Goal: Task Accomplishment & Management: Manage account settings

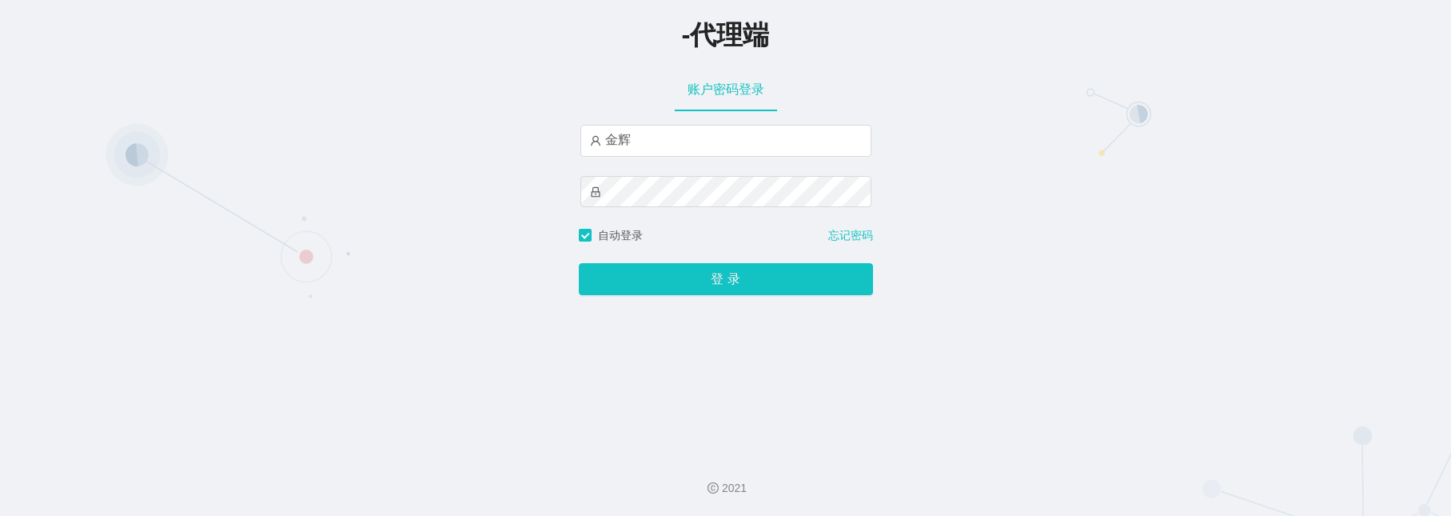
drag, startPoint x: 0, startPoint y: 0, endPoint x: 134, endPoint y: -35, distance: 138.9
click at [134, 0] on html "-代理端 账户密码登录 [PERSON_NAME] 自动登录 忘记密码 登 录 2021" at bounding box center [725, 258] width 1451 height 516
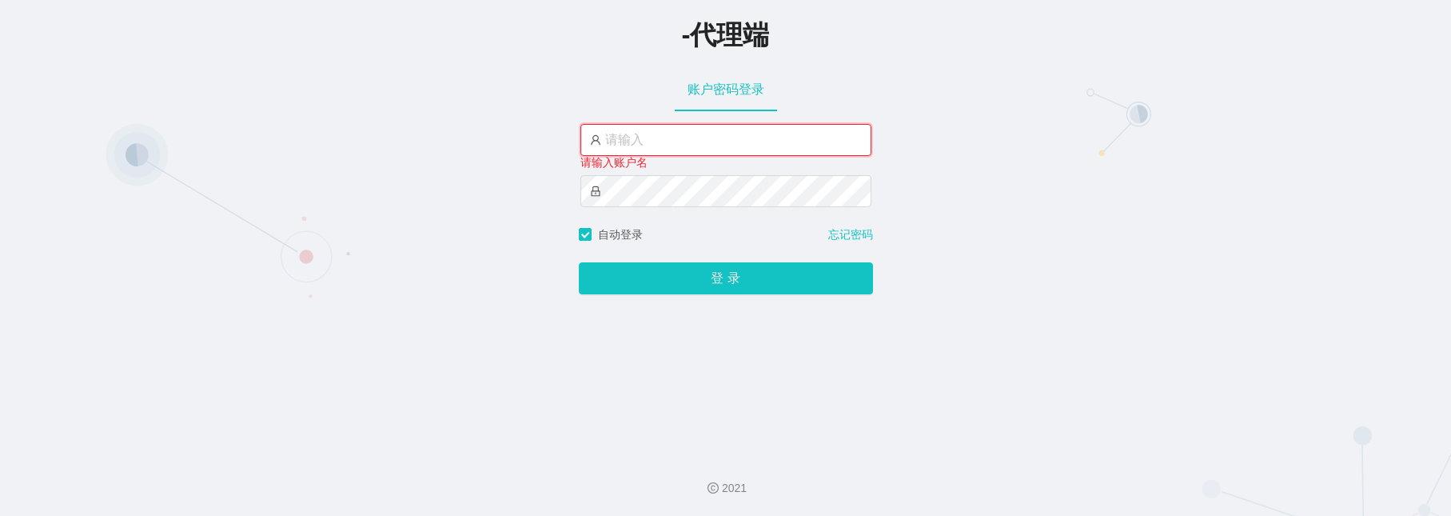
click at [655, 140] on input "text" at bounding box center [726, 140] width 291 height 32
type input "金辉"
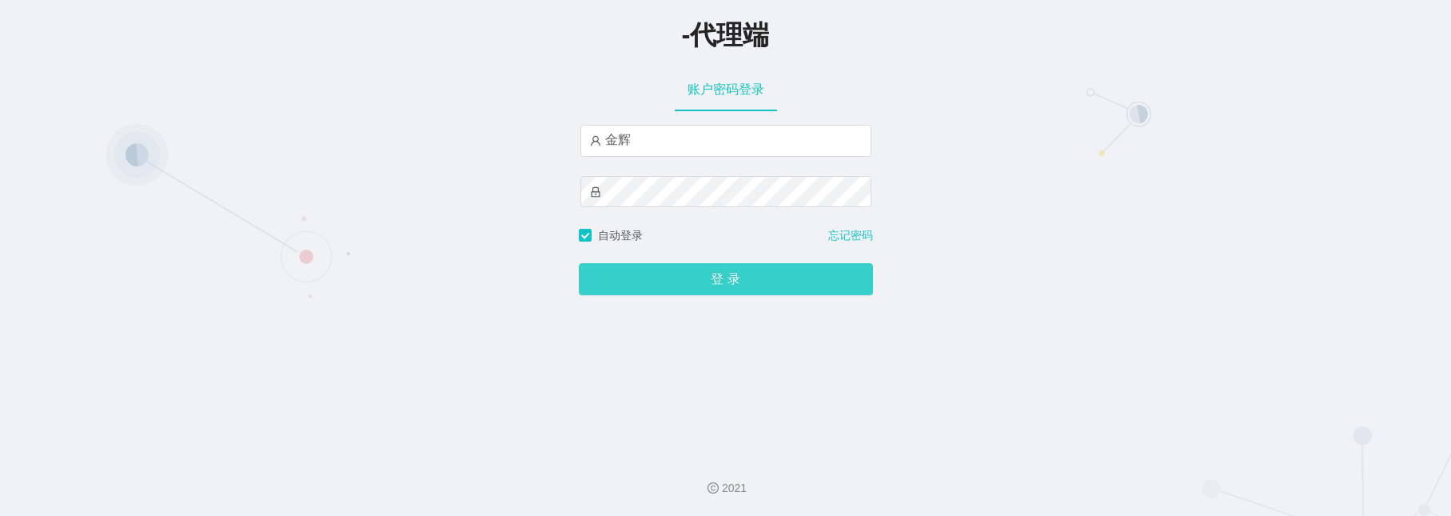
click at [715, 281] on button "登 录" at bounding box center [726, 279] width 294 height 32
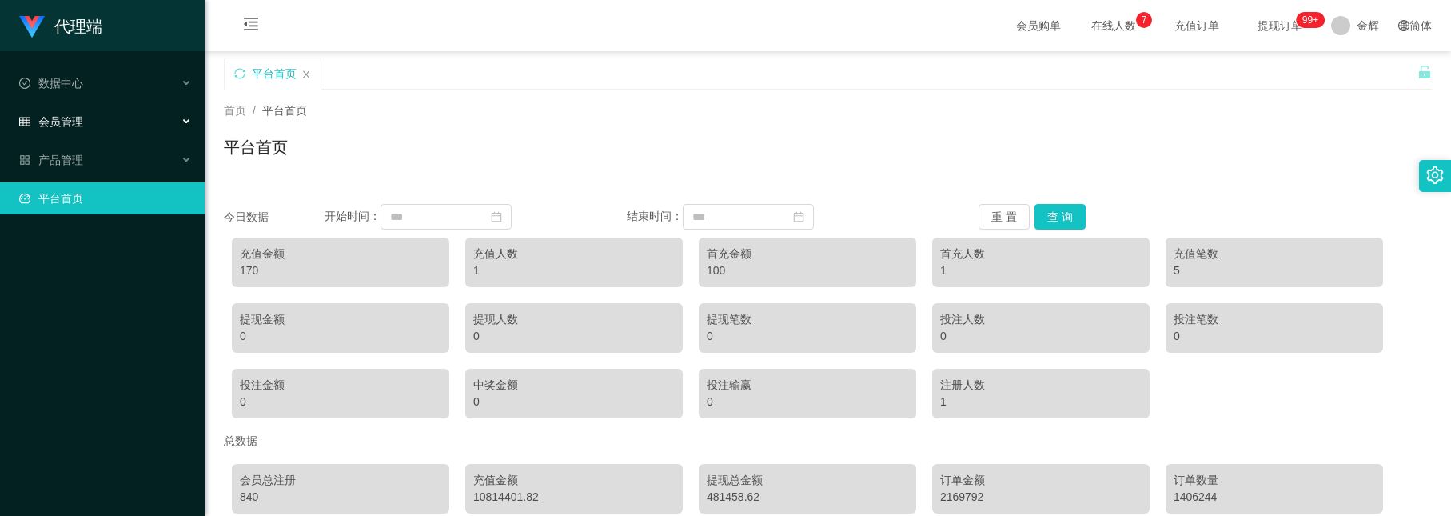
click at [98, 113] on div "会员管理" at bounding box center [102, 122] width 205 height 32
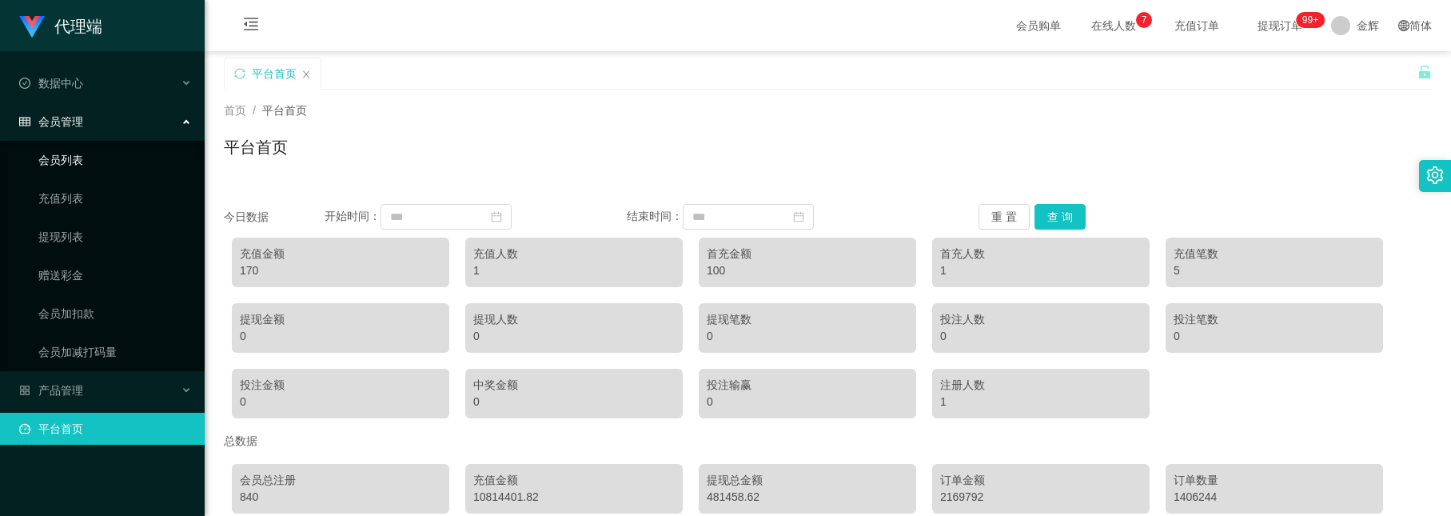
click at [90, 166] on link "会员列表" at bounding box center [115, 160] width 154 height 32
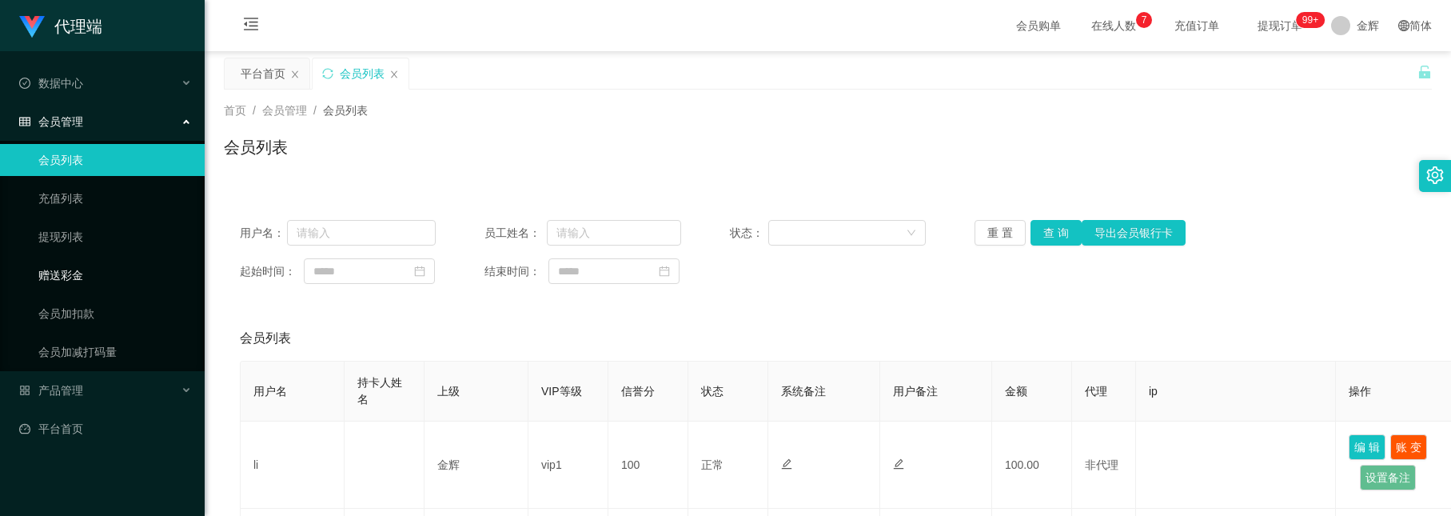
click at [84, 266] on link "赠送彩金" at bounding box center [115, 275] width 154 height 32
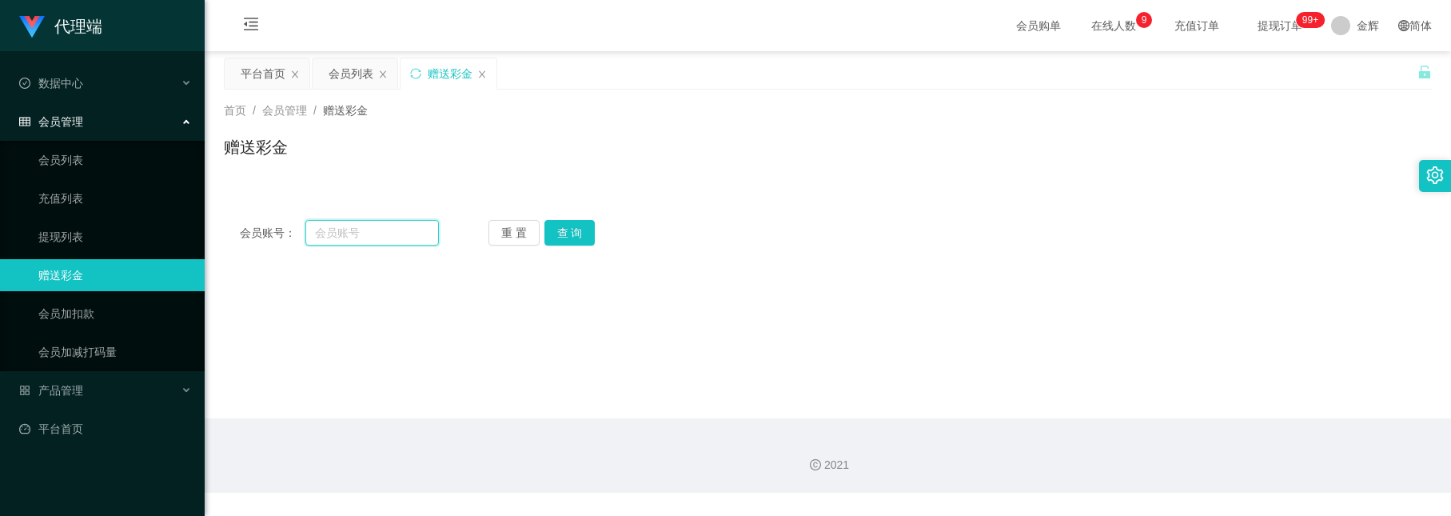
click at [361, 226] on input "text" at bounding box center [371, 233] width 133 height 26
click at [344, 231] on input "text" at bounding box center [371, 233] width 133 height 26
type input "T"
click at [346, 228] on input "text" at bounding box center [371, 233] width 133 height 26
paste input "Teeqiulong"
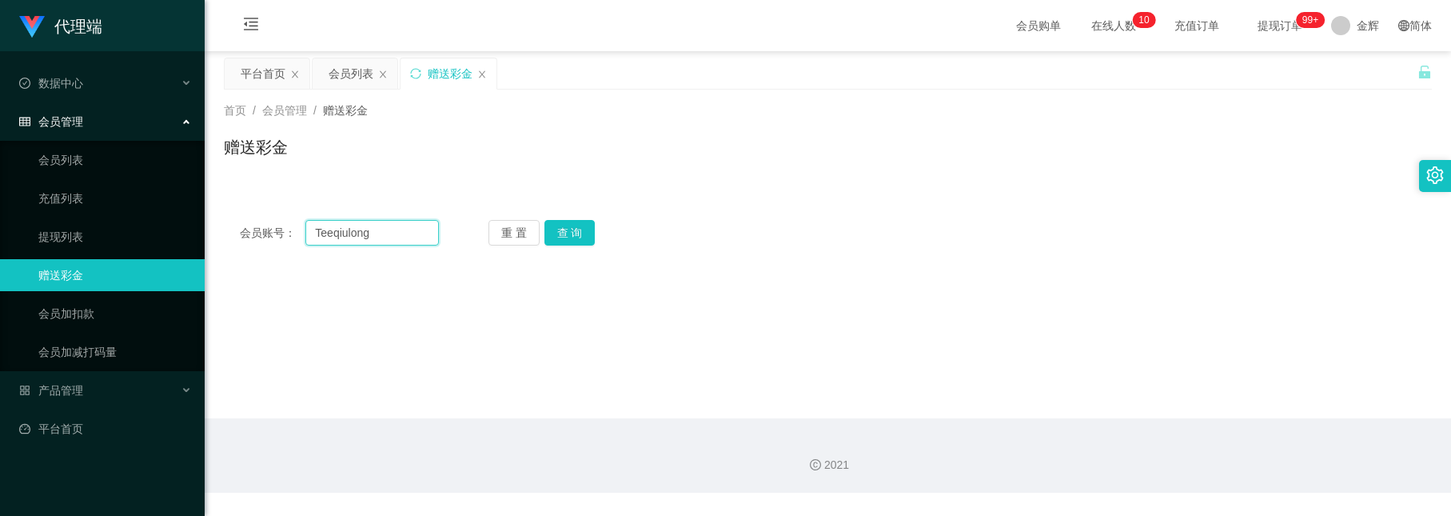
type input "Teeqiulong"
click at [572, 247] on div "会员账号： Teeqiulong 重 置 查 询 会员账号 会员姓名 账号余额 操作类型 彩金加款 彩金扣款 金额 确 定" at bounding box center [828, 233] width 1208 height 58
click at [565, 238] on button "查 询" at bounding box center [570, 233] width 51 height 26
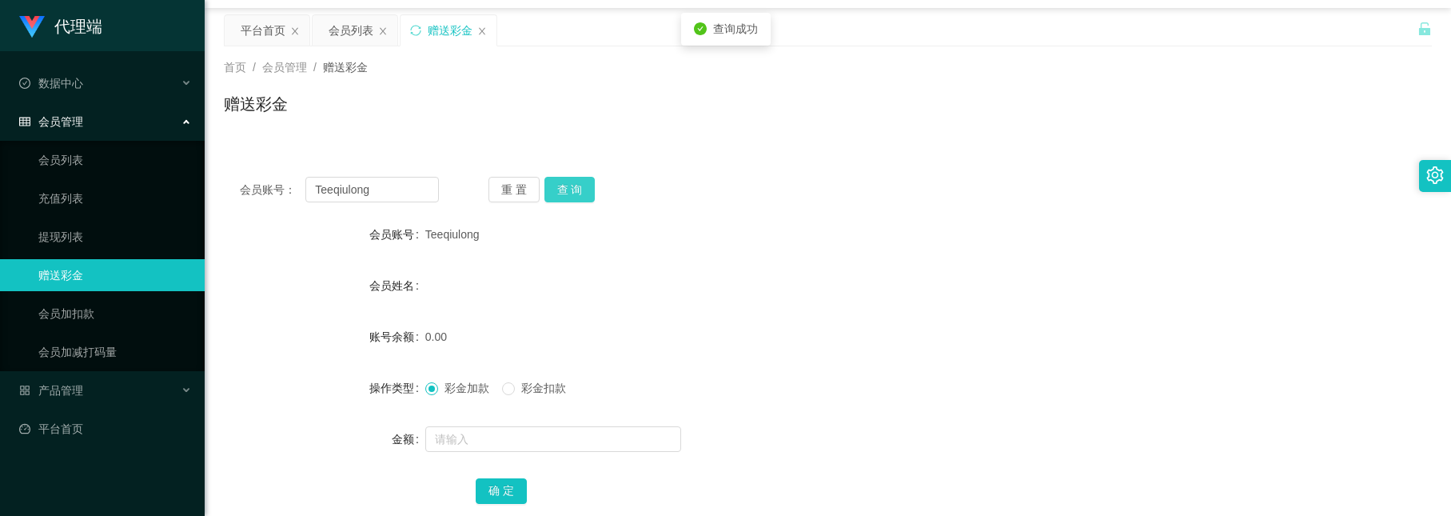
scroll to position [120, 0]
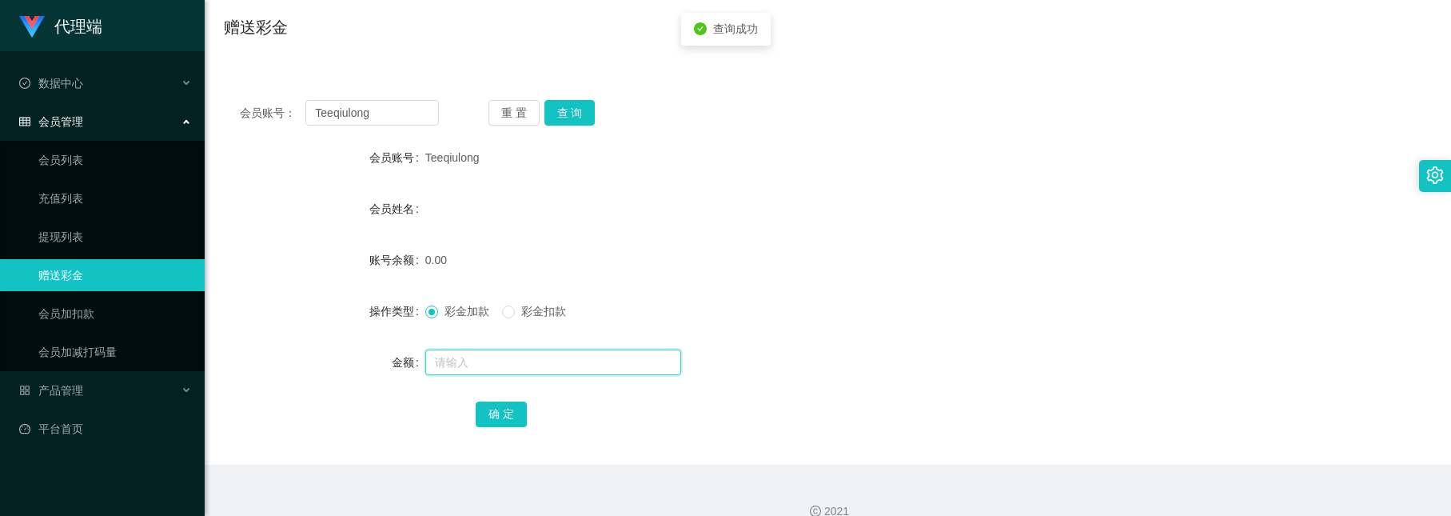
click at [497, 358] on input "text" at bounding box center [553, 362] width 256 height 26
type input "100"
click at [501, 428] on div "确 定" at bounding box center [828, 413] width 705 height 32
click at [501, 423] on button "确 定" at bounding box center [501, 414] width 51 height 26
click at [309, 202] on div "会员姓名" at bounding box center [325, 209] width 202 height 32
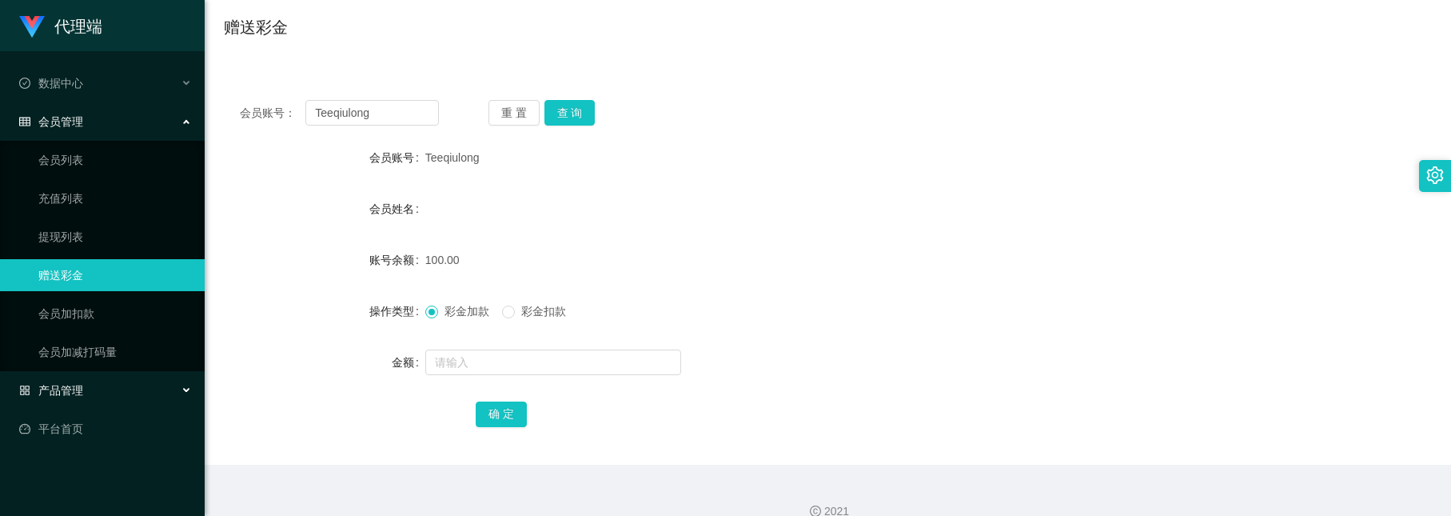
click at [110, 374] on div "产品管理" at bounding box center [102, 390] width 205 height 32
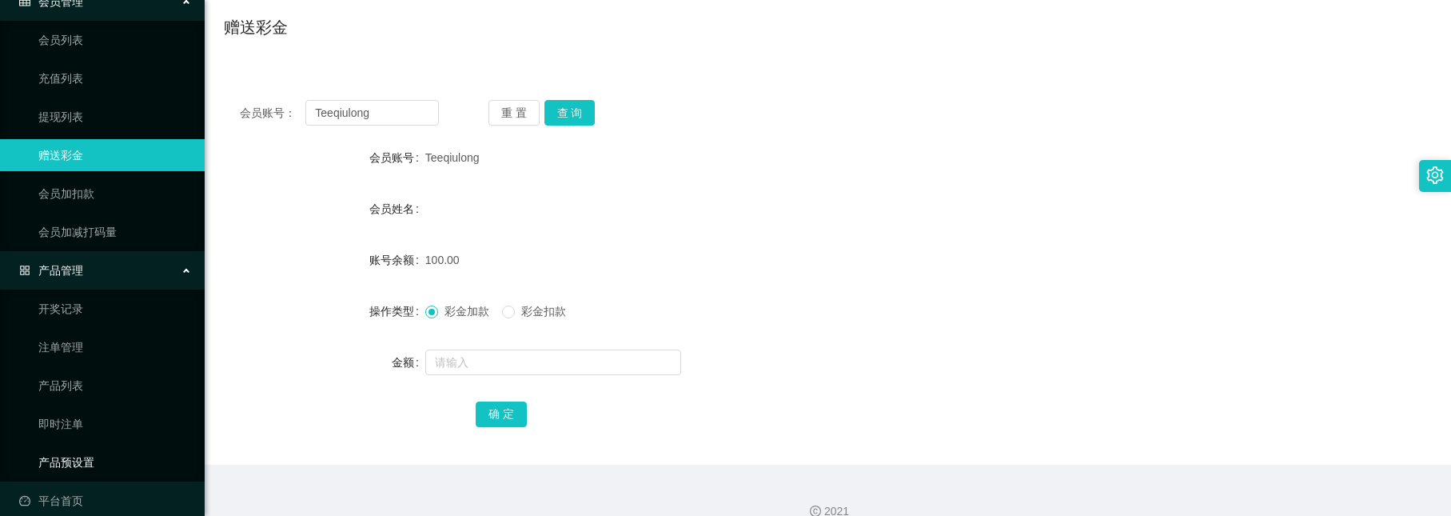
click at [87, 452] on link "产品预设置" at bounding box center [115, 462] width 154 height 32
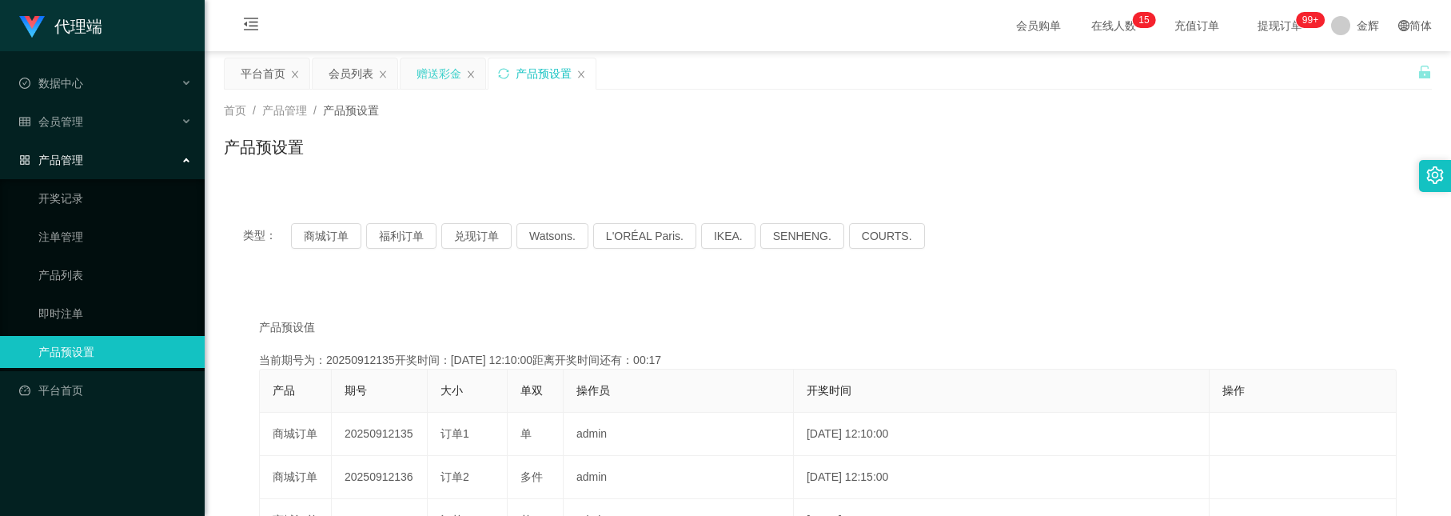
click at [439, 85] on div "赠送彩金" at bounding box center [439, 73] width 45 height 30
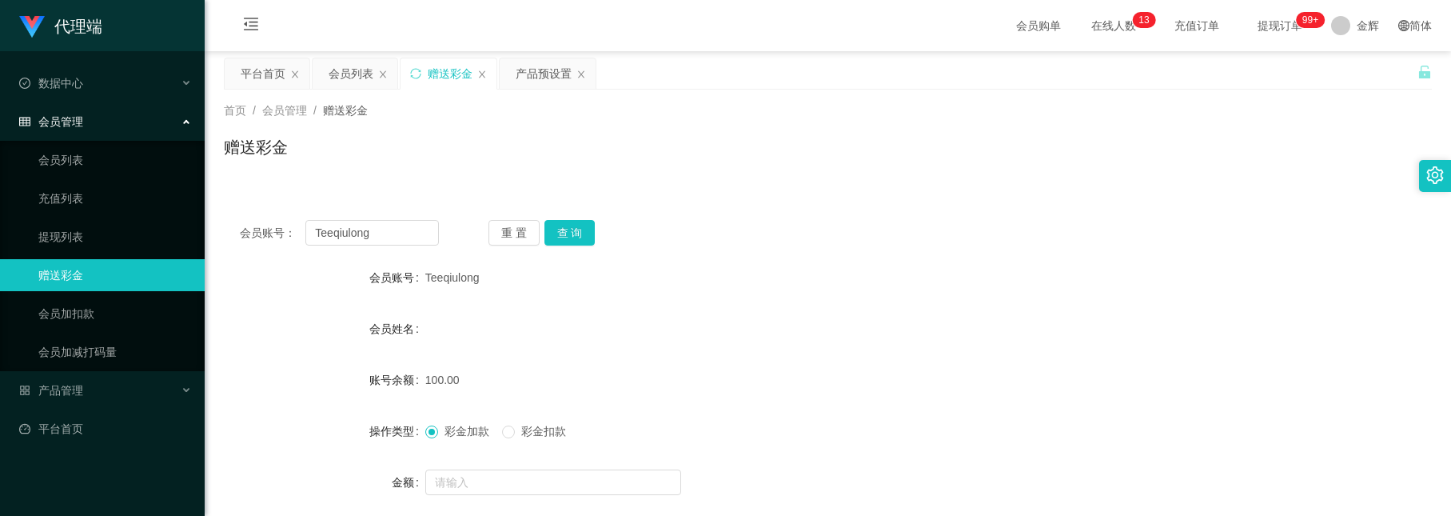
click at [416, 152] on div "赠送彩金" at bounding box center [828, 153] width 1208 height 37
click at [533, 74] on div "产品预设置" at bounding box center [544, 73] width 56 height 30
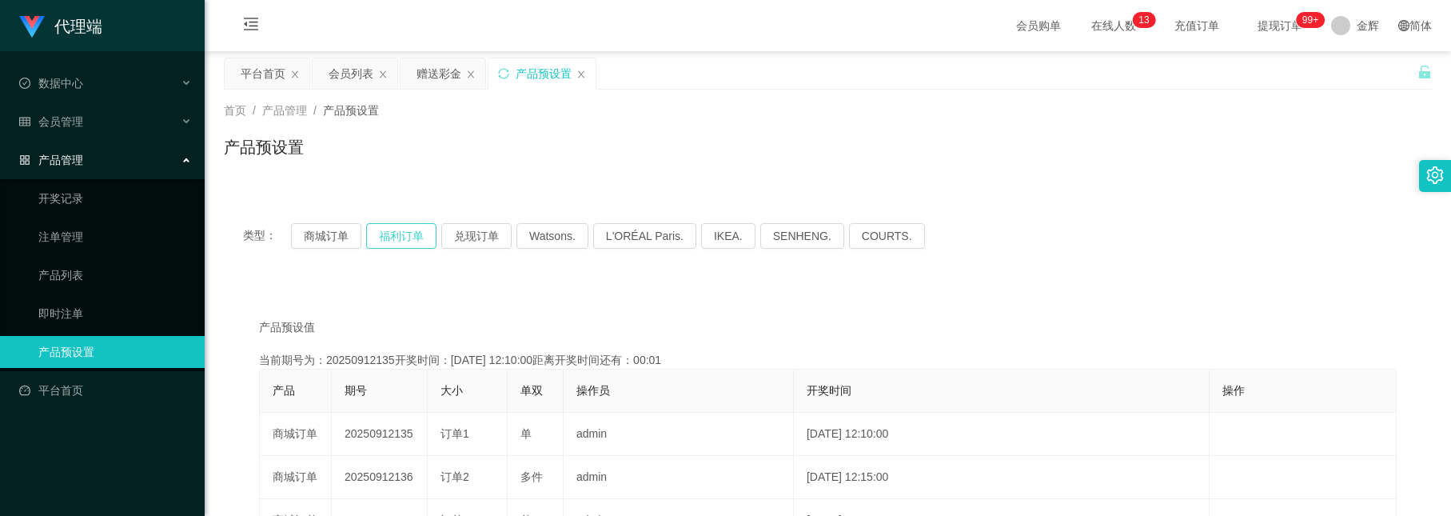
click at [421, 234] on button "福利订单" at bounding box center [401, 236] width 70 height 26
click at [408, 121] on div "首页 / 产品管理 / 产品预设置 / 产品预设置" at bounding box center [828, 137] width 1208 height 70
click at [439, 75] on div "赠送彩金" at bounding box center [439, 73] width 45 height 30
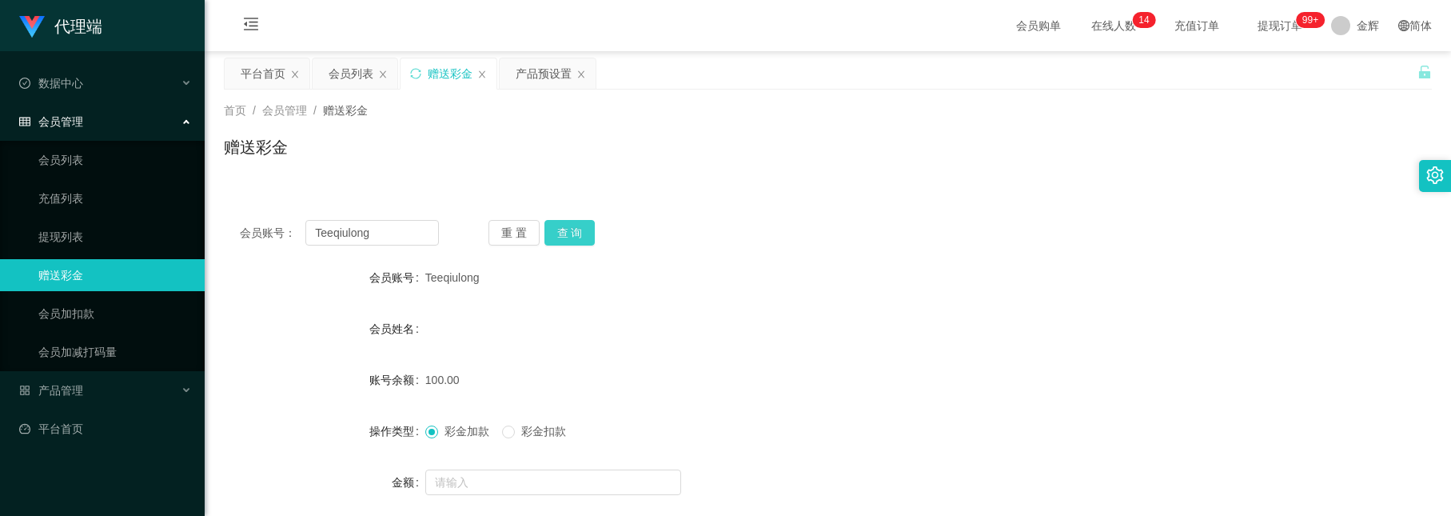
click at [562, 235] on button "查 询" at bounding box center [570, 233] width 51 height 26
click at [530, 79] on div "产品预设置" at bounding box center [544, 73] width 56 height 30
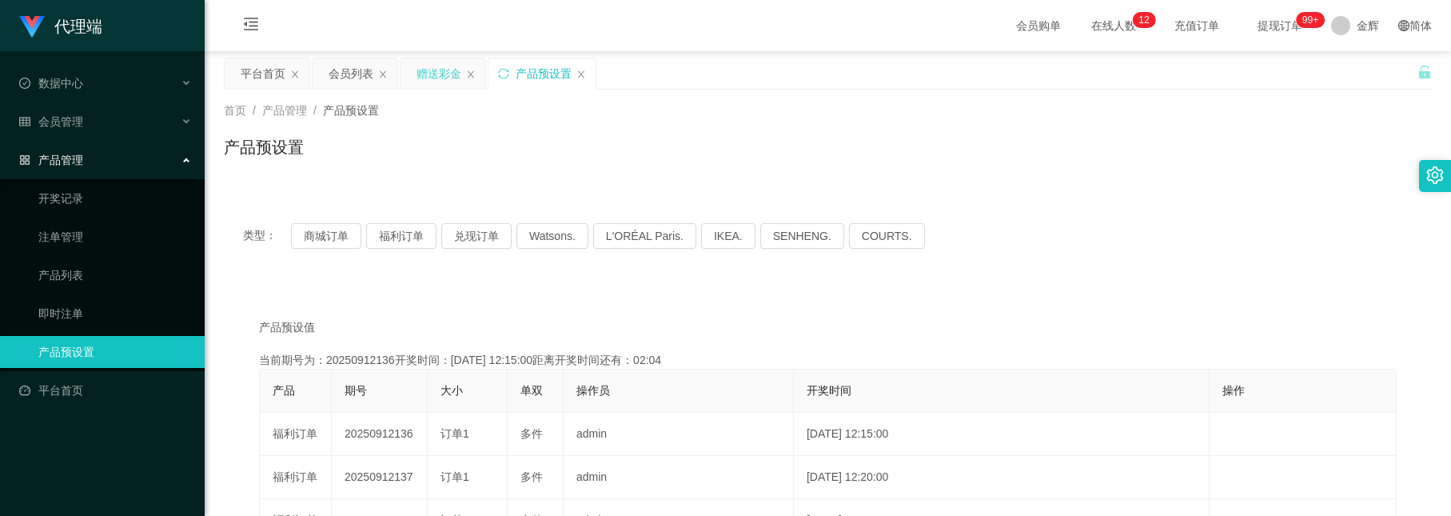
click at [433, 72] on div "赠送彩金" at bounding box center [439, 73] width 45 height 30
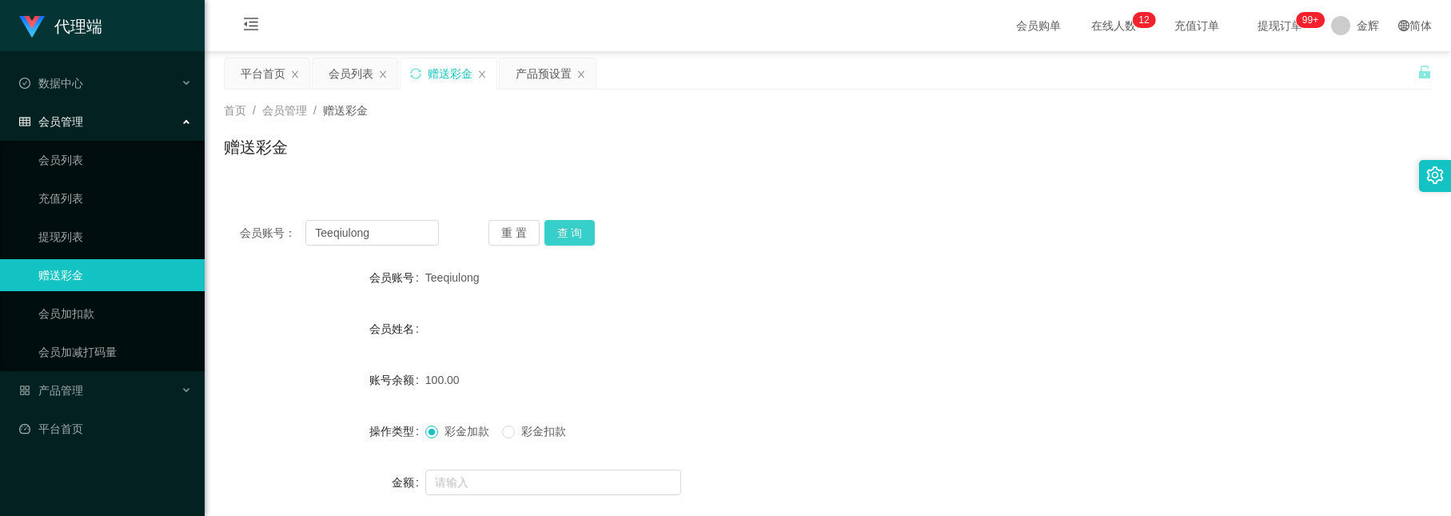
click at [567, 236] on button "查 询" at bounding box center [570, 233] width 51 height 26
click at [537, 75] on div "产品预设置" at bounding box center [544, 73] width 56 height 30
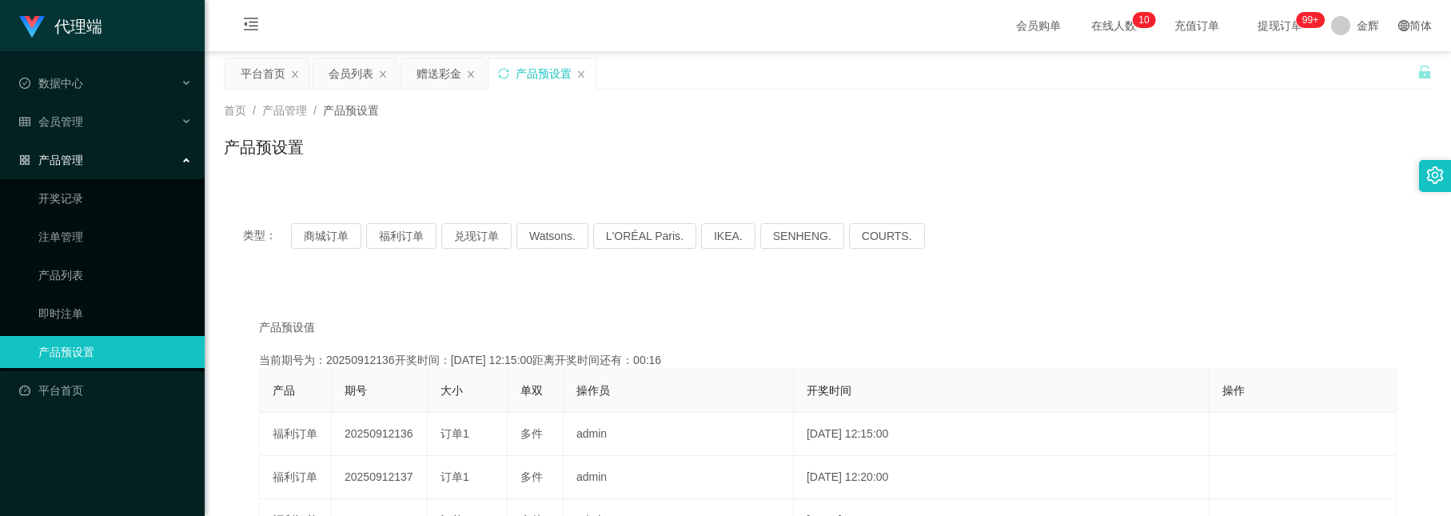
click at [433, 58] on div "赠送彩金" at bounding box center [443, 74] width 86 height 32
click at [432, 77] on div "赠送彩金" at bounding box center [439, 73] width 45 height 30
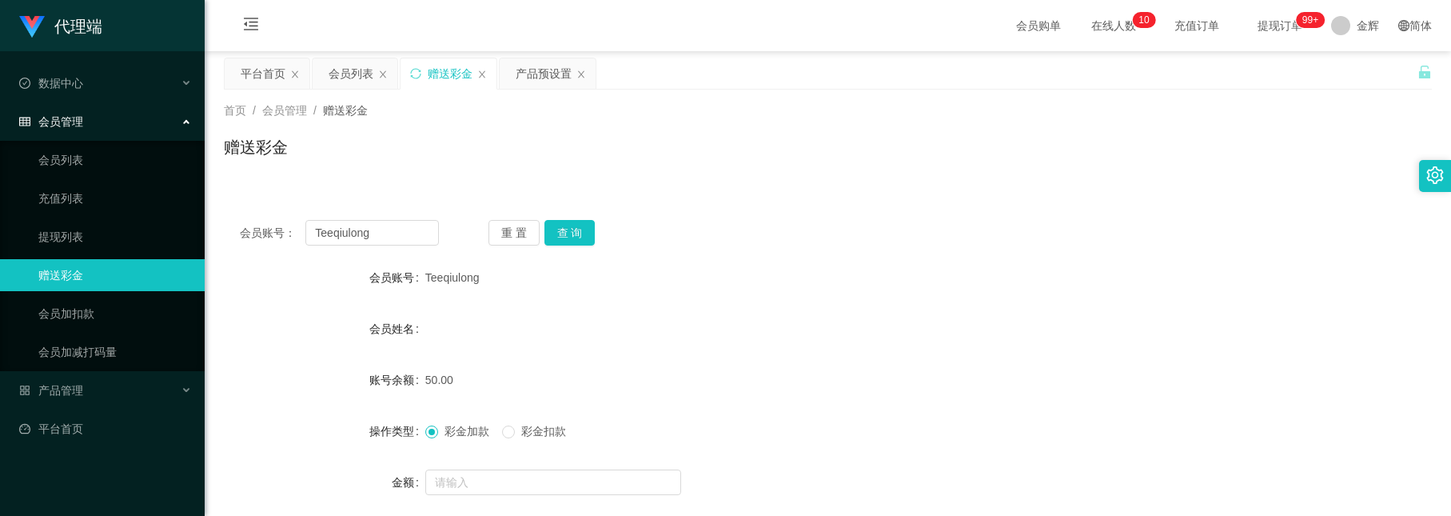
click at [557, 246] on div "会员账号： Teeqiulong 重 置 查 询 会员账号 Teeqiulong 会员姓名 账号余额 50.00 操作类型 彩金加款 彩金扣款 金额 确 定" at bounding box center [828, 394] width 1208 height 381
click at [564, 234] on button "查 询" at bounding box center [570, 233] width 51 height 26
drag, startPoint x: 401, startPoint y: 229, endPoint x: 205, endPoint y: 174, distance: 203.5
click at [224, 174] on div "首页 / 会员管理 / 赠送彩金 / 赠送彩金 会员账号： Teeqiulong 重 置 查 询 会员账号 Teeqiulong 会员姓名 账号余额 150.…" at bounding box center [828, 337] width 1208 height 495
click at [576, 230] on button "查 询" at bounding box center [570, 233] width 51 height 26
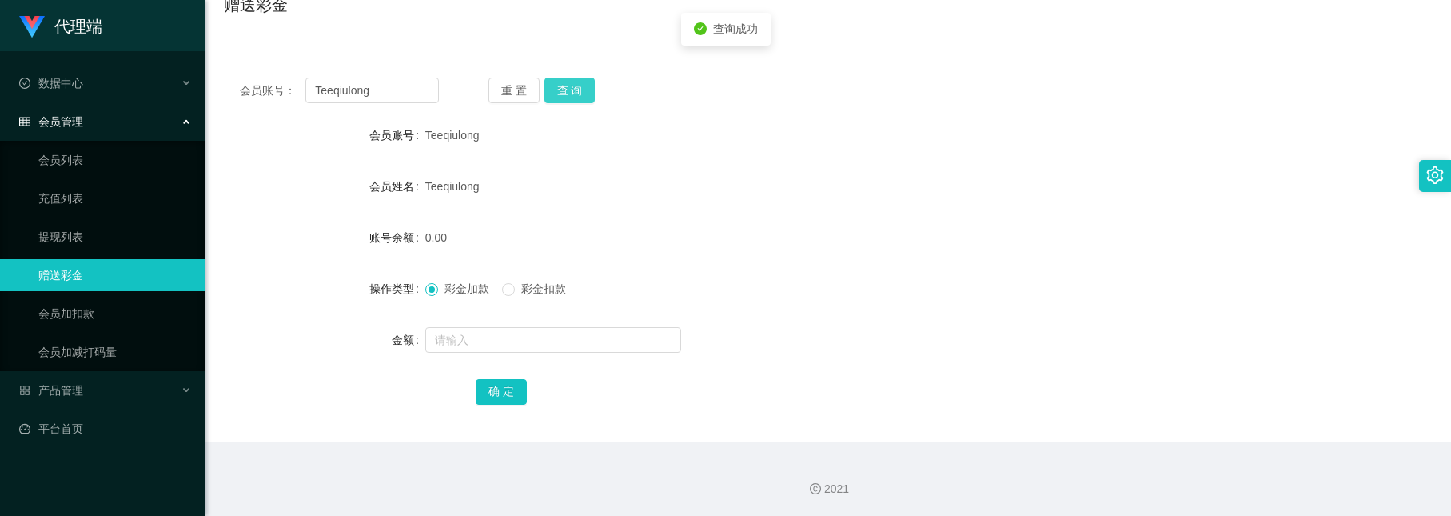
scroll to position [144, 0]
click at [518, 341] on input "text" at bounding box center [553, 339] width 256 height 26
type input "8"
click at [505, 397] on button "确 定" at bounding box center [501, 391] width 51 height 26
click at [465, 338] on input "text" at bounding box center [553, 339] width 256 height 26
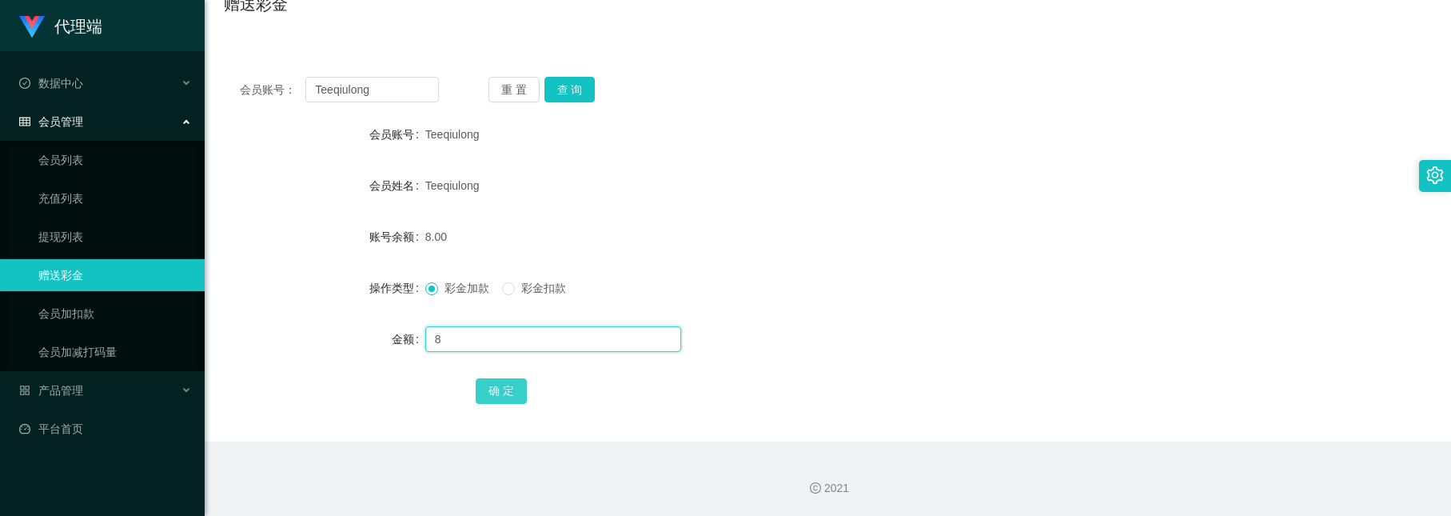
type input "8"
click at [521, 396] on button "确 定" at bounding box center [501, 391] width 51 height 26
click at [560, 94] on button "查 询" at bounding box center [570, 90] width 51 height 26
click at [581, 89] on button "查 询" at bounding box center [570, 90] width 51 height 26
click at [550, 92] on button "查 询" at bounding box center [570, 90] width 51 height 26
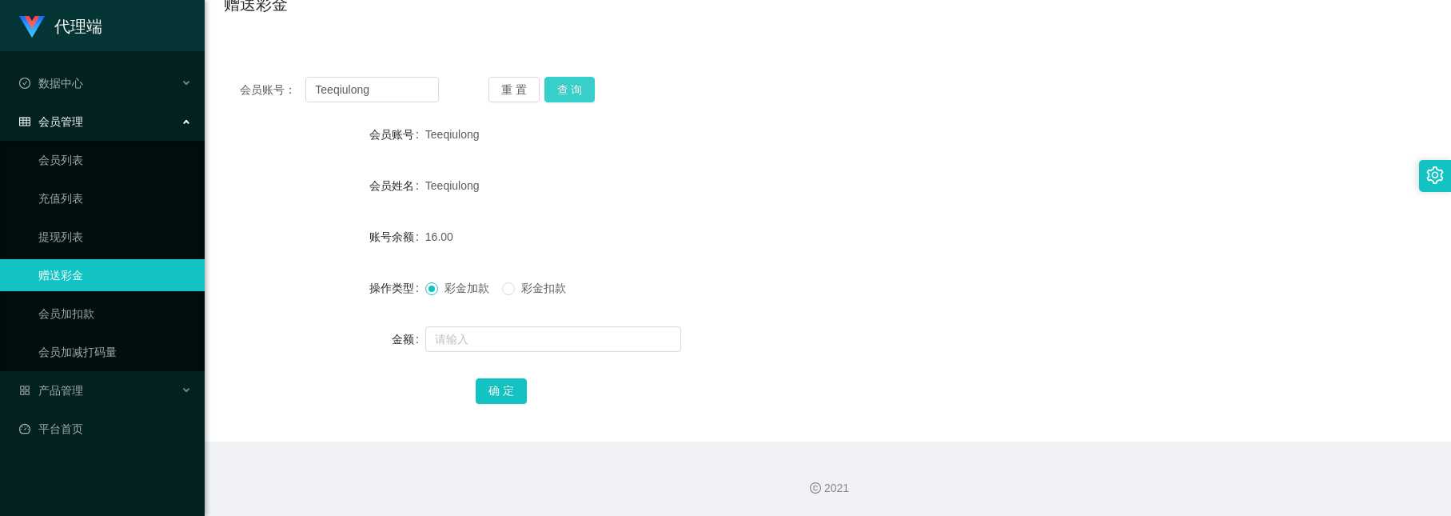
click at [557, 85] on button "查 询" at bounding box center [570, 90] width 51 height 26
click at [495, 331] on input "text" at bounding box center [553, 339] width 256 height 26
type input "8"
click at [492, 397] on button "确 定" at bounding box center [501, 391] width 51 height 26
drag, startPoint x: 375, startPoint y: 89, endPoint x: 297, endPoint y: 49, distance: 87.3
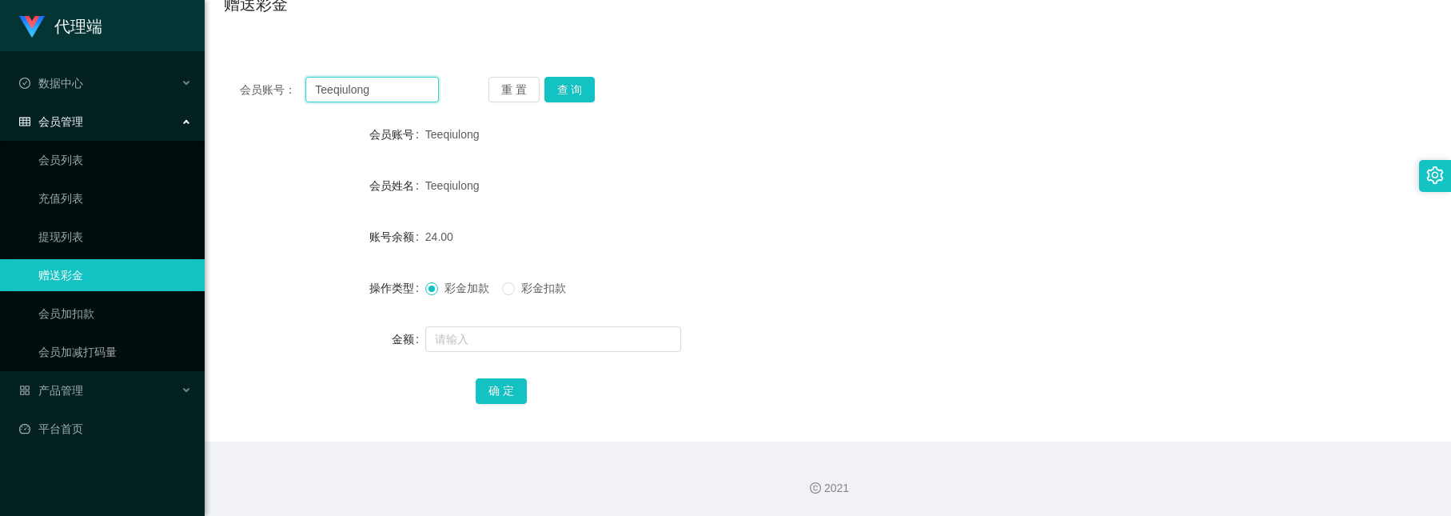
click at [297, 49] on div "会员账号： Teeqiulong 重 置 查 询 会员账号 Teeqiulong 会员姓名 [PERSON_NAME] 账号余额 24.00 操作类型 彩金加…" at bounding box center [828, 242] width 1208 height 400
type input "ouyu8083"
click at [574, 80] on button "查 询" at bounding box center [570, 90] width 51 height 26
click at [497, 332] on input "text" at bounding box center [553, 339] width 256 height 26
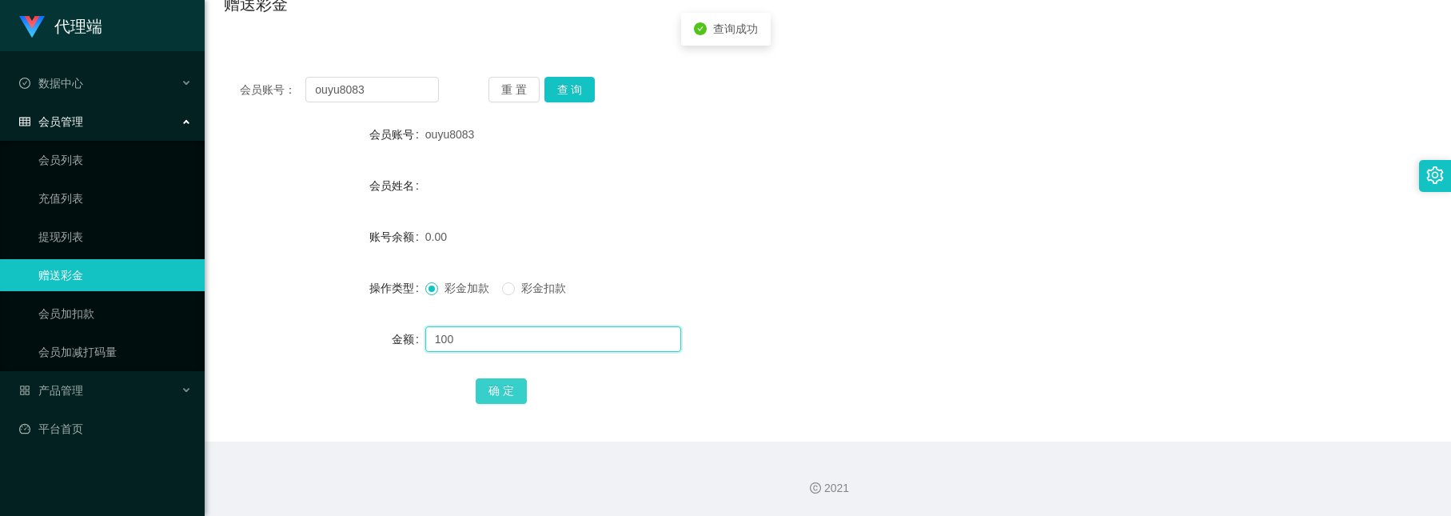
type input "100"
drag, startPoint x: 492, startPoint y: 389, endPoint x: 627, endPoint y: 113, distance: 307.2
click at [492, 389] on button "确 定" at bounding box center [501, 391] width 51 height 26
click at [283, 147] on div "会员账号" at bounding box center [325, 134] width 202 height 32
click at [469, 324] on div at bounding box center [777, 339] width 705 height 32
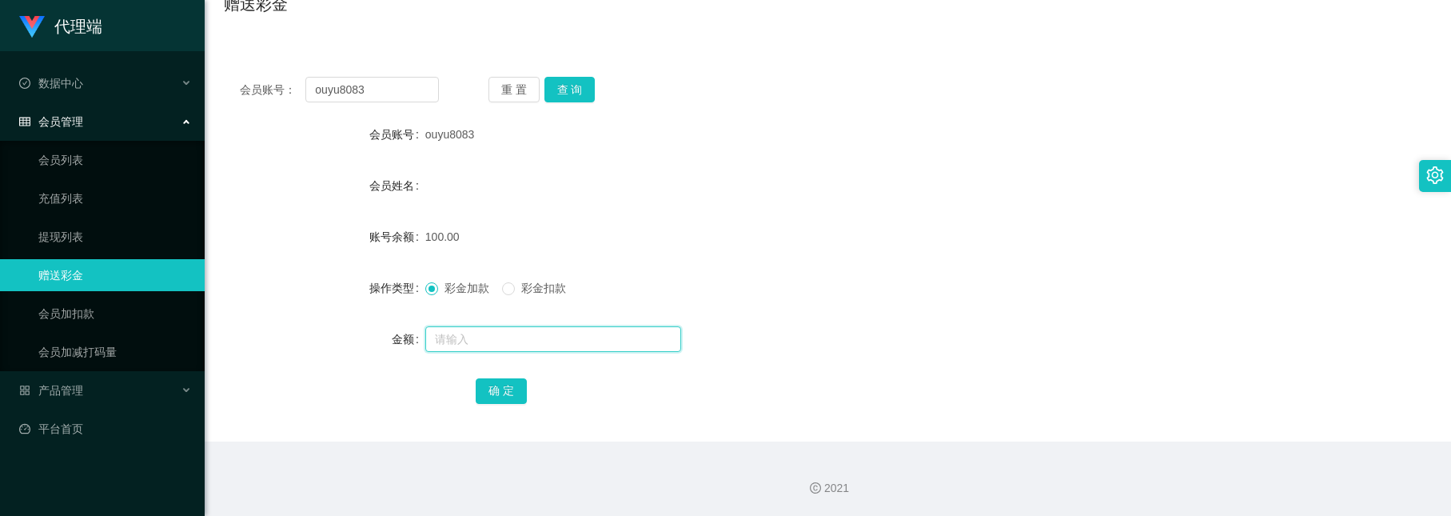
click at [471, 331] on input "text" at bounding box center [553, 339] width 256 height 26
type input "48"
click at [476, 386] on button "确 定" at bounding box center [501, 391] width 51 height 26
drag, startPoint x: 699, startPoint y: 397, endPoint x: 677, endPoint y: 374, distance: 31.7
click at [699, 397] on div "确 定" at bounding box center [828, 390] width 705 height 32
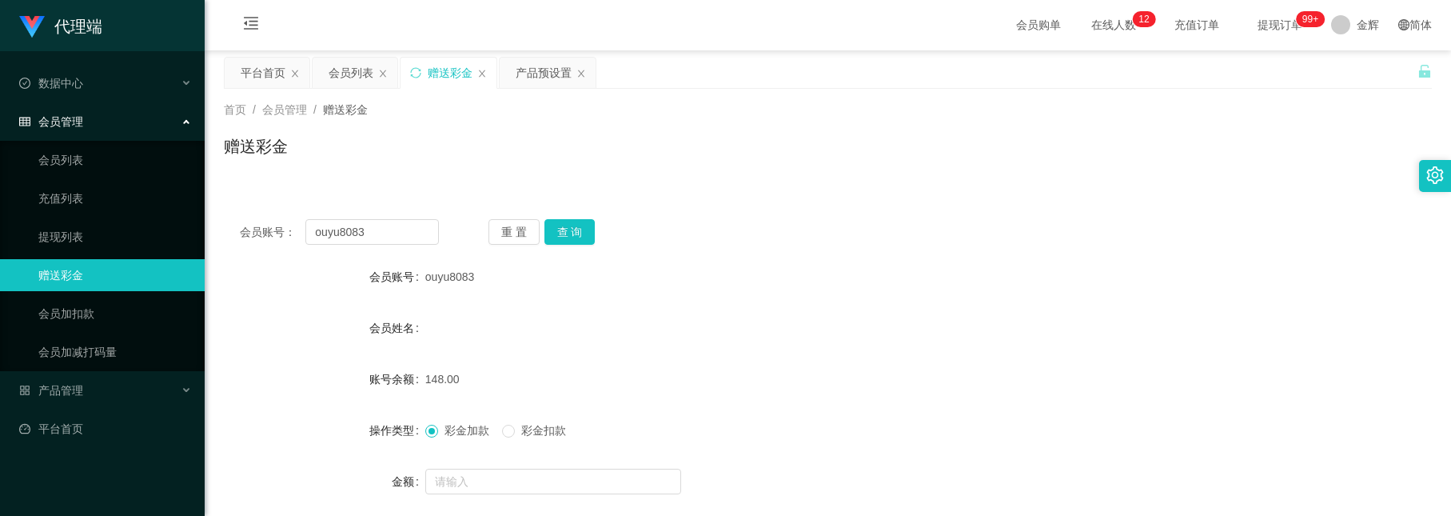
scroll to position [0, 0]
click at [560, 78] on div "产品预设置" at bounding box center [544, 73] width 56 height 30
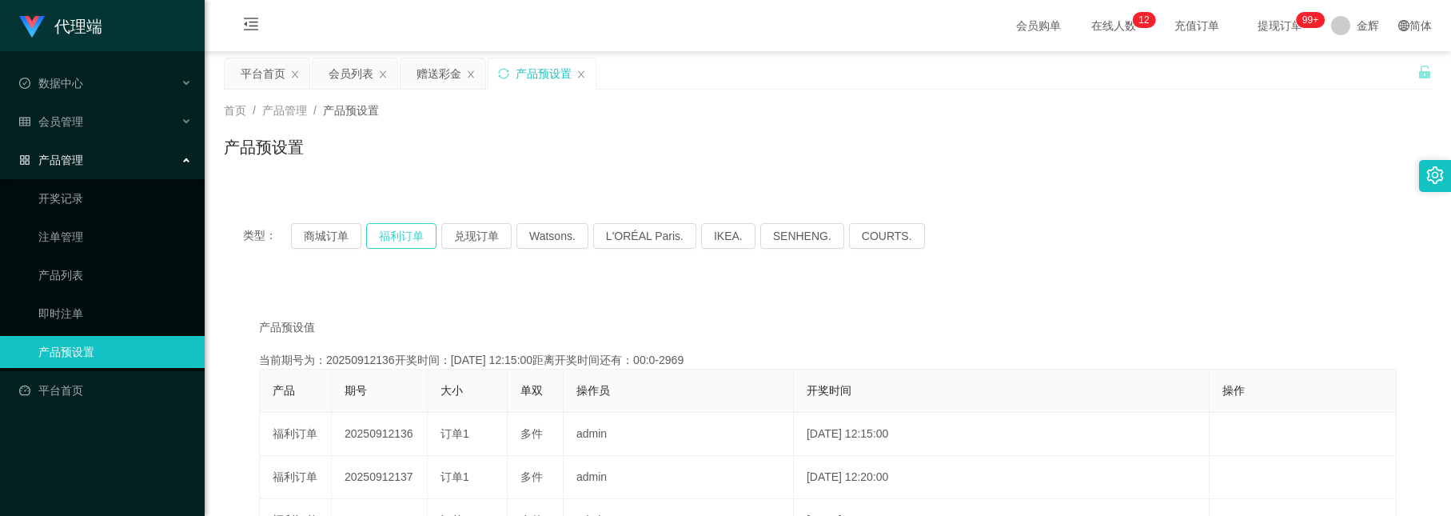
click at [413, 241] on button "福利订单" at bounding box center [401, 236] width 70 height 26
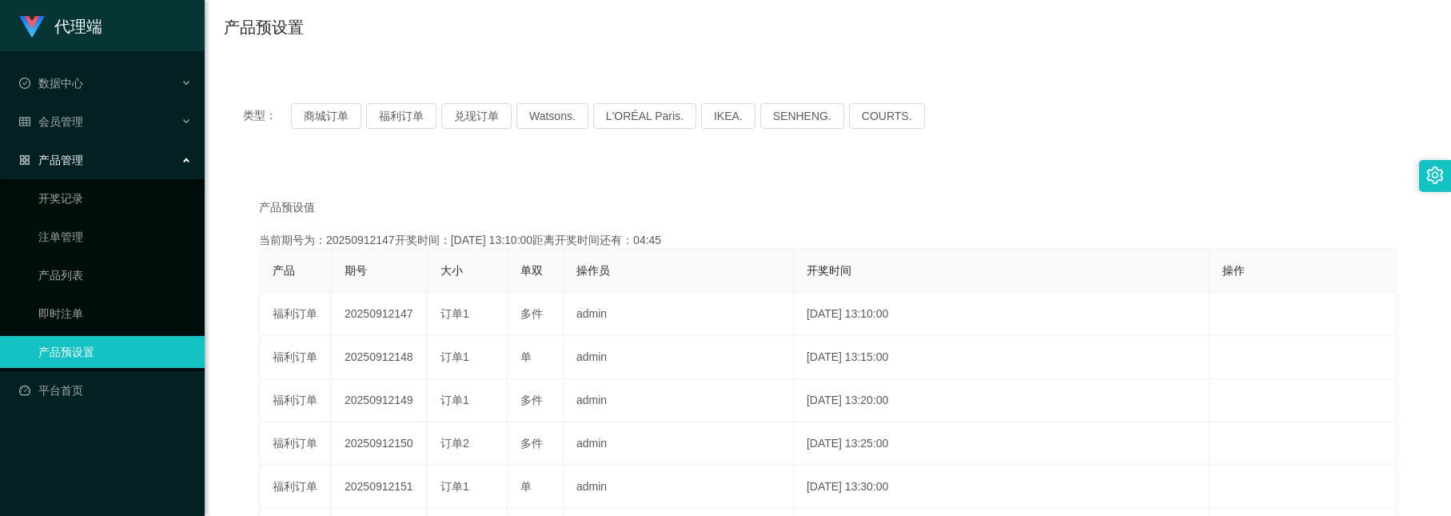
click at [1227, 144] on div "类型： 商城订单 福利订单 兑现订单 Watsons. L'ORÉAL Paris. IKEA. SENHENG. COURTS." at bounding box center [828, 116] width 1208 height 64
click at [561, 62] on div "首页 / 产品管理 / 产品预设置 / 产品预设置" at bounding box center [828, 17] width 1247 height 95
click at [497, 37] on div "产品预设置" at bounding box center [828, 33] width 1208 height 37
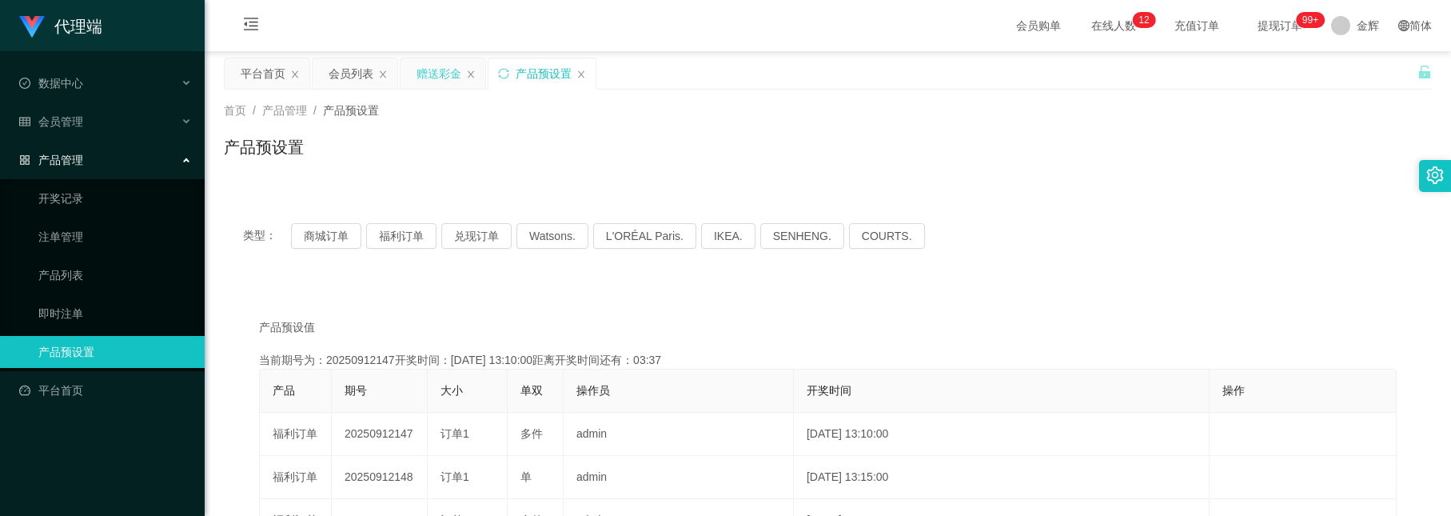
click at [437, 66] on div "赠送彩金" at bounding box center [439, 73] width 45 height 30
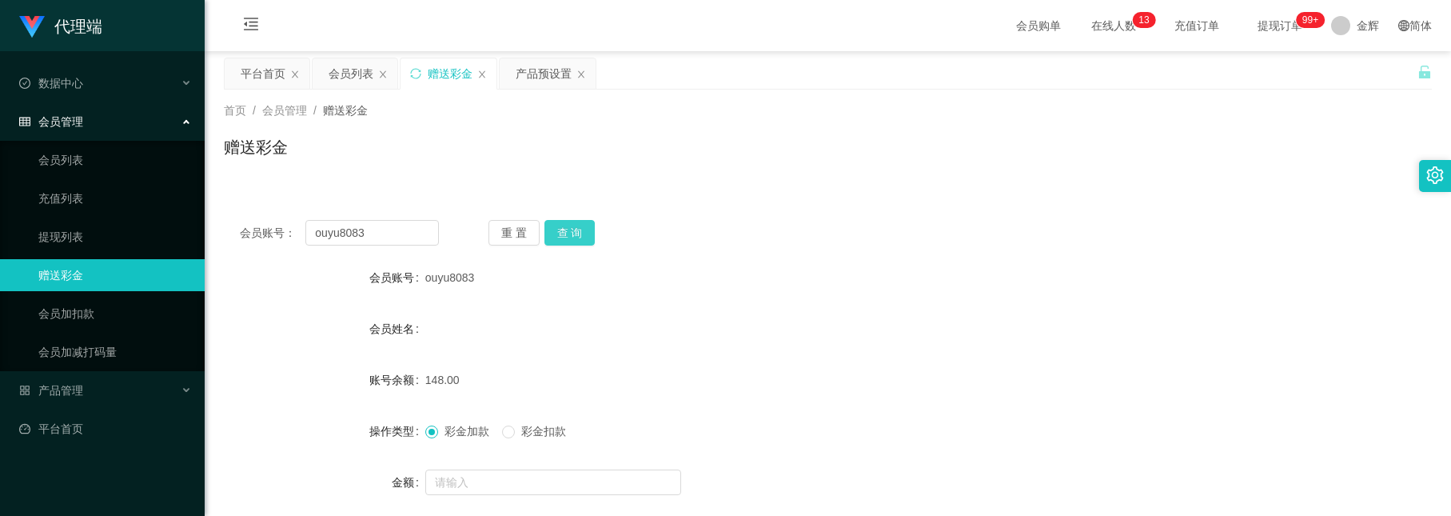
click at [559, 226] on button "查 询" at bounding box center [570, 233] width 51 height 26
click at [519, 74] on div "产品预设置" at bounding box center [544, 73] width 56 height 30
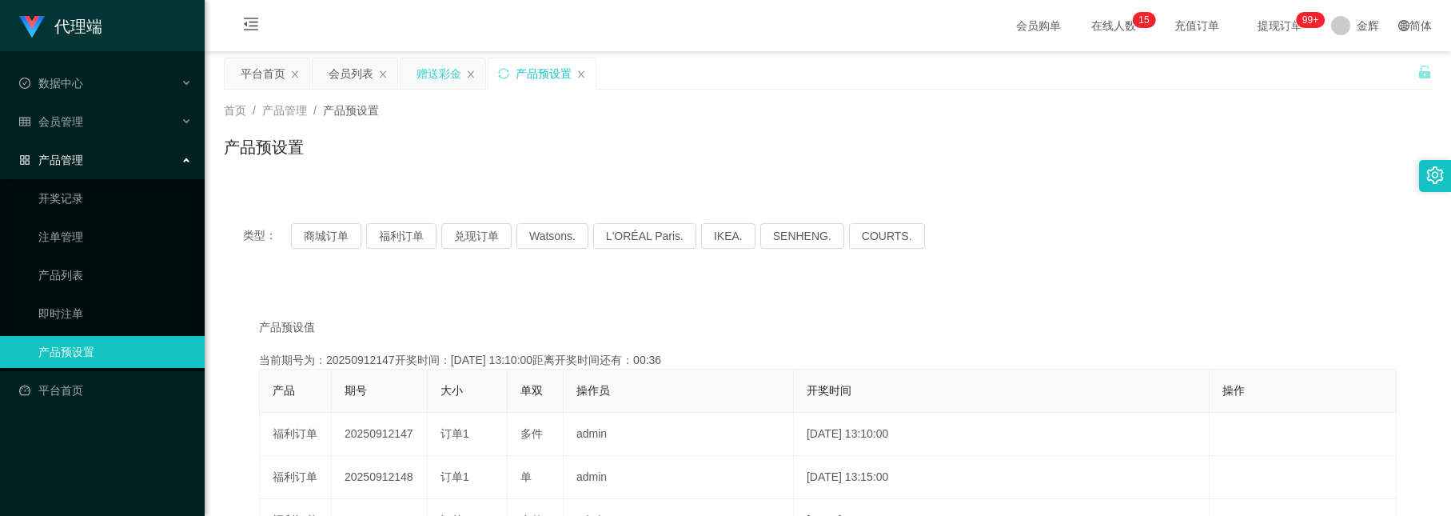
click at [441, 62] on div "赠送彩金" at bounding box center [439, 73] width 45 height 30
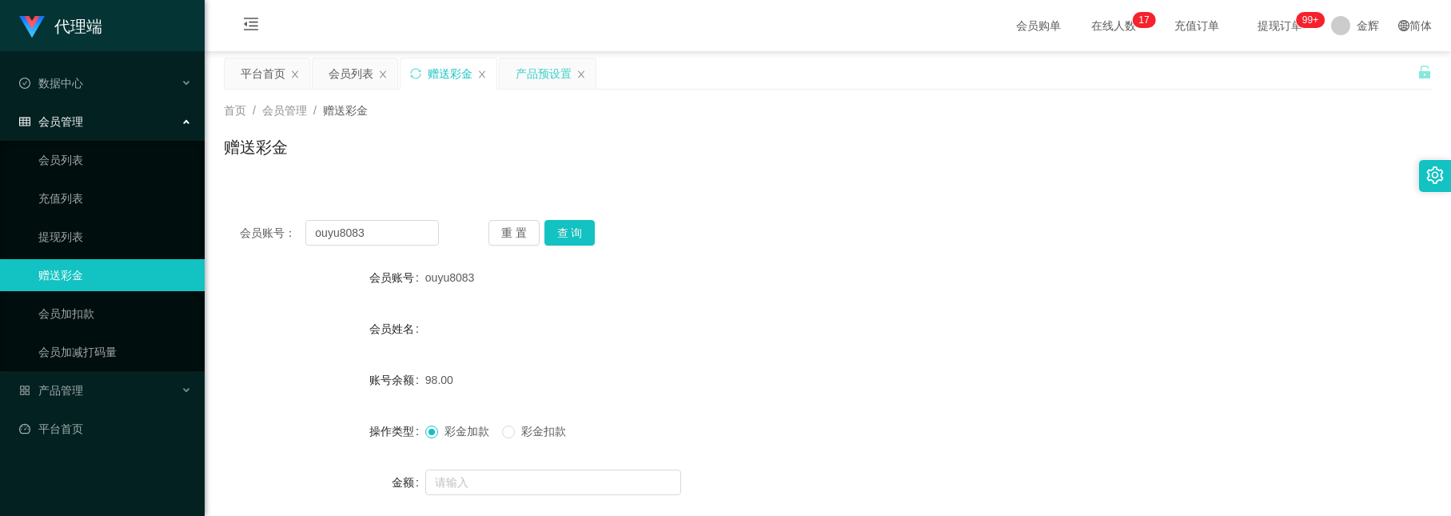
click at [538, 70] on div "产品预设置" at bounding box center [544, 73] width 56 height 30
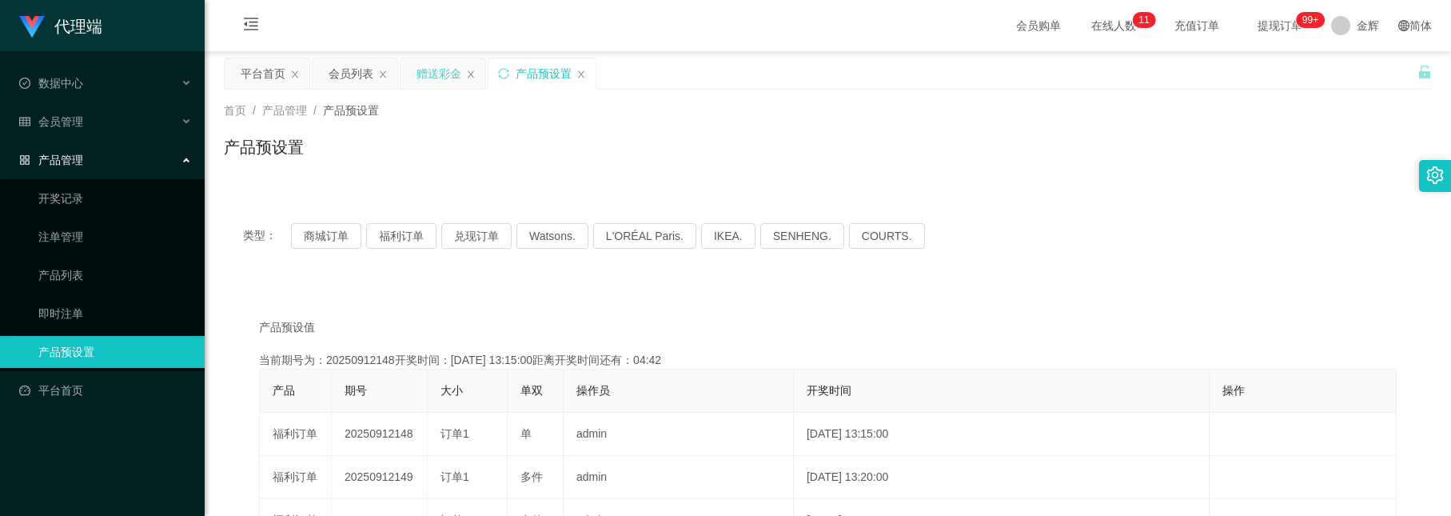
click at [454, 63] on div "赠送彩金" at bounding box center [439, 73] width 45 height 30
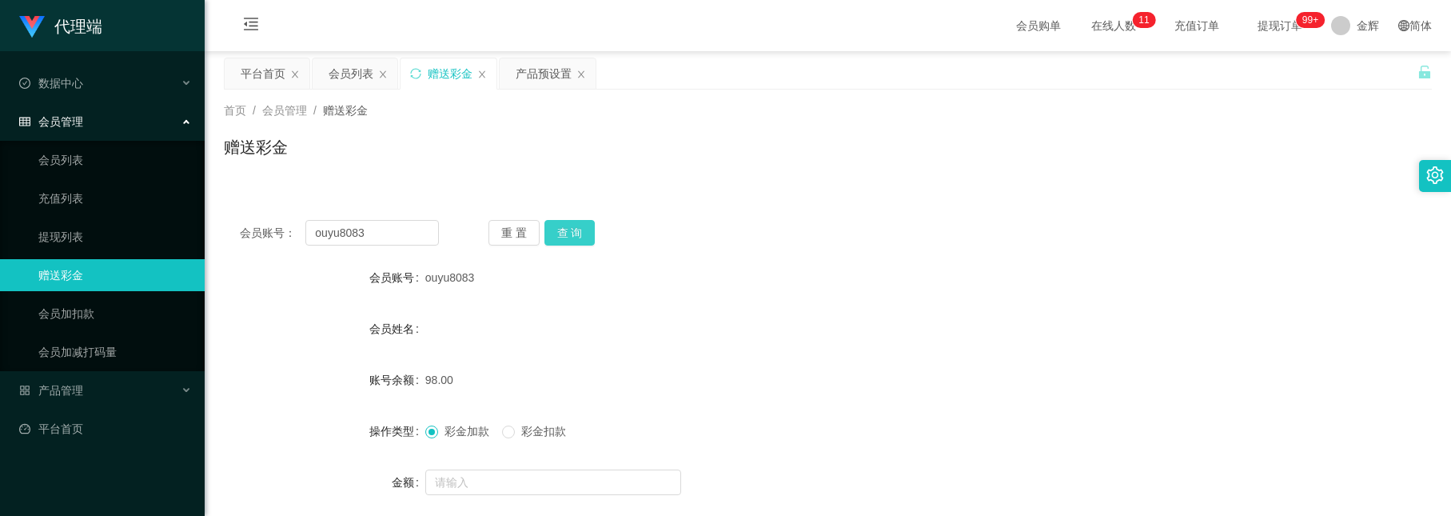
click at [557, 228] on button "查 询" at bounding box center [570, 233] width 51 height 26
click at [598, 152] on div "赠送彩金" at bounding box center [828, 153] width 1208 height 37
click at [581, 234] on button "查 询" at bounding box center [570, 233] width 51 height 26
drag, startPoint x: 365, startPoint y: 236, endPoint x: 266, endPoint y: 186, distance: 111.2
click at [266, 186] on div "会员账号： ouyu8083 重 置 查 询 会员账号 ouyu8083 会员姓名 wang xiaoming 账号余额 48.00 操作类型 彩金加款 彩金…" at bounding box center [828, 385] width 1208 height 400
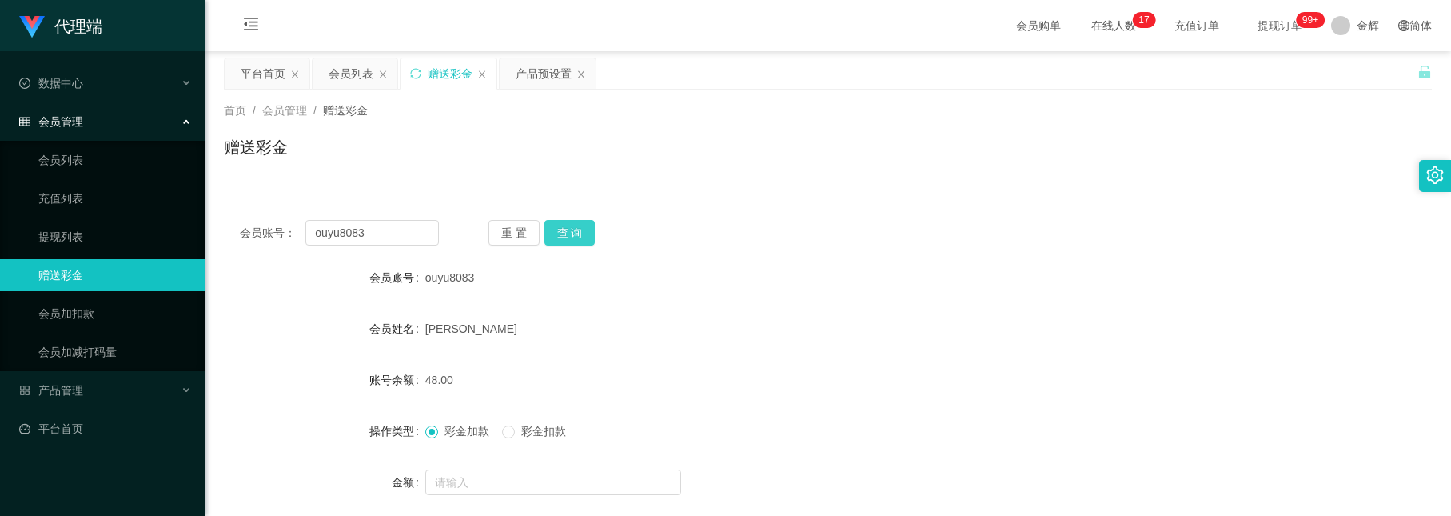
click at [576, 230] on button "查 询" at bounding box center [570, 233] width 51 height 26
click at [577, 230] on button "查 询" at bounding box center [570, 233] width 51 height 26
click at [564, 228] on button "查 询" at bounding box center [570, 233] width 51 height 26
click at [565, 226] on button "查 询" at bounding box center [570, 233] width 51 height 26
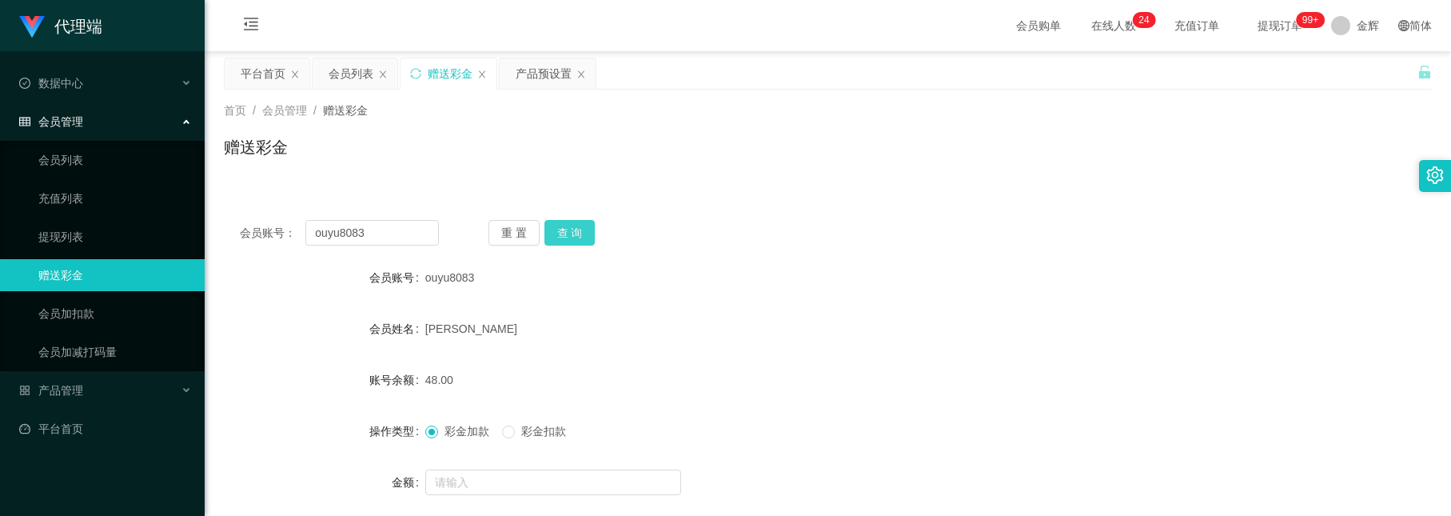
click at [569, 226] on button "查 询" at bounding box center [570, 233] width 51 height 26
click at [578, 222] on button "查 询" at bounding box center [570, 233] width 51 height 26
click at [296, 74] on icon "图标: close" at bounding box center [295, 75] width 10 height 10
click at [406, 74] on icon "图标: close" at bounding box center [405, 73] width 6 height 7
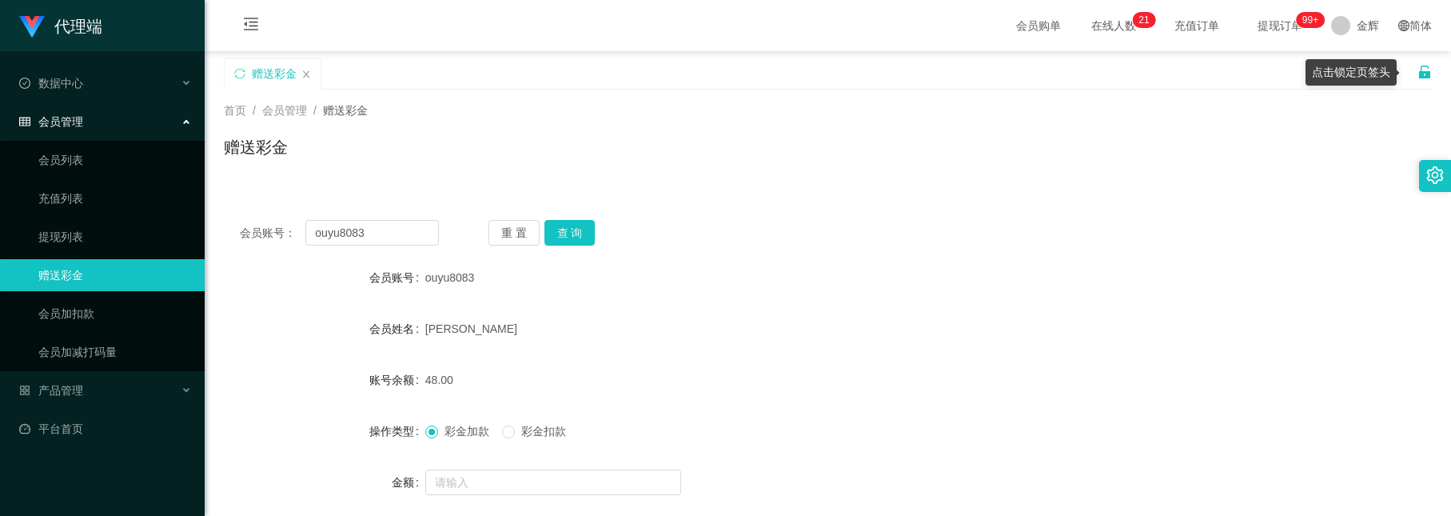
click at [1419, 78] on icon "图标: unlock" at bounding box center [1424, 72] width 11 height 13
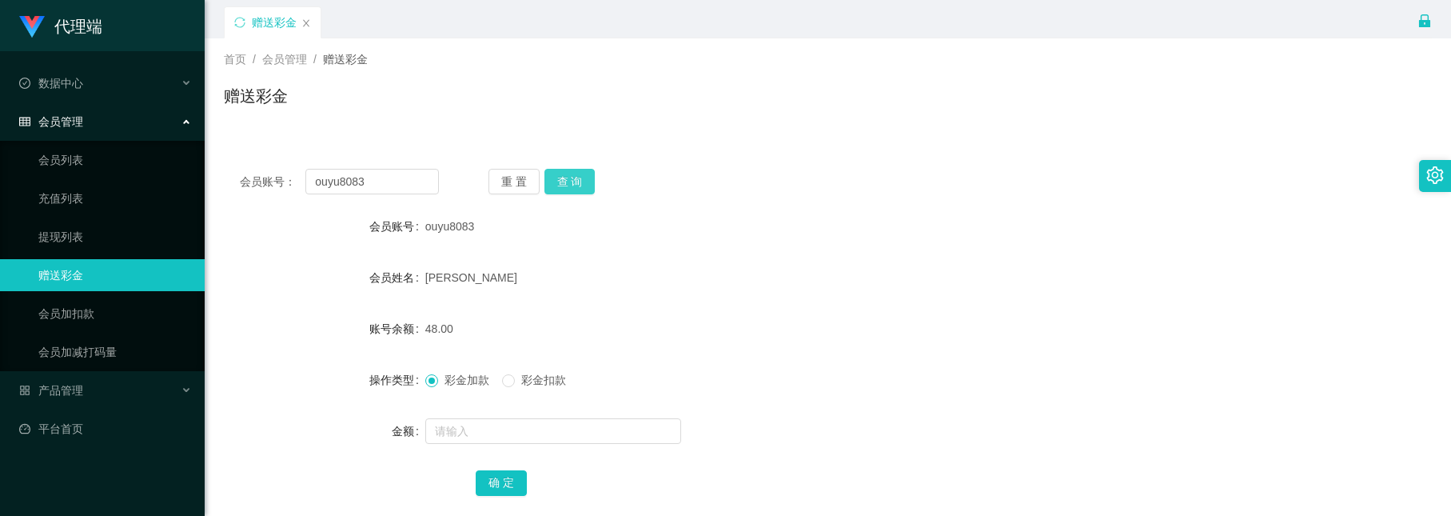
click at [566, 181] on button "查 询" at bounding box center [570, 182] width 51 height 26
click at [554, 171] on button "查 询" at bounding box center [570, 182] width 51 height 26
click at [579, 178] on button "查 询" at bounding box center [570, 182] width 51 height 26
drag, startPoint x: 377, startPoint y: 176, endPoint x: 278, endPoint y: 110, distance: 118.9
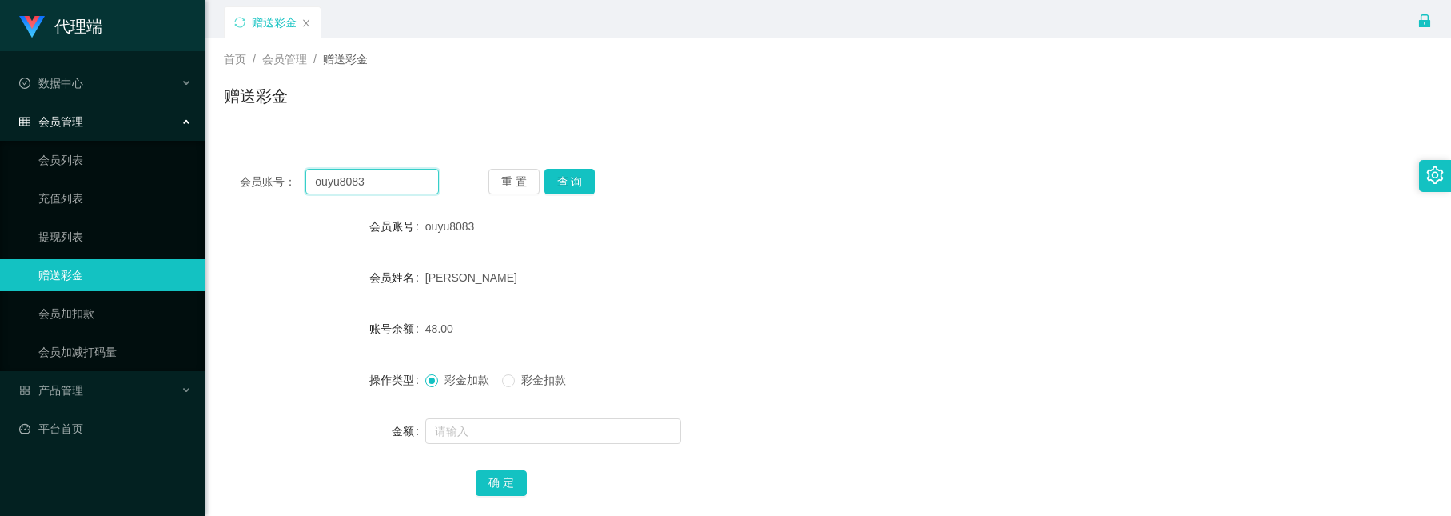
click at [278, 110] on div "首页 / 会员管理 / 赠送彩金 / 赠送彩金 会员账号： ouyu8083 重 置 查 询 会员账号 ouyu8083 会员姓名 wang xiaoming…" at bounding box center [828, 285] width 1208 height 495
click at [569, 186] on button "查 询" at bounding box center [570, 182] width 51 height 26
click at [581, 180] on button "查 询" at bounding box center [570, 182] width 51 height 26
click at [578, 181] on button "查 询" at bounding box center [570, 182] width 51 height 26
click at [569, 178] on button "查 询" at bounding box center [570, 182] width 51 height 26
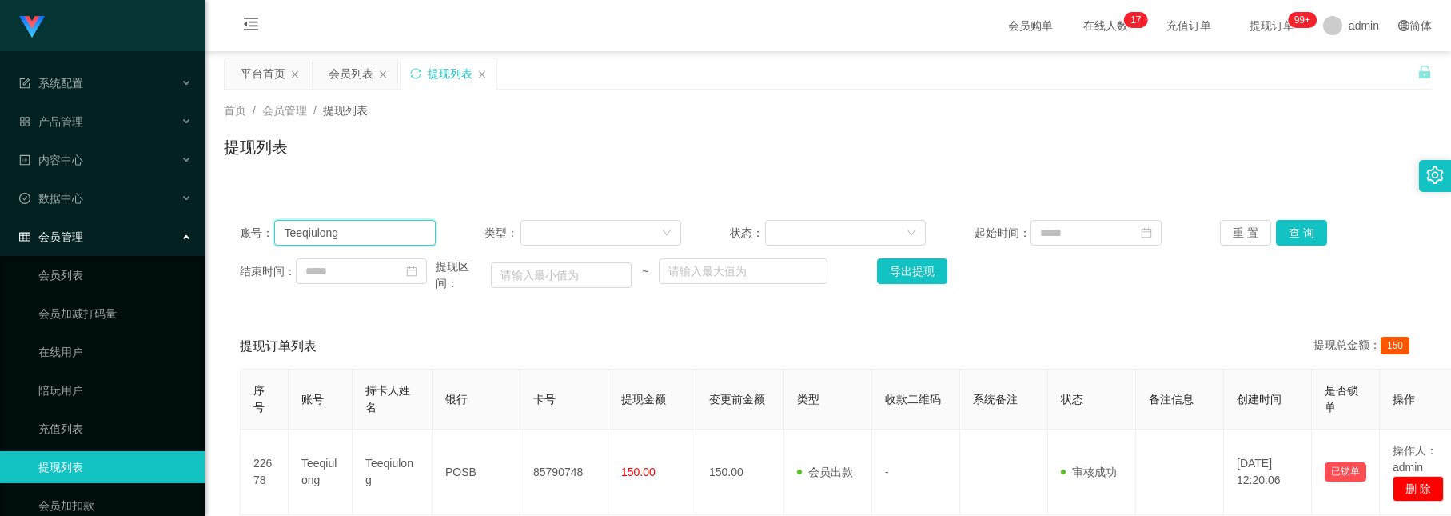
drag, startPoint x: 377, startPoint y: 238, endPoint x: -292, endPoint y: -2, distance: 710.0
click at [0, 0] on html "系统配置 产品管理 内容中心 数据中心 会员管理 会员列表 会员加减打码量 在线用户 陪玩用户 充值列表 提现列表 会员加扣款 赠送彩金 平台首页 保存配置 …" at bounding box center [725, 258] width 1451 height 516
paste input "ouyu8083"
click at [1284, 234] on button "查 询" at bounding box center [1301, 233] width 51 height 26
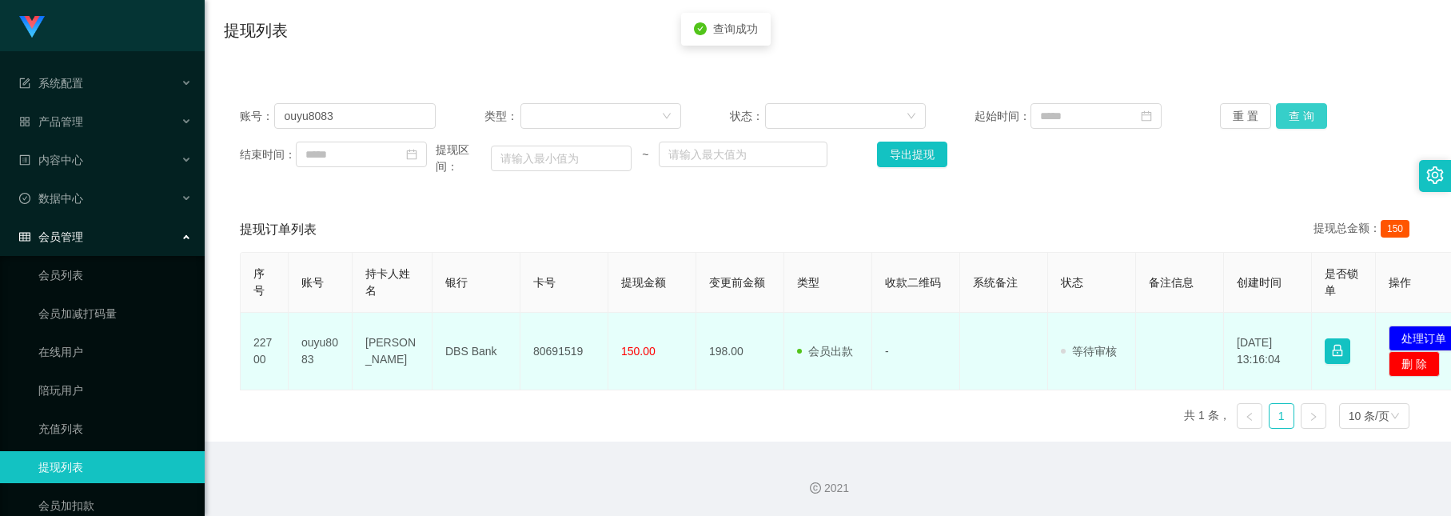
scroll to position [126, 0]
click at [1420, 338] on button "处理订单" at bounding box center [1424, 338] width 70 height 26
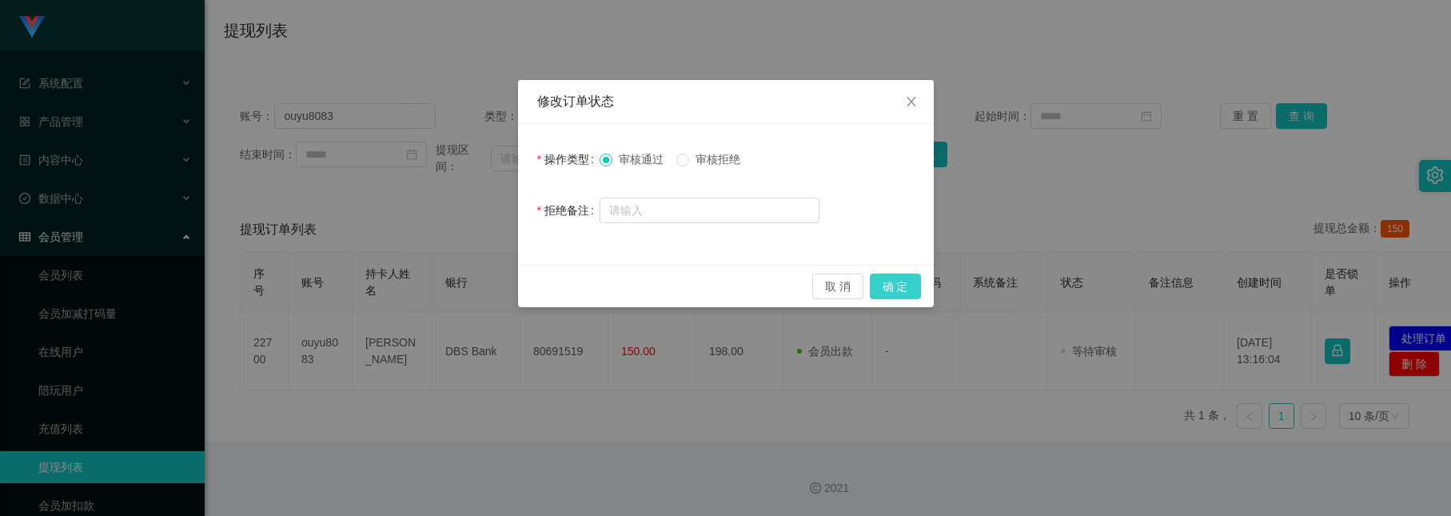
click at [902, 284] on button "确 定" at bounding box center [895, 286] width 51 height 26
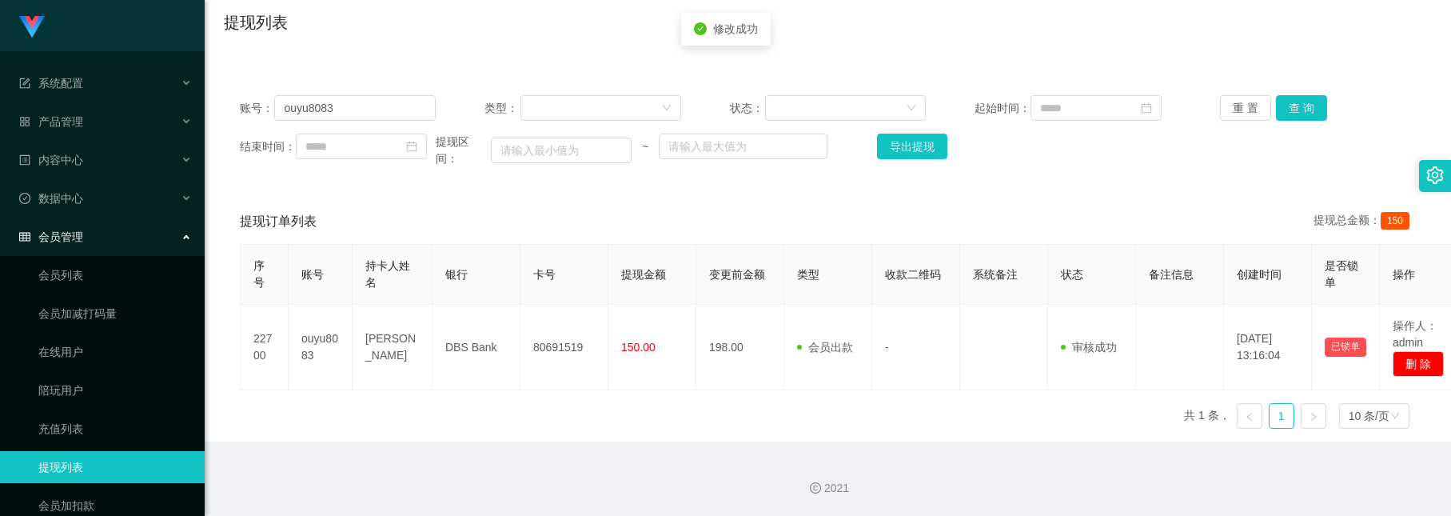
click at [727, 214] on div "提现订单列表 提现总金额： 150" at bounding box center [828, 221] width 1176 height 45
drag, startPoint x: 350, startPoint y: 113, endPoint x: -5, endPoint y: -2, distance: 373.0
click at [0, 0] on html "系统配置 产品管理 内容中心 数据中心 会员管理 会员列表 会员加减打码量 在线用户 陪玩用户 充值列表 提现列表 会员加扣款 赠送彩金 平台首页 保存配置 …" at bounding box center [725, 258] width 1451 height 516
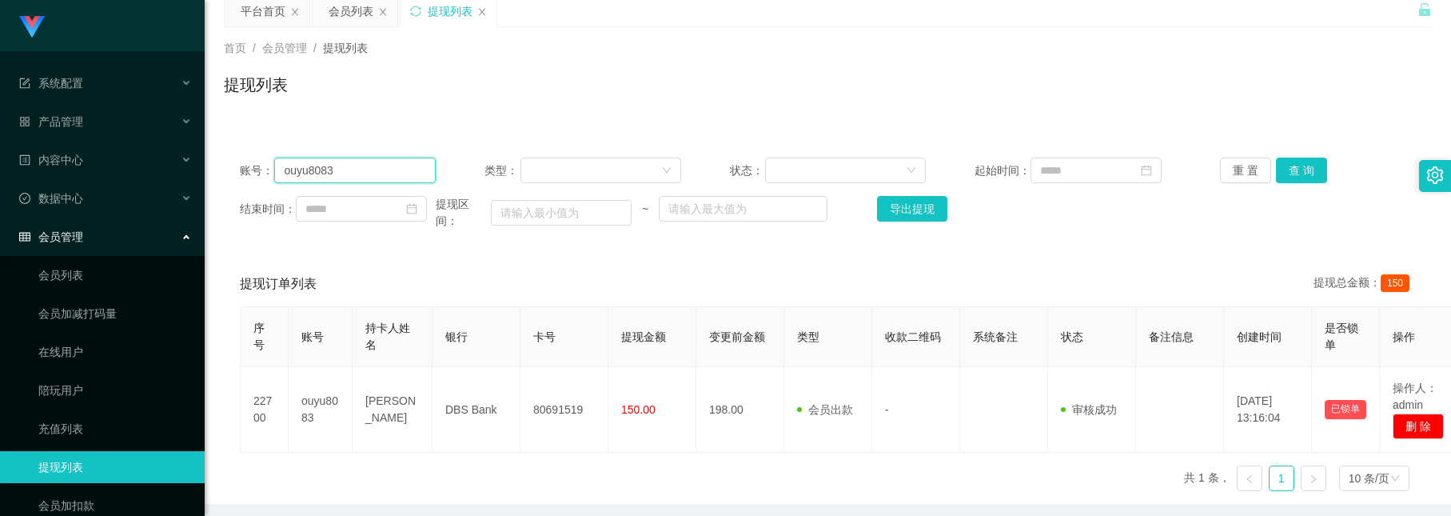
paste input "Teeqiulong"
click at [1296, 166] on button "查 询" at bounding box center [1301, 171] width 51 height 26
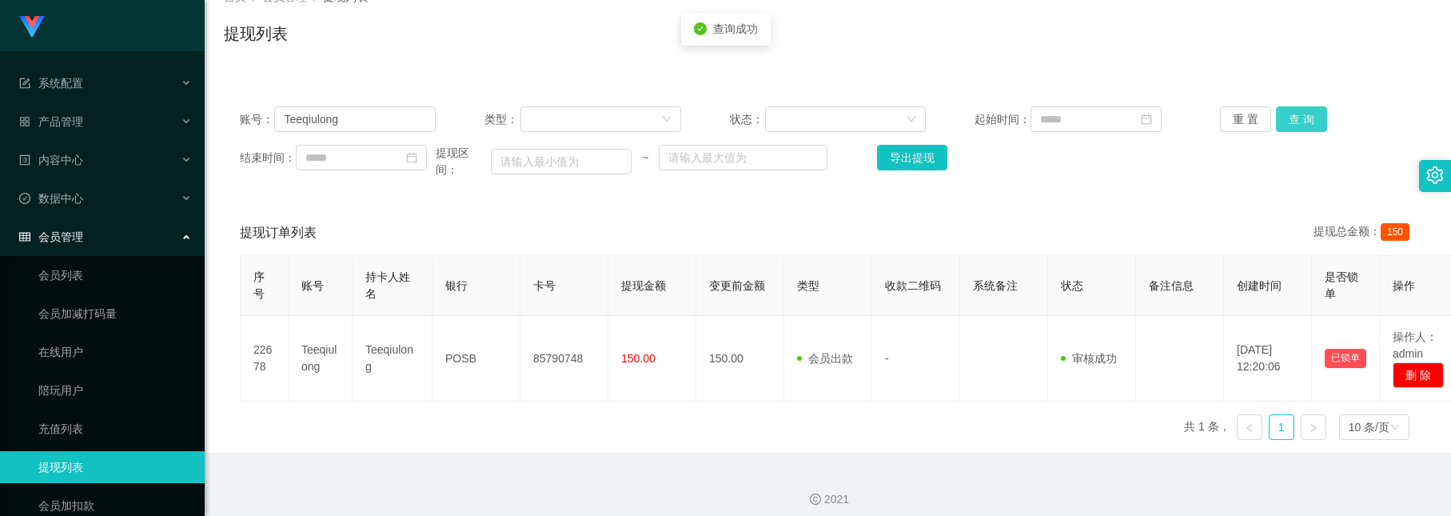
scroll to position [134, 0]
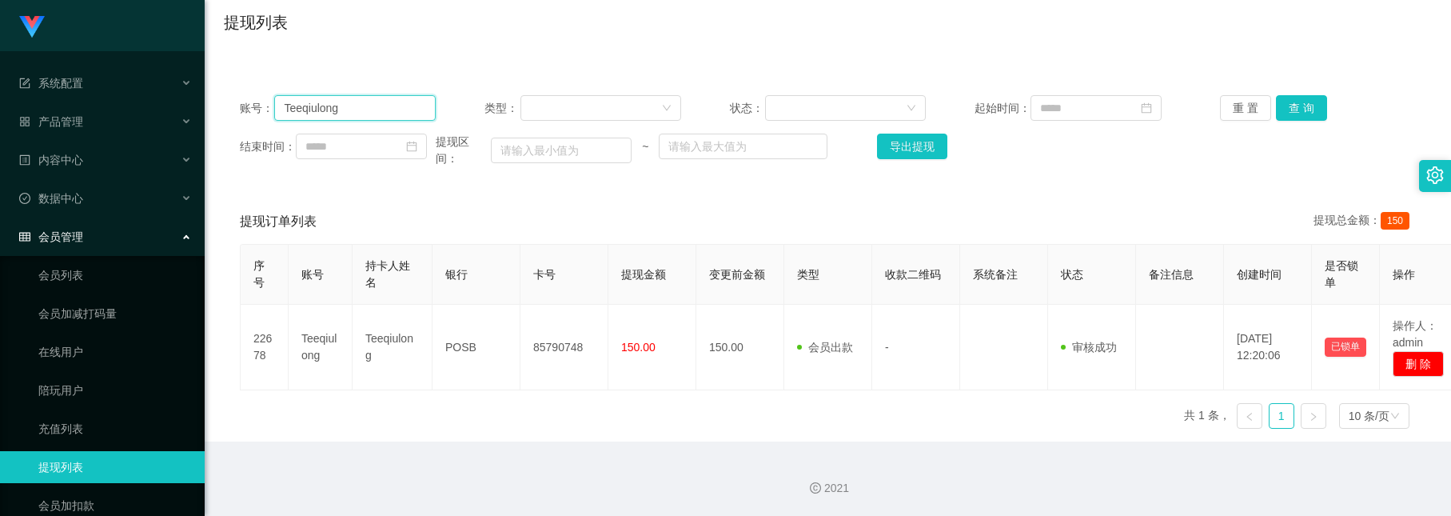
drag, startPoint x: 391, startPoint y: 106, endPoint x: -209, endPoint y: -82, distance: 628.5
click at [0, 0] on html "系统配置 产品管理 内容中心 数据中心 会员管理 会员列表 会员加减打码量 在线用户 陪玩用户 充值列表 提现列表 会员加扣款 赠送彩金 平台首页 保存配置 …" at bounding box center [725, 258] width 1451 height 516
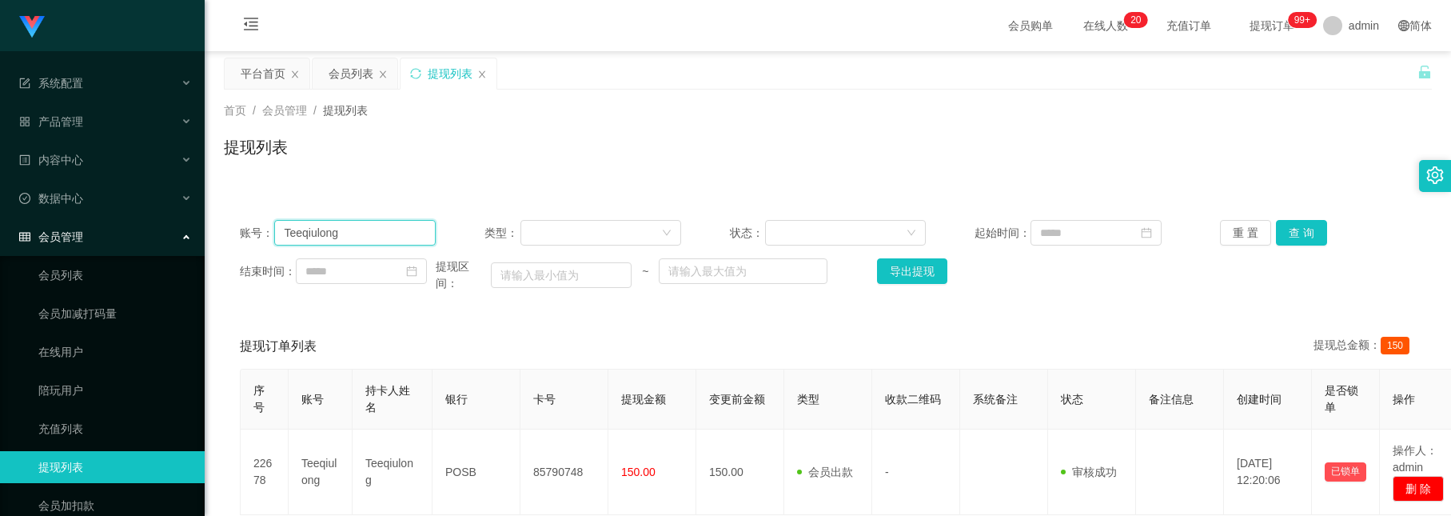
paste input "2301"
type input "2301"
click at [1299, 235] on button "查 询" at bounding box center [1301, 233] width 51 height 26
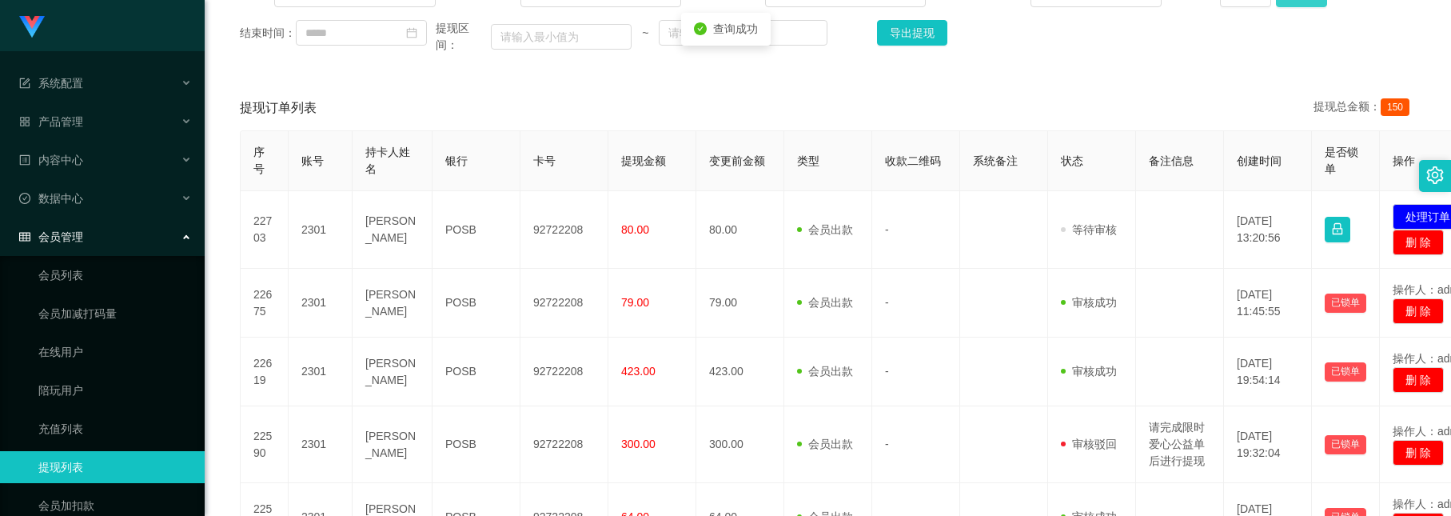
scroll to position [240, 0]
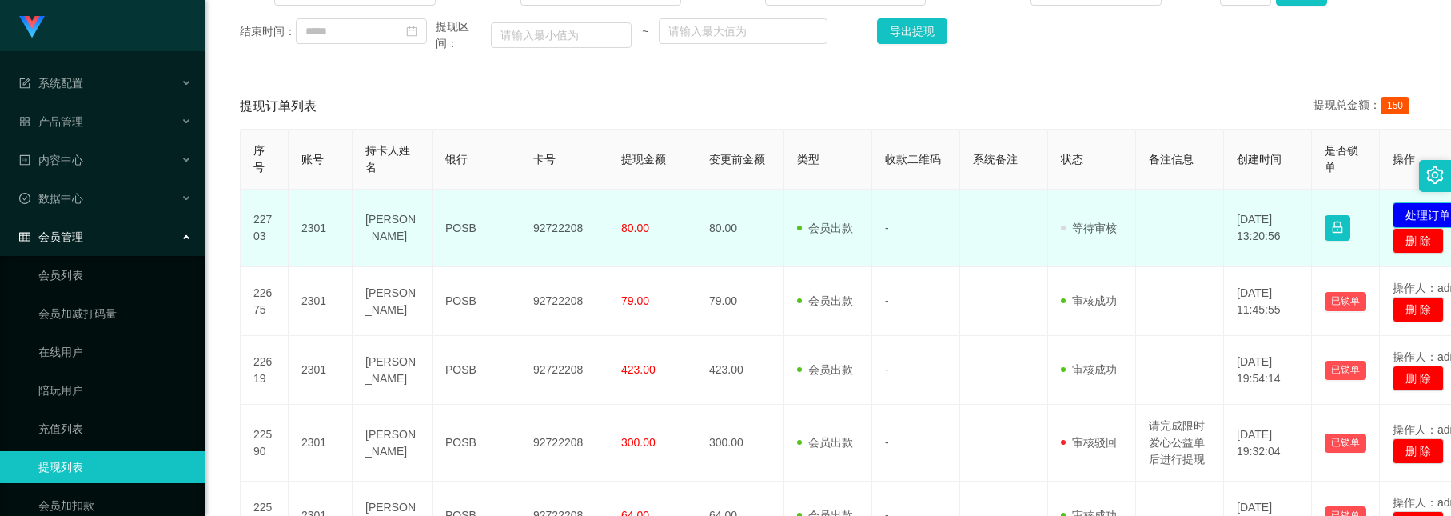
click at [1427, 226] on button "处理订单" at bounding box center [1428, 215] width 70 height 26
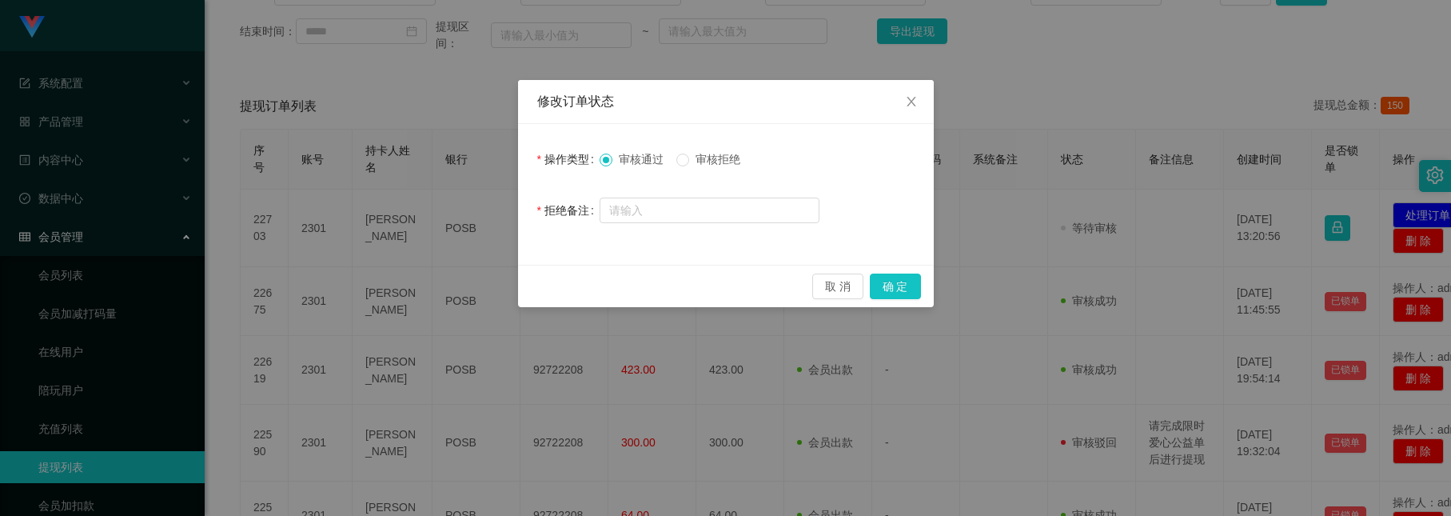
click at [729, 159] on span "审核拒绝" at bounding box center [718, 159] width 58 height 13
click at [720, 198] on input "text" at bounding box center [710, 211] width 220 height 26
click at [646, 202] on input "text" at bounding box center [710, 211] width 220 height 26
paste input "鉴于您今日未参与竞抢"
click at [615, 211] on input "鉴于您今日未参与竞抢" at bounding box center [710, 211] width 220 height 26
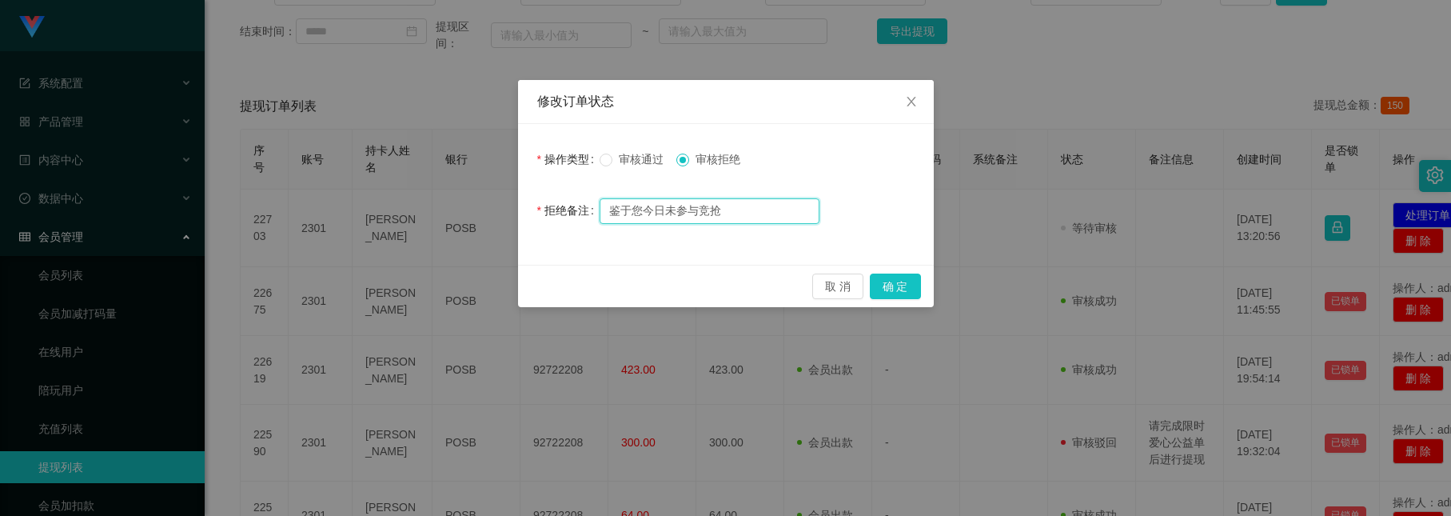
click at [721, 209] on input "鉴于您今日未参与竞抢" at bounding box center [710, 211] width 220 height 26
click at [754, 206] on input "鉴于您今日未参与竞抢，" at bounding box center [710, 211] width 220 height 26
click at [808, 207] on input "鉴于您今日未参与竞抢，本次提现将被驳回，" at bounding box center [710, 211] width 220 height 26
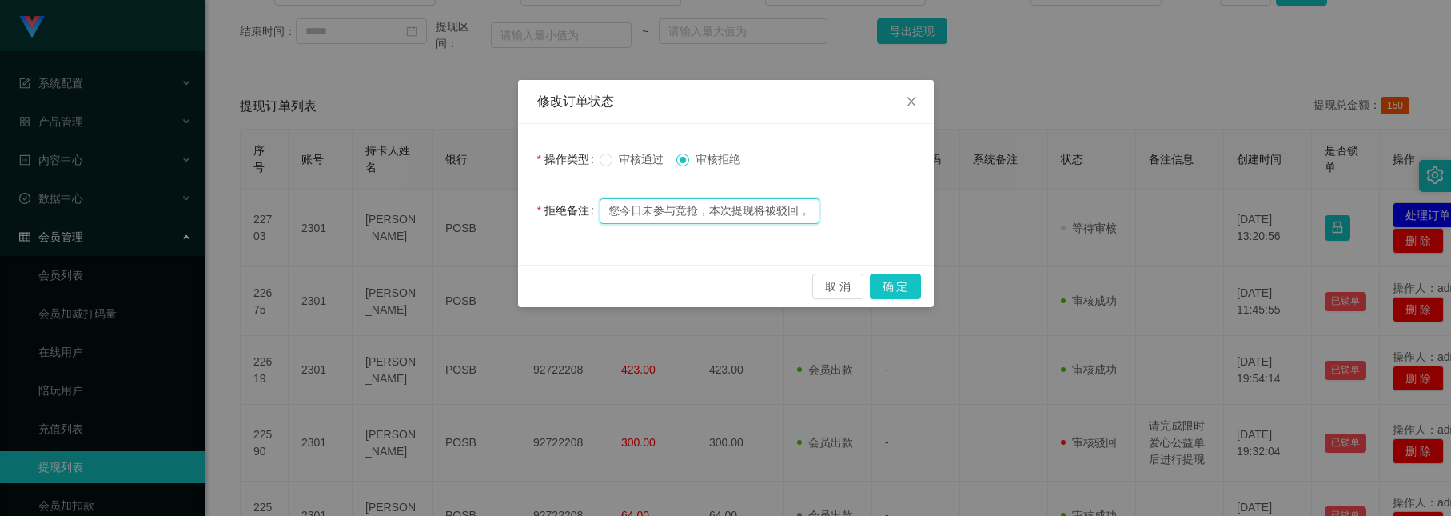
paste input "为尽快恢复正常权限，请立即申请【竞抢替补名额】并补参与活动"
drag, startPoint x: 632, startPoint y: 214, endPoint x: 590, endPoint y: 209, distance: 41.9
click at [590, 209] on div "拒绝备注 鉴于您今日未参与竞抢，本次提现将被驳回，为尽快恢复正常权限，请立即申请【竞抢替补名额】并补参与活动" at bounding box center [725, 210] width 377 height 32
click at [752, 206] on input "鉴于您今日未参与竞抢，本次提现将被驳回，为尽快恢复正常权限，请立即申请【竞抢替补名额】并补参与活动" at bounding box center [710, 211] width 220 height 26
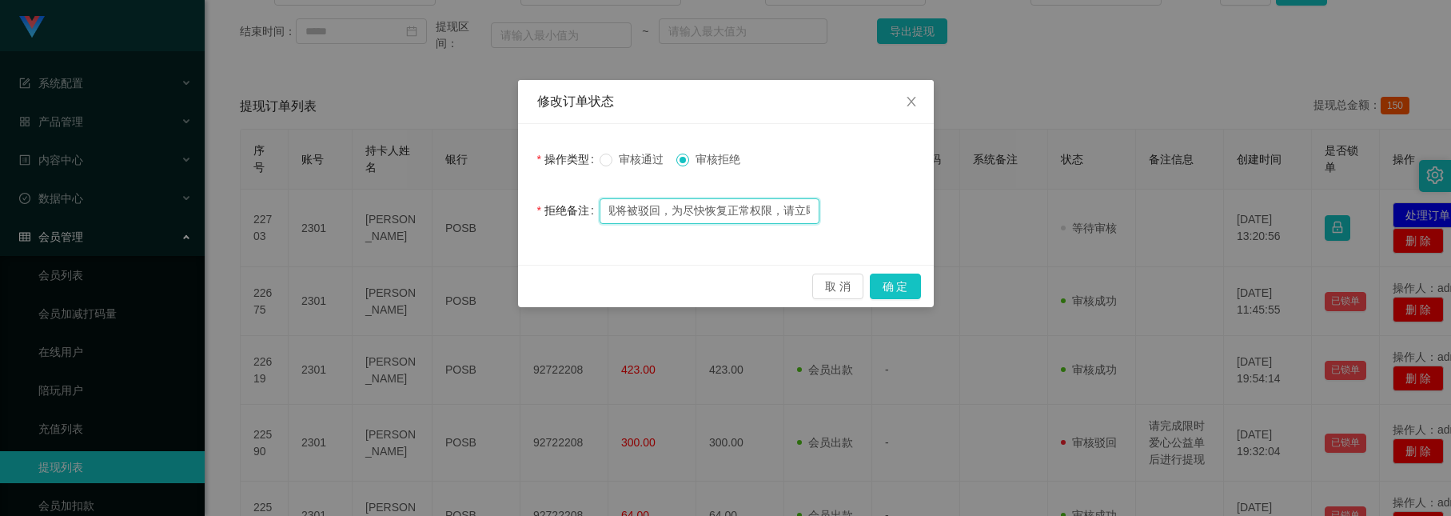
scroll to position [0, 296]
drag, startPoint x: 766, startPoint y: 212, endPoint x: 800, endPoint y: 210, distance: 33.7
click at [801, 210] on input "鉴于您今日未参与竞抢，本次提现将被驳回，为尽快恢复正常权限，请立即申请【竞抢替补名额】并补参与活动" at bounding box center [710, 211] width 220 height 26
click at [662, 212] on input "鉴于您今日未参与竞抢，本次提现将被驳回，为尽快恢复正常权限，请立即申请【竞抢替补名额】并补参与活动" at bounding box center [710, 211] width 220 height 26
click at [677, 211] on input "鉴于您今日未参与竞抢，本次提现将被驳回，为尽快恢复正常权限，请立即申请【竞抢替补名额】并补参与活动" at bounding box center [710, 211] width 220 height 26
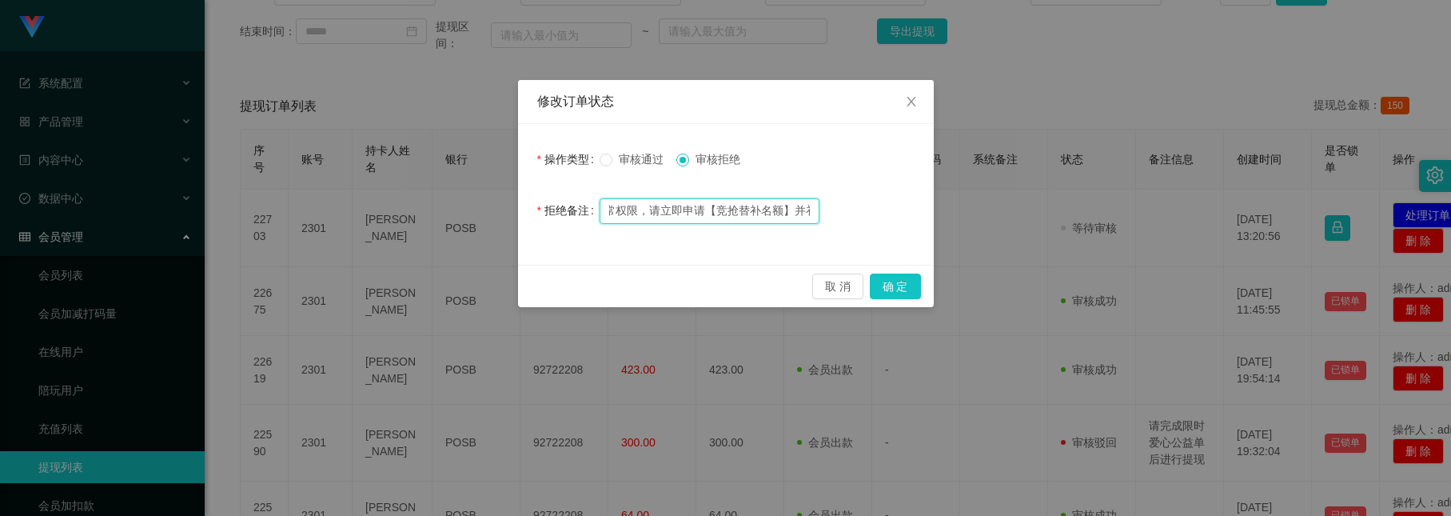
click at [682, 205] on input "鉴于您今日未参与竞抢，本次提现将被驳回，为尽快恢复正常权限，请立即申请【竞抢替补名额】并补参与活动" at bounding box center [710, 211] width 220 height 26
type input "鉴于您今日未参与竞抢，本次提现将被驳回，为尽快恢复正常权限，请立即联系助理申请【竞抢替补名额】并补参与活动"
click at [890, 281] on button "确 定" at bounding box center [895, 286] width 51 height 26
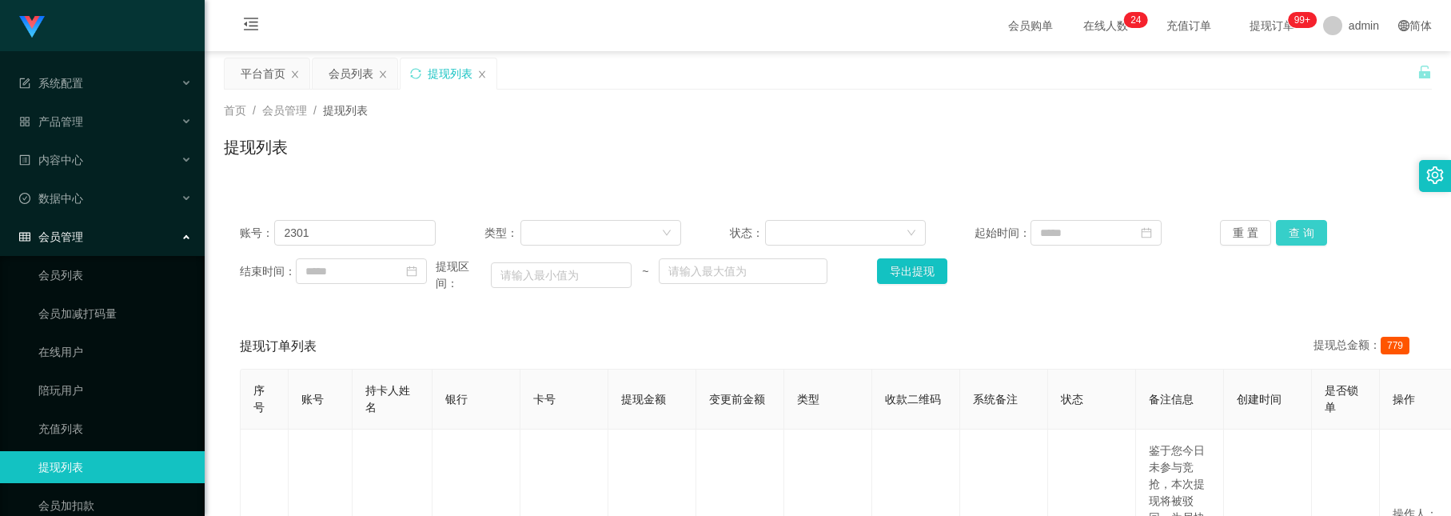
click at [1276, 234] on button "查 询" at bounding box center [1301, 233] width 51 height 26
click at [860, 144] on div "提现列表" at bounding box center [828, 153] width 1208 height 37
click at [729, 67] on div "平台首页 会员列表 提现列表" at bounding box center [821, 85] width 1194 height 55
click at [295, 72] on icon "图标: close" at bounding box center [295, 75] width 10 height 10
click at [1419, 77] on icon "图标: unlock" at bounding box center [1424, 72] width 11 height 13
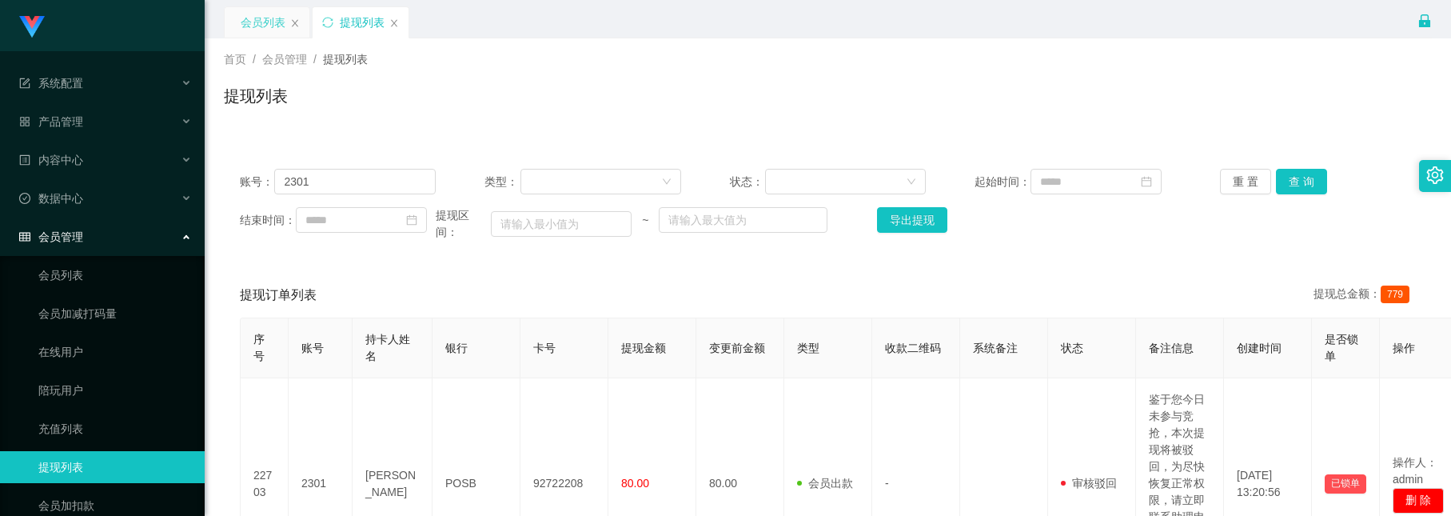
click at [264, 32] on div "会员列表" at bounding box center [263, 22] width 45 height 30
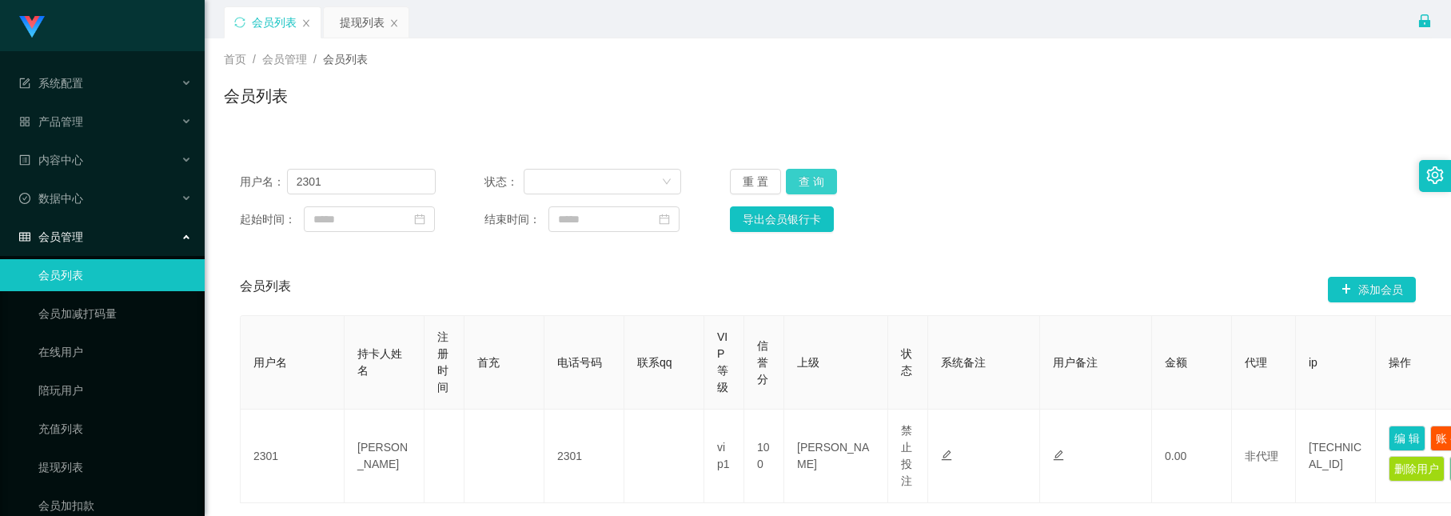
click at [800, 175] on button "查 询" at bounding box center [811, 182] width 51 height 26
drag, startPoint x: 415, startPoint y: 187, endPoint x: 34, endPoint y: 31, distance: 411.4
click at [36, 31] on section "系统配置 产品管理 内容中心 数据中心 会员管理 会员列表 会员加减打码量 在线用户 陪玩用户 充值列表 提现列表 会员加扣款 赠送彩金 平台首页 保存配置 …" at bounding box center [725, 314] width 1451 height 629
paste input "Dadidadu"
click at [813, 178] on button "查 询" at bounding box center [811, 182] width 51 height 26
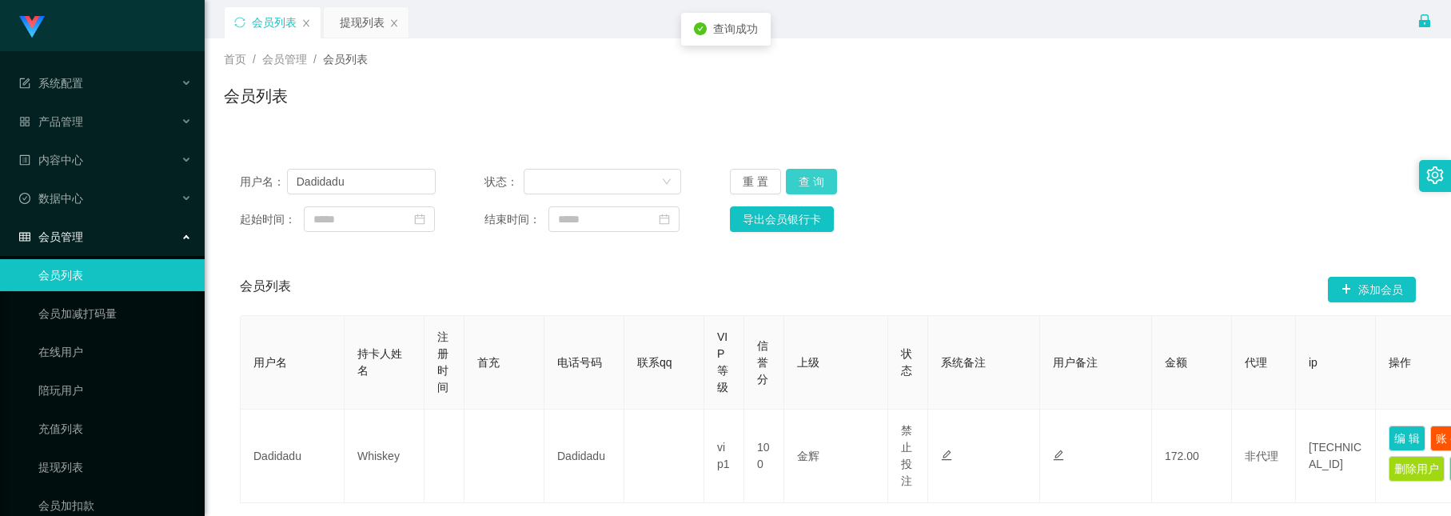
scroll to position [120, 0]
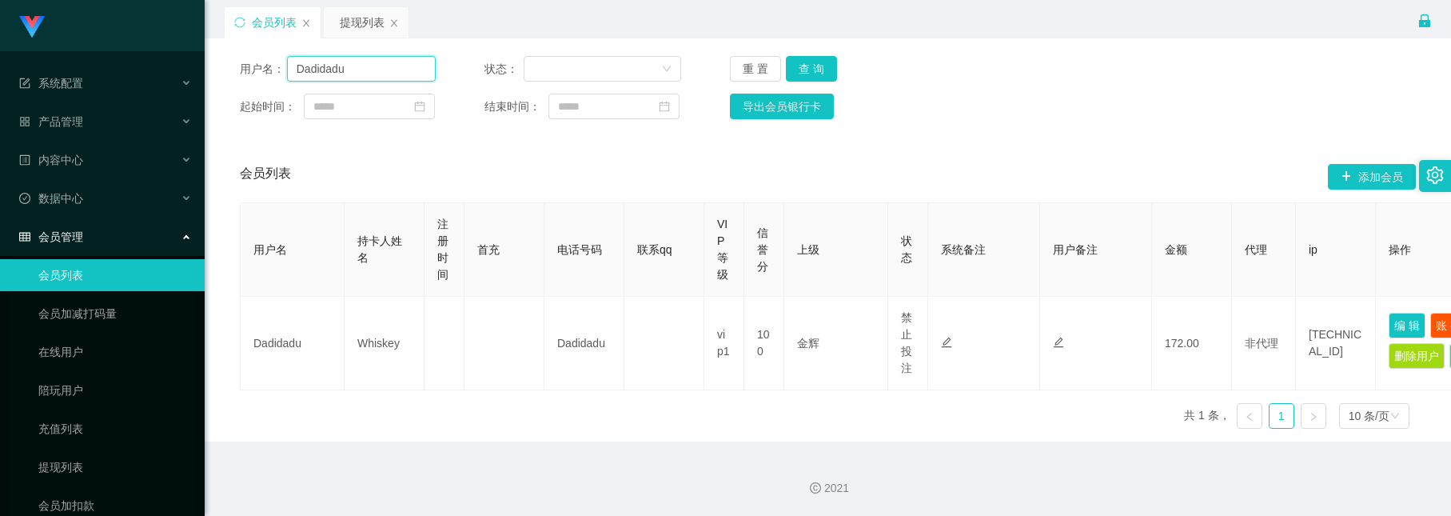
drag, startPoint x: 379, startPoint y: 63, endPoint x: 163, endPoint y: 1, distance: 224.7
click at [163, 1] on section "系统配置 产品管理 内容中心 数据中心 会员管理 会员列表 会员加减打码量 在线用户 陪玩用户 充值列表 提现列表 会员加扣款 赠送彩金 平台首页 保存配置 …" at bounding box center [725, 201] width 1451 height 629
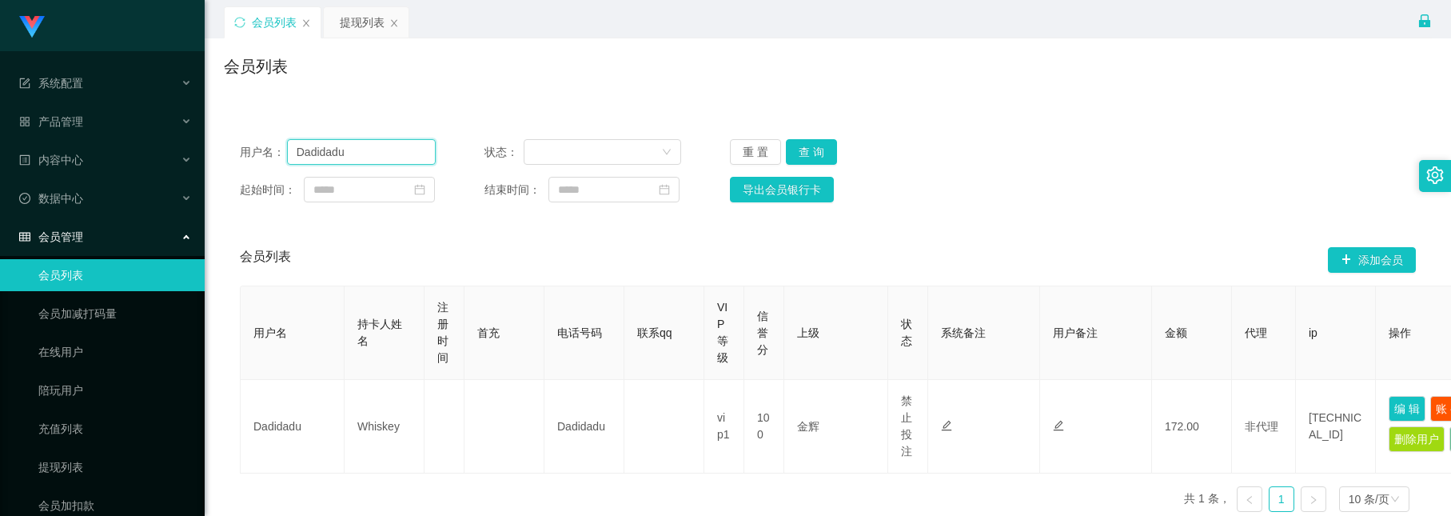
paste input "ouyu8083"
type input "ouyu8083"
click at [808, 149] on button "查 询" at bounding box center [811, 152] width 51 height 26
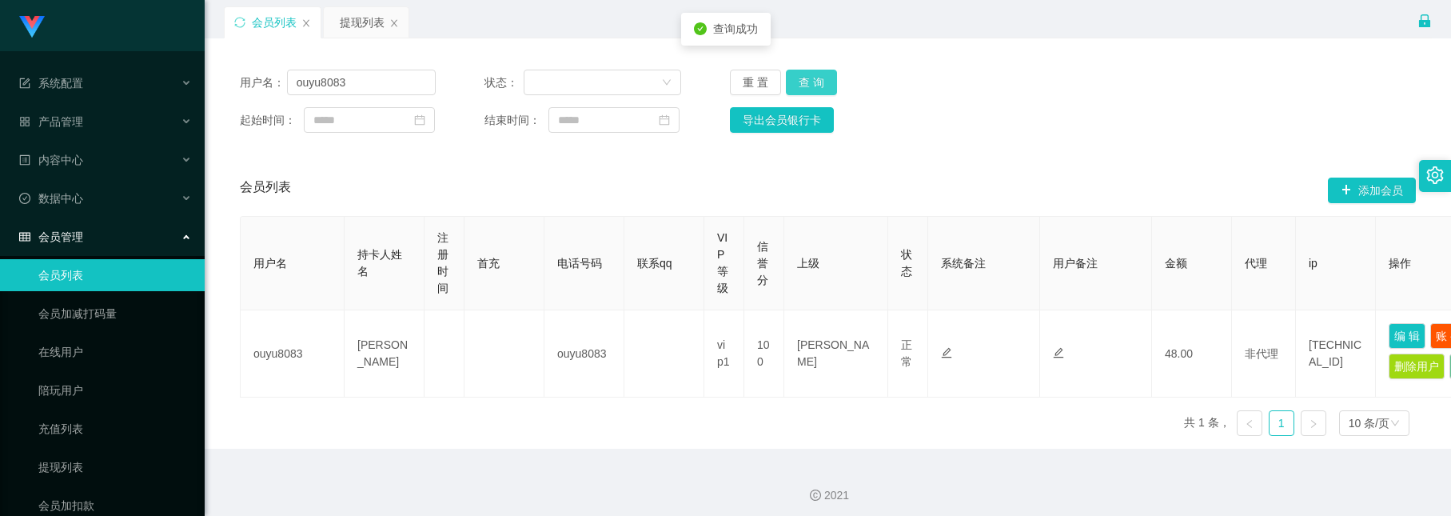
scroll to position [138, 0]
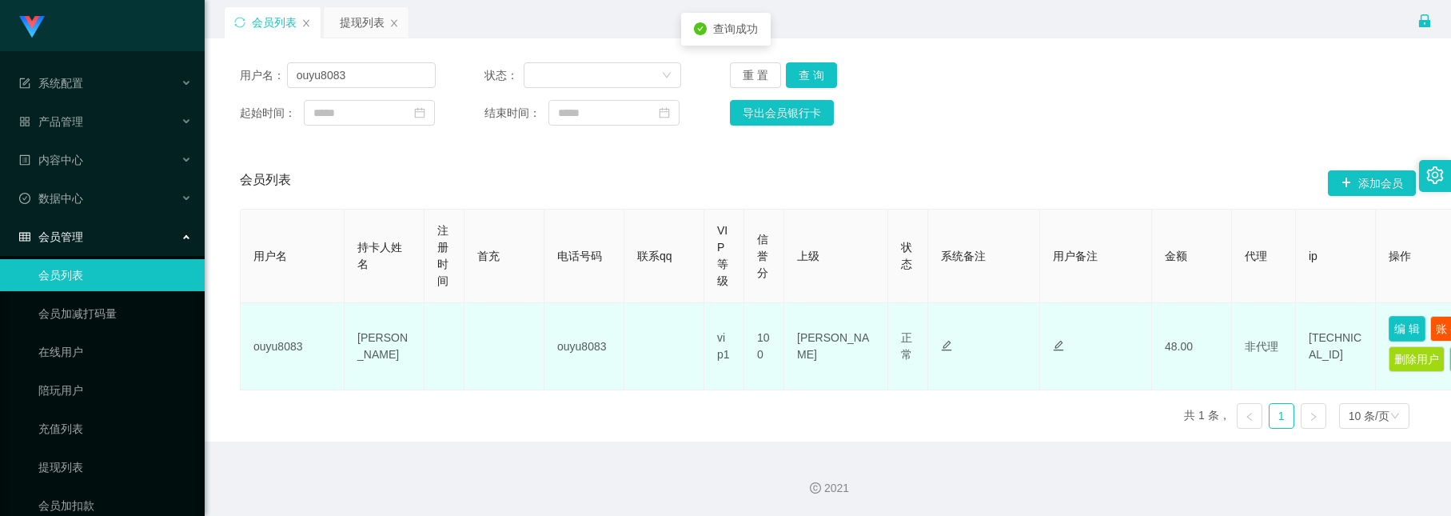
click at [1401, 316] on button "编 辑" at bounding box center [1407, 329] width 37 height 26
type input "ouyu8083"
type input "wang xiaoming"
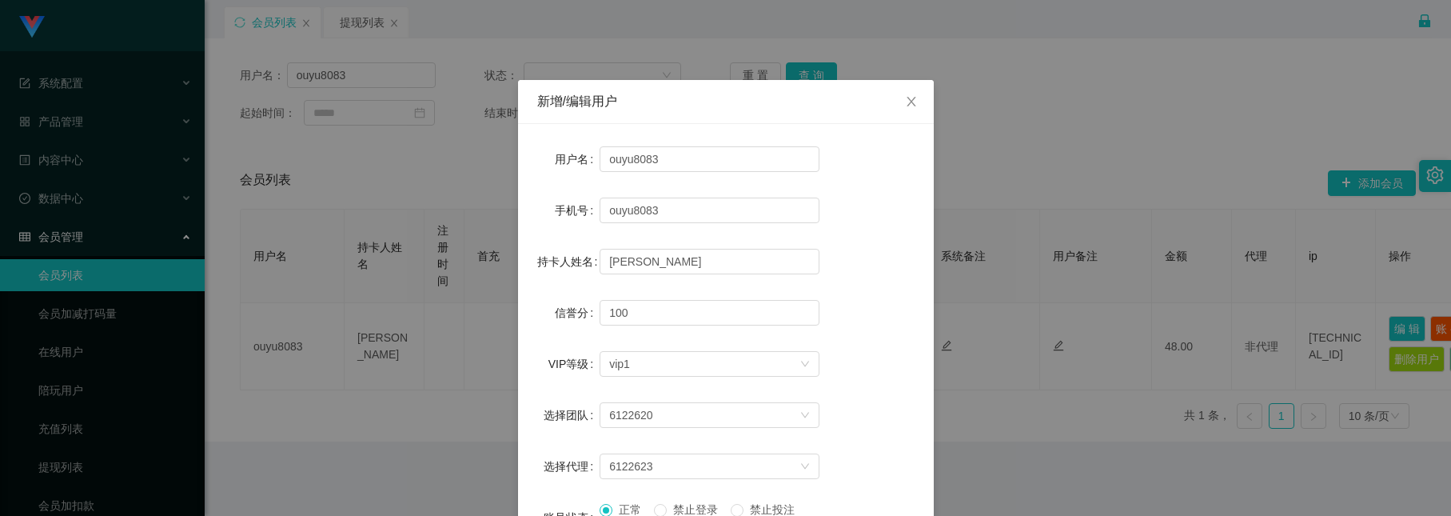
scroll to position [240, 0]
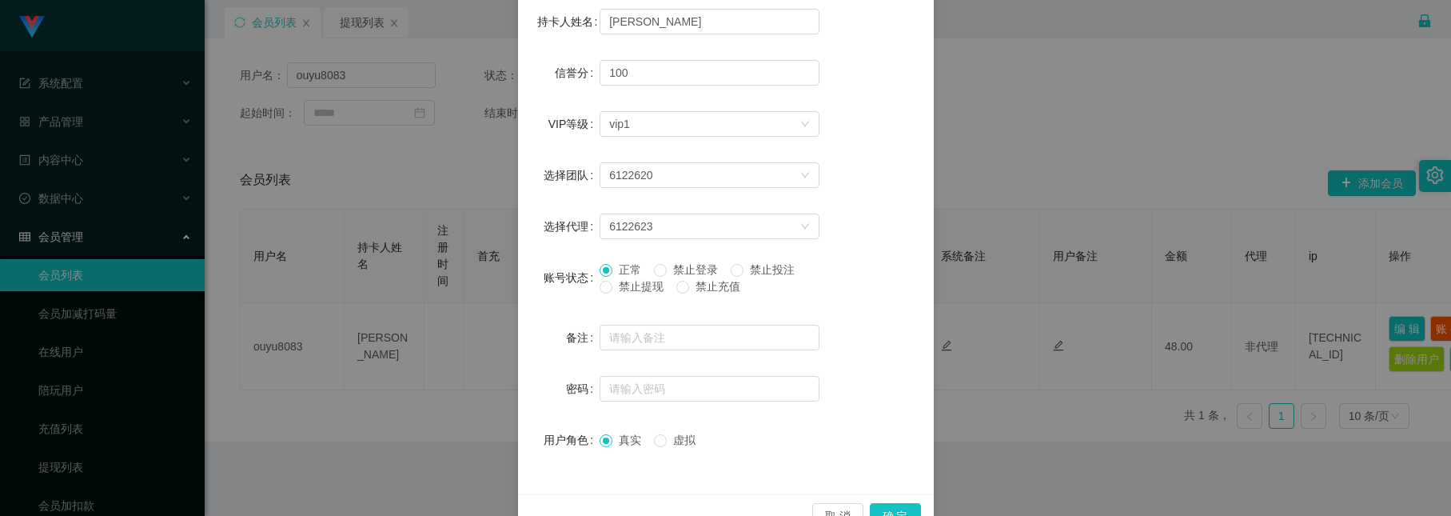
click at [787, 269] on span "禁止投注" at bounding box center [773, 269] width 58 height 13
click at [888, 506] on button "确 定" at bounding box center [895, 516] width 51 height 26
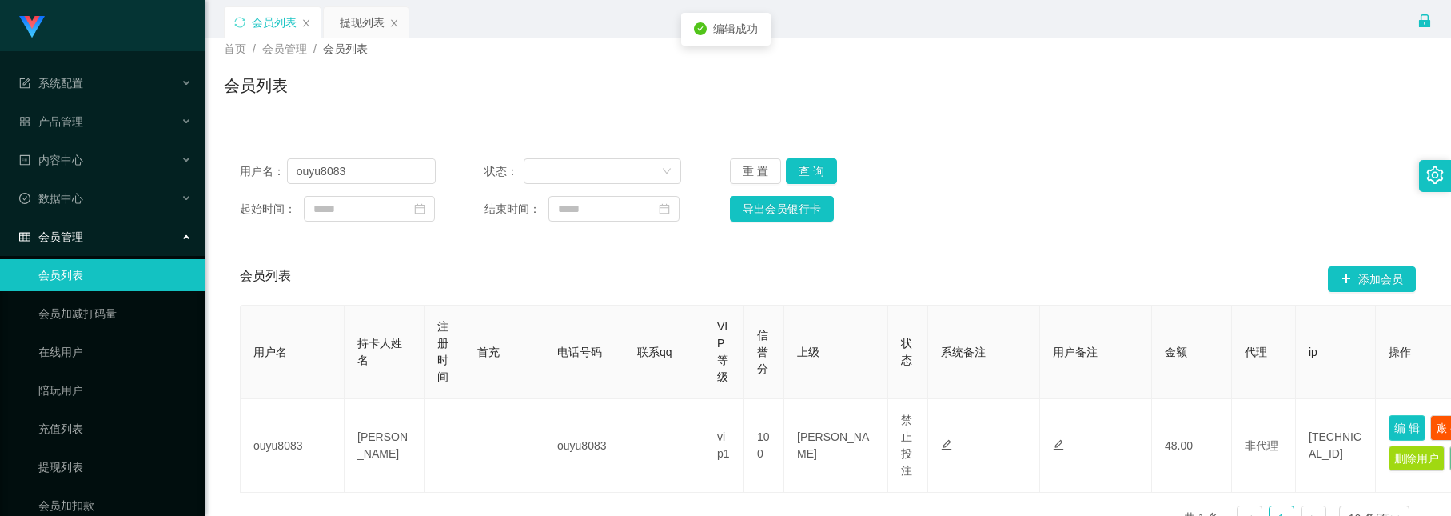
scroll to position [0, 0]
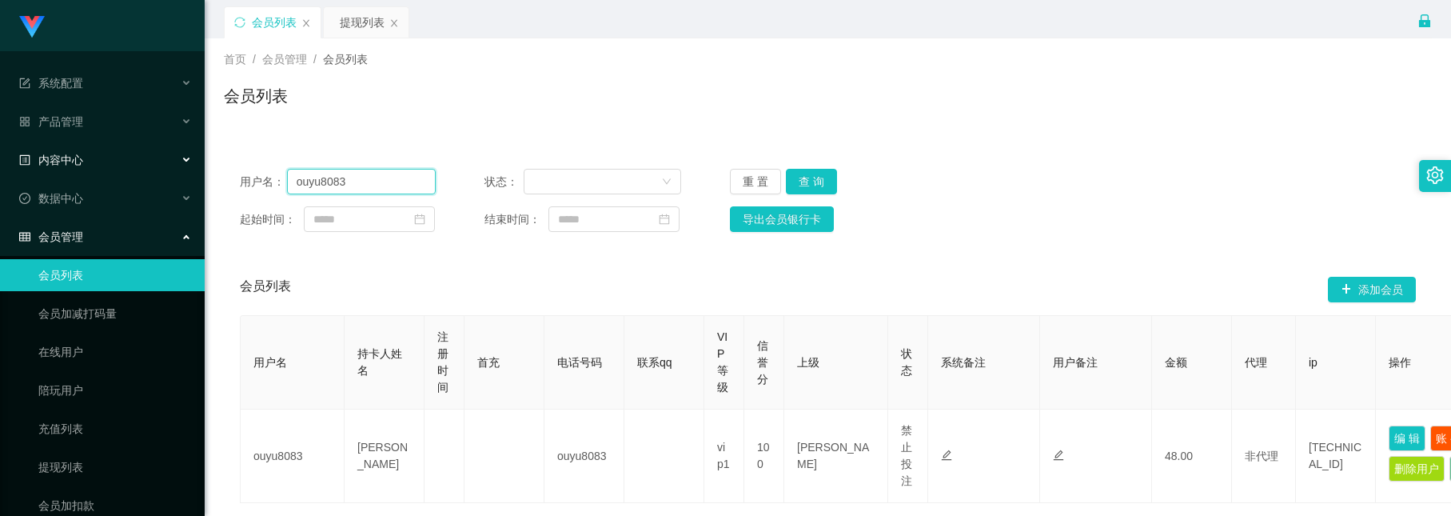
drag, startPoint x: 362, startPoint y: 192, endPoint x: 183, endPoint y: 137, distance: 187.4
click at [183, 137] on section "系统配置 产品管理 内容中心 数据中心 会员管理 会员列表 会员加减打码量 在线用户 陪玩用户 充值列表 提现列表 会员加扣款 赠送彩金 平台首页 保存配置 …" at bounding box center [725, 314] width 1451 height 629
paste input "Teeqiulong"
type input "Teeqiulong"
click at [828, 192] on button "查 询" at bounding box center [811, 182] width 51 height 26
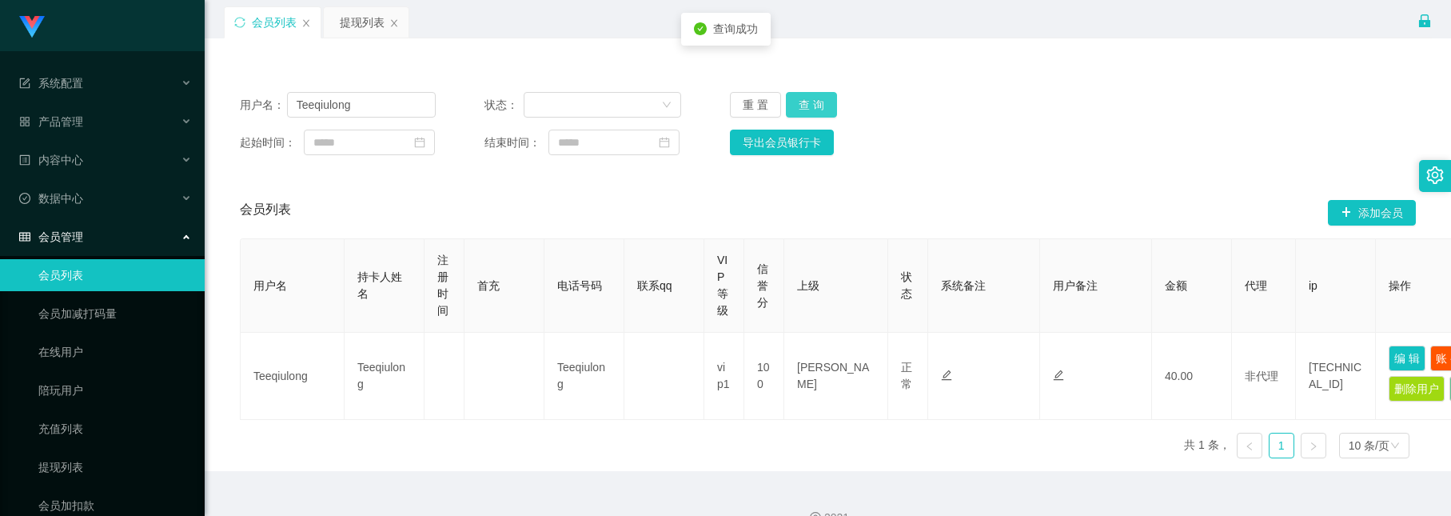
scroll to position [120, 0]
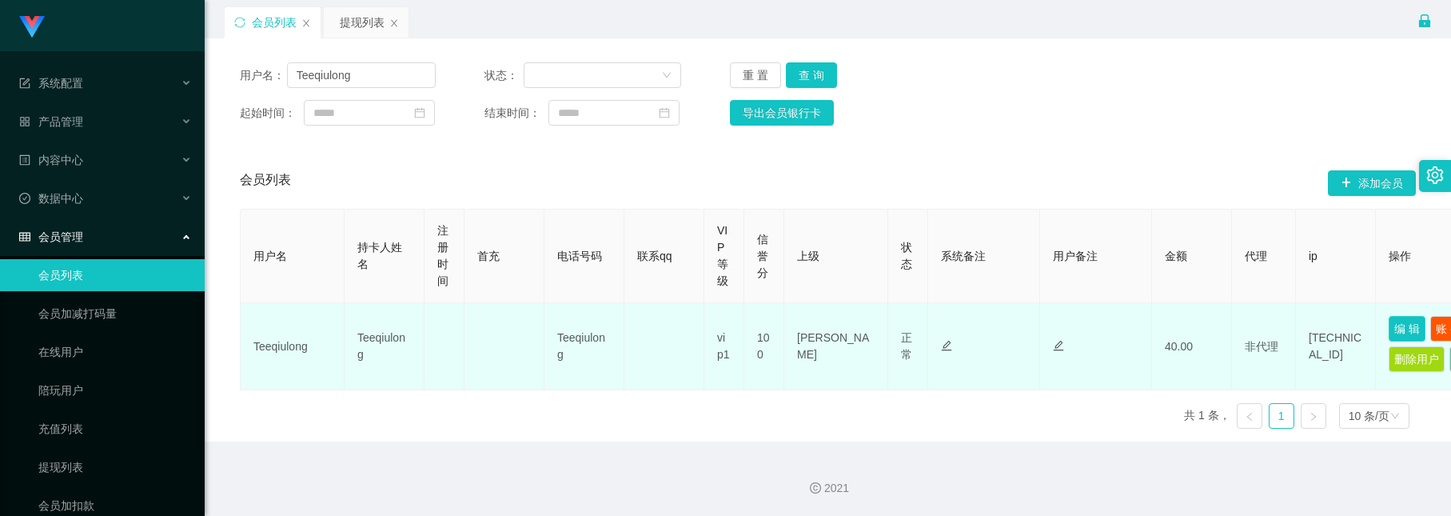
click at [1406, 324] on button "编 辑" at bounding box center [1407, 329] width 37 height 26
type input "Teeqiulong"
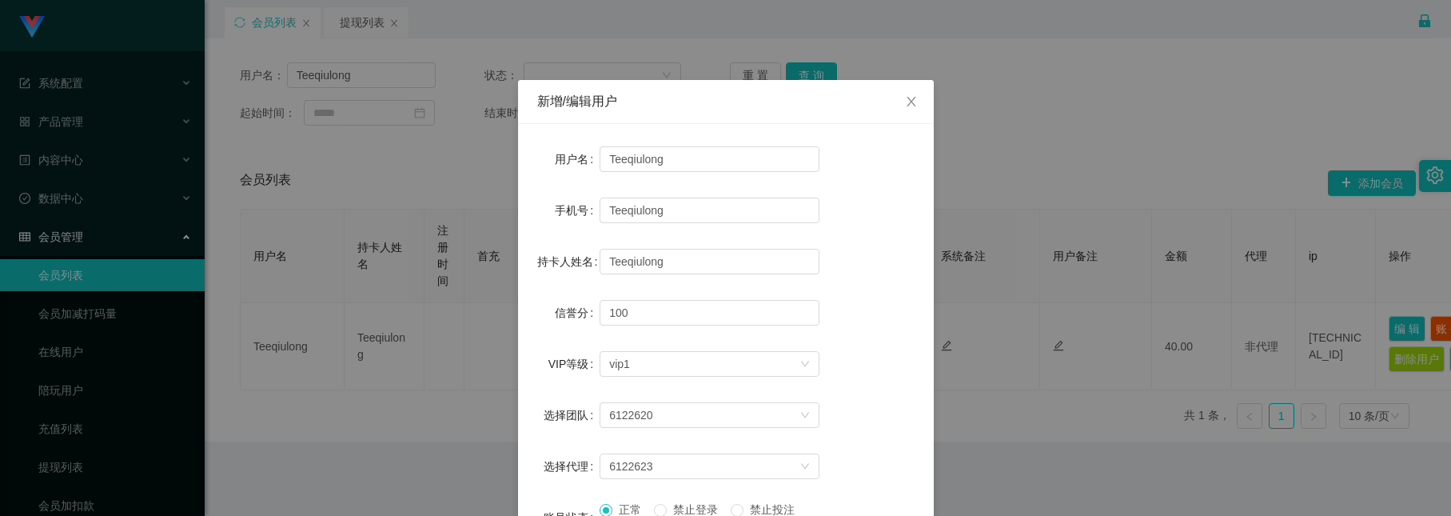
scroll to position [240, 0]
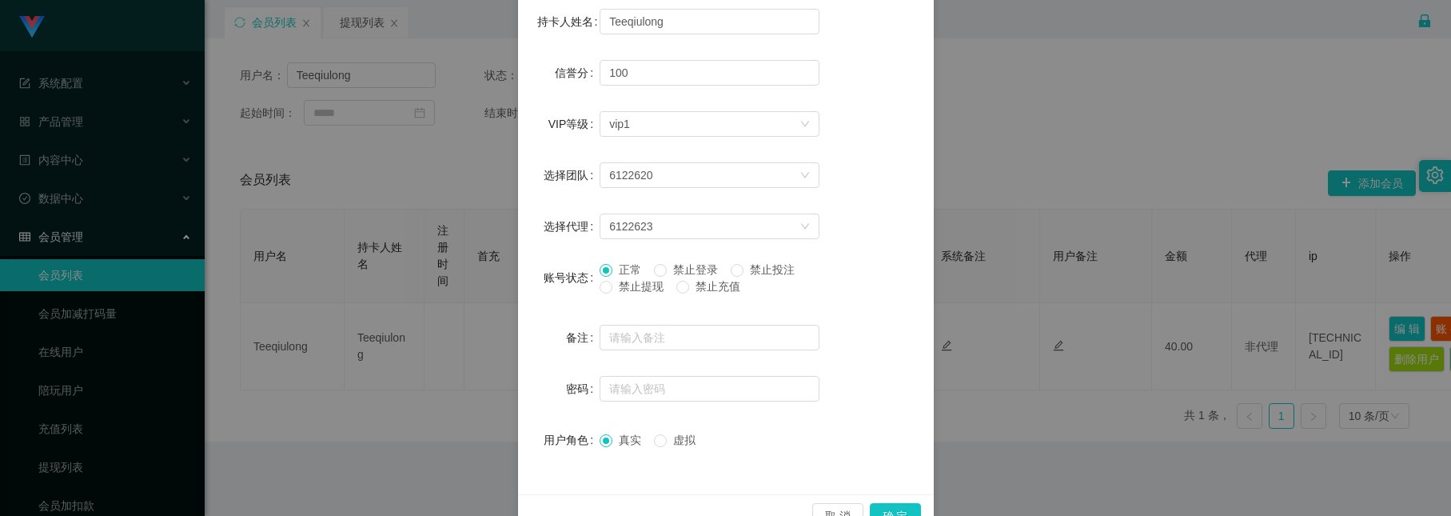
click at [769, 273] on span "禁止投注" at bounding box center [773, 269] width 58 height 13
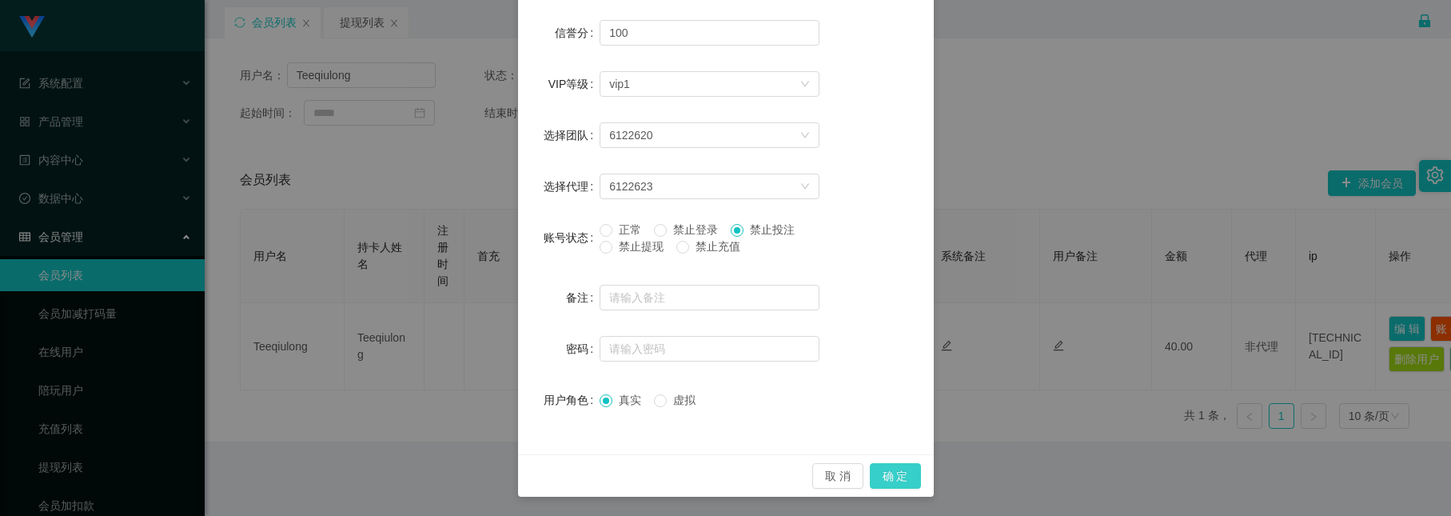
click at [876, 464] on button "确 定" at bounding box center [895, 476] width 51 height 26
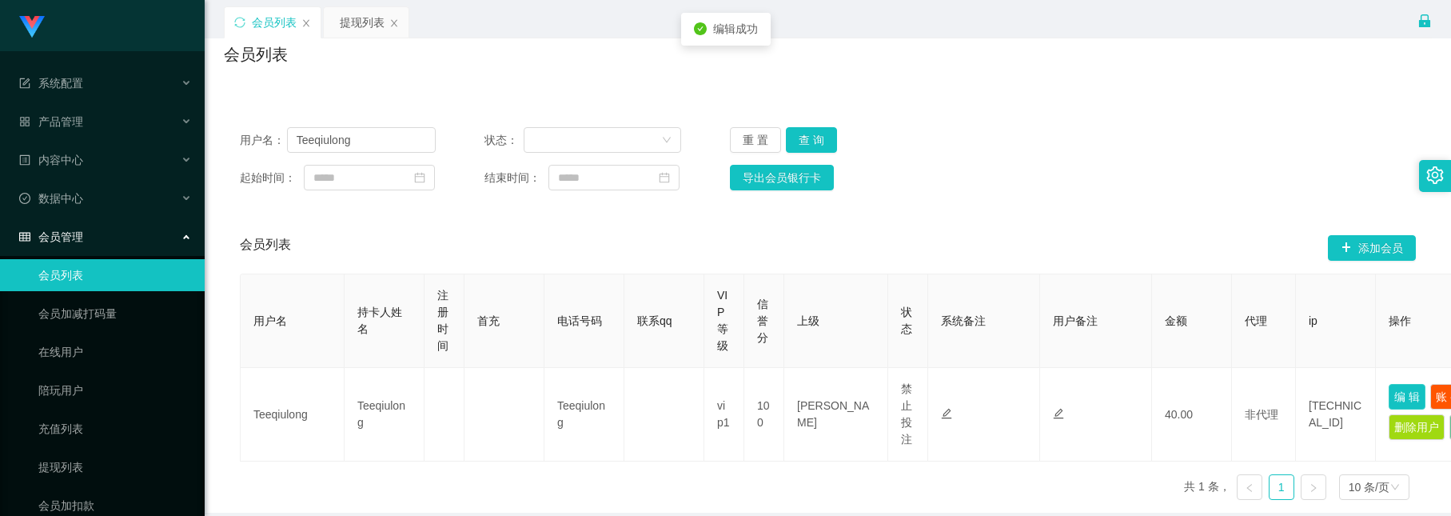
scroll to position [0, 0]
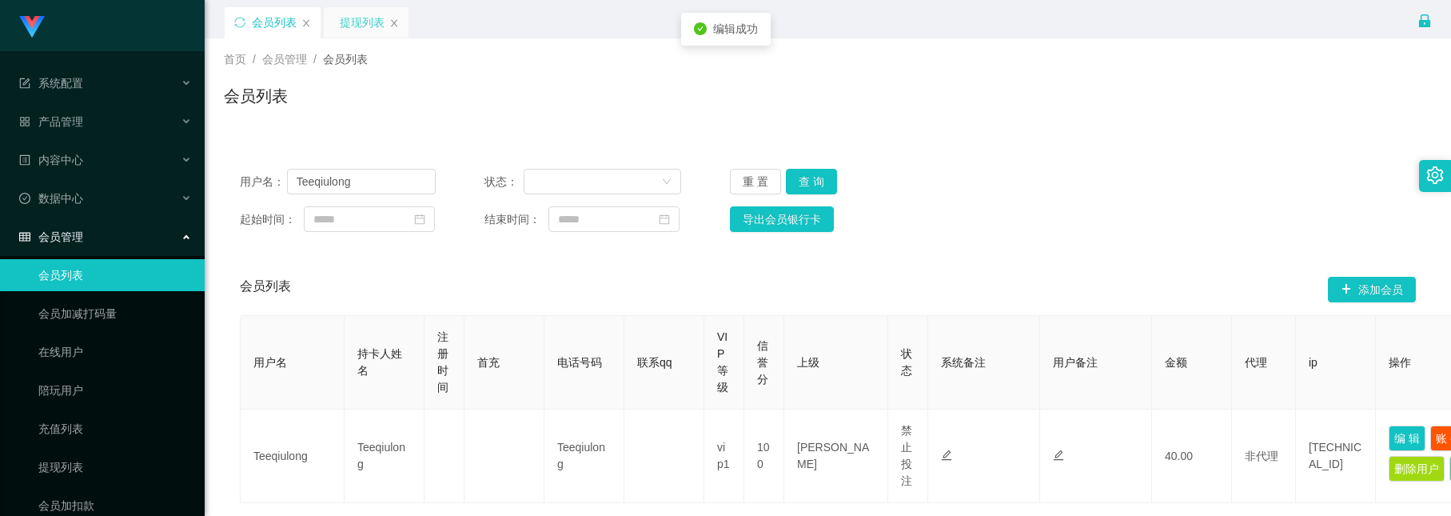
click at [365, 36] on div "提现列表" at bounding box center [362, 22] width 45 height 30
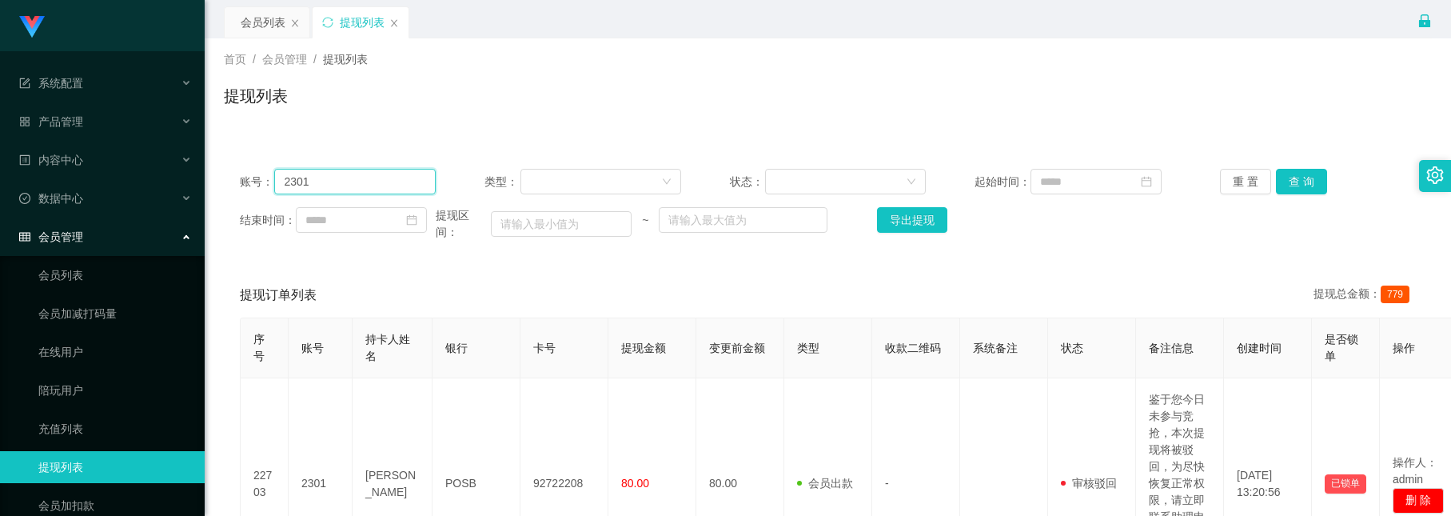
drag, startPoint x: 413, startPoint y: 178, endPoint x: -95, endPoint y: -42, distance: 553.7
click at [0, 0] on html "系统配置 产品管理 内容中心 数据中心 会员管理 会员列表 会员加减打码量 在线用户 陪玩用户 充值列表 提现列表 会员加扣款 赠送彩金 平台首页 保存配置 …" at bounding box center [725, 258] width 1451 height 516
paste input "Teeqiulong"
click at [1288, 185] on button "查 询" at bounding box center [1301, 182] width 51 height 26
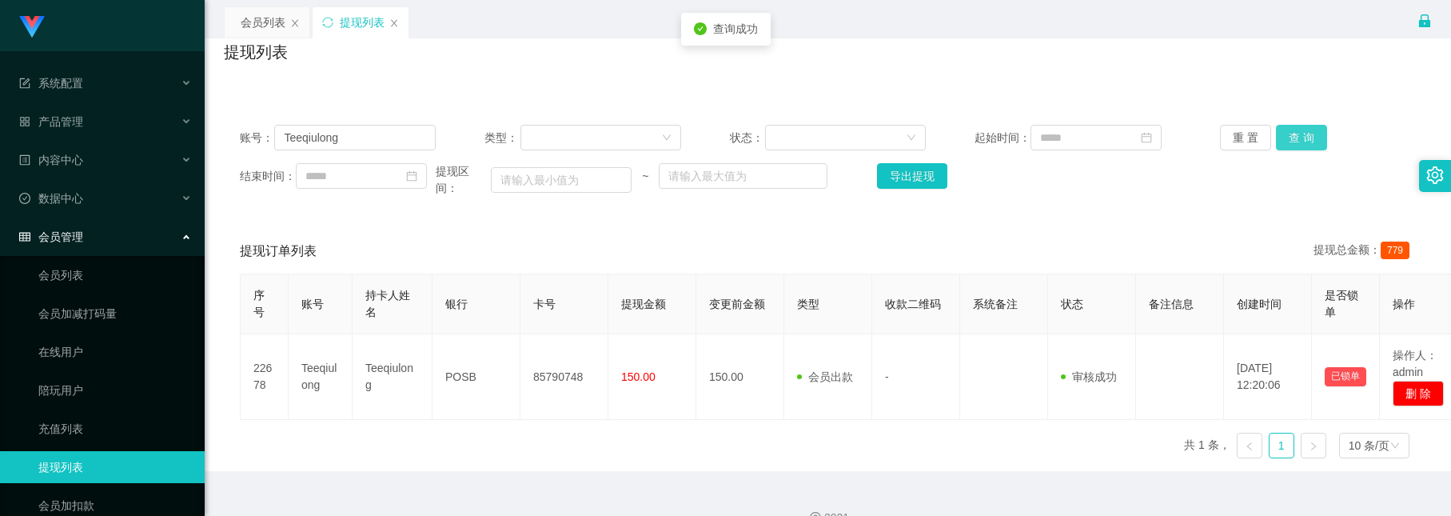
scroll to position [82, 0]
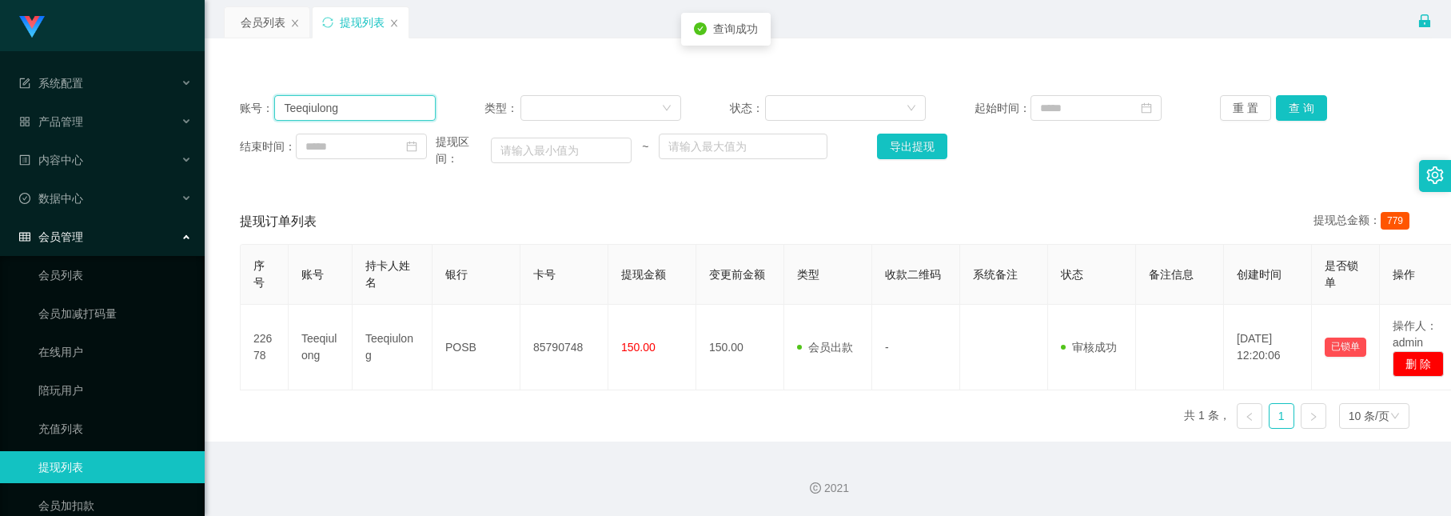
drag, startPoint x: 349, startPoint y: 104, endPoint x: -201, endPoint y: -132, distance: 597.9
click at [0, 0] on html "系统配置 产品管理 内容中心 数据中心 会员管理 会员列表 会员加减打码量 在线用户 陪玩用户 充值列表 提现列表 会员加扣款 赠送彩金 平台首页 保存配置 …" at bounding box center [725, 258] width 1451 height 516
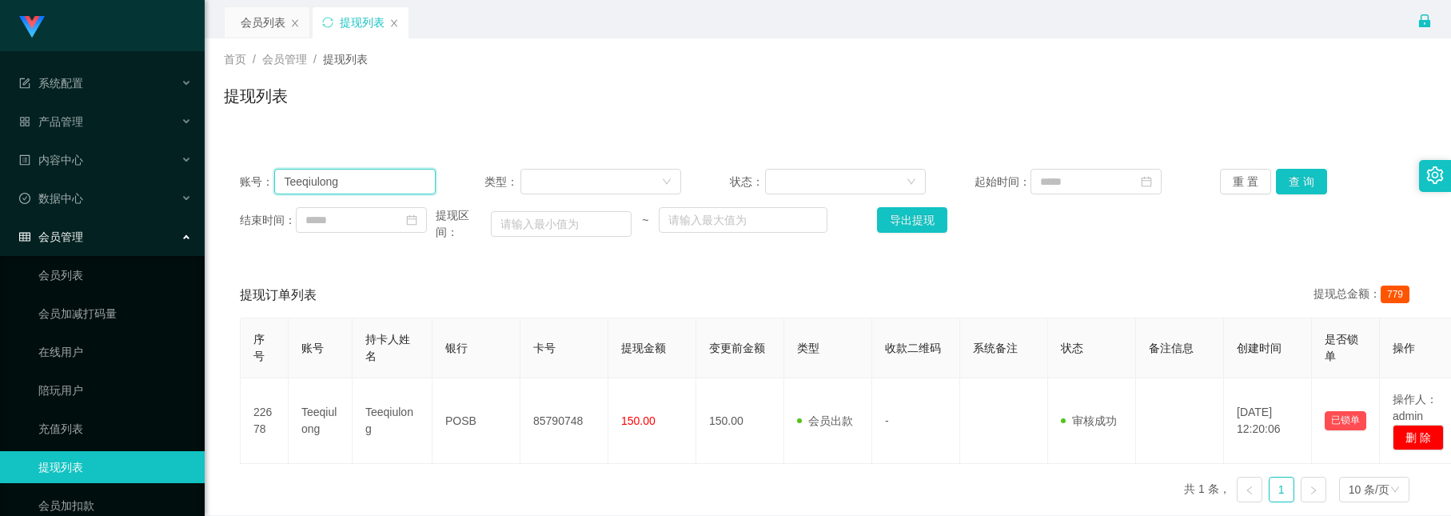
paste input "ouyu8083"
click at [1294, 178] on button "查 询" at bounding box center [1301, 182] width 51 height 26
drag, startPoint x: 377, startPoint y: 187, endPoint x: -237, endPoint y: -42, distance: 654.9
click at [0, 0] on html "系统配置 产品管理 内容中心 数据中心 会员管理 会员列表 会员加减打码量 在线用户 陪玩用户 充值列表 提现列表 会员加扣款 赠送彩金 平台首页 保存配置 …" at bounding box center [725, 258] width 1451 height 516
paste input "Dadidadu"
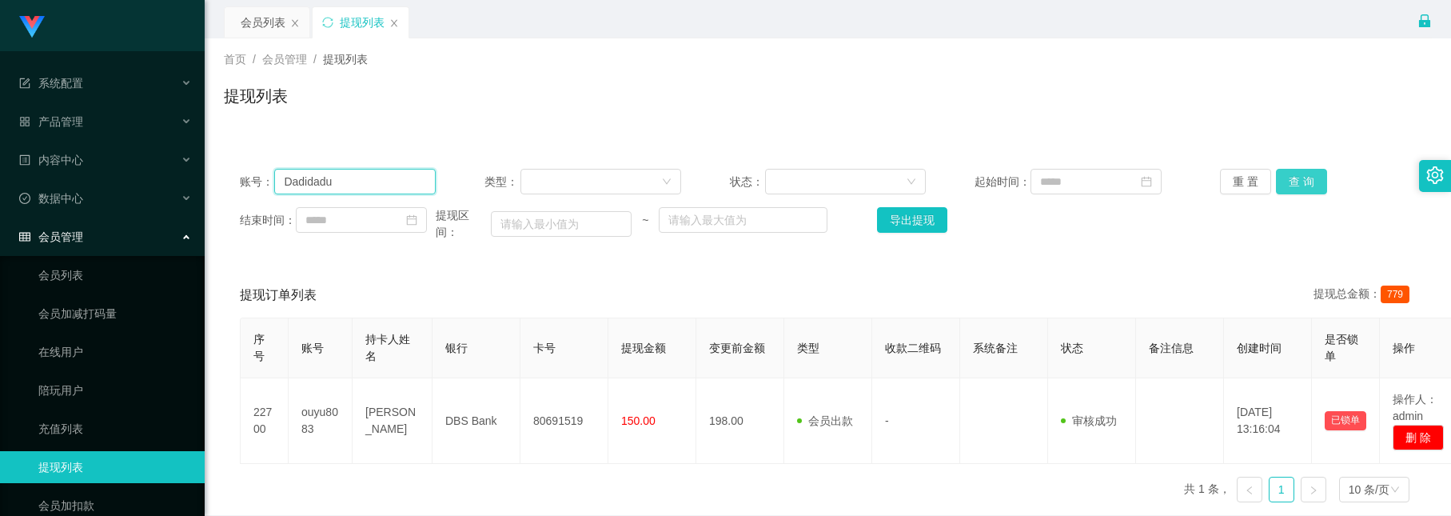
type input "Dadidadu"
click at [1310, 178] on button "查 询" at bounding box center [1301, 182] width 51 height 26
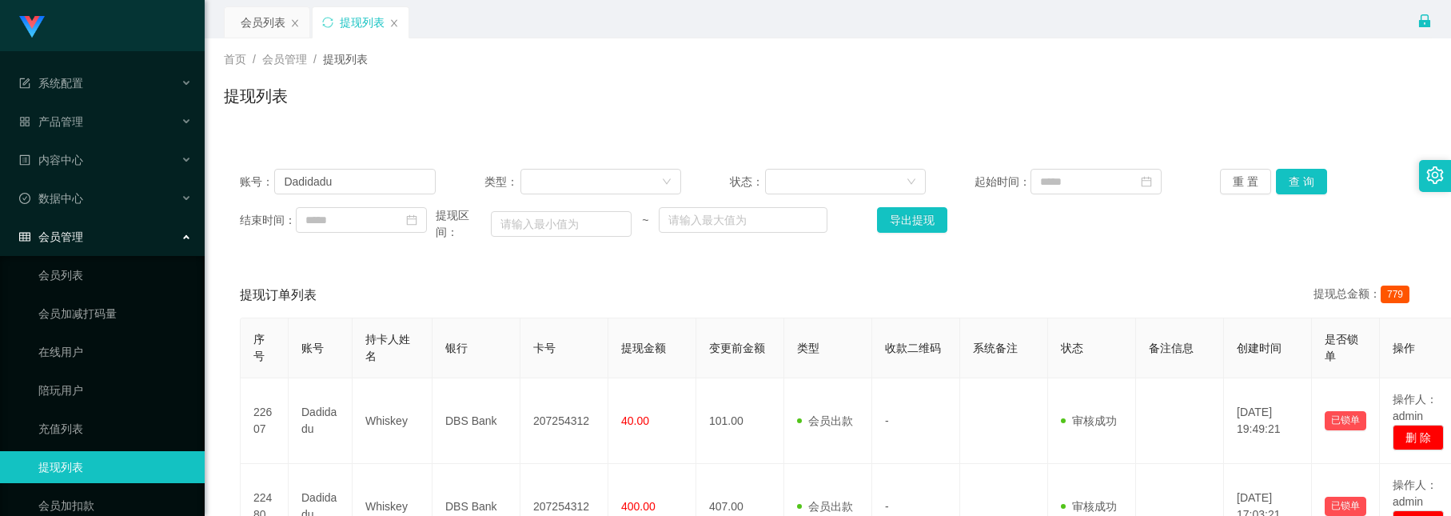
click at [653, 60] on div "首页 / 会员管理 / 提现列表 /" at bounding box center [828, 59] width 1208 height 17
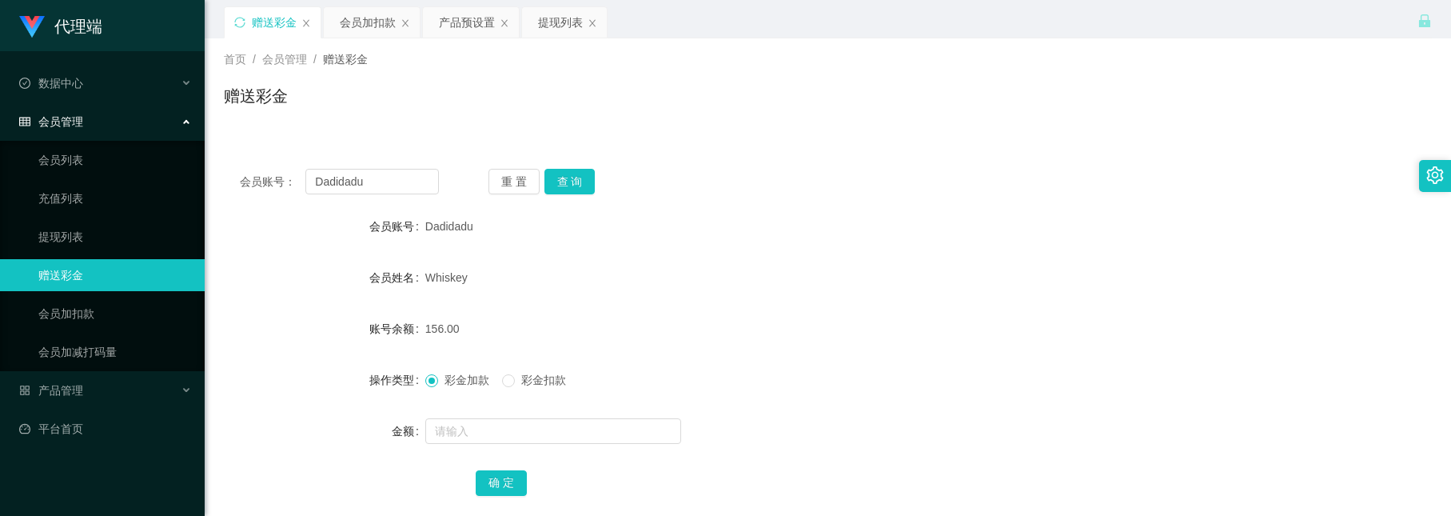
click at [574, 190] on button "查 询" at bounding box center [570, 182] width 51 height 26
click at [495, 427] on input "text" at bounding box center [553, 431] width 256 height 26
type input "8"
click at [509, 490] on button "确 定" at bounding box center [501, 483] width 51 height 26
click at [572, 178] on button "查 询" at bounding box center [570, 182] width 51 height 26
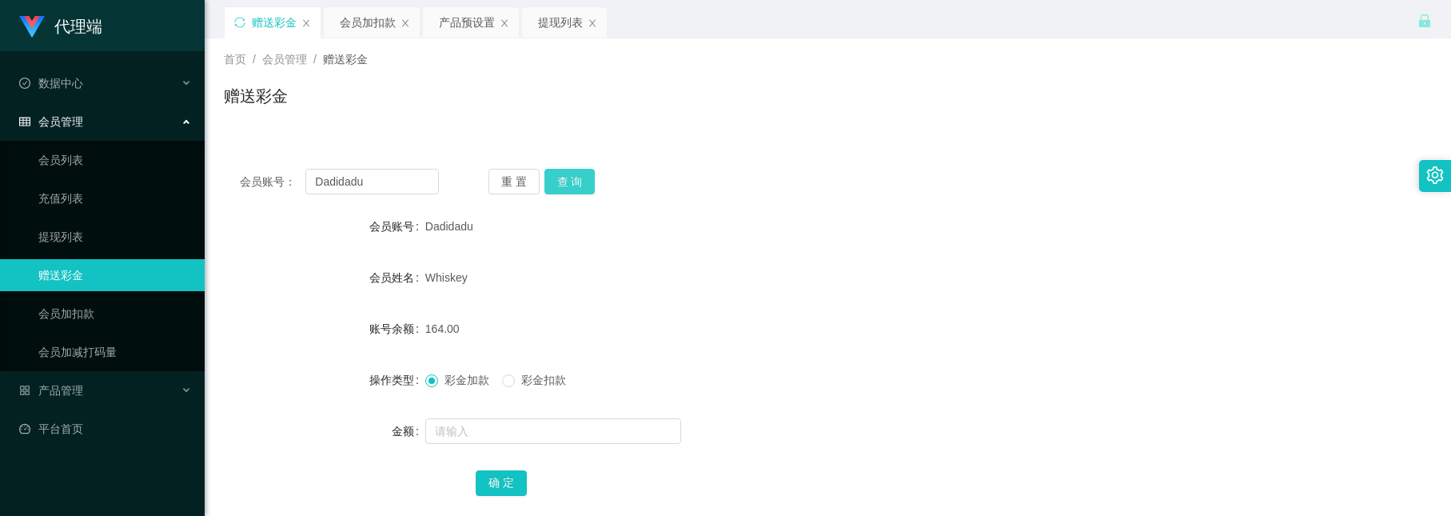
click at [578, 169] on button "查 询" at bounding box center [570, 182] width 51 height 26
click at [552, 176] on button "查 询" at bounding box center [570, 182] width 51 height 26
click at [401, 24] on icon "图标: close" at bounding box center [406, 23] width 10 height 10
click at [401, 24] on div "提现列表" at bounding box center [366, 22] width 85 height 30
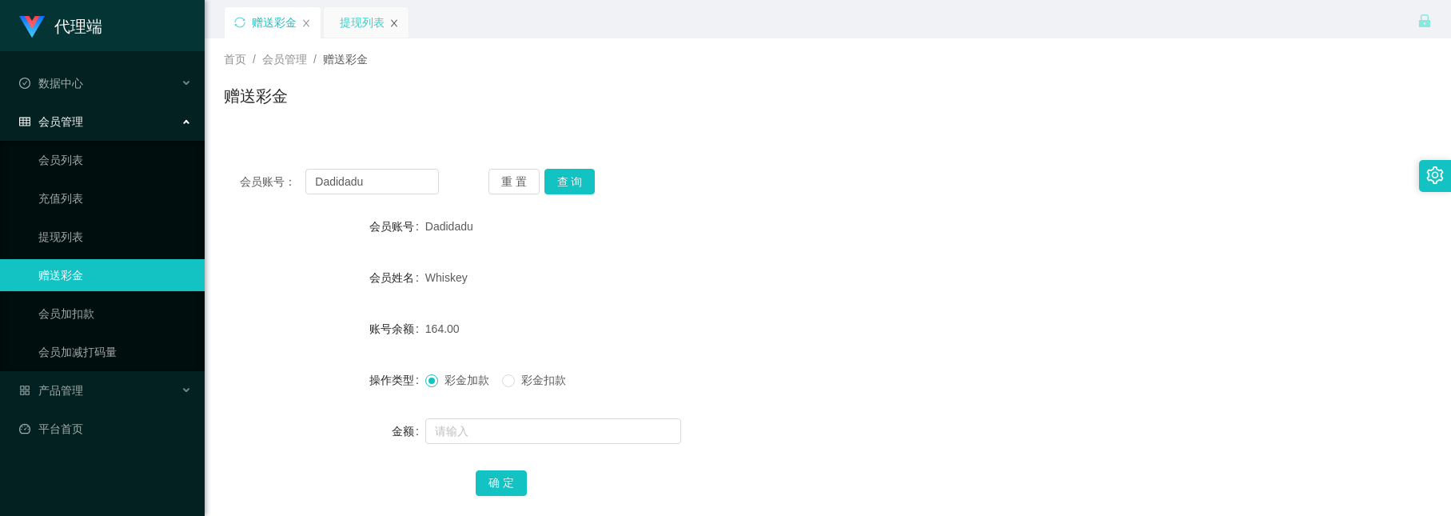
click at [394, 22] on icon "图标: close" at bounding box center [394, 22] width 6 height 7
click at [1425, 19] on icon "图标: lock" at bounding box center [1425, 21] width 14 height 14
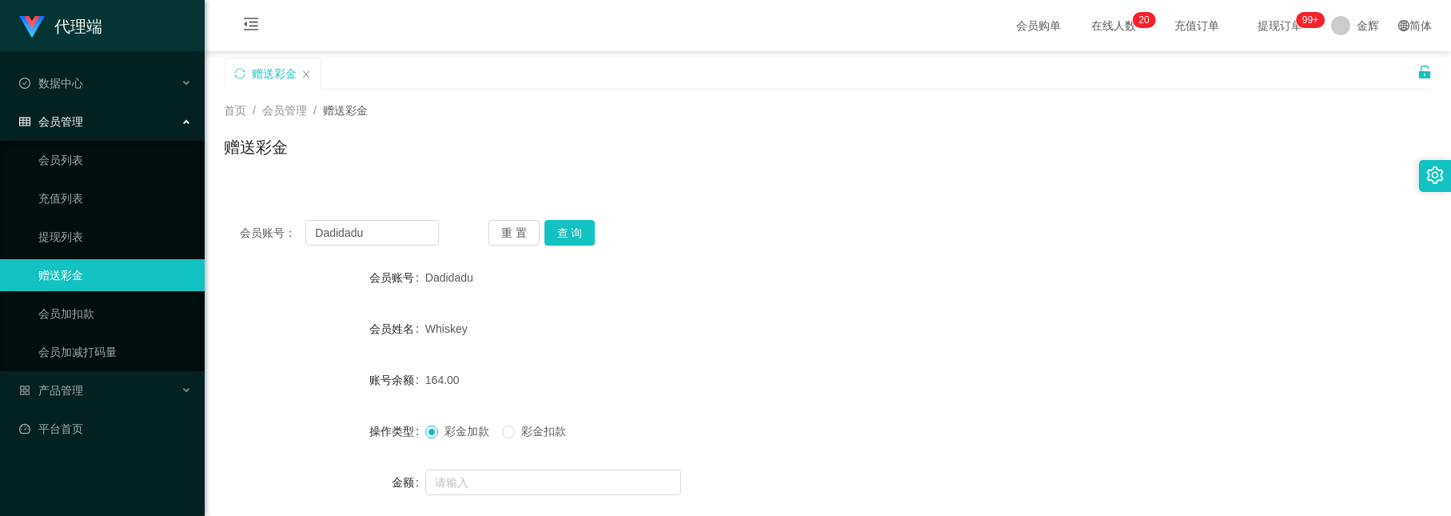
scroll to position [120, 0]
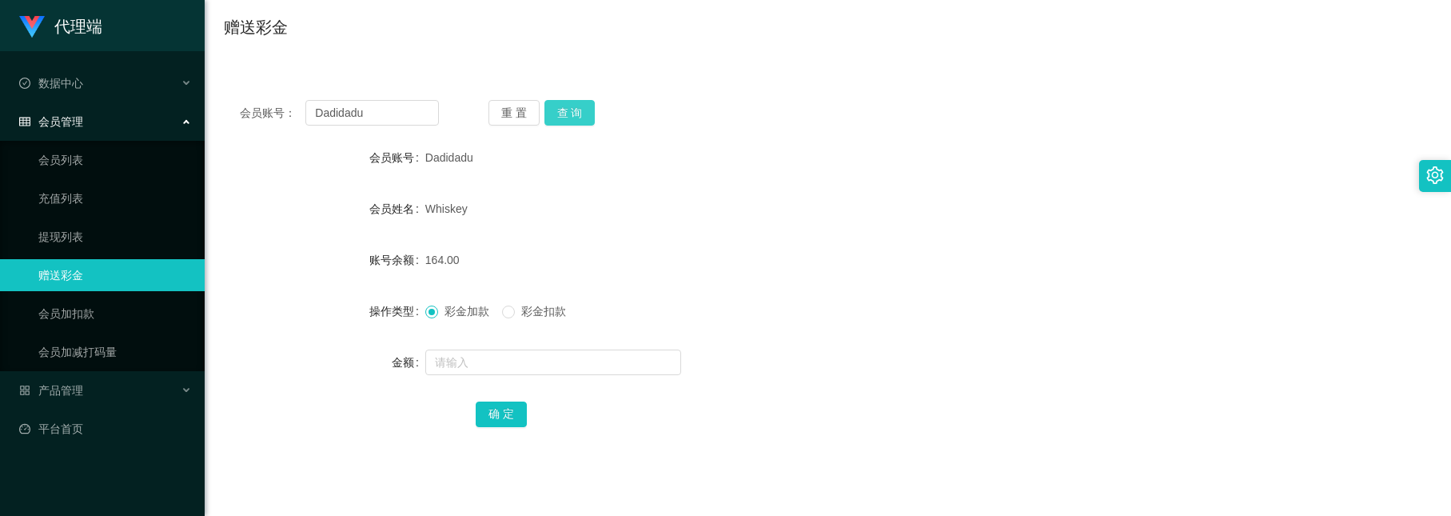
click at [549, 120] on button "查 询" at bounding box center [570, 113] width 51 height 26
click at [560, 106] on button "查 询" at bounding box center [570, 113] width 51 height 26
click at [576, 106] on button "查 询" at bounding box center [570, 113] width 51 height 26
click at [518, 349] on input "text" at bounding box center [553, 362] width 256 height 26
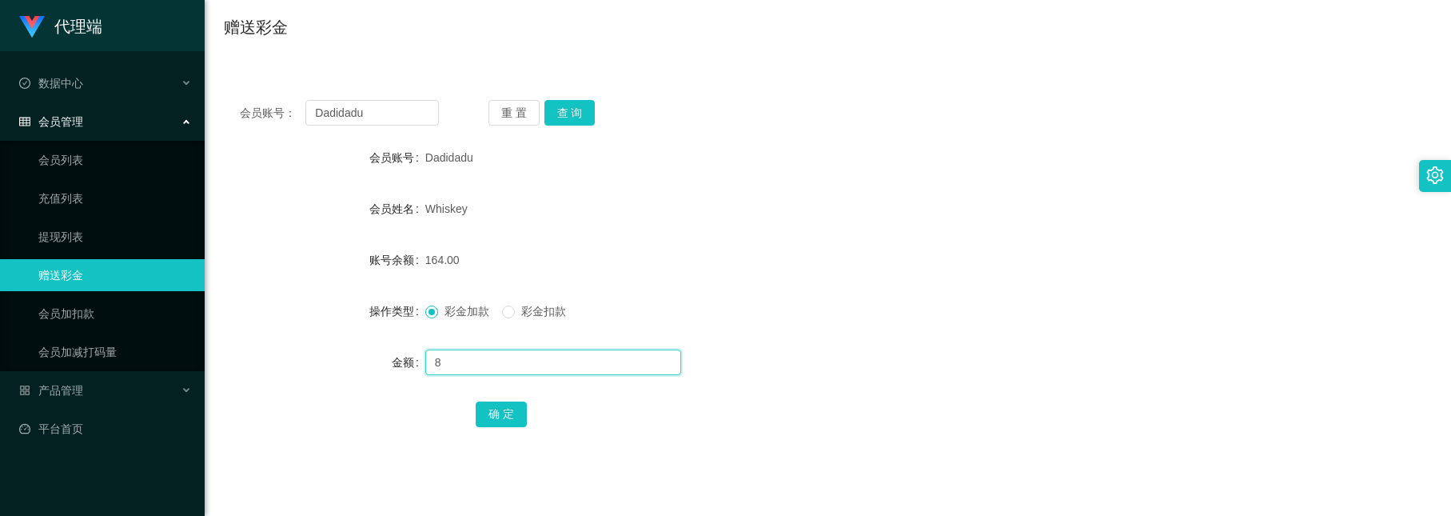
type input "8"
click at [497, 398] on div "确 定" at bounding box center [828, 413] width 705 height 32
click at [497, 405] on button "确 定" at bounding box center [501, 414] width 51 height 26
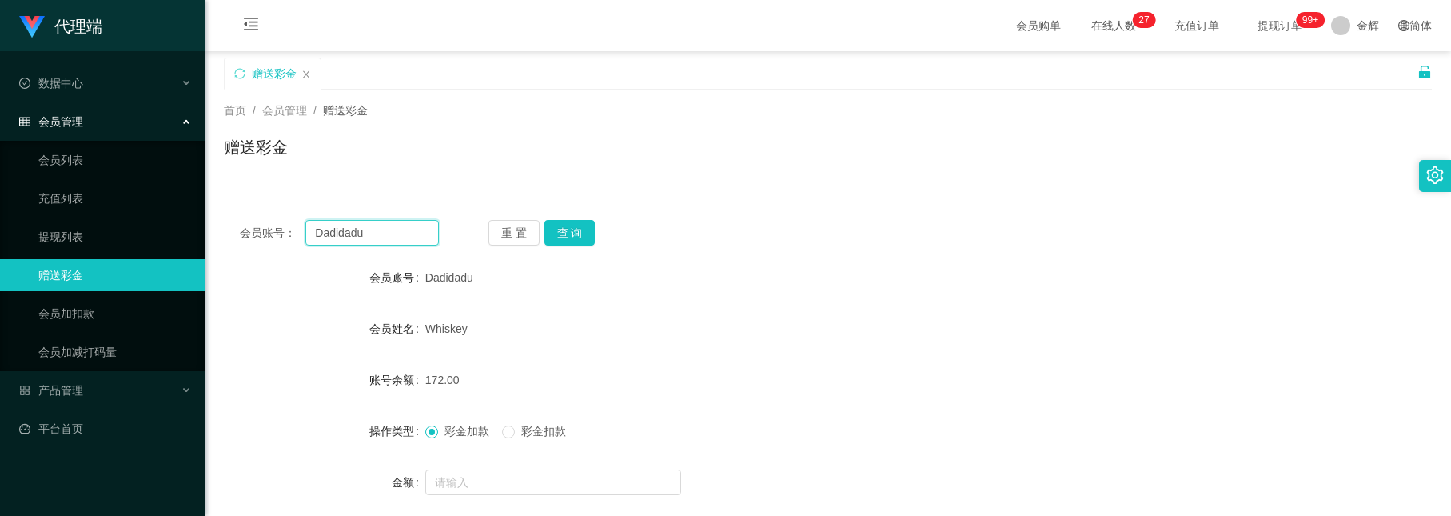
drag, startPoint x: 405, startPoint y: 122, endPoint x: -71, endPoint y: -18, distance: 497.0
click at [0, 0] on html "代理端 数据中心 会员管理 会员列表 充值列表 提现列表 赠送彩金 会员加扣款 会员加减打码量 产品管理 开奖记录 注单管理 产品列表 即时注单 产品预设置 …" at bounding box center [725, 258] width 1451 height 516
click at [571, 234] on button "查 询" at bounding box center [570, 233] width 51 height 26
click at [800, 173] on div "首页 / 会员管理 / 赠送彩金 / 赠送彩金" at bounding box center [828, 137] width 1247 height 95
click at [548, 226] on button "查 询" at bounding box center [570, 233] width 51 height 26
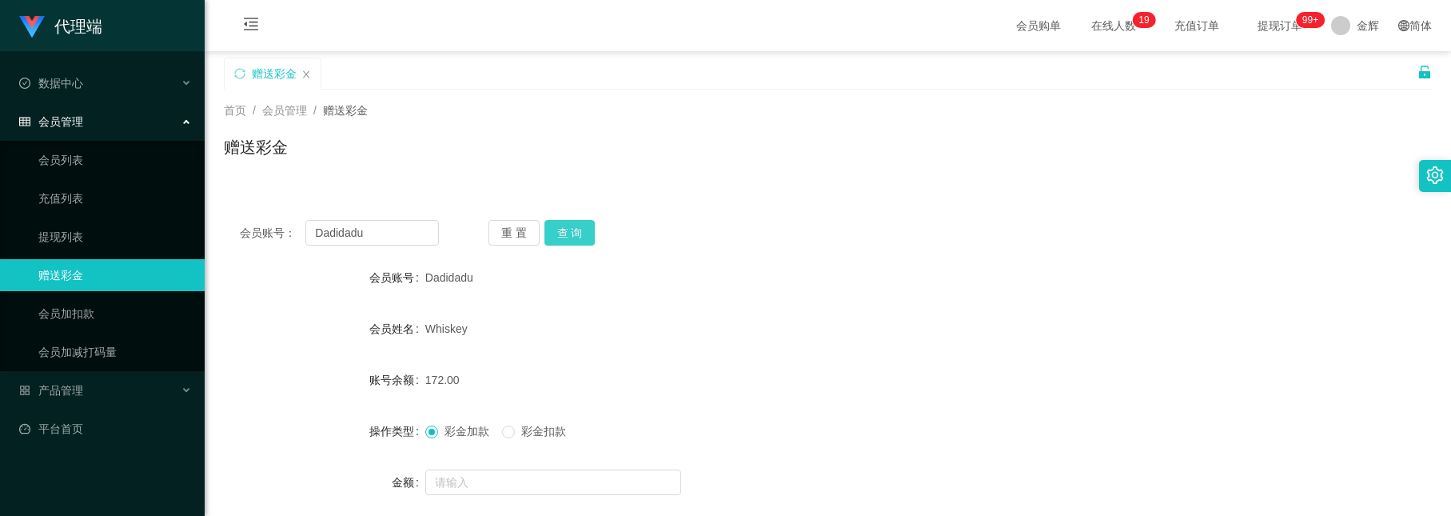
click at [583, 226] on button "查 询" at bounding box center [570, 233] width 51 height 26
click at [583, 224] on button "查 询" at bounding box center [570, 233] width 51 height 26
click at [574, 221] on button "查 询" at bounding box center [570, 233] width 51 height 26
click at [488, 466] on div at bounding box center [777, 482] width 705 height 32
click at [487, 471] on input "text" at bounding box center [553, 482] width 256 height 26
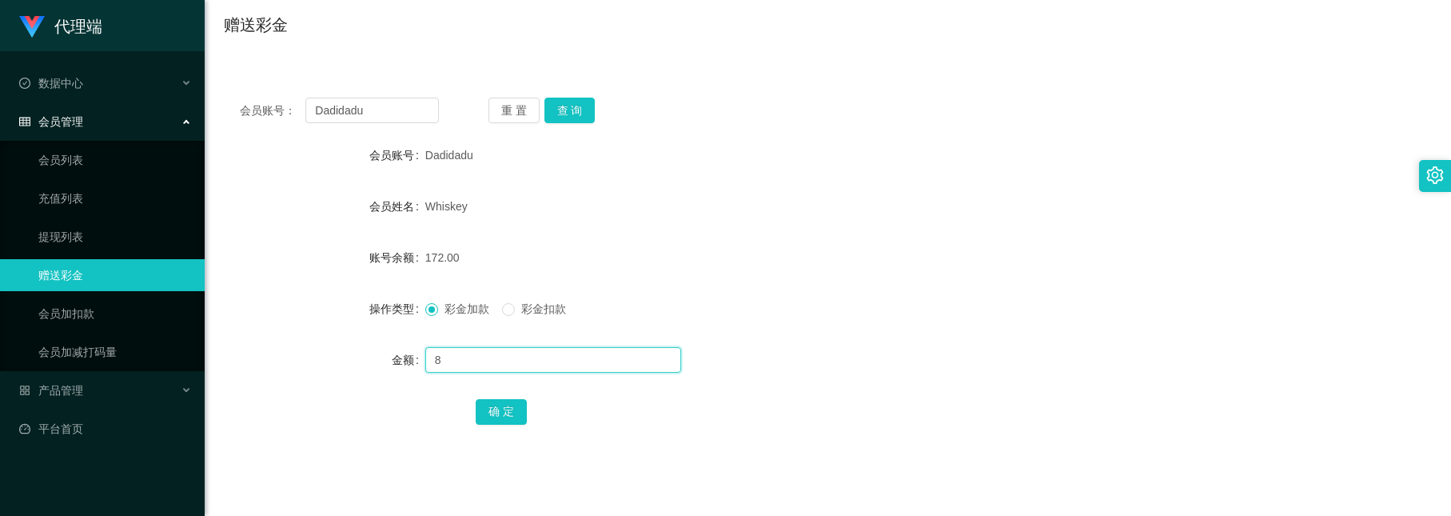
scroll to position [360, 0]
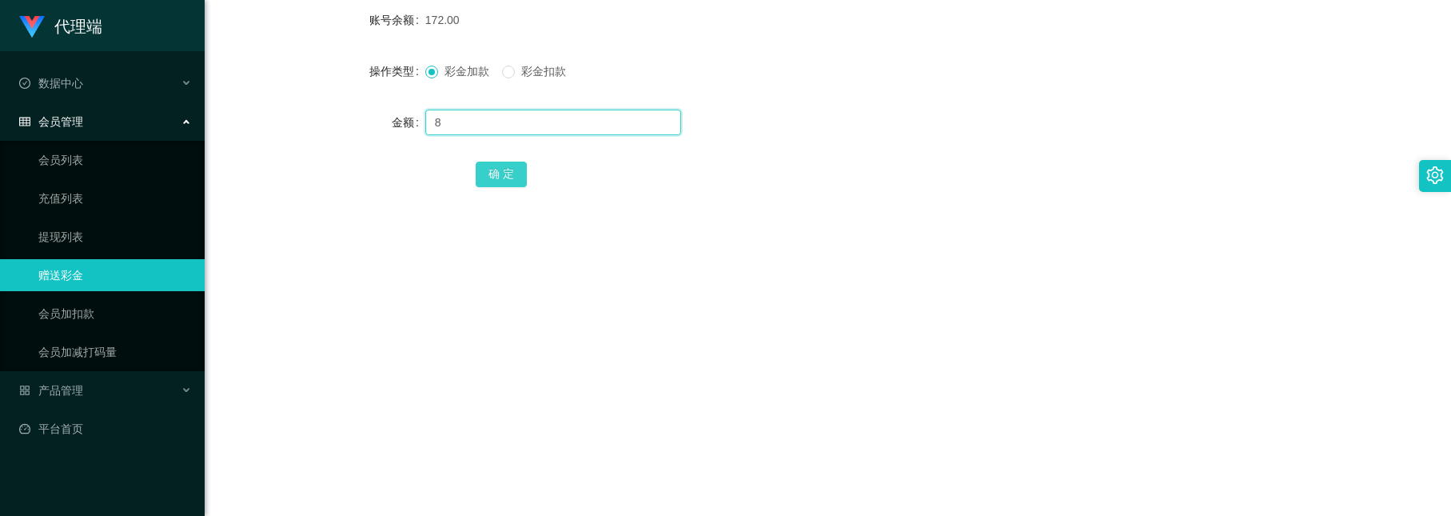
type input "8"
click at [497, 185] on button "确 定" at bounding box center [501, 175] width 51 height 26
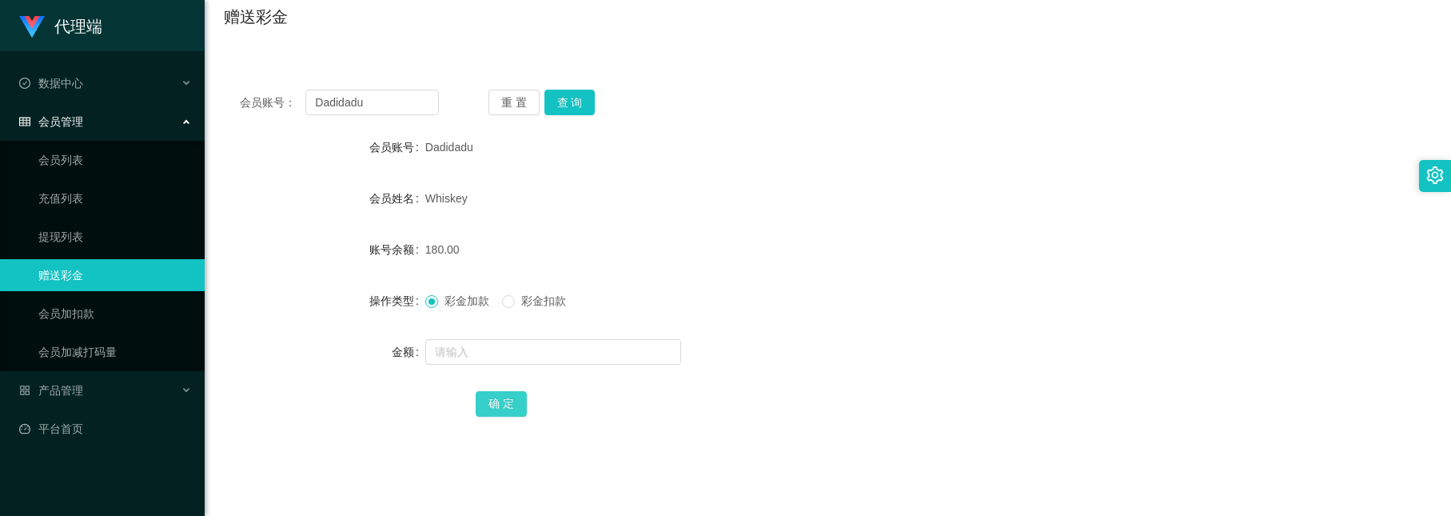
scroll to position [120, 0]
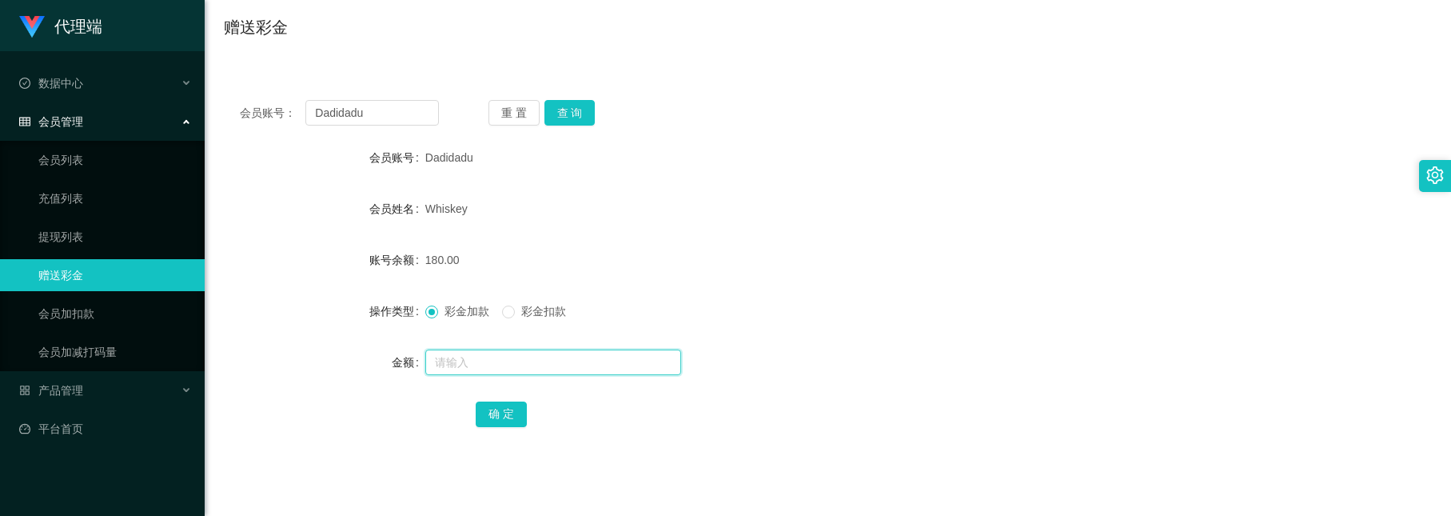
click at [540, 368] on input "text" at bounding box center [553, 362] width 256 height 26
type input "8"
click at [493, 408] on button "确 定" at bounding box center [501, 414] width 51 height 26
click at [603, 363] on input "text" at bounding box center [553, 362] width 256 height 26
type input "8"
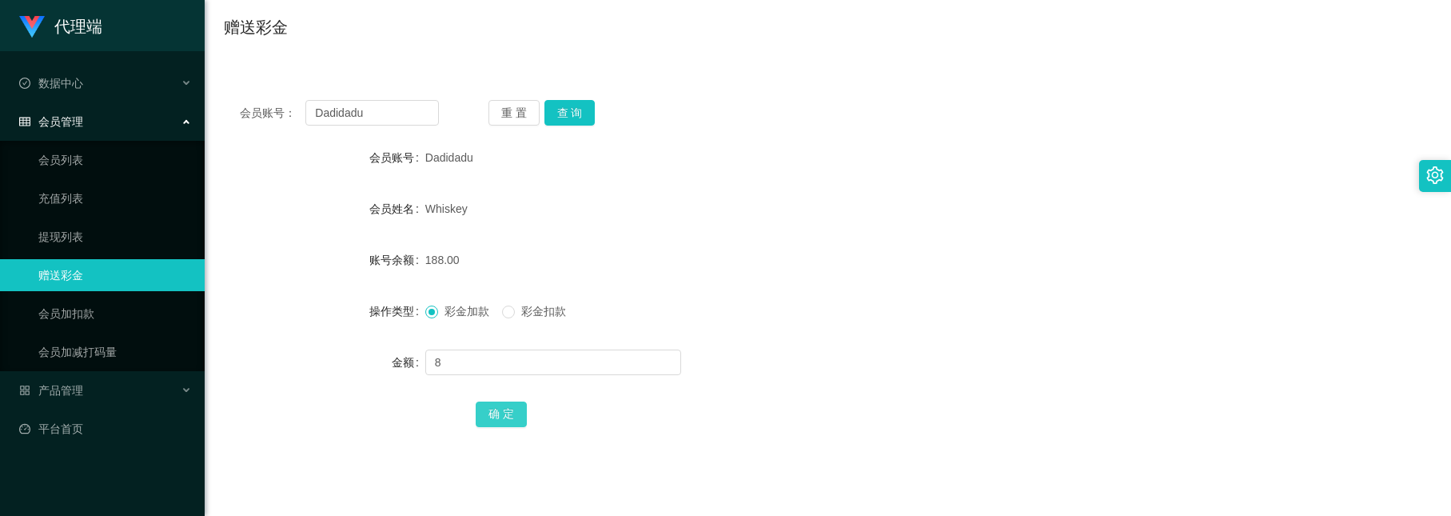
click at [517, 411] on button "确 定" at bounding box center [501, 414] width 51 height 26
click at [560, 118] on button "查 询" at bounding box center [570, 113] width 51 height 26
click at [573, 116] on button "查 询" at bounding box center [570, 113] width 51 height 26
click at [557, 121] on button "查 询" at bounding box center [570, 113] width 51 height 26
click at [581, 101] on button "查 询" at bounding box center [570, 113] width 51 height 26
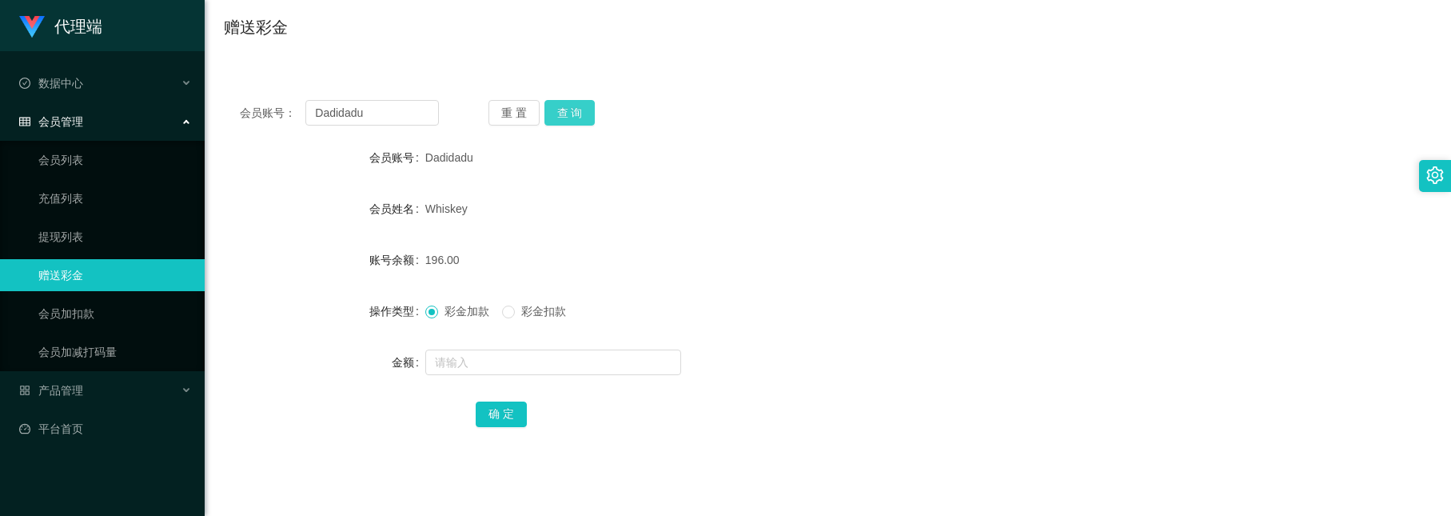
click at [571, 122] on button "查 询" at bounding box center [570, 113] width 51 height 26
click at [574, 106] on button "查 询" at bounding box center [570, 113] width 51 height 26
click at [565, 101] on button "查 询" at bounding box center [570, 113] width 51 height 26
click at [567, 116] on button "查 询" at bounding box center [570, 113] width 51 height 26
click at [569, 116] on button "查 询" at bounding box center [570, 113] width 51 height 26
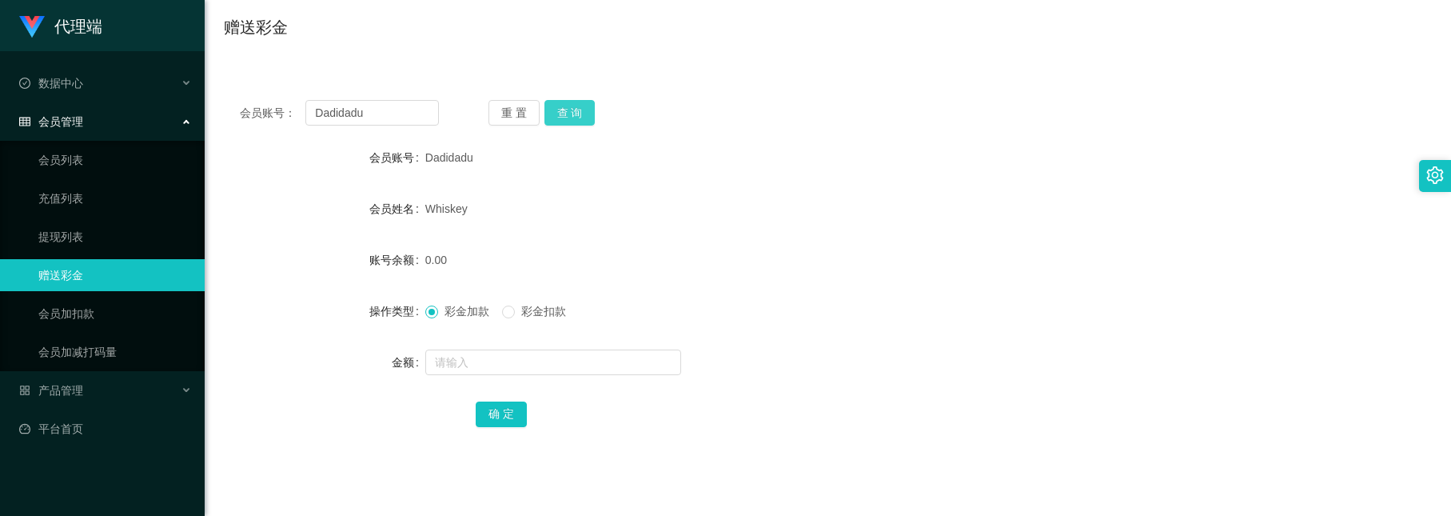
click at [564, 116] on button "查 询" at bounding box center [570, 113] width 51 height 26
click at [572, 115] on button "查 询" at bounding box center [570, 113] width 51 height 26
click at [579, 98] on div "会员账号： Dadidadu 重 置 查 询 会员账号 Dadidadu 会员姓名 Whiskey 账号余额 0.00 操作类型 彩金加款 彩金扣款 金额 确…" at bounding box center [828, 274] width 1208 height 381
click at [573, 106] on button "查 询" at bounding box center [570, 113] width 51 height 26
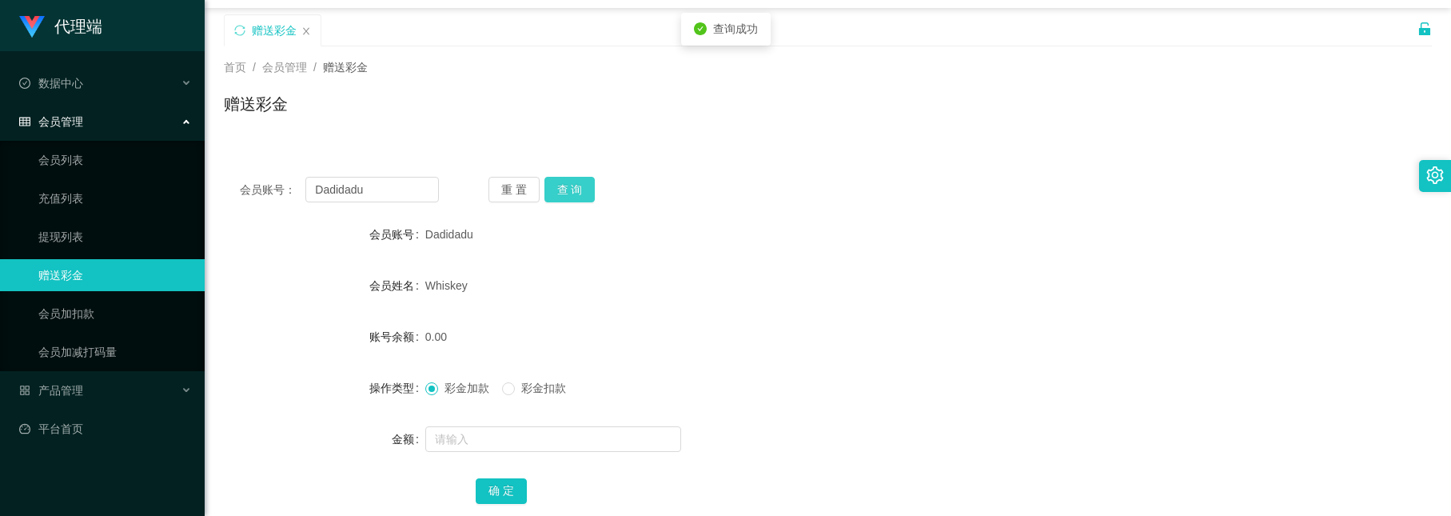
scroll to position [0, 0]
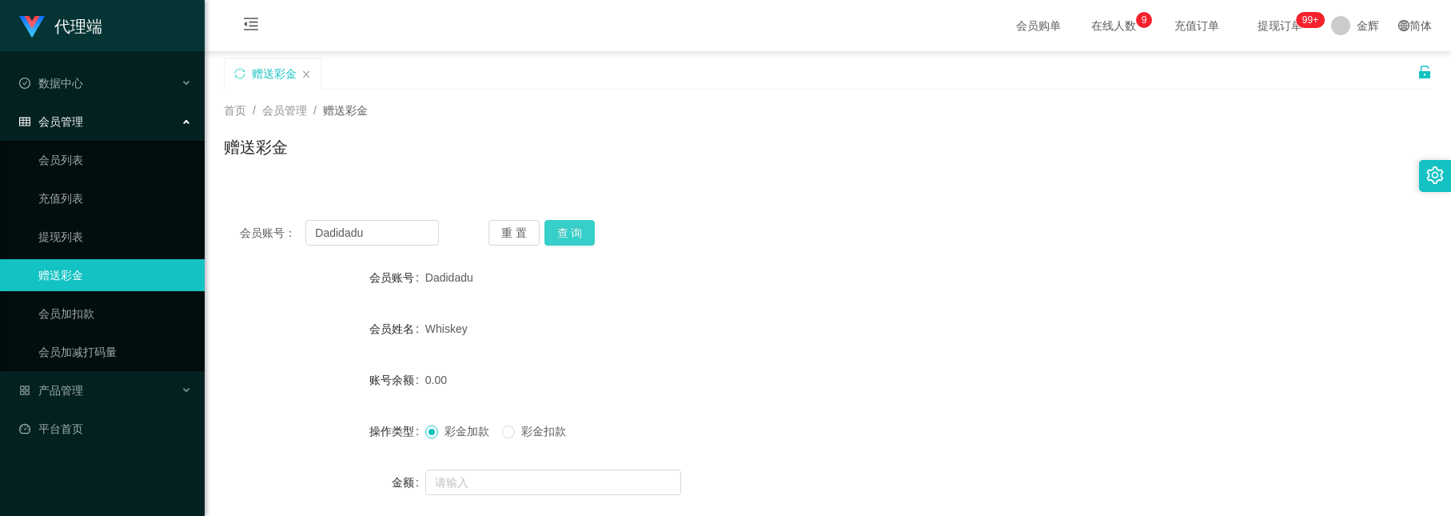
click at [560, 228] on button "查 询" at bounding box center [570, 233] width 51 height 26
click at [540, 480] on input "text" at bounding box center [553, 482] width 256 height 26
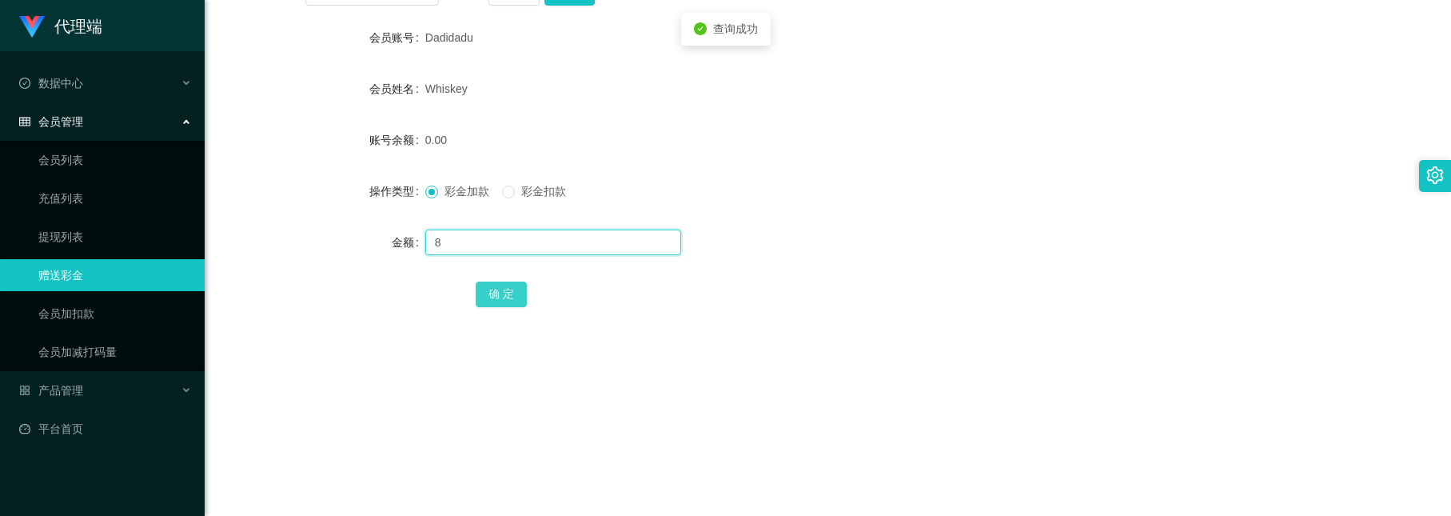
type input "8"
click at [492, 286] on button "确 定" at bounding box center [501, 294] width 51 height 26
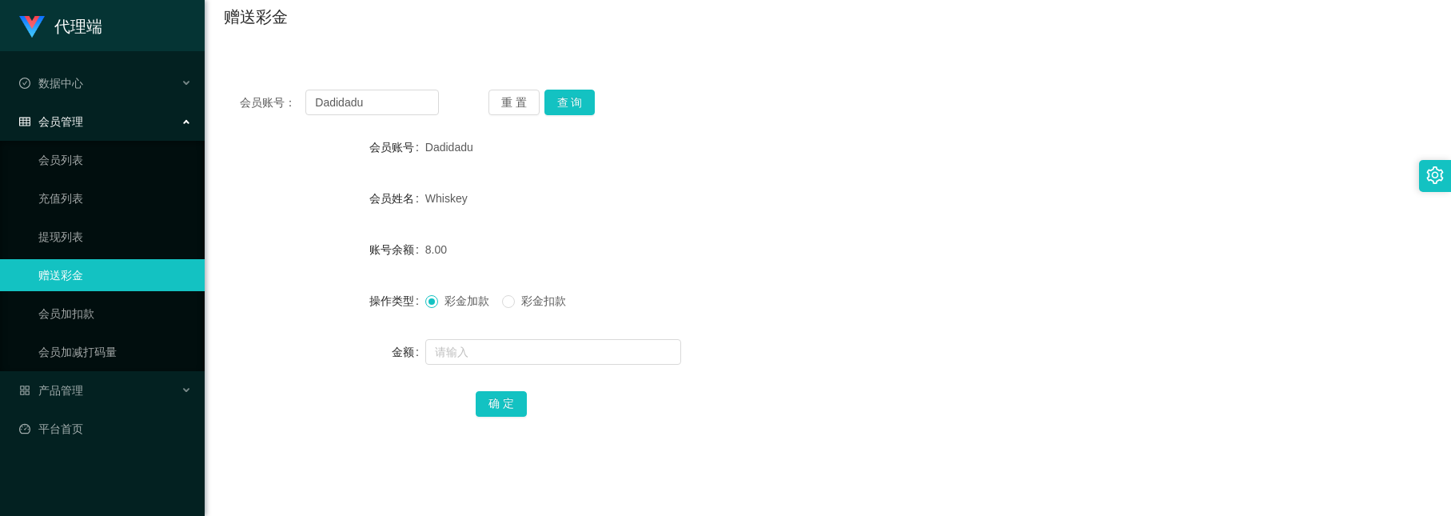
scroll to position [0, 0]
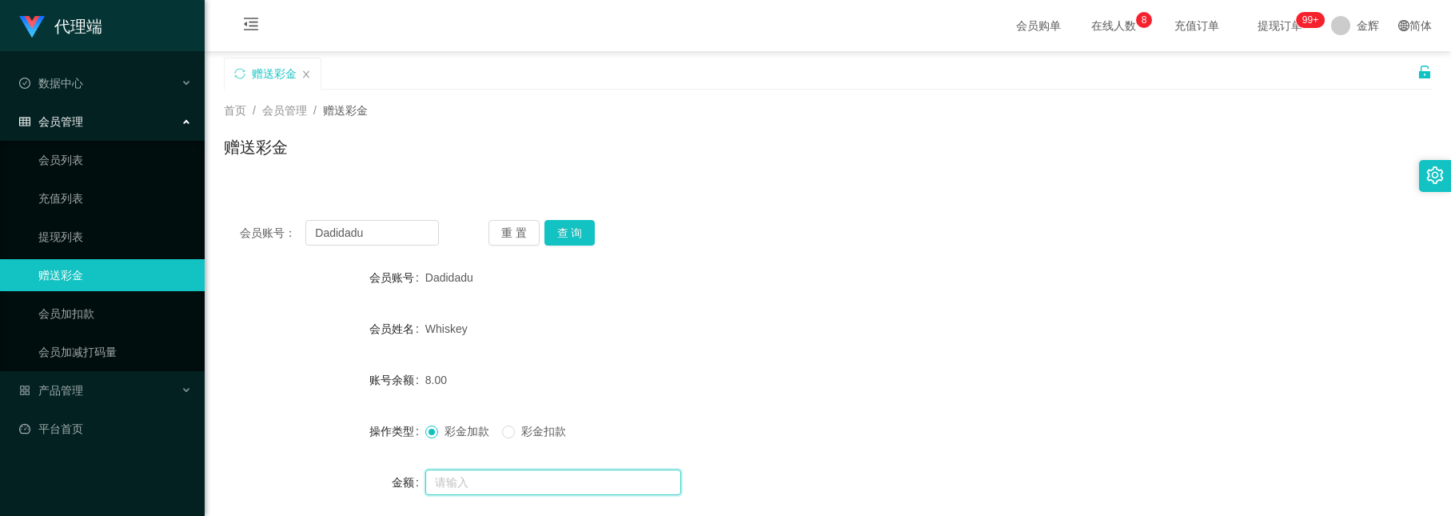
click at [509, 476] on input "text" at bounding box center [553, 482] width 256 height 26
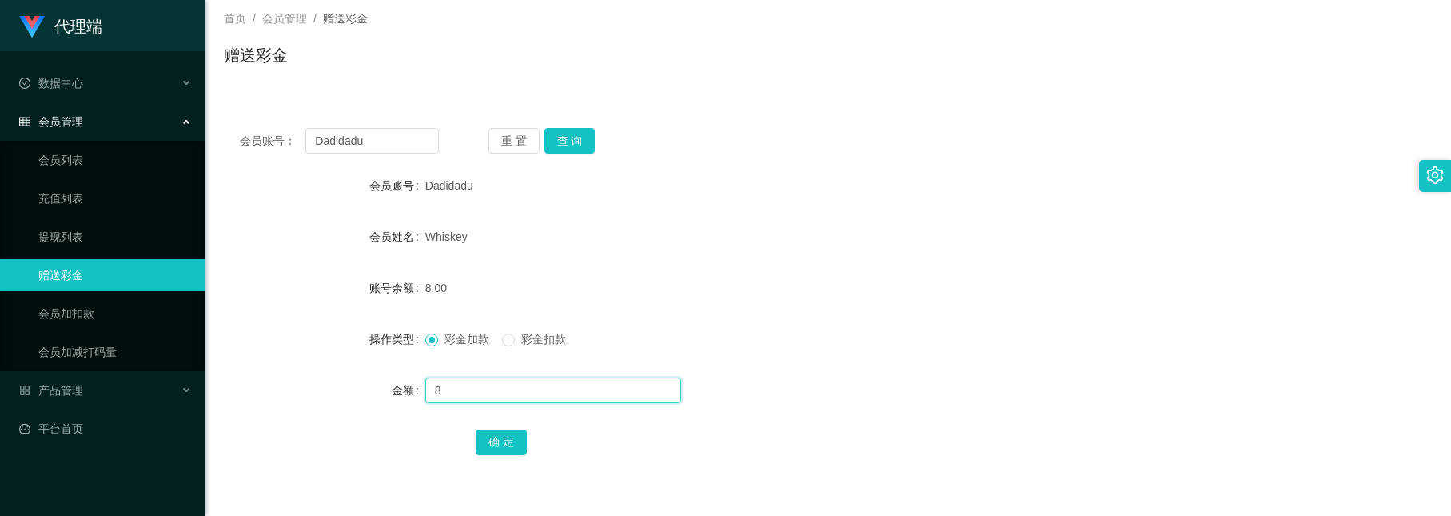
scroll to position [240, 0]
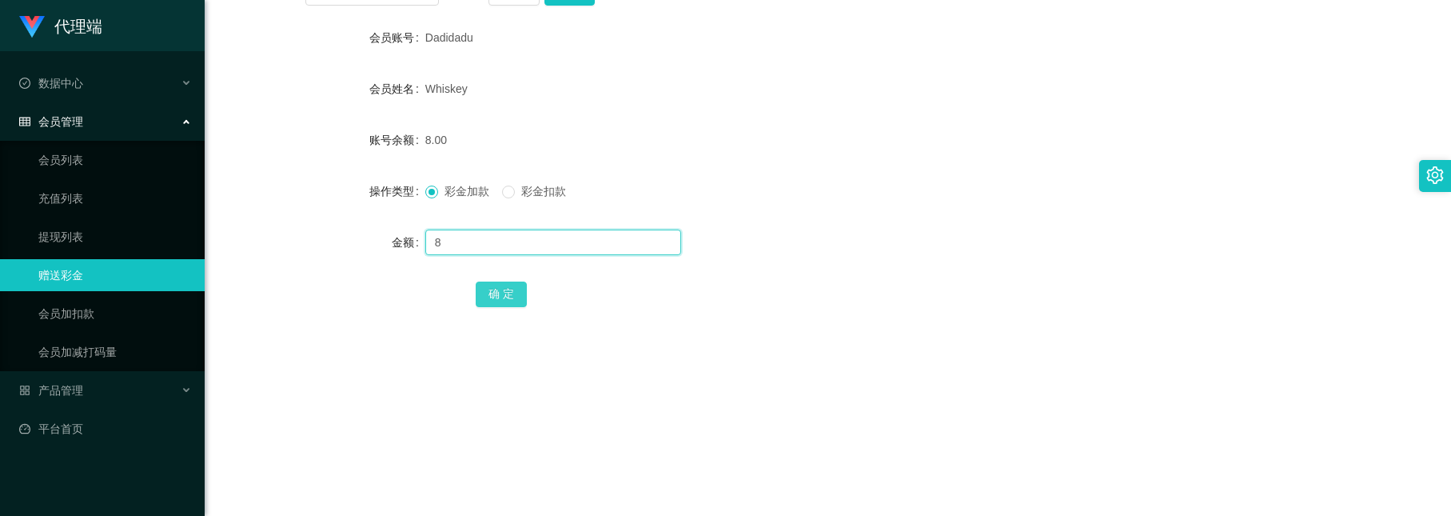
type input "8"
click at [509, 300] on button "确 定" at bounding box center [501, 294] width 51 height 26
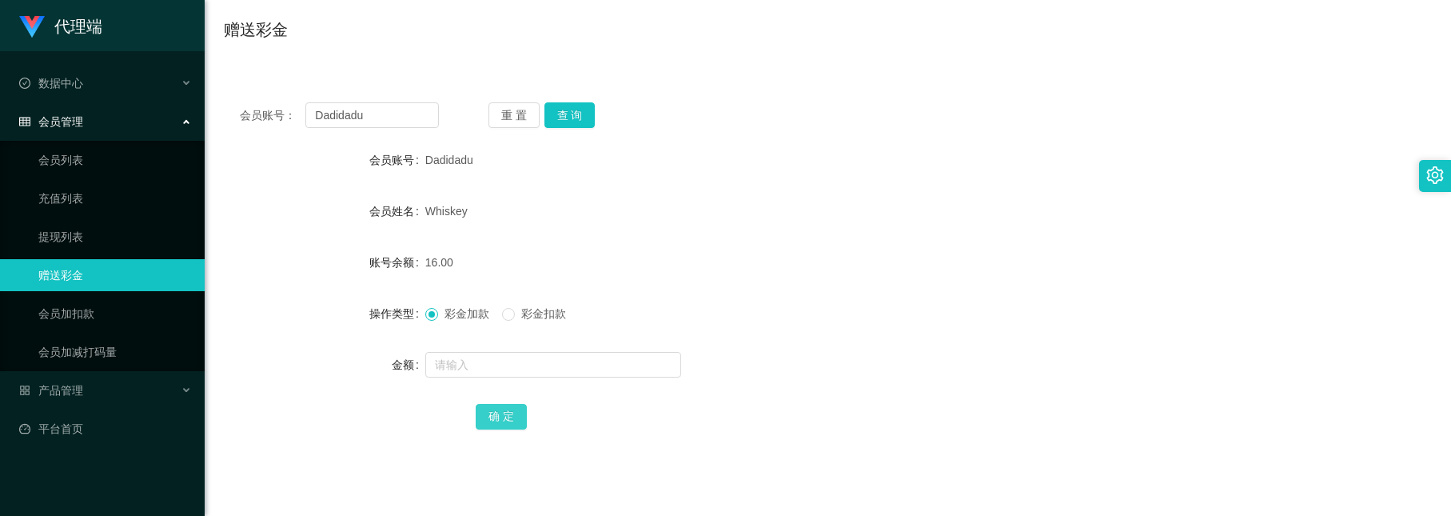
scroll to position [0, 0]
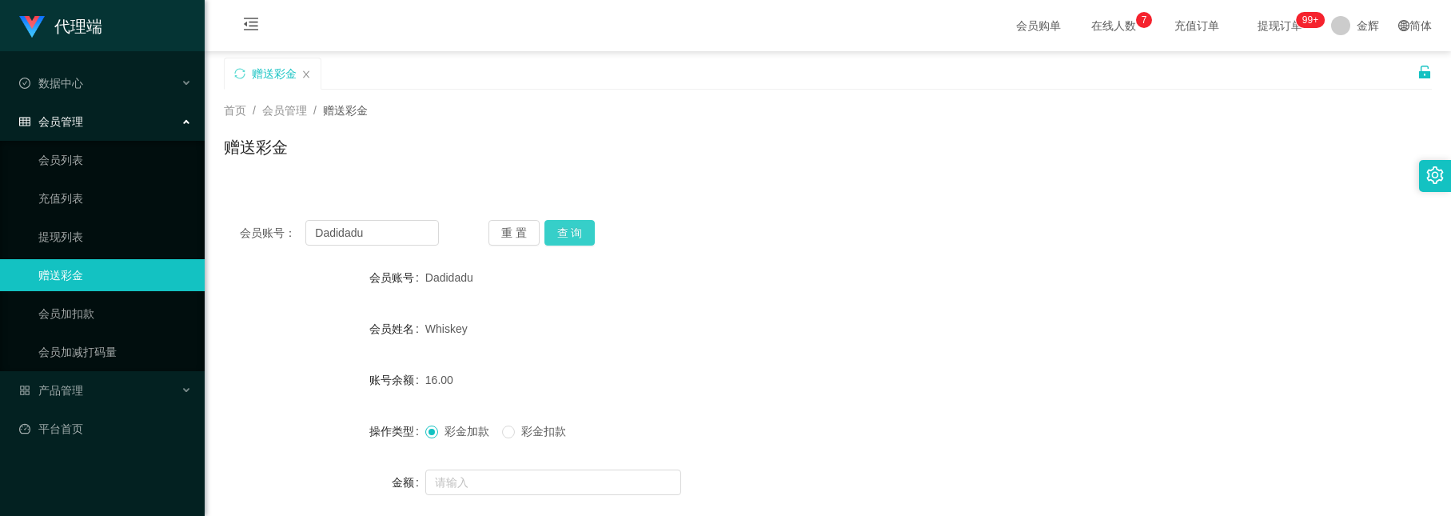
click at [576, 224] on button "查 询" at bounding box center [570, 233] width 51 height 26
click at [571, 230] on button "查 询" at bounding box center [570, 233] width 51 height 26
click at [559, 158] on div "赠送彩金" at bounding box center [828, 153] width 1208 height 37
click at [567, 231] on button "查 询" at bounding box center [570, 233] width 51 height 26
click at [578, 230] on button "查 询" at bounding box center [570, 233] width 51 height 26
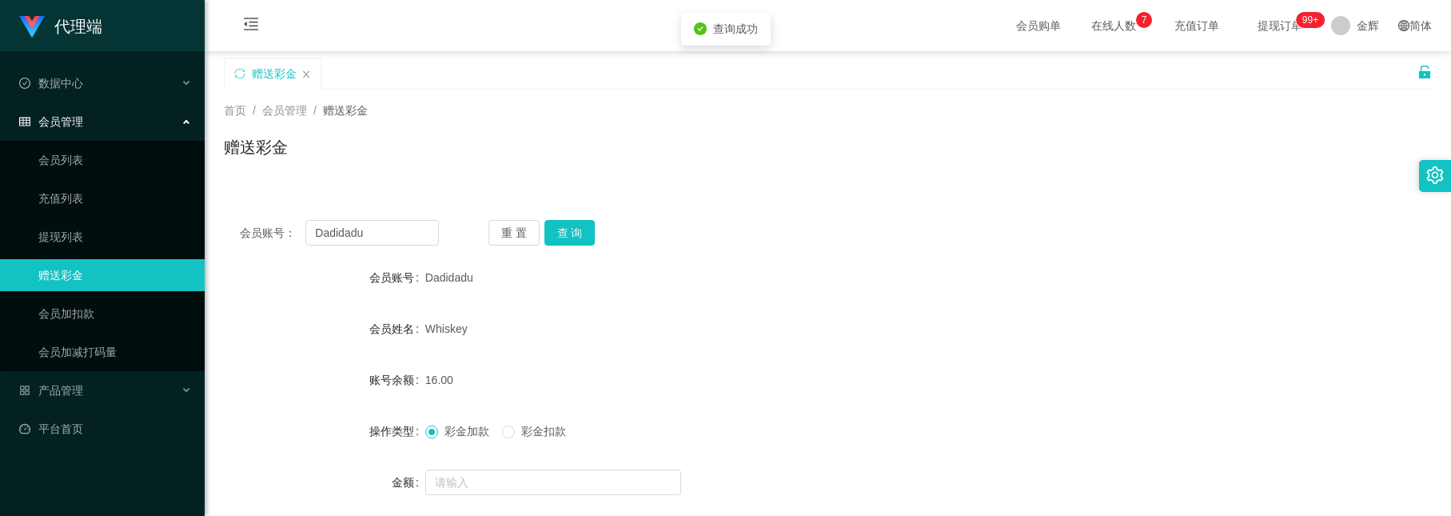
click at [543, 109] on div "首页 / 会员管理 / 赠送彩金 /" at bounding box center [828, 110] width 1208 height 17
click at [566, 238] on button "查 询" at bounding box center [570, 233] width 51 height 26
click at [593, 224] on button "查 询" at bounding box center [570, 233] width 51 height 26
click at [574, 222] on button "查 询" at bounding box center [570, 233] width 51 height 26
click at [490, 483] on input "text" at bounding box center [553, 482] width 256 height 26
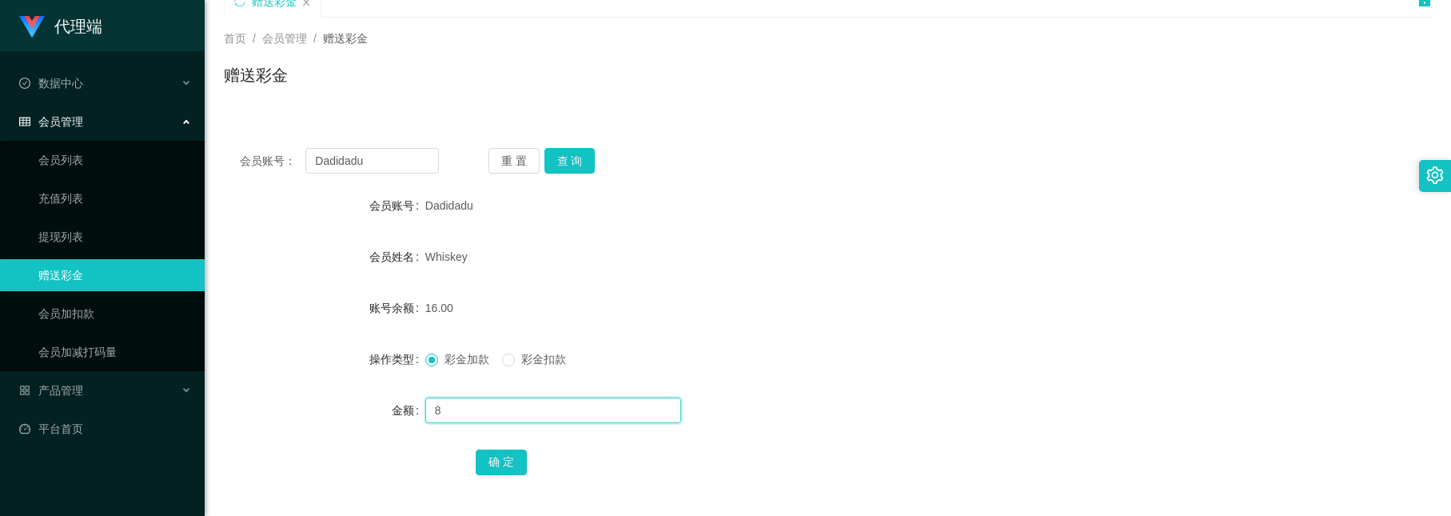
scroll to position [240, 0]
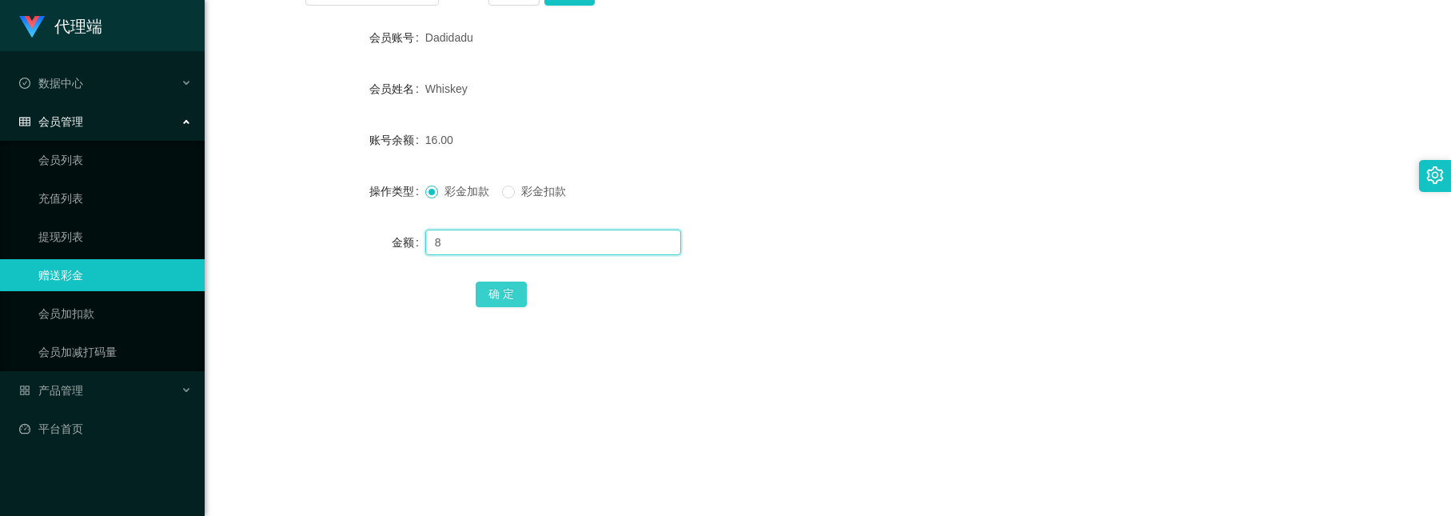
type input "8"
click at [487, 290] on button "确 定" at bounding box center [501, 294] width 51 height 26
click at [521, 289] on button "确 定" at bounding box center [501, 294] width 51 height 26
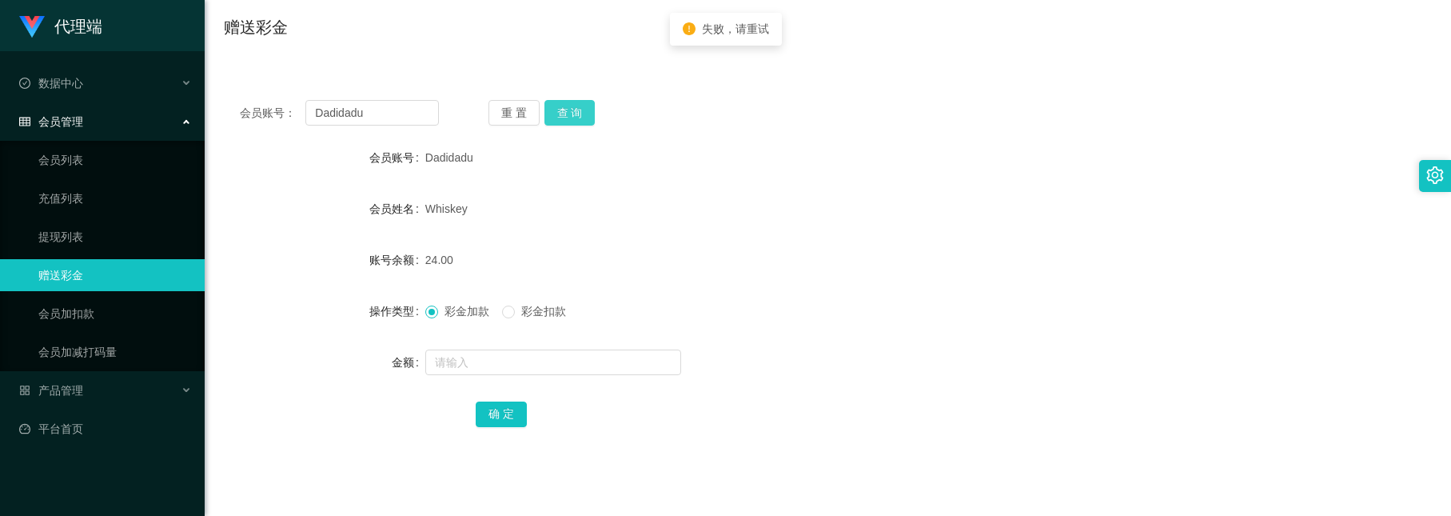
click at [559, 123] on button "查 询" at bounding box center [570, 113] width 51 height 26
click at [626, 18] on div "赠送彩金" at bounding box center [828, 33] width 1208 height 37
click at [898, 58] on div "首页 / 会员管理 / 赠送彩金 / 赠送彩金" at bounding box center [828, 17] width 1247 height 95
click at [761, 67] on div "会员账号： Dadidadu 重 置 查 询 会员账号 Dadidadu 会员姓名 Whiskey 账号余额 24.00 操作类型 彩金加款 彩金扣款 金额 …" at bounding box center [828, 265] width 1208 height 400
click at [922, 214] on div "Whiskey" at bounding box center [777, 209] width 705 height 32
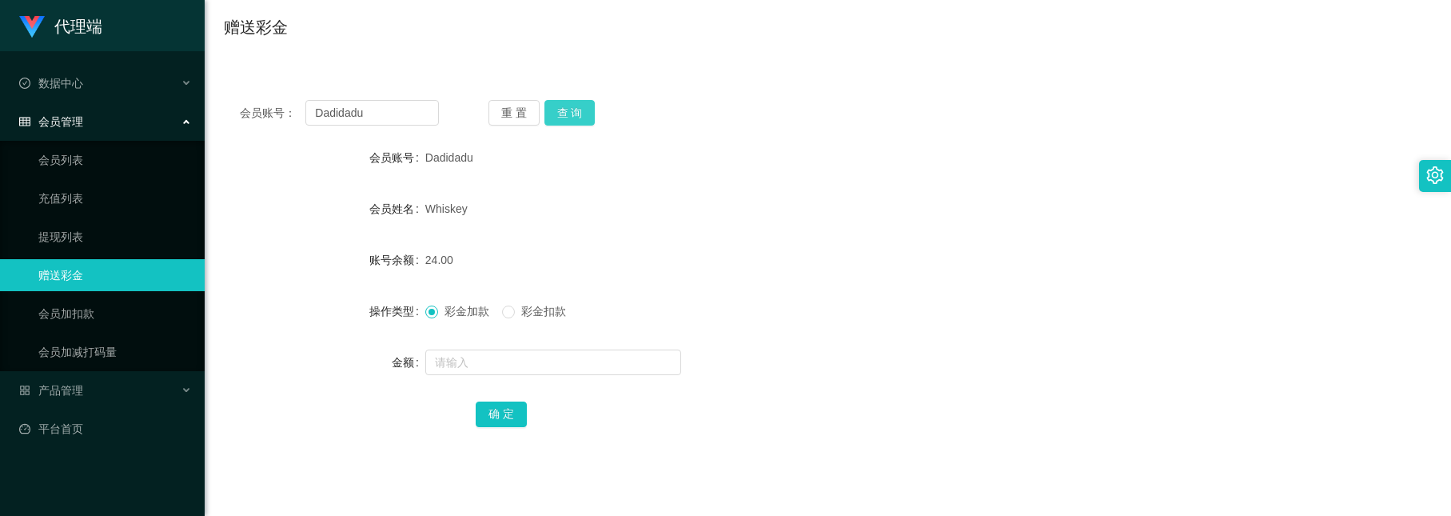
click at [583, 108] on button "查 询" at bounding box center [570, 113] width 51 height 26
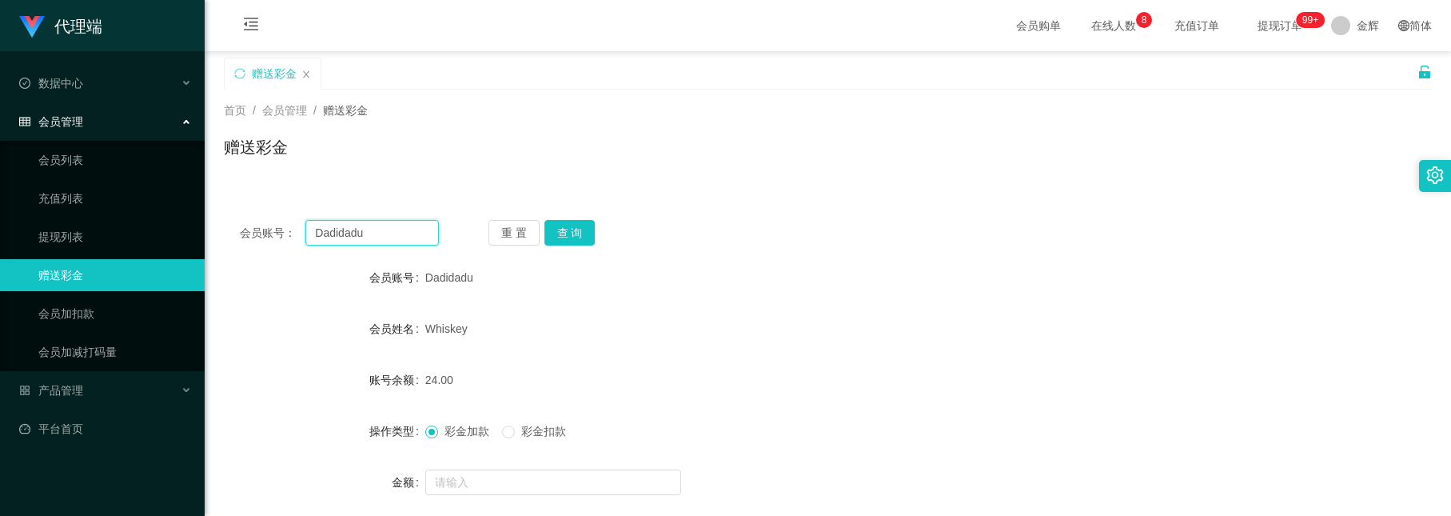
drag, startPoint x: 421, startPoint y: 110, endPoint x: -209, endPoint y: -174, distance: 690.8
click at [0, 0] on html "代理端 数据中心 会员管理 会员列表 充值列表 提现列表 赠送彩金 会员加扣款 会员加减打码量 产品管理 开奖记录 注单管理 产品列表 即时注单 产品预设置 …" at bounding box center [725, 258] width 1451 height 516
click at [567, 226] on button "查 询" at bounding box center [570, 233] width 51 height 26
click at [578, 235] on button "查 询" at bounding box center [570, 233] width 51 height 26
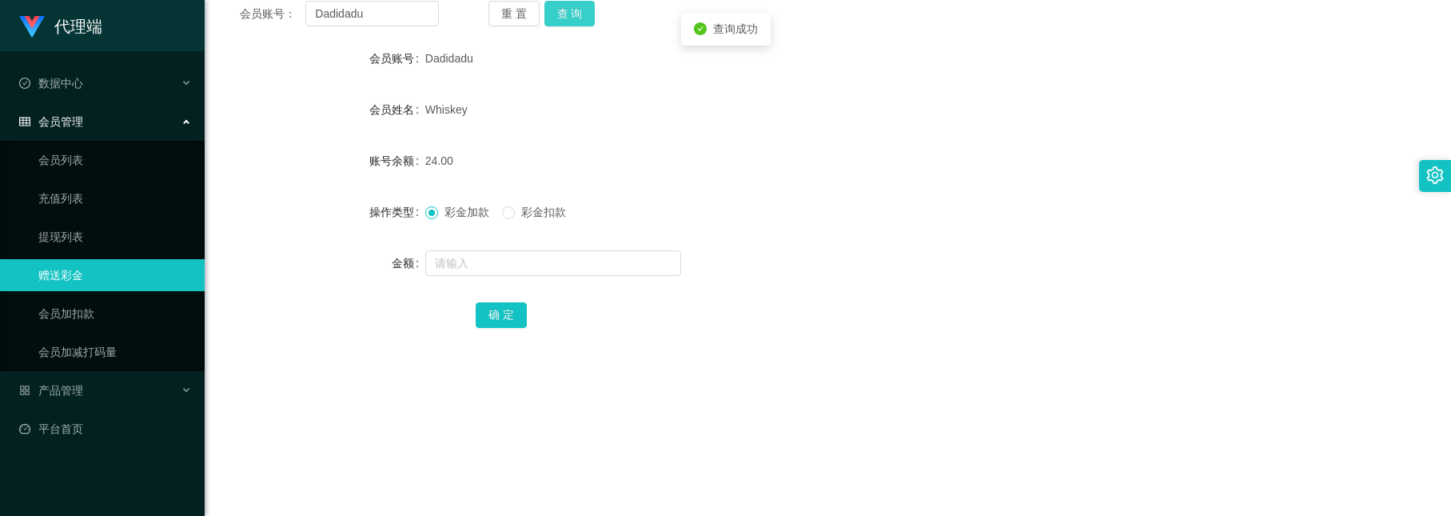
scroll to position [240, 0]
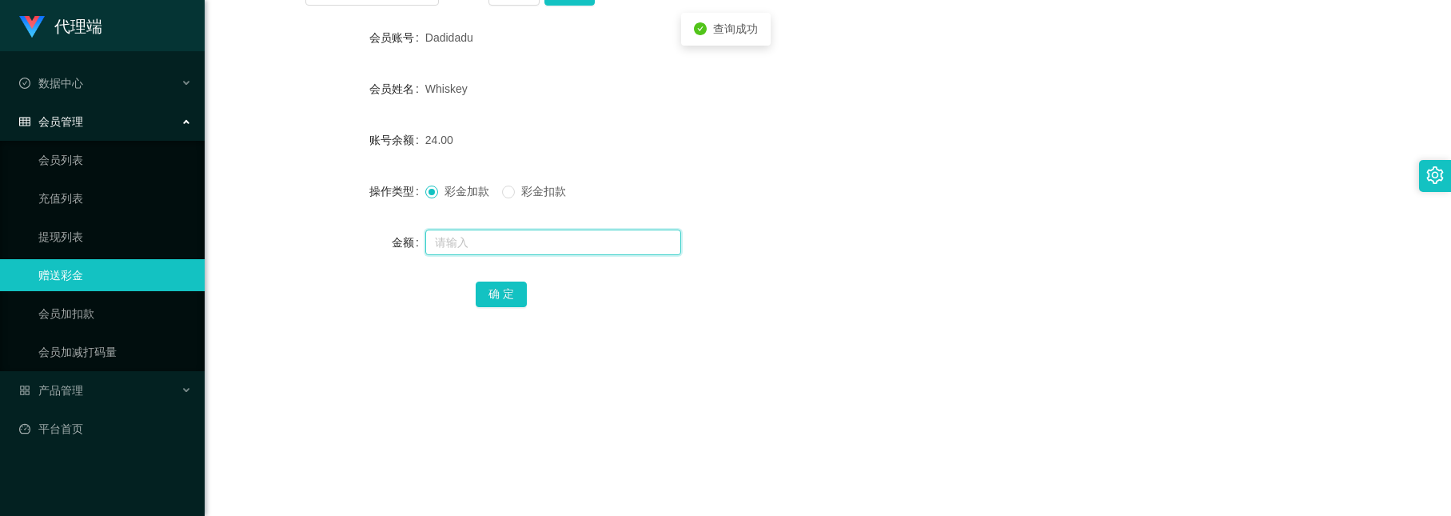
click at [548, 247] on input "text" at bounding box center [553, 243] width 256 height 26
type input "8"
click at [505, 295] on button "确 定" at bounding box center [501, 294] width 51 height 26
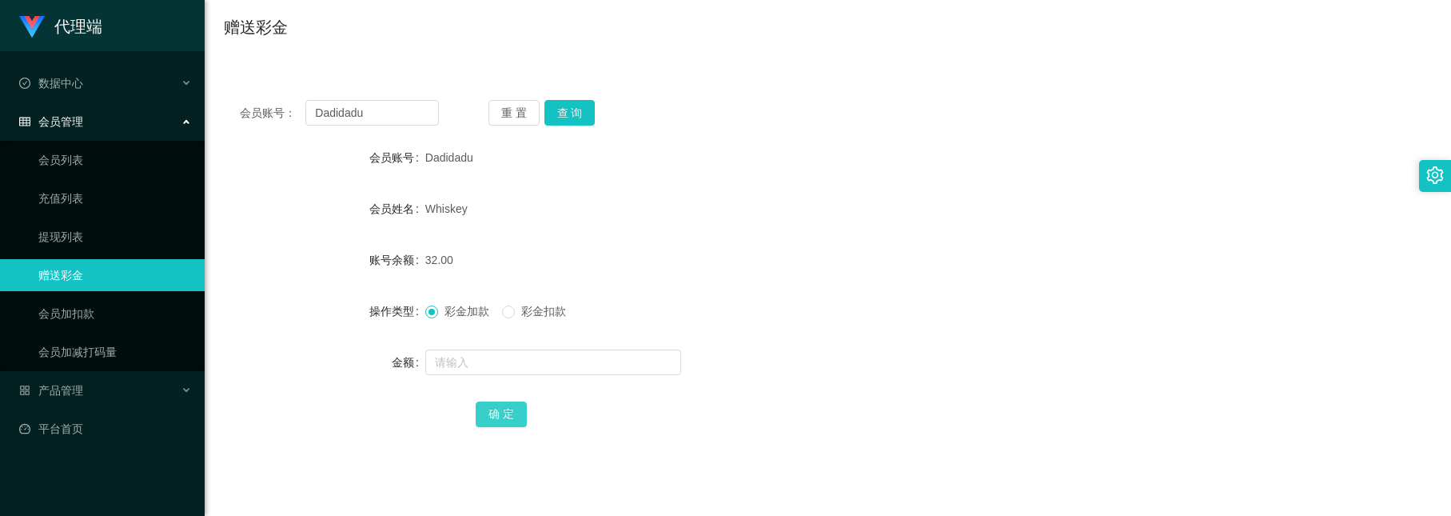
click at [513, 415] on button "确 定" at bounding box center [501, 414] width 51 height 26
click at [567, 118] on button "查 询" at bounding box center [570, 113] width 51 height 26
click at [572, 108] on button "查 询" at bounding box center [570, 113] width 51 height 26
click at [572, 111] on button "查 询" at bounding box center [570, 113] width 51 height 26
click at [569, 109] on button "查 询" at bounding box center [570, 113] width 51 height 26
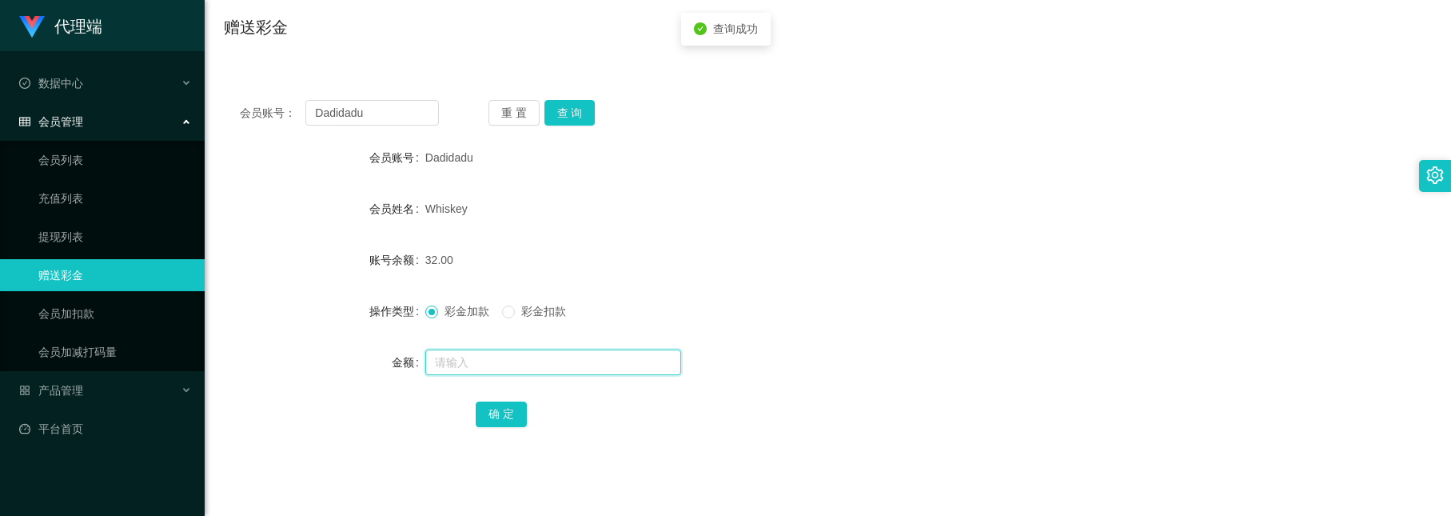
click at [549, 365] on input "text" at bounding box center [553, 362] width 256 height 26
type input "8"
drag, startPoint x: 506, startPoint y: 411, endPoint x: 497, endPoint y: 411, distance: 9.6
click at [506, 411] on button "确 定" at bounding box center [501, 414] width 51 height 26
click at [573, 116] on button "查 询" at bounding box center [570, 113] width 51 height 26
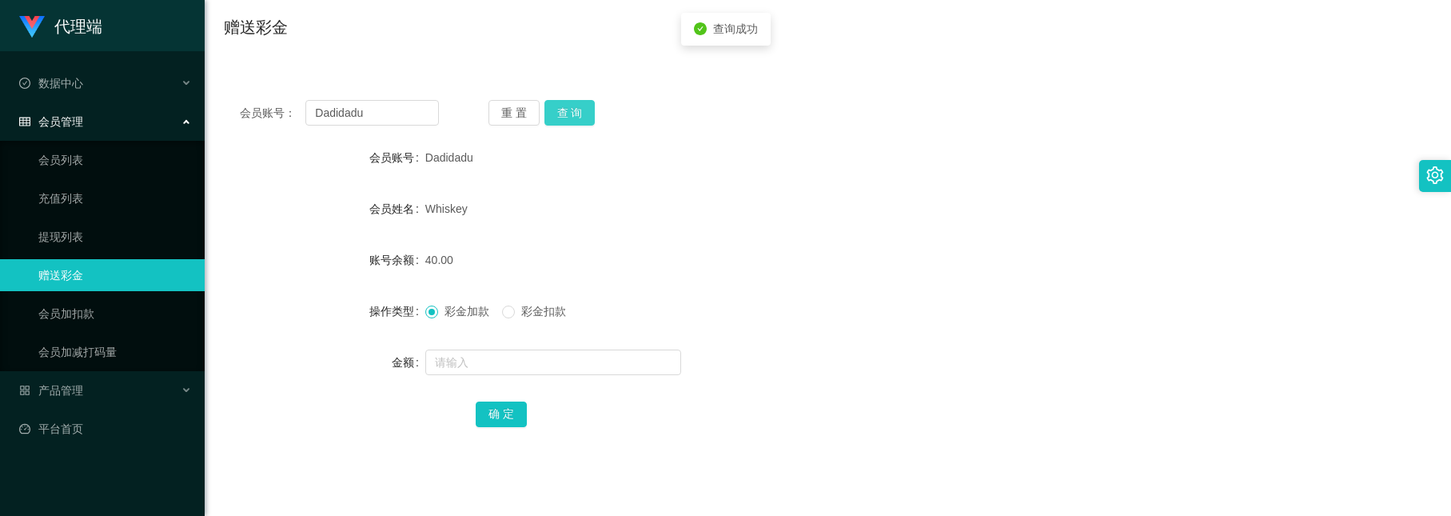
click at [573, 111] on button "查 询" at bounding box center [570, 113] width 51 height 26
click at [566, 106] on button "查 询" at bounding box center [570, 113] width 51 height 26
click at [579, 116] on button "查 询" at bounding box center [570, 113] width 51 height 26
click at [562, 118] on button "查 询" at bounding box center [570, 113] width 51 height 26
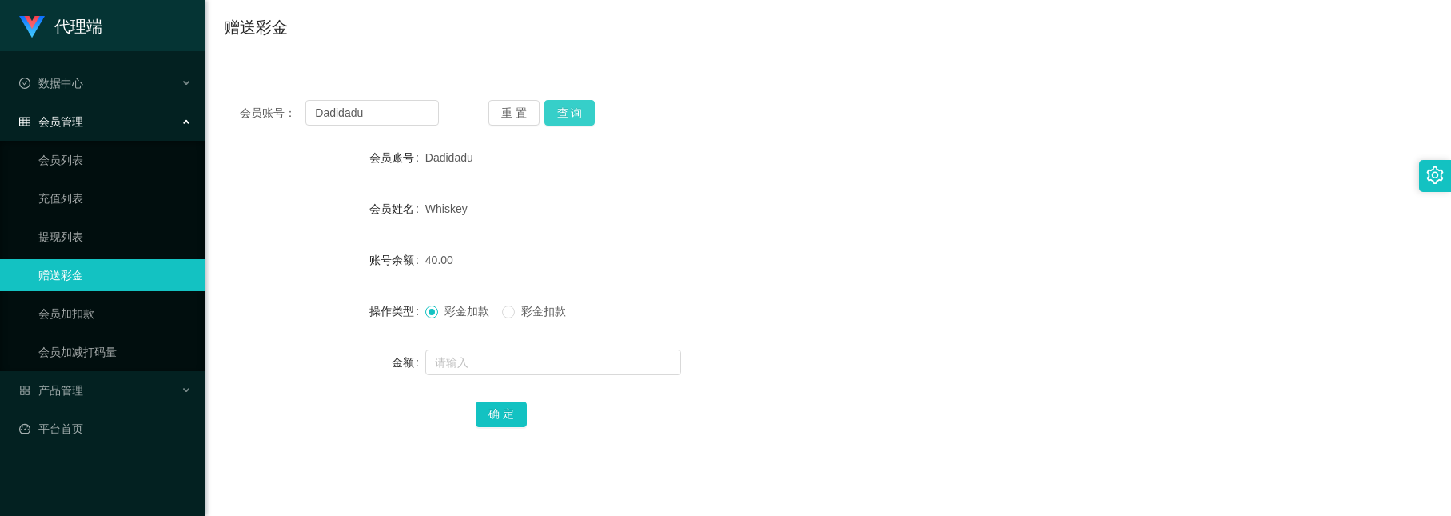
click at [572, 110] on button "查 询" at bounding box center [570, 113] width 51 height 26
click at [569, 118] on button "查 询" at bounding box center [570, 113] width 51 height 26
click at [576, 130] on div "会员账号： Dadidadu 重 置 查 询 会员账号 Dadidadu 会员姓名 Whiskey 账号余额 40.00 操作类型 彩金加款 彩金扣款 金额 …" at bounding box center [828, 274] width 1208 height 381
click at [572, 115] on button "查 询" at bounding box center [570, 113] width 51 height 26
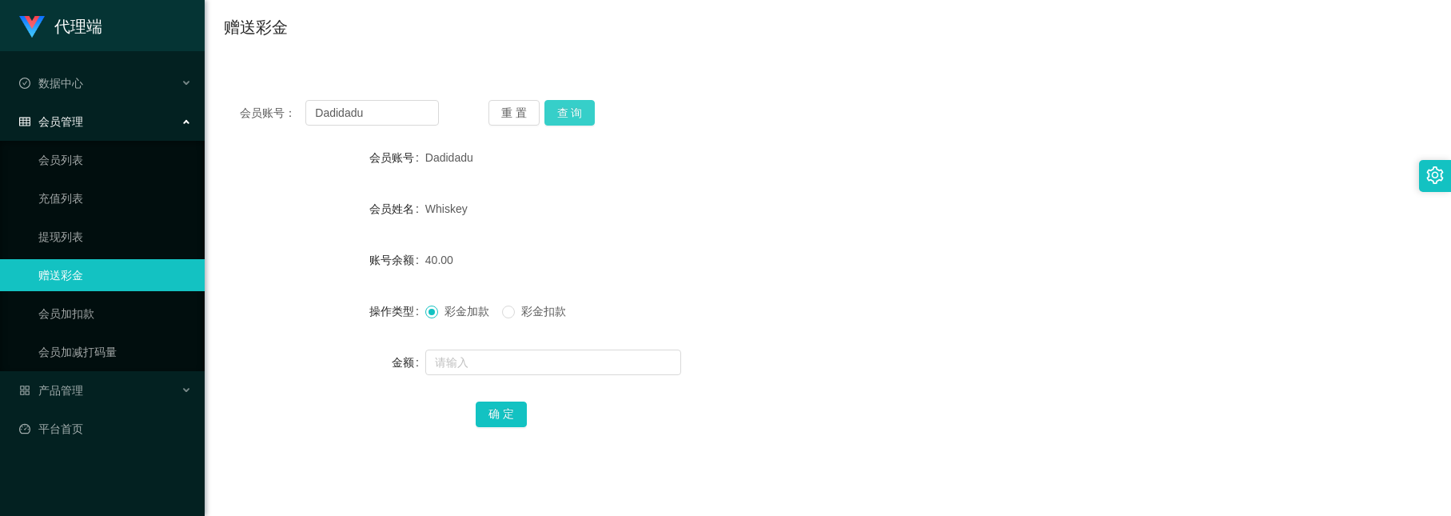
click at [569, 113] on button "查 询" at bounding box center [570, 113] width 51 height 26
click at [517, 346] on div at bounding box center [777, 362] width 705 height 32
click at [513, 357] on input "text" at bounding box center [553, 362] width 256 height 26
type input "8"
click at [497, 422] on button "确 定" at bounding box center [501, 414] width 51 height 26
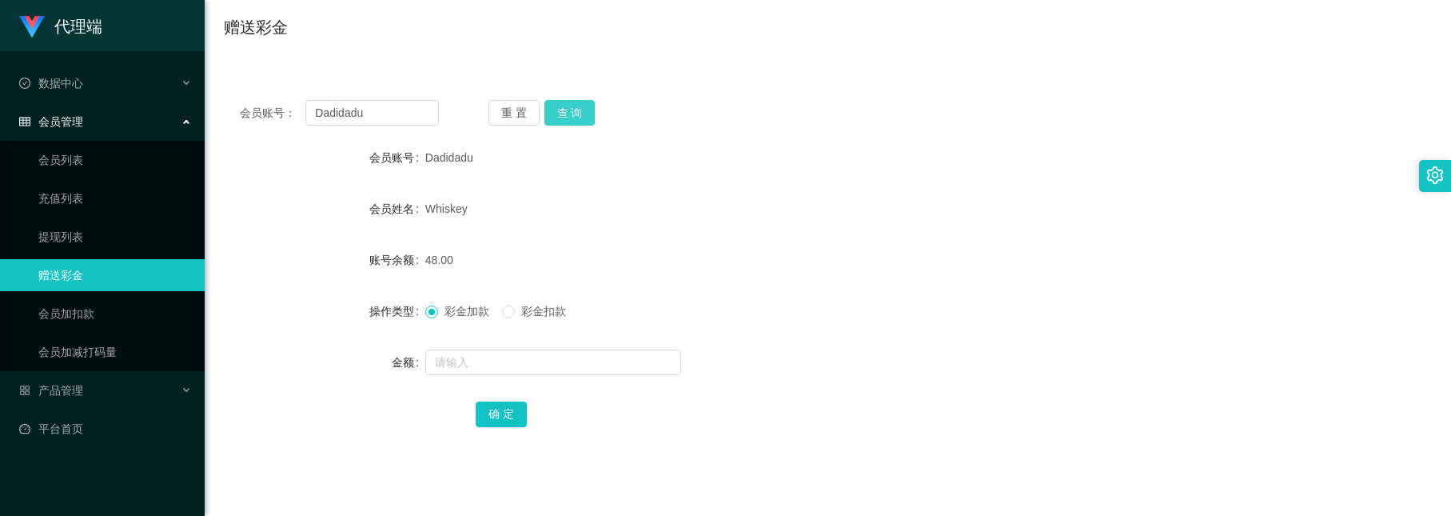
click at [562, 115] on button "查 询" at bounding box center [570, 113] width 51 height 26
click at [579, 120] on button "查 询" at bounding box center [570, 113] width 51 height 26
click at [542, 363] on input "text" at bounding box center [553, 362] width 256 height 26
type input "8"
click at [511, 413] on button "确 定" at bounding box center [501, 414] width 51 height 26
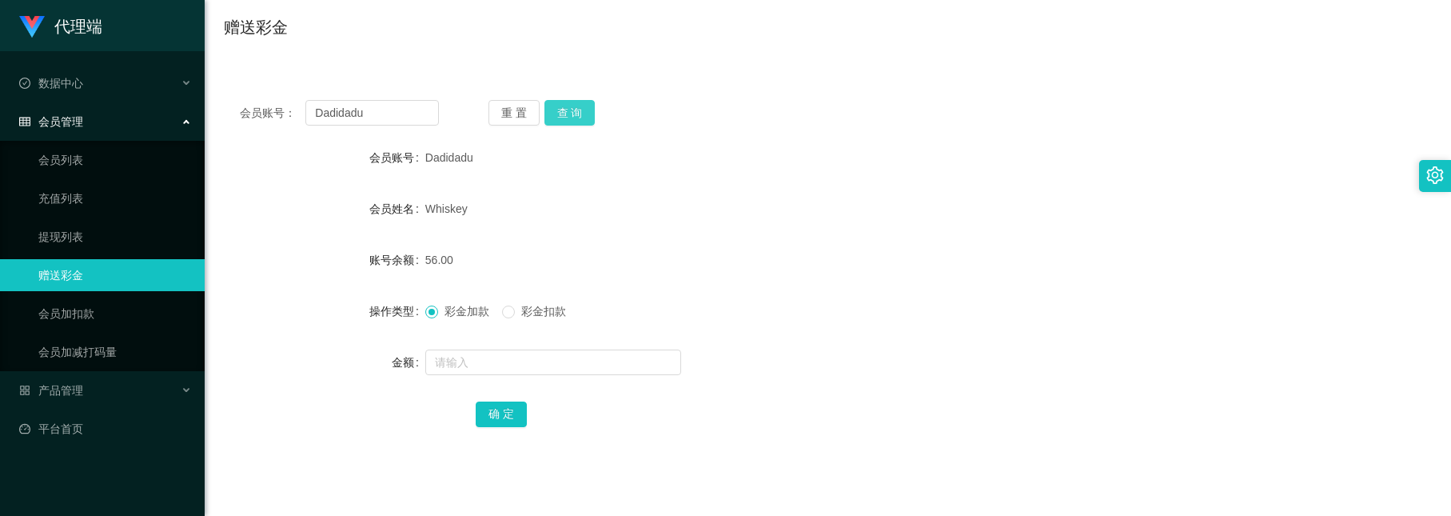
click at [571, 103] on button "查 询" at bounding box center [570, 113] width 51 height 26
click at [511, 353] on input "text" at bounding box center [553, 362] width 256 height 26
type input "8"
click at [509, 413] on button "确 定" at bounding box center [501, 414] width 51 height 26
click at [569, 114] on button "查 询" at bounding box center [570, 113] width 51 height 26
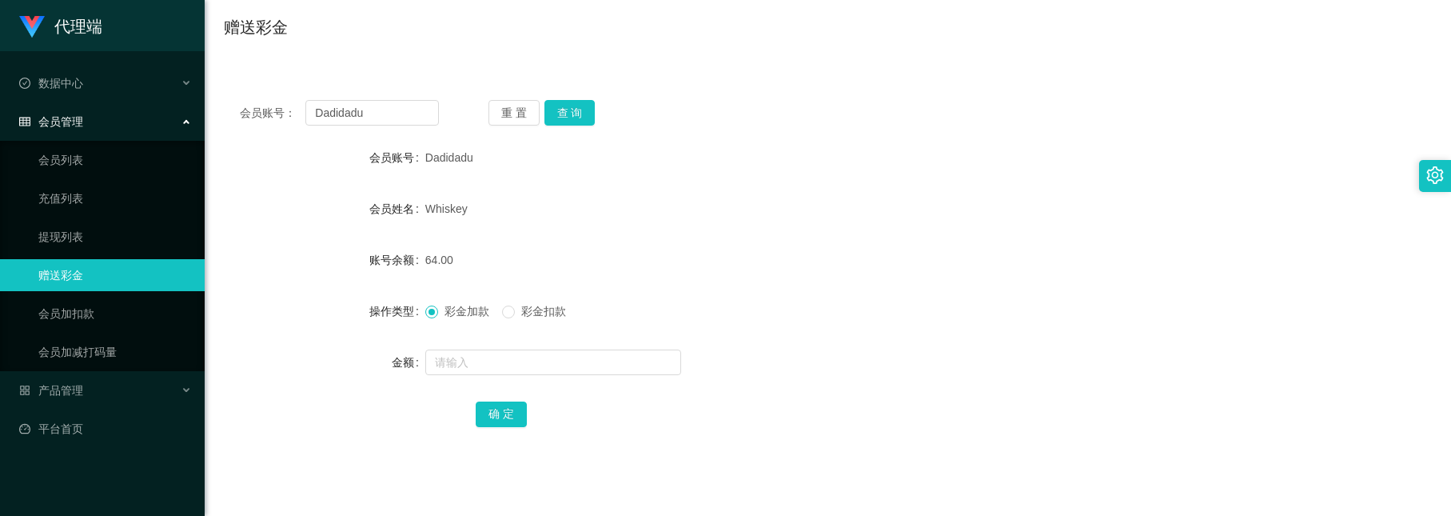
click at [572, 127] on div "会员账号： Dadidadu 重 置 查 询 会员账号 Dadidadu 会员姓名 Whiskey 账号余额 64.00 操作类型 彩金加款 彩金扣款 金额 …" at bounding box center [828, 274] width 1208 height 381
click at [576, 109] on button "查 询" at bounding box center [570, 113] width 51 height 26
click at [581, 104] on button "查 询" at bounding box center [570, 113] width 51 height 26
click at [557, 123] on button "查 询" at bounding box center [570, 113] width 51 height 26
click at [502, 369] on input "text" at bounding box center [553, 362] width 256 height 26
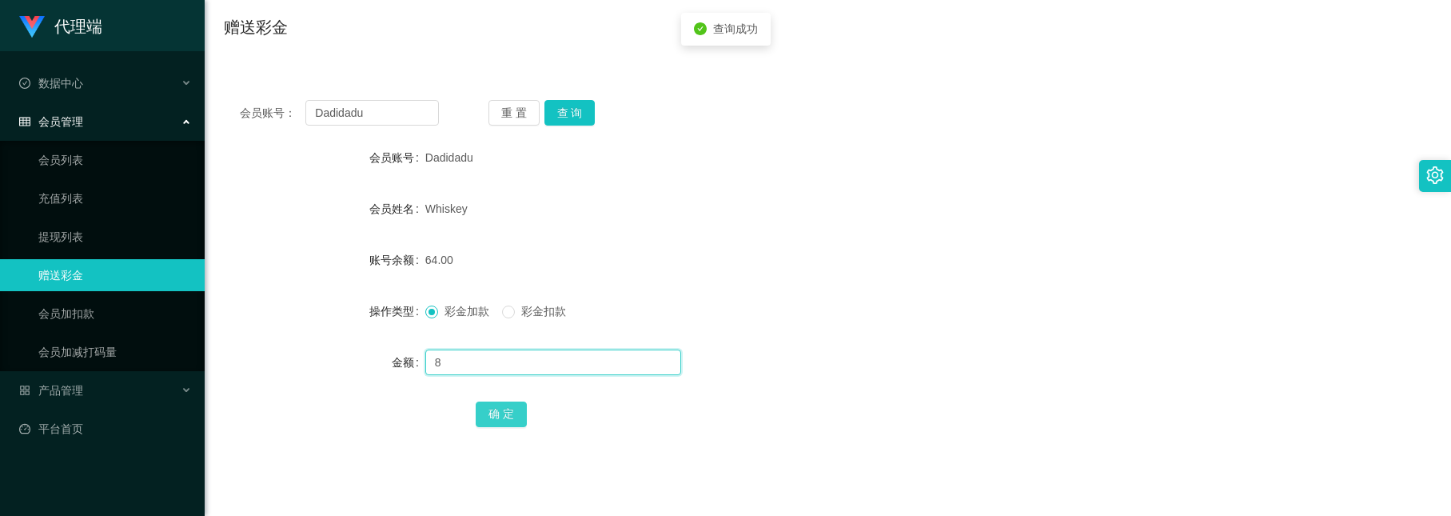
type input "8"
click at [501, 410] on button "确 定" at bounding box center [501, 414] width 51 height 26
click at [586, 104] on button "查 询" at bounding box center [570, 113] width 51 height 26
click at [569, 120] on button "查 询" at bounding box center [570, 113] width 51 height 26
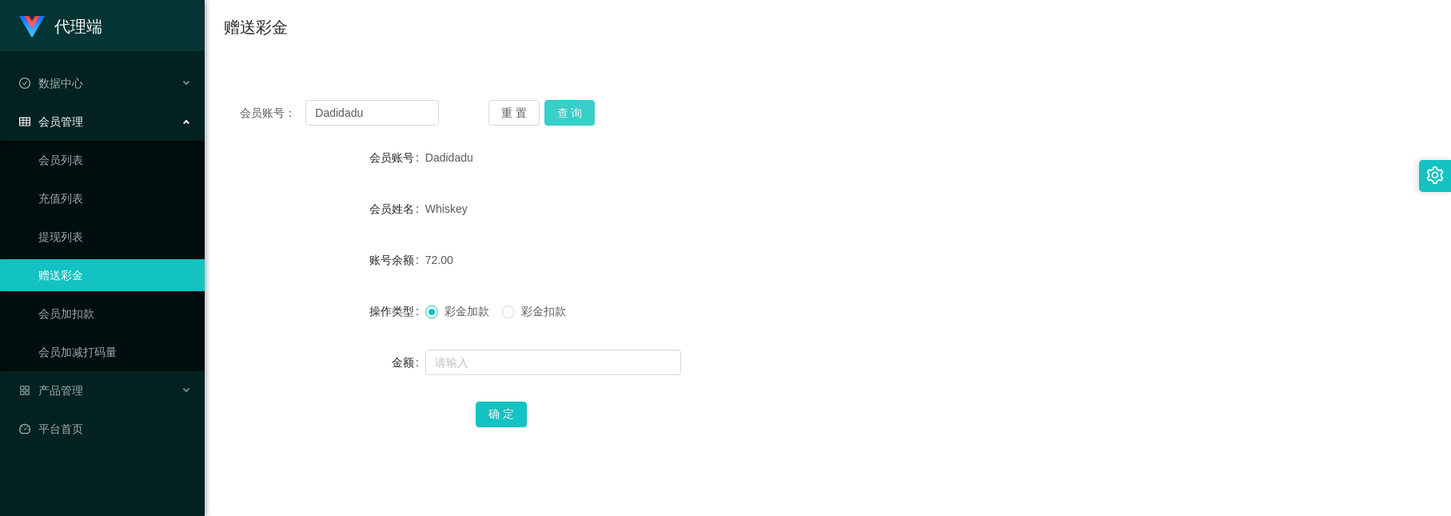
click at [555, 106] on button "查 询" at bounding box center [570, 113] width 51 height 26
click at [529, 356] on input "text" at bounding box center [553, 362] width 256 height 26
type input "8"
click at [514, 416] on button "确 定" at bounding box center [501, 414] width 51 height 26
click at [571, 118] on button "查 询" at bounding box center [570, 113] width 51 height 26
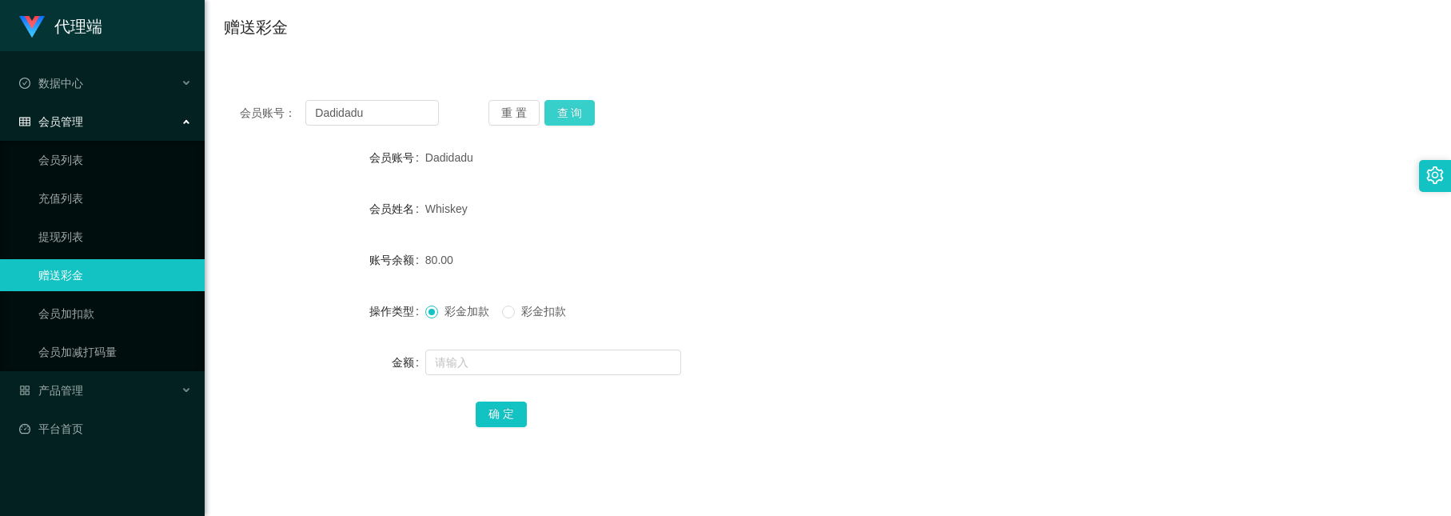
click at [574, 123] on button "查 询" at bounding box center [570, 113] width 51 height 26
click at [566, 110] on button "查 询" at bounding box center [570, 113] width 51 height 26
click at [559, 115] on button "查 询" at bounding box center [570, 113] width 51 height 26
click at [504, 361] on input "text" at bounding box center [553, 362] width 256 height 26
type input "16"
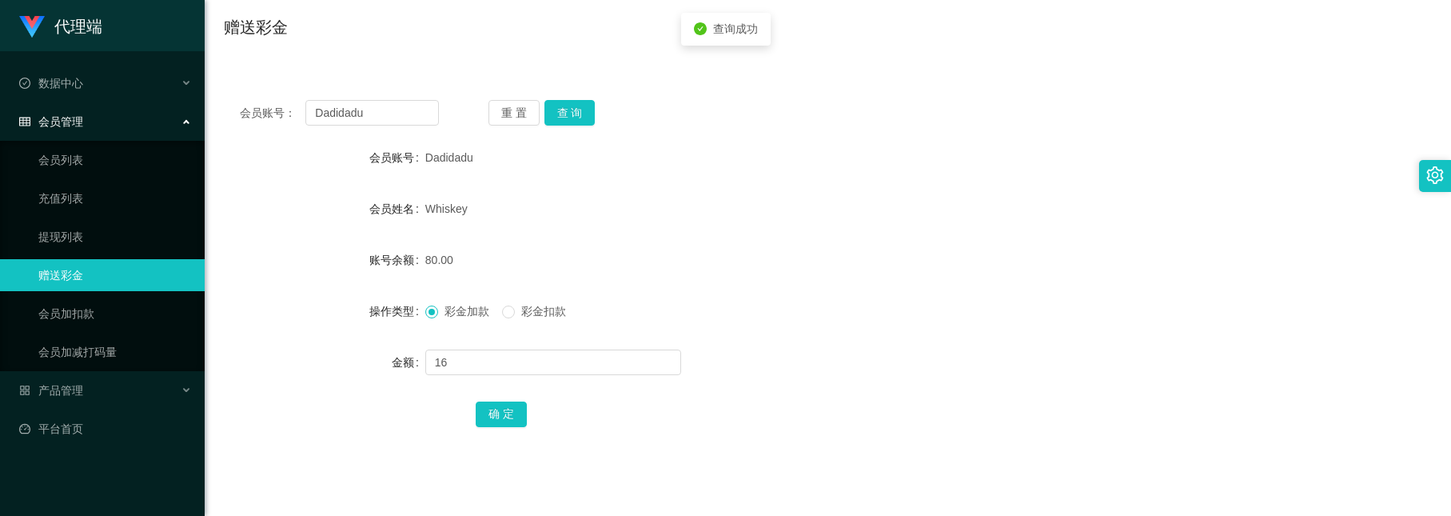
click at [494, 429] on div "确 定" at bounding box center [828, 413] width 705 height 32
click at [511, 416] on button "确 定" at bounding box center [501, 414] width 51 height 26
click at [475, 356] on input "text" at bounding box center [553, 362] width 256 height 26
type input "8"
click at [495, 410] on button "确 定" at bounding box center [501, 414] width 51 height 26
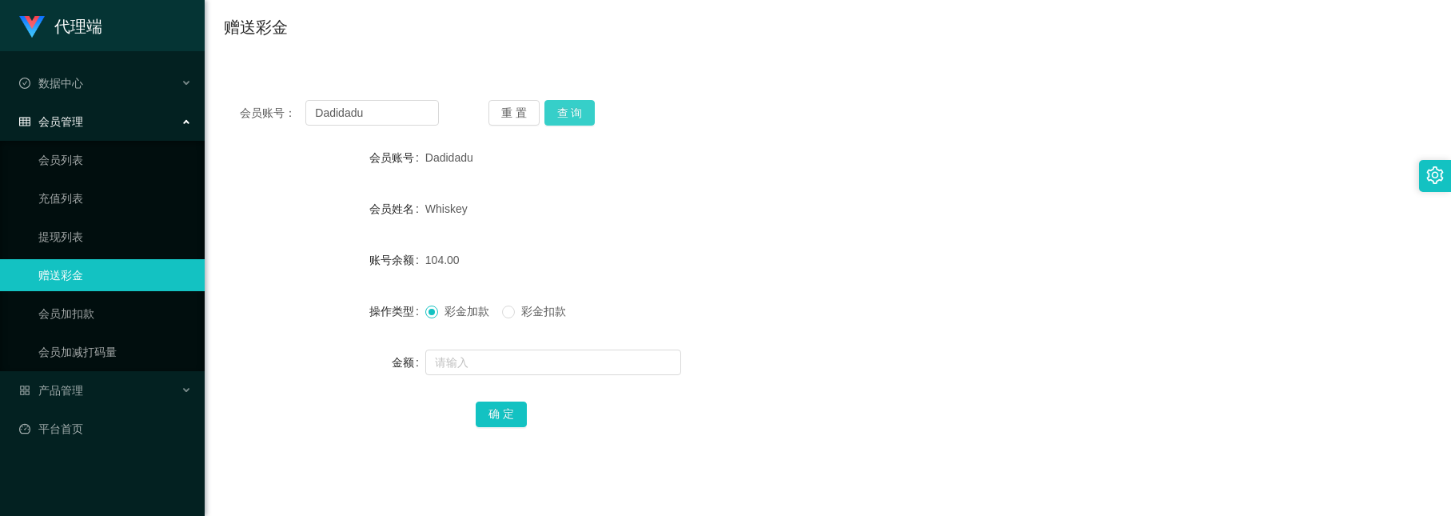
click at [565, 109] on button "查 询" at bounding box center [570, 113] width 51 height 26
click at [490, 369] on input "text" at bounding box center [553, 362] width 256 height 26
type input "8"
click at [502, 427] on button "确 定" at bounding box center [501, 414] width 51 height 26
click at [576, 106] on button "查 询" at bounding box center [570, 113] width 51 height 26
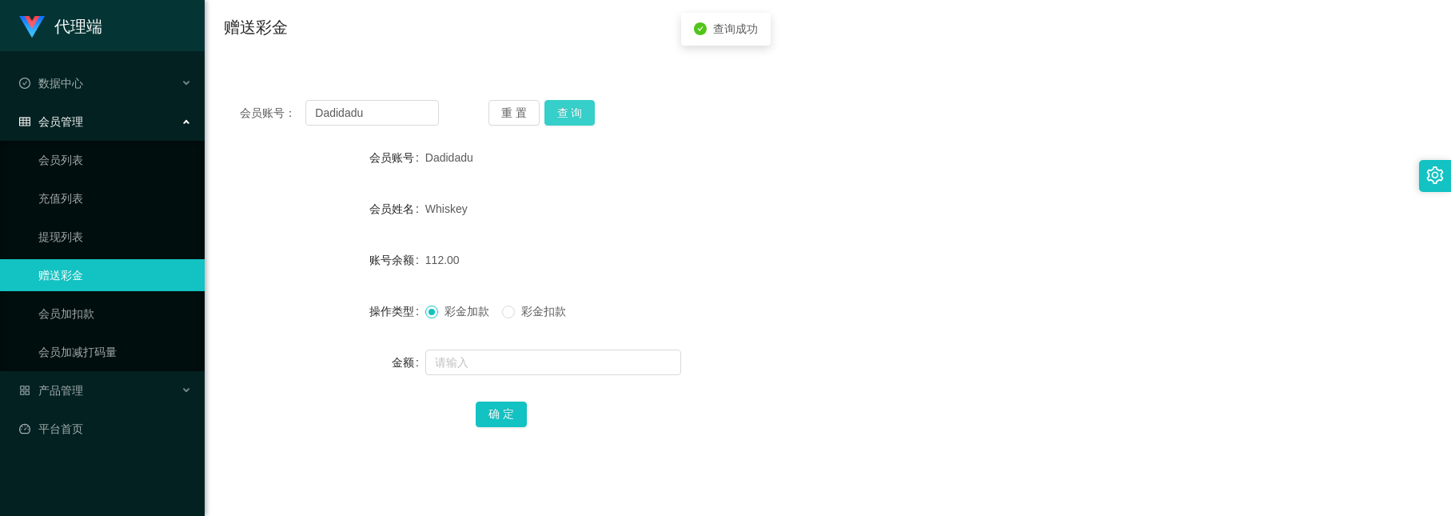
click at [576, 106] on button "查 询" at bounding box center [570, 113] width 51 height 26
click at [557, 110] on button "查 询" at bounding box center [570, 113] width 51 height 26
click at [565, 109] on button "查 询" at bounding box center [570, 113] width 51 height 26
click at [584, 101] on button "查 询" at bounding box center [570, 113] width 51 height 26
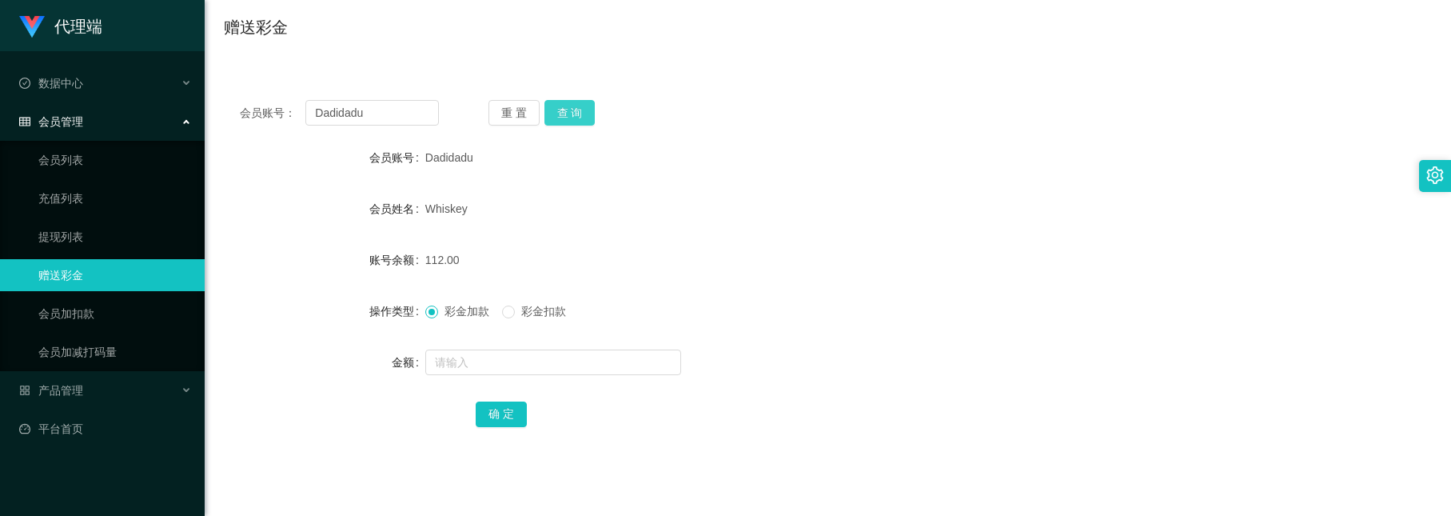
click at [571, 115] on button "查 询" at bounding box center [570, 113] width 51 height 26
click at [566, 114] on button "查 询" at bounding box center [570, 113] width 51 height 26
click at [579, 123] on button "查 询" at bounding box center [570, 113] width 51 height 26
click at [567, 110] on button "查 询" at bounding box center [570, 113] width 51 height 26
click at [593, 118] on button "查 询" at bounding box center [570, 113] width 51 height 26
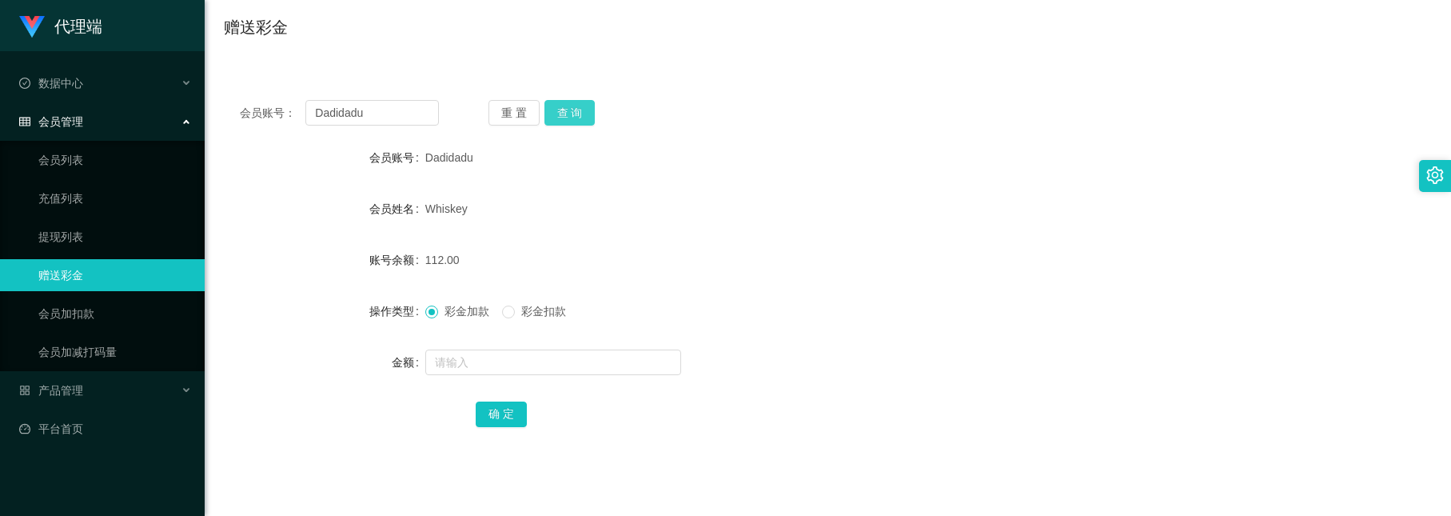
click at [578, 116] on button "查 询" at bounding box center [570, 113] width 51 height 26
click at [559, 109] on button "查 询" at bounding box center [570, 113] width 51 height 26
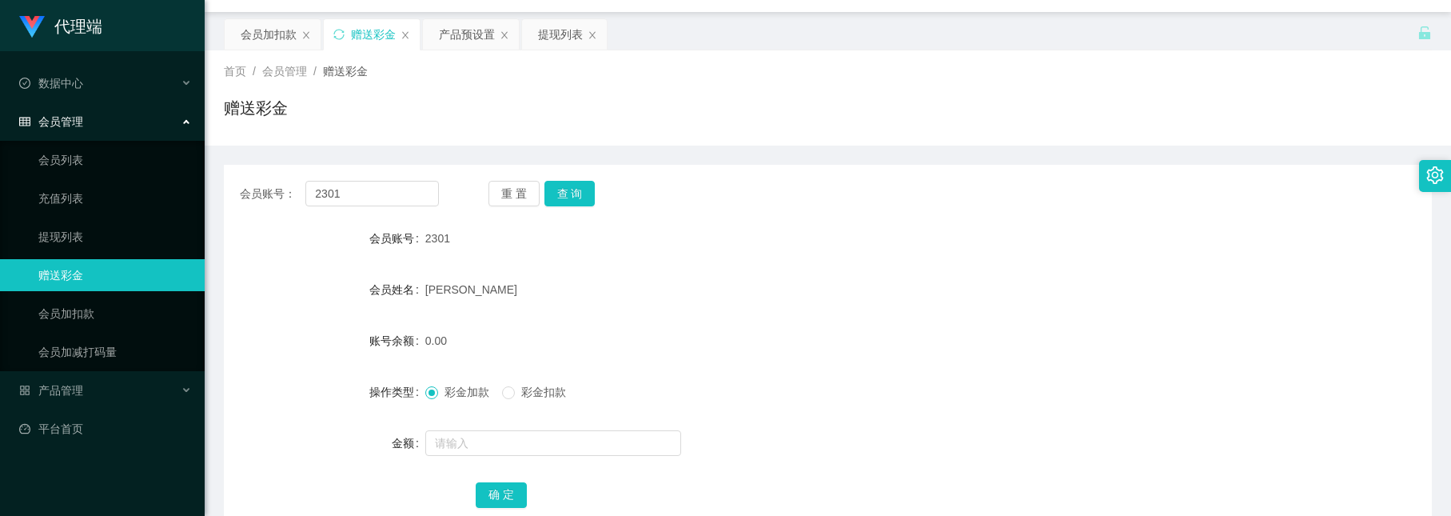
click at [561, 115] on div "首页 / 会员管理 / 赠送彩金 / 赠送彩金 会员账号： 2301 重 置 查 询 会员账号 2301 会员姓名 Lee Zhi Bin Johnson 账…" at bounding box center [828, 297] width 1208 height 495
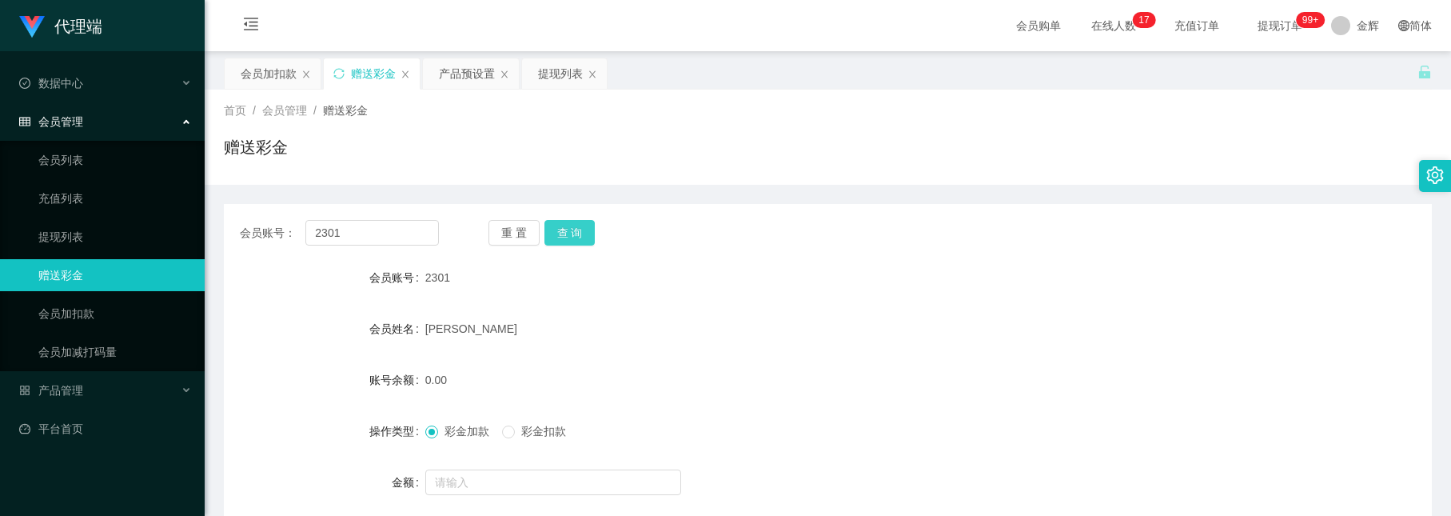
click at [581, 241] on button "查 询" at bounding box center [570, 233] width 51 height 26
click at [581, 236] on button "查 询" at bounding box center [570, 233] width 51 height 26
click at [469, 485] on input "text" at bounding box center [553, 482] width 256 height 26
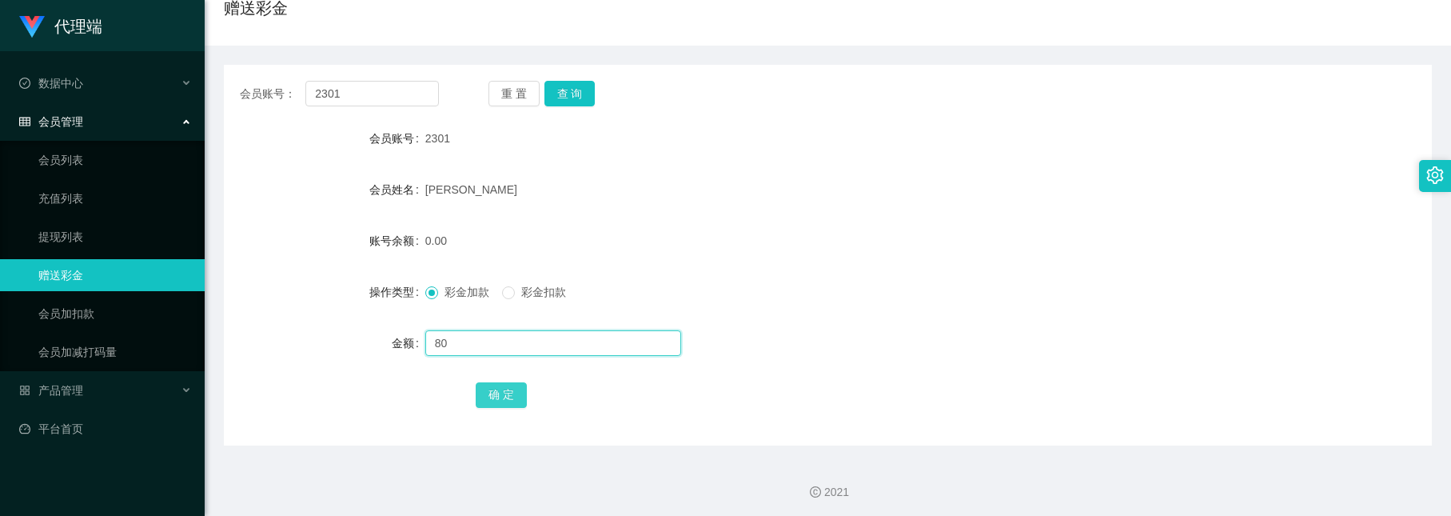
scroll to position [144, 0]
type input "80"
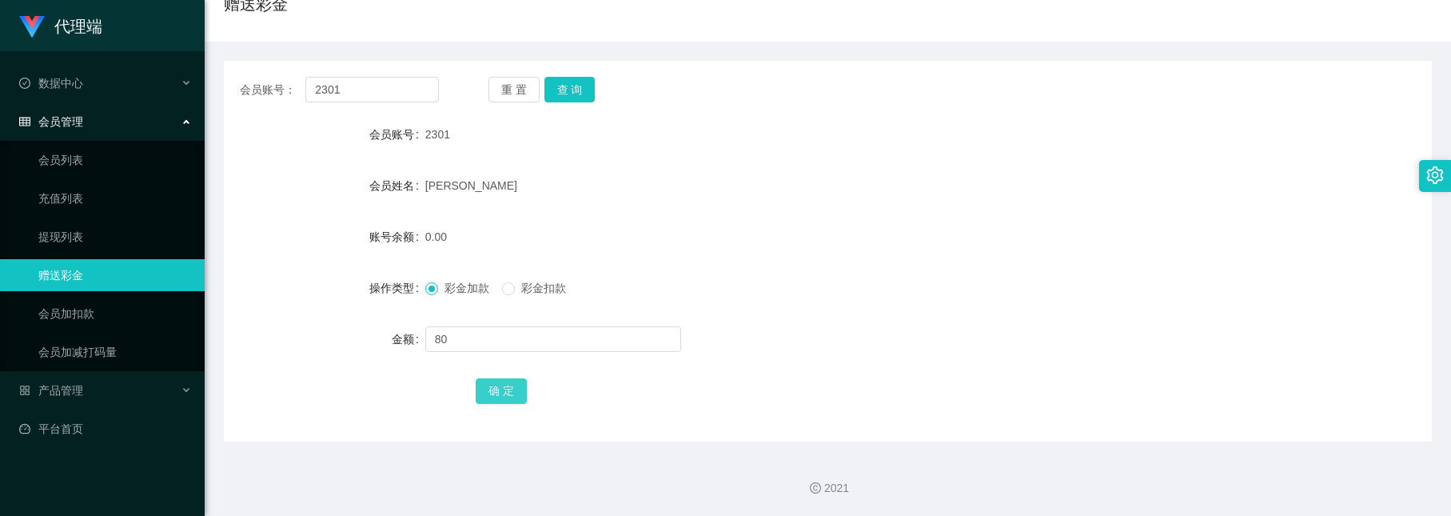
click at [494, 397] on button "确 定" at bounding box center [501, 391] width 51 height 26
click at [567, 94] on button "查 询" at bounding box center [570, 90] width 51 height 26
click at [569, 80] on button "查 询" at bounding box center [570, 90] width 51 height 26
click at [557, 84] on button "查 询" at bounding box center [570, 90] width 51 height 26
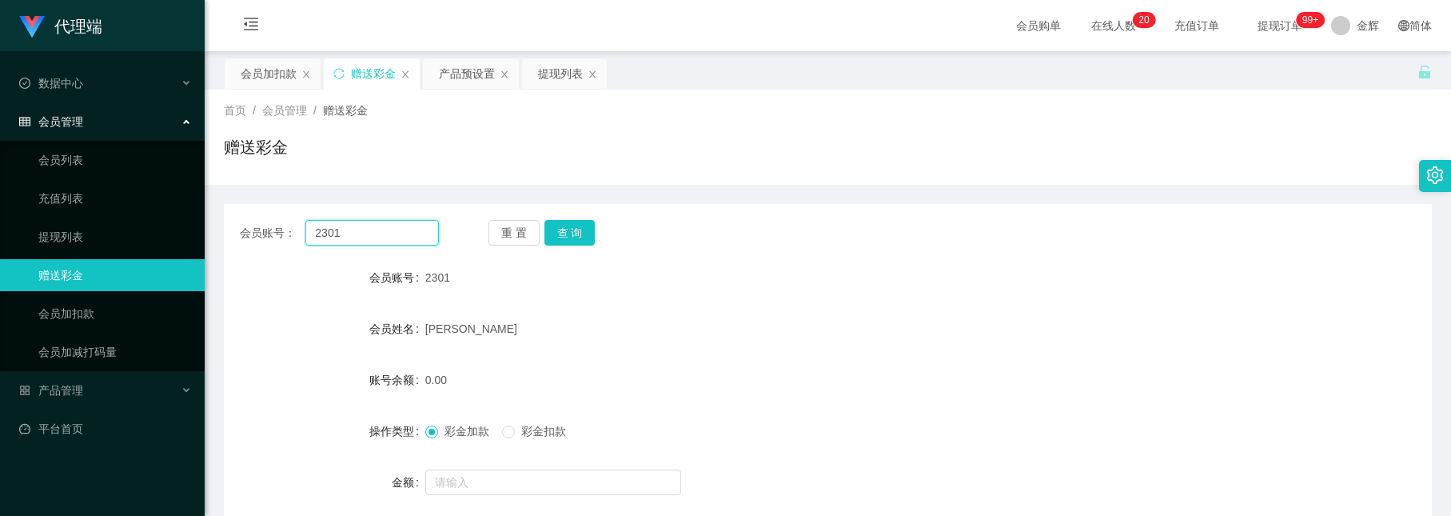
drag, startPoint x: 416, startPoint y: 86, endPoint x: -17, endPoint y: -90, distance: 467.3
click at [0, 0] on html "代理端 数据中心 会员管理 会员列表 充值列表 提现列表 赠送彩金 会员加扣款 会员加减打码量 产品管理 开奖记录 注单管理 产品列表 即时注单 产品预设置 …" at bounding box center [725, 258] width 1451 height 516
click at [576, 220] on button "查 询" at bounding box center [570, 233] width 51 height 26
click at [569, 229] on button "查 询" at bounding box center [570, 233] width 51 height 26
click at [310, 70] on icon "图标: close" at bounding box center [306, 75] width 10 height 10
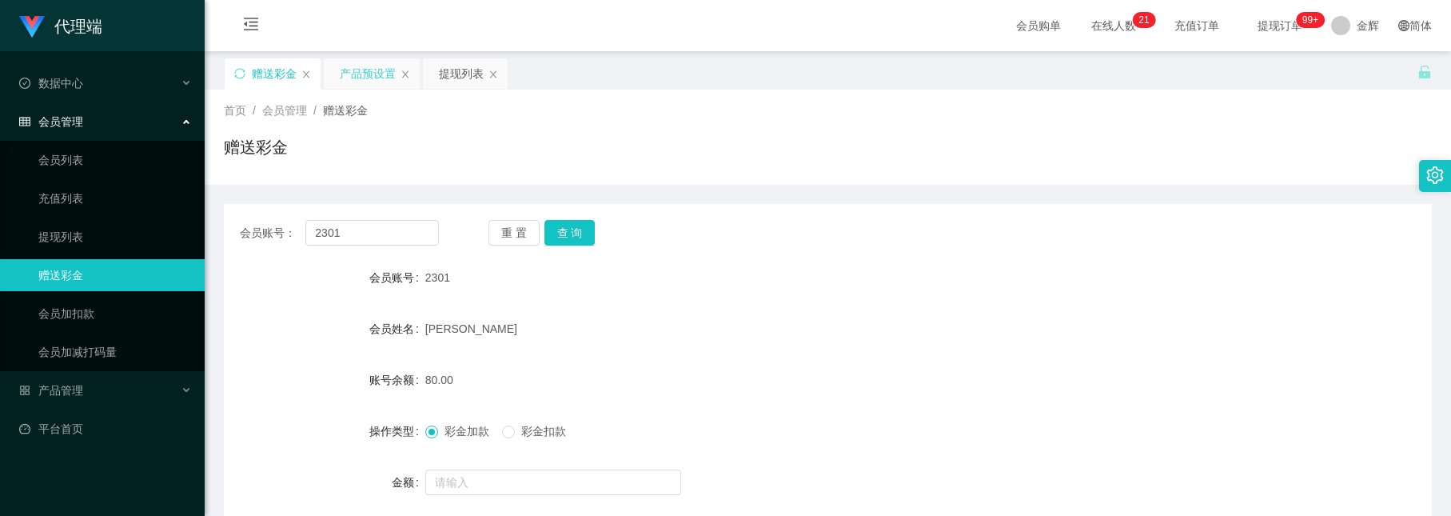
click at [413, 70] on div "产品预设置" at bounding box center [372, 73] width 96 height 30
click at [408, 70] on icon "图标: close" at bounding box center [406, 75] width 10 height 10
click at [398, 74] on icon "图标: close" at bounding box center [394, 75] width 10 height 10
click at [1419, 75] on icon "图标: unlock" at bounding box center [1424, 72] width 11 height 13
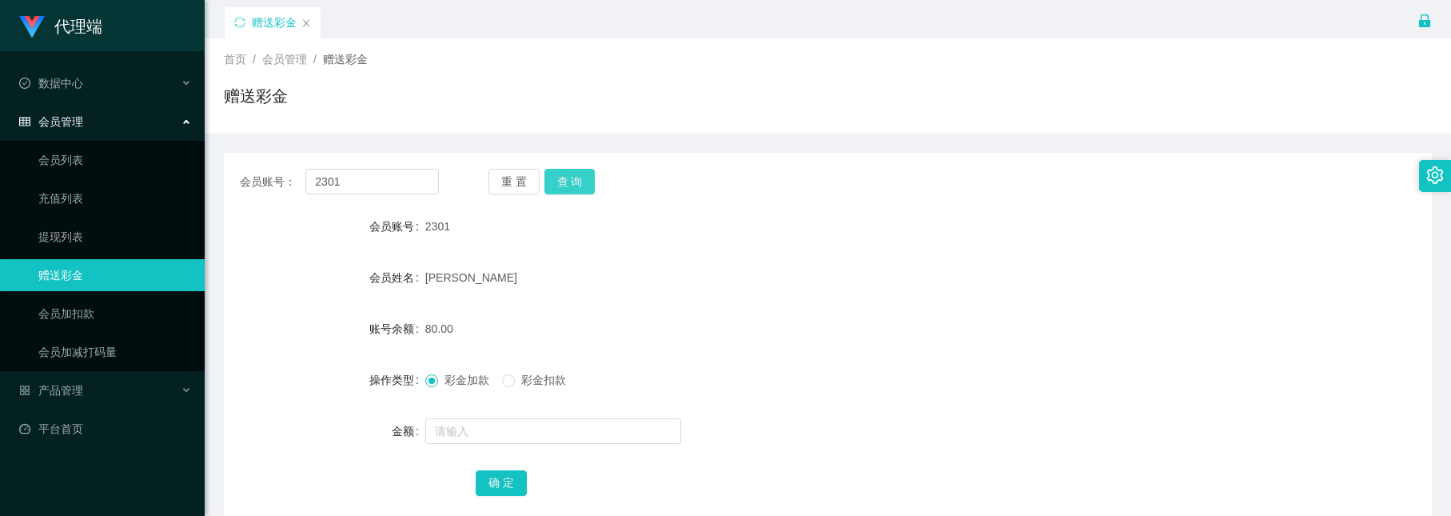
click at [562, 180] on button "查 询" at bounding box center [570, 182] width 51 height 26
click at [574, 183] on button "查 询" at bounding box center [570, 182] width 51 height 26
click at [579, 180] on button "查 询" at bounding box center [570, 182] width 51 height 26
click at [569, 192] on button "查 询" at bounding box center [570, 182] width 51 height 26
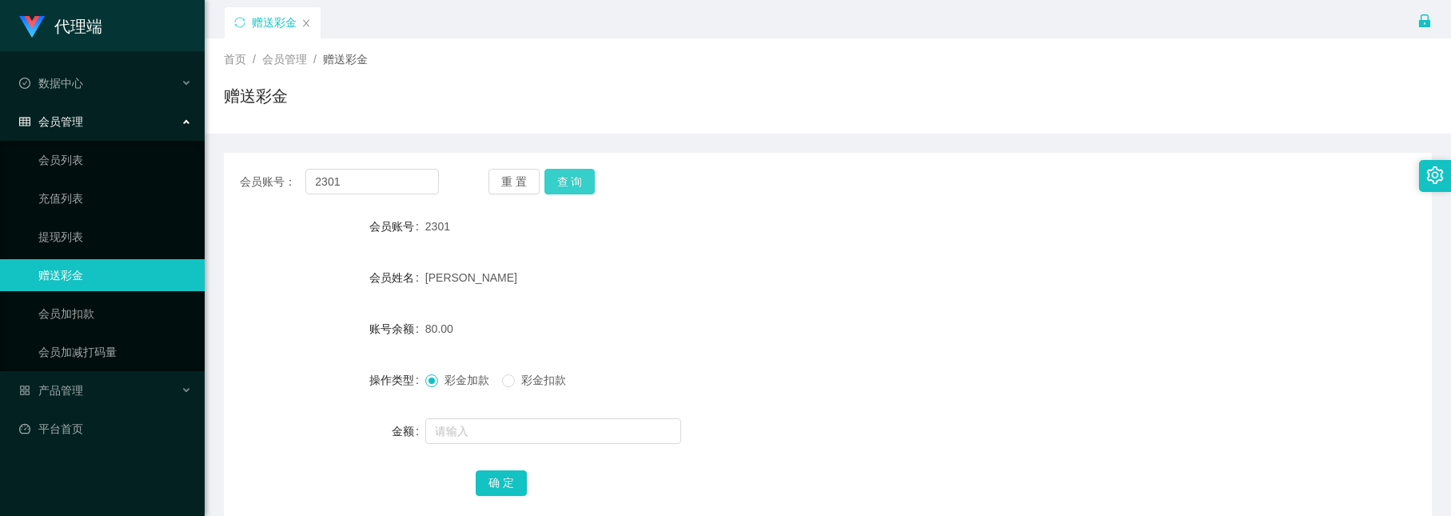
click at [569, 180] on button "查 询" at bounding box center [570, 182] width 51 height 26
click at [553, 178] on button "查 询" at bounding box center [570, 182] width 51 height 26
click at [572, 187] on button "查 询" at bounding box center [570, 182] width 51 height 26
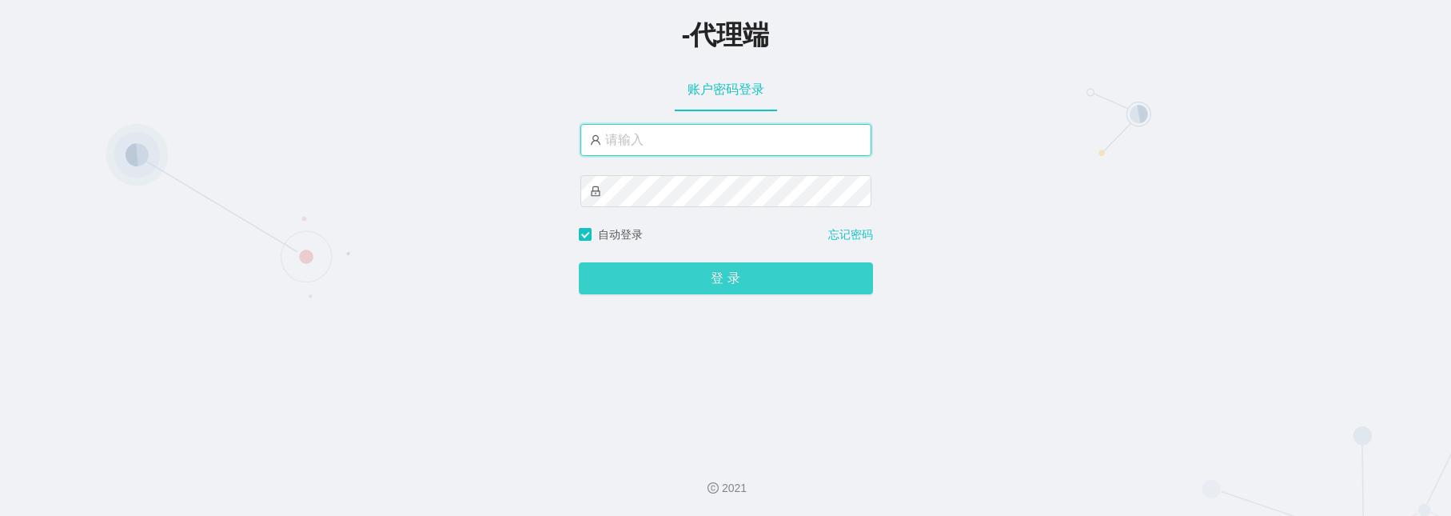
type input "金辉"
click at [732, 276] on button "登 录" at bounding box center [726, 279] width 294 height 32
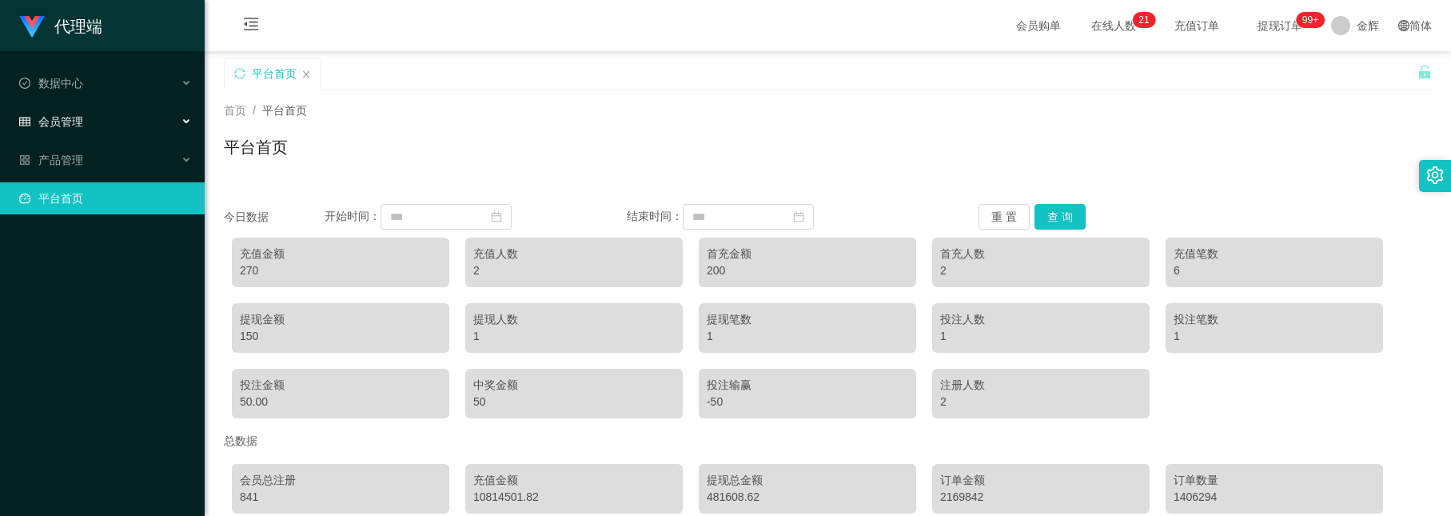
click at [118, 118] on div "会员管理" at bounding box center [102, 122] width 205 height 32
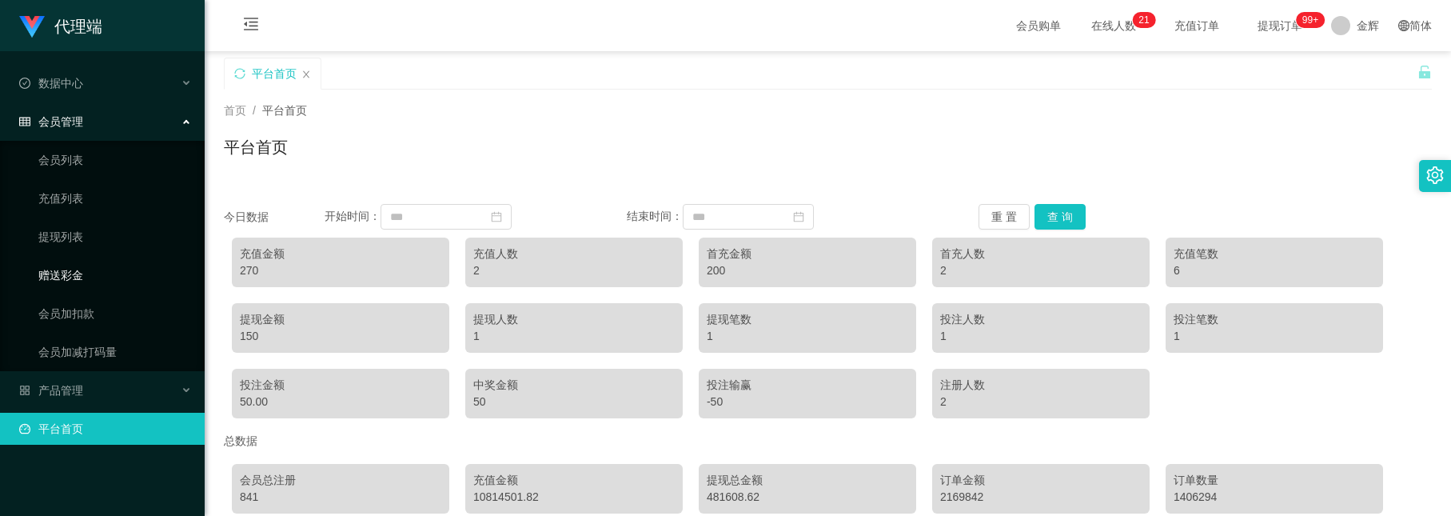
click at [78, 271] on link "赠送彩金" at bounding box center [115, 275] width 154 height 32
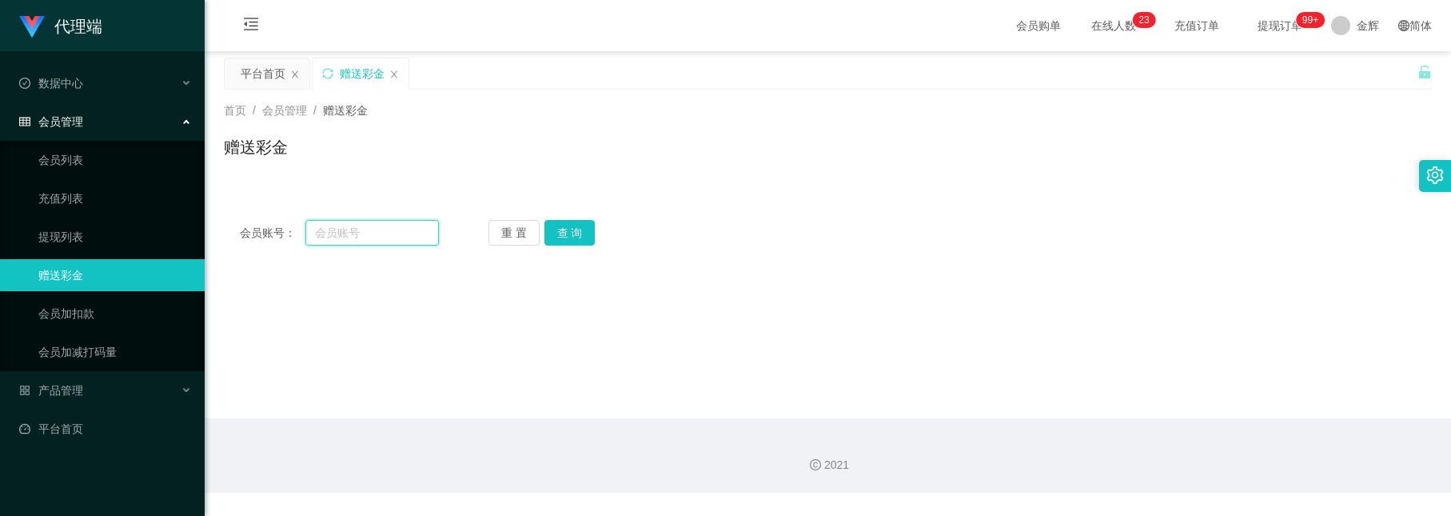
click at [344, 223] on input "text" at bounding box center [371, 233] width 133 height 26
paste input "Teeqiulong"
type input "Teeqiulong"
click at [557, 240] on button "查 询" at bounding box center [570, 233] width 51 height 26
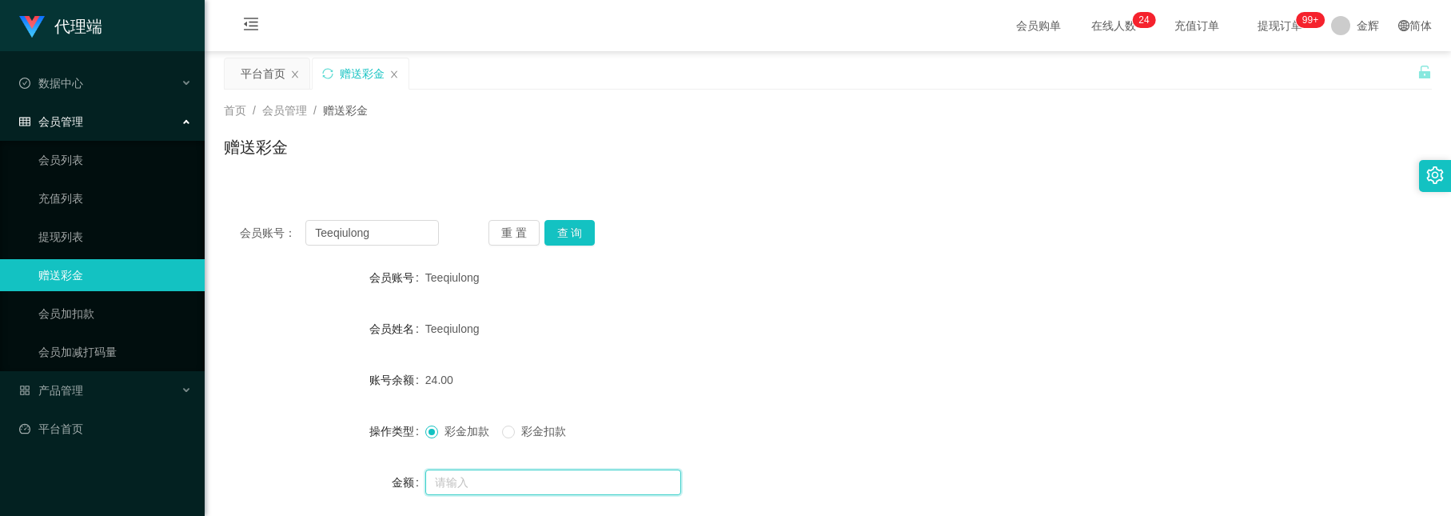
click at [481, 471] on input "text" at bounding box center [553, 482] width 256 height 26
type input "8"
click at [578, 238] on button "查 询" at bounding box center [570, 233] width 51 height 26
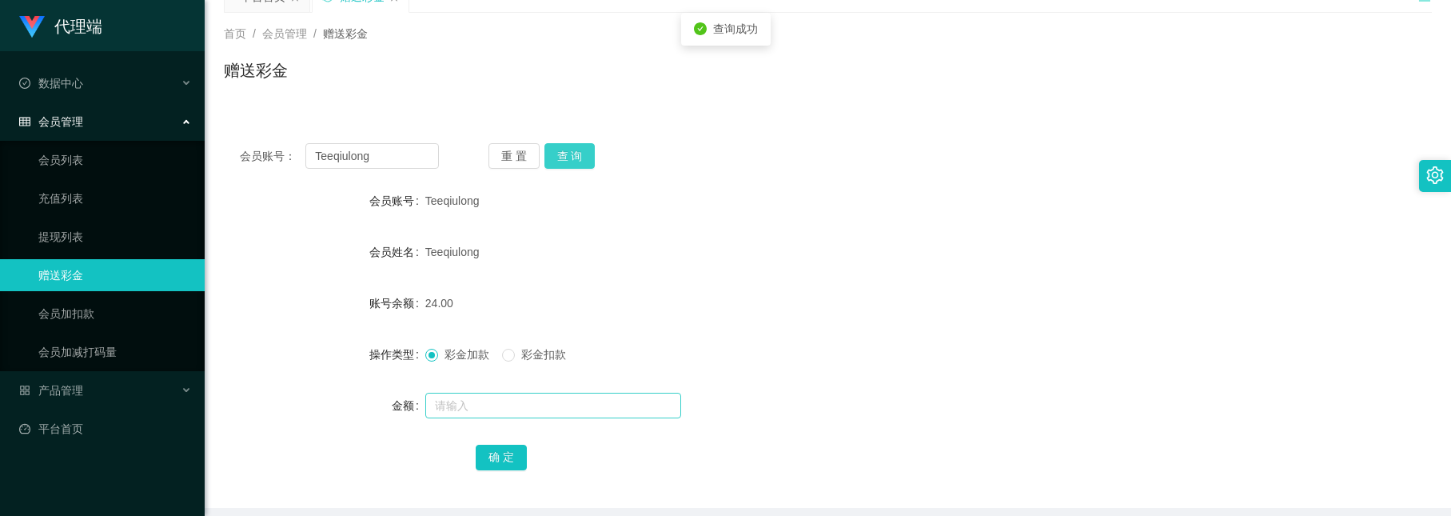
scroll to position [120, 0]
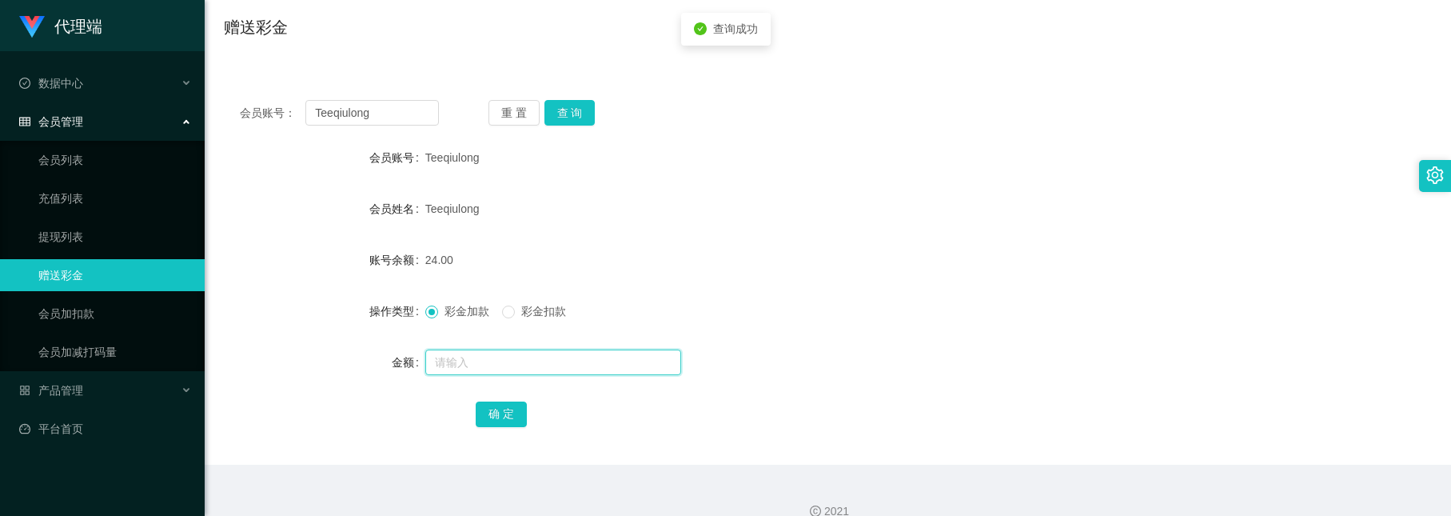
click at [540, 365] on input "text" at bounding box center [553, 362] width 256 height 26
type input "8"
click at [506, 416] on button "确 定" at bounding box center [501, 414] width 51 height 26
click at [560, 109] on button "查 询" at bounding box center [570, 113] width 51 height 26
click at [574, 98] on div "会员账号： Teeqiulong 重 置 查 询 会员账号 Teeqiulong 会员姓名 Teeqiulong 账号余额 32.00 操作类型 彩金加款 彩…" at bounding box center [828, 274] width 1208 height 381
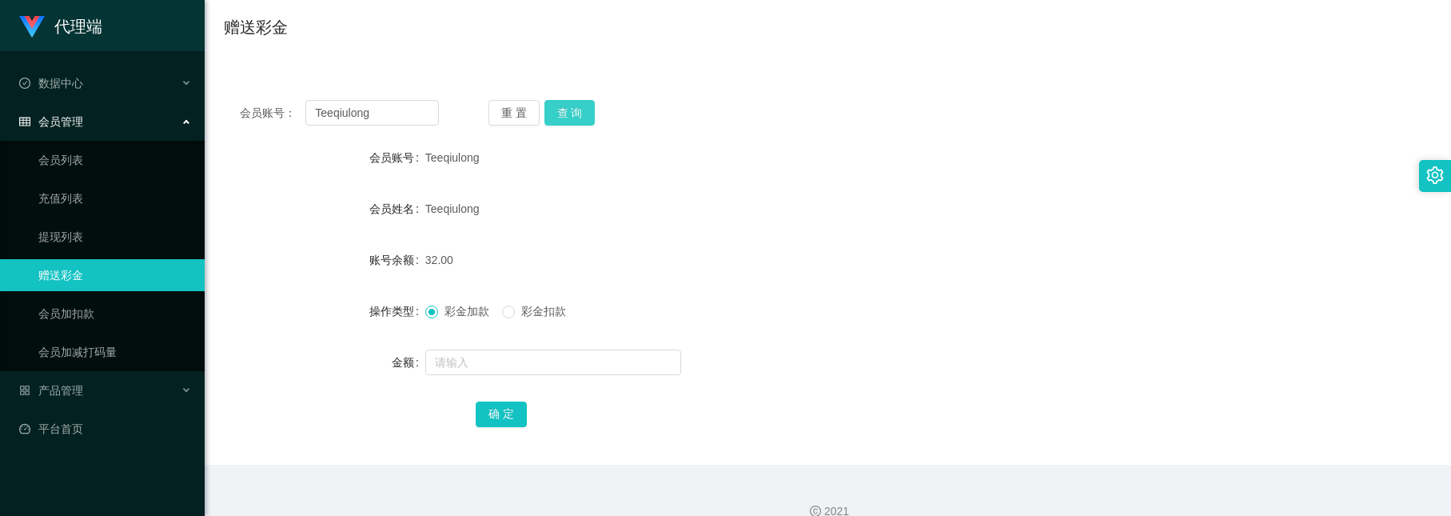
click at [567, 109] on button "查 询" at bounding box center [570, 113] width 51 height 26
click at [578, 111] on button "查 询" at bounding box center [570, 113] width 51 height 26
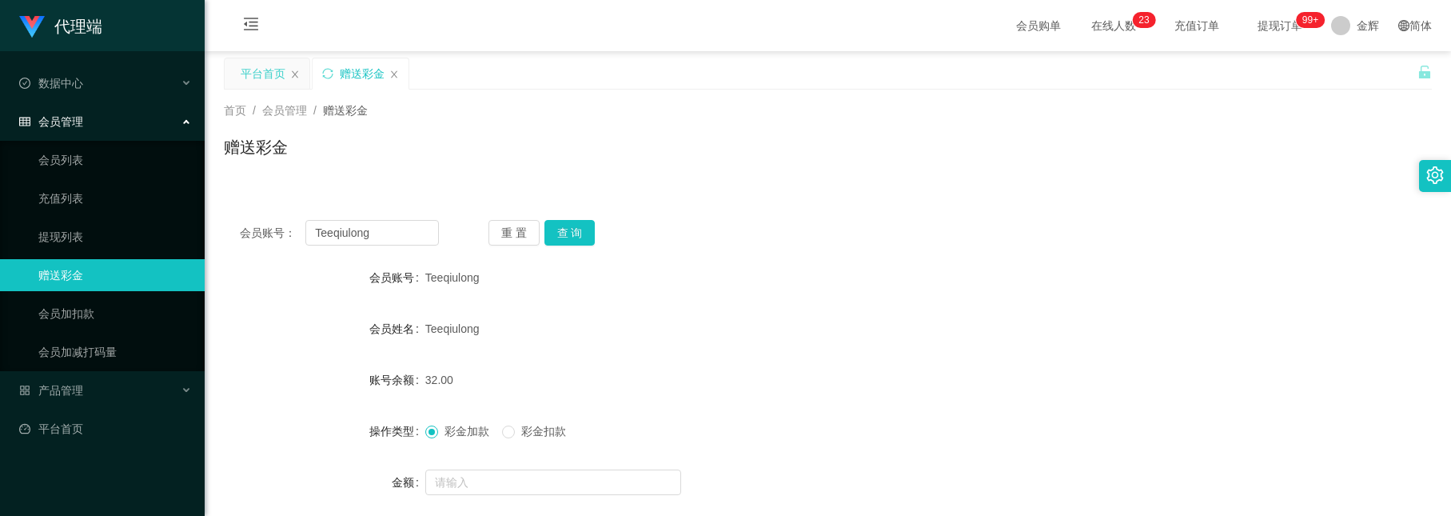
click at [296, 80] on div "平台首页" at bounding box center [267, 73] width 85 height 30
click at [295, 75] on icon "图标: close" at bounding box center [295, 75] width 10 height 10
click at [1419, 72] on icon "图标: unlock" at bounding box center [1424, 72] width 11 height 13
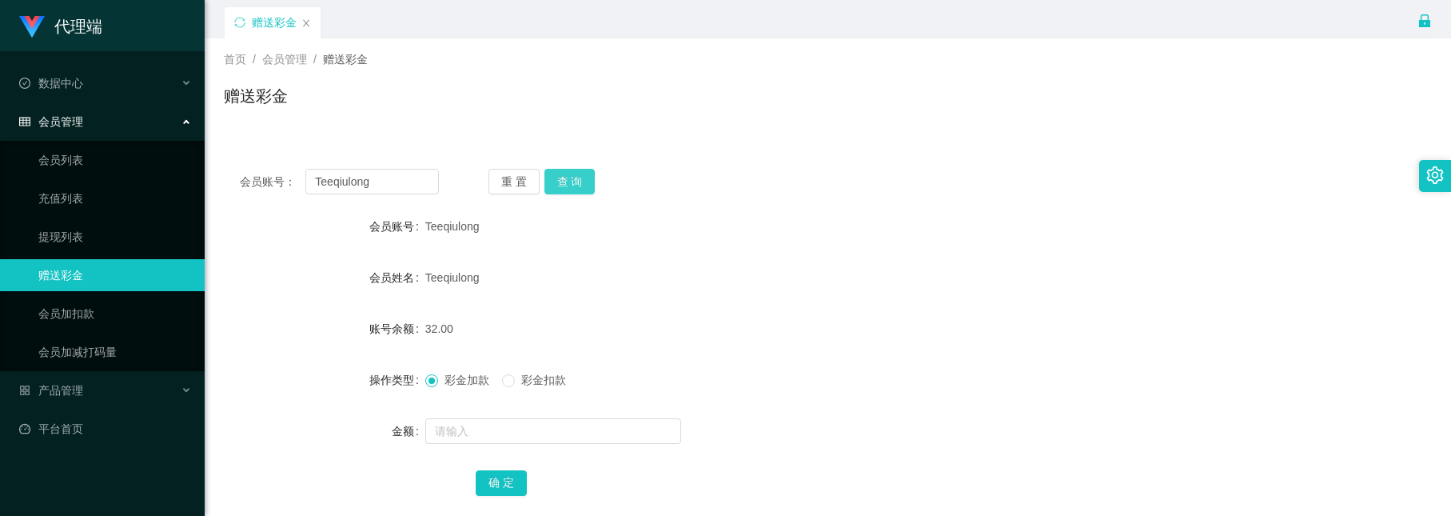
click at [566, 190] on button "查 询" at bounding box center [570, 182] width 51 height 26
click at [564, 182] on button "查 询" at bounding box center [570, 182] width 51 height 26
click at [612, 266] on div "Teeqiulong" at bounding box center [777, 278] width 705 height 32
click at [552, 171] on button "查 询" at bounding box center [570, 182] width 51 height 26
drag, startPoint x: 560, startPoint y: 174, endPoint x: 569, endPoint y: 202, distance: 29.3
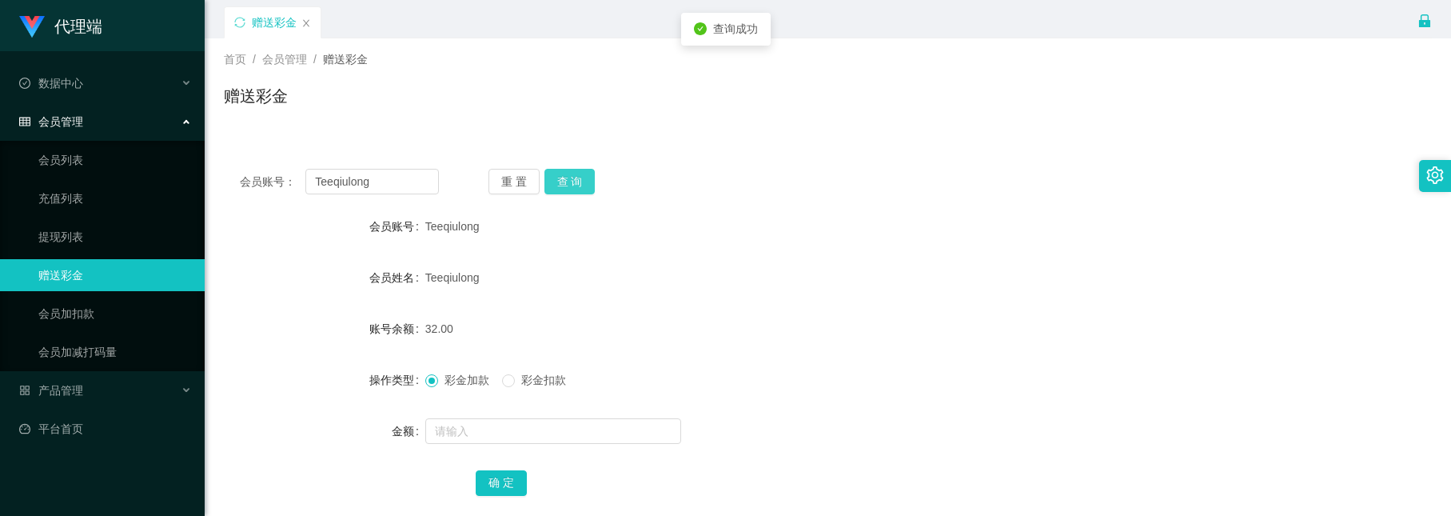
click at [560, 174] on button "查 询" at bounding box center [570, 182] width 51 height 26
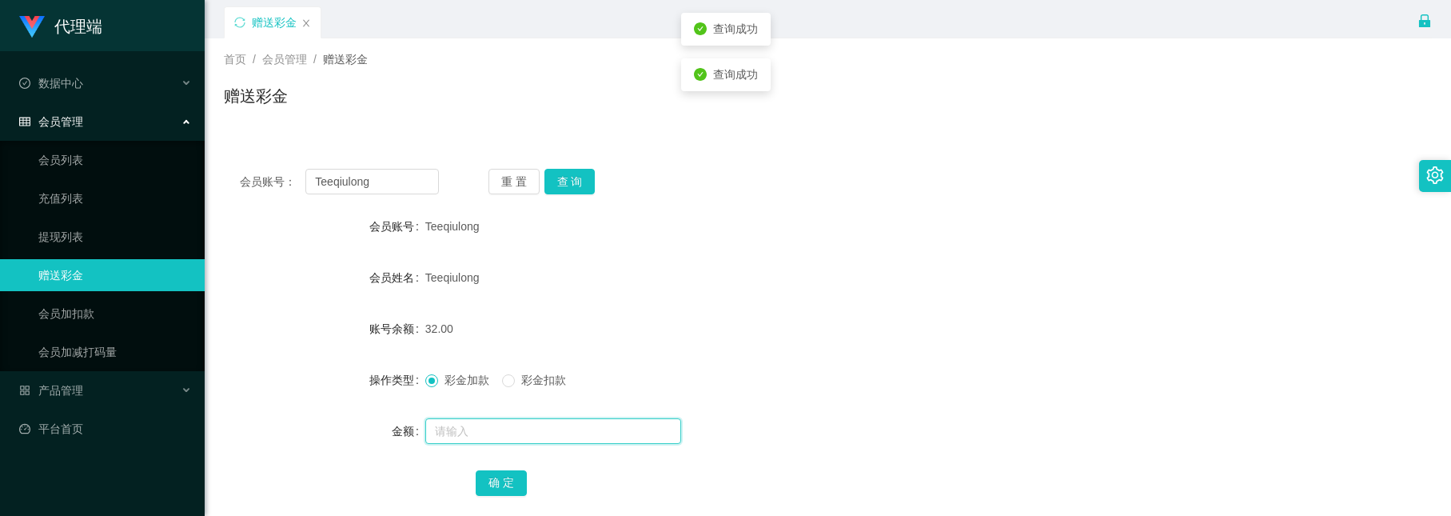
click at [495, 428] on input "text" at bounding box center [553, 431] width 256 height 26
type input "8"
click at [485, 473] on button "确 定" at bounding box center [501, 483] width 51 height 26
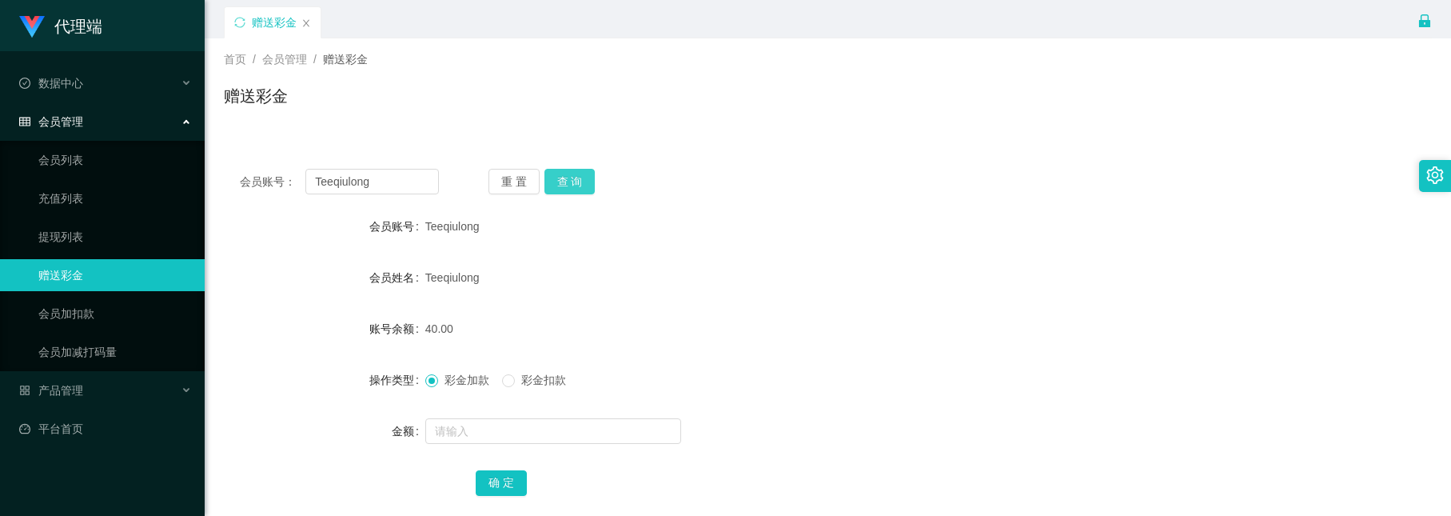
click at [564, 185] on button "查 询" at bounding box center [570, 182] width 51 height 26
click at [564, 185] on button "查 询" at bounding box center [579, 182] width 69 height 26
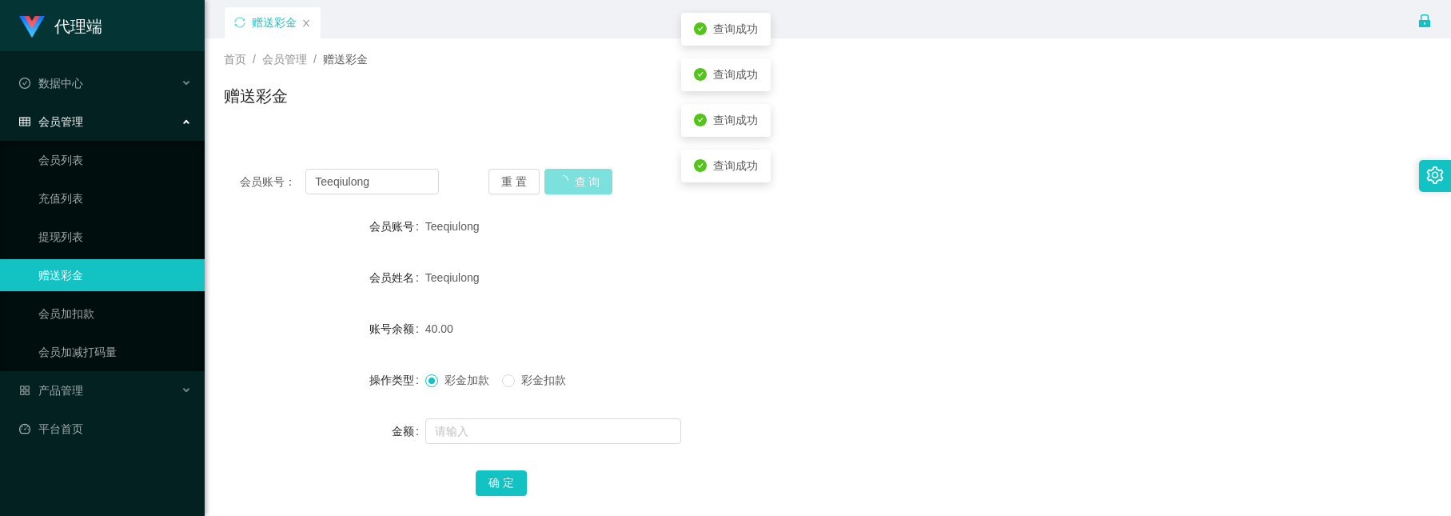
click at [564, 185] on button "查 询" at bounding box center [579, 182] width 69 height 26
click at [564, 185] on div "重 置 查 询" at bounding box center [588, 182] width 199 height 26
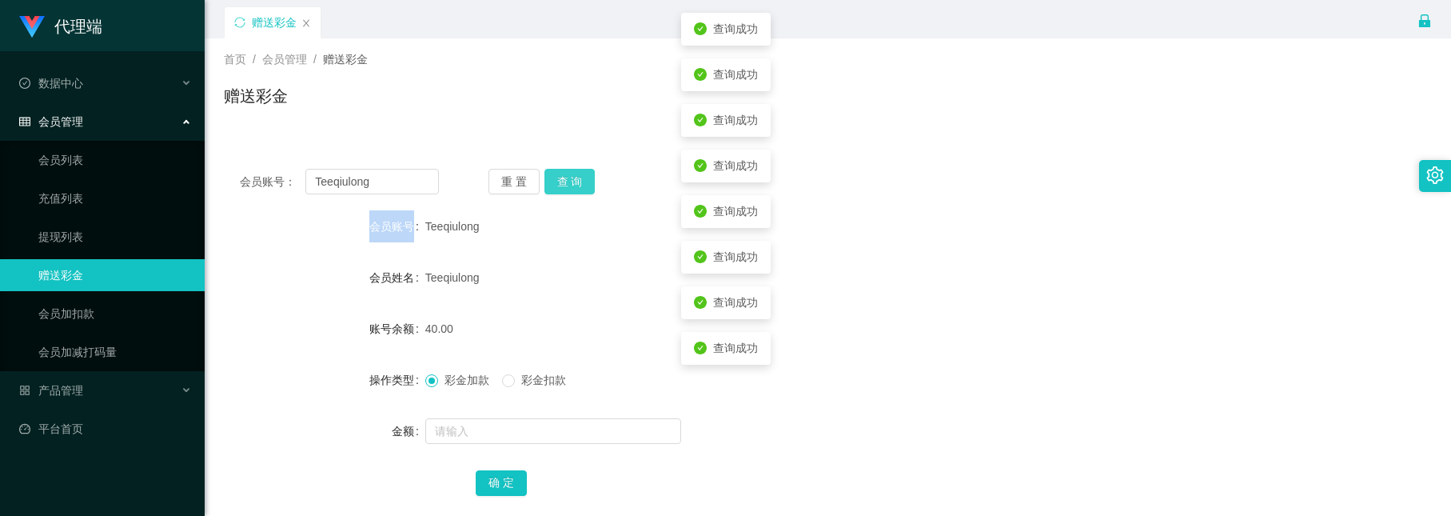
click at [564, 185] on button "查 询" at bounding box center [570, 182] width 51 height 26
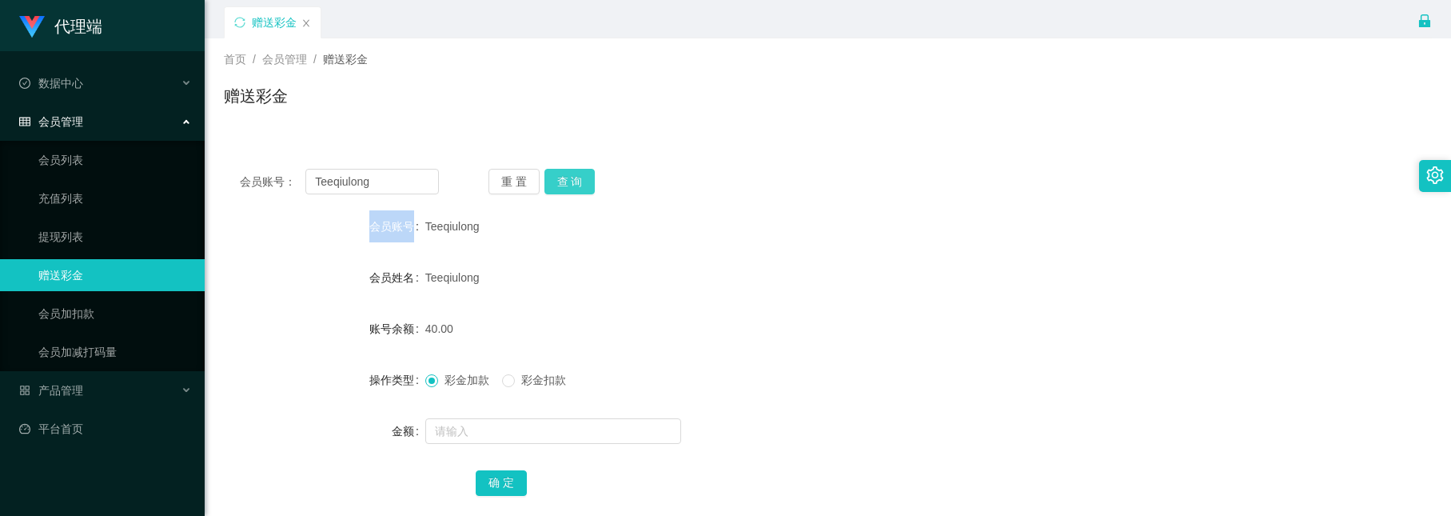
click at [573, 183] on button "查 询" at bounding box center [570, 182] width 51 height 26
click at [552, 171] on button "查 询" at bounding box center [570, 182] width 51 height 26
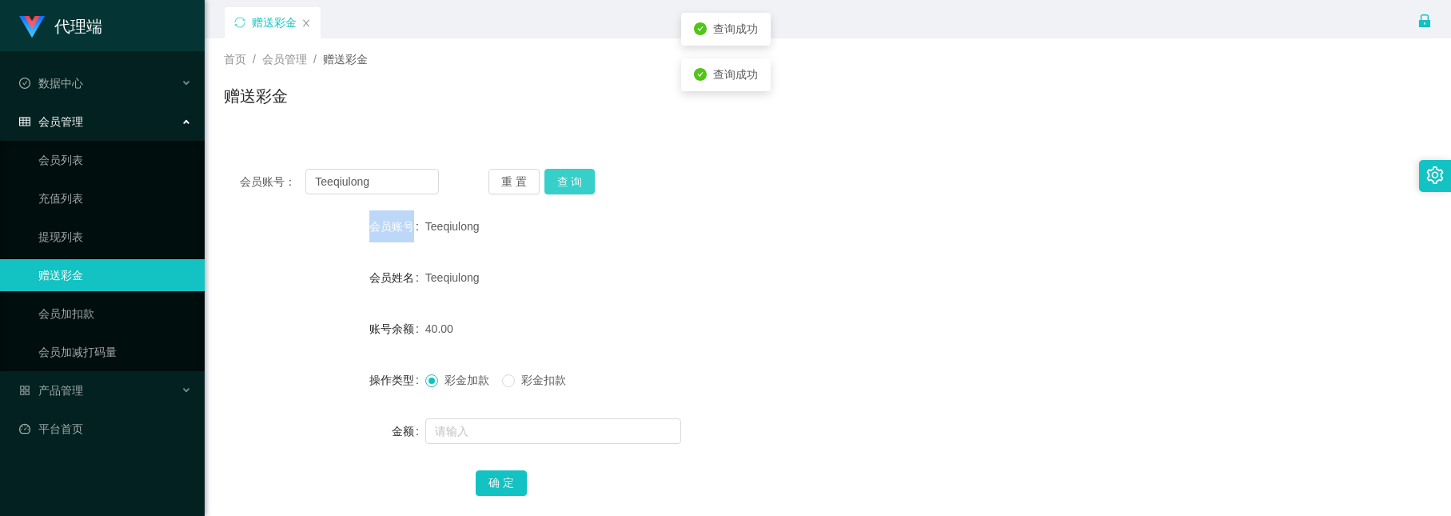
click at [552, 171] on button "查 询" at bounding box center [570, 182] width 51 height 26
click at [394, 229] on label "会员账号" at bounding box center [397, 226] width 56 height 13
click at [579, 190] on button "查 询" at bounding box center [570, 182] width 51 height 26
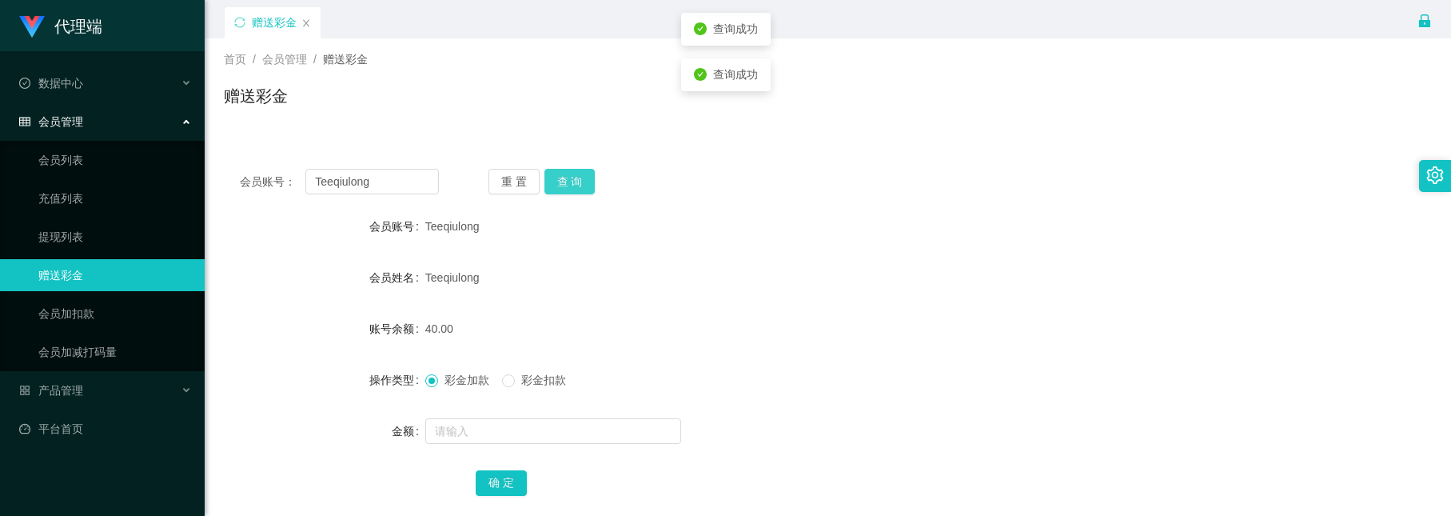
click at [579, 190] on button "查 询" at bounding box center [570, 182] width 51 height 26
click at [581, 178] on button "查 询" at bounding box center [570, 182] width 51 height 26
click at [581, 178] on div "重 置 查 询" at bounding box center [588, 182] width 199 height 26
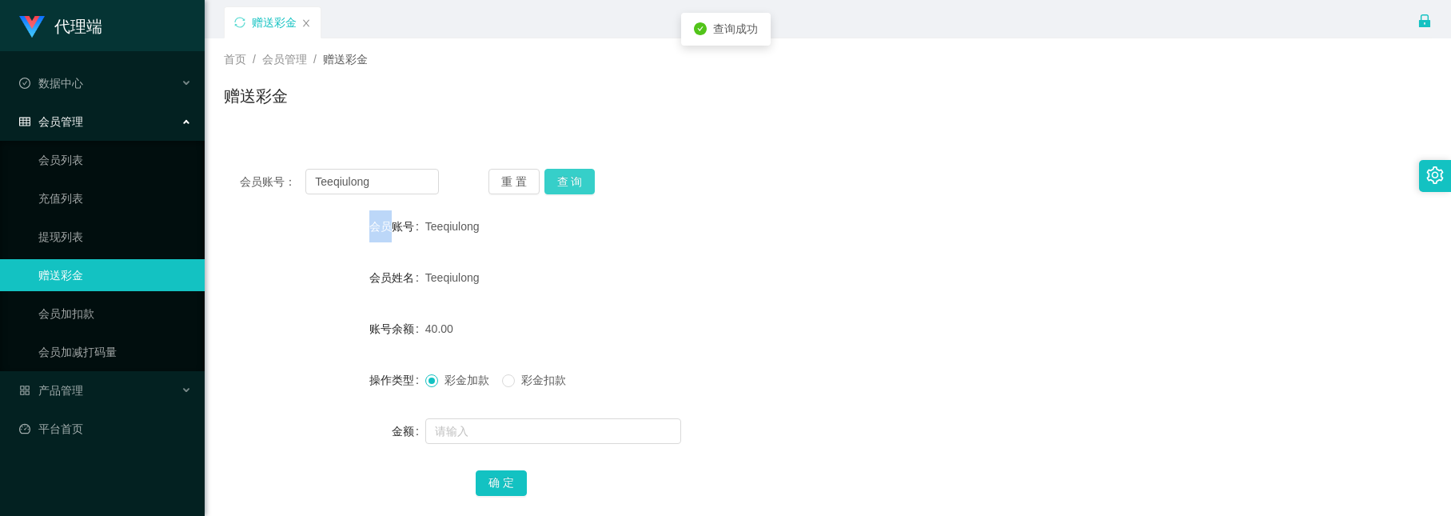
click at [581, 178] on button "查 询" at bounding box center [570, 182] width 51 height 26
click at [581, 178] on div "重 置 查 询" at bounding box center [588, 182] width 199 height 26
click at [581, 178] on button "查 询" at bounding box center [570, 182] width 51 height 26
click at [581, 178] on div "重 置 查 询" at bounding box center [588, 182] width 199 height 26
click at [581, 178] on button "查 询" at bounding box center [570, 182] width 51 height 26
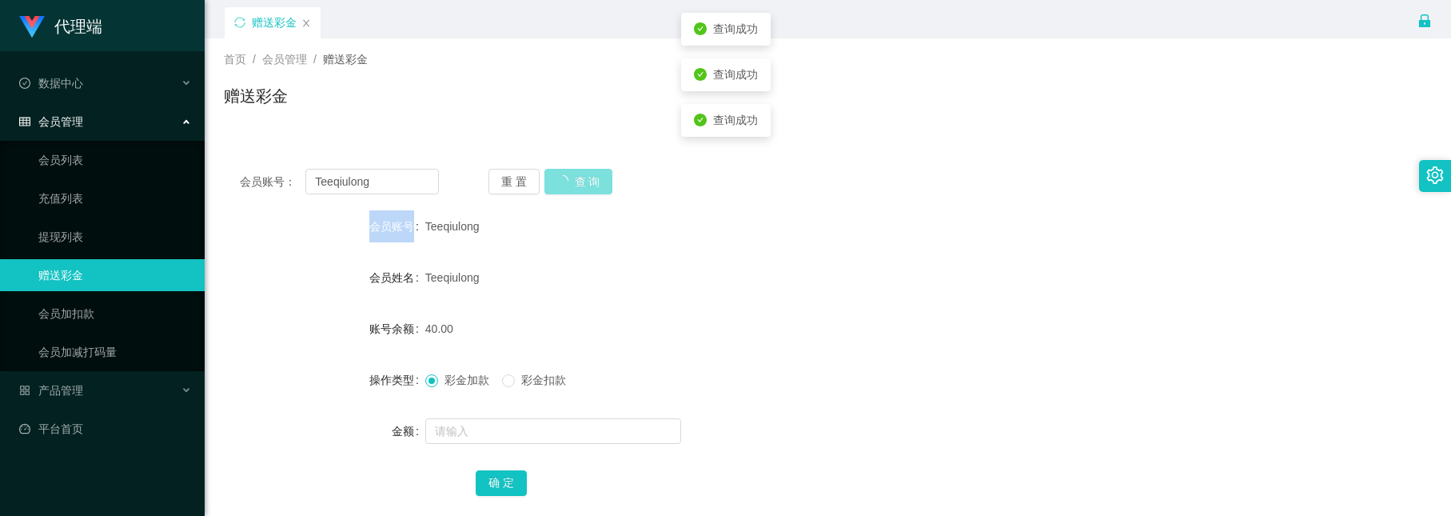
click at [581, 178] on div "重 置 查 询" at bounding box center [588, 182] width 199 height 26
click at [581, 178] on button "查 询" at bounding box center [570, 182] width 51 height 26
click at [581, 178] on div "重 置 查 询" at bounding box center [588, 182] width 199 height 26
click at [581, 178] on button "查 询" at bounding box center [570, 182] width 51 height 26
click at [577, 182] on button "查 询" at bounding box center [570, 182] width 51 height 26
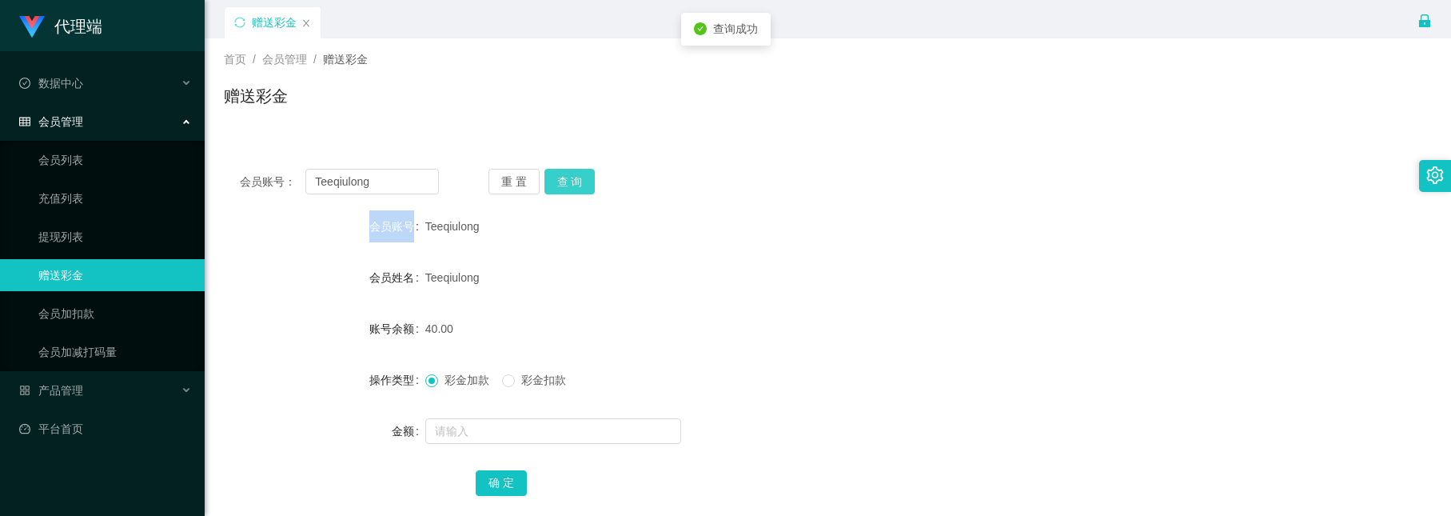
click at [577, 182] on button "查 询" at bounding box center [570, 182] width 51 height 26
click at [637, 252] on form "会员账号 Teeqiulong 会员姓名 Teeqiulong 账号余额 40.00 操作类型 彩金加款 彩金扣款 金额 确 定" at bounding box center [828, 354] width 1208 height 288
click at [581, 186] on button "查 询" at bounding box center [570, 182] width 51 height 26
drag, startPoint x: 389, startPoint y: 186, endPoint x: 152, endPoint y: 62, distance: 266.8
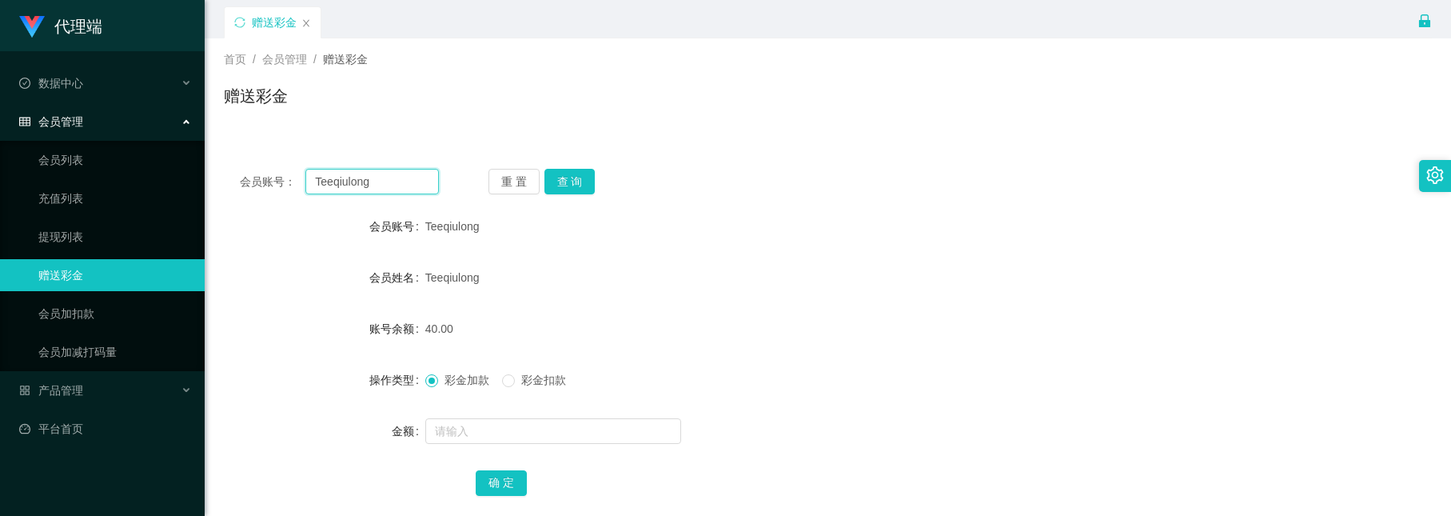
click at [152, 62] on section "代理端 数据中心 会员管理 会员列表 充值列表 提现列表 赠送彩金 会员加扣款 会员加减打码量 产品管理 平台首页 保存配置 重置配置 整体风格设置 主题色 …" at bounding box center [725, 304] width 1451 height 608
click at [578, 173] on button "查 询" at bounding box center [570, 182] width 51 height 26
click at [567, 181] on button "查 询" at bounding box center [570, 182] width 51 height 26
click at [581, 182] on button "查 询" at bounding box center [570, 182] width 51 height 26
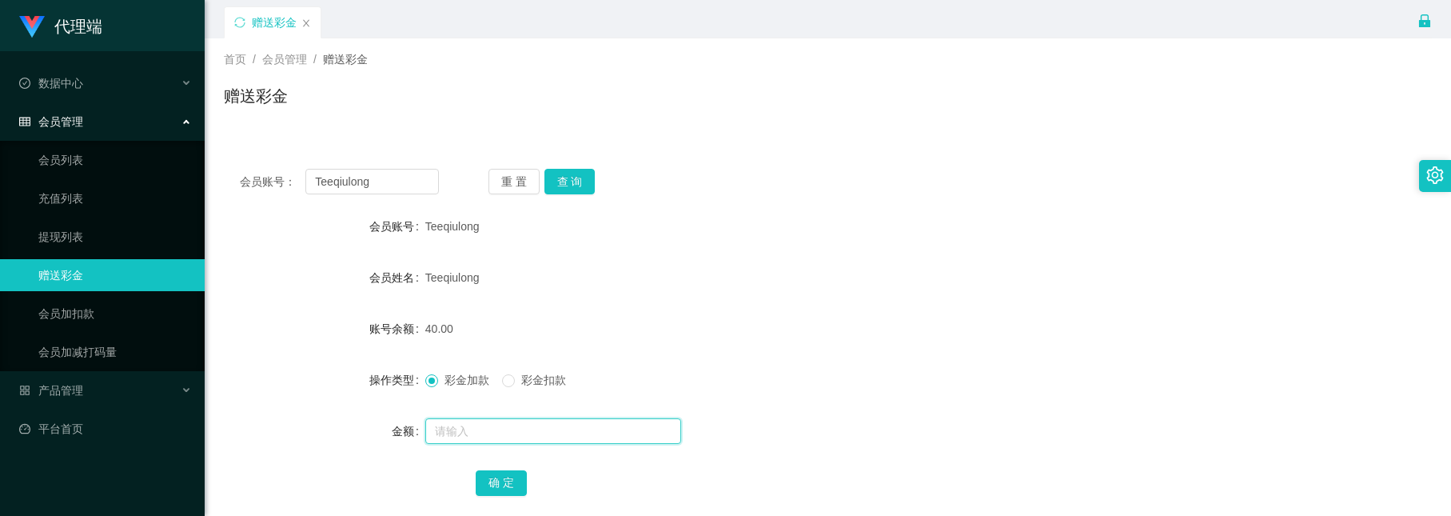
click at [499, 420] on input "text" at bounding box center [553, 431] width 256 height 26
type input "89"
click at [501, 487] on button "确 定" at bounding box center [501, 483] width 51 height 26
click at [482, 429] on input "text" at bounding box center [553, 431] width 256 height 26
type input "129"
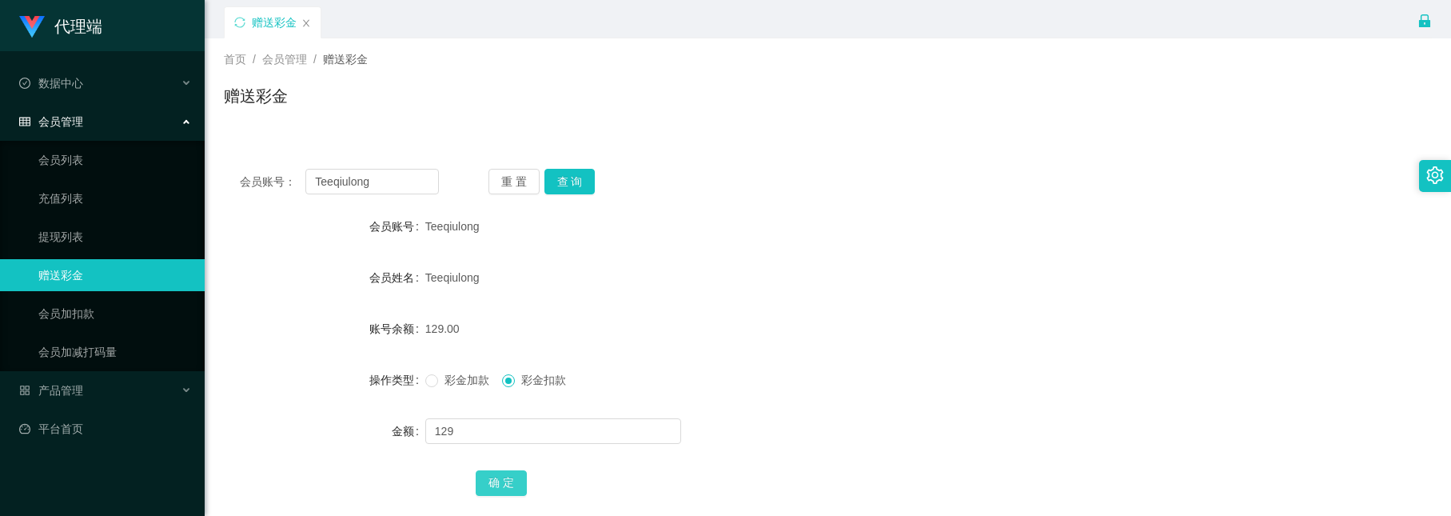
click at [500, 473] on button "确 定" at bounding box center [501, 483] width 51 height 26
click at [437, 389] on label "彩金加款" at bounding box center [460, 380] width 70 height 17
click at [435, 387] on span at bounding box center [431, 380] width 13 height 13
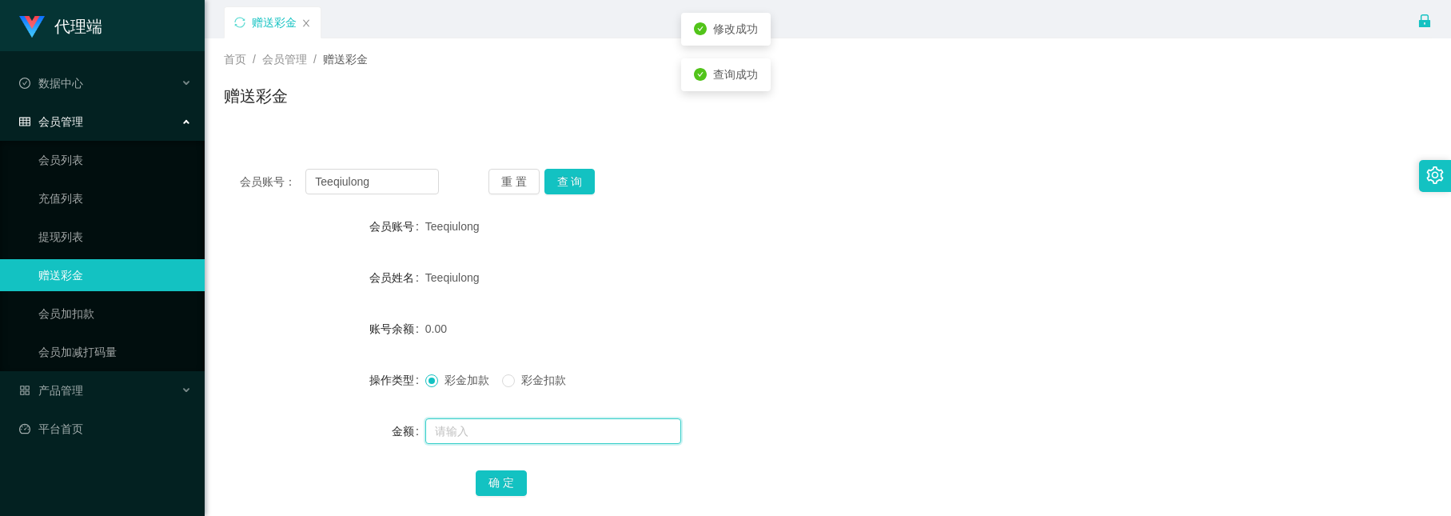
click at [453, 427] on input "text" at bounding box center [553, 431] width 256 height 26
type input "48"
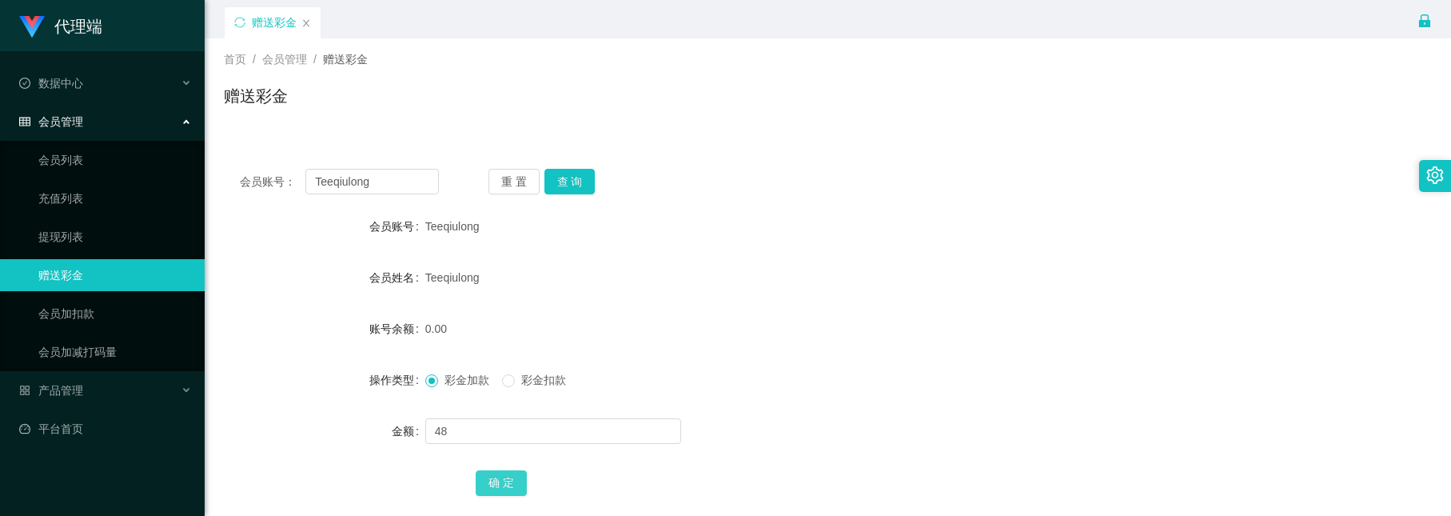
click at [488, 478] on button "确 定" at bounding box center [501, 483] width 51 height 26
click at [571, 194] on div "会员账号： Teeqiulong 重 置 查 询 会员账号 Teeqiulong 会员姓名 Teeqiulong 账号余额 48.00 操作类型 彩金加款 彩…" at bounding box center [828, 343] width 1208 height 381
click at [564, 175] on button "查 询" at bounding box center [570, 182] width 51 height 26
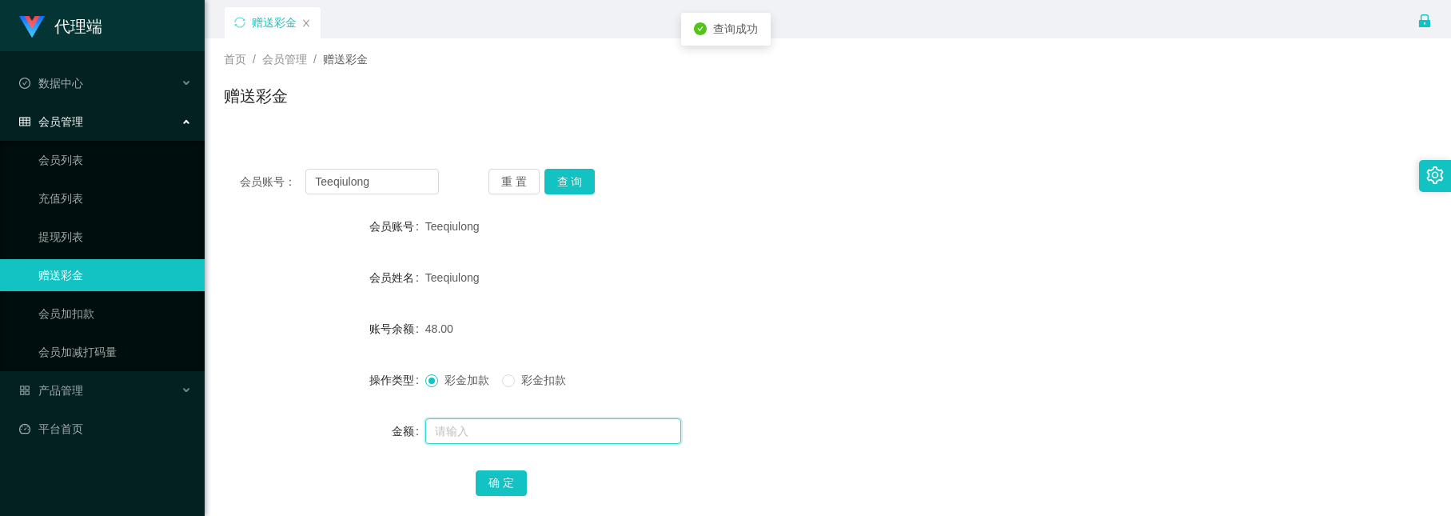
click at [524, 427] on input "text" at bounding box center [553, 431] width 256 height 26
type input "8"
click at [514, 483] on button "确 定" at bounding box center [501, 483] width 51 height 26
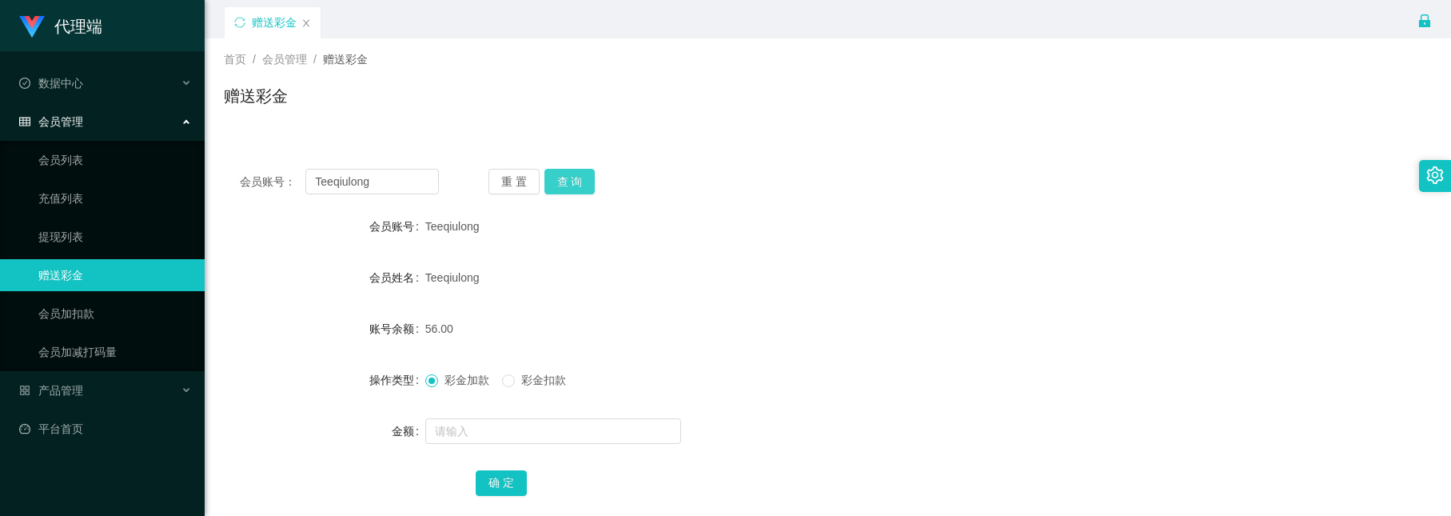
click at [559, 176] on button "查 询" at bounding box center [570, 182] width 51 height 26
click at [564, 175] on button "查 询" at bounding box center [570, 182] width 51 height 26
click at [476, 418] on input "text" at bounding box center [553, 431] width 256 height 26
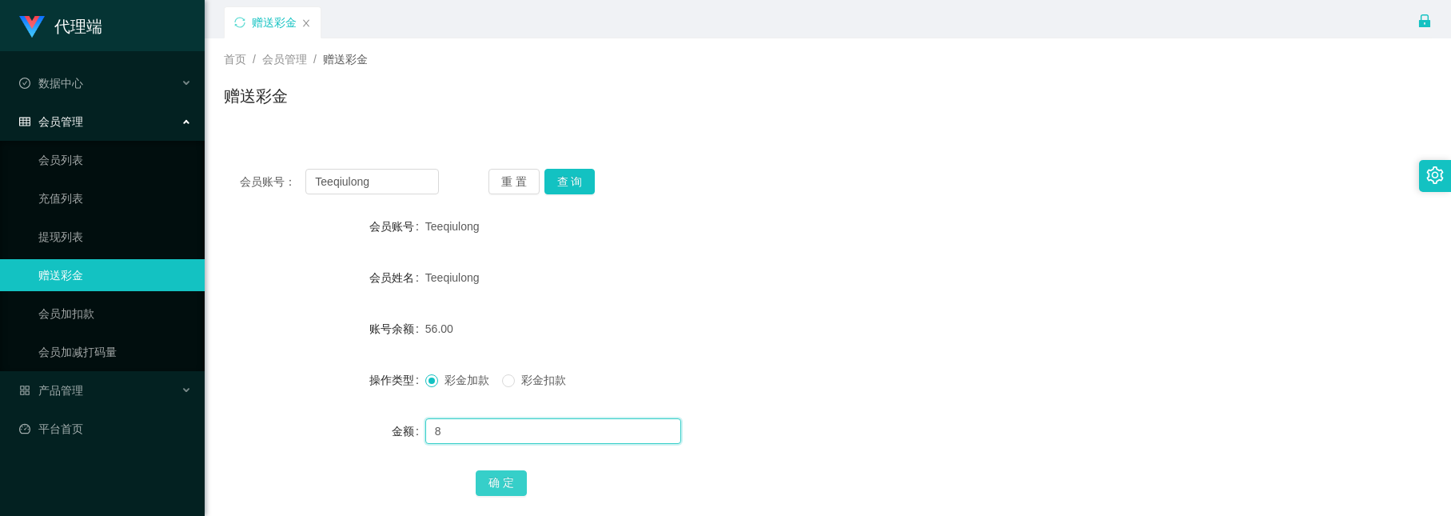
type input "8"
click at [488, 471] on button "确 定" at bounding box center [501, 483] width 51 height 26
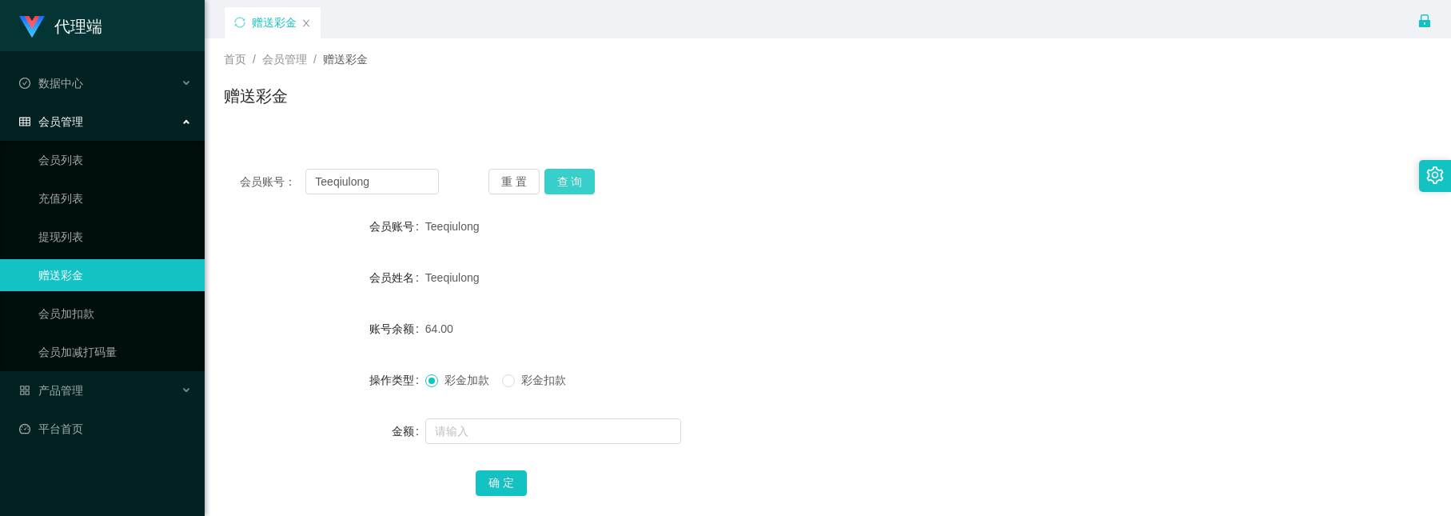
click at [567, 175] on button "查 询" at bounding box center [570, 182] width 51 height 26
click at [579, 164] on div "会员账号： Teeqiulong 重 置 查 询 会员账号 Teeqiulong 会员姓名 Teeqiulong 账号余额 64.00 操作类型 彩金加款 彩…" at bounding box center [828, 343] width 1208 height 381
click at [571, 175] on button "查 询" at bounding box center [570, 182] width 51 height 26
click at [564, 181] on button "查 询" at bounding box center [570, 182] width 51 height 26
click at [579, 180] on button "查 询" at bounding box center [570, 182] width 51 height 26
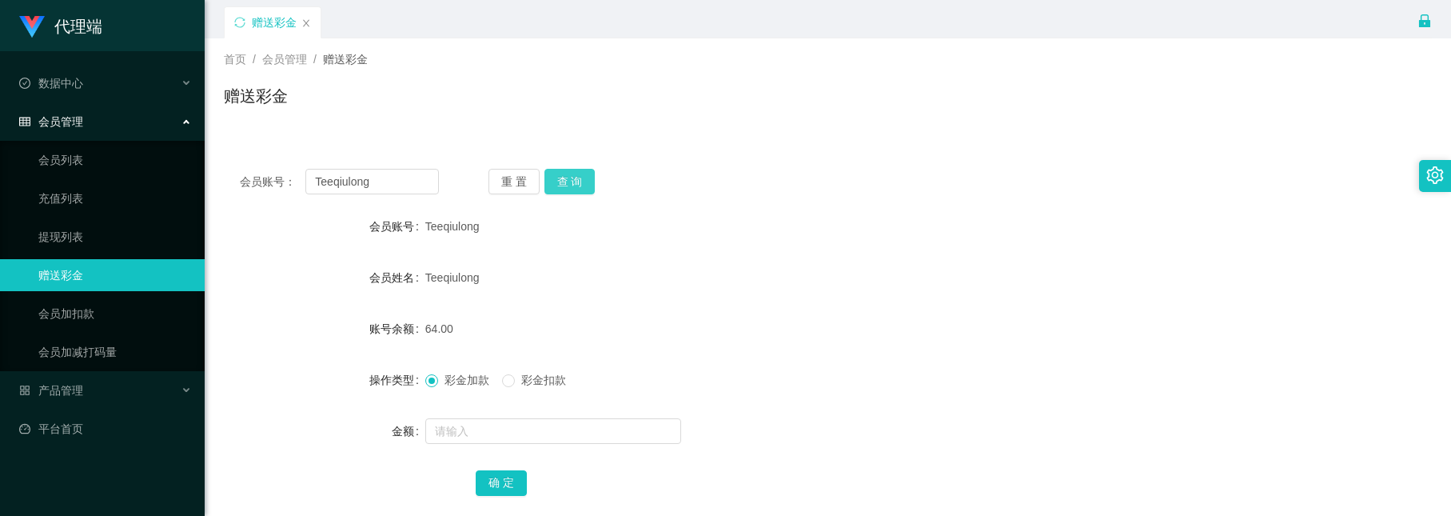
click at [564, 190] on button "查 询" at bounding box center [570, 182] width 51 height 26
click at [569, 173] on button "查 询" at bounding box center [570, 182] width 51 height 26
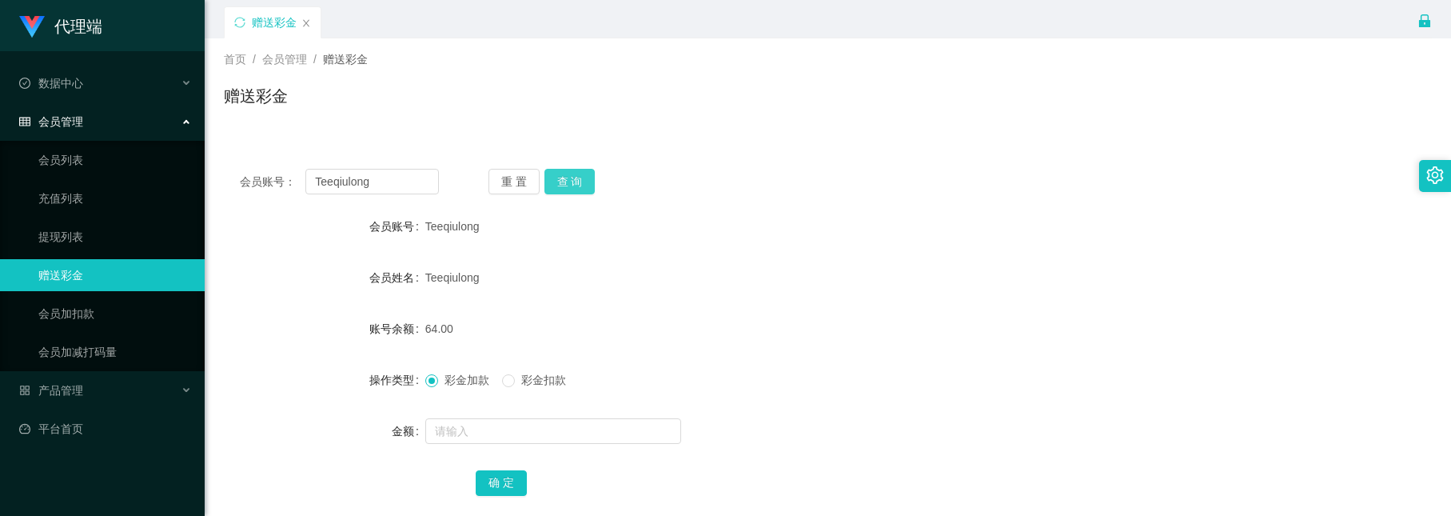
click at [577, 174] on button "查 询" at bounding box center [570, 182] width 51 height 26
click at [565, 174] on button "查 询" at bounding box center [570, 182] width 51 height 26
click at [573, 175] on button "查 询" at bounding box center [570, 182] width 51 height 26
click at [584, 186] on button "查 询" at bounding box center [570, 182] width 51 height 26
click at [571, 178] on button "查 询" at bounding box center [570, 182] width 51 height 26
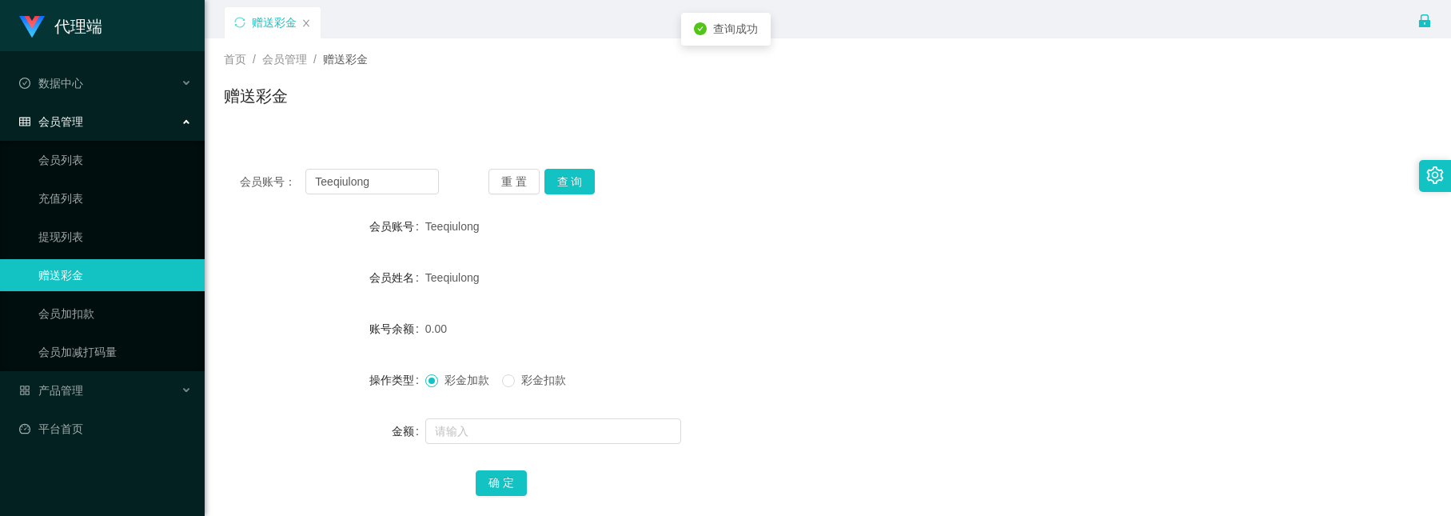
click at [605, 235] on div "Teeqiulong" at bounding box center [777, 226] width 705 height 32
drag, startPoint x: 387, startPoint y: 180, endPoint x: 212, endPoint y: 106, distance: 190.0
click at [224, 106] on div "首页 / 会员管理 / 赠送彩金 / 赠送彩金 会员账号： Teeqiulong 重 置 查 询 会员账号 Teeqiulong 会员姓名 Teeqiulon…" at bounding box center [828, 285] width 1208 height 495
drag, startPoint x: 573, startPoint y: 190, endPoint x: 569, endPoint y: 181, distance: 10.0
click at [573, 190] on button "查 询" at bounding box center [570, 182] width 51 height 26
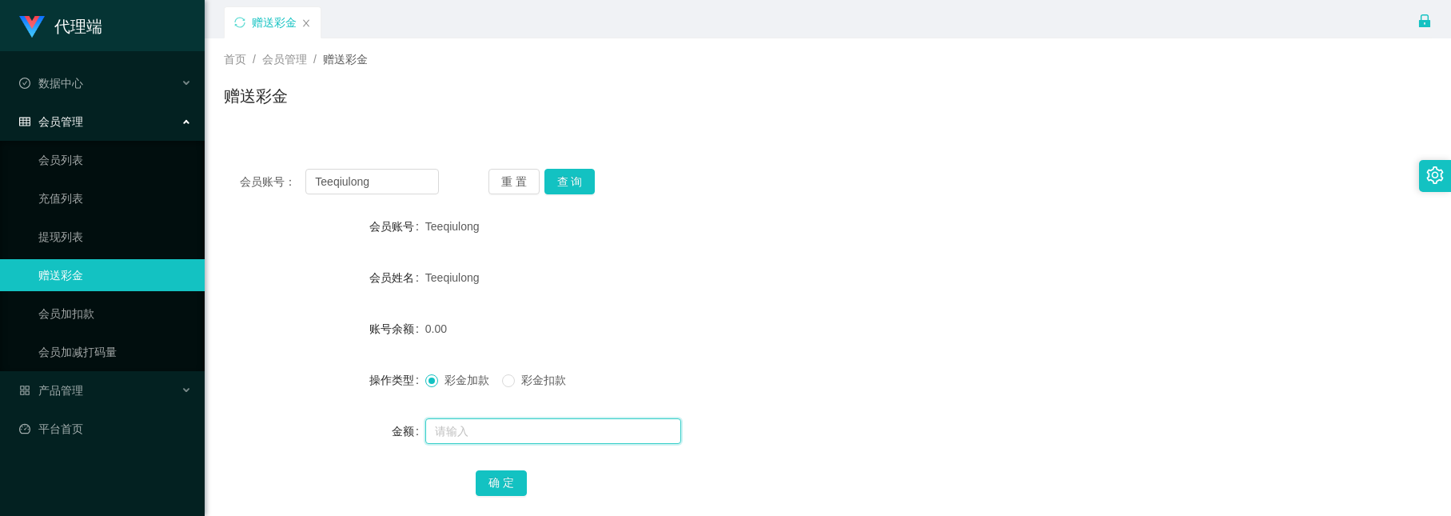
click at [480, 439] on input "text" at bounding box center [553, 431] width 256 height 26
type input "v"
click at [507, 435] on input "text" at bounding box center [553, 431] width 256 height 26
type input "8"
click at [504, 470] on button "确 定" at bounding box center [501, 483] width 51 height 26
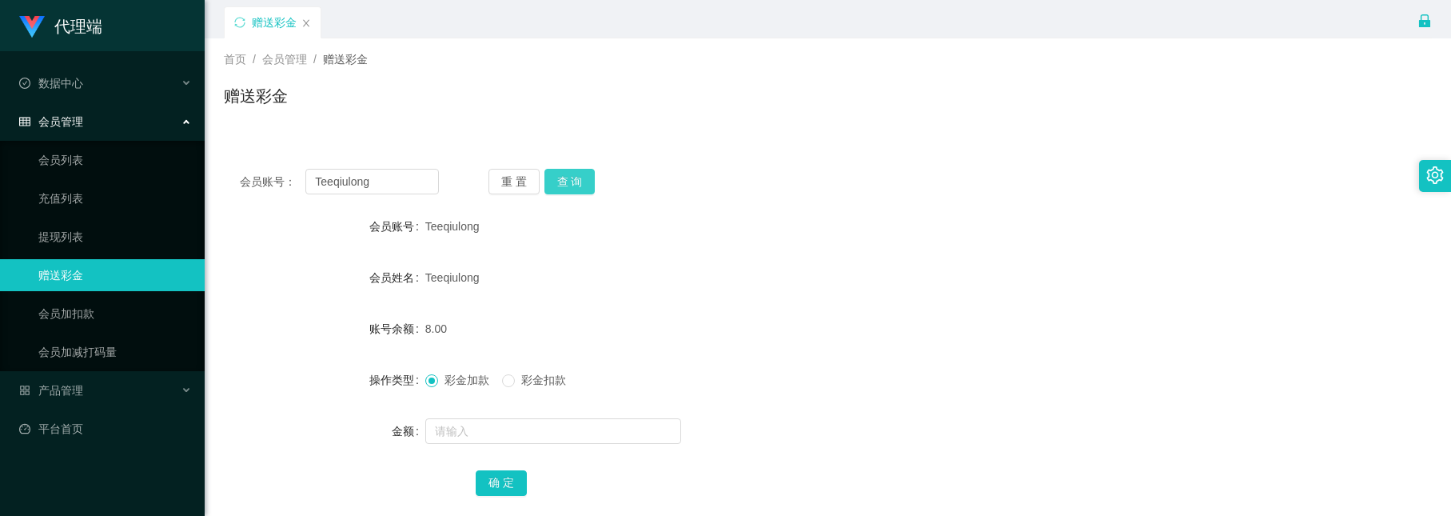
click at [571, 182] on button "查 询" at bounding box center [570, 182] width 51 height 26
click at [573, 178] on button "查 询" at bounding box center [570, 182] width 51 height 26
click at [500, 425] on input "text" at bounding box center [553, 431] width 256 height 26
type input "8"
click at [525, 489] on div "确 定" at bounding box center [828, 482] width 705 height 32
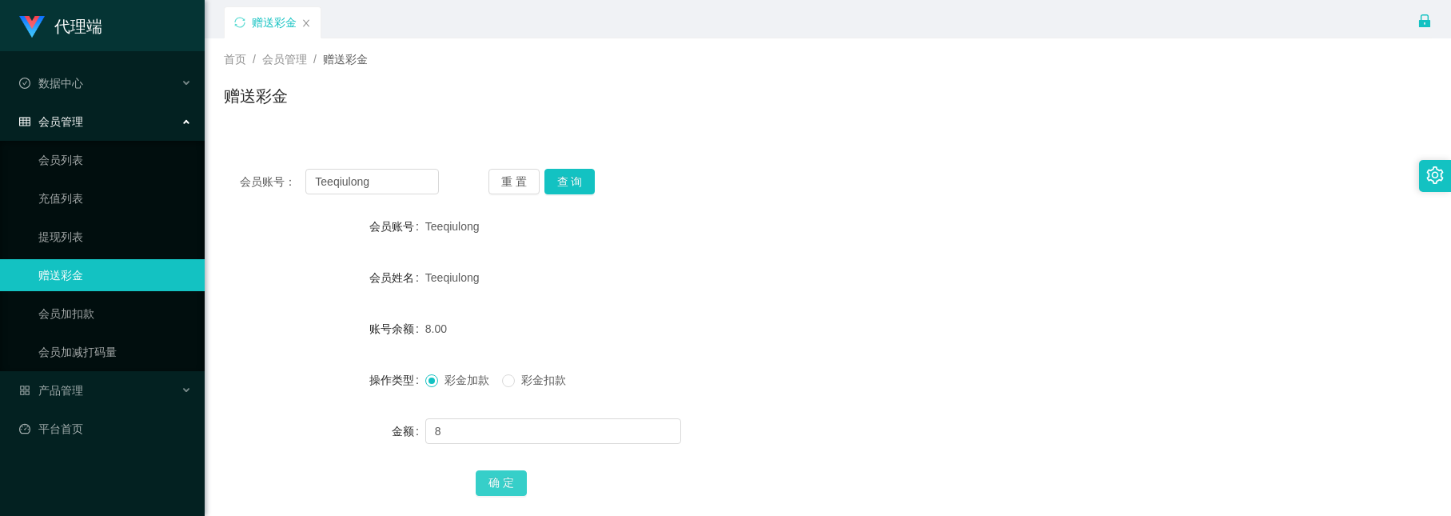
click at [517, 485] on button "确 定" at bounding box center [501, 483] width 51 height 26
click at [590, 186] on button "查 询" at bounding box center [570, 182] width 51 height 26
click at [572, 190] on button "查 询" at bounding box center [570, 182] width 51 height 26
click at [573, 182] on button "查 询" at bounding box center [570, 182] width 51 height 26
click at [571, 182] on button "查 询" at bounding box center [570, 182] width 51 height 26
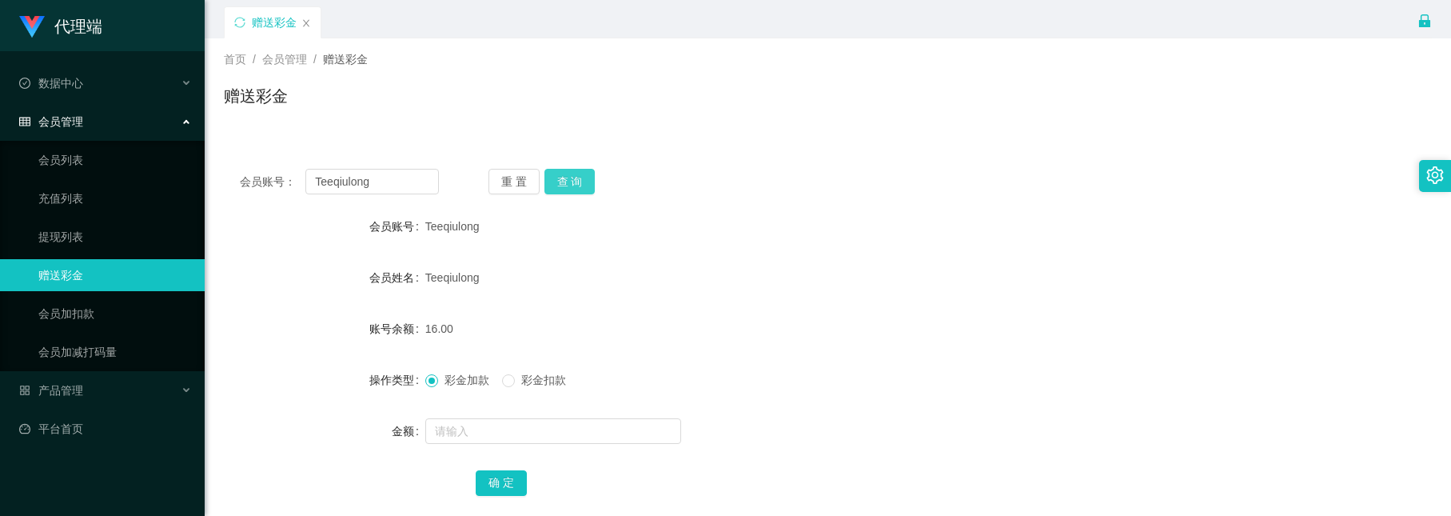
click at [547, 182] on button "查 询" at bounding box center [570, 182] width 51 height 26
click at [545, 413] on form "会员账号 Teeqiulong 会员姓名 Teeqiulong 账号余额 16.00 操作类型 彩金加款 彩金扣款 金额 确 定" at bounding box center [828, 354] width 1208 height 288
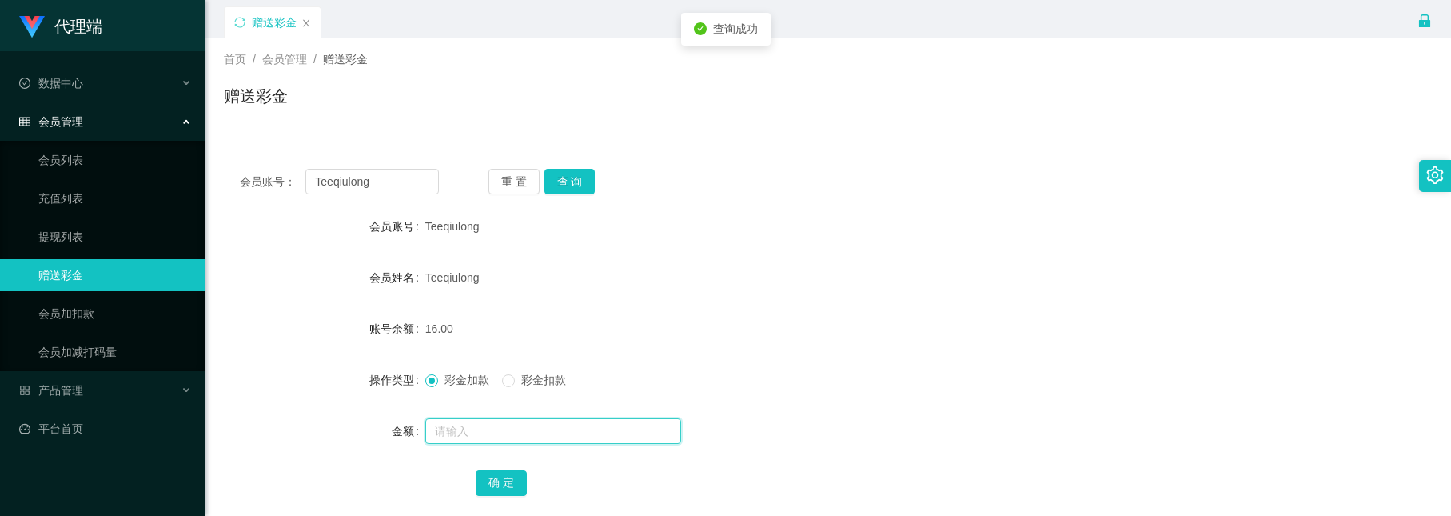
click at [545, 425] on input "text" at bounding box center [553, 431] width 256 height 26
type input "8"
click at [509, 469] on div "确 定" at bounding box center [828, 482] width 705 height 32
click at [504, 475] on button "确 定" at bounding box center [501, 483] width 51 height 26
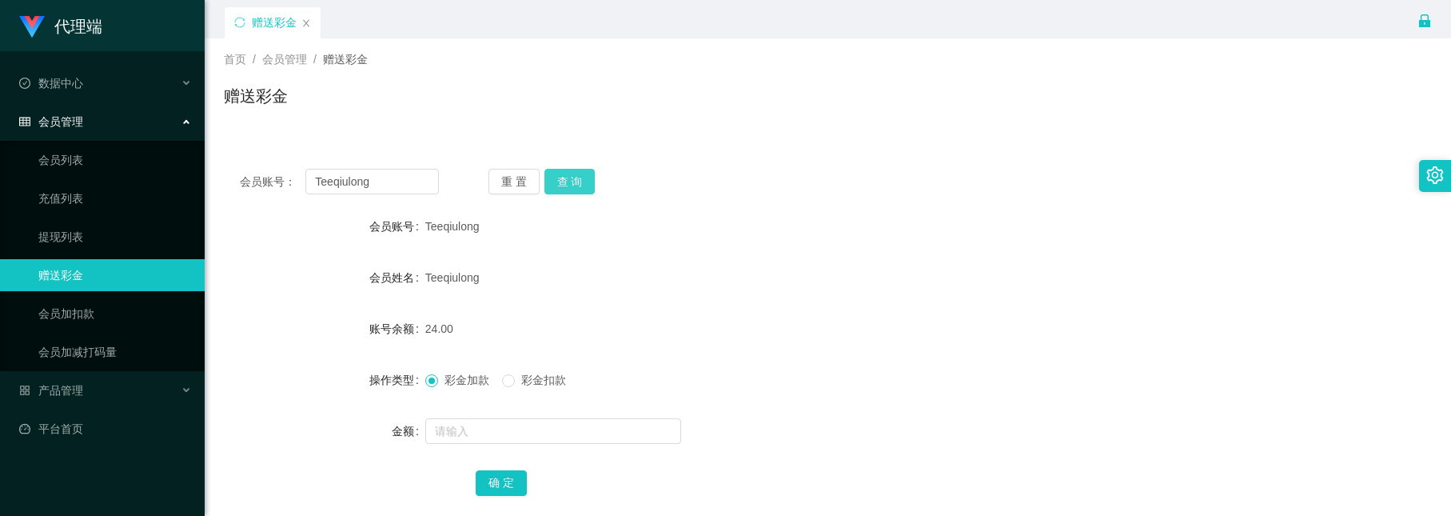
click at [574, 182] on button "查 询" at bounding box center [570, 182] width 51 height 26
click at [560, 187] on button "查 询" at bounding box center [570, 182] width 51 height 26
drag, startPoint x: 382, startPoint y: 185, endPoint x: -184, endPoint y: 10, distance: 592.7
click at [0, 10] on html "代理端 数据中心 会员管理 会员列表 充值列表 提现列表 赠送彩金 会员加扣款 会员加减打码量 产品管理 平台首页 保存配置 重置配置 整体风格设置 主题色 …" at bounding box center [725, 258] width 1451 height 516
click at [648, 178] on div "重 置 查 询" at bounding box center [588, 182] width 199 height 26
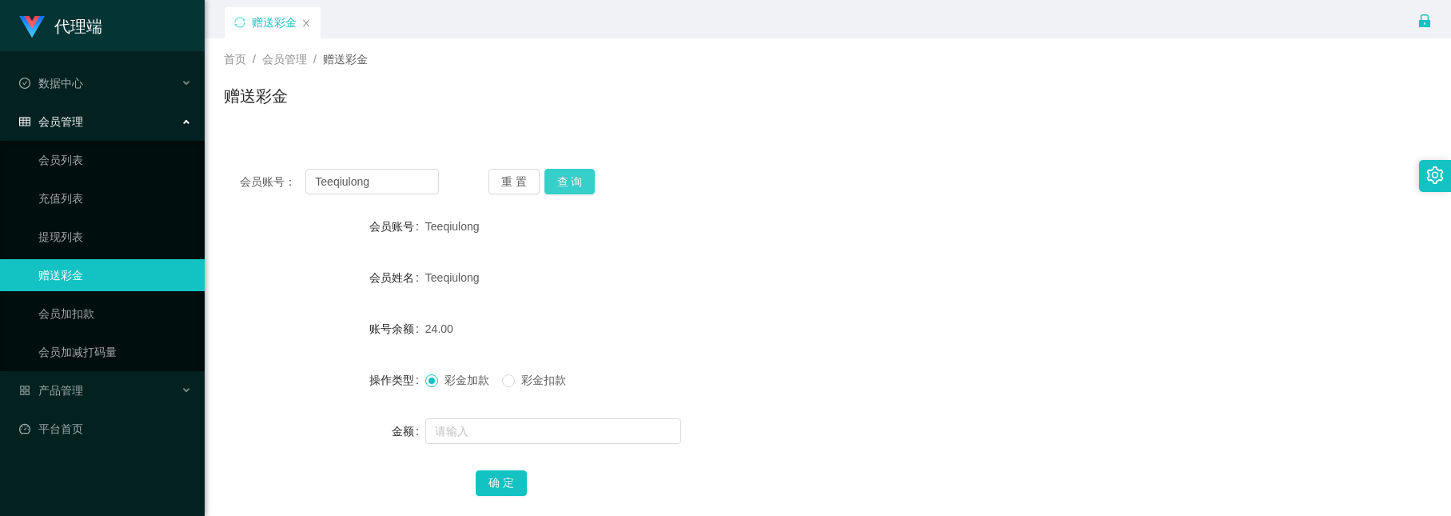
click at [579, 178] on button "查 询" at bounding box center [570, 182] width 51 height 26
click at [497, 415] on div at bounding box center [777, 431] width 705 height 32
click at [497, 418] on input "text" at bounding box center [553, 431] width 256 height 26
type input "8"
click at [557, 183] on button "查 询" at bounding box center [570, 182] width 51 height 26
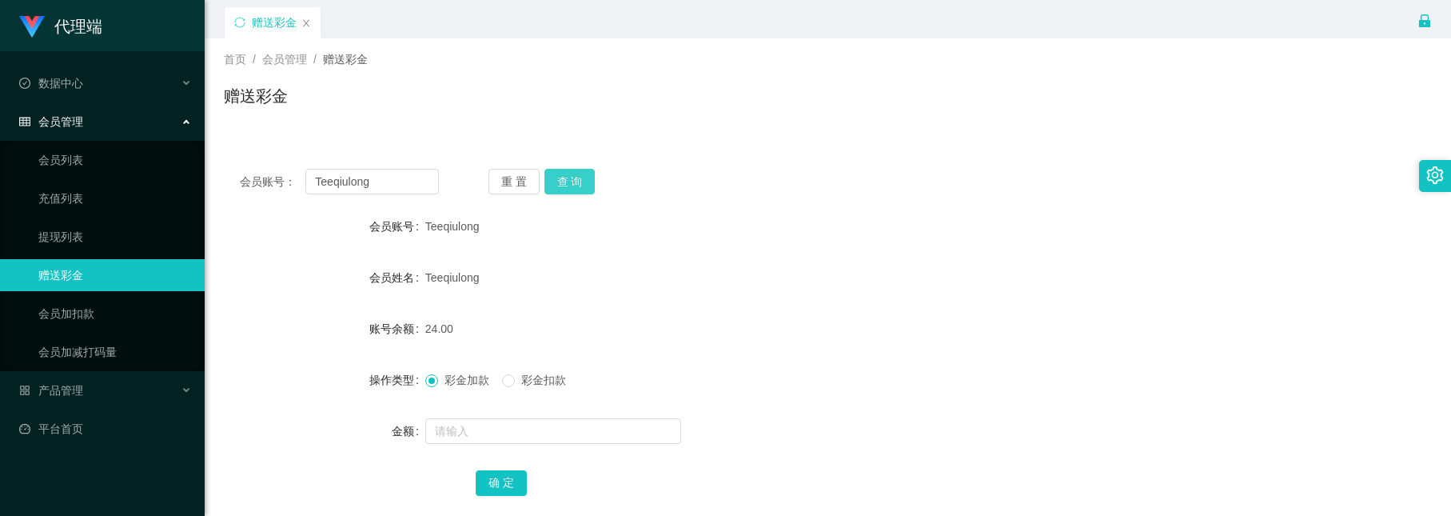
click at [569, 170] on button "查 询" at bounding box center [570, 182] width 51 height 26
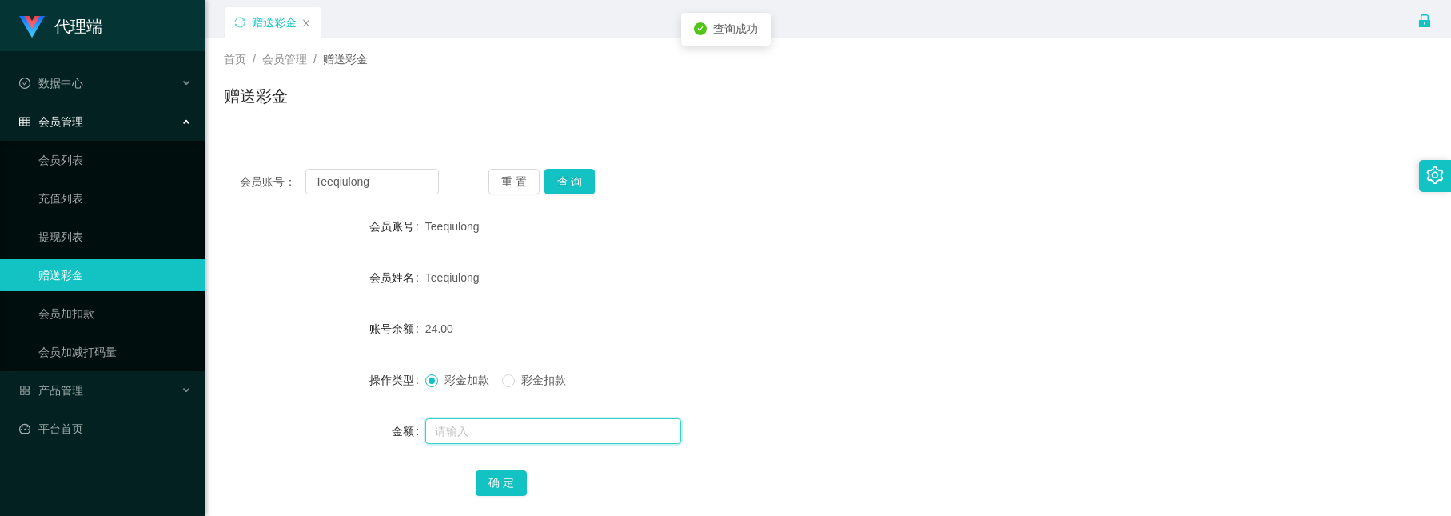
click at [497, 429] on input "text" at bounding box center [553, 431] width 256 height 26
type input "8"
click at [500, 490] on button "确 定" at bounding box center [501, 483] width 51 height 26
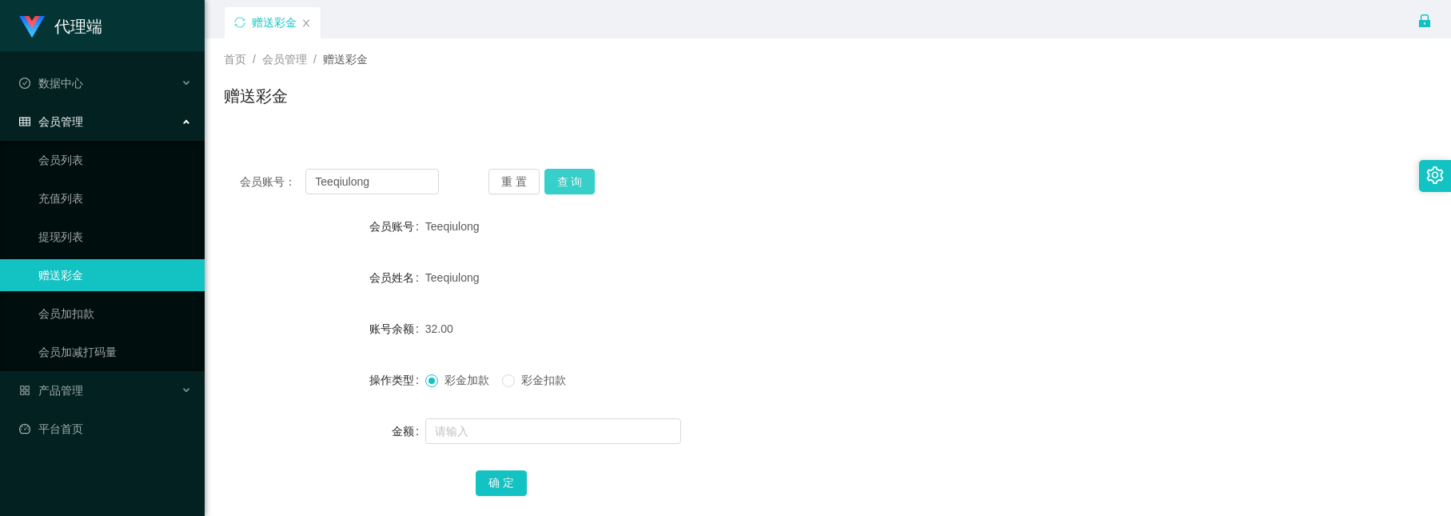
click at [569, 185] on button "查 询" at bounding box center [570, 182] width 51 height 26
click at [576, 186] on button "查 询" at bounding box center [570, 182] width 51 height 26
click at [598, 223] on div "Teeqiulong" at bounding box center [777, 226] width 705 height 32
click at [581, 185] on button "查 询" at bounding box center [570, 182] width 51 height 26
click at [517, 418] on input "text" at bounding box center [553, 431] width 256 height 26
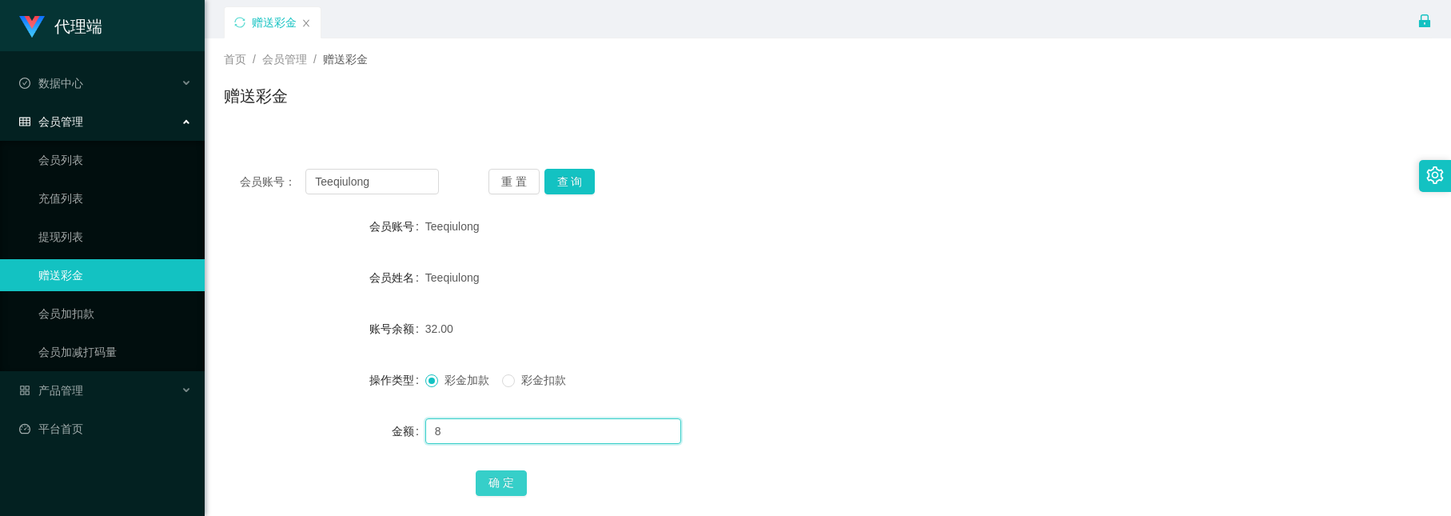
type input "8"
click at [509, 482] on button "确 定" at bounding box center [501, 483] width 51 height 26
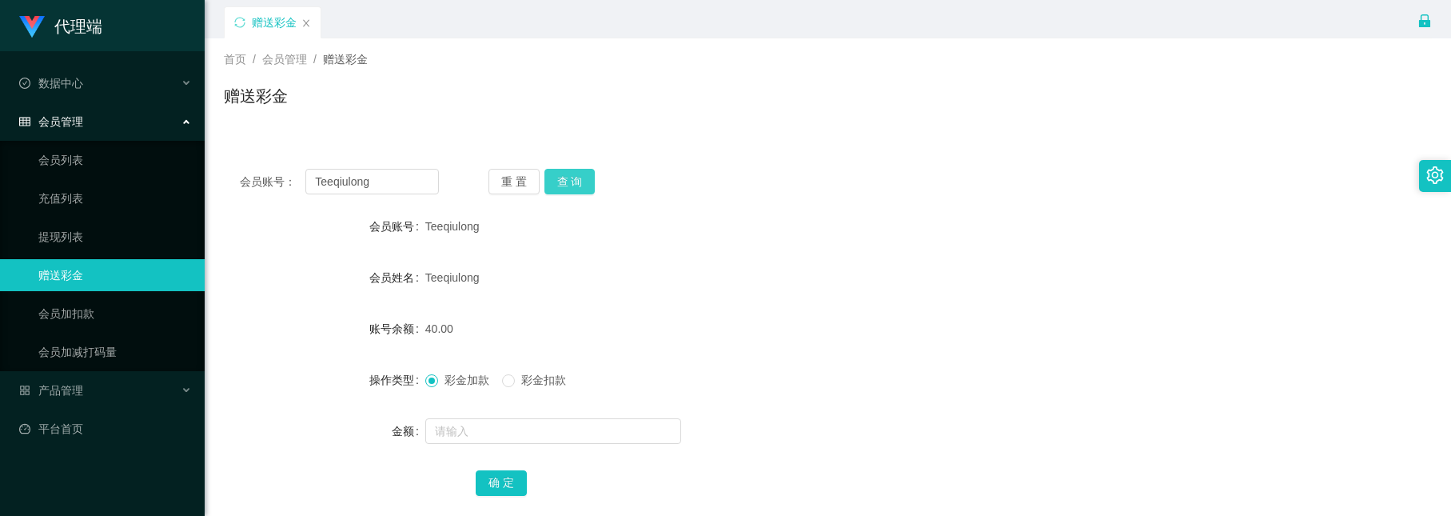
click at [571, 170] on button "查 询" at bounding box center [570, 182] width 51 height 26
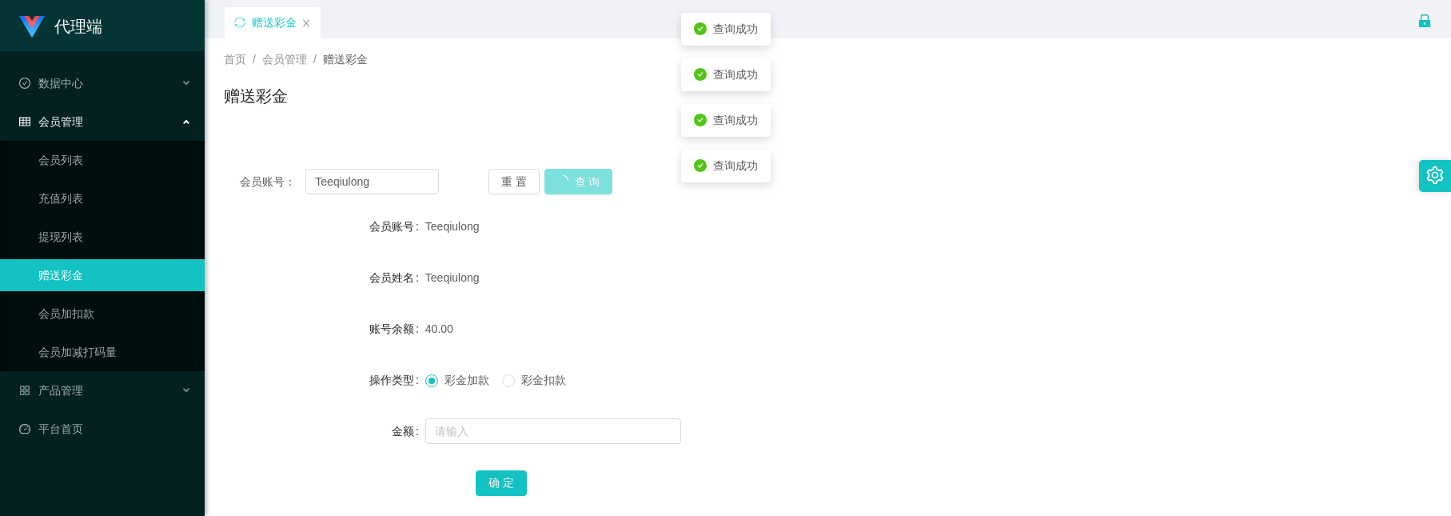
click at [571, 170] on button "查 询" at bounding box center [579, 182] width 69 height 26
click at [571, 170] on button "查 询" at bounding box center [570, 182] width 51 height 26
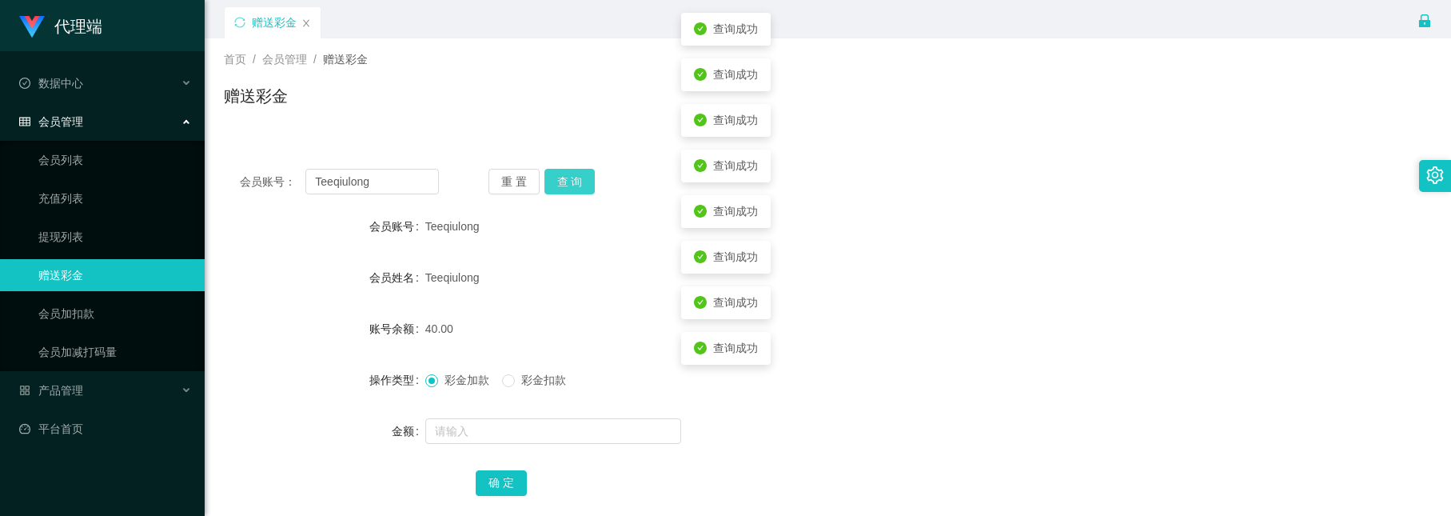
click at [571, 170] on button "查 询" at bounding box center [570, 182] width 51 height 26
click at [571, 170] on div "重 置 查 询" at bounding box center [588, 182] width 199 height 26
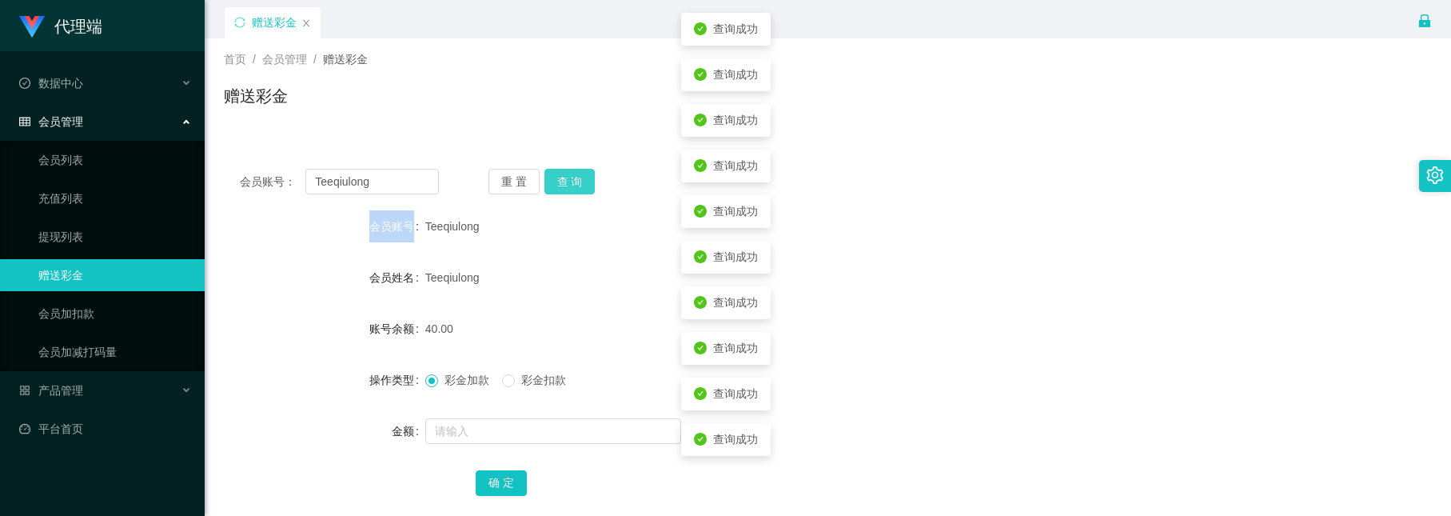
click at [571, 170] on button "查 询" at bounding box center [570, 182] width 51 height 26
click at [569, 235] on div "Teeqiulong" at bounding box center [777, 226] width 705 height 32
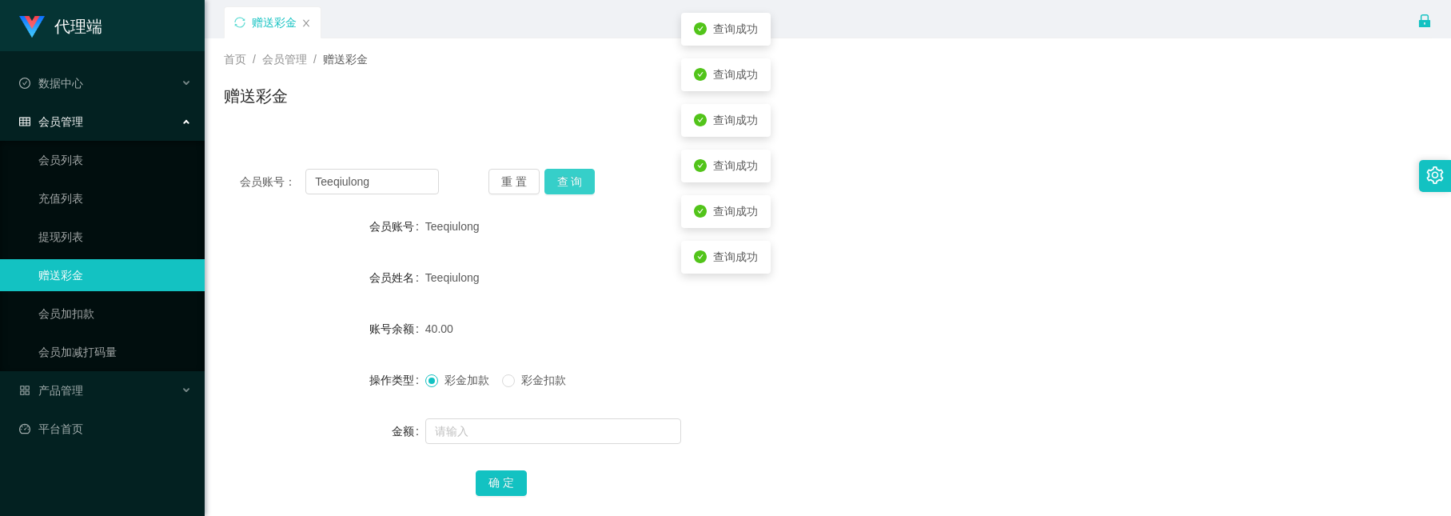
click at [569, 185] on button "查 询" at bounding box center [570, 182] width 51 height 26
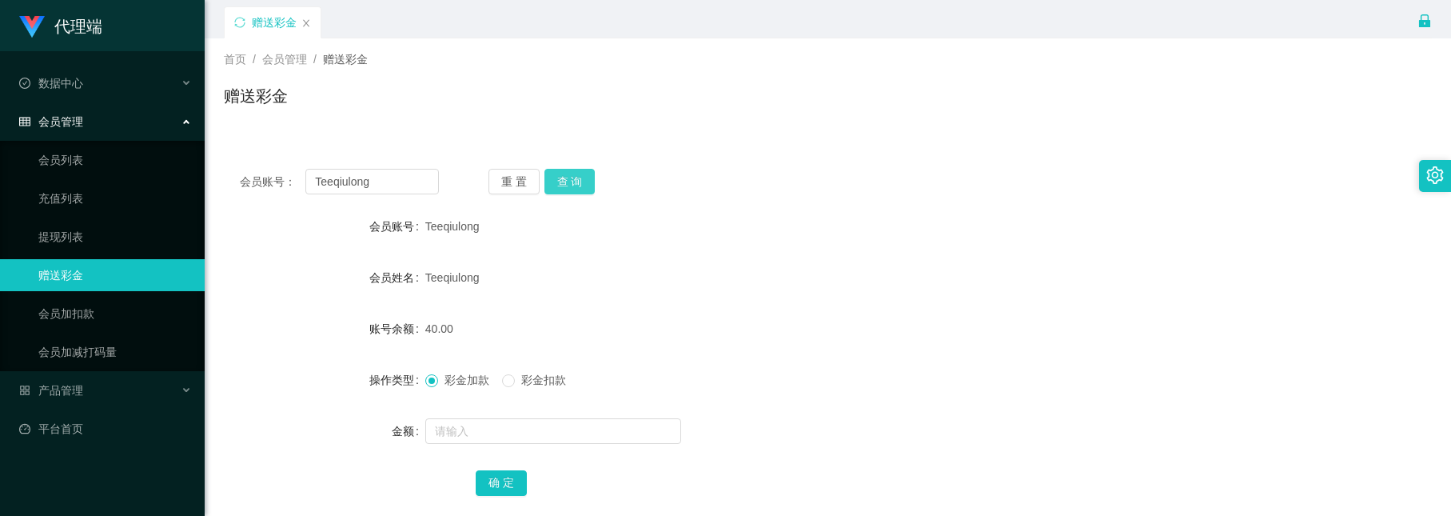
click at [593, 190] on button "查 询" at bounding box center [570, 182] width 51 height 26
click at [573, 170] on button "查 询" at bounding box center [570, 182] width 51 height 26
click at [566, 175] on button "查 询" at bounding box center [570, 182] width 51 height 26
click at [670, 314] on div "40.00" at bounding box center [777, 329] width 705 height 32
click at [567, 169] on button "查 询" at bounding box center [570, 182] width 51 height 26
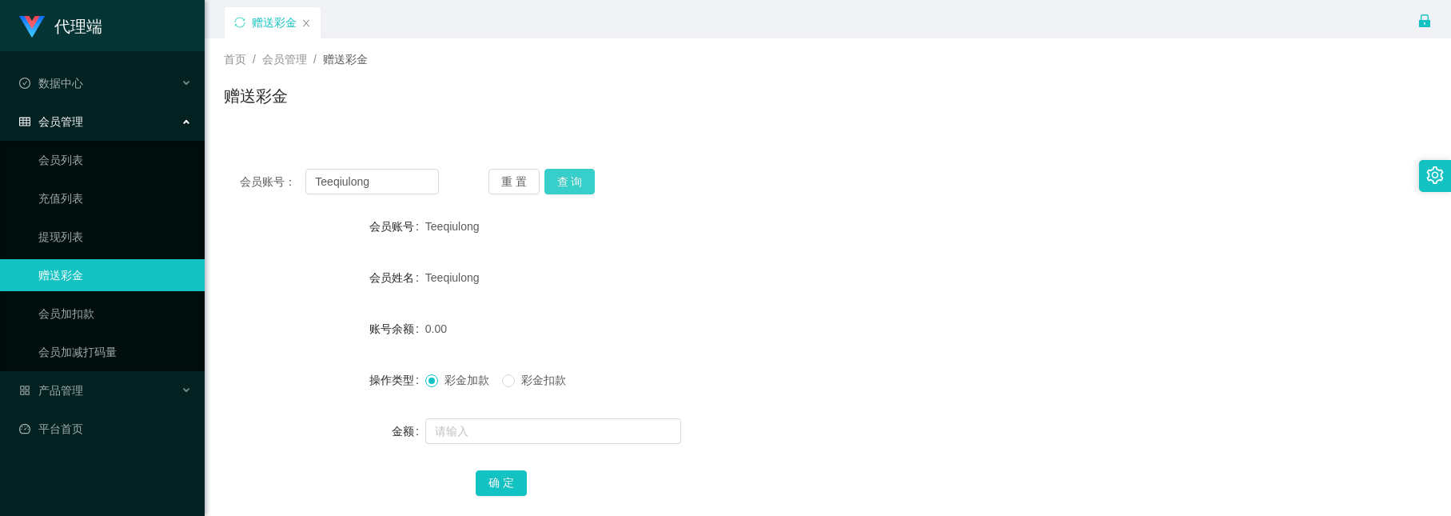
click at [560, 186] on button "查 询" at bounding box center [570, 182] width 51 height 26
drag, startPoint x: 410, startPoint y: 175, endPoint x: -38, endPoint y: 36, distance: 469.7
click at [0, 36] on html "代理端 数据中心 会员管理 会员列表 充值列表 提现列表 赠送彩金 会员加扣款 会员加减打码量 产品管理 平台首页 保存配置 重置配置 整体风格设置 主题色 …" at bounding box center [725, 258] width 1451 height 516
click at [581, 178] on button "查 询" at bounding box center [570, 182] width 51 height 26
click at [569, 190] on button "查 询" at bounding box center [570, 182] width 51 height 26
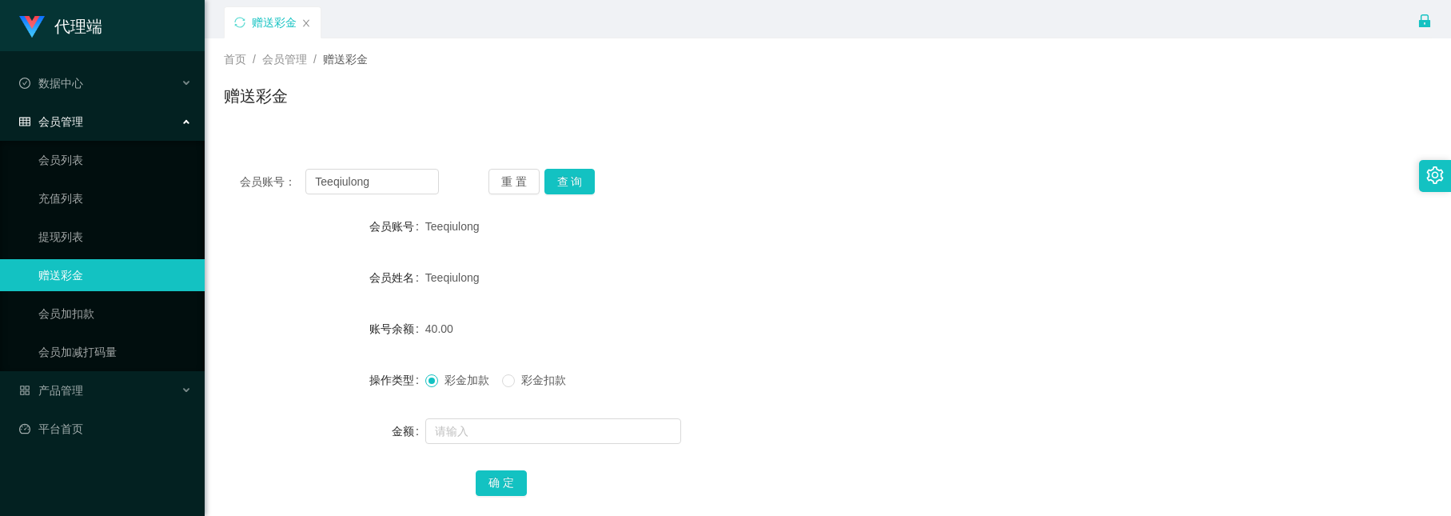
click at [350, 446] on div "金额" at bounding box center [325, 431] width 202 height 32
drag, startPoint x: 394, startPoint y: 182, endPoint x: -182, endPoint y: -42, distance: 618.1
click at [0, 0] on html "代理端 数据中心 会员管理 会员列表 充值列表 提现列表 赠送彩金 会员加扣款 会员加减打码量 产品管理 平台首页 保存配置 重置配置 整体风格设置 主题色 …" at bounding box center [725, 258] width 1451 height 516
click at [787, 485] on div "确 定" at bounding box center [828, 482] width 705 height 32
click at [576, 435] on input "text" at bounding box center [553, 431] width 256 height 26
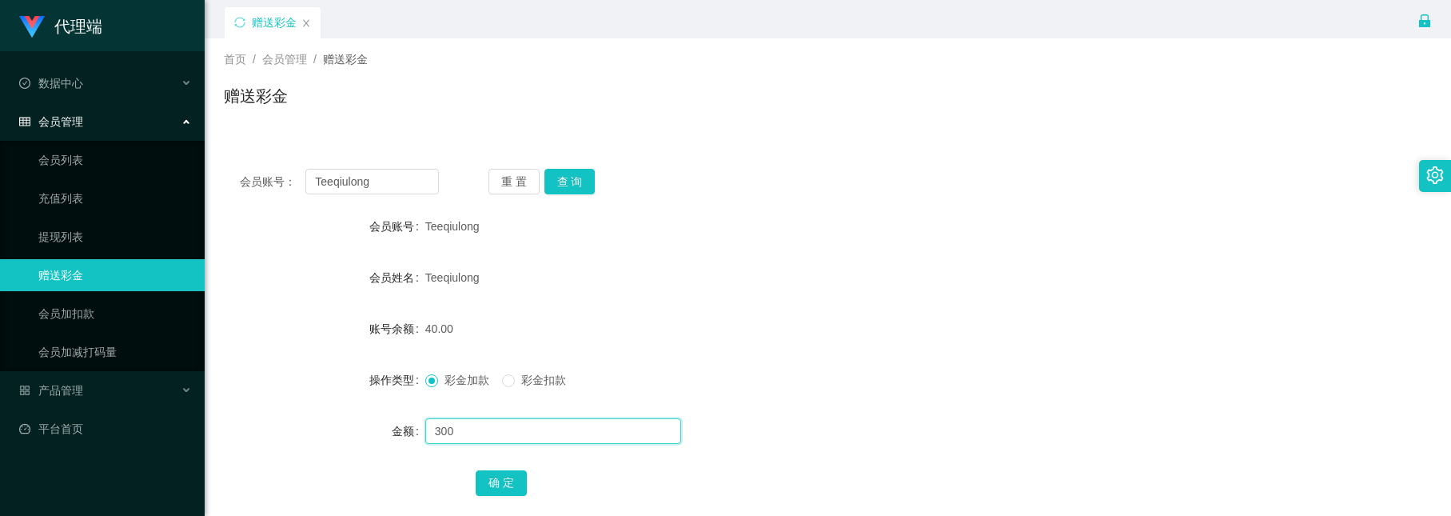
type input "300"
drag, startPoint x: 548, startPoint y: 435, endPoint x: 512, endPoint y: 478, distance: 56.2
click at [547, 435] on input "300" at bounding box center [553, 431] width 256 height 26
click at [507, 483] on button "确 定" at bounding box center [501, 483] width 51 height 26
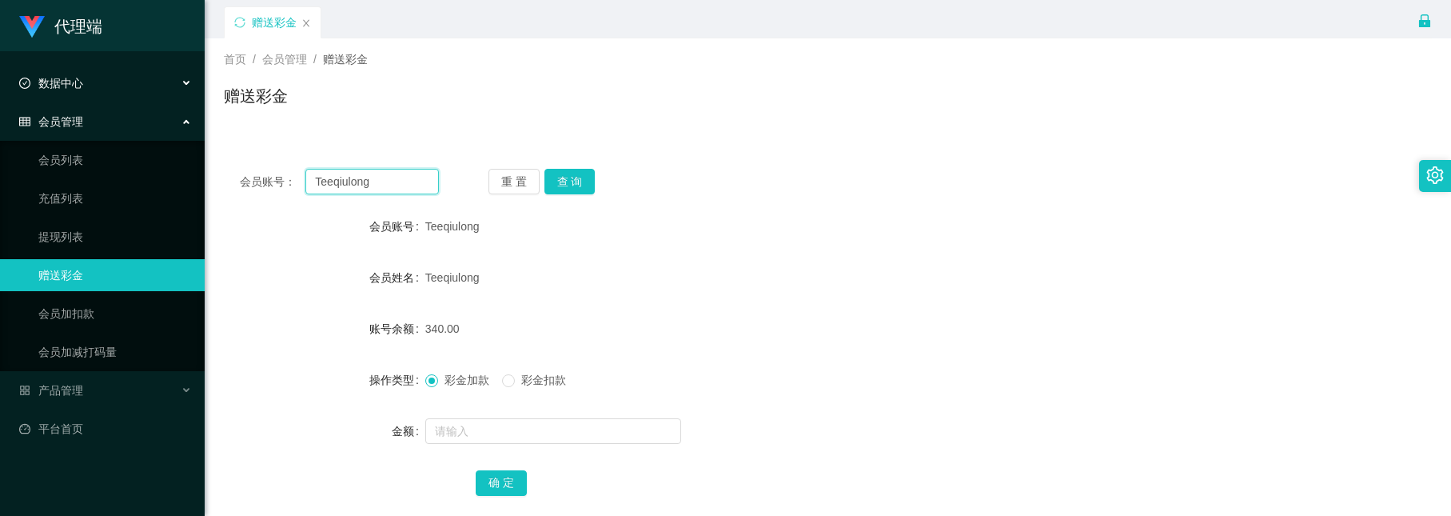
drag, startPoint x: 338, startPoint y: 163, endPoint x: -26, endPoint y: 44, distance: 383.6
click at [0, 44] on html "代理端 数据中心 会员管理 会员列表 充值列表 提现列表 赠送彩金 会员加扣款 会员加减打码量 产品管理 平台首页 保存配置 重置配置 整体风格设置 主题色 …" at bounding box center [725, 258] width 1451 height 516
click at [578, 187] on button "查 询" at bounding box center [570, 182] width 51 height 26
click at [579, 178] on button "查 询" at bounding box center [570, 182] width 51 height 26
click at [569, 190] on button "查 询" at bounding box center [570, 182] width 51 height 26
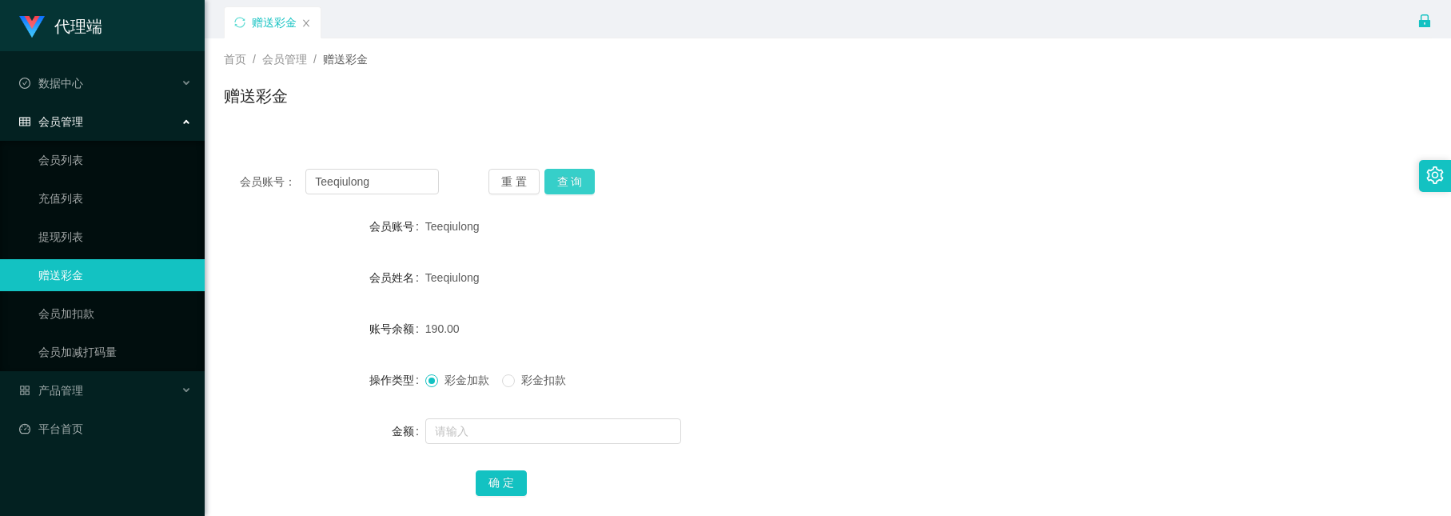
click at [577, 180] on button "查 询" at bounding box center [570, 182] width 51 height 26
click at [504, 437] on input "text" at bounding box center [553, 431] width 256 height 26
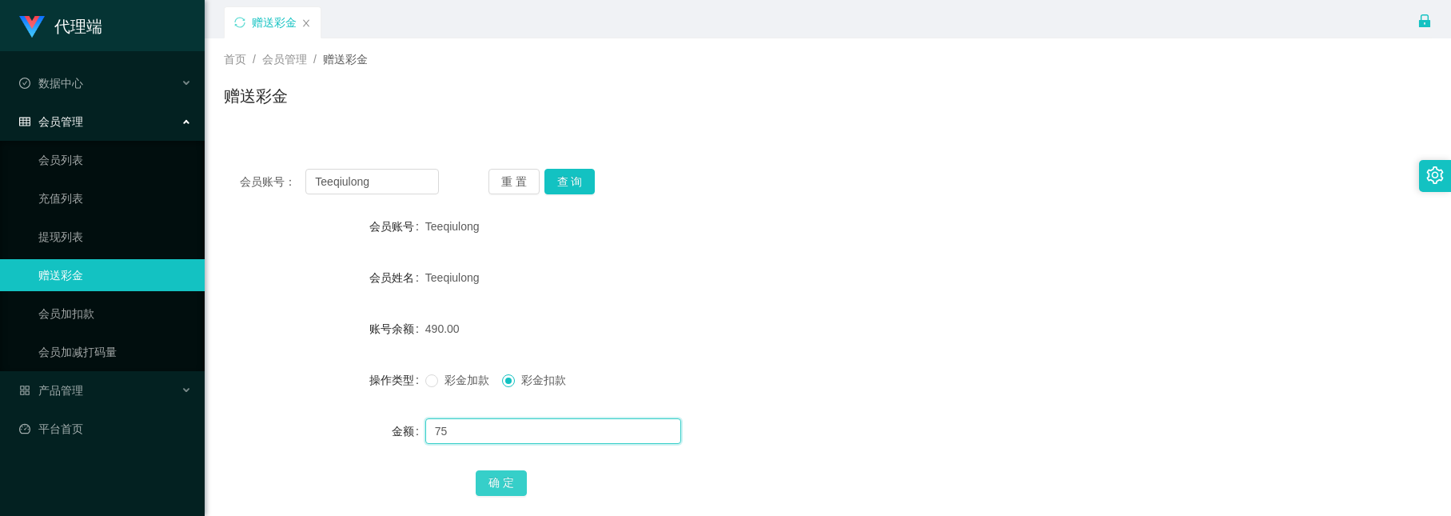
type input "75"
click at [504, 476] on button "确 定" at bounding box center [501, 483] width 51 height 26
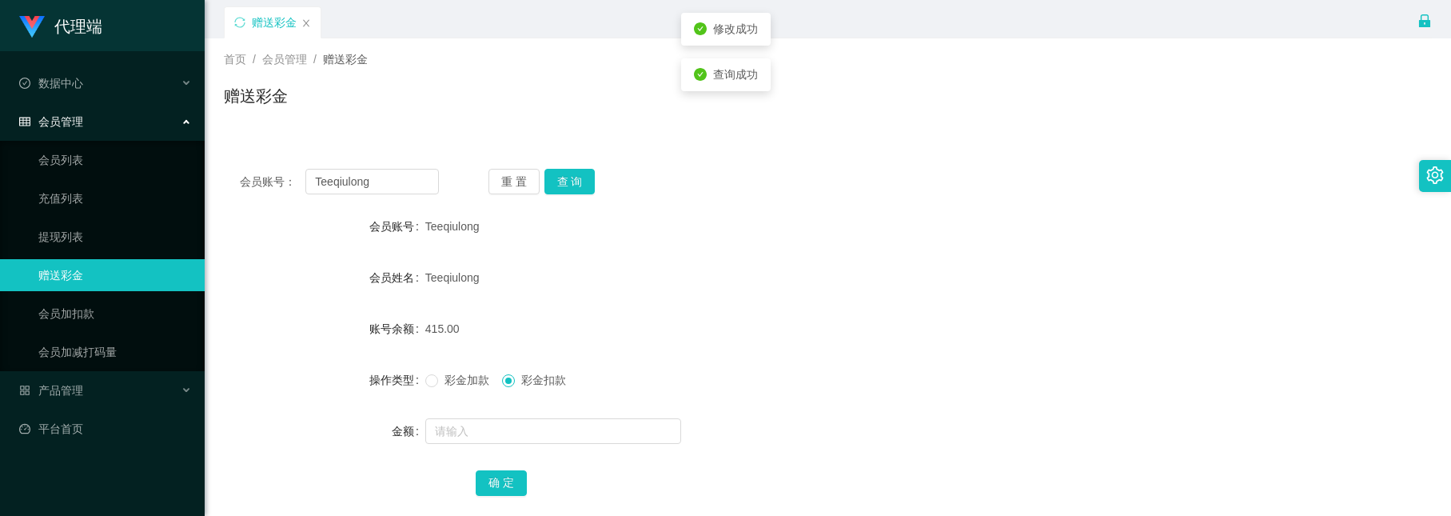
click at [536, 273] on div "Teeqiulong" at bounding box center [777, 278] width 705 height 32
click at [571, 183] on button "查 询" at bounding box center [570, 182] width 51 height 26
click at [583, 181] on button "查 询" at bounding box center [570, 182] width 51 height 26
click at [573, 190] on button "查 询" at bounding box center [570, 182] width 51 height 26
click at [567, 181] on button "查 询" at bounding box center [570, 182] width 51 height 26
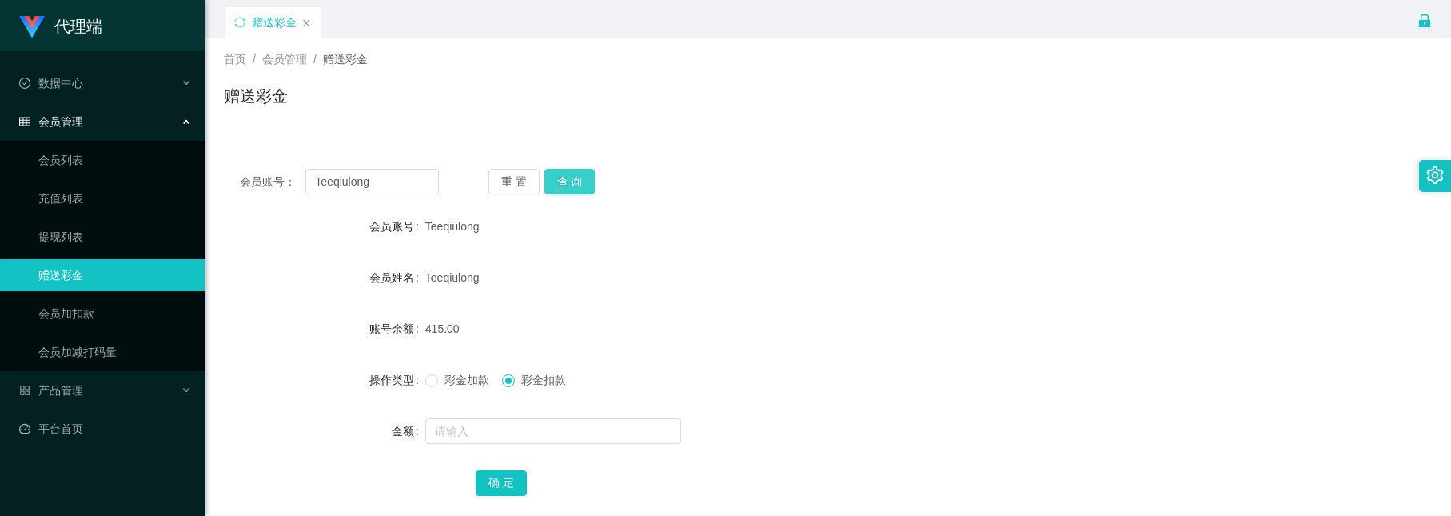
click at [562, 187] on button "查 询" at bounding box center [570, 182] width 51 height 26
click at [500, 428] on input "text" at bounding box center [553, 431] width 256 height 26
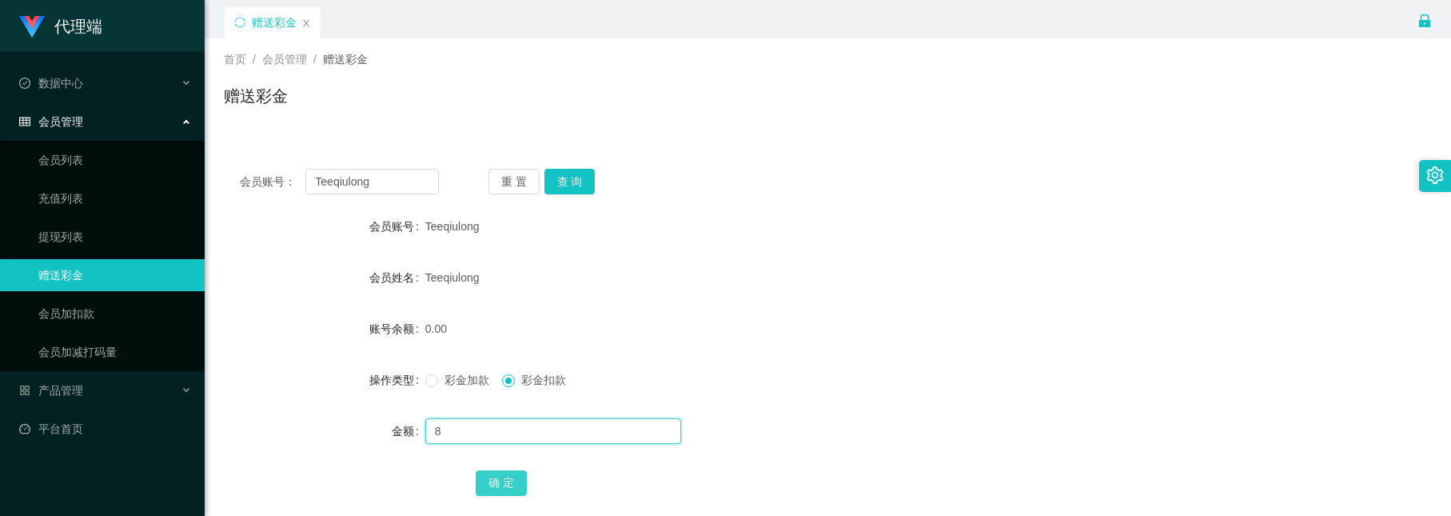
type input "8"
click at [492, 482] on button "确 定" at bounding box center [501, 483] width 51 height 26
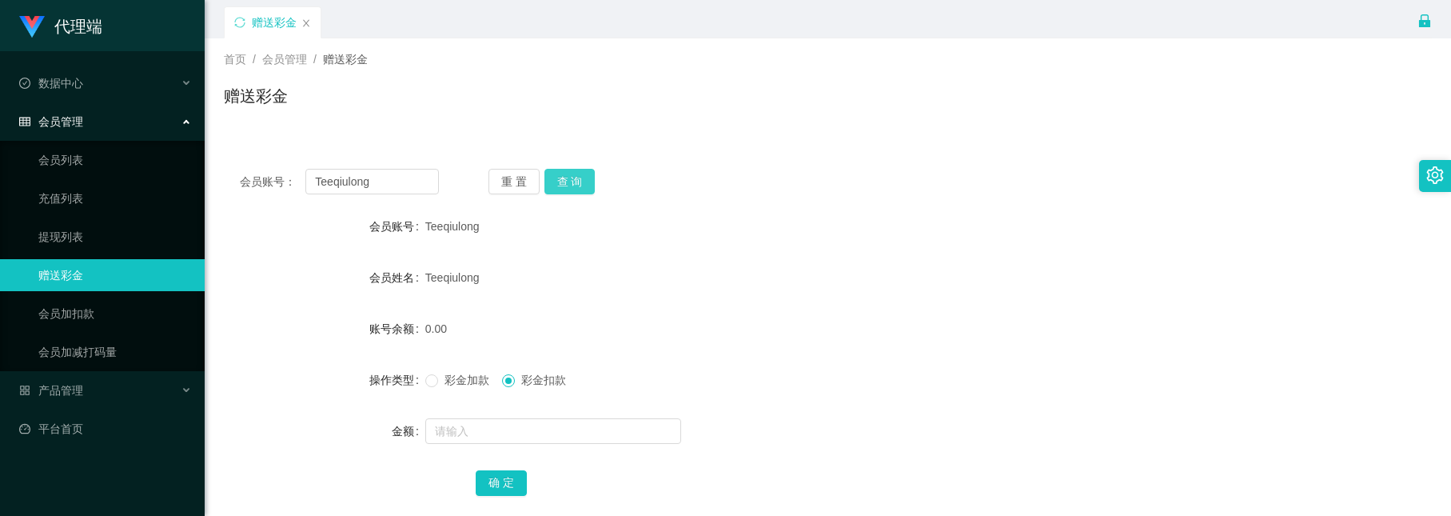
click at [585, 171] on button "查 询" at bounding box center [570, 182] width 51 height 26
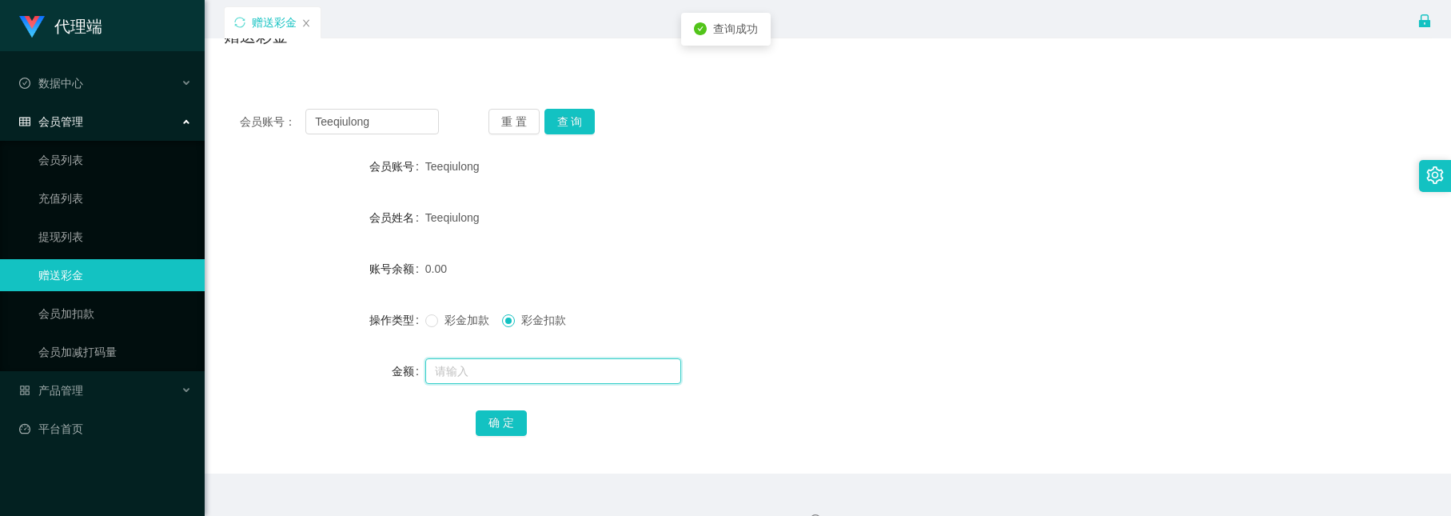
click at [526, 425] on div "会员账号： Teeqiulong 重 置 查 询 会员账号 Teeqiulong 会员姓名 Teeqiulong 账号余额 0.00 操作类型 彩金加款 彩金…" at bounding box center [828, 283] width 1208 height 381
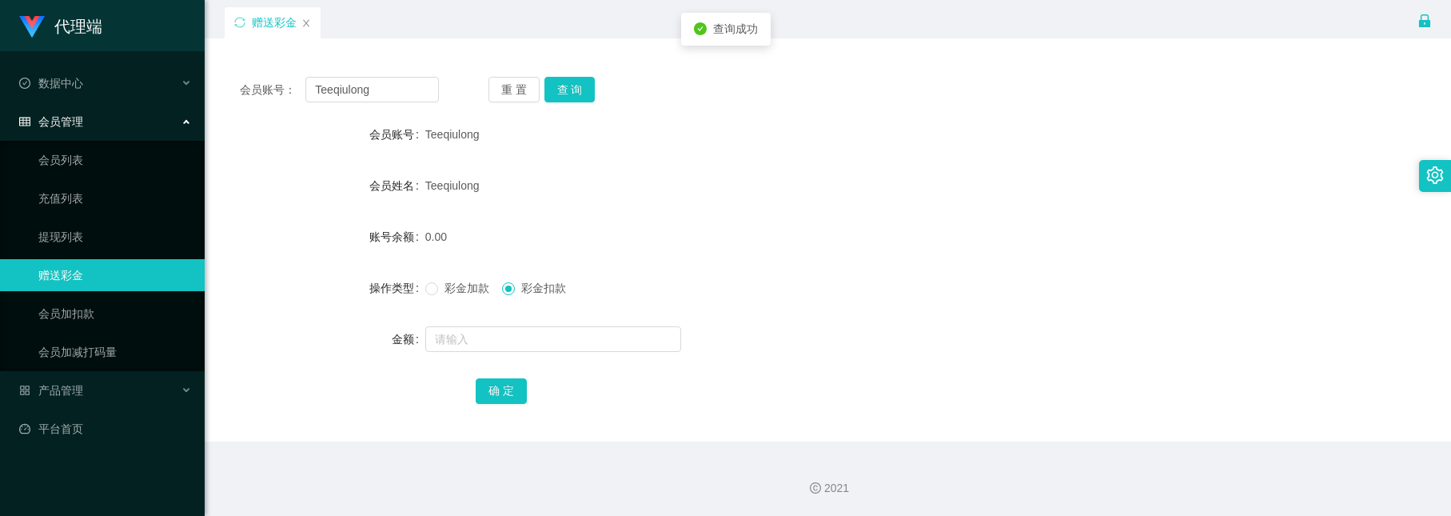
click at [458, 296] on label "彩金加款" at bounding box center [460, 288] width 70 height 17
click at [488, 344] on input "text" at bounding box center [553, 339] width 256 height 26
type input "8"
click at [488, 387] on button "确 定" at bounding box center [501, 391] width 51 height 26
click at [609, 334] on input "text" at bounding box center [553, 339] width 256 height 26
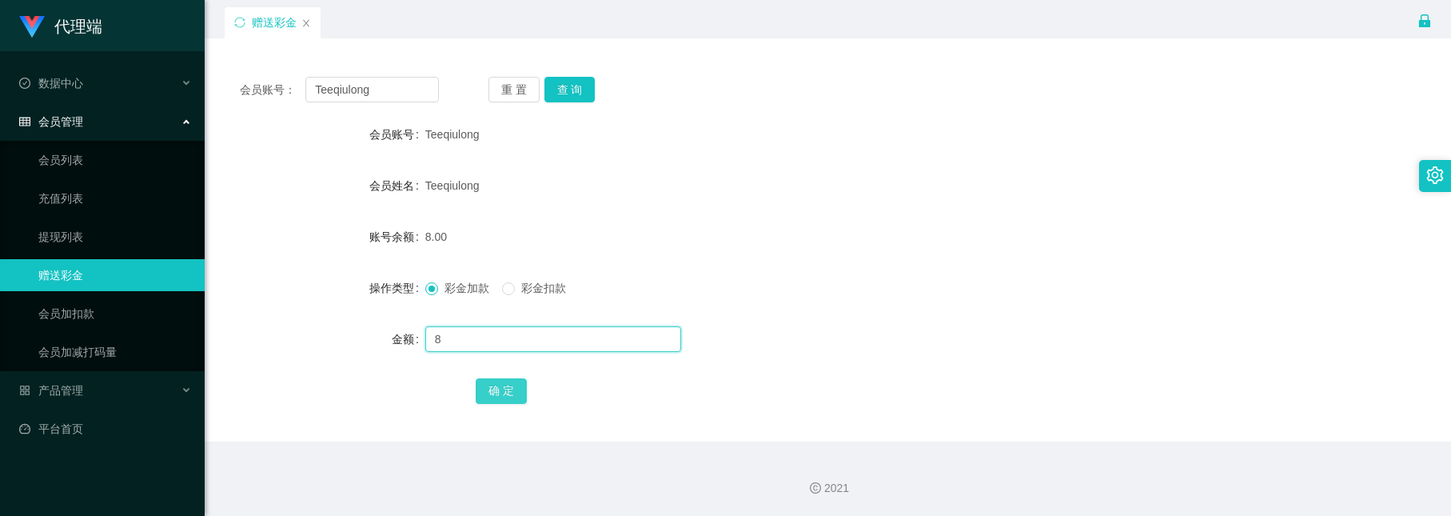
type input "8"
click at [513, 401] on button "确 定" at bounding box center [501, 391] width 51 height 26
click at [572, 86] on button "查 询" at bounding box center [570, 90] width 51 height 26
click at [559, 78] on button "查 询" at bounding box center [570, 90] width 51 height 26
click at [517, 331] on input "text" at bounding box center [553, 339] width 256 height 26
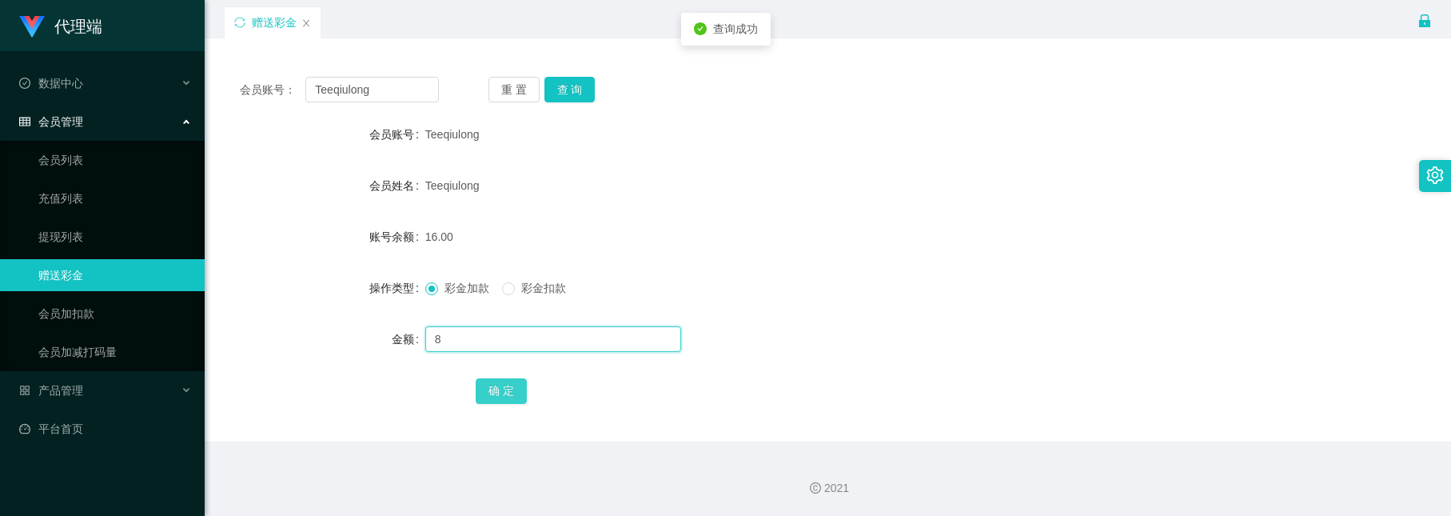
type input "8"
click at [493, 386] on button "确 定" at bounding box center [501, 391] width 51 height 26
click at [569, 84] on button "查 询" at bounding box center [570, 90] width 51 height 26
click at [566, 68] on div "会员账号： Teeqiulong 重 置 查 询 会员账号 Teeqiulong 会员姓名 Teeqiulong 账号余额 24.00 操作类型 彩金加款 彩…" at bounding box center [828, 251] width 1208 height 381
click at [567, 80] on button "查 询" at bounding box center [570, 90] width 51 height 26
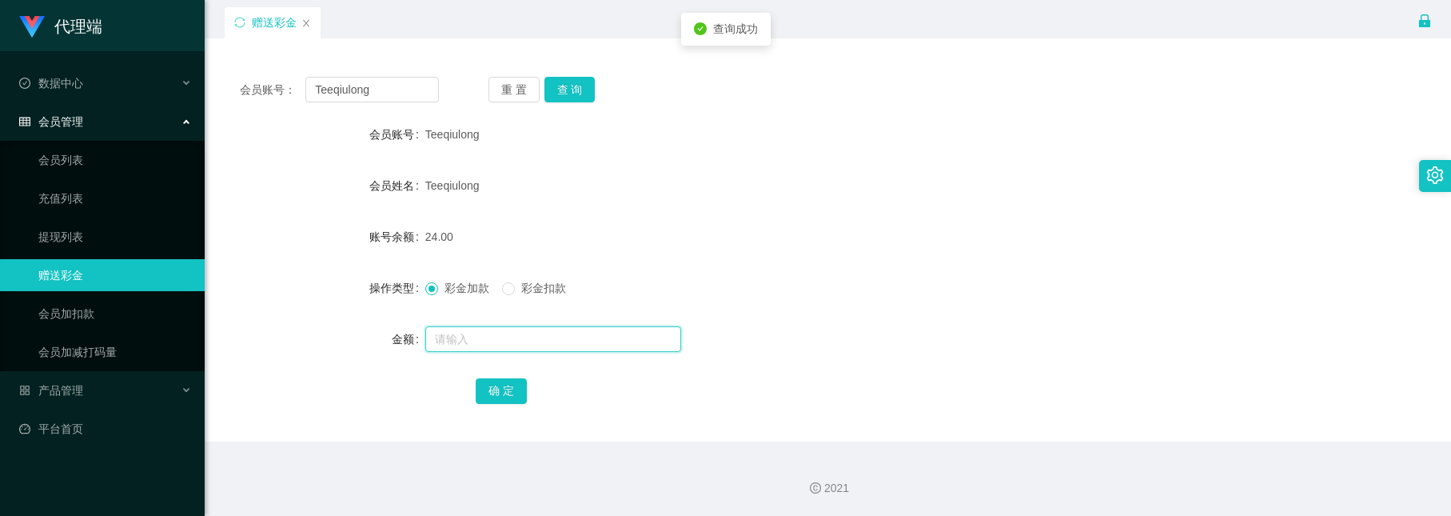
click at [493, 345] on input "text" at bounding box center [553, 339] width 256 height 26
type input "38"
click at [497, 386] on button "确 定" at bounding box center [501, 391] width 51 height 26
click at [584, 82] on button "查 询" at bounding box center [570, 90] width 51 height 26
click at [566, 82] on button "查 询" at bounding box center [570, 90] width 51 height 26
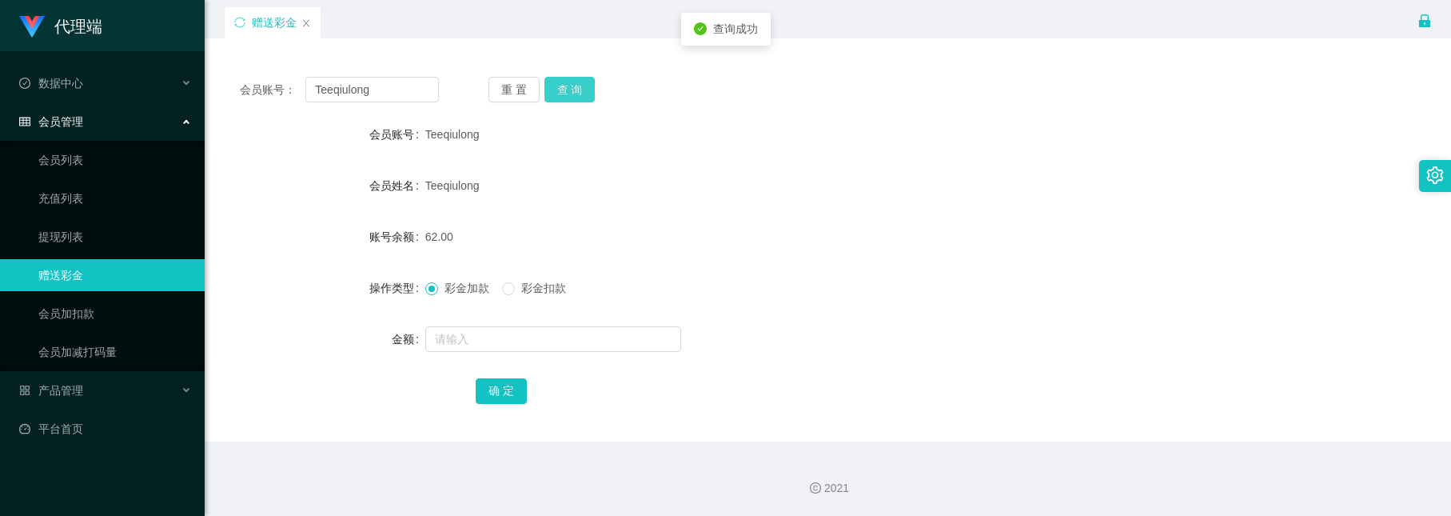
click at [566, 82] on button "查 询" at bounding box center [570, 90] width 51 height 26
click at [561, 96] on button "查 询" at bounding box center [570, 90] width 51 height 26
click at [504, 337] on input "text" at bounding box center [553, 339] width 256 height 26
type input "8"
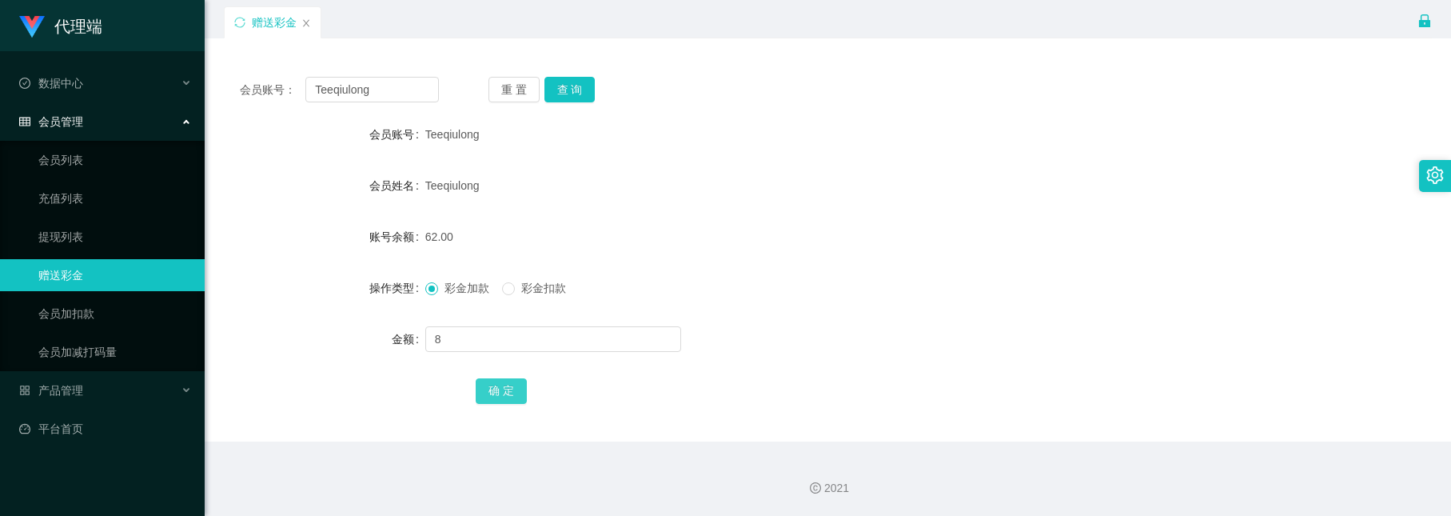
click at [505, 381] on button "确 定" at bounding box center [501, 391] width 51 height 26
click at [569, 90] on button "查 询" at bounding box center [570, 90] width 51 height 26
click at [569, 85] on button "查 询" at bounding box center [570, 90] width 51 height 26
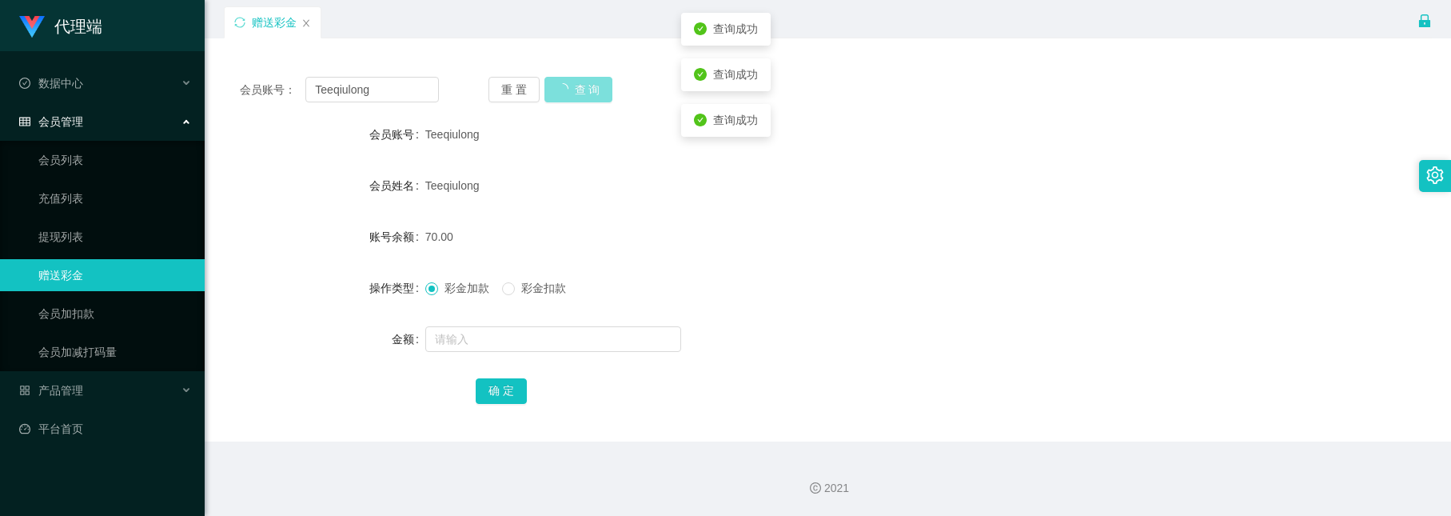
click at [569, 82] on button "查 询" at bounding box center [579, 90] width 69 height 26
click at [569, 82] on button "查 询" at bounding box center [570, 90] width 51 height 26
click at [566, 101] on button "查 询" at bounding box center [570, 90] width 51 height 26
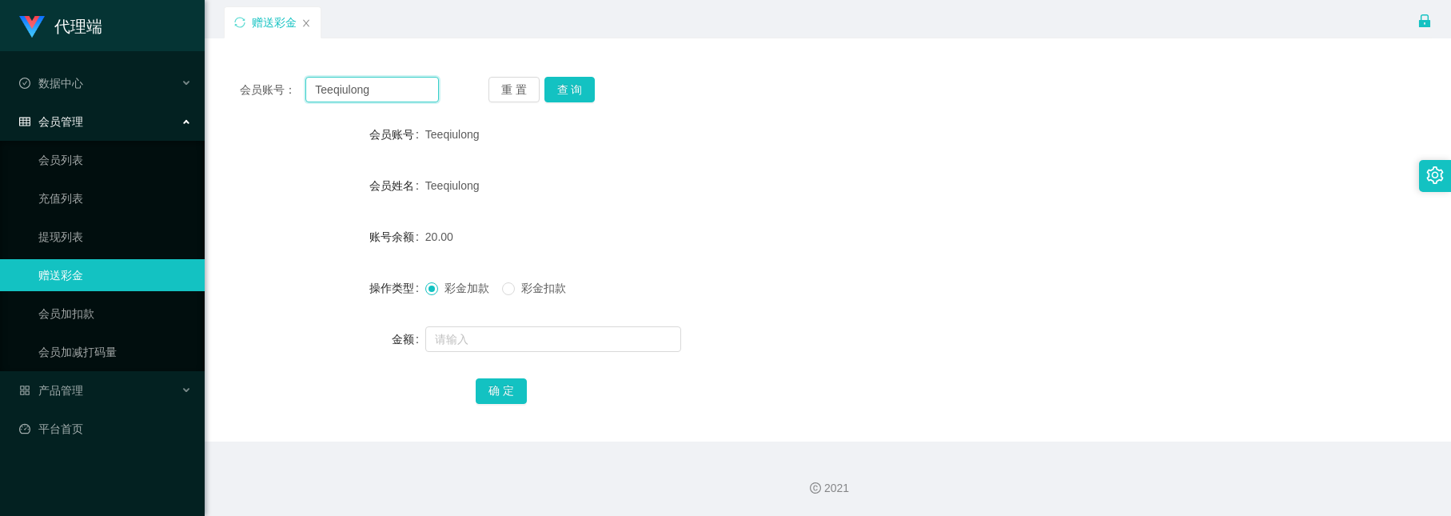
drag, startPoint x: 386, startPoint y: 89, endPoint x: 192, endPoint y: 43, distance: 199.6
click at [192, 43] on section "代理端 数据中心 会员管理 会员列表 充值列表 提现列表 赠送彩金 会员加扣款 会员加减打码量 产品管理 平台首页 保存配置 重置配置 整体风格设置 主题色 …" at bounding box center [725, 212] width 1451 height 608
click at [583, 77] on button "查 询" at bounding box center [570, 90] width 51 height 26
click at [567, 92] on button "查 询" at bounding box center [570, 90] width 51 height 26
click at [529, 339] on input "text" at bounding box center [553, 339] width 256 height 26
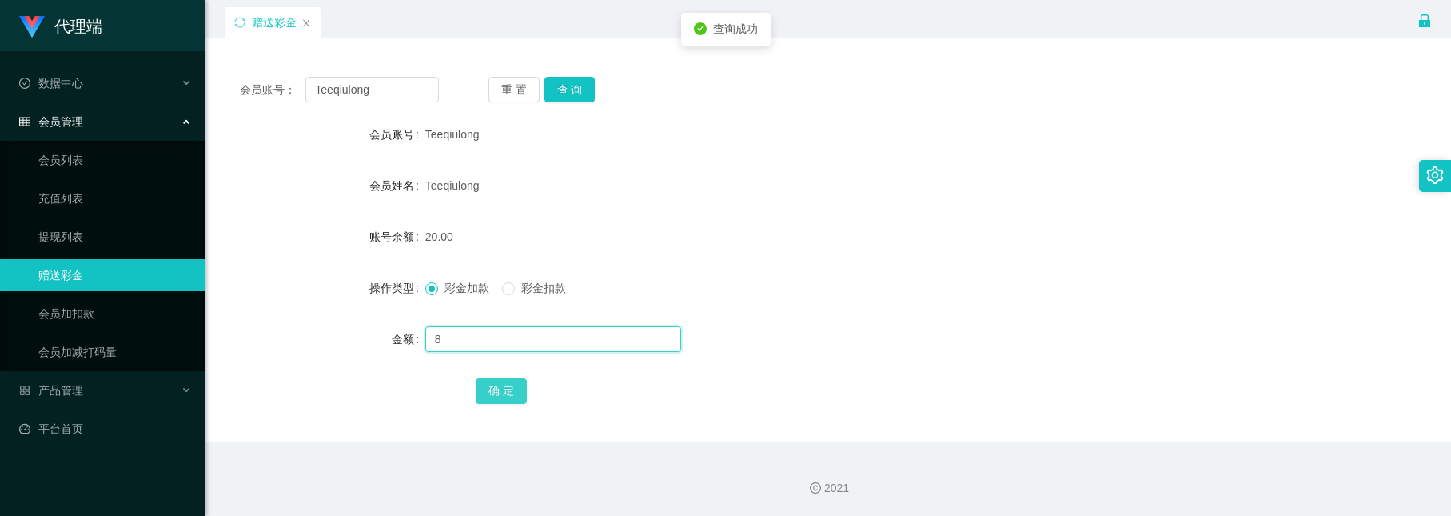
type input "8"
click at [513, 393] on button "确 定" at bounding box center [501, 391] width 51 height 26
click at [576, 77] on button "查 询" at bounding box center [570, 90] width 51 height 26
click at [576, 89] on button "查 询" at bounding box center [570, 90] width 51 height 26
click at [608, 154] on form "会员账号 Teeqiulong 会员姓名 Teeqiulong 账号余额 28.00 操作类型 彩金加款 彩金扣款 金额 确 定" at bounding box center [828, 262] width 1208 height 288
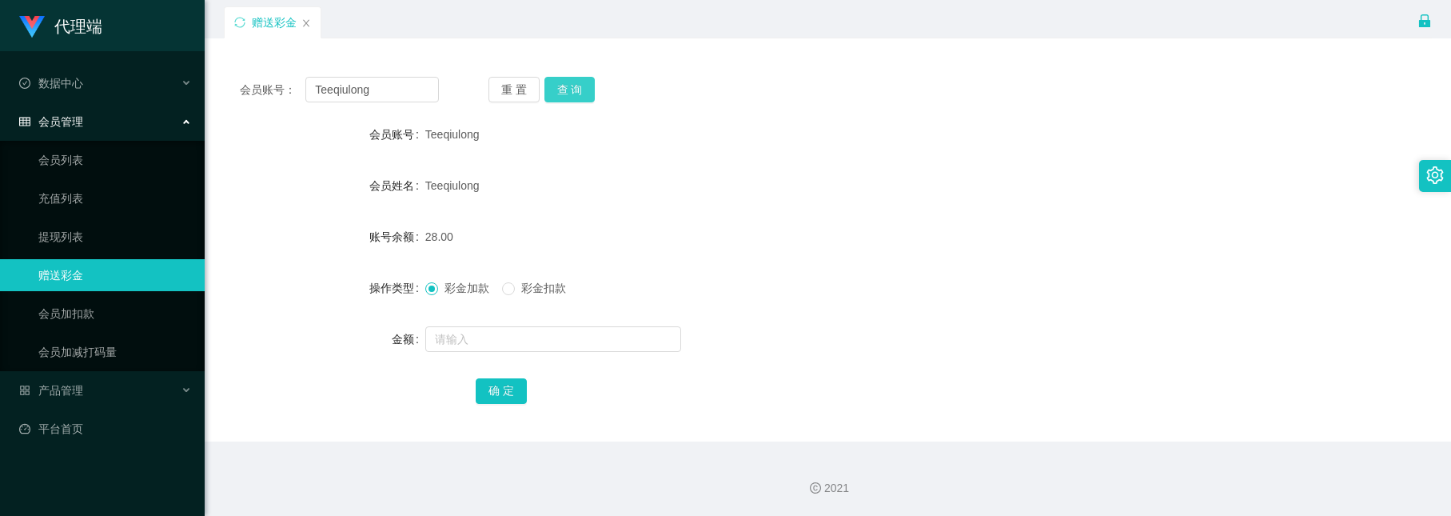
click at [572, 84] on button "查 询" at bounding box center [570, 90] width 51 height 26
click at [459, 341] on input "text" at bounding box center [553, 339] width 256 height 26
type input "8"
click at [493, 385] on button "确 定" at bounding box center [501, 391] width 51 height 26
click at [572, 80] on button "查 询" at bounding box center [570, 90] width 51 height 26
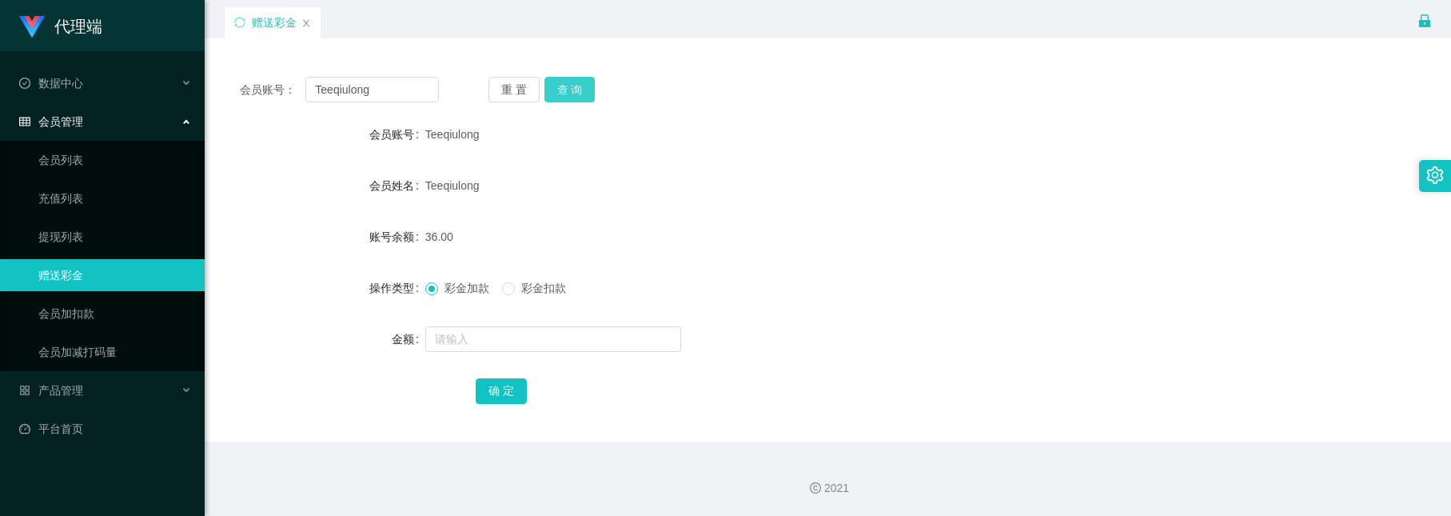
click at [569, 87] on button "查 询" at bounding box center [570, 90] width 51 height 26
click at [566, 82] on button "查 询" at bounding box center [570, 90] width 51 height 26
click at [442, 337] on input "text" at bounding box center [553, 339] width 256 height 26
type input "8"
click at [511, 381] on button "确 定" at bounding box center [501, 391] width 51 height 26
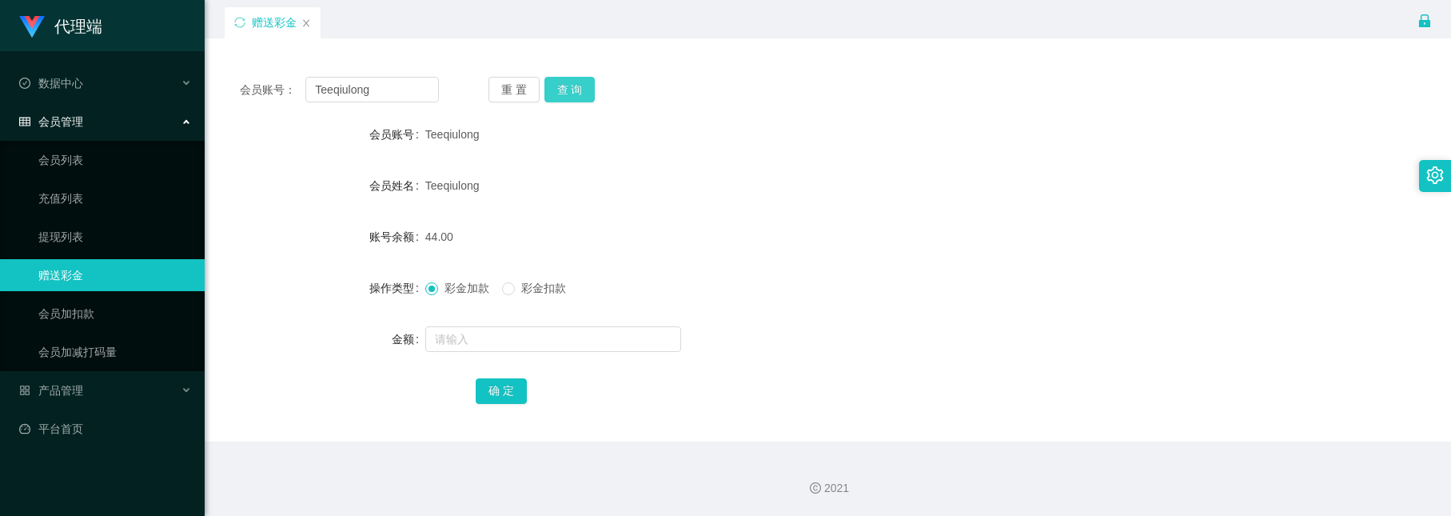
click at [569, 82] on button "查 询" at bounding box center [570, 90] width 51 height 26
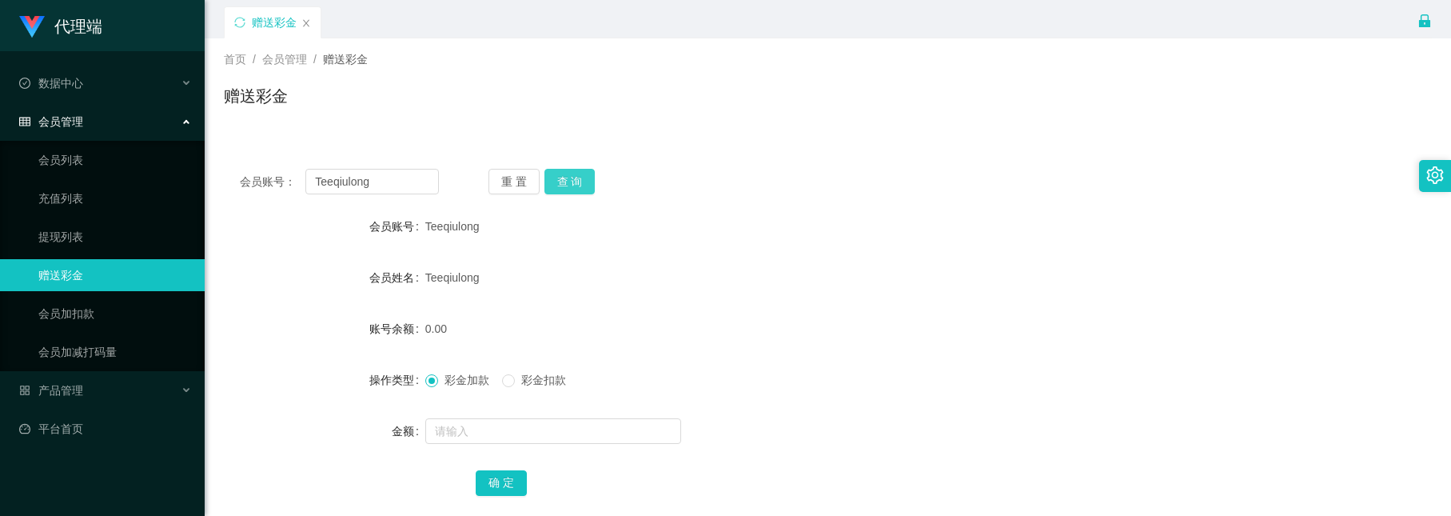
click at [572, 192] on button "查 询" at bounding box center [570, 182] width 51 height 26
click at [574, 169] on button "查 询" at bounding box center [570, 182] width 51 height 26
click at [564, 178] on button "查 询" at bounding box center [570, 182] width 51 height 26
click at [577, 170] on button "查 询" at bounding box center [570, 182] width 51 height 26
click at [579, 181] on button "查 询" at bounding box center [570, 182] width 51 height 26
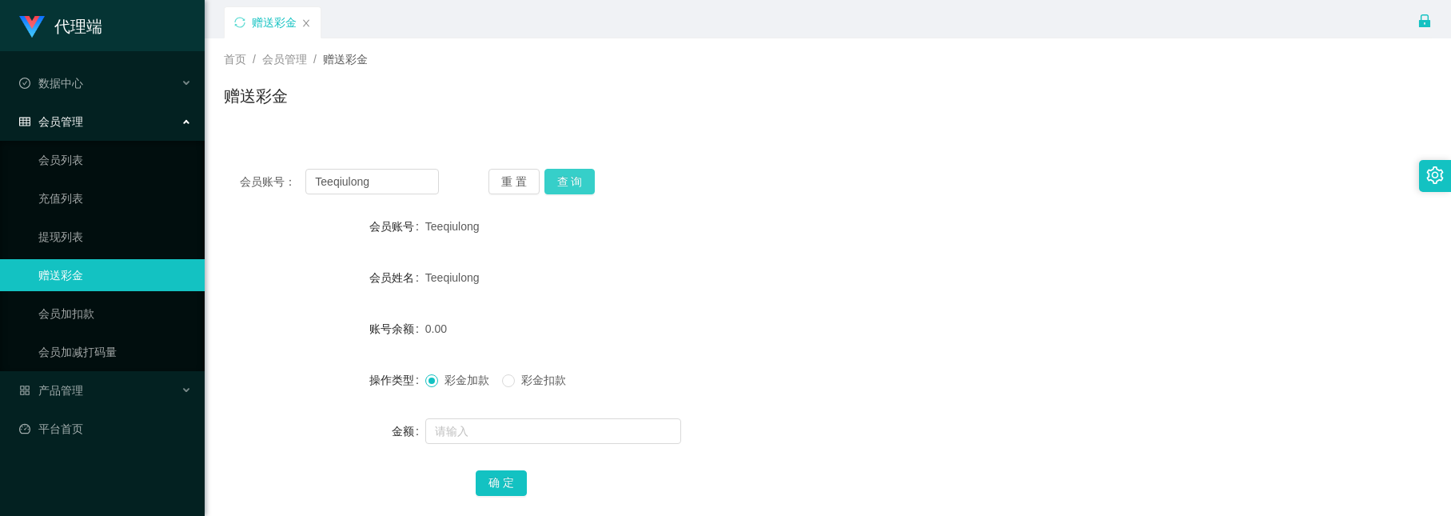
click at [569, 185] on button "查 询" at bounding box center [570, 182] width 51 height 26
click at [567, 174] on button "查 询" at bounding box center [570, 182] width 51 height 26
click at [574, 175] on button "查 询" at bounding box center [570, 182] width 51 height 26
click at [588, 178] on button "查 询" at bounding box center [570, 182] width 51 height 26
click at [571, 178] on button "查 询" at bounding box center [570, 182] width 51 height 26
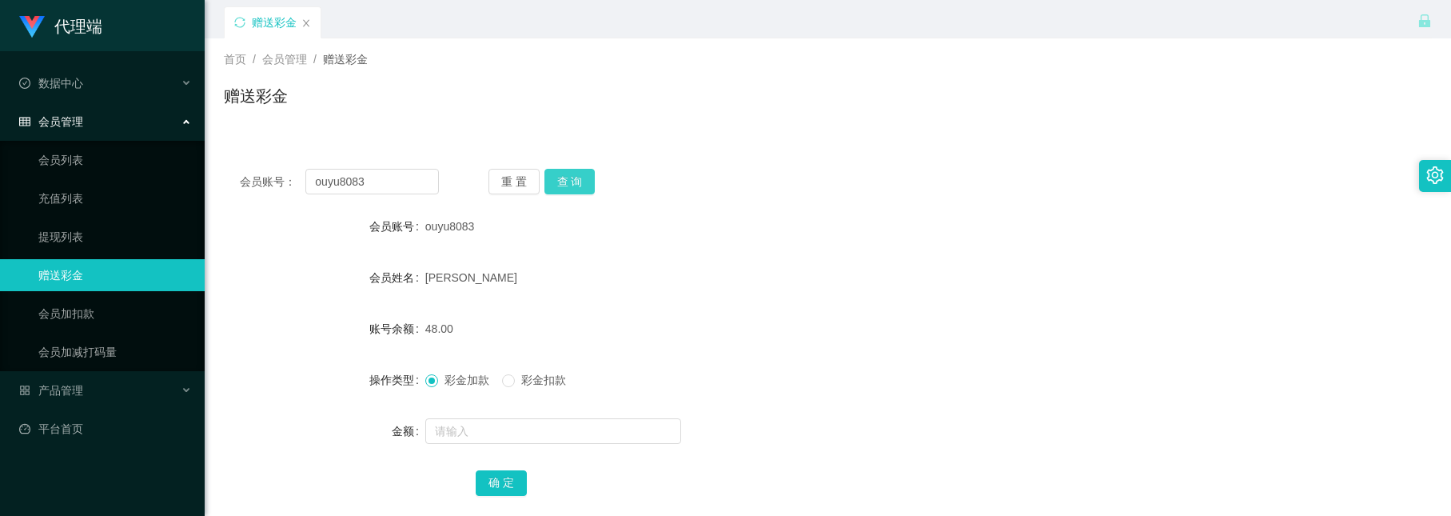
click at [585, 178] on button "查 询" at bounding box center [570, 182] width 51 height 26
click at [561, 169] on button "查 询" at bounding box center [570, 182] width 51 height 26
click at [559, 181] on button "查 询" at bounding box center [570, 182] width 51 height 26
click at [573, 175] on button "查 询" at bounding box center [570, 182] width 51 height 26
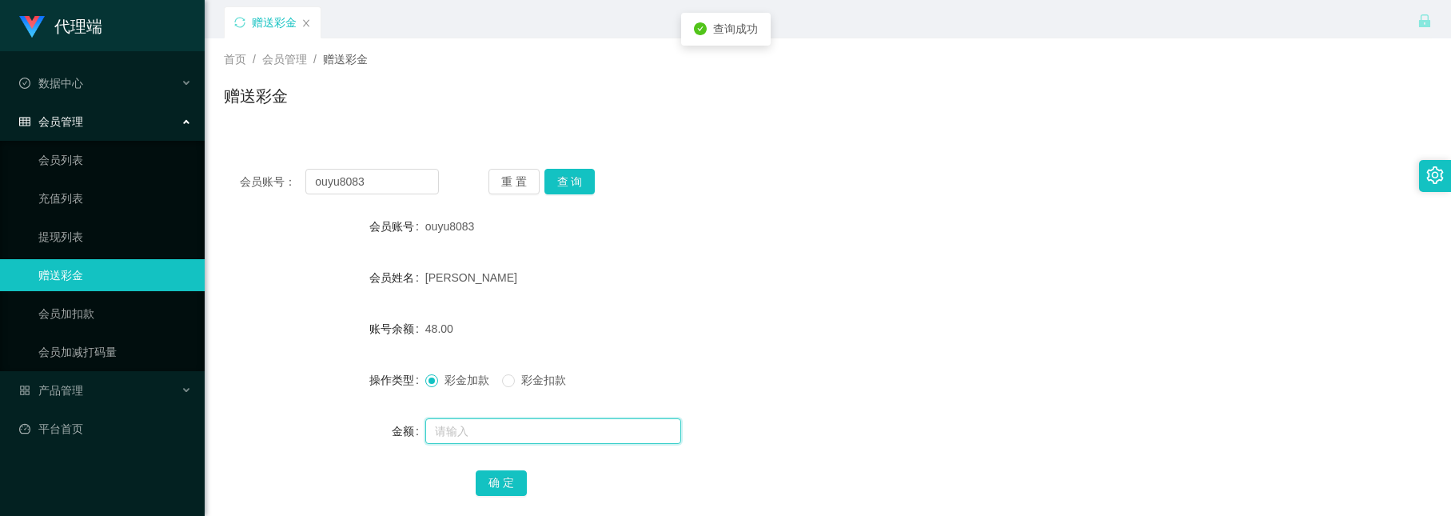
click at [500, 420] on input "text" at bounding box center [553, 431] width 256 height 26
type input "8"
click at [497, 470] on button "确 定" at bounding box center [501, 483] width 51 height 26
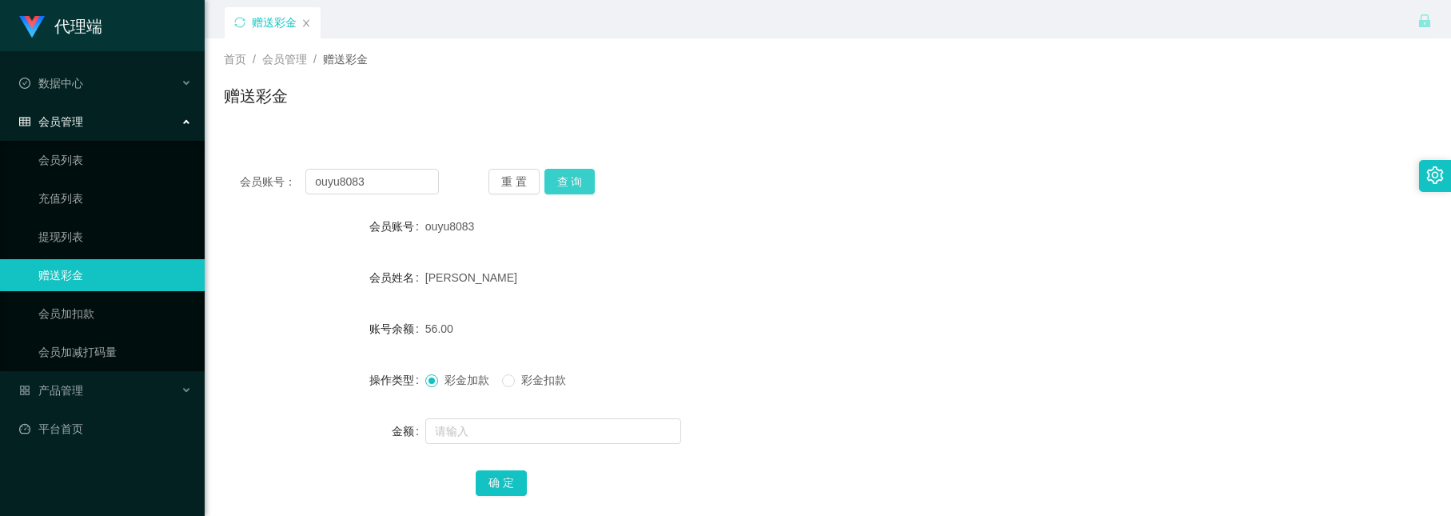
click at [583, 178] on button "查 询" at bounding box center [570, 182] width 51 height 26
click at [560, 178] on button "查 询" at bounding box center [570, 182] width 51 height 26
click at [569, 186] on button "查 询" at bounding box center [570, 182] width 51 height 26
click at [572, 195] on div "会员账号： ouyu8083 重 置 查 询 会员账号 ouyu8083 会员姓名 wang xiaoming 账号余额 56.00 操作类型 彩金加款 彩金…" at bounding box center [828, 343] width 1208 height 381
click at [572, 187] on button "查 询" at bounding box center [570, 182] width 51 height 26
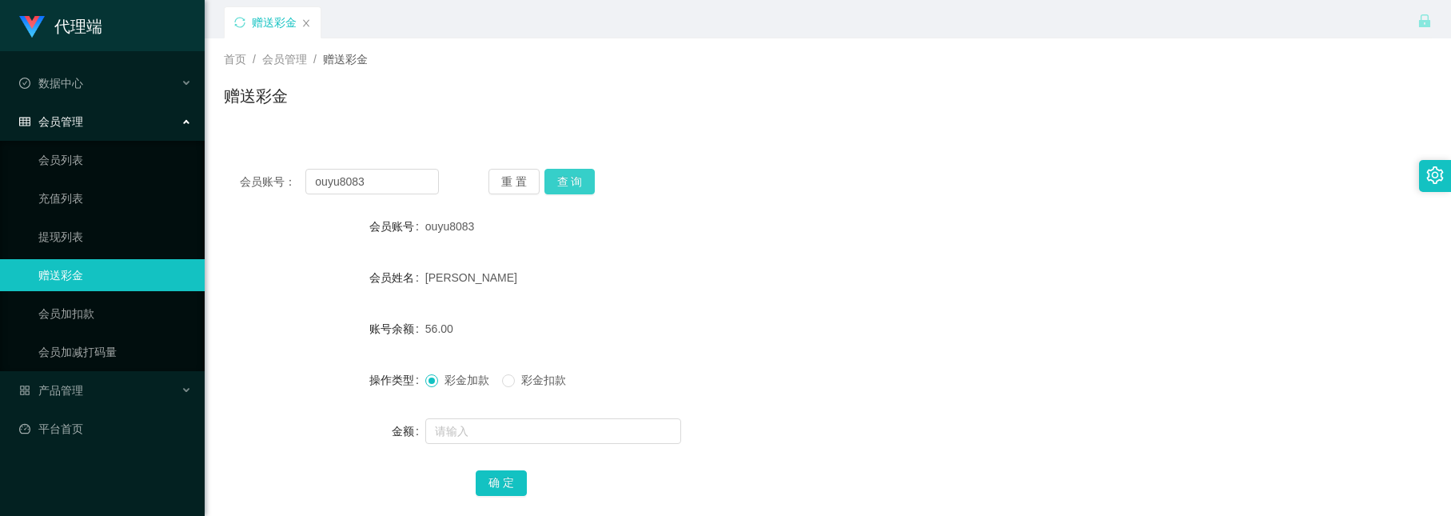
click at [561, 183] on button "查 询" at bounding box center [570, 182] width 51 height 26
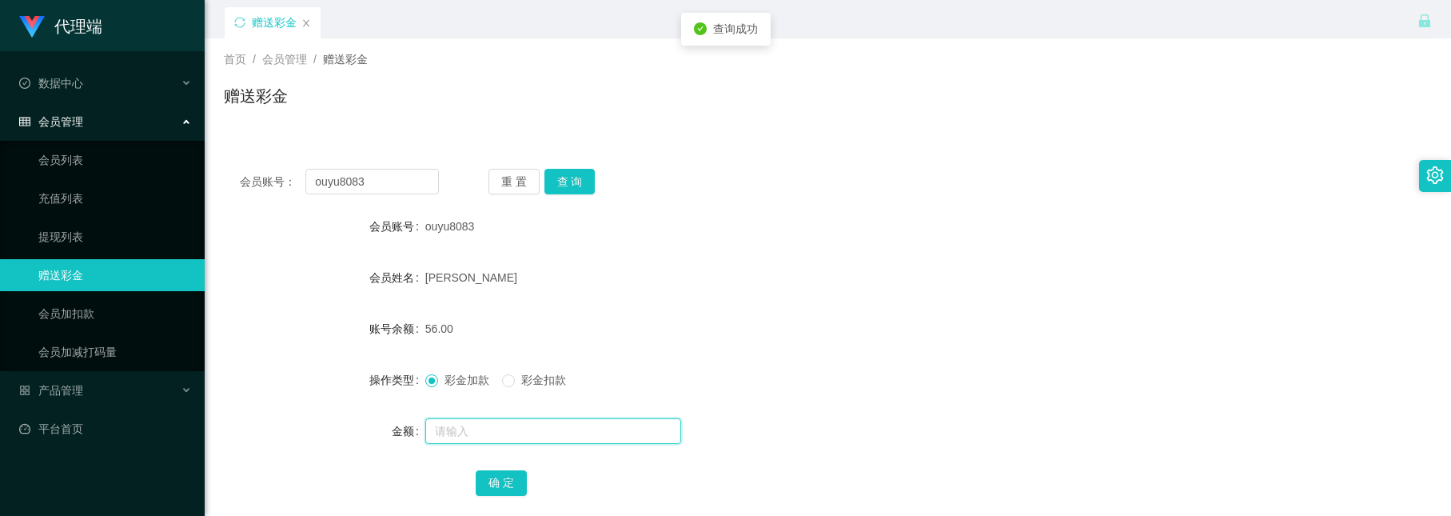
click at [504, 437] on input "text" at bounding box center [553, 431] width 256 height 26
type input "64"
click at [501, 483] on button "确 定" at bounding box center [501, 483] width 51 height 26
click at [565, 113] on div "赠送彩金" at bounding box center [828, 102] width 1208 height 37
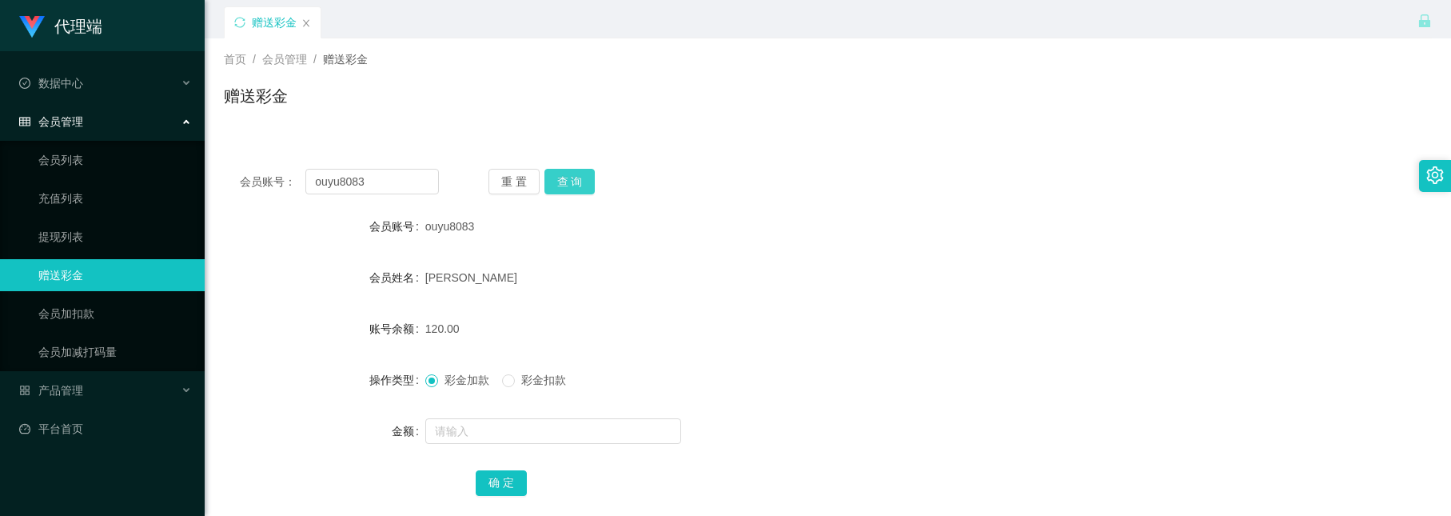
click at [576, 181] on button "查 询" at bounding box center [570, 182] width 51 height 26
drag, startPoint x: 401, startPoint y: 182, endPoint x: 70, endPoint y: 51, distance: 356.1
click at [70, 51] on section "代理端 数据中心 会员管理 会员列表 充值列表 提现列表 赠送彩金 会员加扣款 会员加减打码量 产品管理 开奖记录 注单管理 产品列表 即时注单 产品预设置 …" at bounding box center [725, 304] width 1451 height 608
click at [581, 187] on button "查 询" at bounding box center [570, 182] width 51 height 26
click at [497, 430] on input "text" at bounding box center [553, 431] width 256 height 26
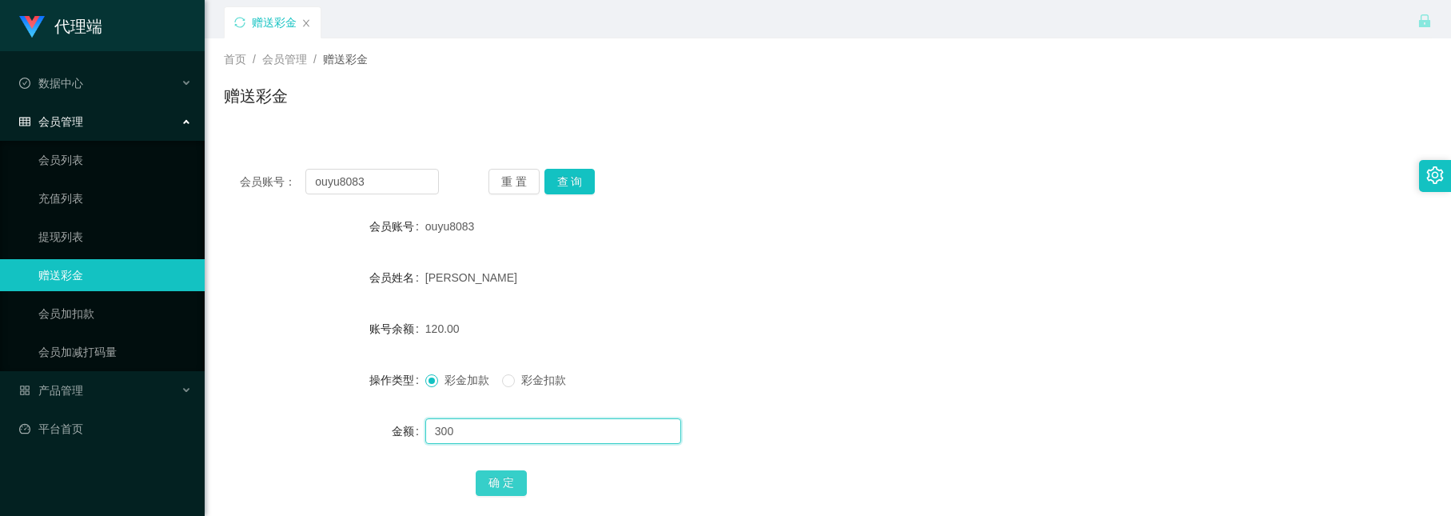
type input "300"
click at [516, 481] on button "确 定" at bounding box center [501, 483] width 51 height 26
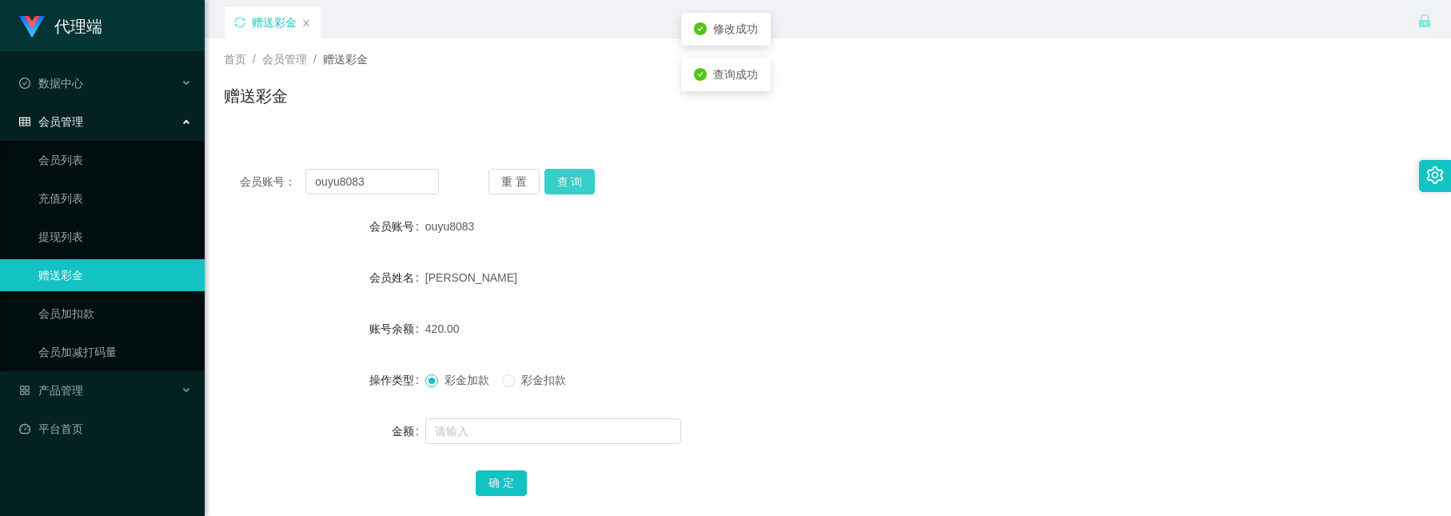
click at [557, 178] on button "查 询" at bounding box center [570, 182] width 51 height 26
click at [617, 471] on div "确 定" at bounding box center [828, 482] width 705 height 32
drag, startPoint x: 397, startPoint y: 190, endPoint x: 230, endPoint y: 135, distance: 175.3
click at [230, 135] on div "会员账号： ouyu8083 重 置 查 询 会员账号 ouyu8083 会员姓名 wang xiaoming 账号余额 420.00 操作类型 彩金加款 彩…" at bounding box center [828, 334] width 1208 height 400
click at [807, 466] on div "确 定" at bounding box center [828, 482] width 705 height 32
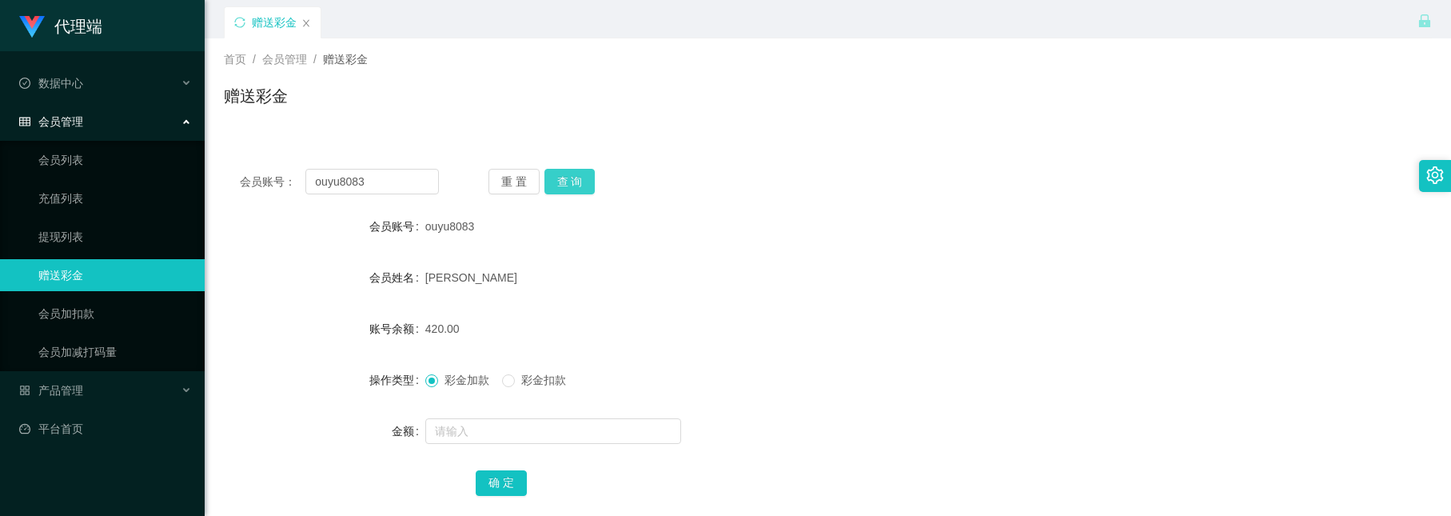
click at [569, 178] on button "查 询" at bounding box center [570, 182] width 51 height 26
click at [581, 183] on button "查 询" at bounding box center [570, 182] width 51 height 26
click at [581, 176] on button "查 询" at bounding box center [570, 182] width 51 height 26
click at [579, 169] on button "查 询" at bounding box center [570, 182] width 51 height 26
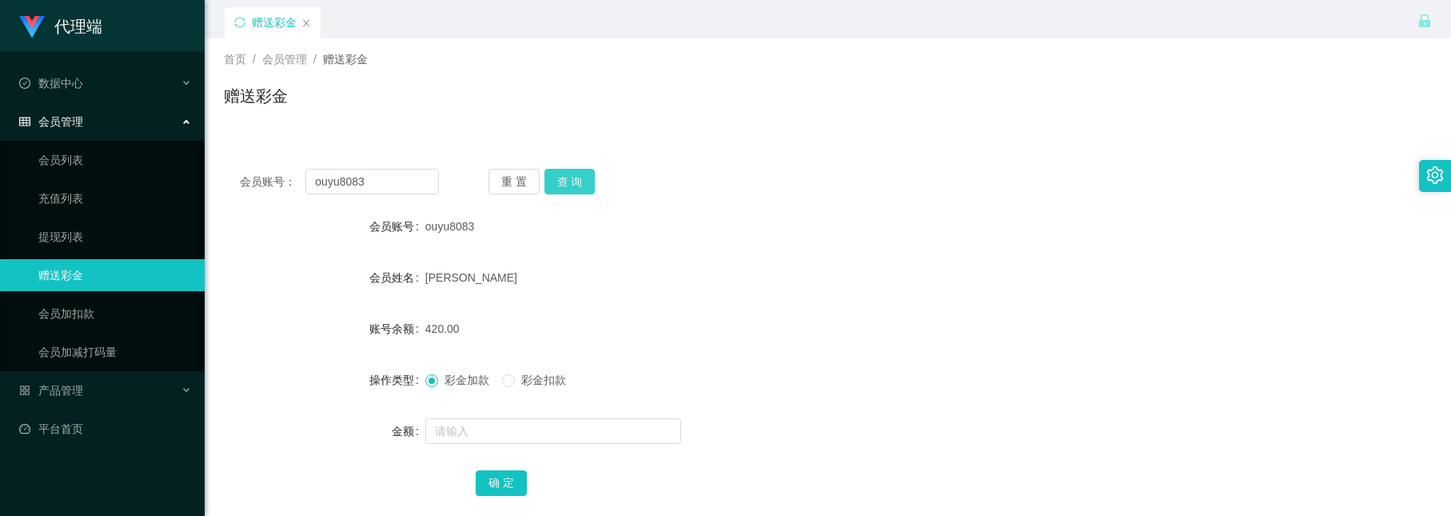
click at [553, 186] on button "查 询" at bounding box center [570, 182] width 51 height 26
click at [625, 206] on div "会员账号： ouyu8083 重 置 查 询 会员账号 ouyu8083 会员姓名 wang xiaoming 账号余额 420.00 操作类型 彩金加款 彩…" at bounding box center [828, 343] width 1208 height 381
click at [559, 181] on button "查 询" at bounding box center [570, 182] width 51 height 26
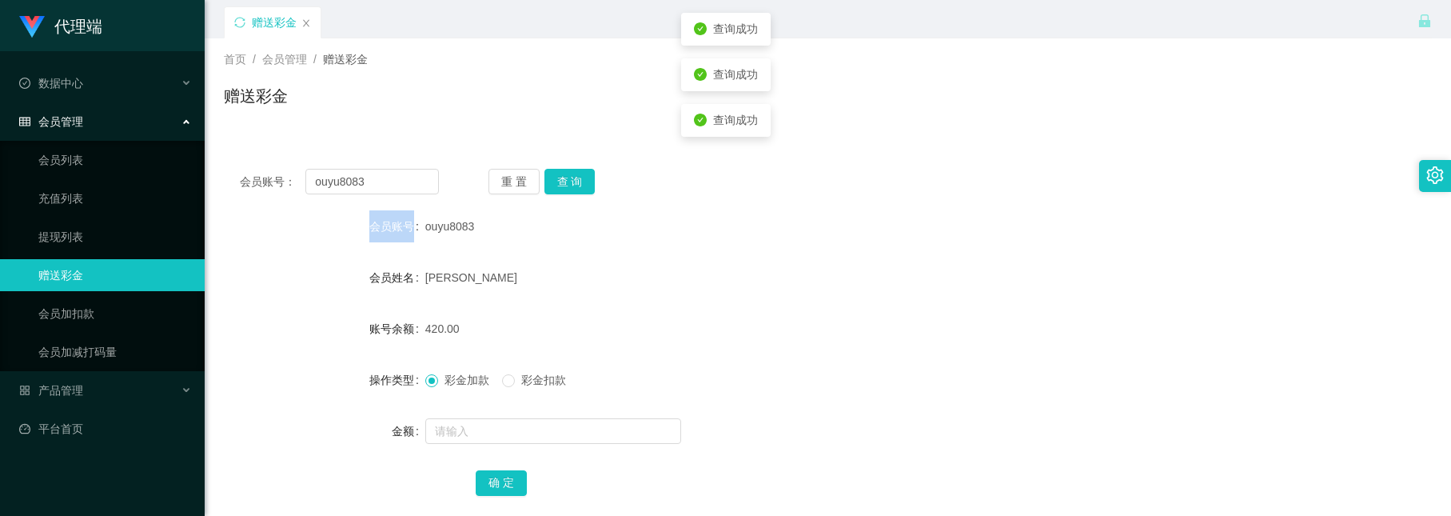
click at [559, 181] on div "重 置 查 询" at bounding box center [588, 182] width 199 height 26
click at [559, 181] on button "查 询" at bounding box center [570, 182] width 51 height 26
click at [569, 183] on button "查 询" at bounding box center [570, 182] width 51 height 26
click at [569, 174] on button "查 询" at bounding box center [570, 182] width 51 height 26
click at [399, 226] on label "会员账号" at bounding box center [397, 226] width 56 height 13
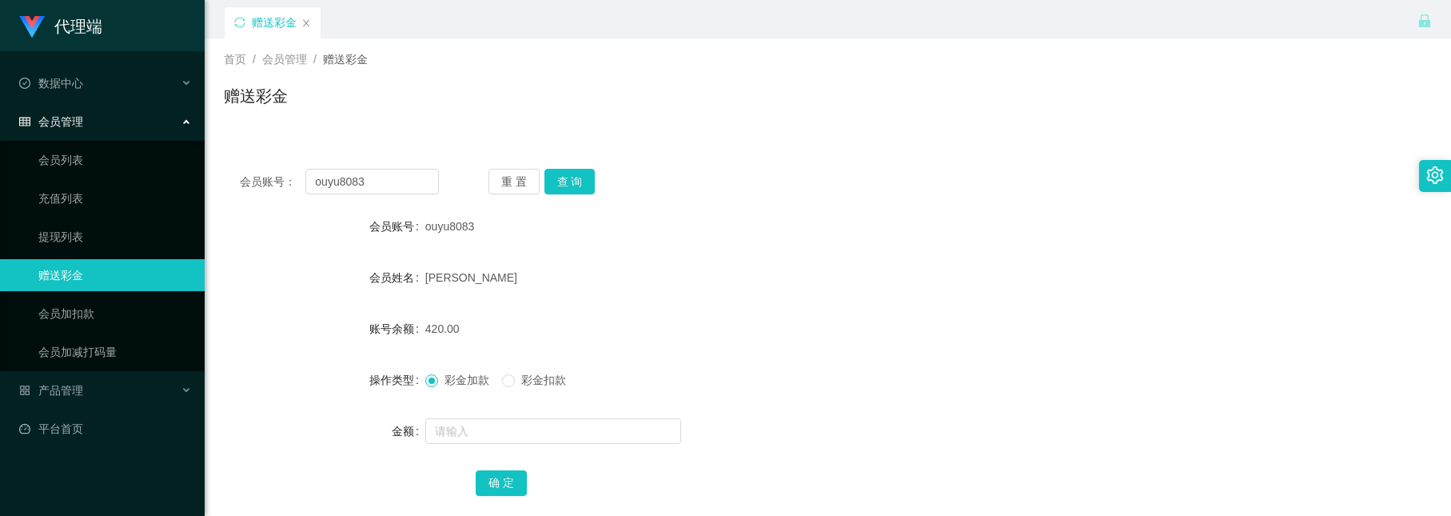
click at [552, 202] on div "会员账号： ouyu8083 重 置 查 询 会员账号 ouyu8083 会员姓名 wang xiaoming 账号余额 420.00 操作类型 彩金加款 彩…" at bounding box center [828, 343] width 1208 height 381
click at [560, 190] on button "查 询" at bounding box center [570, 182] width 51 height 26
click at [560, 190] on div "重 置 查 询" at bounding box center [588, 182] width 199 height 26
click at [560, 190] on button "查 询" at bounding box center [570, 182] width 51 height 26
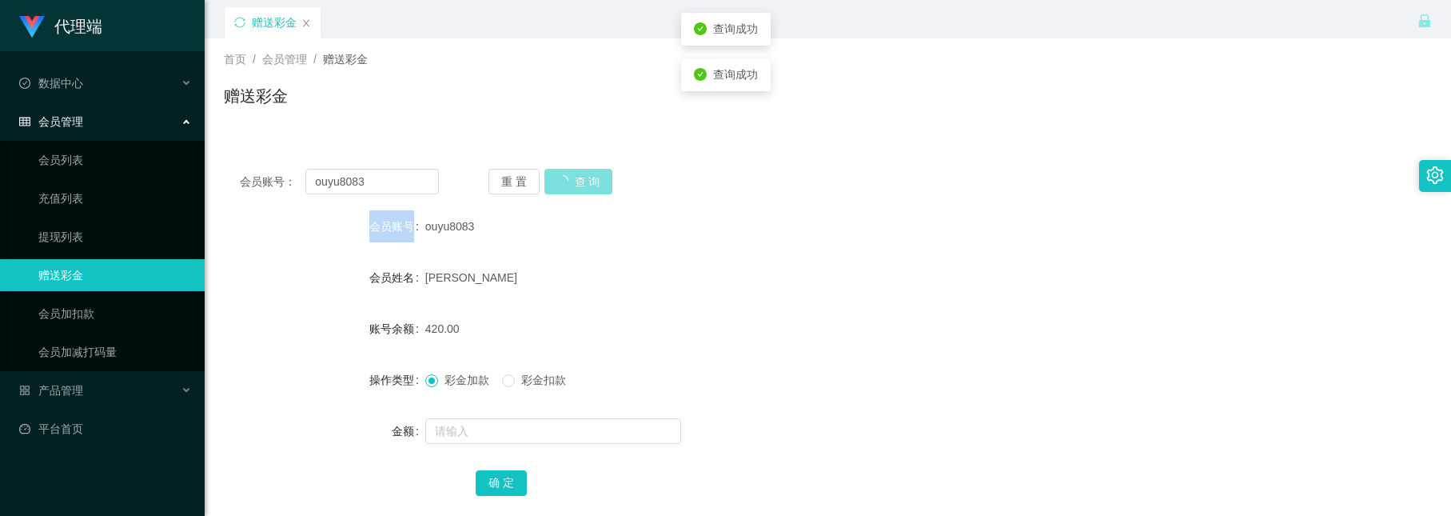
click at [560, 190] on div "重 置 查 询" at bounding box center [588, 182] width 199 height 26
click at [560, 190] on button "查 询" at bounding box center [579, 182] width 69 height 26
click at [560, 190] on div "重 置 查 询" at bounding box center [588, 182] width 199 height 26
click at [560, 190] on button "查 询" at bounding box center [570, 182] width 51 height 26
click at [560, 190] on div "重 置 查 询" at bounding box center [588, 182] width 199 height 26
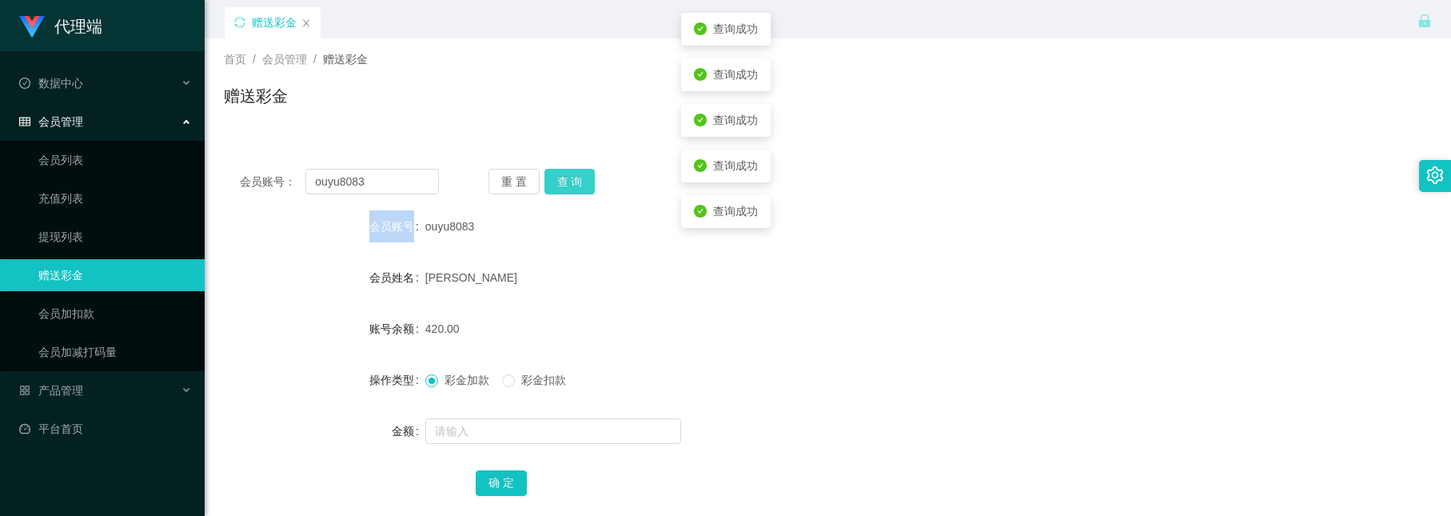
click at [560, 190] on button "查 询" at bounding box center [570, 182] width 51 height 26
click at [560, 190] on div "重 置 查 询" at bounding box center [588, 182] width 199 height 26
click at [560, 190] on button "查 询" at bounding box center [570, 182] width 51 height 26
click at [560, 190] on div "重 置 查 询" at bounding box center [588, 182] width 199 height 26
click at [560, 190] on button "查 询" at bounding box center [570, 182] width 51 height 26
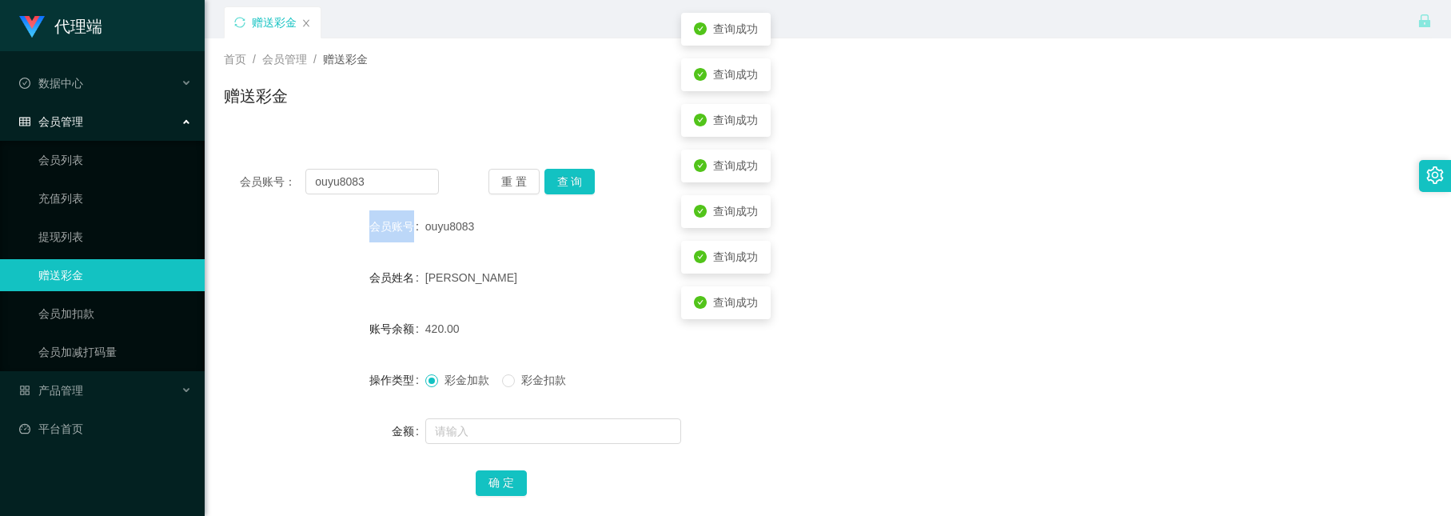
click at [560, 190] on div "重 置 查 询" at bounding box center [588, 182] width 199 height 26
click at [560, 190] on button "查 询" at bounding box center [570, 182] width 51 height 26
click at [560, 190] on div "重 置 查 询" at bounding box center [588, 182] width 199 height 26
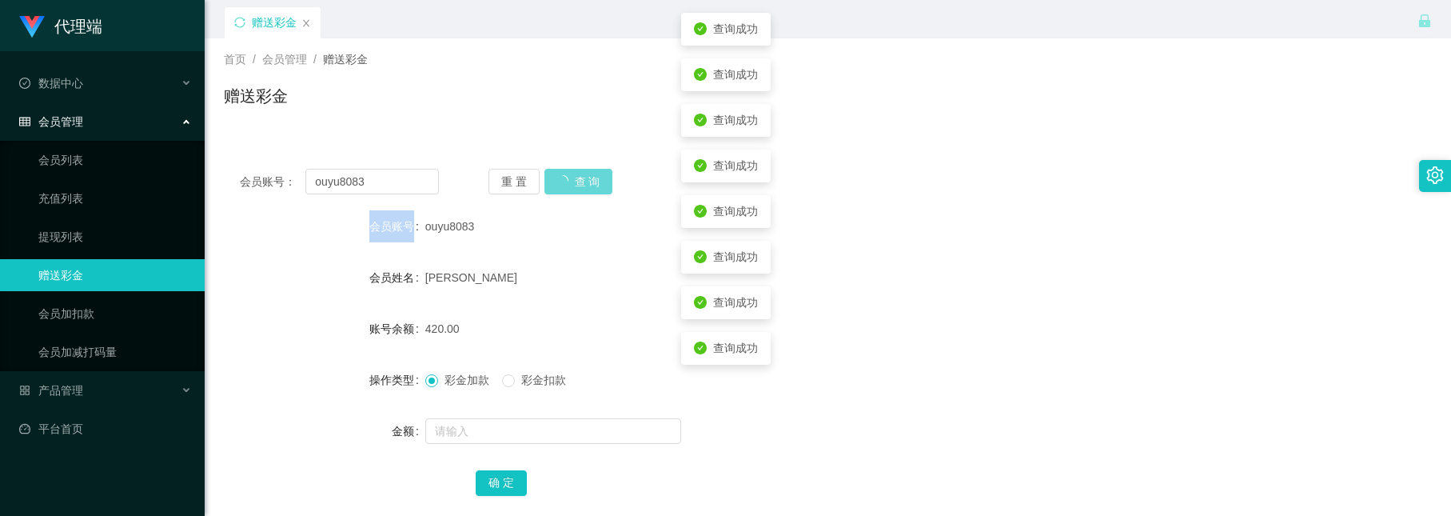
click at [560, 190] on div "重 置 查 询" at bounding box center [588, 182] width 199 height 26
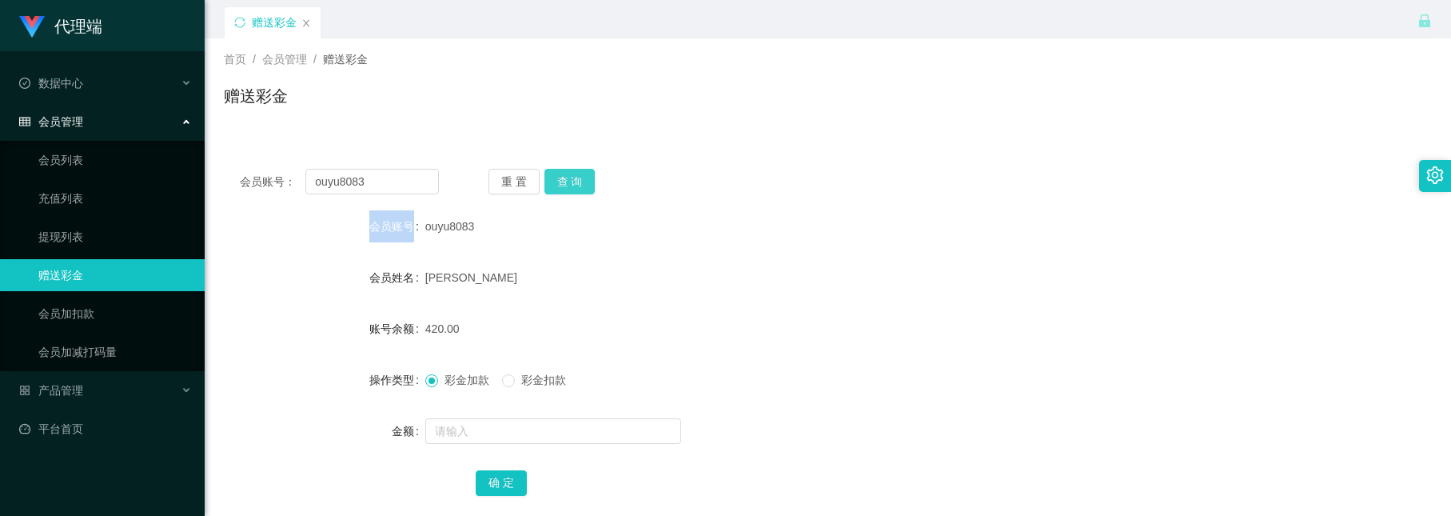
click at [567, 178] on button "查 询" at bounding box center [570, 182] width 51 height 26
click at [614, 144] on div "会员账号： ouyu8083 重 置 查 询 会员账号 ouyu8083 会员姓名 wang xiaoming 账号余额 420.00 操作类型 彩金加款 彩…" at bounding box center [828, 334] width 1208 height 400
click at [710, 204] on div "会员账号： ouyu8083 重 置 查 询 会员账号 ouyu8083 会员姓名 wang xiaoming 账号余额 420.00 操作类型 彩金加款 彩…" at bounding box center [828, 343] width 1208 height 381
click at [581, 188] on button "查 询" at bounding box center [570, 182] width 51 height 26
click at [656, 195] on div "会员账号： ouyu8083 重 置 查 询 会员账号 ouyu8083 会员姓名 wang xiaoming 账号余额 420.00 操作类型 彩金加款 彩…" at bounding box center [828, 343] width 1208 height 381
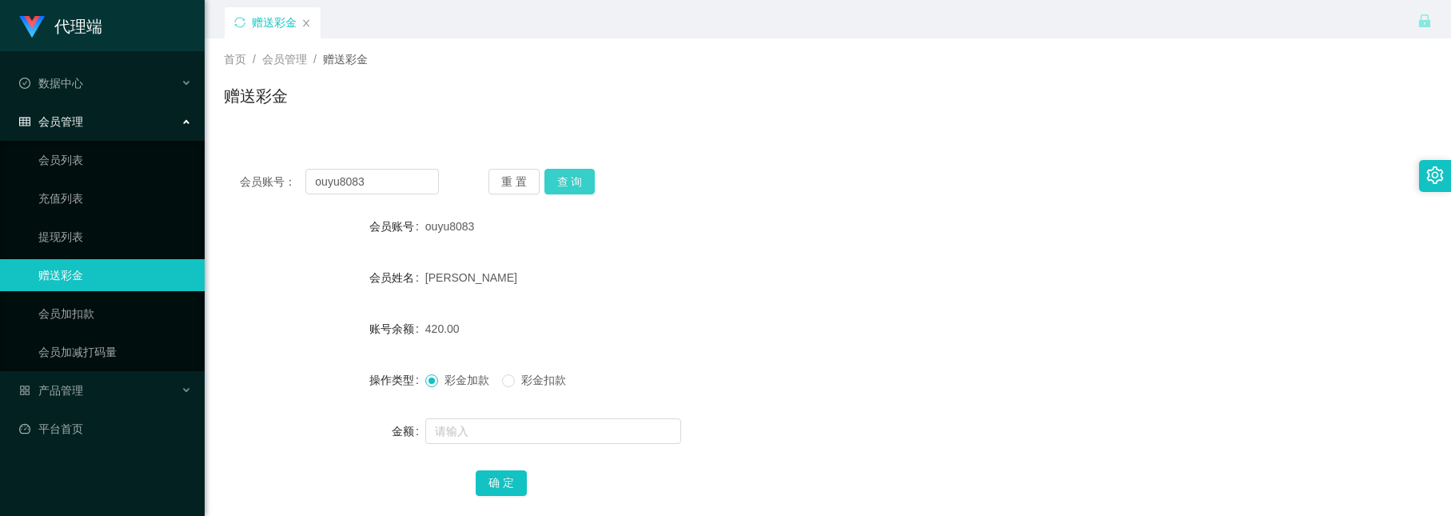
click at [562, 181] on button "查 询" at bounding box center [570, 182] width 51 height 26
click at [562, 181] on div "重 置 查 询" at bounding box center [588, 182] width 199 height 26
click at [562, 181] on button "查 询" at bounding box center [570, 182] width 51 height 26
click at [562, 181] on div "重 置 查 询" at bounding box center [588, 182] width 199 height 26
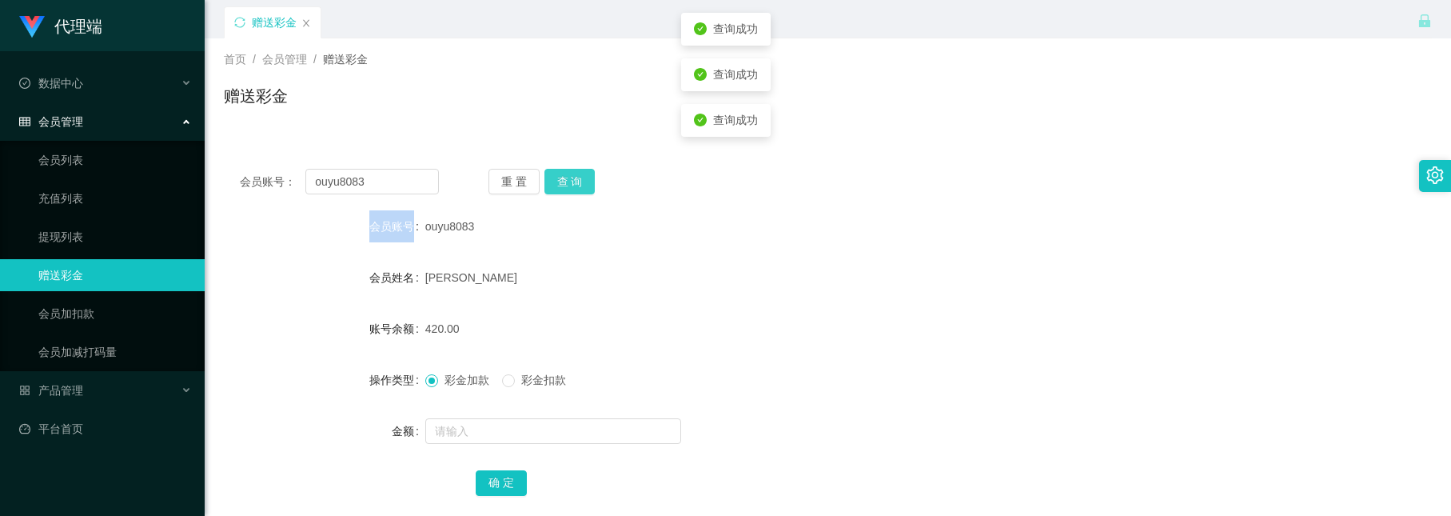
click at [562, 181] on button "查 询" at bounding box center [570, 182] width 51 height 26
click at [562, 181] on div "重 置 查 询" at bounding box center [588, 182] width 199 height 26
click at [406, 228] on label "会员账号" at bounding box center [397, 226] width 56 height 13
click at [574, 178] on button "查 询" at bounding box center [570, 182] width 51 height 26
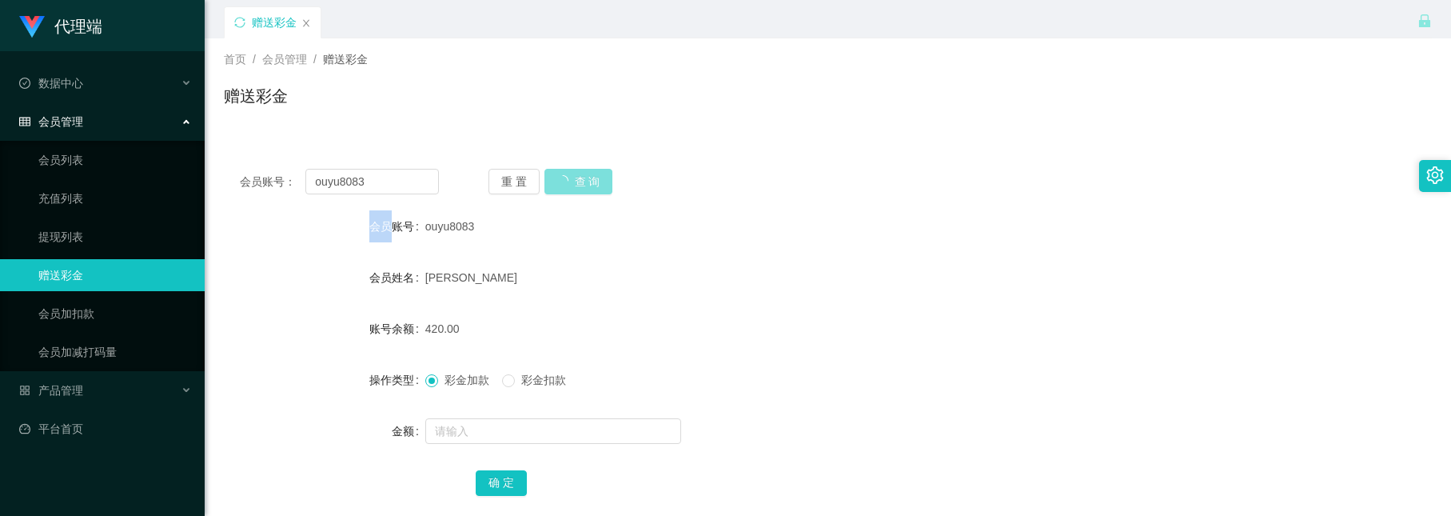
click at [574, 178] on div "重 置 查 询" at bounding box center [588, 182] width 199 height 26
click at [553, 240] on div "ouyu8083" at bounding box center [777, 226] width 705 height 32
click at [845, 127] on div "首页 / 会员管理 / 赠送彩金 / 赠送彩金" at bounding box center [828, 85] width 1247 height 95
click at [547, 175] on button "查 询" at bounding box center [570, 182] width 51 height 26
drag, startPoint x: 401, startPoint y: 171, endPoint x: 2, endPoint y: 10, distance: 430.5
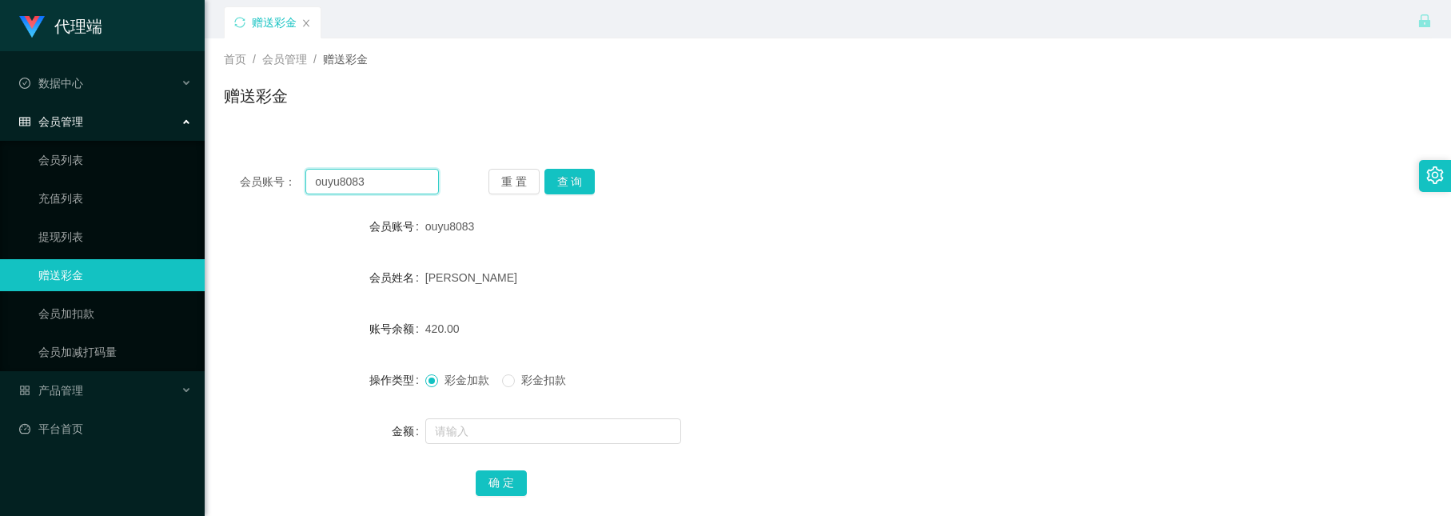
click at [2, 10] on section "代理端 数据中心 会员管理 会员列表 充值列表 提现列表 赠送彩金 会员加扣款 会员加减打码量 产品管理 开奖记录 注单管理 产品列表 即时注单 产品预设置 …" at bounding box center [725, 304] width 1451 height 608
click at [578, 181] on button "查 询" at bounding box center [570, 182] width 51 height 26
click at [658, 171] on div "重 置 查 询" at bounding box center [588, 182] width 199 height 26
click at [581, 176] on button "查 询" at bounding box center [570, 182] width 51 height 26
click at [717, 186] on div "会员账号： ouyu8083 重 置 查 询" at bounding box center [828, 182] width 1208 height 26
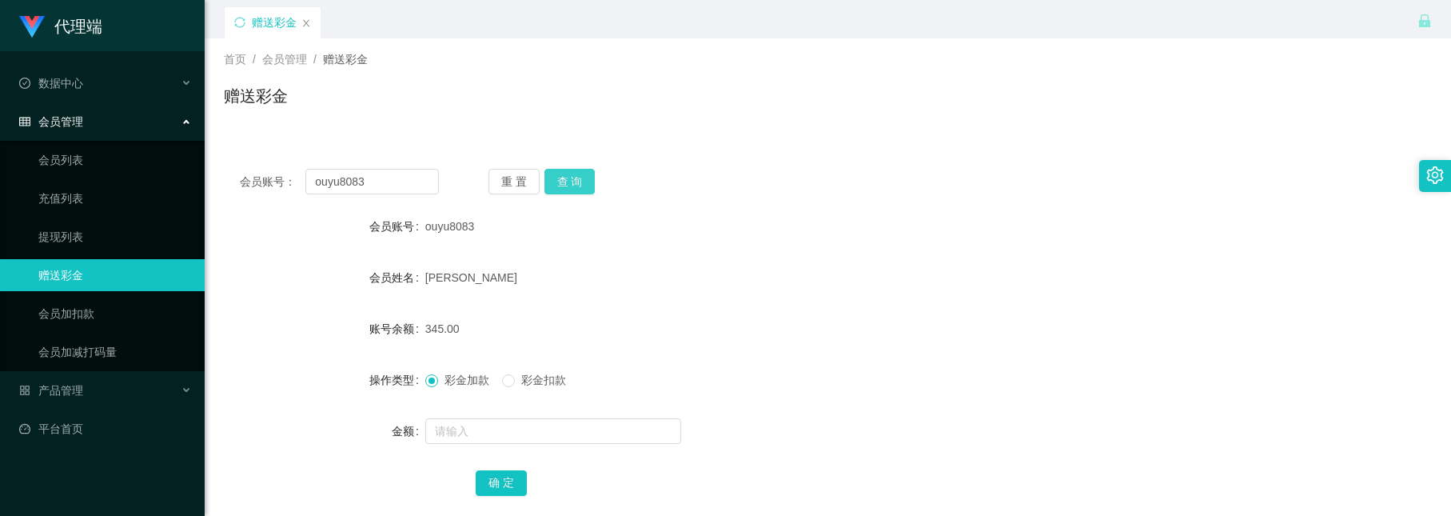
click at [578, 183] on button "查 询" at bounding box center [570, 182] width 51 height 26
click at [578, 183] on div "重 置 查 询" at bounding box center [588, 182] width 199 height 26
click at [578, 183] on button "查 询" at bounding box center [570, 182] width 51 height 26
click at [578, 183] on div "重 置 查 询" at bounding box center [588, 182] width 199 height 26
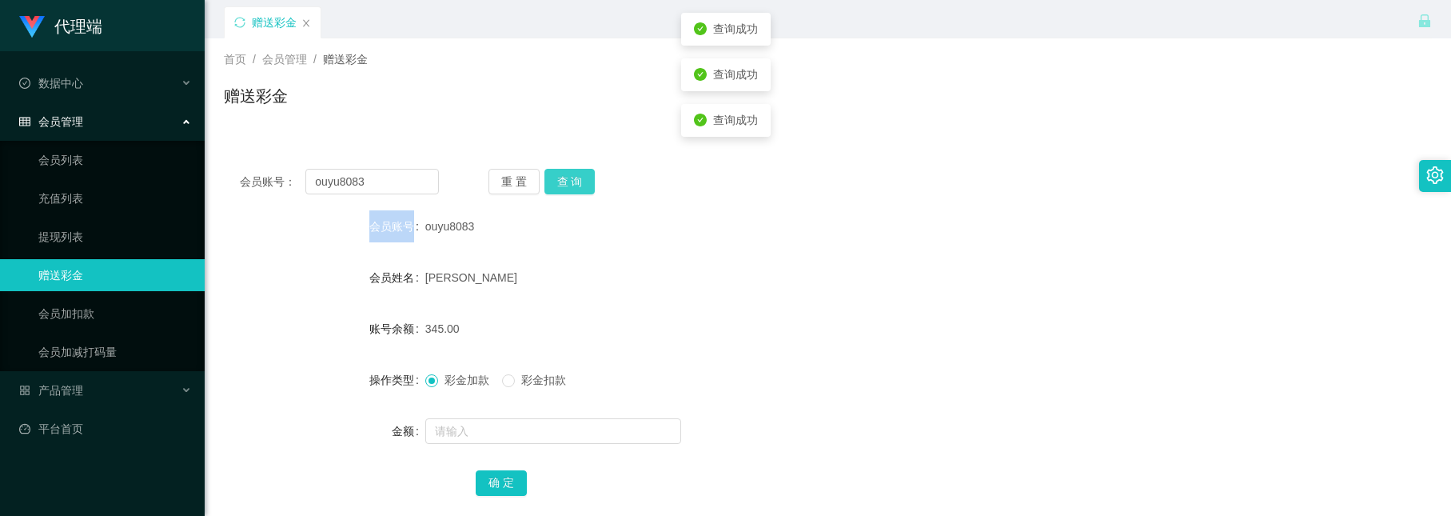
click at [578, 183] on button "查 询" at bounding box center [570, 182] width 51 height 26
click at [578, 183] on div "重 置 查 询" at bounding box center [588, 182] width 199 height 26
click at [578, 183] on button "查 询" at bounding box center [570, 182] width 51 height 26
click at [578, 183] on div "重 置 查 询" at bounding box center [588, 182] width 199 height 26
click at [578, 183] on button "查 询" at bounding box center [570, 182] width 51 height 26
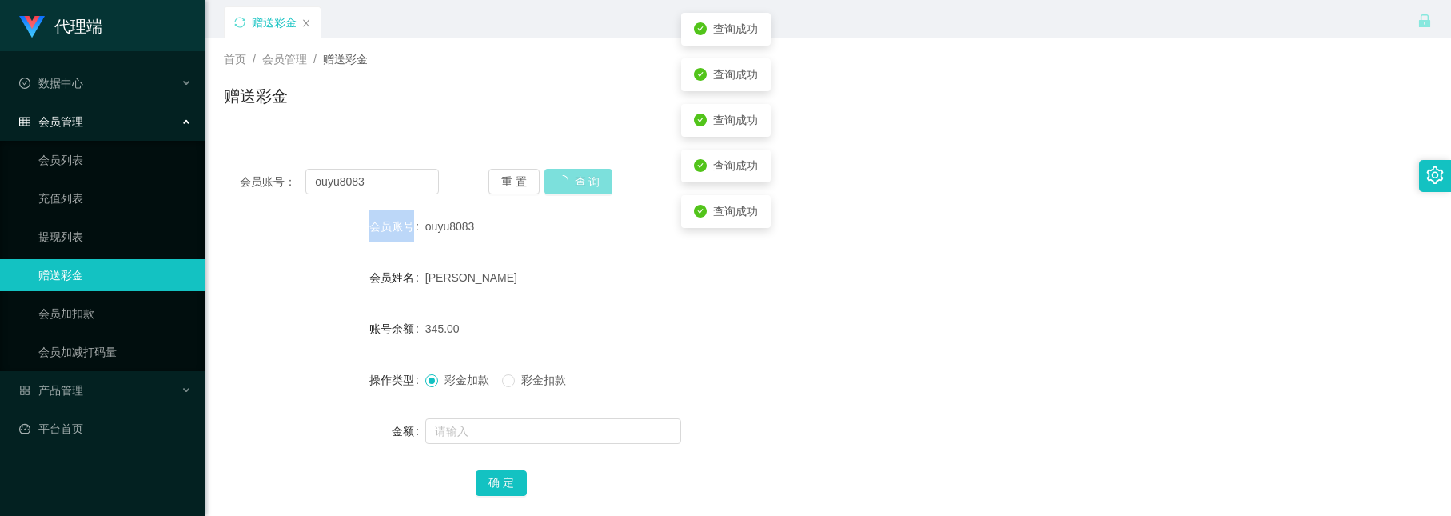
click at [578, 183] on div "重 置 查 询" at bounding box center [588, 182] width 199 height 26
click at [578, 183] on button "查 询" at bounding box center [570, 182] width 51 height 26
click at [578, 183] on div "重 置 查 询" at bounding box center [588, 182] width 199 height 26
click at [578, 183] on button "查 询" at bounding box center [570, 182] width 51 height 26
click at [578, 183] on div "重 置 查 询" at bounding box center [588, 182] width 199 height 26
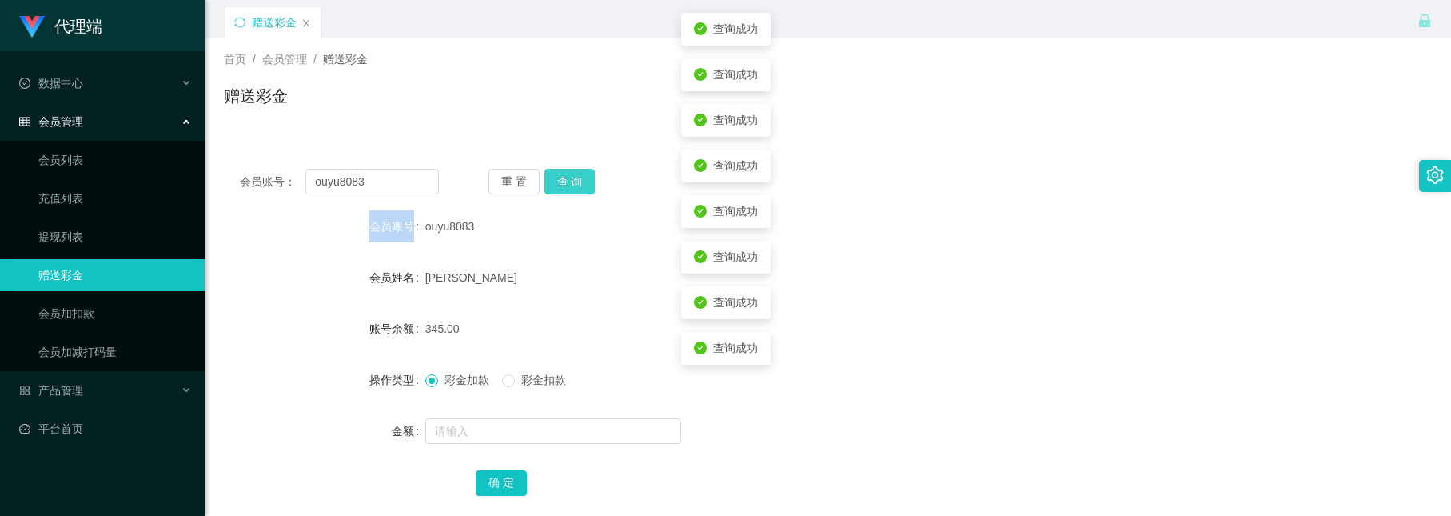
click at [578, 183] on button "查 询" at bounding box center [570, 182] width 51 height 26
click at [578, 183] on div "重 置 查 询" at bounding box center [588, 182] width 199 height 26
click at [578, 183] on button "查 询" at bounding box center [570, 182] width 51 height 26
click at [578, 183] on div "重 置 查 询" at bounding box center [588, 182] width 199 height 26
click at [578, 183] on button "查 询" at bounding box center [579, 182] width 69 height 26
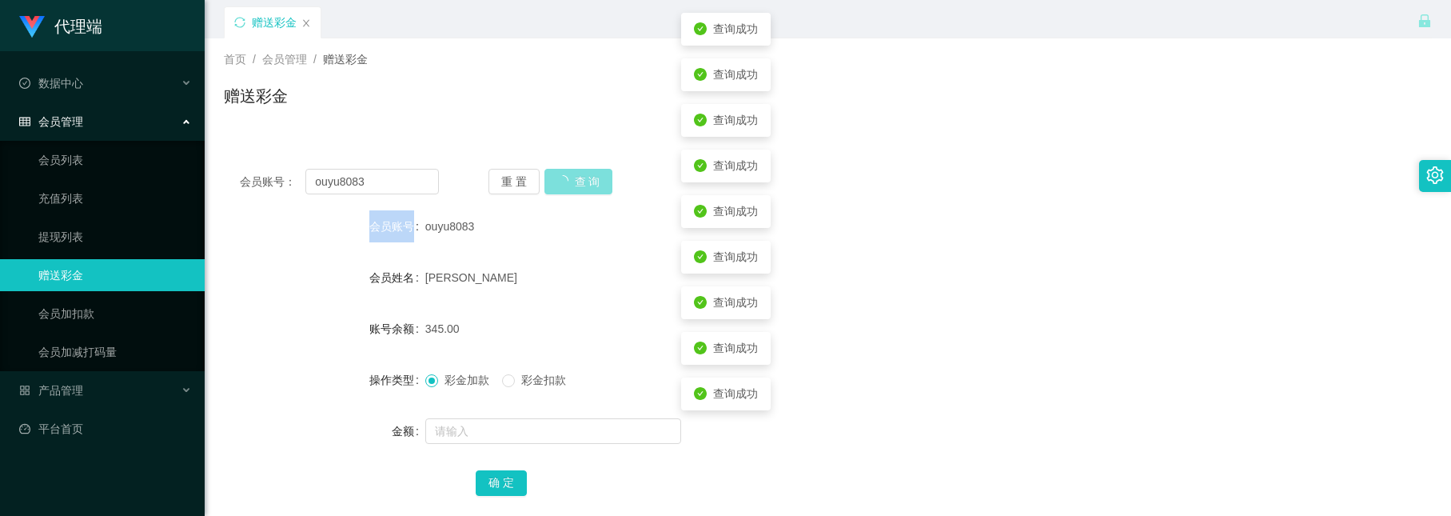
click at [578, 183] on div "重 置 查 询" at bounding box center [588, 182] width 199 height 26
click at [578, 183] on button "查 询" at bounding box center [570, 182] width 51 height 26
click at [578, 183] on div "重 置 查 询" at bounding box center [588, 182] width 199 height 26
click at [578, 183] on button "查 询" at bounding box center [570, 182] width 51 height 26
click at [574, 183] on div "重 置 查 询" at bounding box center [588, 182] width 199 height 26
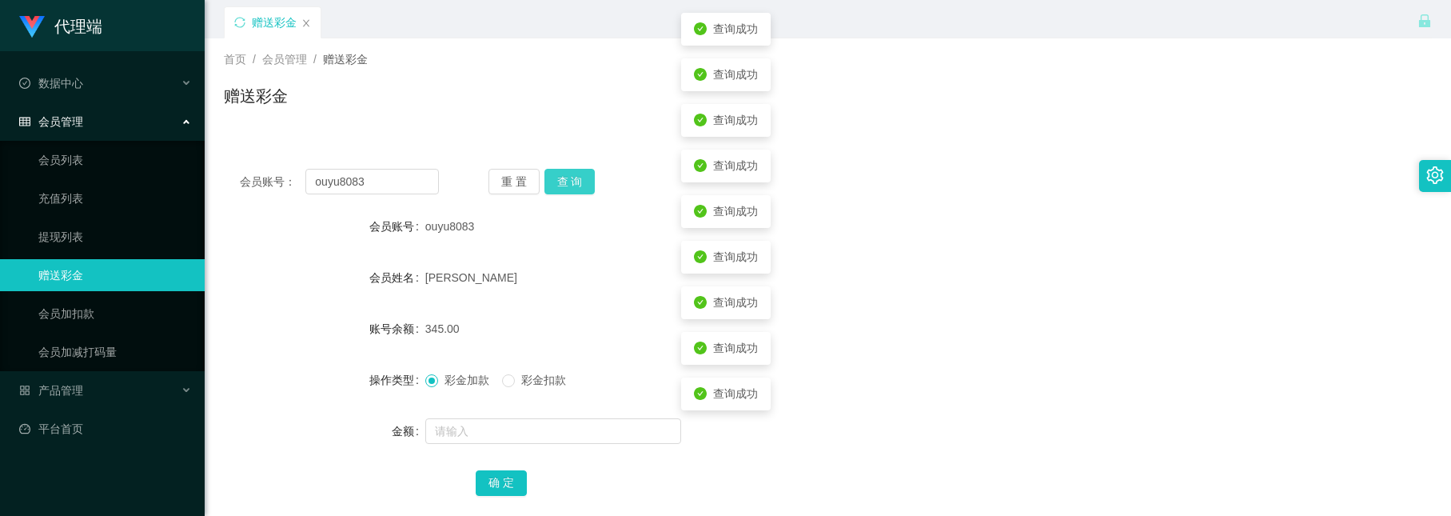
click at [574, 183] on button "查 询" at bounding box center [570, 182] width 51 height 26
click at [574, 183] on div "重 置 查 询" at bounding box center [588, 182] width 199 height 26
click at [574, 183] on button "查 询" at bounding box center [579, 182] width 69 height 26
click at [573, 183] on button "查 询" at bounding box center [579, 182] width 69 height 26
click at [573, 183] on div "重 置 查 询" at bounding box center [588, 182] width 199 height 26
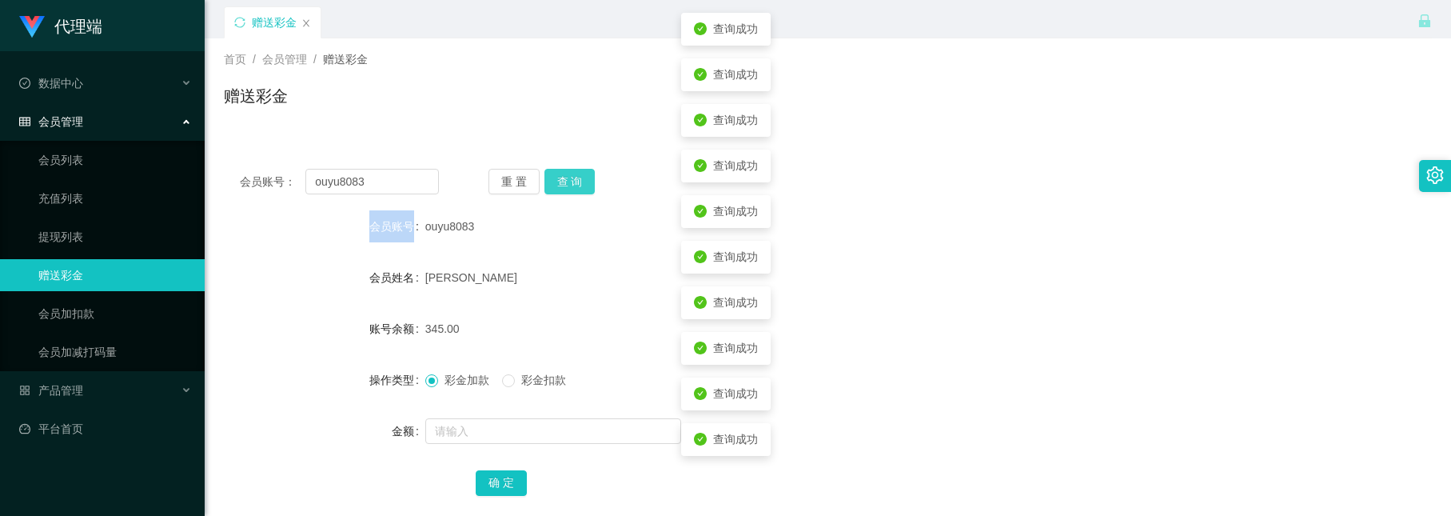
click at [573, 183] on button "查 询" at bounding box center [570, 182] width 51 height 26
click at [572, 183] on div "重 置 查 询" at bounding box center [588, 182] width 199 height 26
click at [571, 183] on button "查 询" at bounding box center [570, 182] width 51 height 26
click at [571, 183] on div "重 置 查 询" at bounding box center [588, 182] width 199 height 26
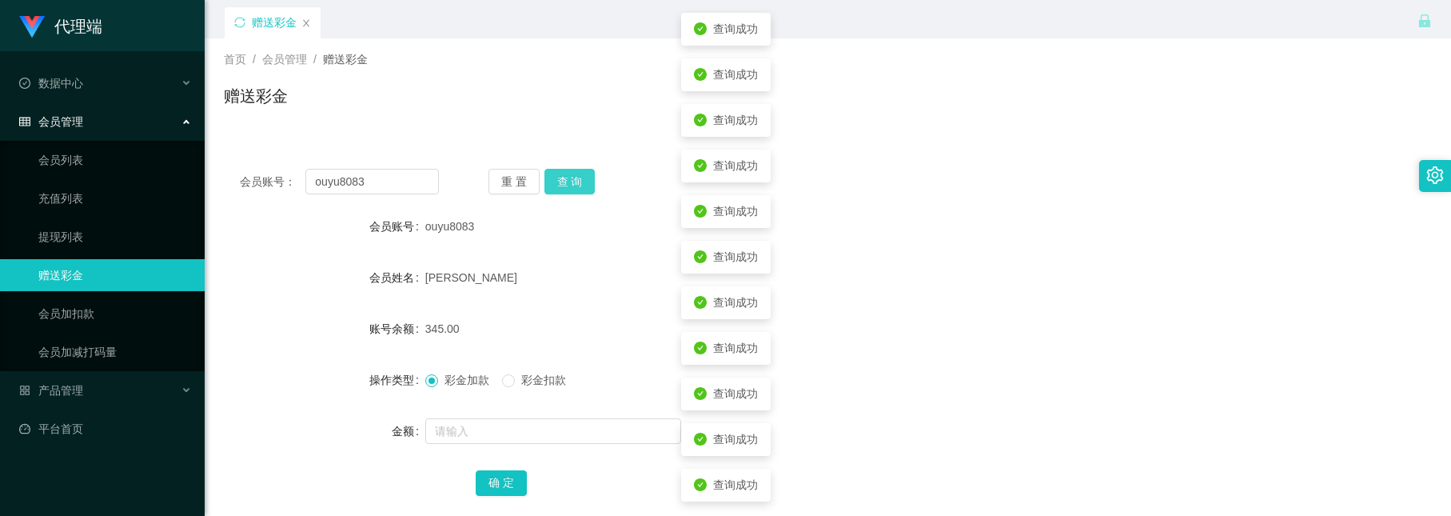
click at [571, 183] on button "查 询" at bounding box center [570, 182] width 51 height 26
click at [571, 183] on div "重 置 查 询" at bounding box center [588, 182] width 199 height 26
click at [571, 183] on button "查 询" at bounding box center [579, 182] width 69 height 26
click at [571, 183] on div "重 置 查 询" at bounding box center [588, 182] width 199 height 26
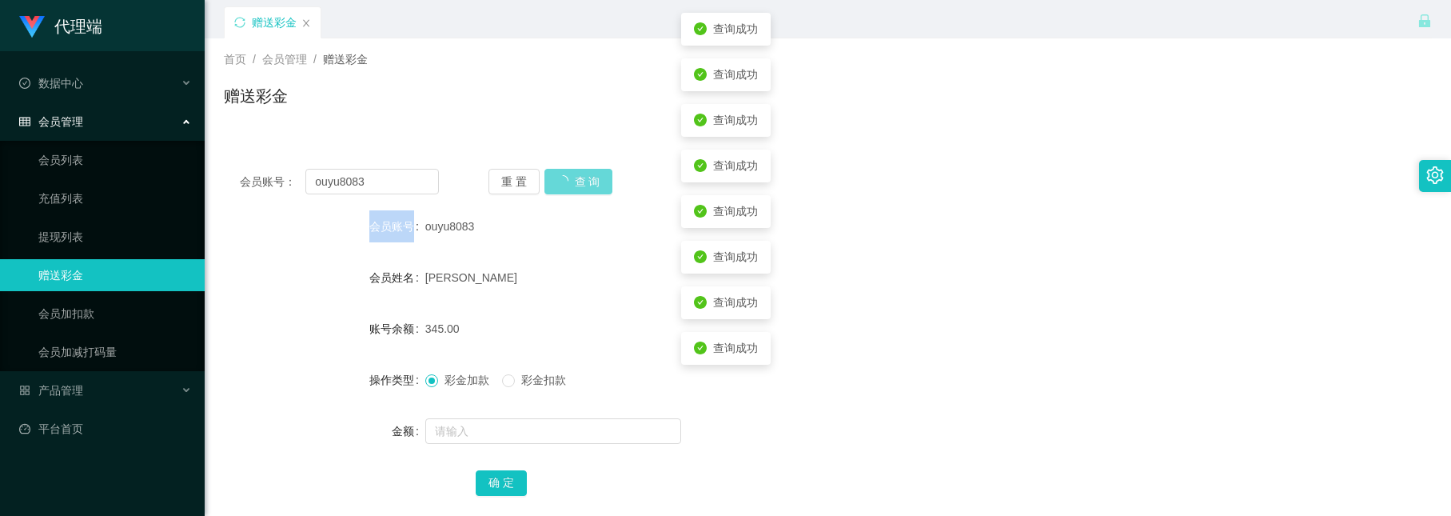
click at [571, 183] on div "重 置 查 询" at bounding box center [588, 182] width 199 height 26
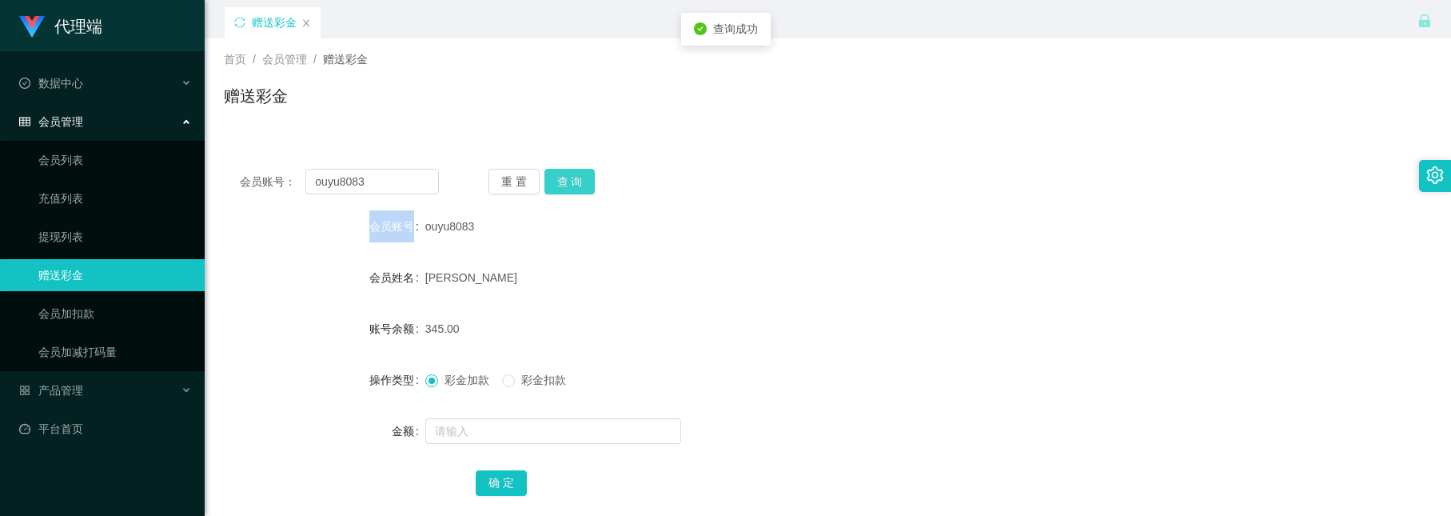
click at [571, 183] on button "查 询" at bounding box center [570, 182] width 51 height 26
click at [565, 185] on button "查 询" at bounding box center [570, 182] width 51 height 26
click at [552, 180] on button "查 询" at bounding box center [570, 182] width 51 height 26
click at [377, 236] on div "会员账号" at bounding box center [325, 226] width 202 height 32
click at [549, 181] on button "查 询" at bounding box center [570, 182] width 51 height 26
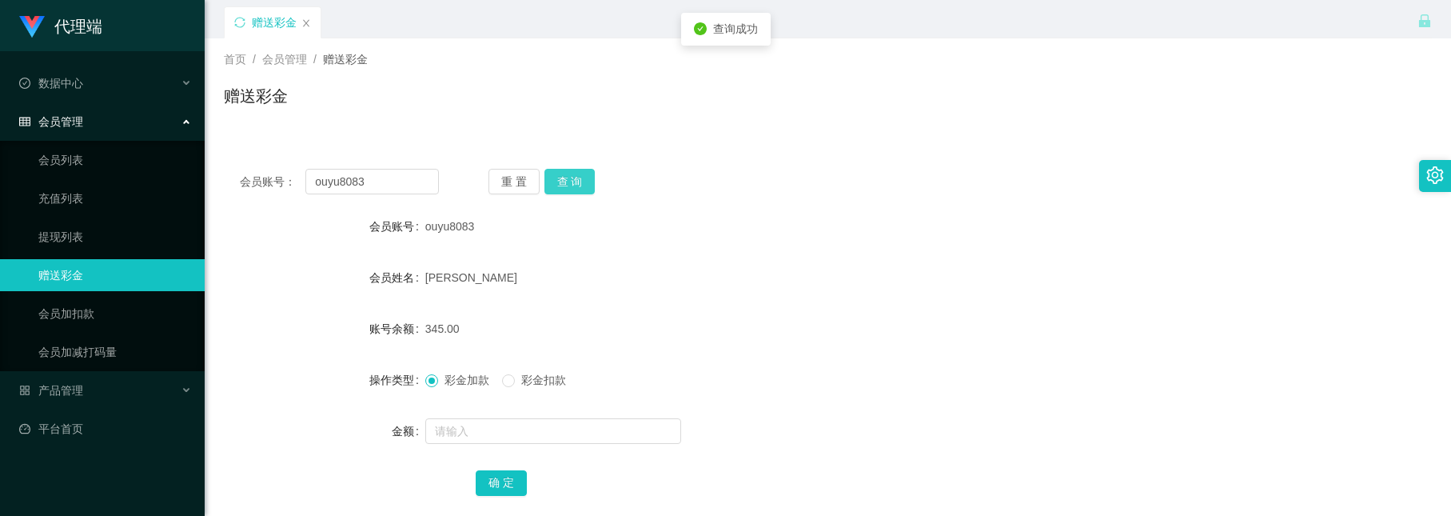
click at [565, 183] on button "查 询" at bounding box center [570, 182] width 51 height 26
click at [569, 190] on button "查 询" at bounding box center [570, 182] width 51 height 26
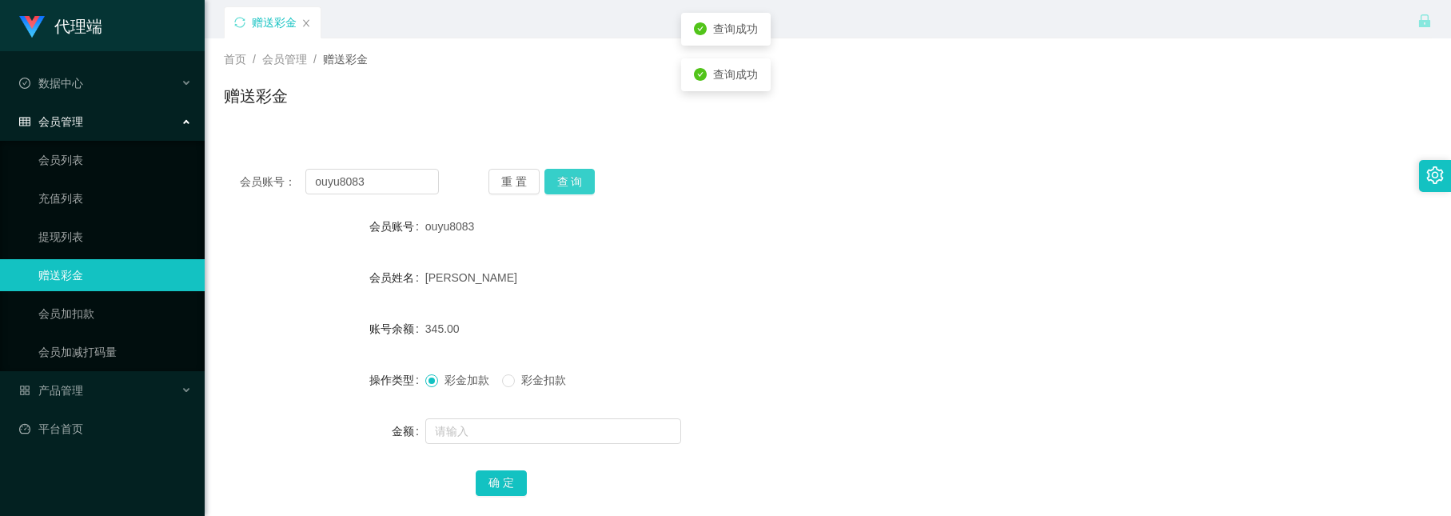
click at [581, 178] on button "查 询" at bounding box center [570, 182] width 51 height 26
click at [577, 180] on button "查 询" at bounding box center [570, 182] width 51 height 26
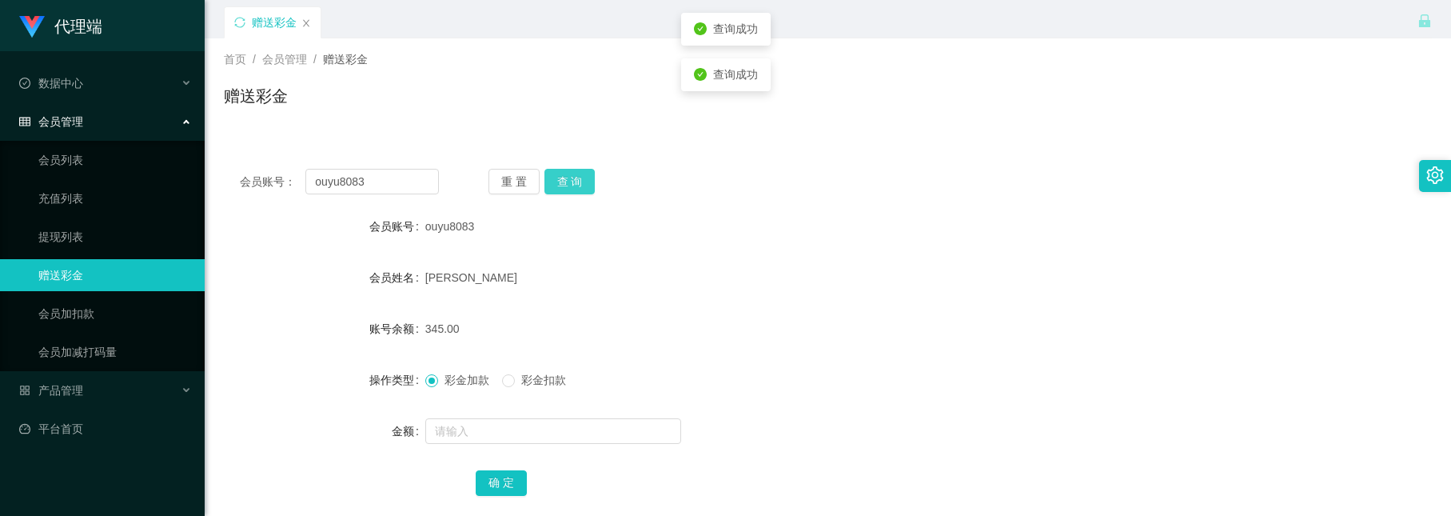
click at [577, 180] on button "查 询" at bounding box center [570, 182] width 51 height 26
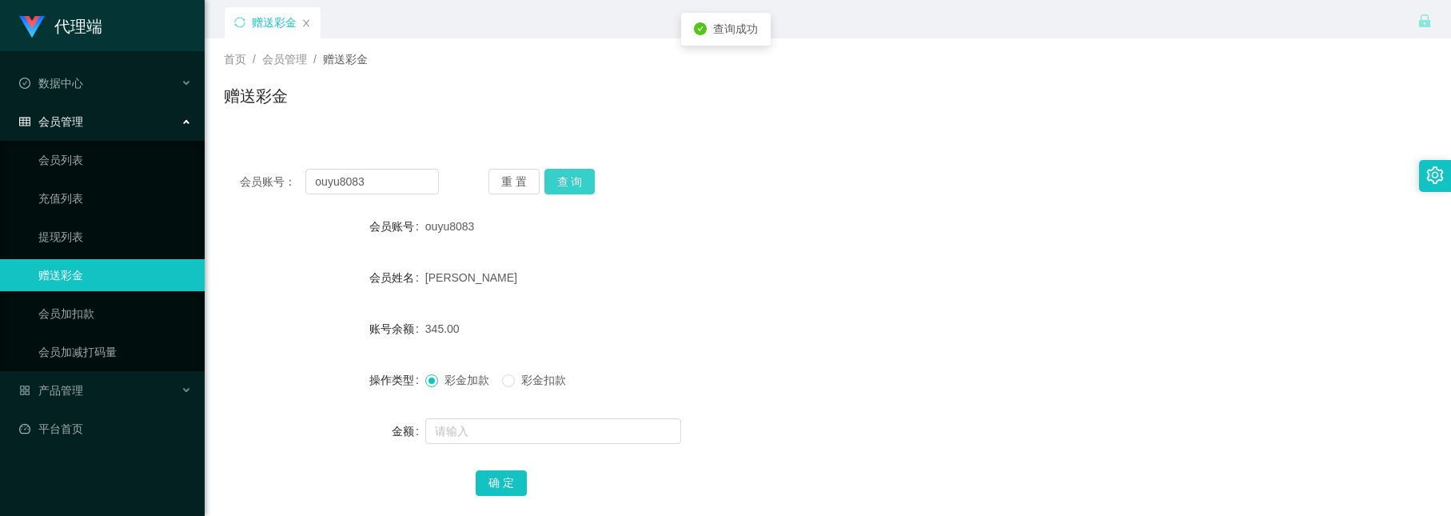
click at [577, 180] on button "查 询" at bounding box center [570, 182] width 51 height 26
click at [574, 178] on button "查 询" at bounding box center [570, 182] width 51 height 26
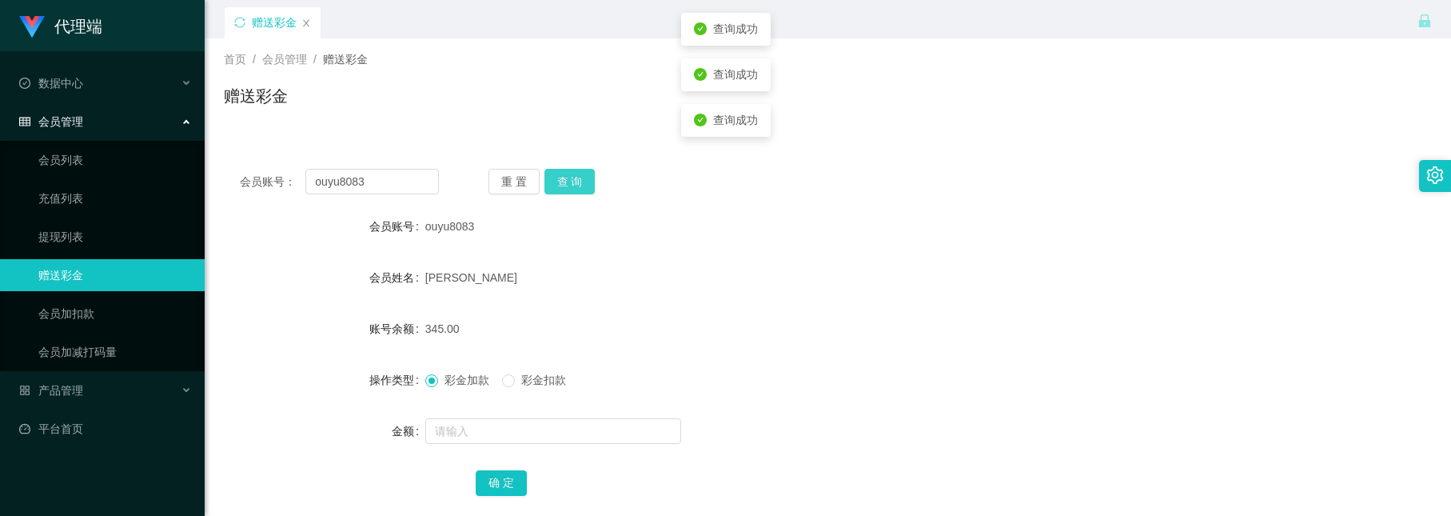
click at [574, 178] on button "查 询" at bounding box center [570, 182] width 51 height 26
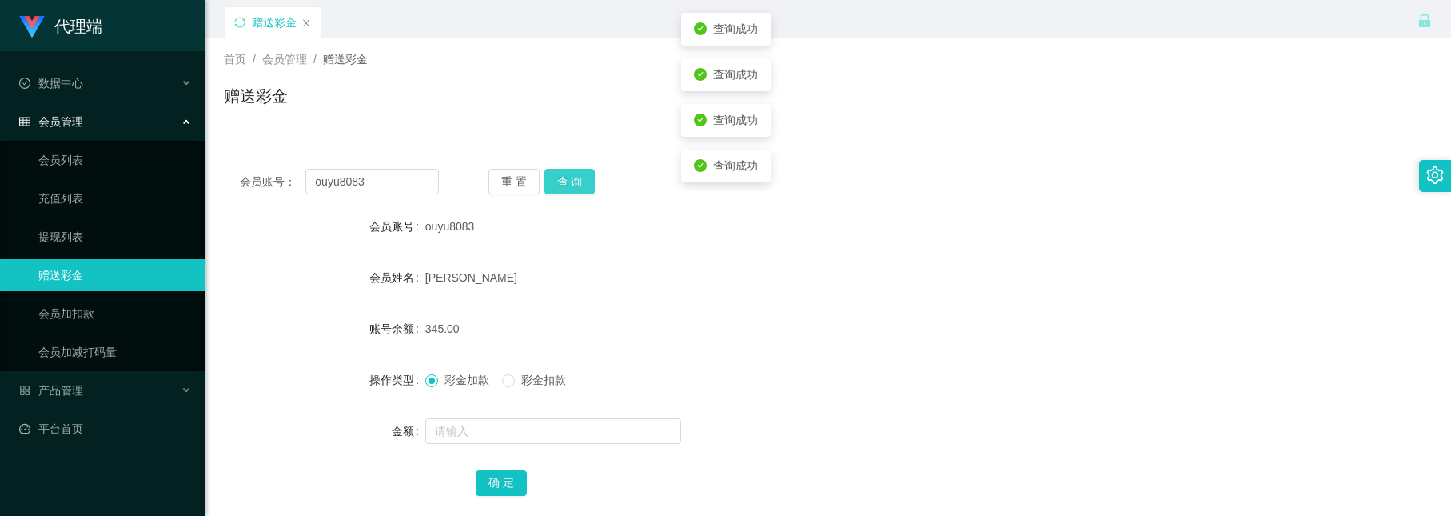
click at [574, 178] on button "查 询" at bounding box center [570, 182] width 51 height 26
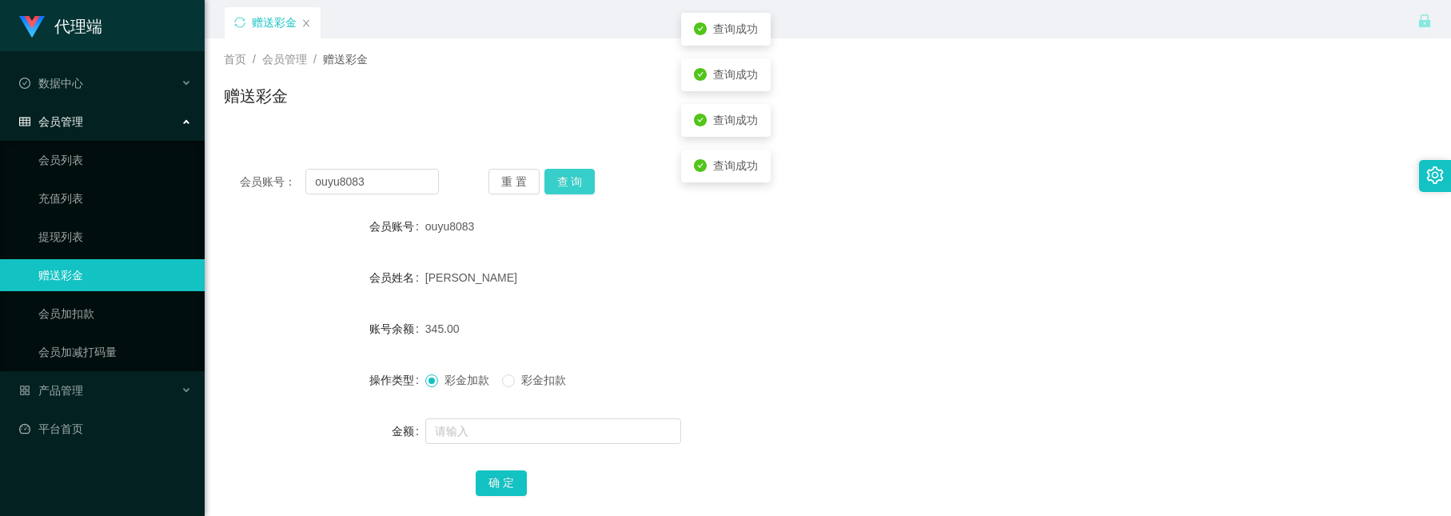
click at [574, 178] on button "查 询" at bounding box center [570, 182] width 51 height 26
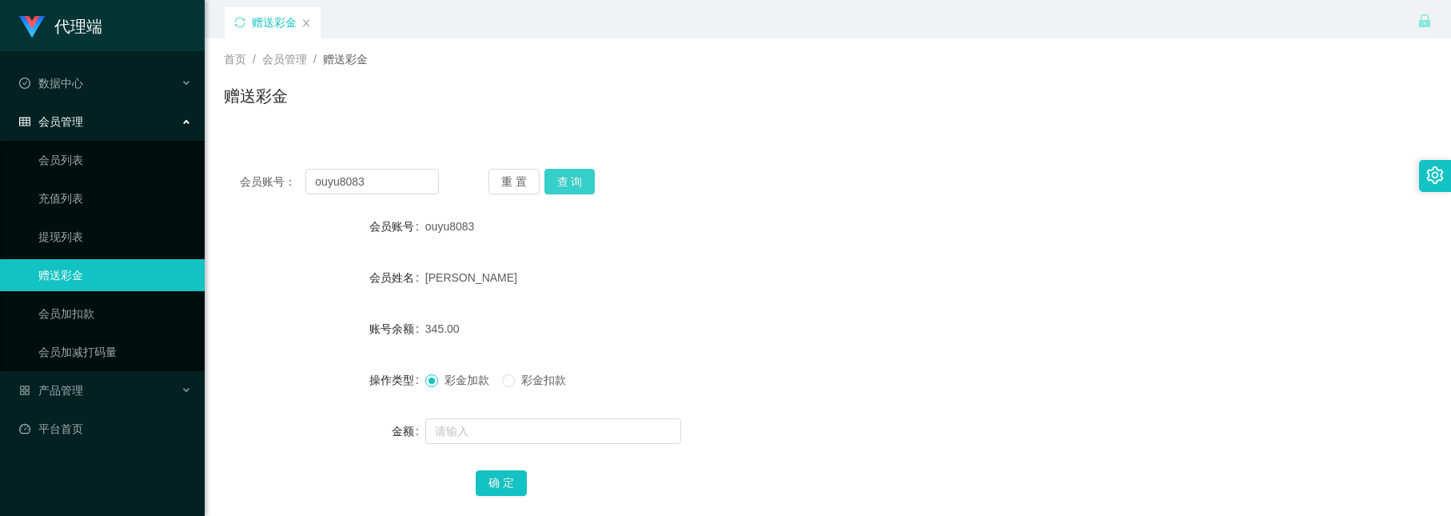
click at [561, 169] on button "查 询" at bounding box center [570, 182] width 51 height 26
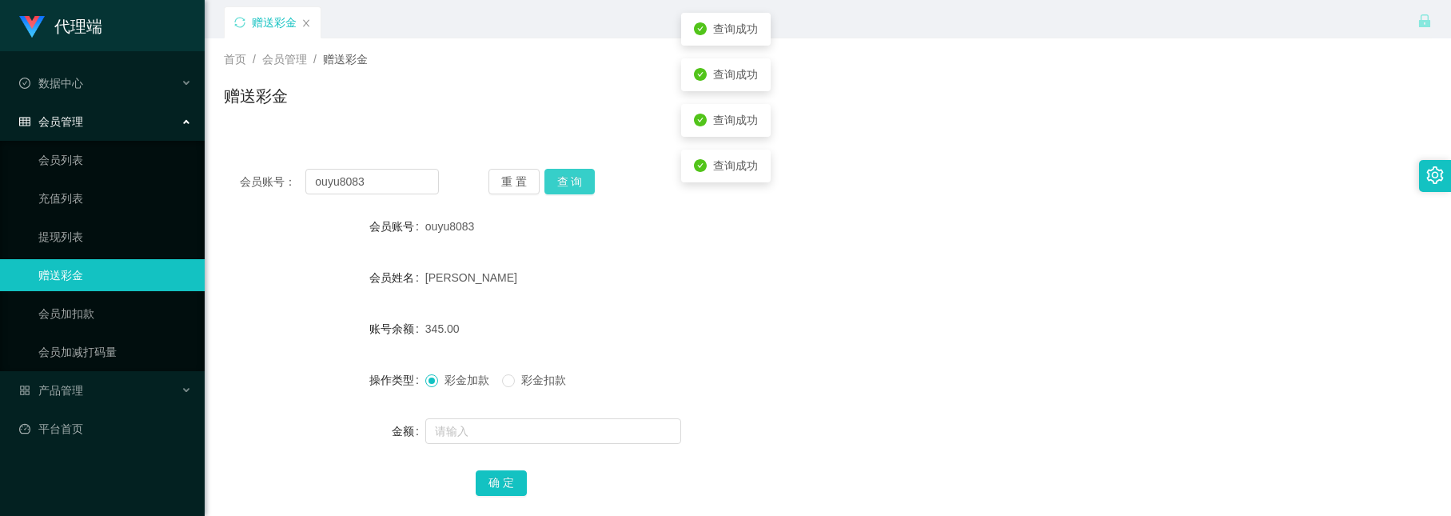
click at [561, 169] on button "查 询" at bounding box center [570, 182] width 51 height 26
click at [585, 185] on button "查 询" at bounding box center [570, 182] width 51 height 26
click at [574, 192] on button "查 询" at bounding box center [570, 182] width 51 height 26
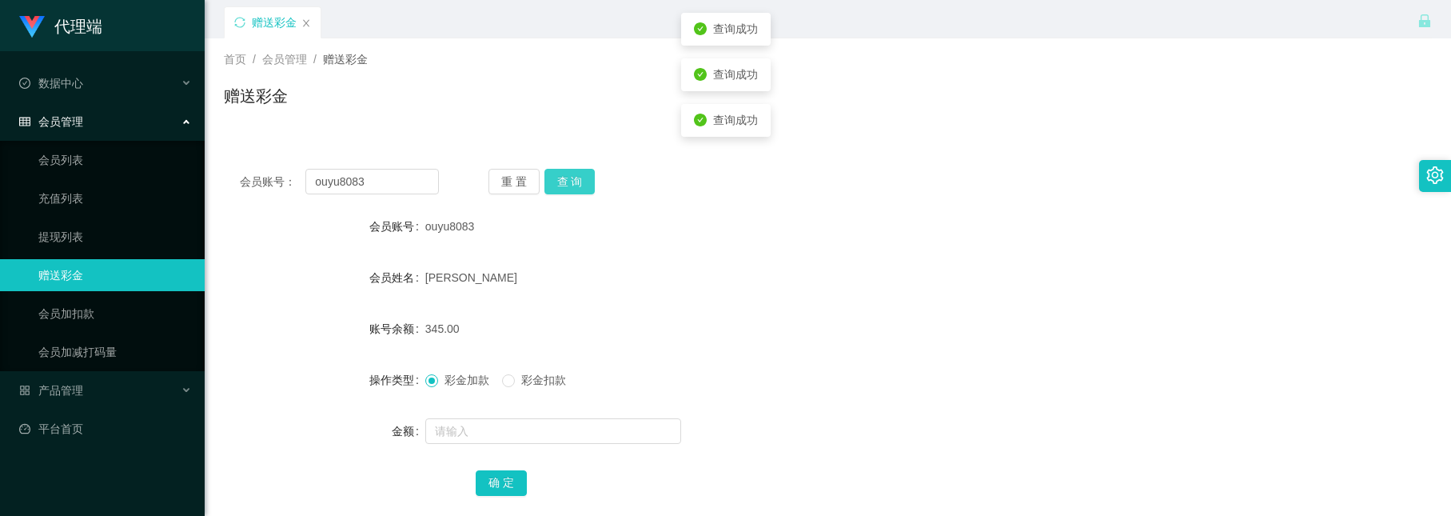
click at [574, 192] on button "查 询" at bounding box center [570, 182] width 51 height 26
click at [579, 182] on button "查 询" at bounding box center [570, 182] width 51 height 26
click at [610, 210] on div "ouyu8083" at bounding box center [777, 226] width 705 height 32
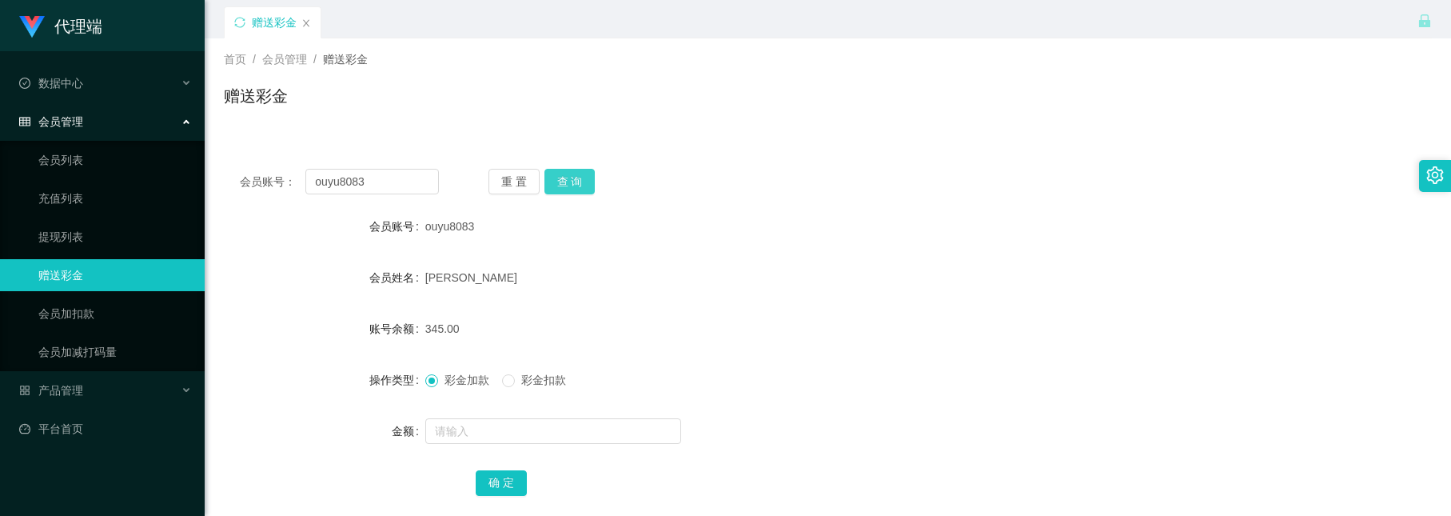
click at [573, 174] on button "查 询" at bounding box center [570, 182] width 51 height 26
click at [569, 178] on button "查 询" at bounding box center [570, 182] width 51 height 26
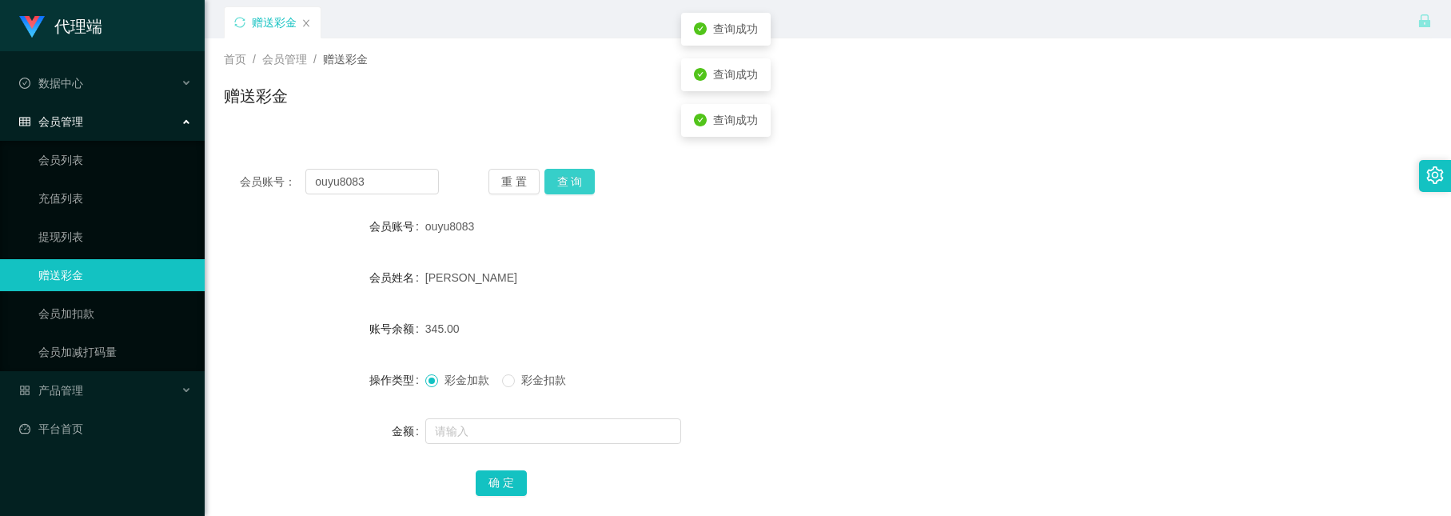
click at [569, 178] on button "查 询" at bounding box center [570, 182] width 51 height 26
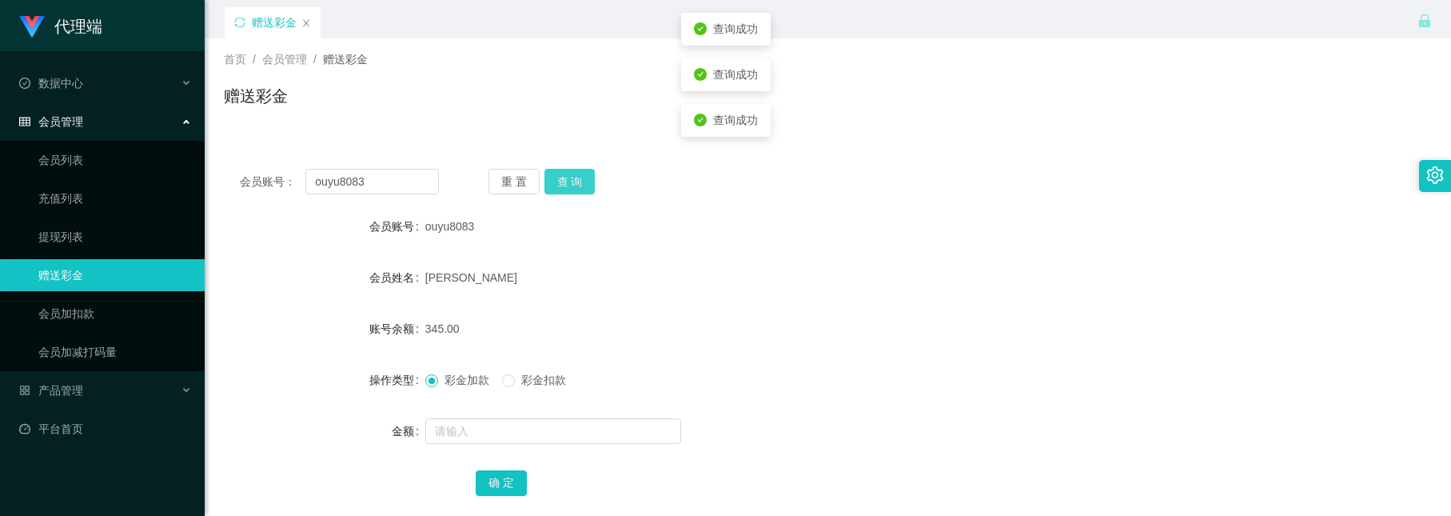
click at [569, 178] on button "查 询" at bounding box center [570, 182] width 51 height 26
click at [583, 181] on button "查 询" at bounding box center [570, 182] width 51 height 26
click at [560, 188] on button "查 询" at bounding box center [570, 182] width 51 height 26
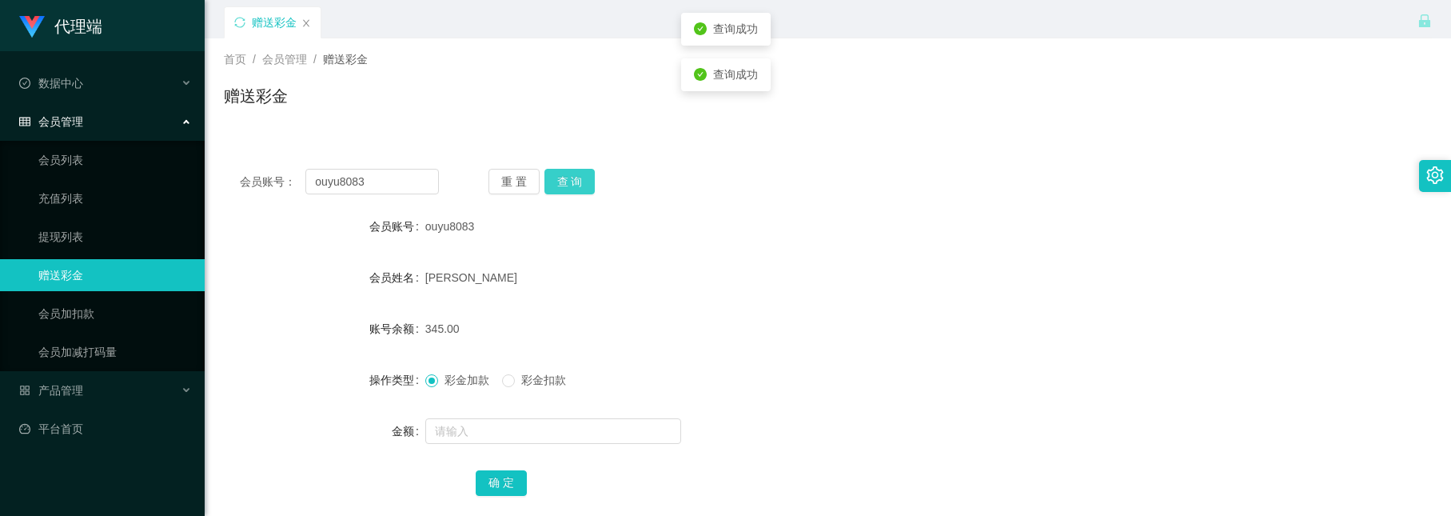
click at [557, 190] on button "查 询" at bounding box center [570, 182] width 51 height 26
click at [548, 192] on button "查 询" at bounding box center [570, 182] width 51 height 26
click at [557, 178] on button "查 询" at bounding box center [570, 182] width 51 height 26
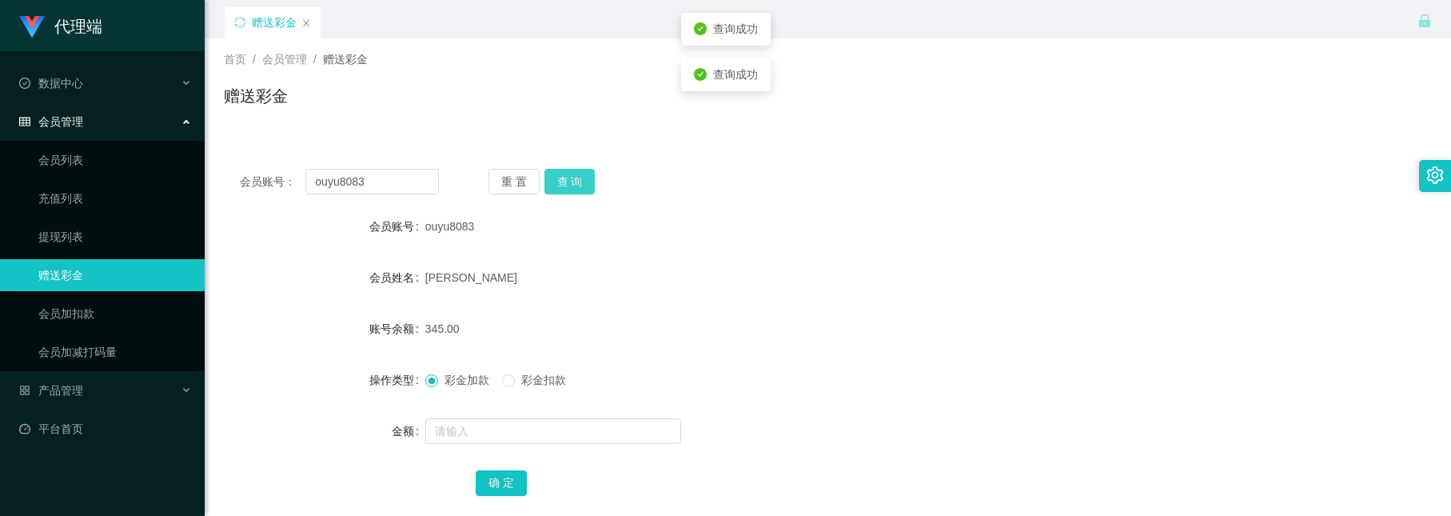
click at [557, 178] on button "查 询" at bounding box center [570, 182] width 51 height 26
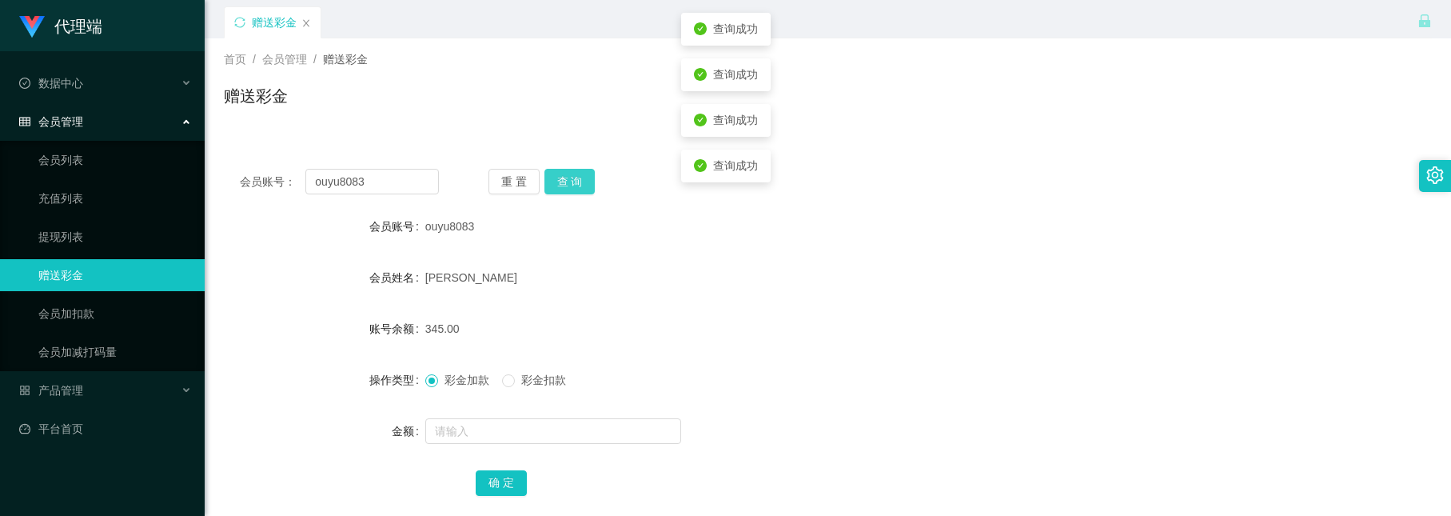
click at [557, 178] on button "查 询" at bounding box center [570, 182] width 51 height 26
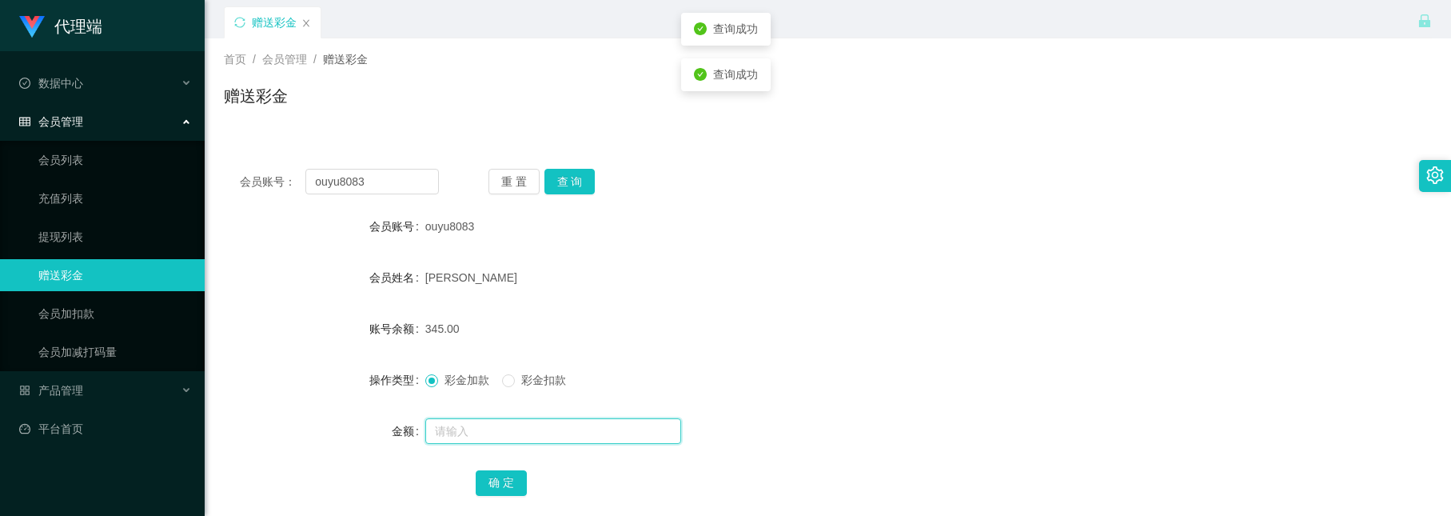
click at [487, 429] on input "text" at bounding box center [553, 431] width 256 height 26
type input "v"
type input "150"
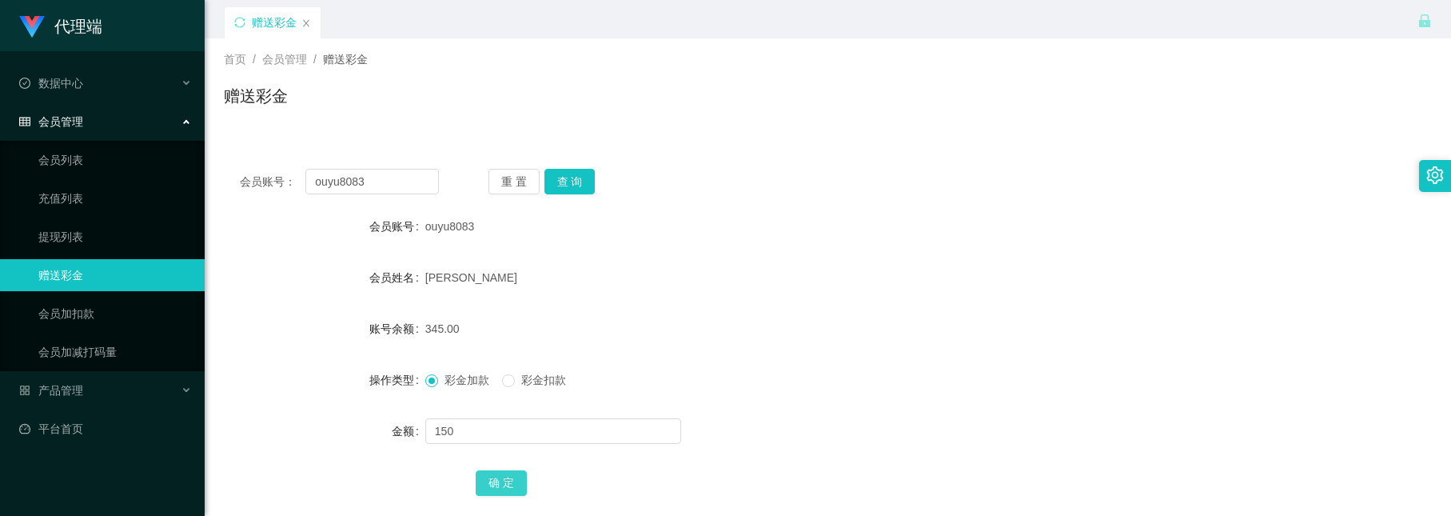
click at [500, 488] on button "确 定" at bounding box center [501, 483] width 51 height 26
click at [557, 188] on button "查 询" at bounding box center [570, 182] width 51 height 26
click at [567, 170] on button "查 询" at bounding box center [570, 182] width 51 height 26
drag, startPoint x: 394, startPoint y: 181, endPoint x: -280, endPoint y: -57, distance: 714.8
click at [0, 0] on html "代理端 数据中心 会员管理 会员列表 充值列表 提现列表 赠送彩金 会员加扣款 会员加减打码量 产品管理 开奖记录 注单管理 产品列表 即时注单 产品预设置 …" at bounding box center [725, 258] width 1451 height 516
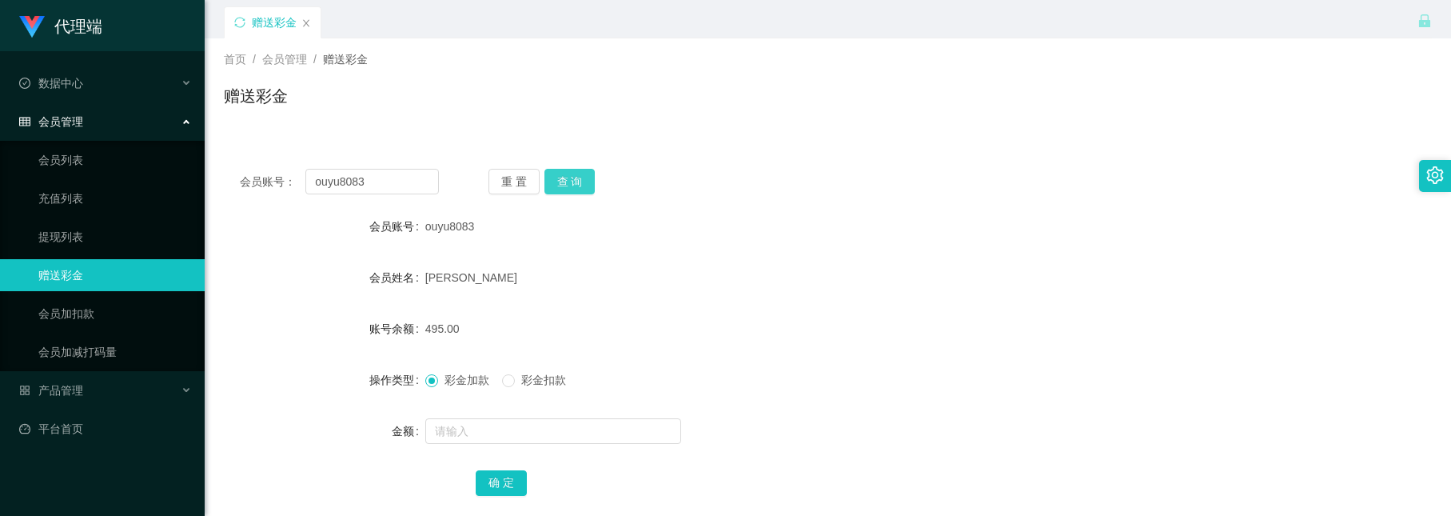
click at [576, 173] on button "查 询" at bounding box center [570, 182] width 51 height 26
click at [569, 176] on button "查 询" at bounding box center [570, 182] width 51 height 26
click at [569, 181] on button "查 询" at bounding box center [570, 182] width 51 height 26
click at [571, 174] on button "查 询" at bounding box center [570, 182] width 51 height 26
click at [565, 181] on button "查 询" at bounding box center [570, 182] width 51 height 26
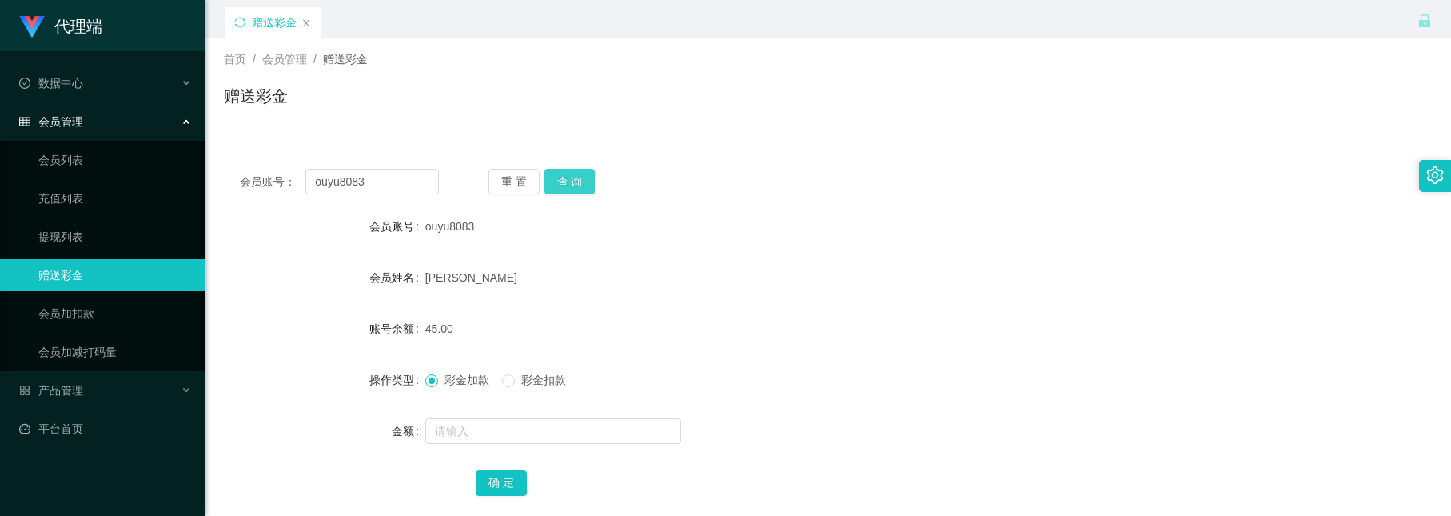
click at [569, 175] on button "查 询" at bounding box center [570, 182] width 51 height 26
click at [581, 171] on button "查 询" at bounding box center [570, 182] width 51 height 26
click at [557, 173] on button "查 询" at bounding box center [570, 182] width 51 height 26
click at [565, 178] on button "查 询" at bounding box center [570, 182] width 51 height 26
click at [578, 178] on button "查 询" at bounding box center [570, 182] width 51 height 26
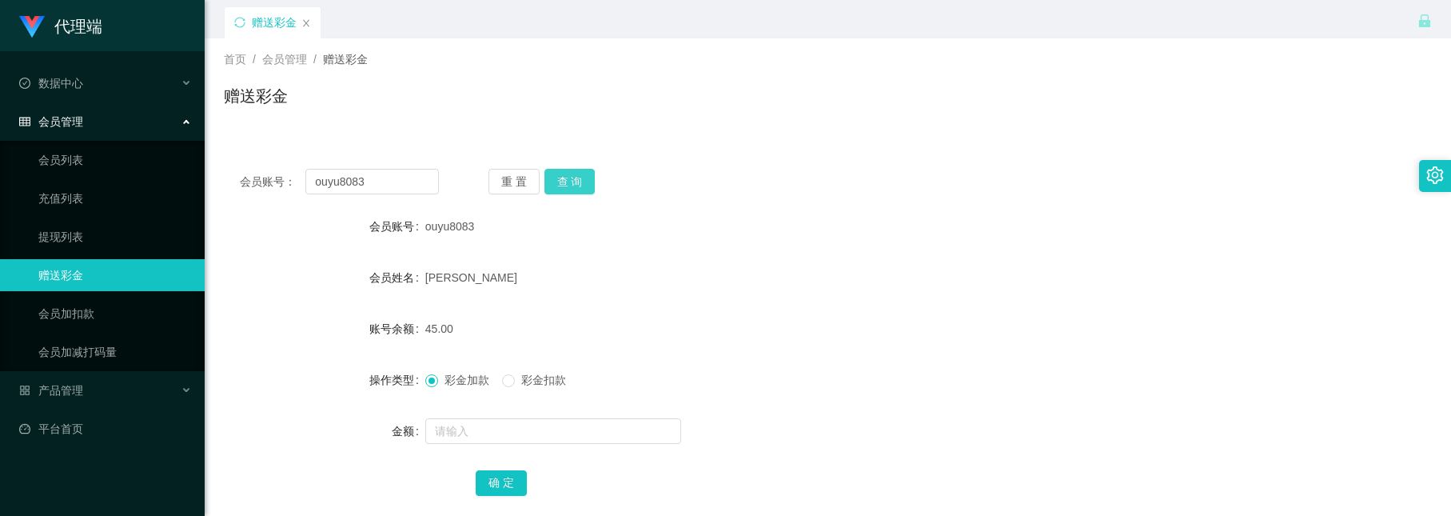
click at [569, 186] on button "查 询" at bounding box center [570, 182] width 51 height 26
click at [578, 169] on button "查 询" at bounding box center [570, 182] width 51 height 26
click at [564, 173] on button "查 询" at bounding box center [570, 182] width 51 height 26
click at [572, 171] on button "查 询" at bounding box center [570, 182] width 51 height 26
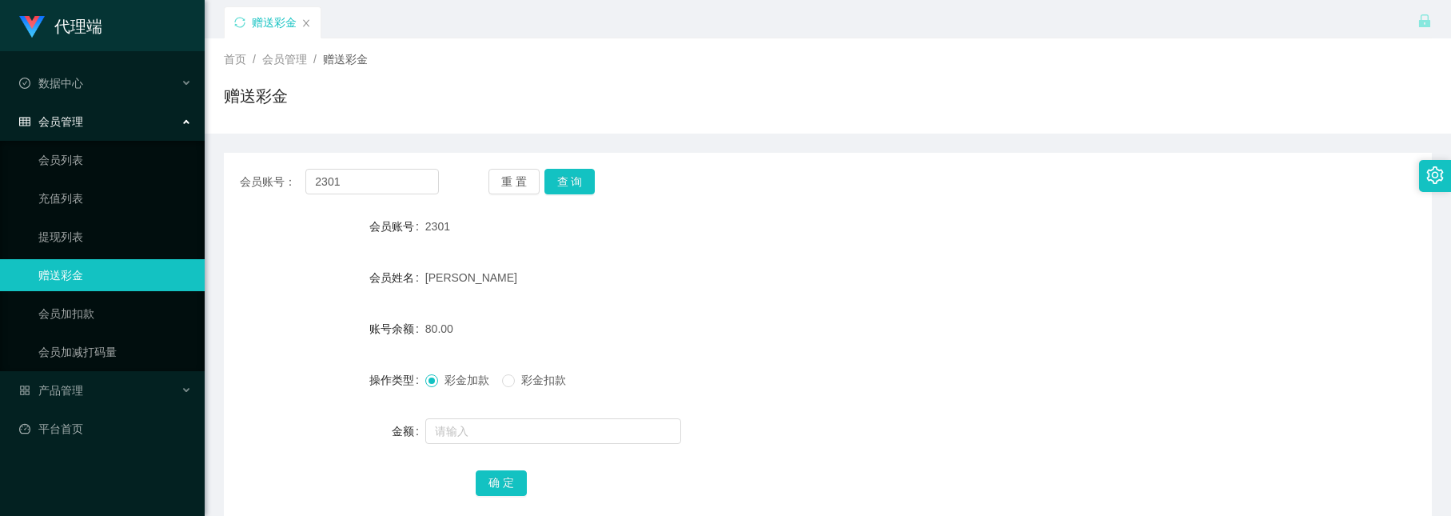
click at [569, 182] on button "查 询" at bounding box center [570, 182] width 51 height 26
click at [554, 183] on button "查 询" at bounding box center [570, 182] width 51 height 26
click at [569, 182] on button "查 询" at bounding box center [570, 182] width 51 height 26
click at [569, 186] on button "查 询" at bounding box center [570, 182] width 51 height 26
click at [553, 171] on button "查 询" at bounding box center [570, 182] width 51 height 26
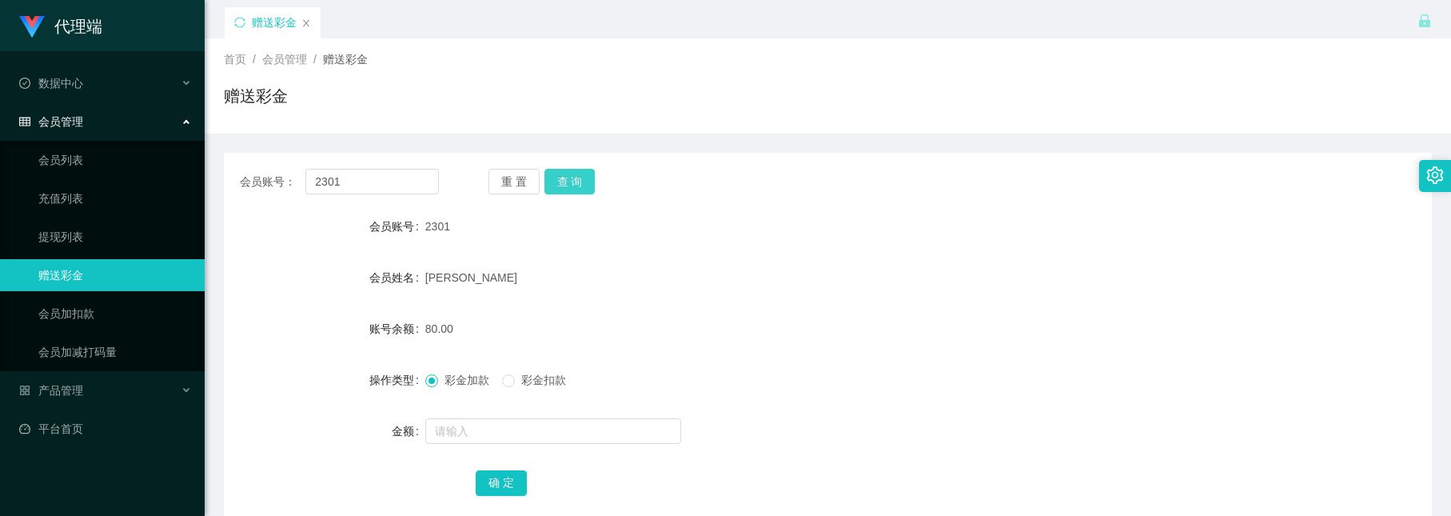
click at [562, 174] on button "查 询" at bounding box center [570, 182] width 51 height 26
click at [554, 182] on button "查 询" at bounding box center [570, 182] width 51 height 26
click at [564, 176] on button "查 询" at bounding box center [570, 182] width 51 height 26
click at [562, 182] on button "查 询" at bounding box center [570, 182] width 51 height 26
click at [553, 178] on button "查 询" at bounding box center [570, 182] width 51 height 26
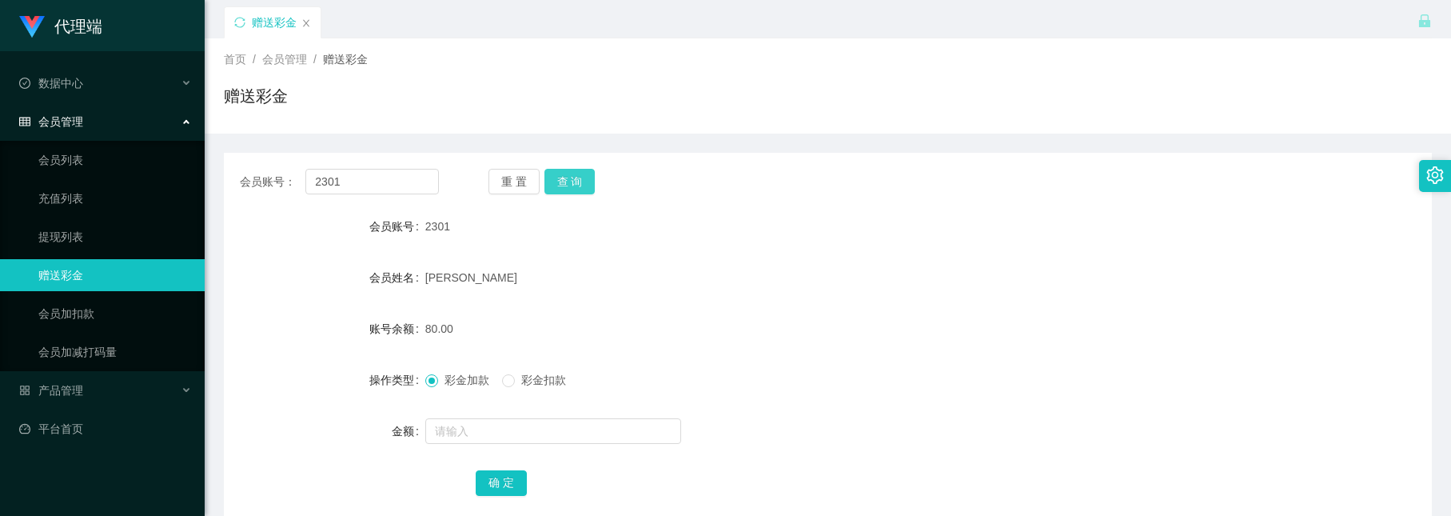
click at [547, 185] on button "查 询" at bounding box center [570, 182] width 51 height 26
click at [571, 175] on button "查 询" at bounding box center [570, 182] width 51 height 26
click at [565, 166] on div "会员账号： 2301 重 置 查 询 会员账号 2301 会员姓名 [PERSON_NAME] 账号余额 80.00 操作类型 彩金加款 彩金扣款 金额 确 定" at bounding box center [828, 343] width 1208 height 381
click at [593, 183] on button "查 询" at bounding box center [570, 182] width 51 height 26
click at [581, 173] on button "查 询" at bounding box center [570, 182] width 51 height 26
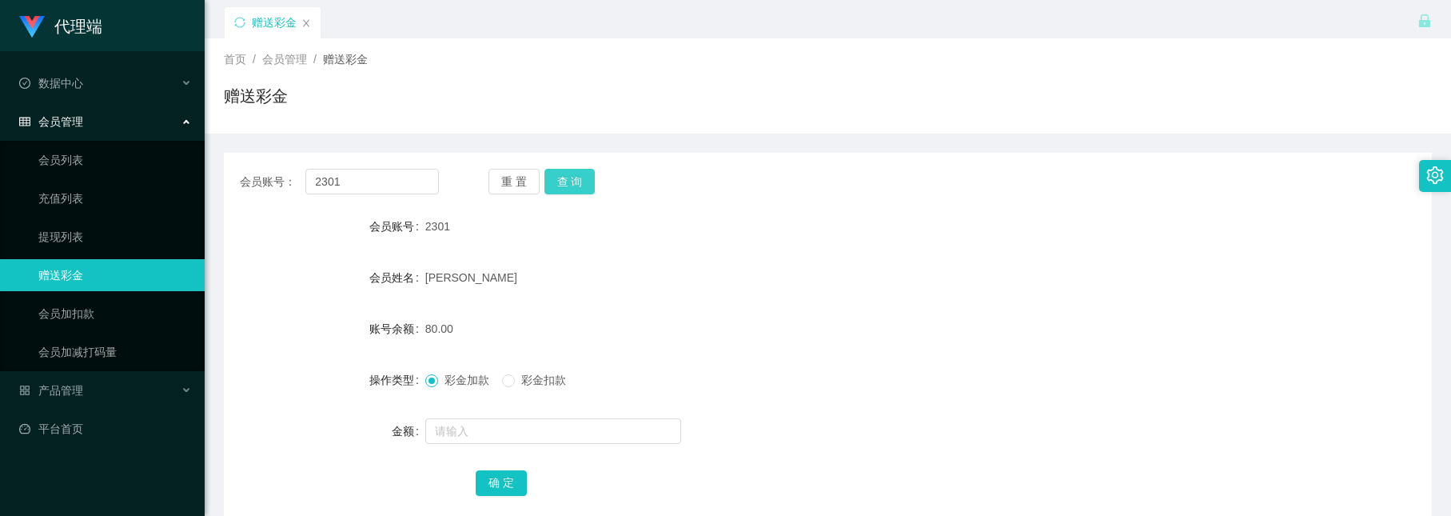
click at [567, 176] on button "查 询" at bounding box center [570, 182] width 51 height 26
click at [586, 198] on div "会员账号： 2301 重 置 查 询 会员账号 2301 会员姓名 [PERSON_NAME] 账号余额 80.00 操作类型 彩金加款 彩金扣款 金额 确 定" at bounding box center [828, 343] width 1208 height 381
click at [581, 183] on button "查 询" at bounding box center [570, 182] width 51 height 26
click at [567, 186] on button "查 询" at bounding box center [570, 182] width 51 height 26
click at [609, 171] on div "重 置 查 询" at bounding box center [588, 182] width 199 height 26
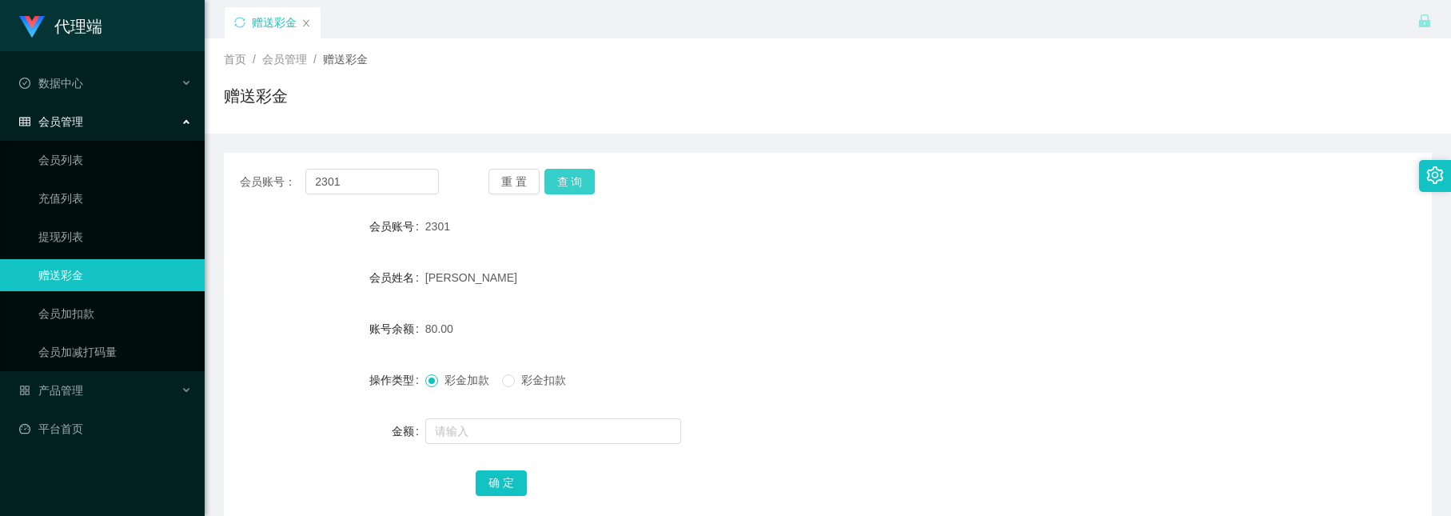
click at [567, 178] on button "查 询" at bounding box center [570, 182] width 51 height 26
click at [571, 171] on button "查 询" at bounding box center [570, 182] width 51 height 26
click at [566, 174] on button "查 询" at bounding box center [570, 182] width 51 height 26
click at [578, 174] on button "查 询" at bounding box center [570, 182] width 51 height 26
click at [576, 187] on button "查 询" at bounding box center [570, 182] width 51 height 26
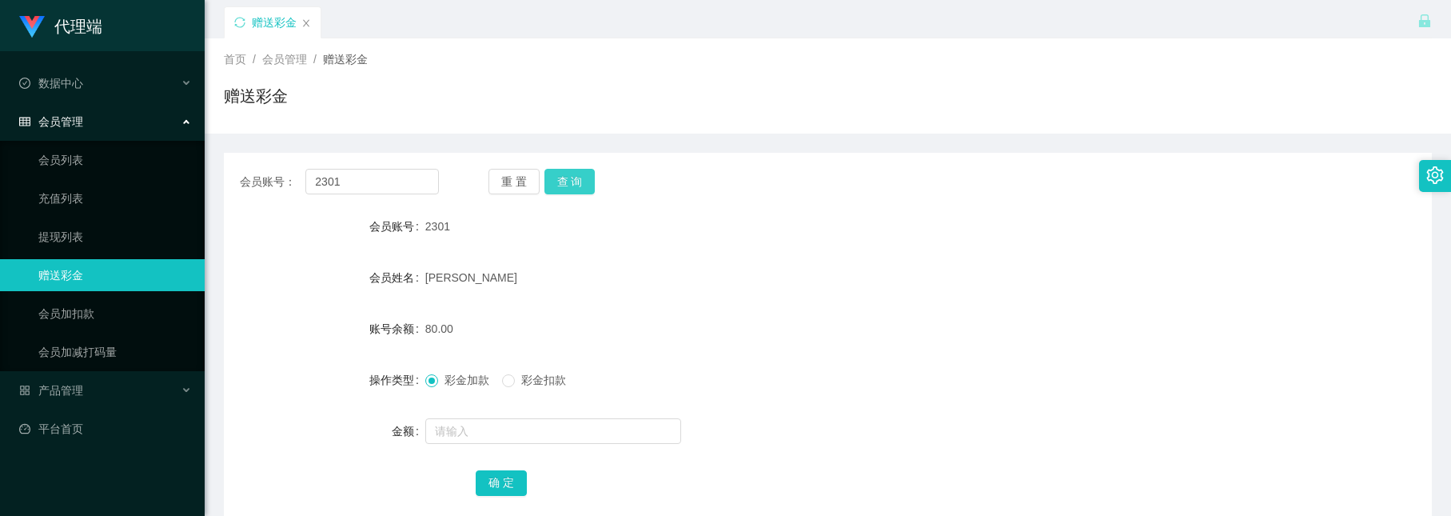
click at [566, 178] on button "查 询" at bounding box center [570, 182] width 51 height 26
click at [567, 171] on button "查 询" at bounding box center [570, 182] width 51 height 26
click at [566, 178] on button "查 询" at bounding box center [570, 182] width 51 height 26
click at [571, 173] on button "查 询" at bounding box center [570, 182] width 51 height 26
click at [583, 169] on button "查 询" at bounding box center [570, 182] width 51 height 26
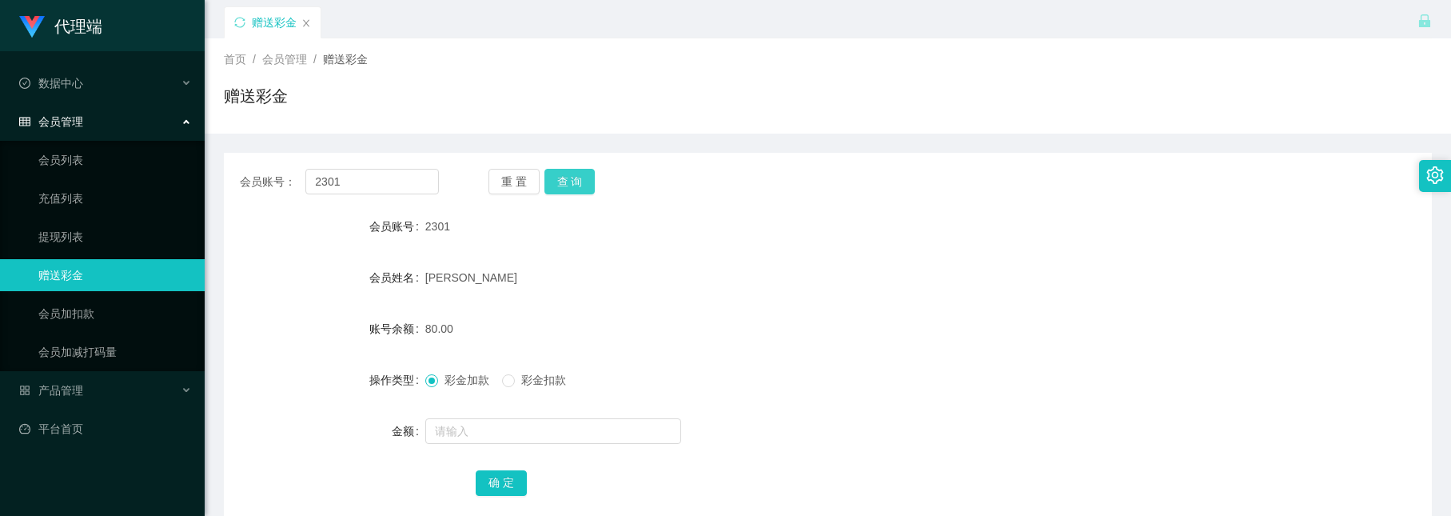
click at [574, 181] on button "查 询" at bounding box center [570, 182] width 51 height 26
click at [571, 174] on button "查 询" at bounding box center [570, 182] width 51 height 26
click at [573, 178] on button "查 询" at bounding box center [570, 182] width 51 height 26
click at [555, 175] on button "查 询" at bounding box center [570, 182] width 51 height 26
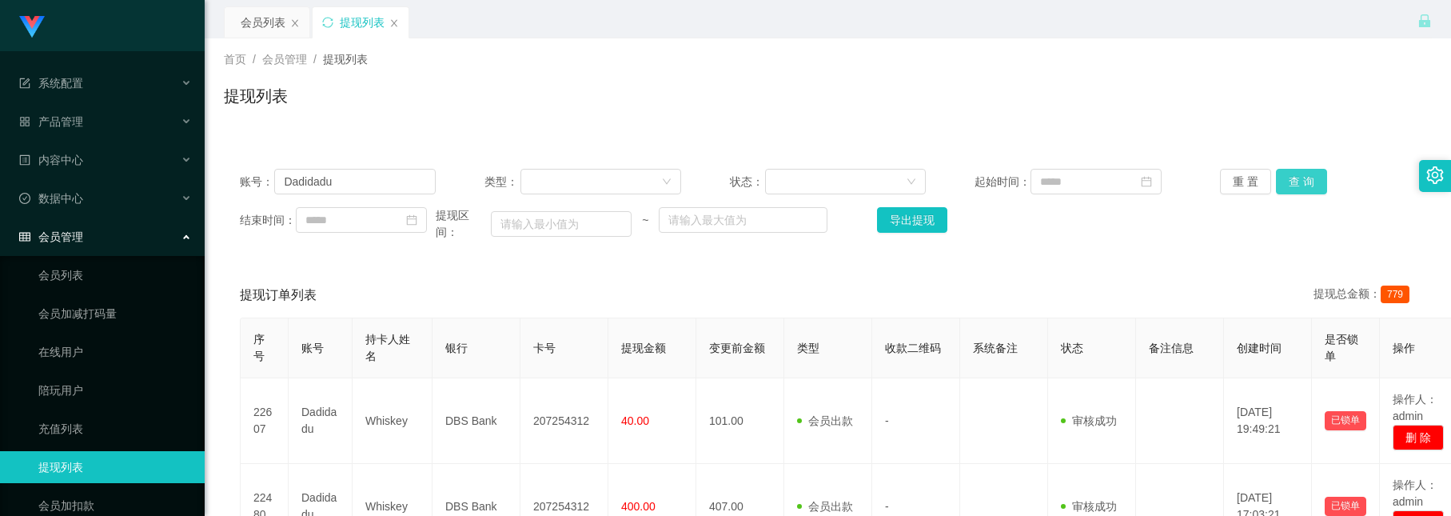
click at [1296, 188] on button "查 询" at bounding box center [1301, 182] width 51 height 26
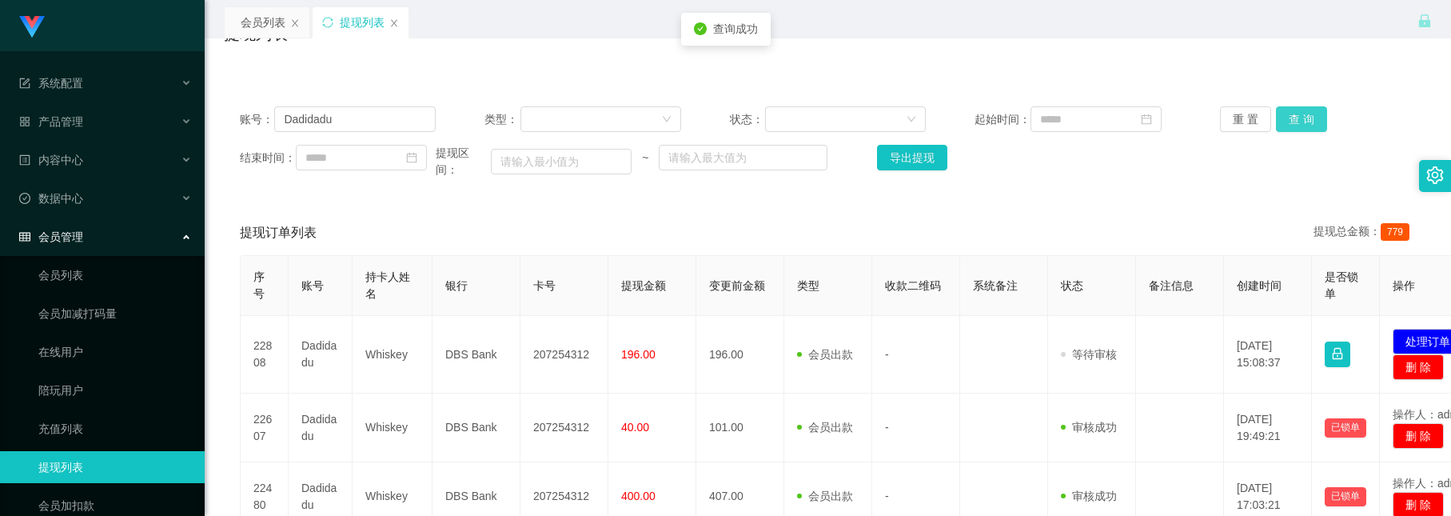
scroll to position [120, 0]
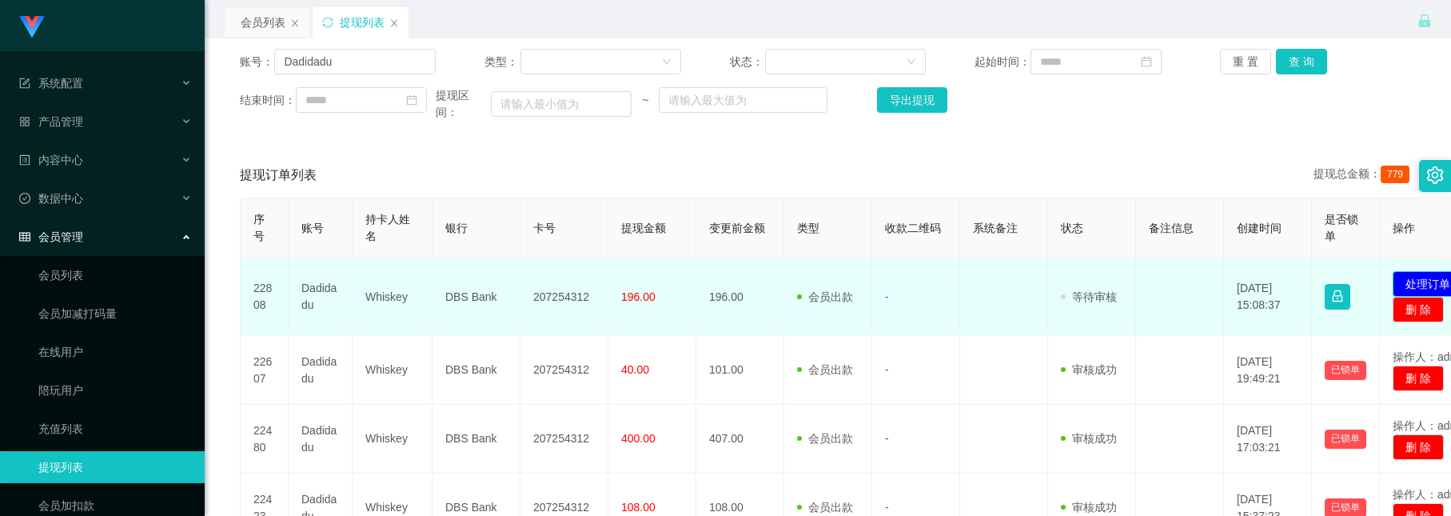
click at [1427, 293] on button "处理订单" at bounding box center [1428, 284] width 70 height 26
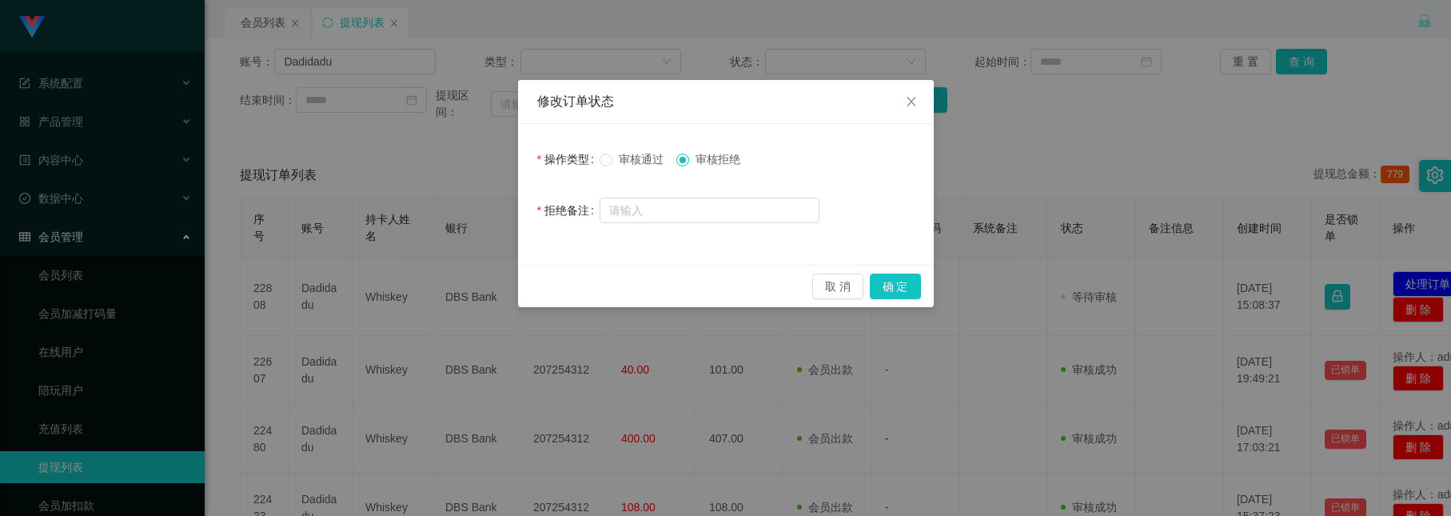
click at [639, 162] on span "审核通过" at bounding box center [642, 159] width 58 height 13
click at [900, 288] on button "确 定" at bounding box center [895, 286] width 51 height 26
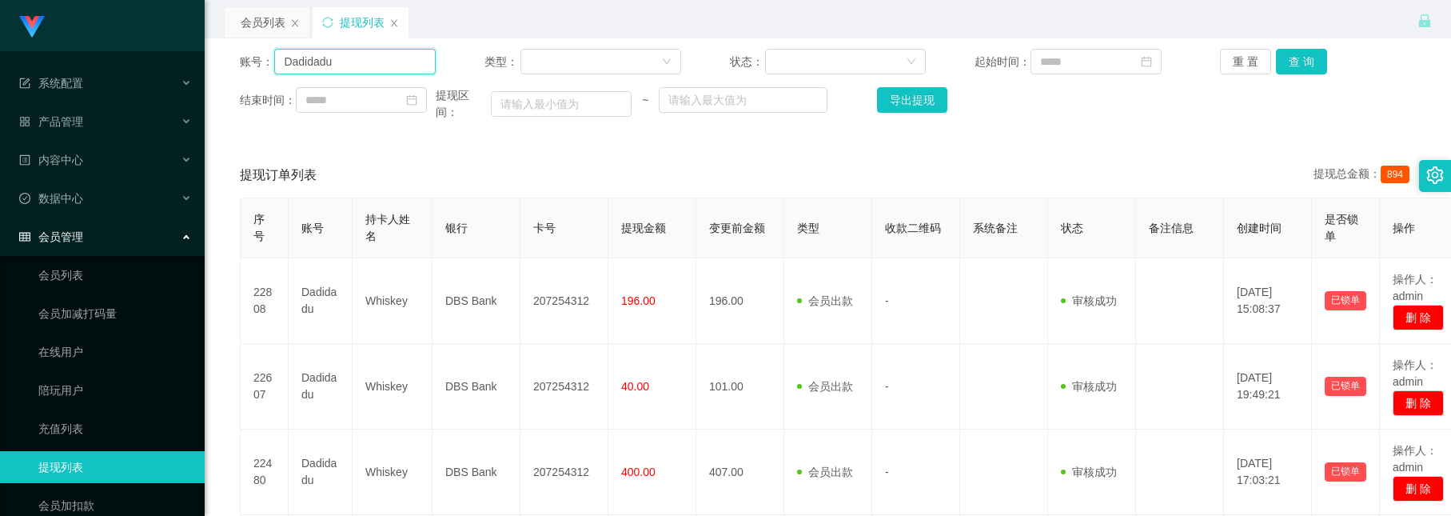
drag, startPoint x: 370, startPoint y: 67, endPoint x: -271, endPoint y: -71, distance: 656.1
click at [0, 0] on html "系统配置 产品管理 内容中心 数据中心 会员管理 会员列表 会员加减打码量 在线用户 陪玩用户 充值列表 提现列表 会员加扣款 赠送彩金 平台首页 保存配置 …" at bounding box center [725, 258] width 1451 height 516
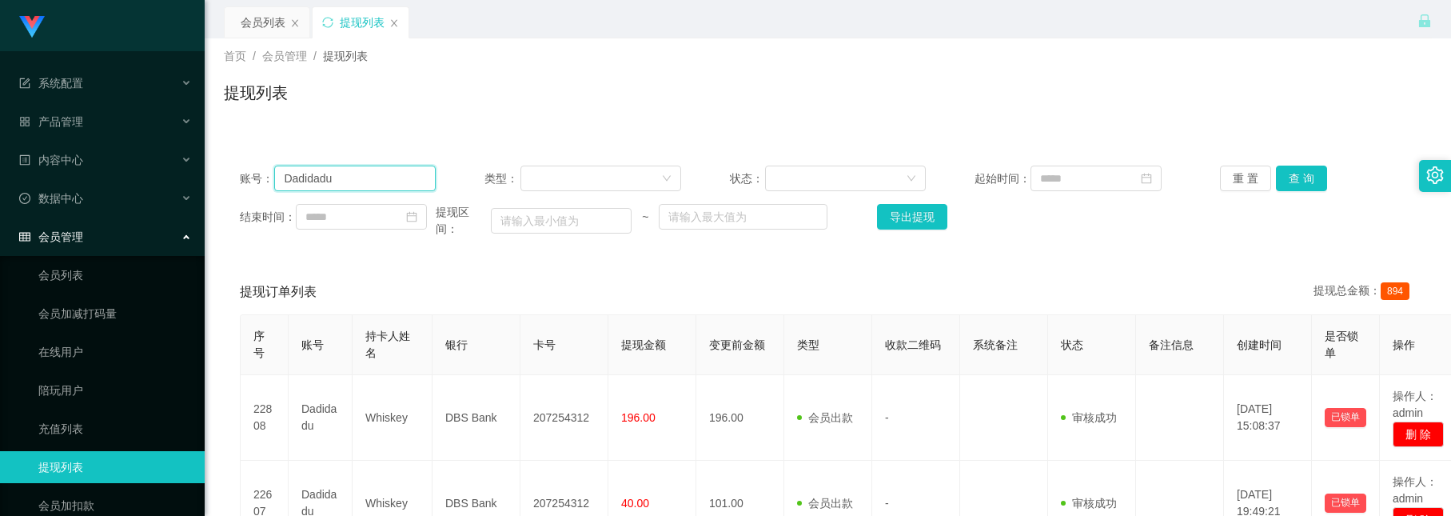
paste input "Teeqiulong"
type input "Teeqiulong"
click at [1299, 183] on button "查 询" at bounding box center [1301, 179] width 51 height 26
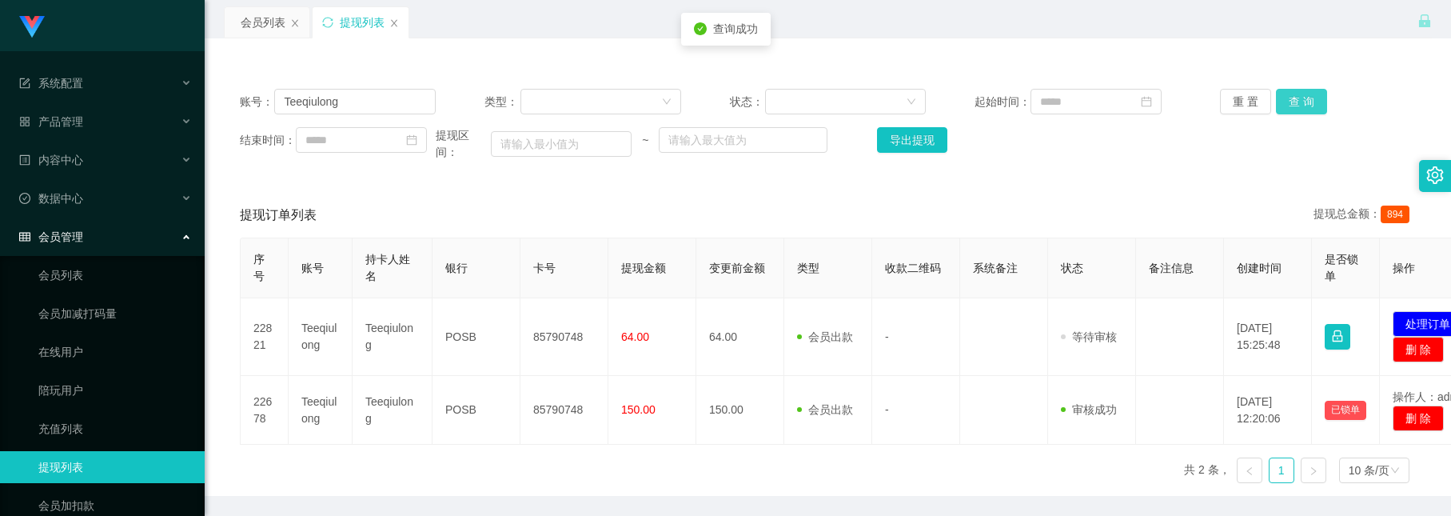
scroll to position [123, 0]
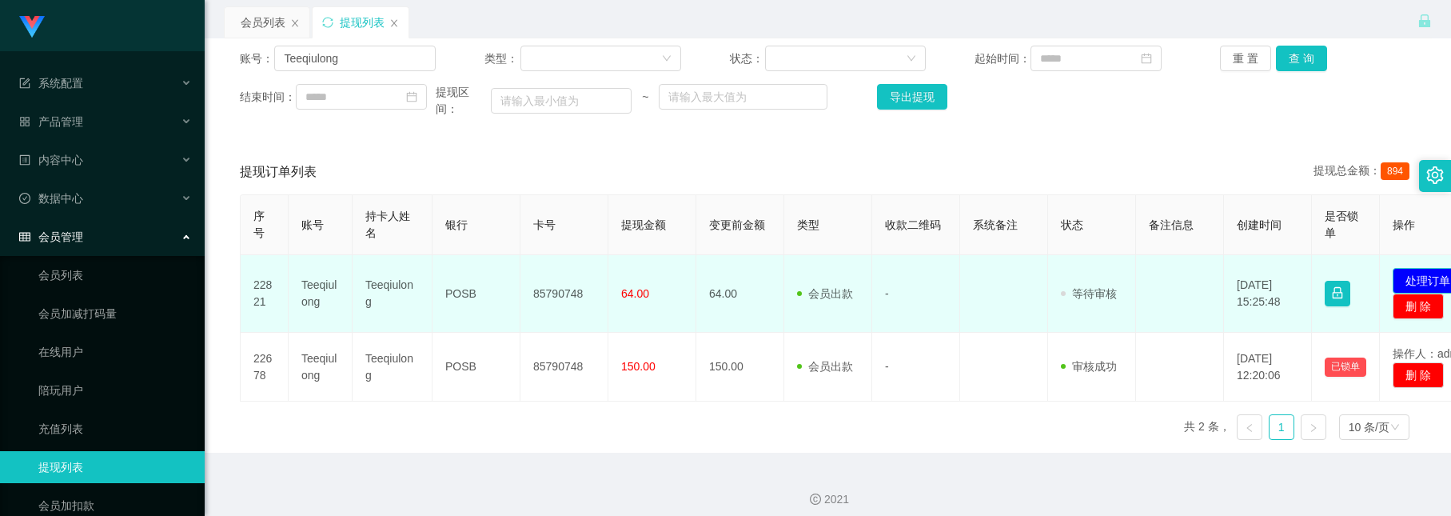
click at [1423, 285] on button "处理订单" at bounding box center [1428, 281] width 70 height 26
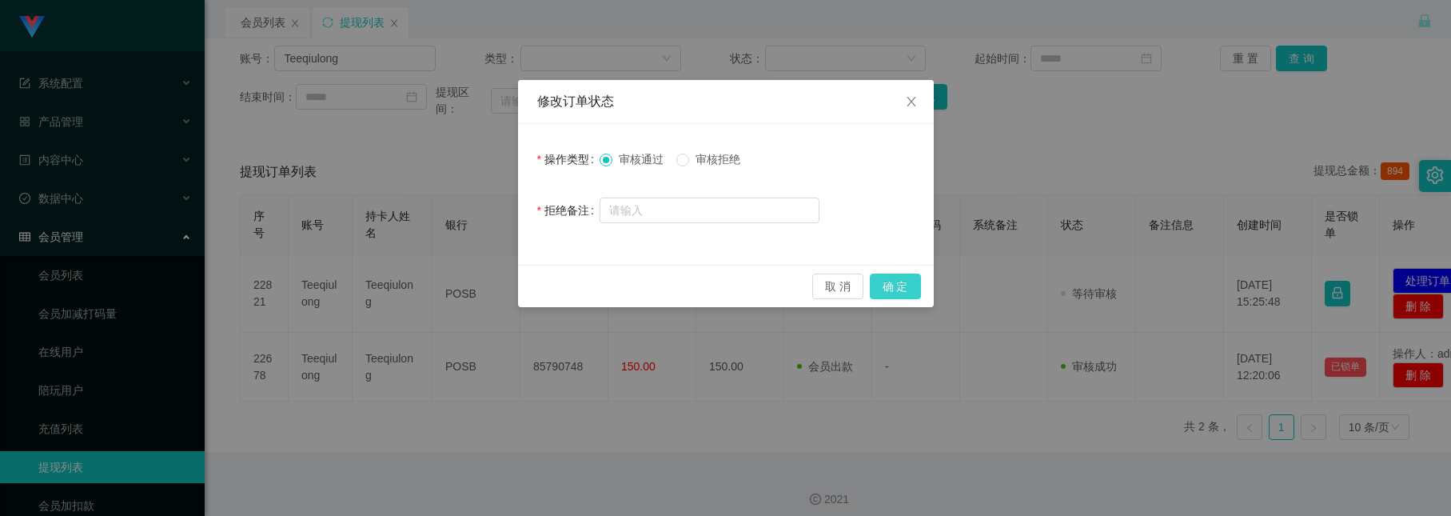
click at [908, 295] on button "确 定" at bounding box center [895, 286] width 51 height 26
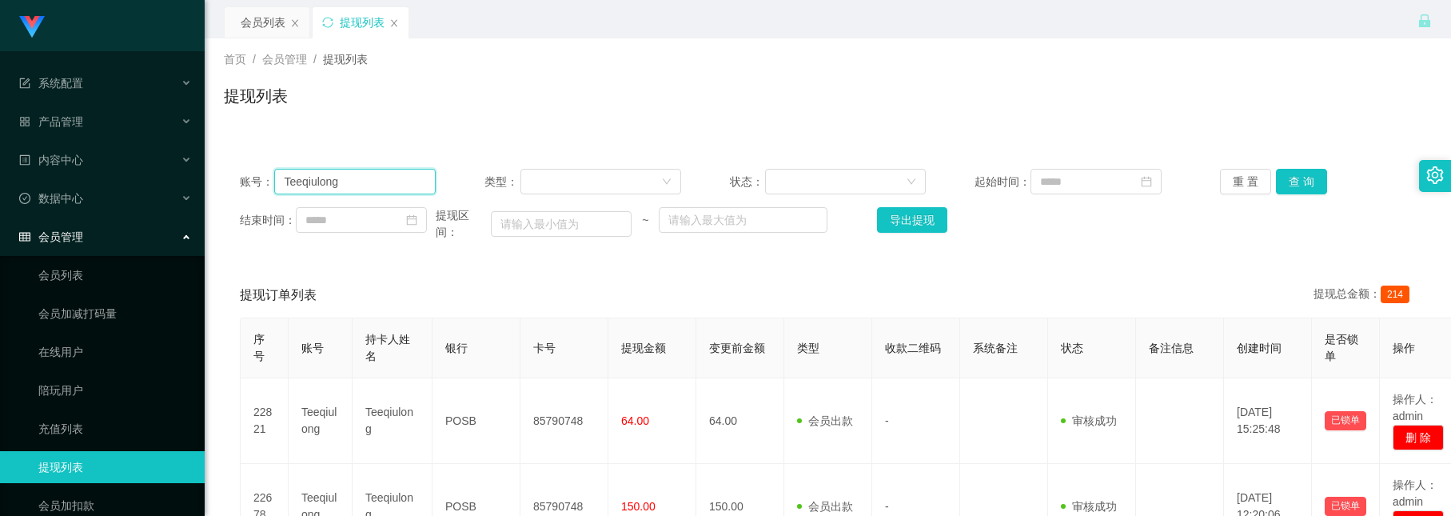
drag, startPoint x: 369, startPoint y: 63, endPoint x: 2, endPoint y: -65, distance: 388.7
click at [2, 0] on html "系统配置 产品管理 内容中心 数据中心 会员管理 会员列表 会员加减打码量 在线用户 陪玩用户 充值列表 提现列表 会员加扣款 赠送彩金 平台首页 保存配置 …" at bounding box center [725, 258] width 1451 height 516
paste input "ouyu8083"
type input "ouyu8083"
click at [1284, 178] on button "查 询" at bounding box center [1301, 182] width 51 height 26
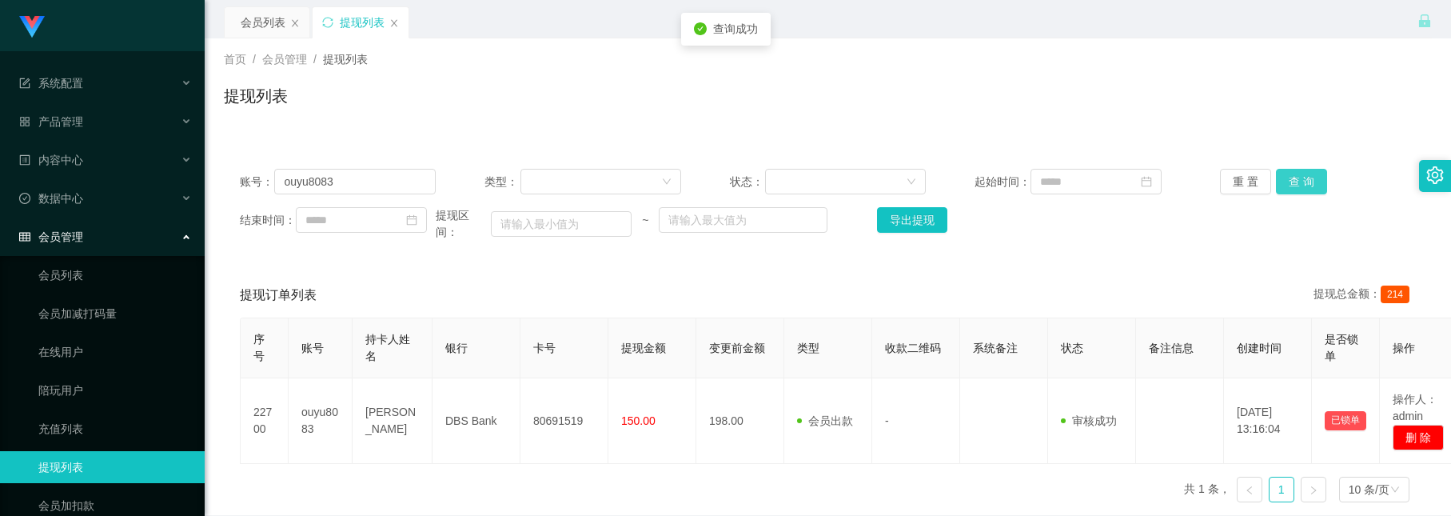
scroll to position [82, 0]
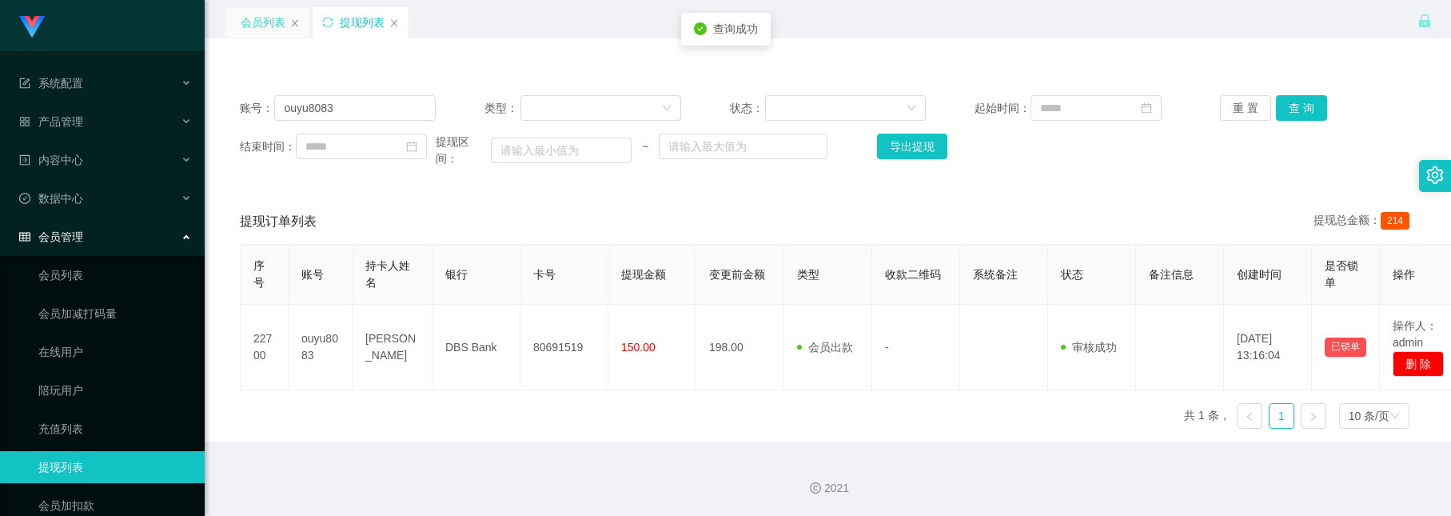
click at [265, 24] on div "会员列表" at bounding box center [263, 22] width 45 height 30
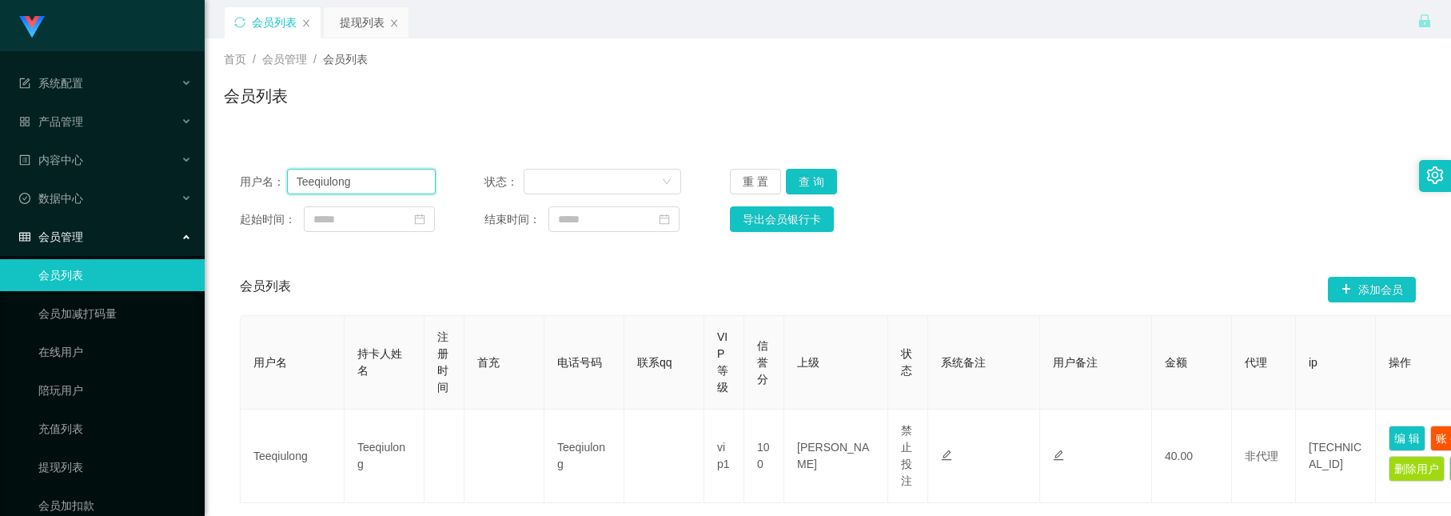
drag, startPoint x: 375, startPoint y: 183, endPoint x: -282, endPoint y: -21, distance: 688.3
click at [0, 0] on html "系统配置 产品管理 内容中心 数据中心 会员管理 会员列表 会员加减打码量 在线用户 陪玩用户 充值列表 提现列表 会员加扣款 赠送彩金 平台首页 保存配置 …" at bounding box center [725, 258] width 1451 height 516
paste input "ouyu8083"
type input "ouyu8083"
click at [816, 183] on button "查 询" at bounding box center [811, 182] width 51 height 26
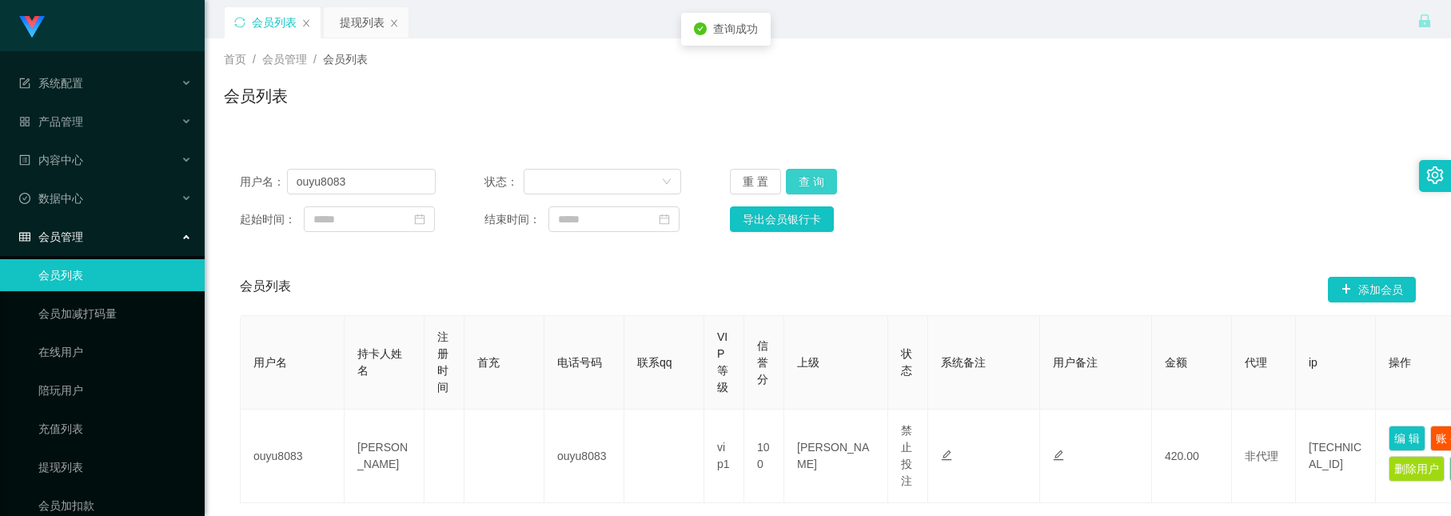
scroll to position [120, 0]
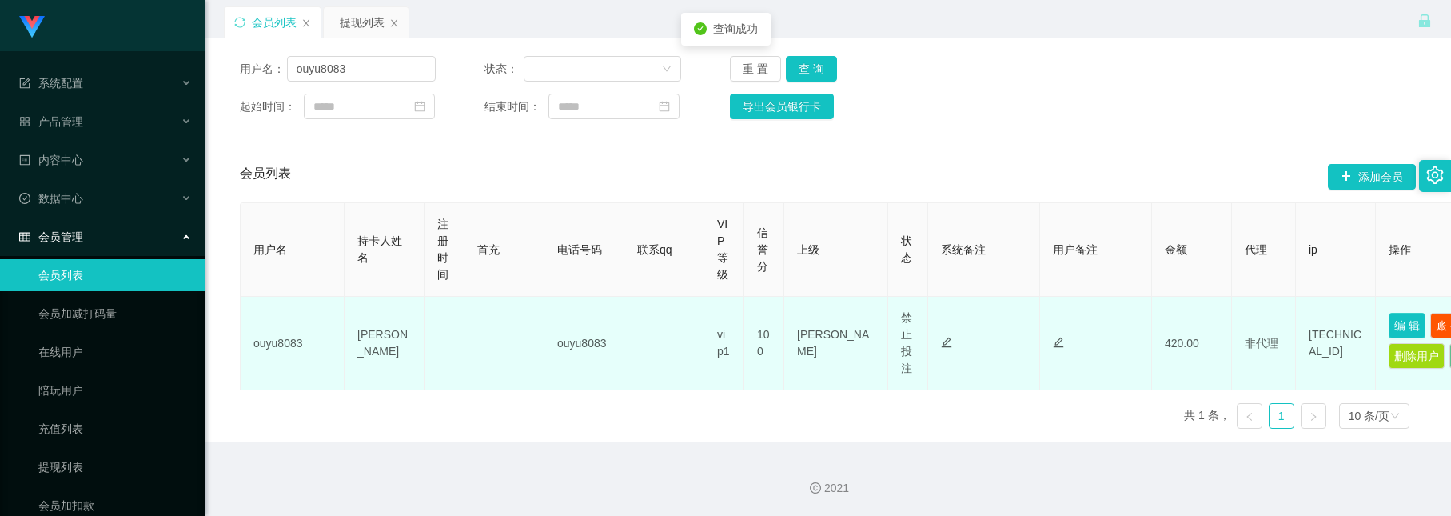
click at [1413, 313] on button "编 辑" at bounding box center [1407, 326] width 37 height 26
type input "ouyu8083"
type input "[PERSON_NAME]"
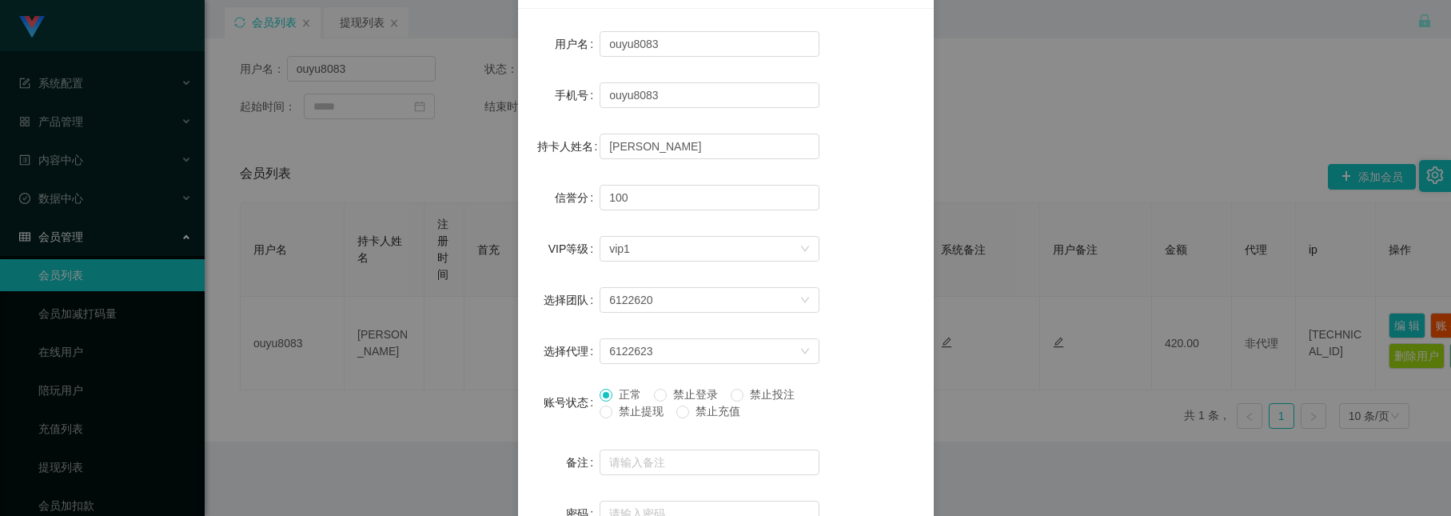
scroll to position [281, 0]
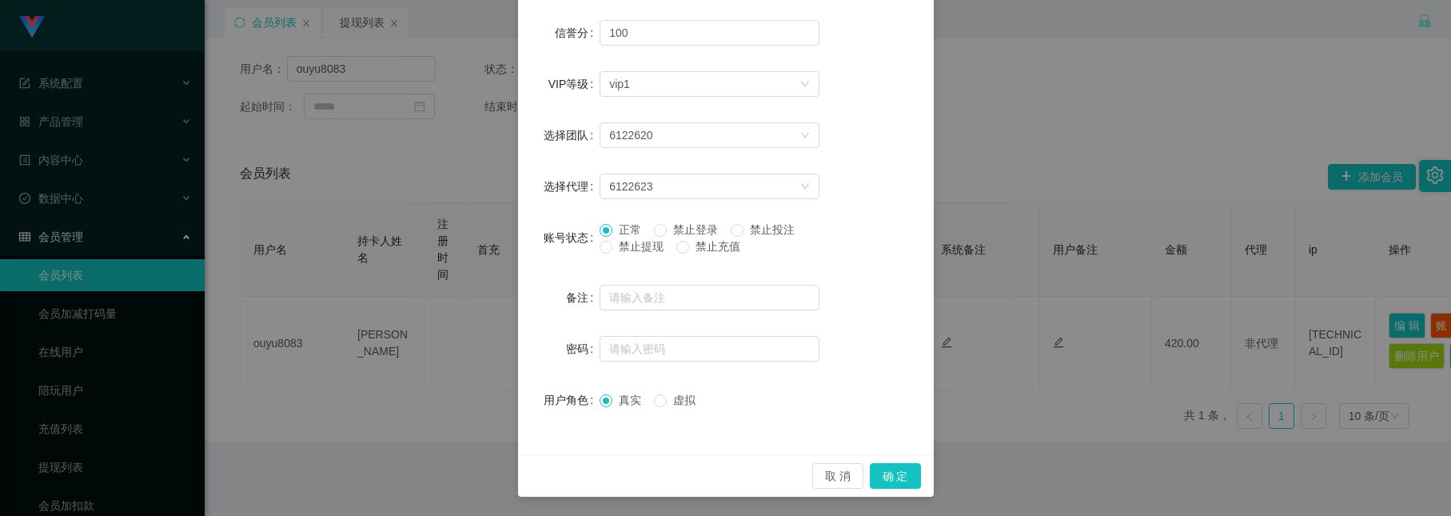
click at [621, 228] on span "正常" at bounding box center [630, 229] width 35 height 13
click at [900, 475] on button "确 定" at bounding box center [895, 476] width 51 height 26
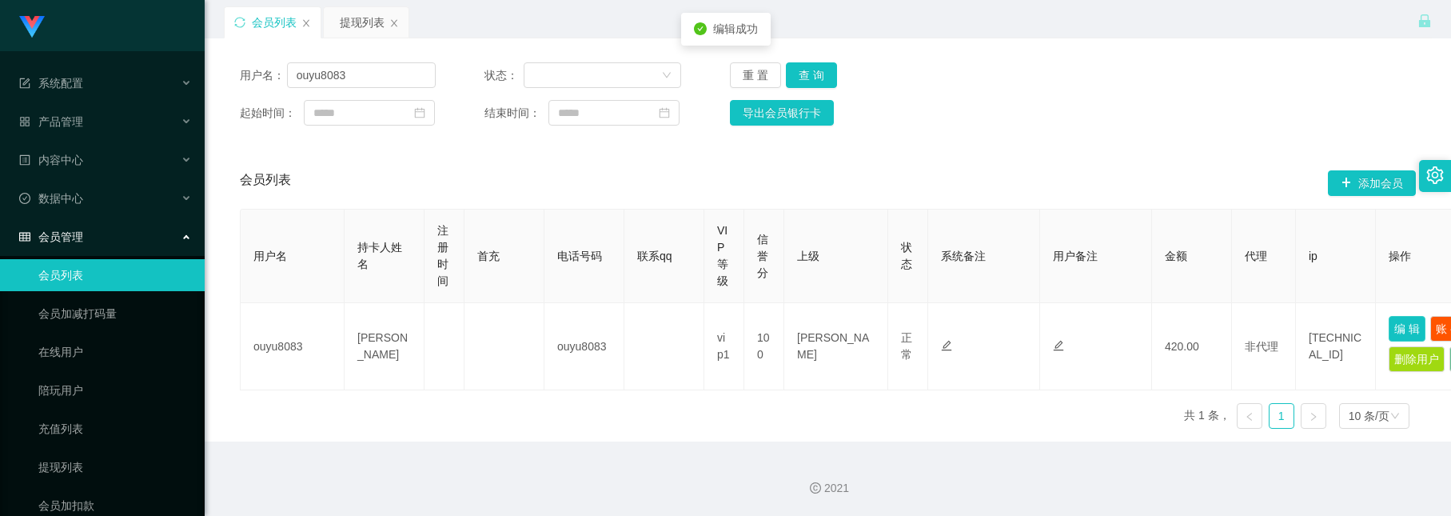
scroll to position [0, 0]
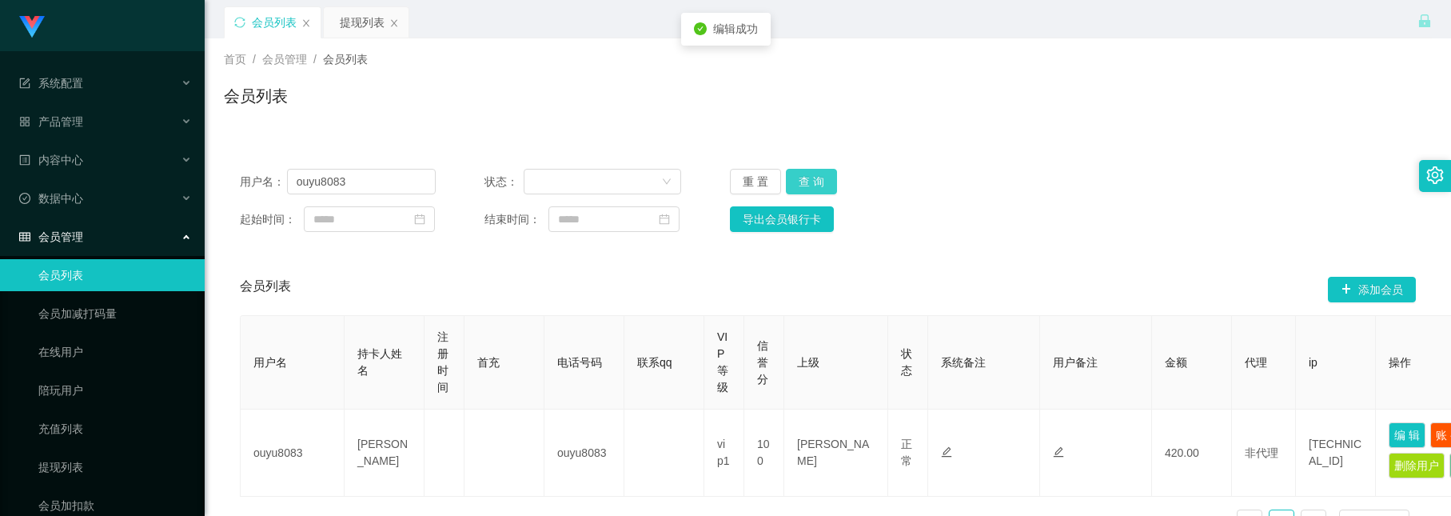
click at [813, 174] on button "查 询" at bounding box center [811, 182] width 51 height 26
click at [242, 20] on icon "图标: sync" at bounding box center [239, 22] width 11 height 11
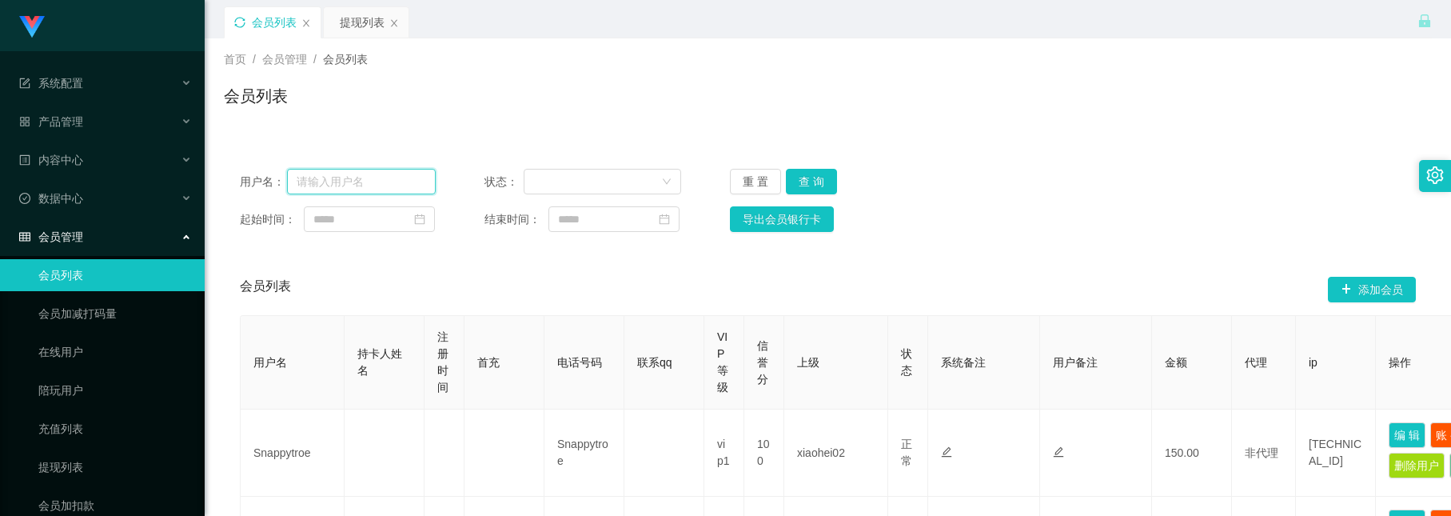
click at [404, 180] on input "text" at bounding box center [361, 182] width 149 height 26
paste input "ouyu8083"
click at [802, 170] on button "查 询" at bounding box center [811, 182] width 51 height 26
drag, startPoint x: 353, startPoint y: 178, endPoint x: -283, endPoint y: 7, distance: 658.4
click at [0, 7] on html "系统配置 产品管理 内容中心 数据中心 会员管理 会员列表 会员加减打码量 在线用户 陪玩用户 充值列表 提现列表 会员加扣款 赠送彩金 平台首页 保存配置 …" at bounding box center [725, 258] width 1451 height 516
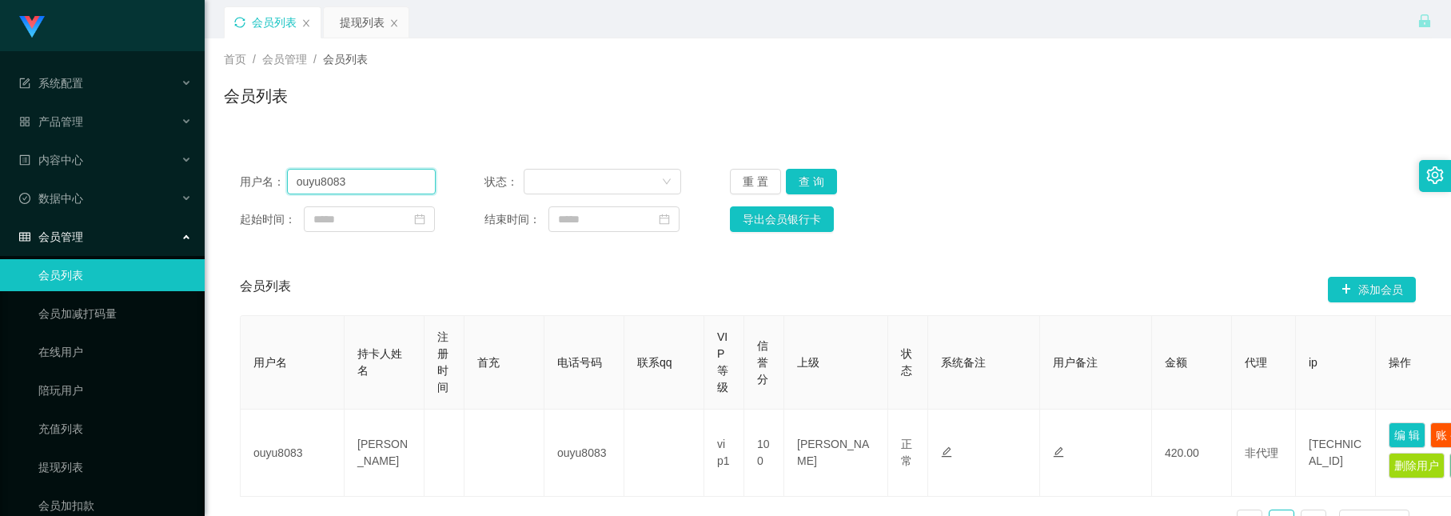
paste input "Teeqiulong"
click at [821, 180] on button "查 询" at bounding box center [811, 182] width 51 height 26
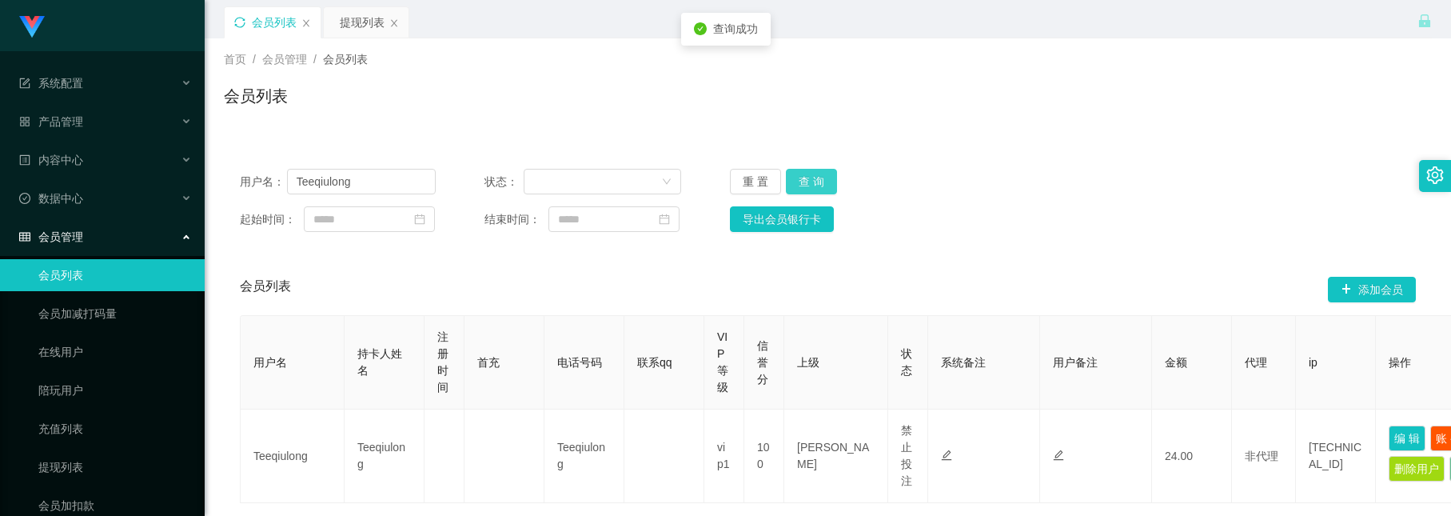
scroll to position [120, 0]
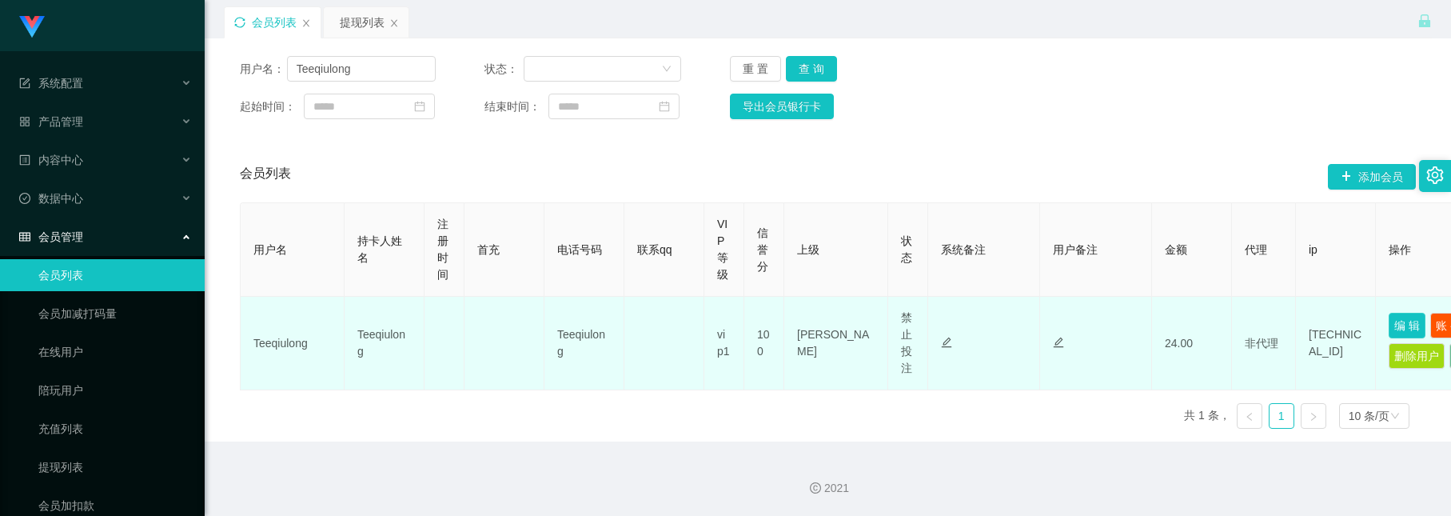
click at [1408, 313] on button "编 辑" at bounding box center [1407, 326] width 37 height 26
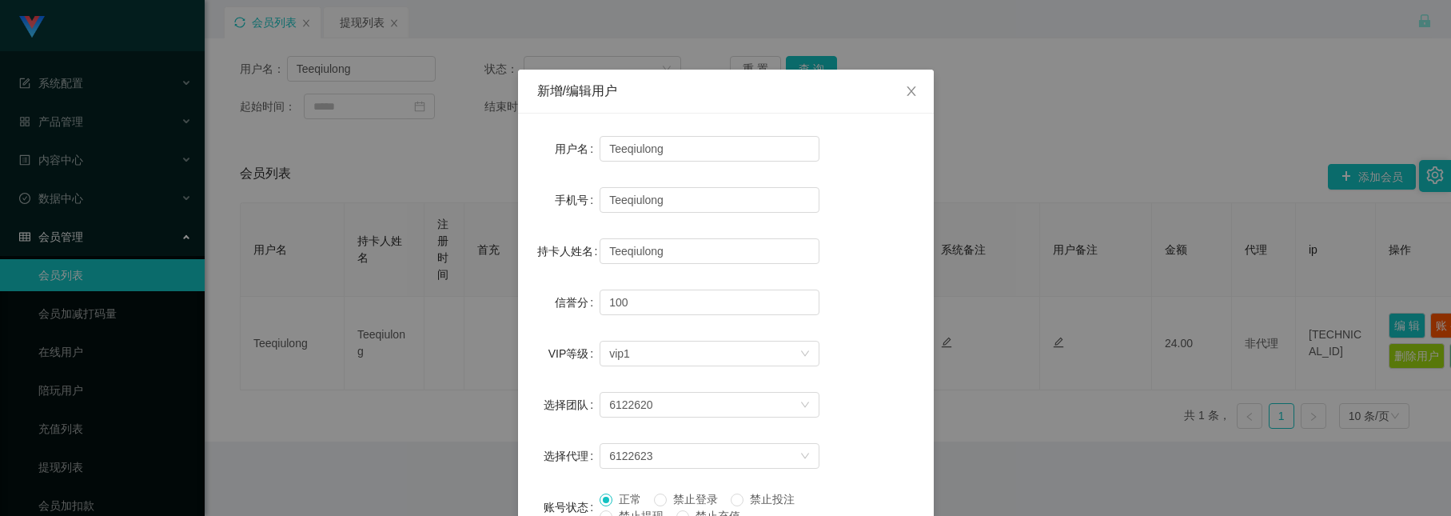
scroll to position [0, 0]
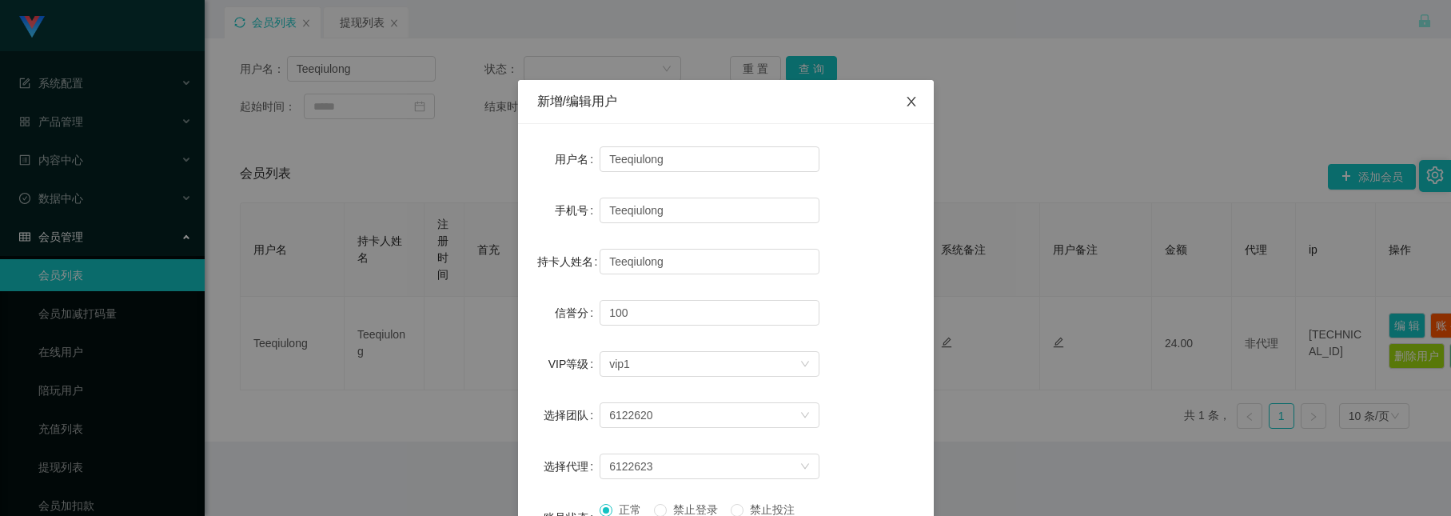
click at [900, 94] on span "Close" at bounding box center [911, 102] width 45 height 45
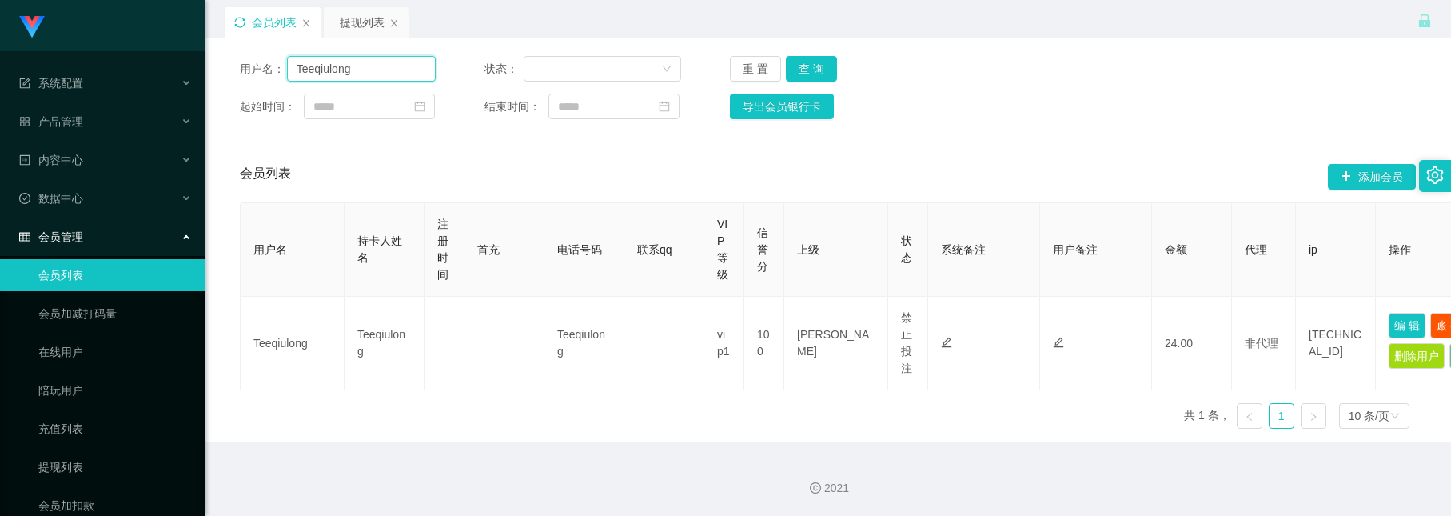
drag, startPoint x: 408, startPoint y: 65, endPoint x: -108, endPoint y: -31, distance: 524.7
click at [0, 0] on html "系统配置 产品管理 内容中心 数据中心 会员管理 会员列表 会员加减打码量 在线用户 陪玩用户 充值列表 提现列表 会员加扣款 赠送彩金 平台首页 保存配置 …" at bounding box center [725, 258] width 1451 height 516
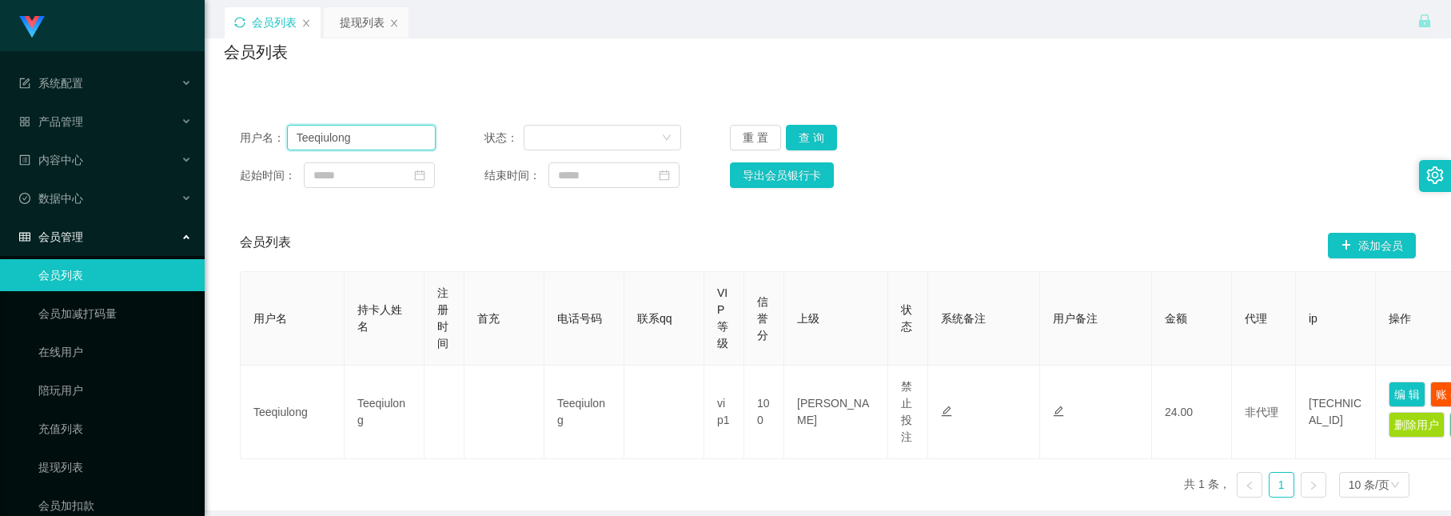
paste input "Dadidadu"
type input "Dadidadu"
click at [797, 132] on button "查 询" at bounding box center [811, 138] width 51 height 26
click at [357, 34] on div "提现列表" at bounding box center [362, 22] width 45 height 30
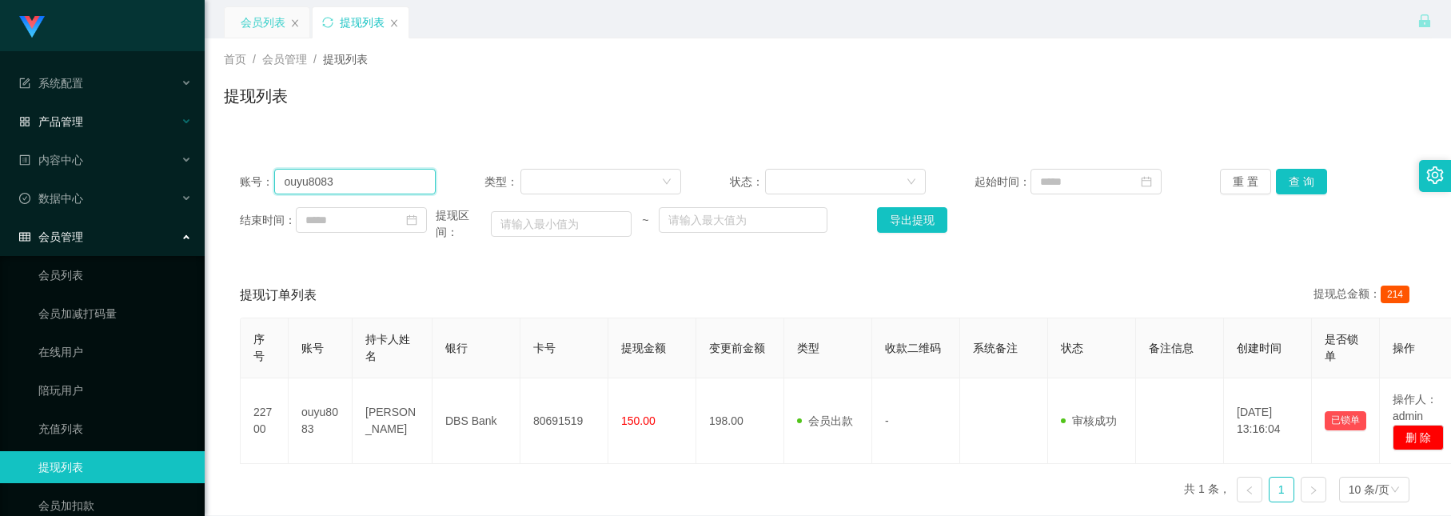
drag, startPoint x: 369, startPoint y: 188, endPoint x: 79, endPoint y: 106, distance: 301.8
click at [80, 106] on section "系统配置 产品管理 内容中心 数据中心 会员管理 会员列表 会员加减打码量 在线用户 陪玩用户 充值列表 提现列表 会员加扣款 赠送彩金 平台首页 保存配置 …" at bounding box center [725, 294] width 1451 height 589
click at [1289, 178] on button "查 询" at bounding box center [1301, 182] width 51 height 26
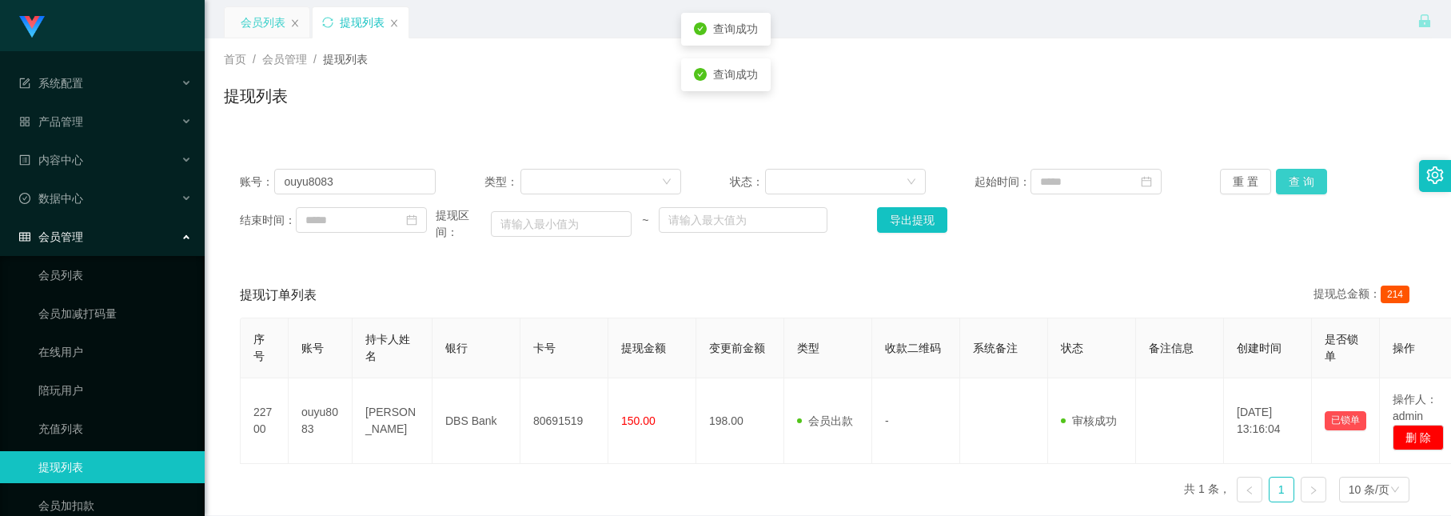
click at [1289, 178] on button "查 询" at bounding box center [1301, 182] width 51 height 26
click at [1300, 180] on button "查 询" at bounding box center [1301, 182] width 51 height 26
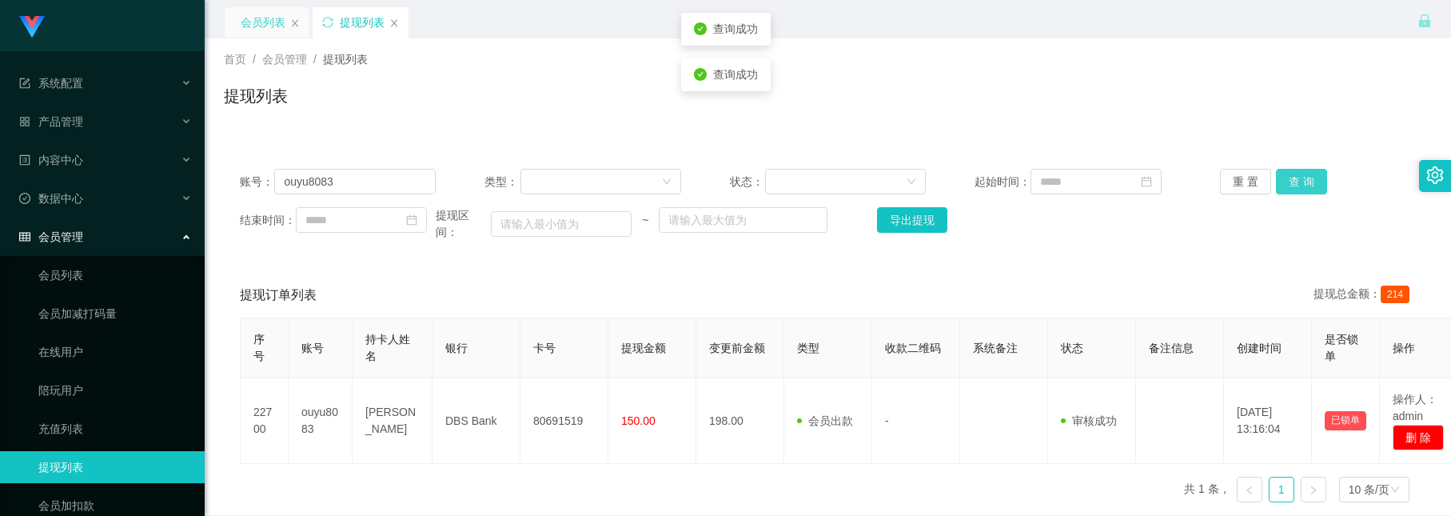
click at [1300, 180] on button "查 询" at bounding box center [1301, 182] width 51 height 26
click at [1300, 175] on button "查 询" at bounding box center [1301, 182] width 51 height 26
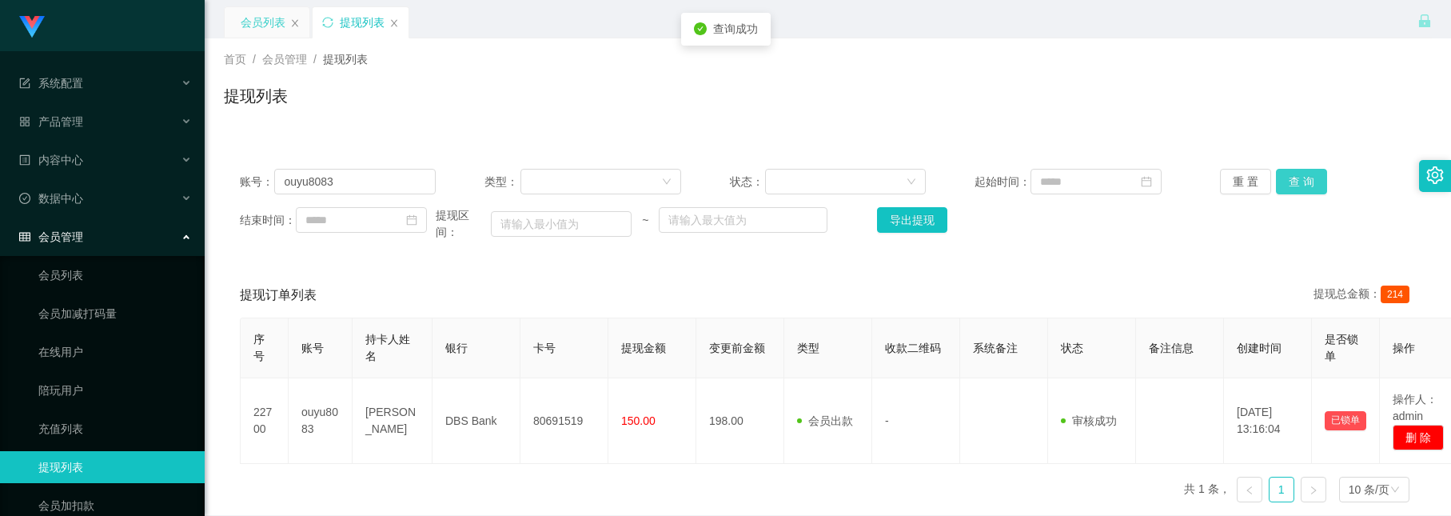
click at [1300, 175] on button "查 询" at bounding box center [1301, 182] width 51 height 26
click at [1286, 170] on button "查 询" at bounding box center [1301, 182] width 51 height 26
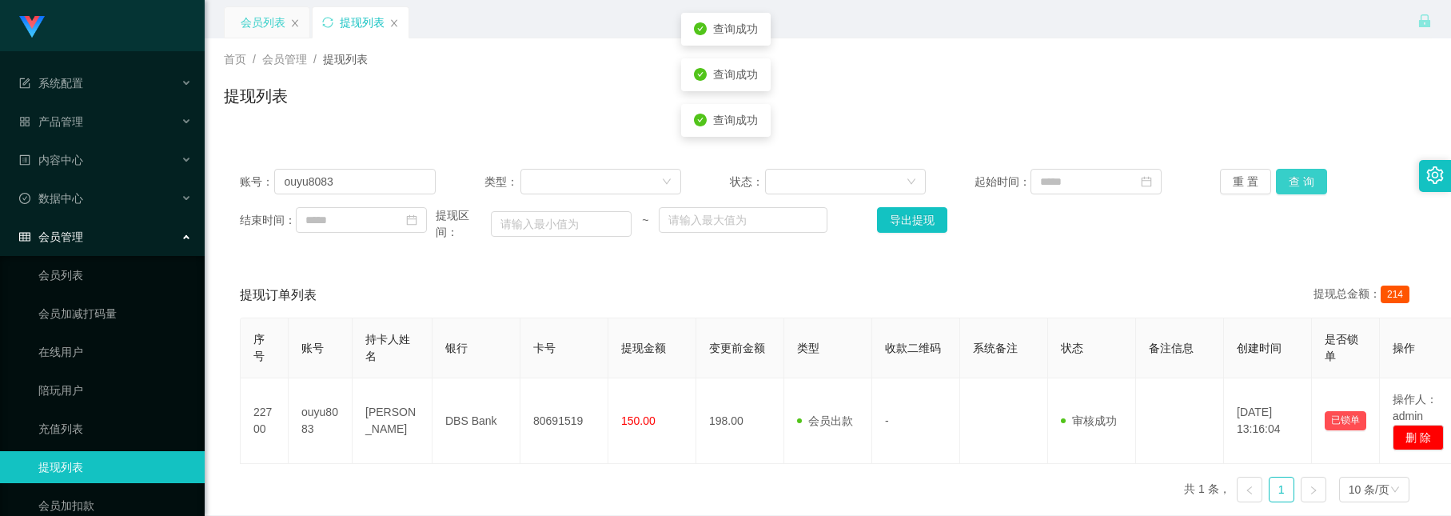
click at [1286, 170] on button "查 询" at bounding box center [1301, 182] width 51 height 26
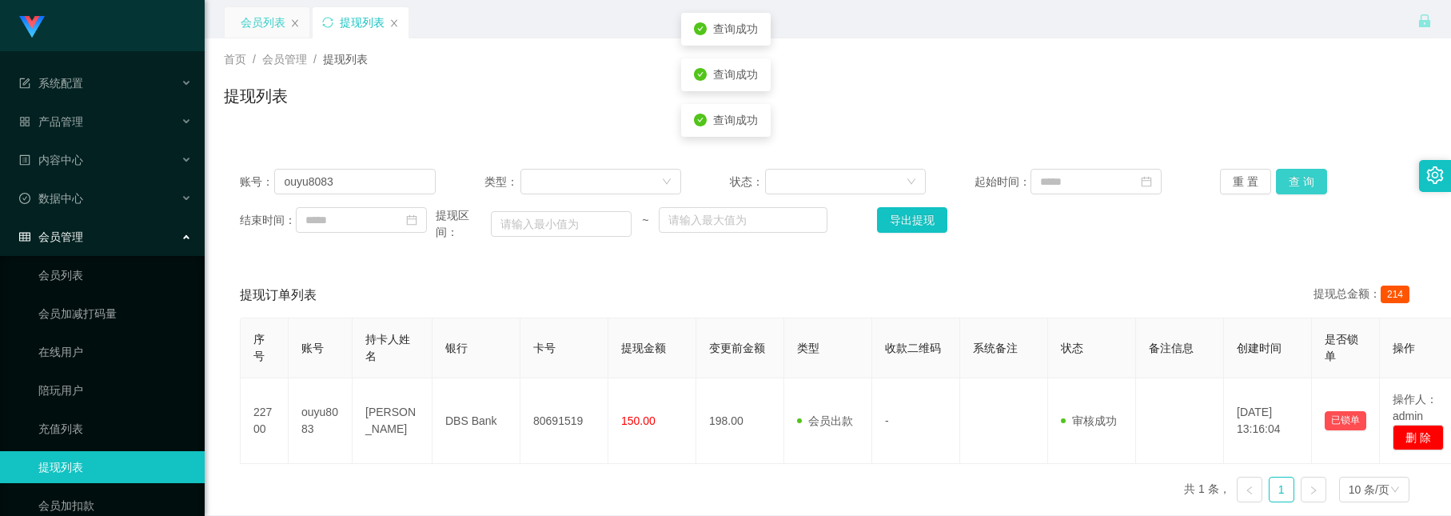
click at [1286, 170] on button "查 询" at bounding box center [1301, 182] width 51 height 26
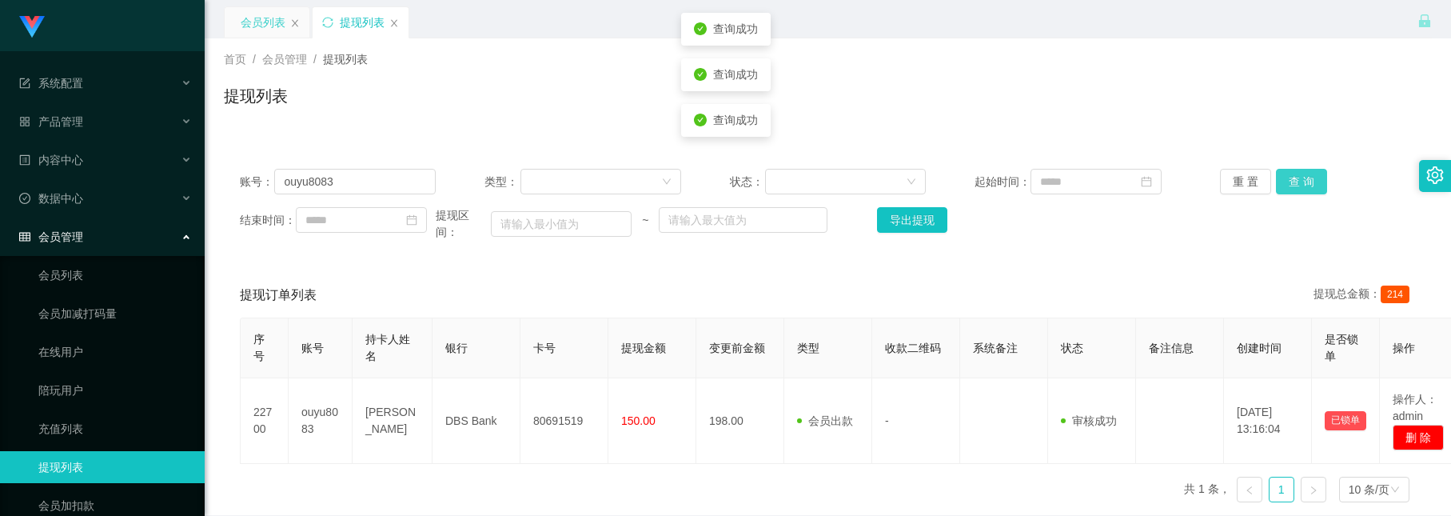
click at [1286, 170] on button "查 询" at bounding box center [1301, 182] width 51 height 26
click at [1294, 170] on button "查 询" at bounding box center [1301, 182] width 51 height 26
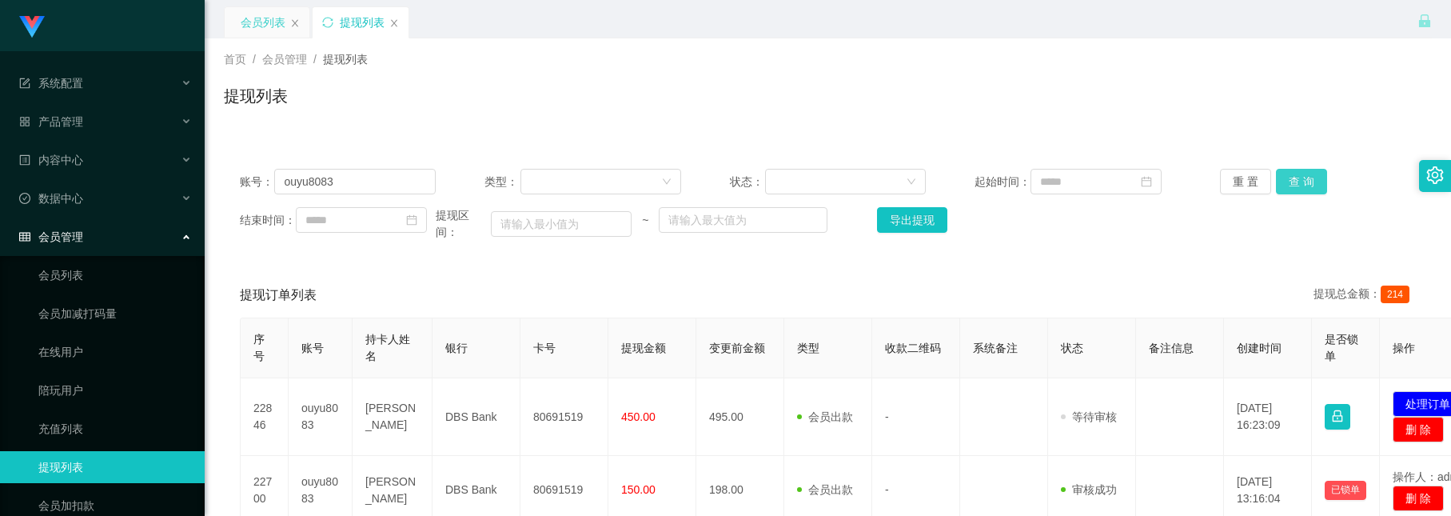
click at [1286, 185] on button "查 询" at bounding box center [1301, 182] width 51 height 26
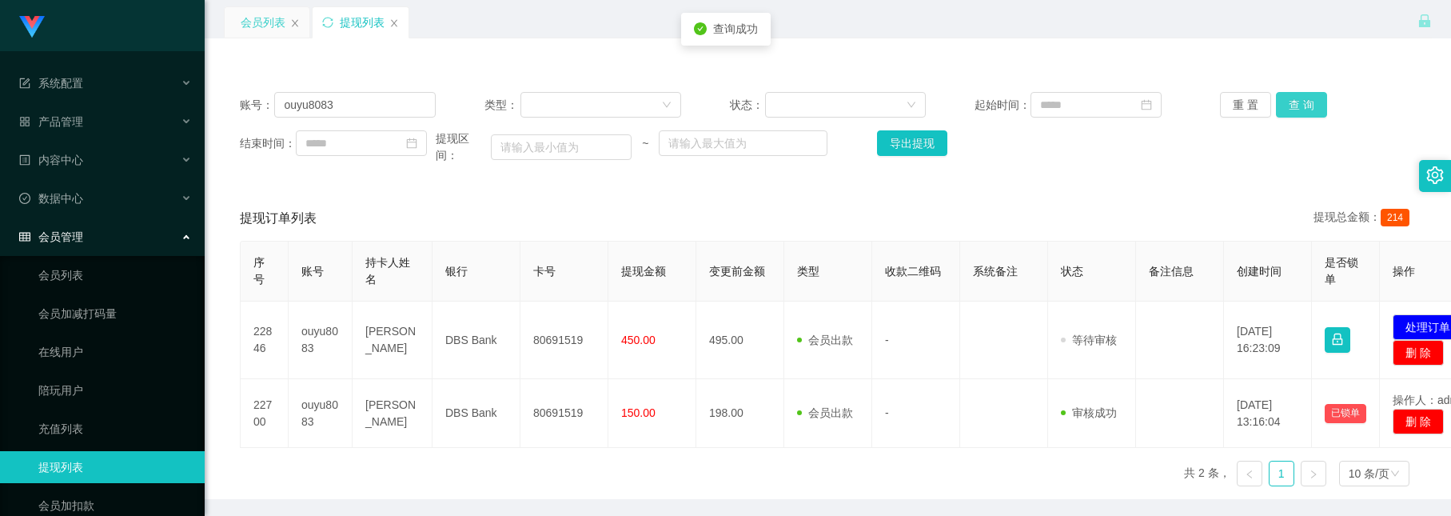
scroll to position [120, 0]
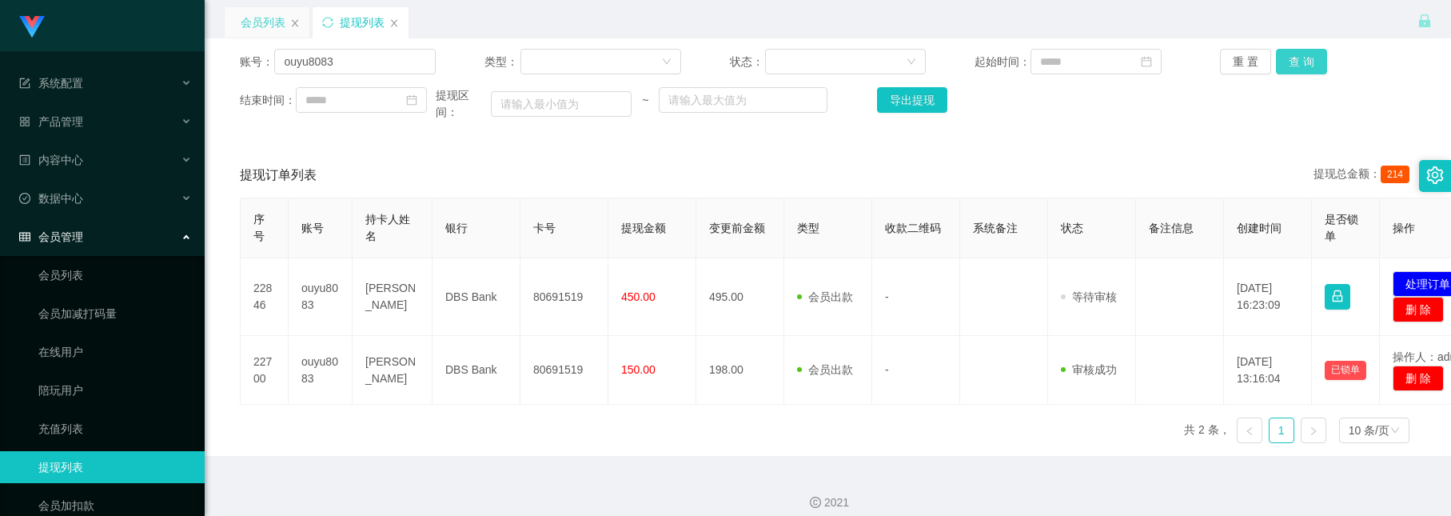
click at [1286, 54] on button "查 询" at bounding box center [1301, 62] width 51 height 26
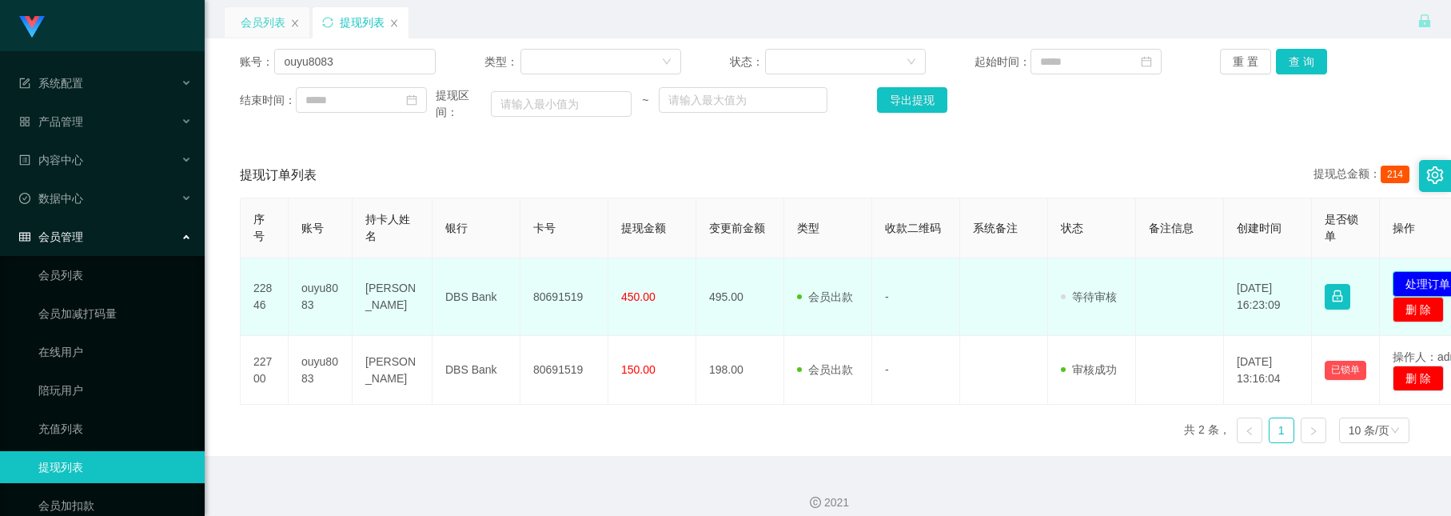
click at [1420, 285] on button "处理订单" at bounding box center [1428, 284] width 70 height 26
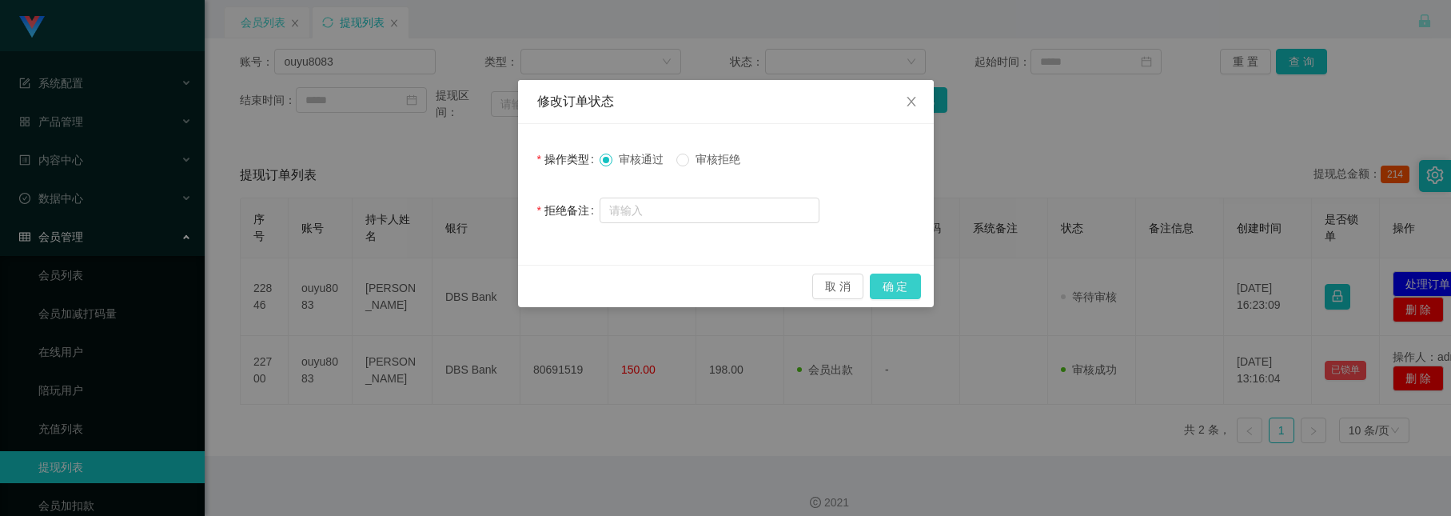
click at [895, 286] on button "确 定" at bounding box center [895, 286] width 51 height 26
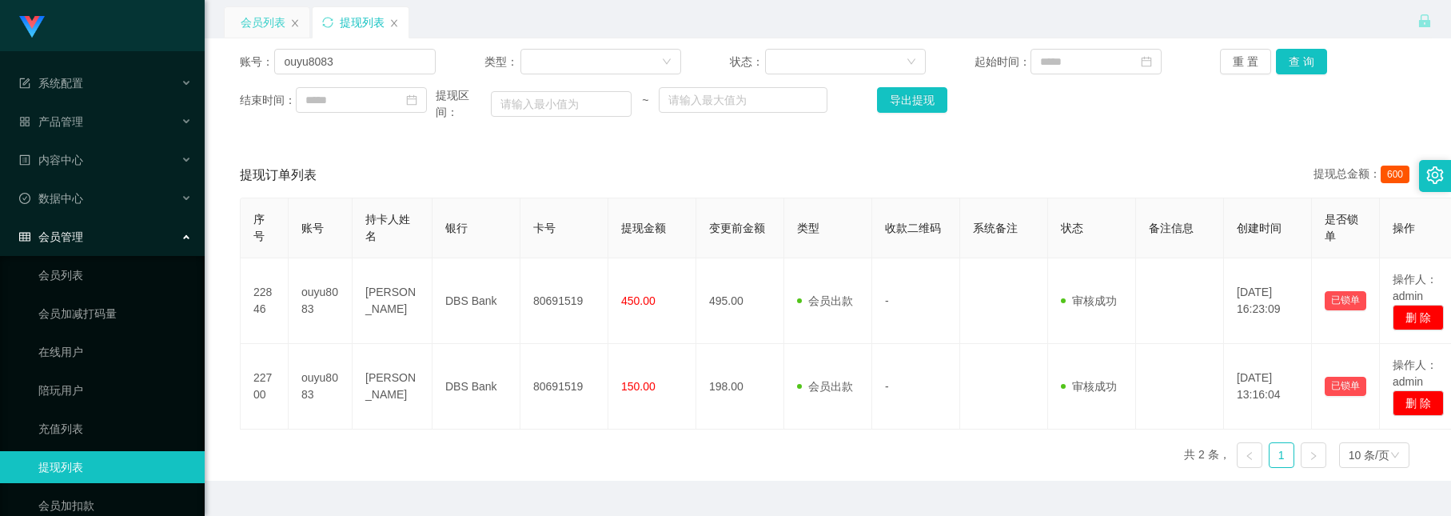
click at [1064, 163] on div "提现订单列表 提现总金额： 600" at bounding box center [828, 175] width 1176 height 45
click at [1293, 61] on button "查 询" at bounding box center [1301, 62] width 51 height 26
drag, startPoint x: 343, startPoint y: 65, endPoint x: 34, endPoint y: 20, distance: 311.9
click at [34, 20] on section "系统配置 产品管理 内容中心 数据中心 会员管理 会员列表 会员加减打码量 在线用户 陪玩用户 充值列表 提现列表 会员加扣款 赠送彩金 平台首页 保存配置 …" at bounding box center [725, 217] width 1451 height 675
paste input "Teeqiulong"
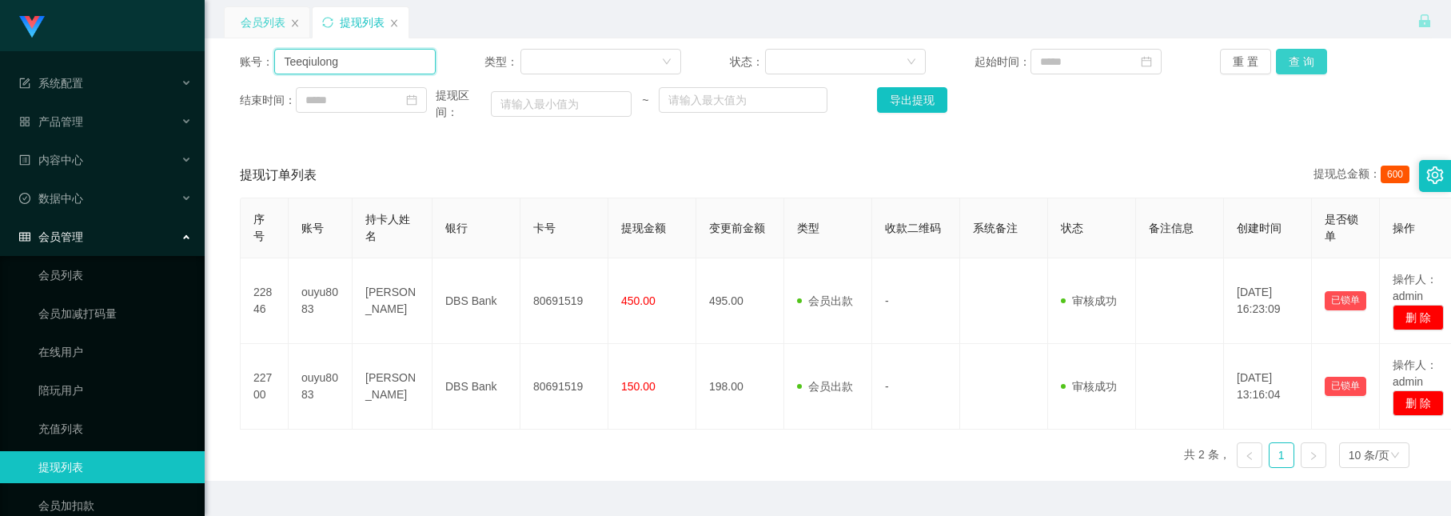
type input "Teeqiulong"
click at [1296, 66] on button "查 询" at bounding box center [1301, 62] width 51 height 26
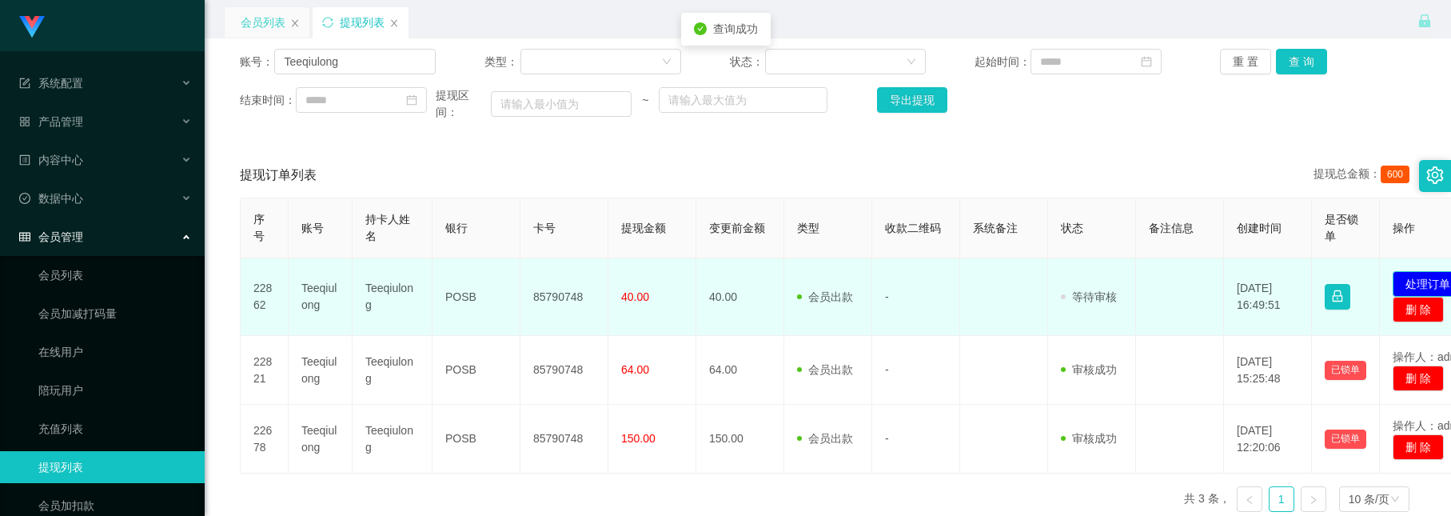
click at [1414, 281] on button "处理订单" at bounding box center [1428, 284] width 70 height 26
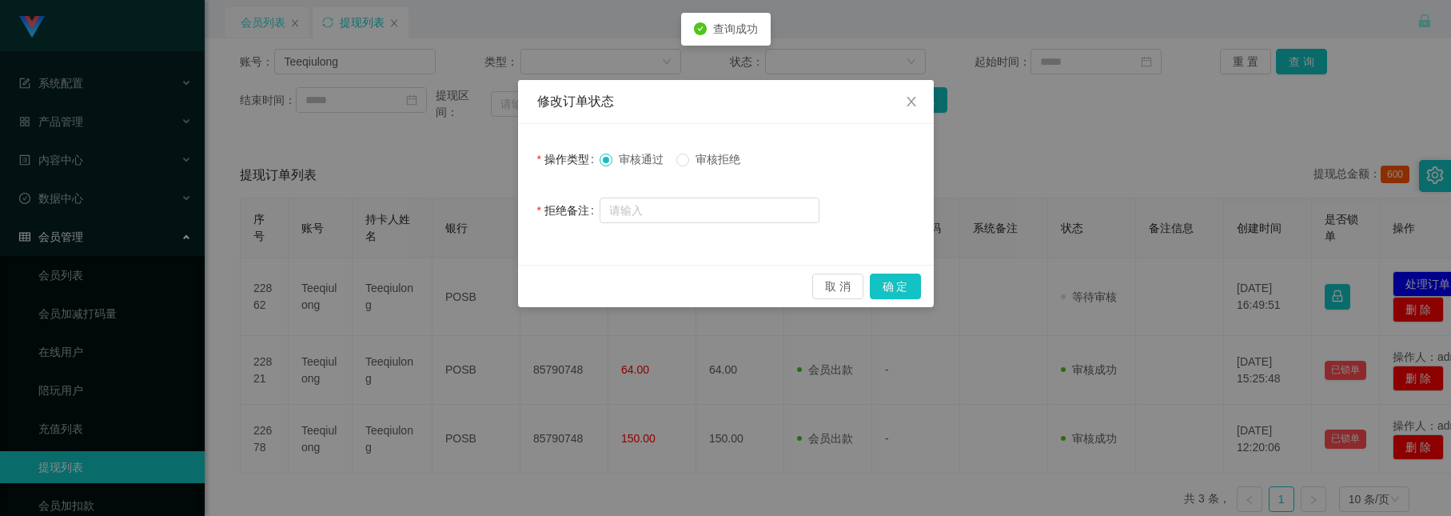
click at [713, 159] on span "审核拒绝" at bounding box center [718, 159] width 58 height 13
click at [682, 216] on input "text" at bounding box center [710, 211] width 220 height 26
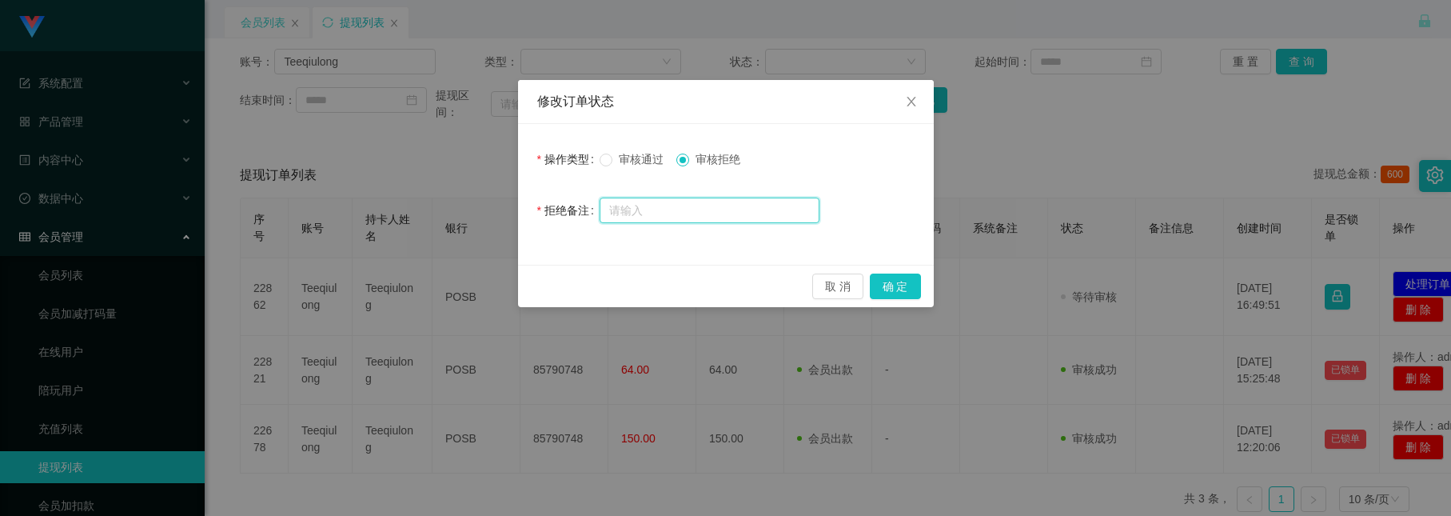
paste input "提现驳回。按规则联系助理完成限时公益单后可再次申请"
drag, startPoint x: 812, startPoint y: 202, endPoint x: 262, endPoint y: 44, distance: 571.8
click at [267, 46] on div "修改订单状态 操作类型 审核通过 审核拒绝 拒绝备注 提现驳回。按规则联系助理完成限时公益单后可再次申请 取 消 确 定" at bounding box center [725, 258] width 1451 height 516
drag, startPoint x: 722, startPoint y: 210, endPoint x: -139, endPoint y: -117, distance: 921.0
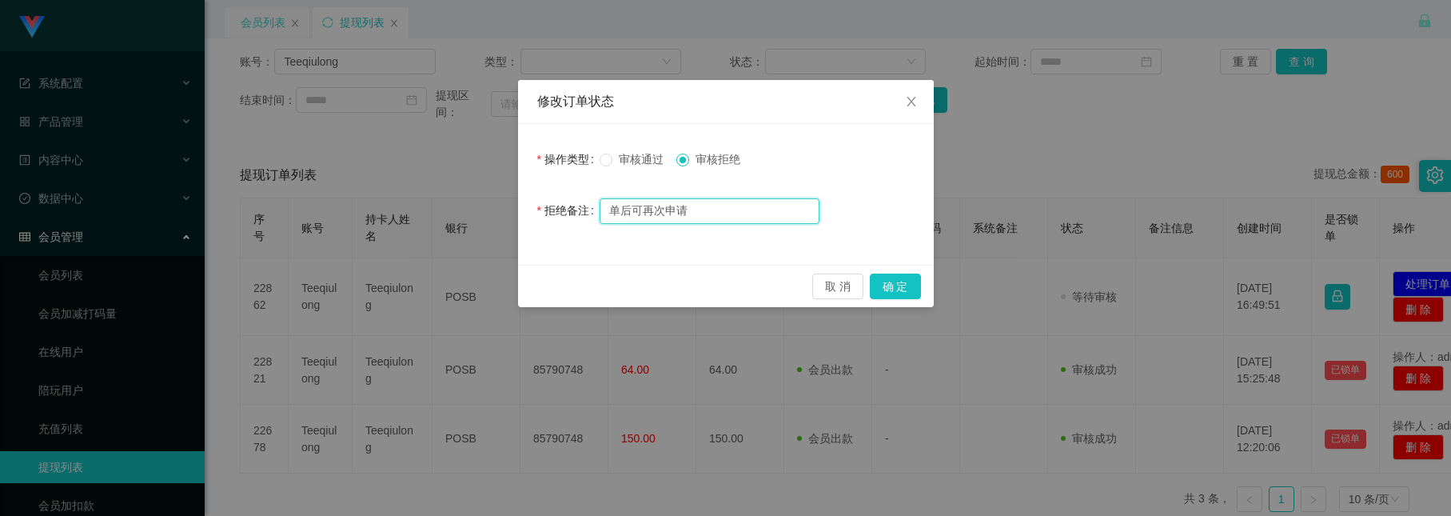
click at [0, 0] on html "系统配置 产品管理 内容中心 数据中心 会员管理 会员列表 会员加减打码量 在线用户 陪玩用户 充值列表 提现列表 会员加扣款 赠送彩金 平台首页 保存配置 …" at bounding box center [725, 258] width 1451 height 516
paste input "本次提现申请已被驳回。请按照活动规则，联系指定助理并完成一次限时爱心公益福利单后，方可重新提交"
type input "本次提现申请已被驳回。请按照活动规则，联系指定助理并完成一次限时爱心公益福利单后，方可重新提交申请"
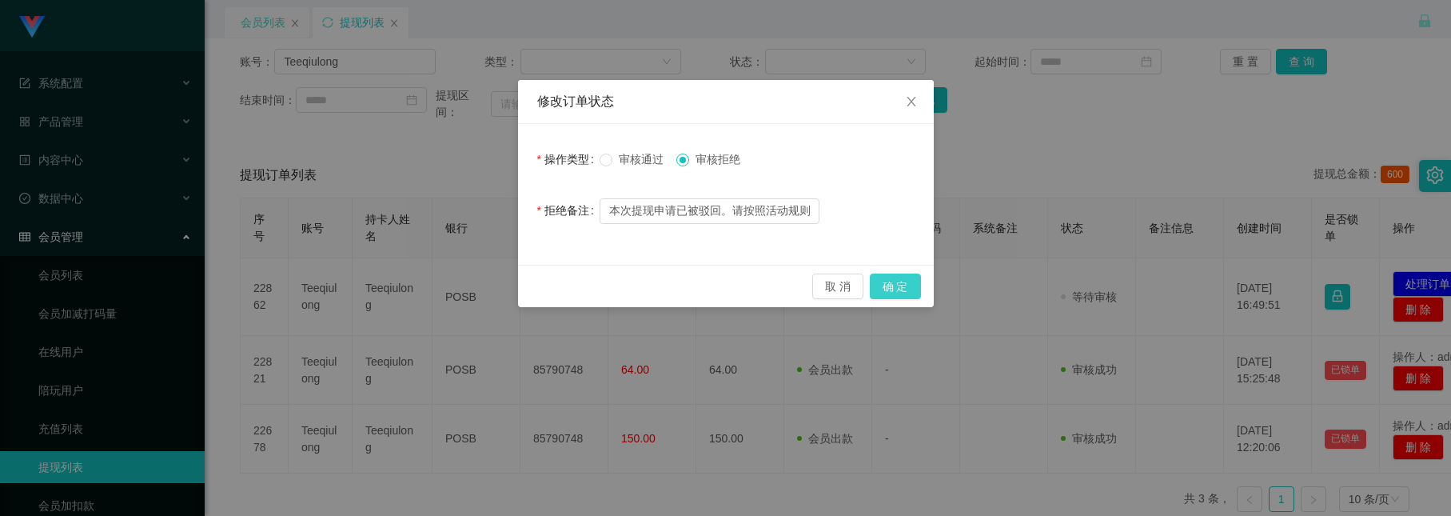
click at [883, 283] on button "确 定" at bounding box center [895, 286] width 51 height 26
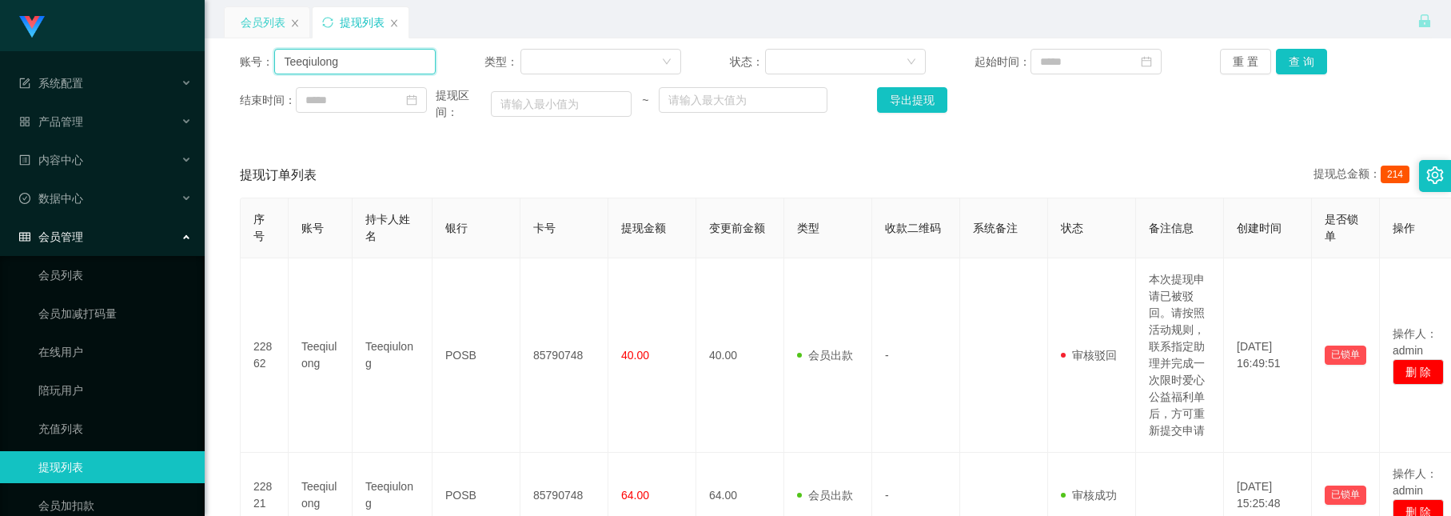
drag, startPoint x: 360, startPoint y: 67, endPoint x: -102, endPoint y: -24, distance: 471.1
click at [0, 0] on html "系统配置 产品管理 内容中心 数据中心 会员管理 会员列表 会员加减打码量 在线用户 陪玩用户 充值列表 提现列表 会员加扣款 赠送彩金 平台首页 保存配置 …" at bounding box center [725, 258] width 1451 height 516
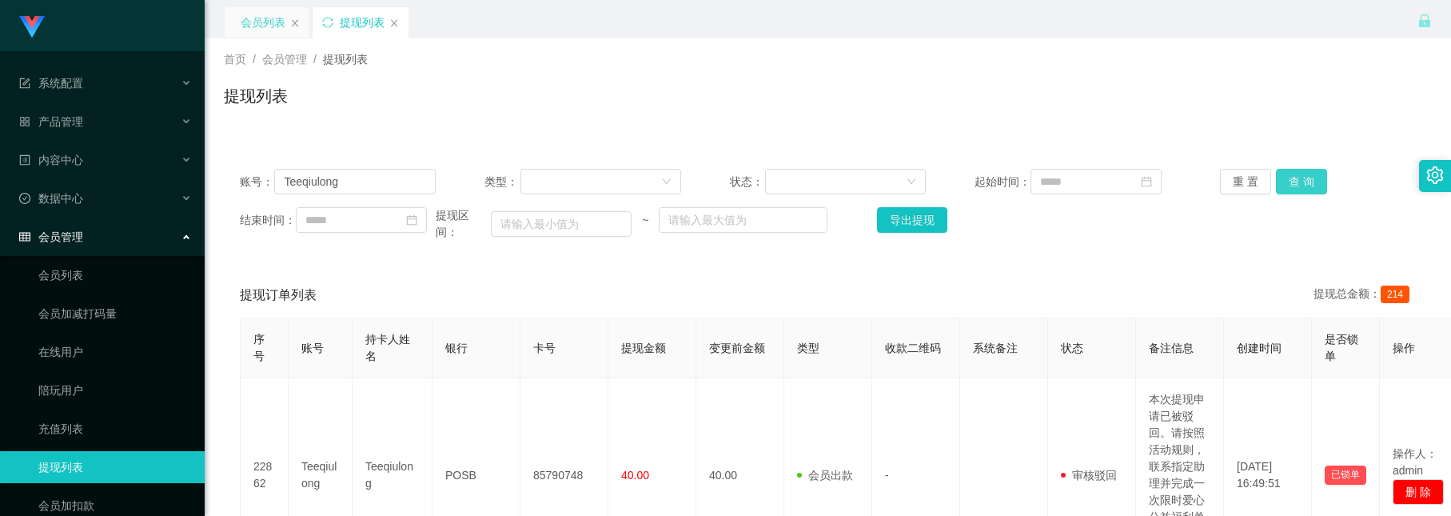
click at [1281, 178] on button "查 询" at bounding box center [1301, 182] width 51 height 26
click at [271, 22] on div "会员列表" at bounding box center [263, 22] width 45 height 30
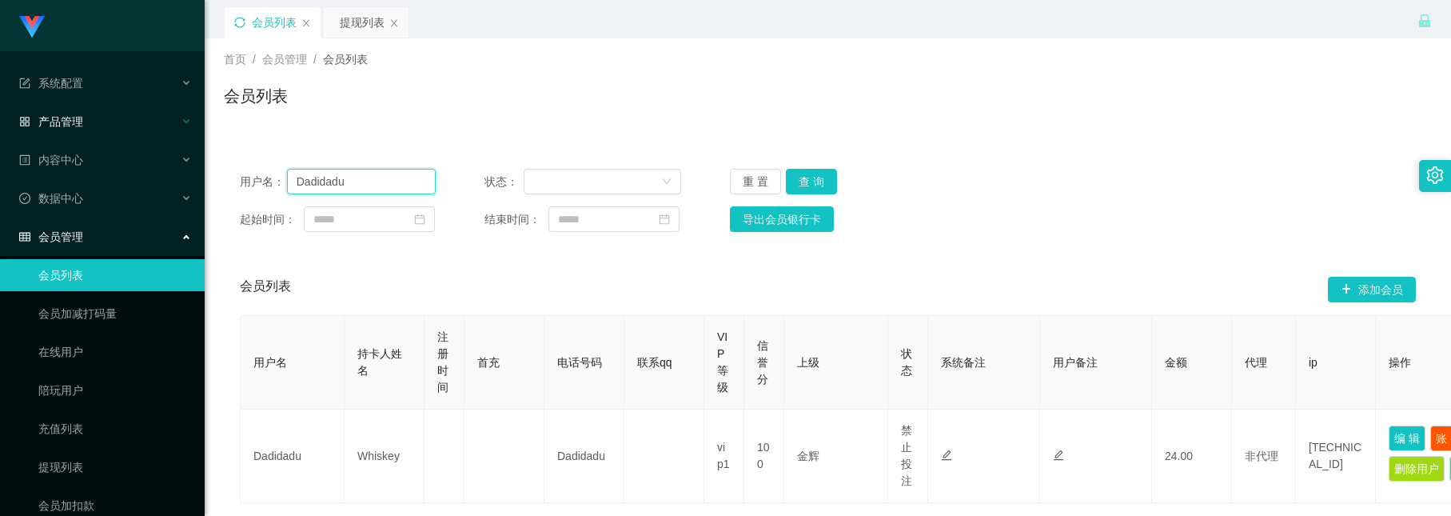
drag, startPoint x: 377, startPoint y: 185, endPoint x: 122, endPoint y: 120, distance: 262.4
click at [127, 121] on section "系统配置 产品管理 内容中心 数据中心 会员管理 会员列表 会员加减打码量 在线用户 陪玩用户 充值列表 提现列表 会员加扣款 赠送彩金 平台首页 保存配置 …" at bounding box center [725, 314] width 1451 height 629
paste input "Teeqiulong"
type input "Teeqiulong"
click at [819, 178] on button "查 询" at bounding box center [811, 182] width 51 height 26
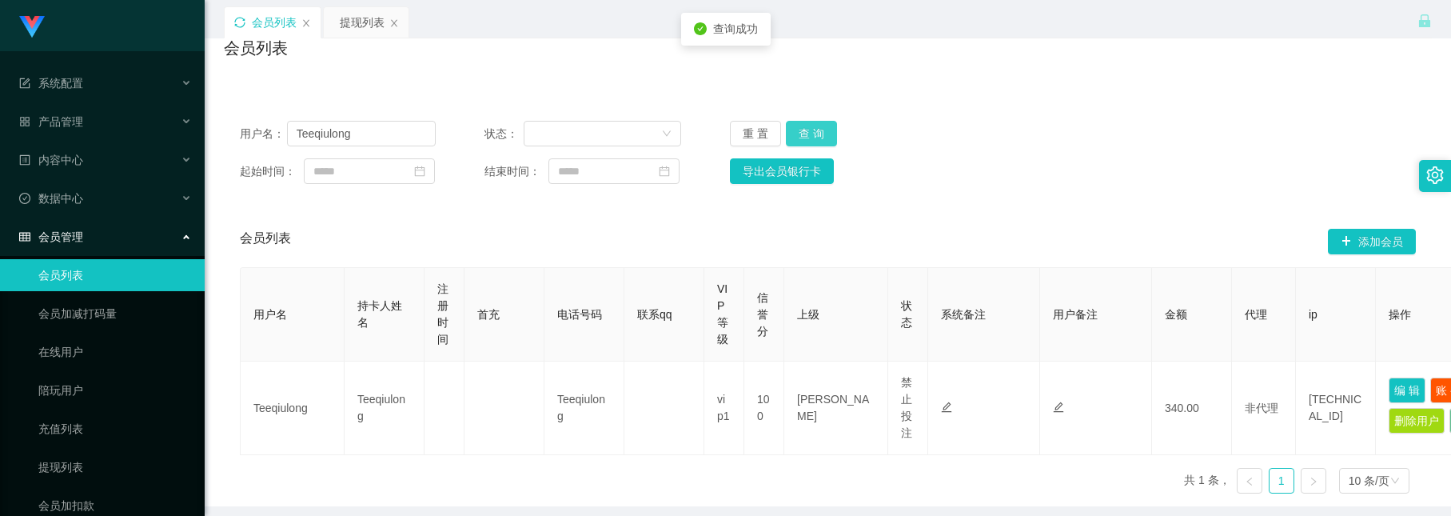
scroll to position [120, 0]
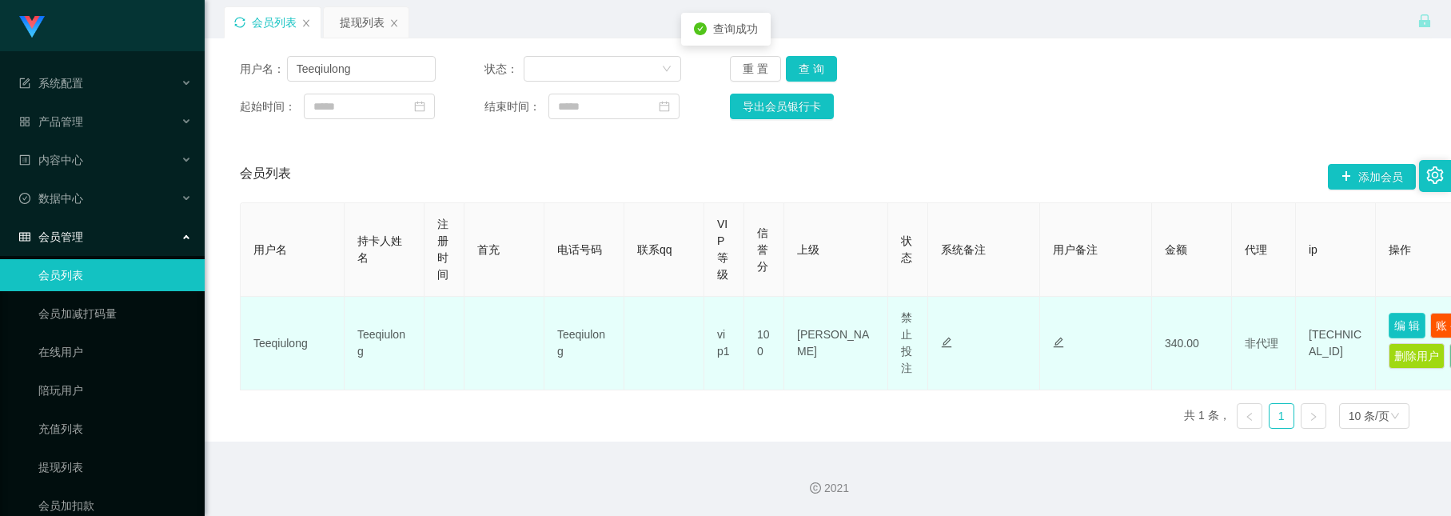
click at [1401, 317] on button "编 辑" at bounding box center [1407, 326] width 37 height 26
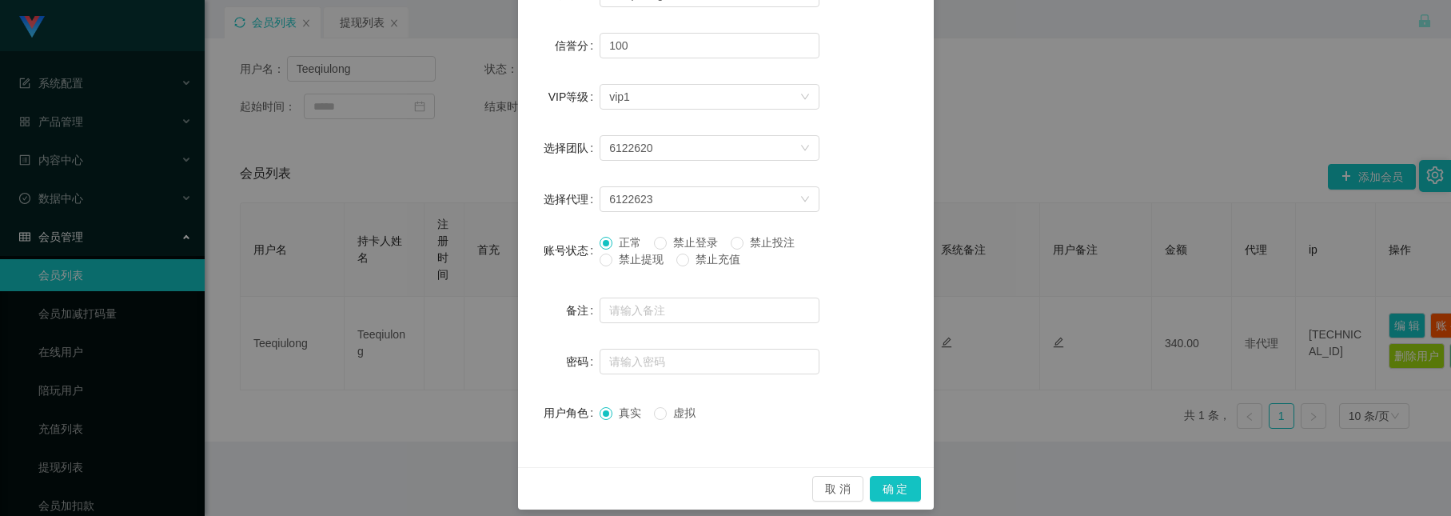
scroll to position [281, 0]
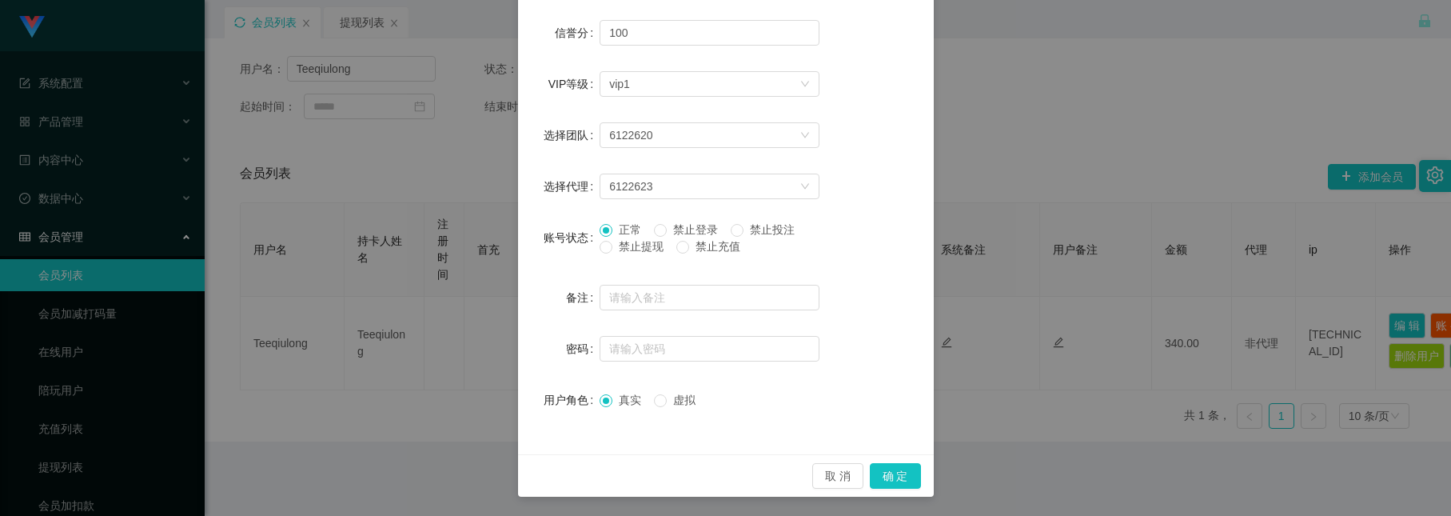
click at [624, 230] on span "正常" at bounding box center [630, 229] width 35 height 13
click at [902, 465] on button "确 定" at bounding box center [895, 476] width 51 height 26
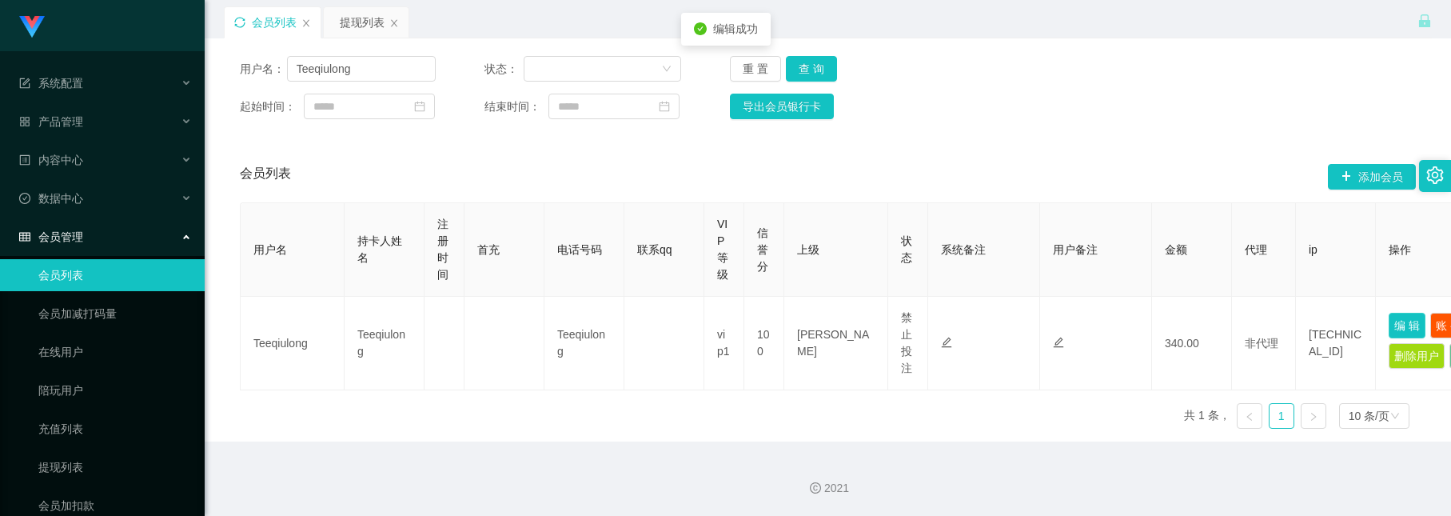
scroll to position [200, 0]
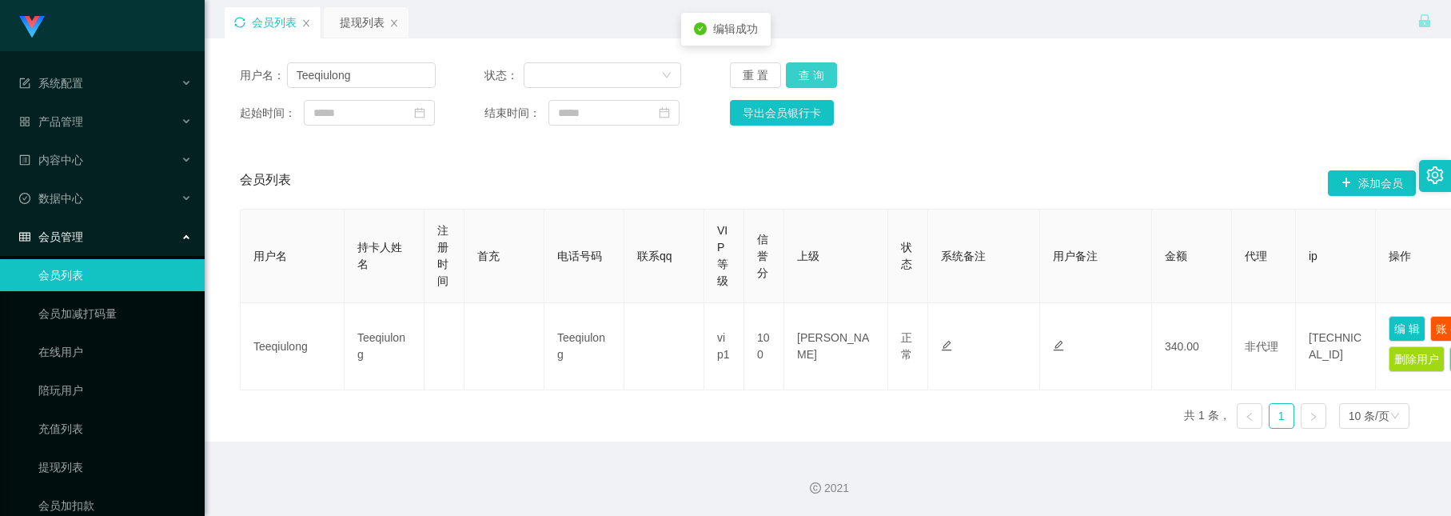
click at [801, 62] on button "查 询" at bounding box center [811, 75] width 51 height 26
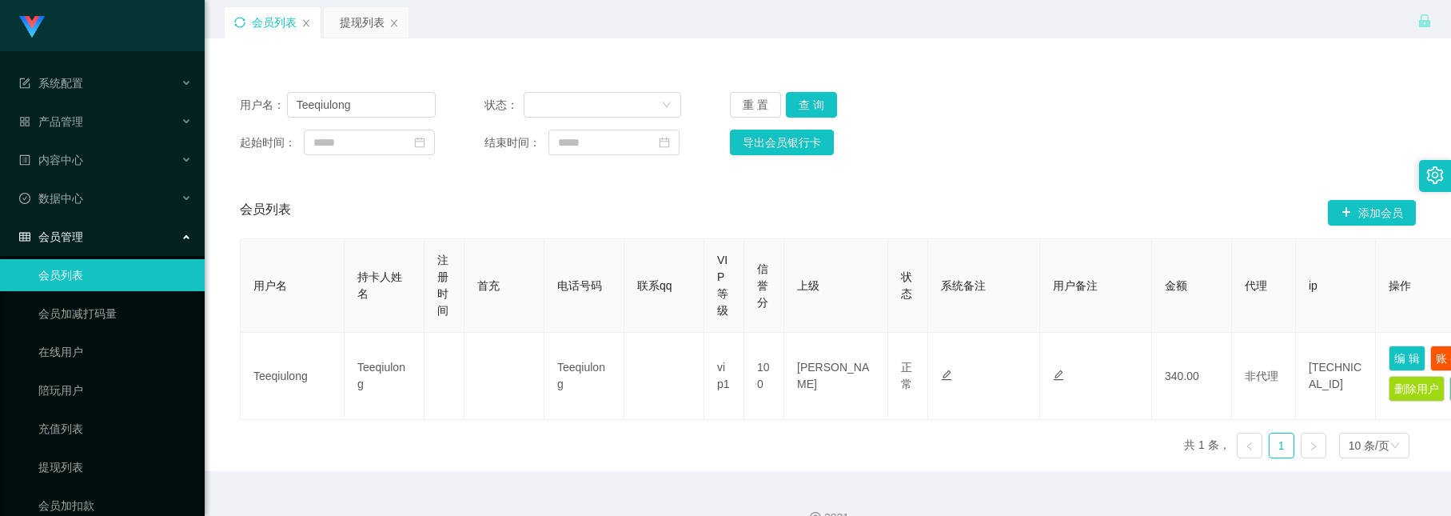
scroll to position [0, 0]
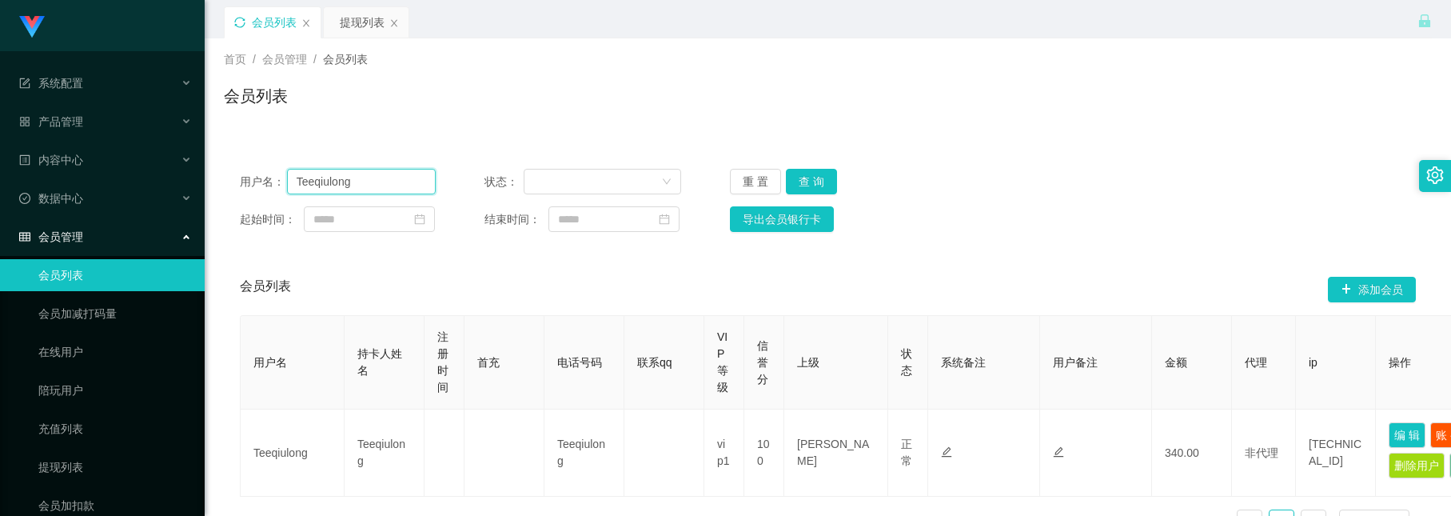
drag, startPoint x: 377, startPoint y: 182, endPoint x: -29, endPoint y: 24, distance: 436.0
click at [0, 24] on html "系统配置 产品管理 内容中心 数据中心 会员管理 会员列表 会员加减打码量 在线用户 陪玩用户 充值列表 提现列表 会员加扣款 赠送彩金 平台首页 保存配置 …" at bounding box center [725, 258] width 1451 height 516
click at [811, 178] on button "查 询" at bounding box center [811, 182] width 51 height 26
click at [389, 178] on input "text" at bounding box center [361, 182] width 149 height 26
paste input "Teeqiulong"
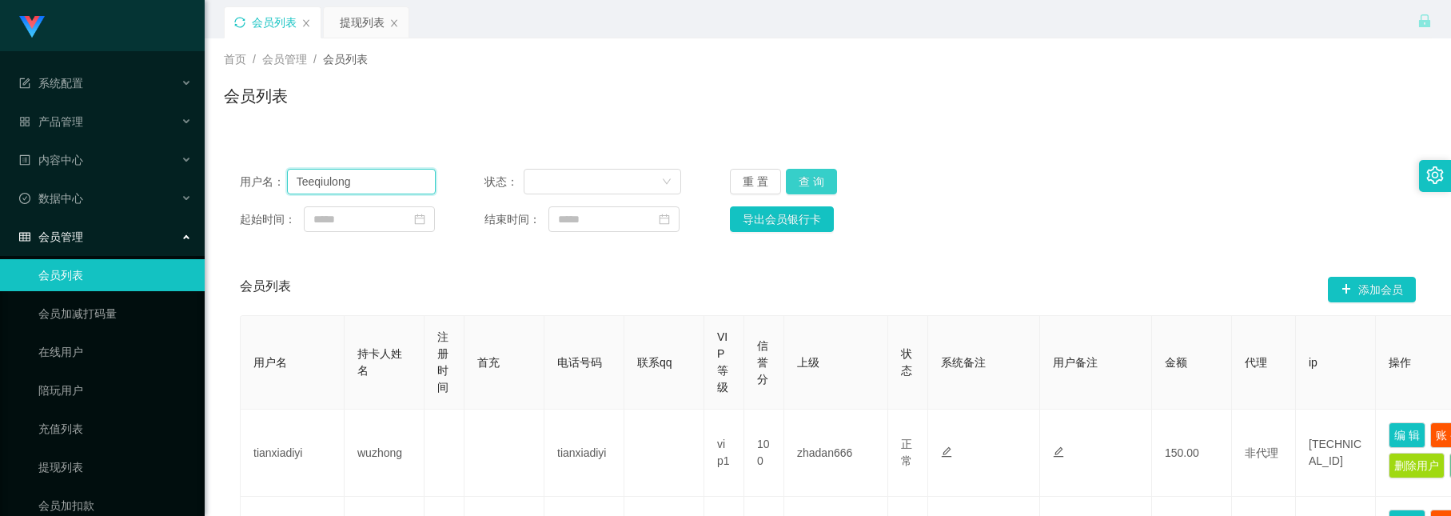
type input "Teeqiulong"
click at [792, 170] on button "查 询" at bounding box center [811, 182] width 51 height 26
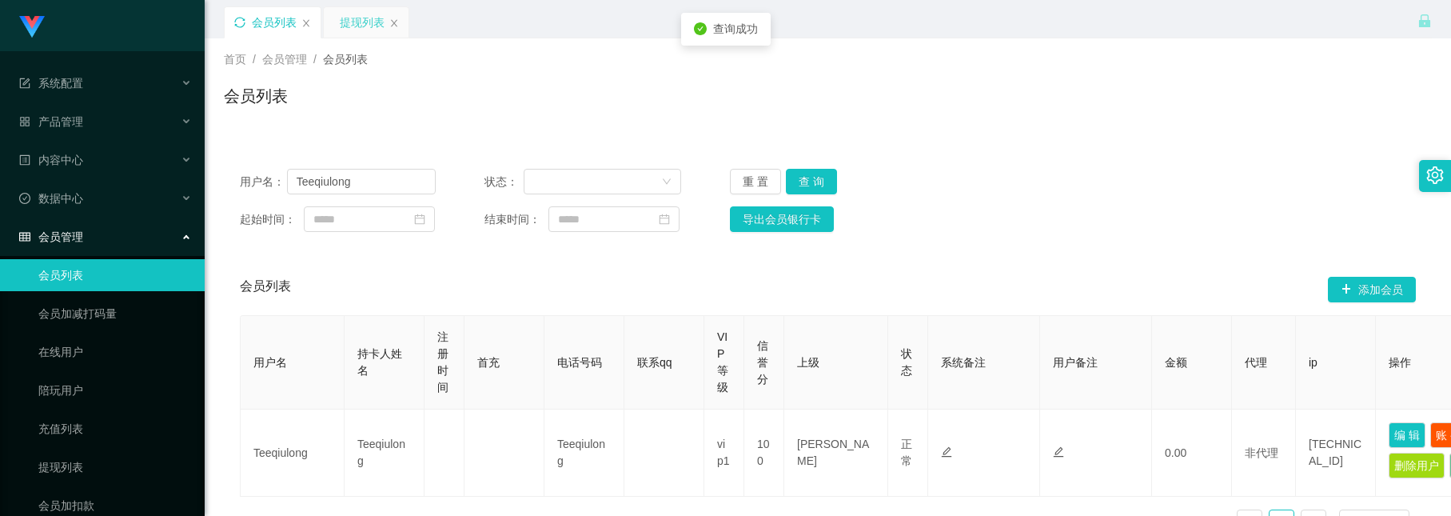
click at [367, 22] on div "提现列表" at bounding box center [362, 22] width 45 height 30
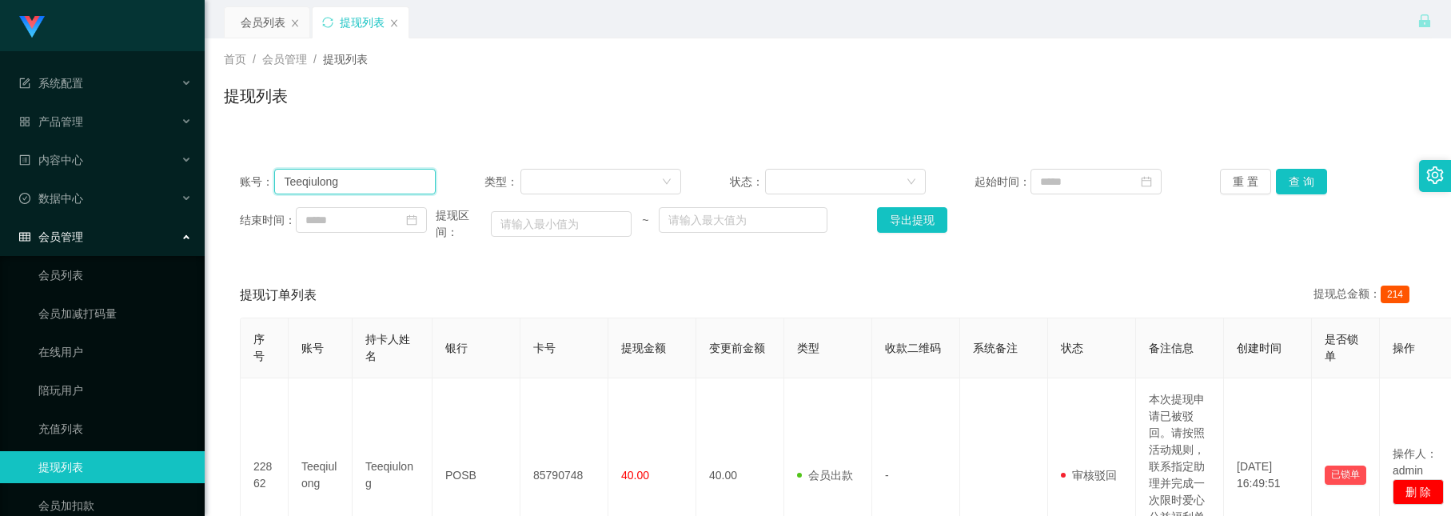
click at [389, 183] on input "Teeqiulong" at bounding box center [355, 182] width 162 height 26
click at [1305, 187] on button "查 询" at bounding box center [1301, 182] width 51 height 26
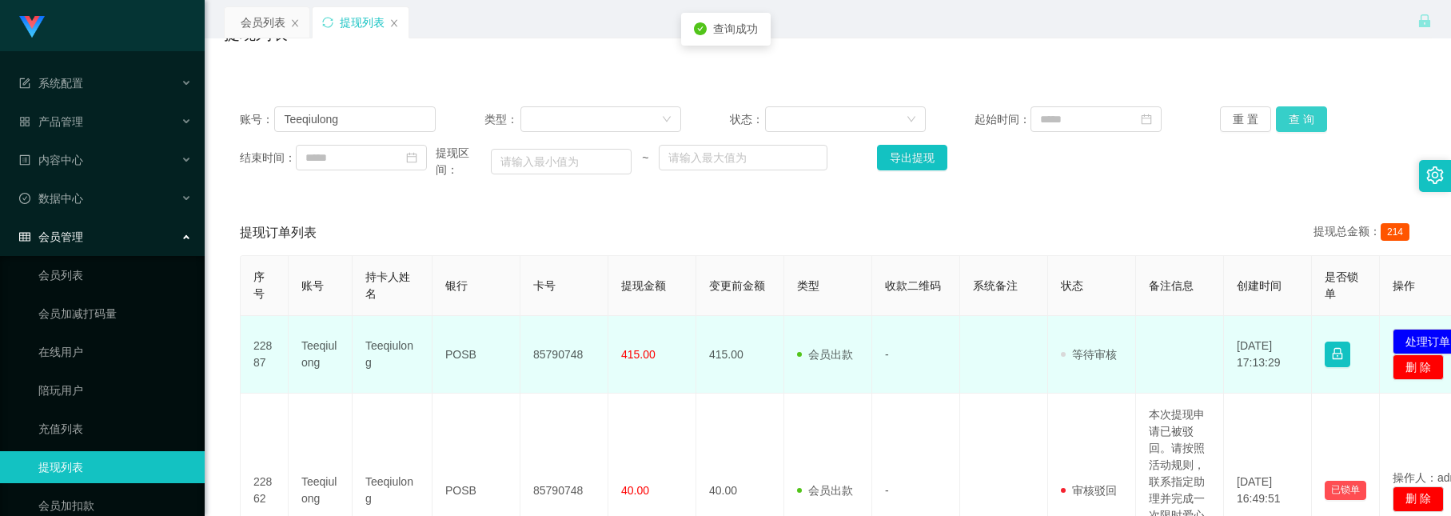
scroll to position [120, 0]
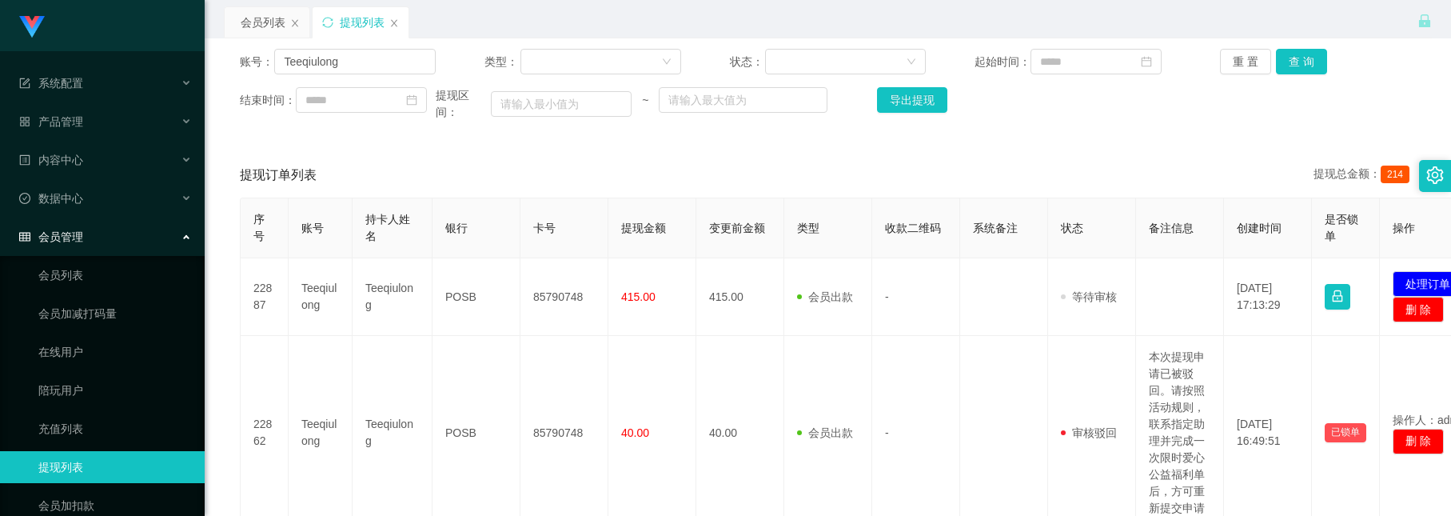
click at [1094, 150] on div "账号： Teeqiulong 类型： 状态： 起始时间： 重 置 查 询 结束时间： 提现区间： ~ 导出提现 提现订单列表 提现总金额： 214 序号 账号…" at bounding box center [828, 376] width 1208 height 686
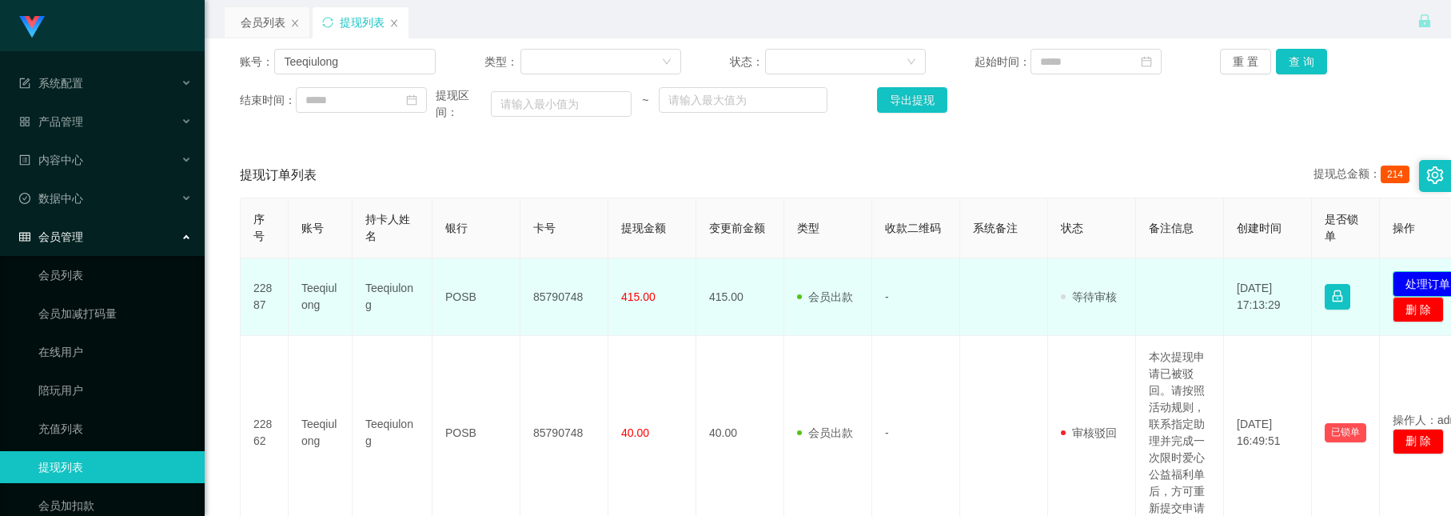
click at [1411, 285] on button "处理订单" at bounding box center [1428, 284] width 70 height 26
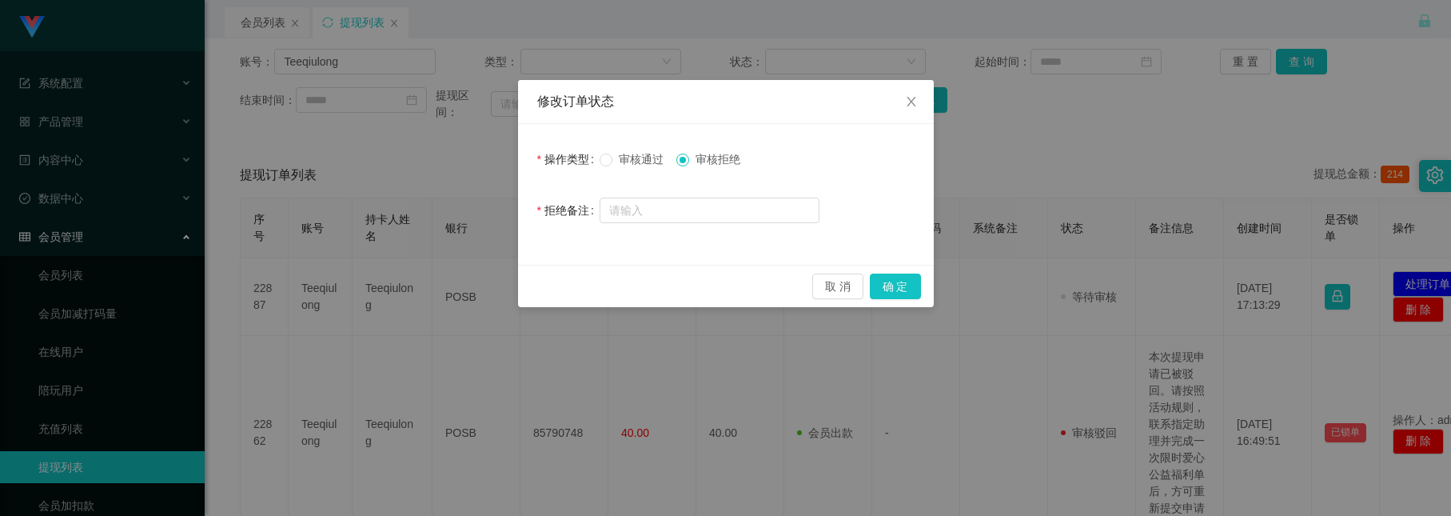
click at [715, 161] on span "审核拒绝" at bounding box center [718, 159] width 58 height 13
click at [650, 157] on span "审核通过" at bounding box center [642, 159] width 58 height 13
click at [880, 293] on button "确 定" at bounding box center [895, 286] width 51 height 26
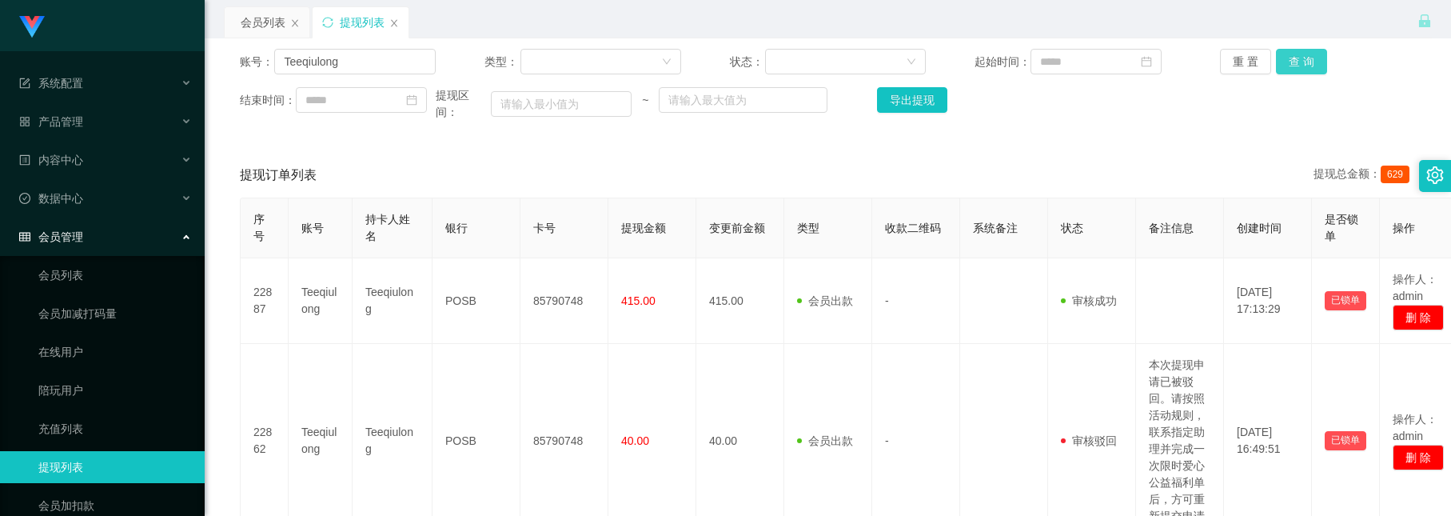
click at [1293, 58] on button "查 询" at bounding box center [1301, 62] width 51 height 26
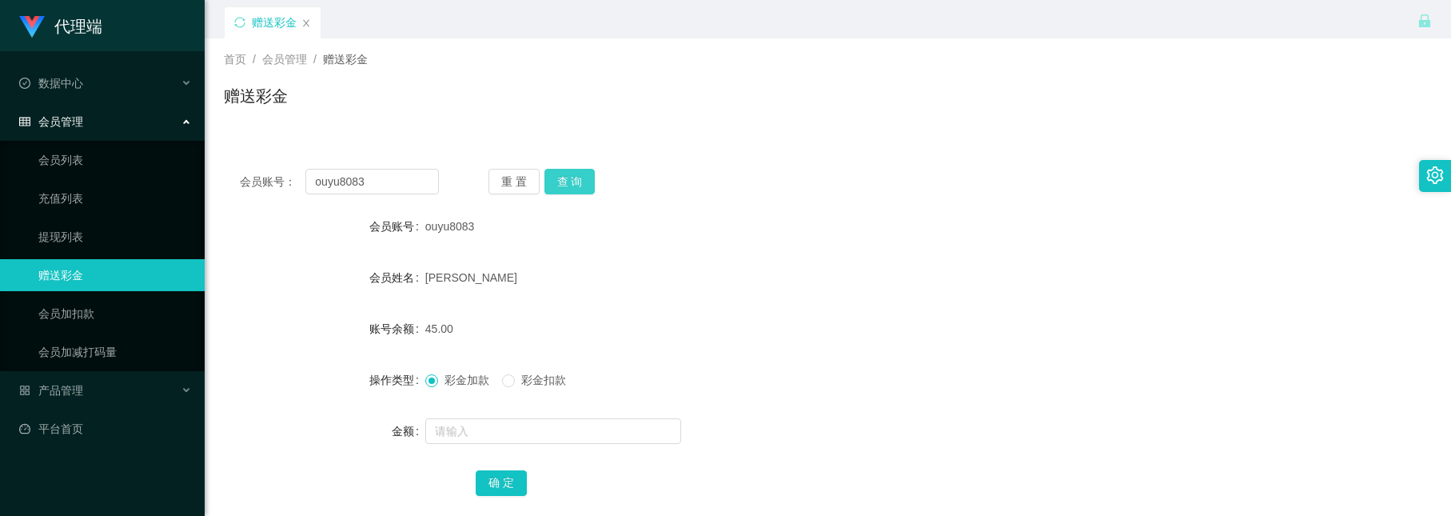
click at [554, 187] on button "查 询" at bounding box center [570, 182] width 51 height 26
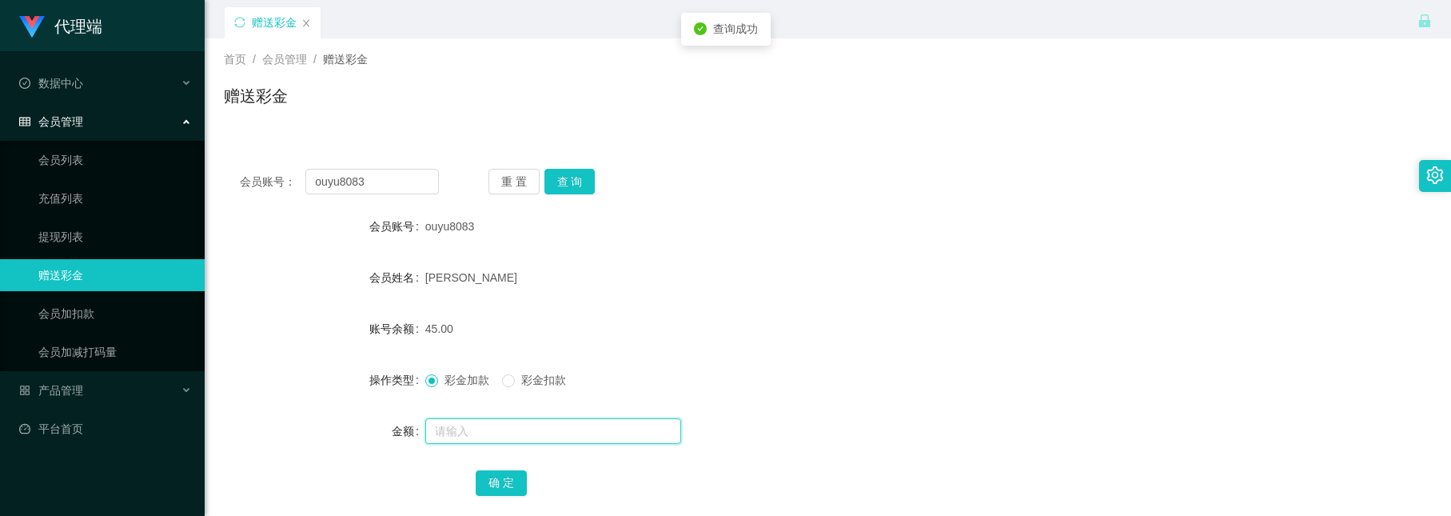
click at [500, 437] on input "text" at bounding box center [553, 431] width 256 height 26
type input "56"
click at [489, 483] on button "确 定" at bounding box center [501, 483] width 51 height 26
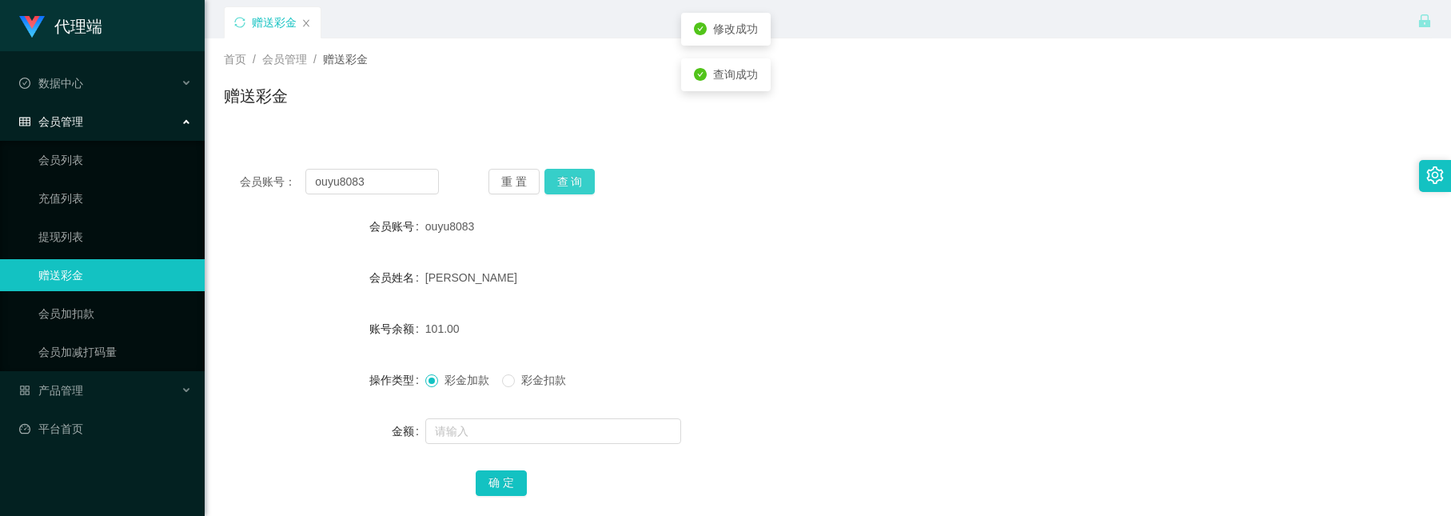
click at [573, 176] on button "查 询" at bounding box center [570, 182] width 51 height 26
drag, startPoint x: 377, startPoint y: 183, endPoint x: 221, endPoint y: 126, distance: 167.0
click at [224, 126] on div "首页 / 会员管理 / 赠送彩金 / 赠送彩金 会员账号： ouyu8083 重 置 查 询 会员账号 ouyu8083 会员姓名 wang xiaoming…" at bounding box center [828, 285] width 1208 height 495
click at [548, 176] on button "查 询" at bounding box center [570, 182] width 51 height 26
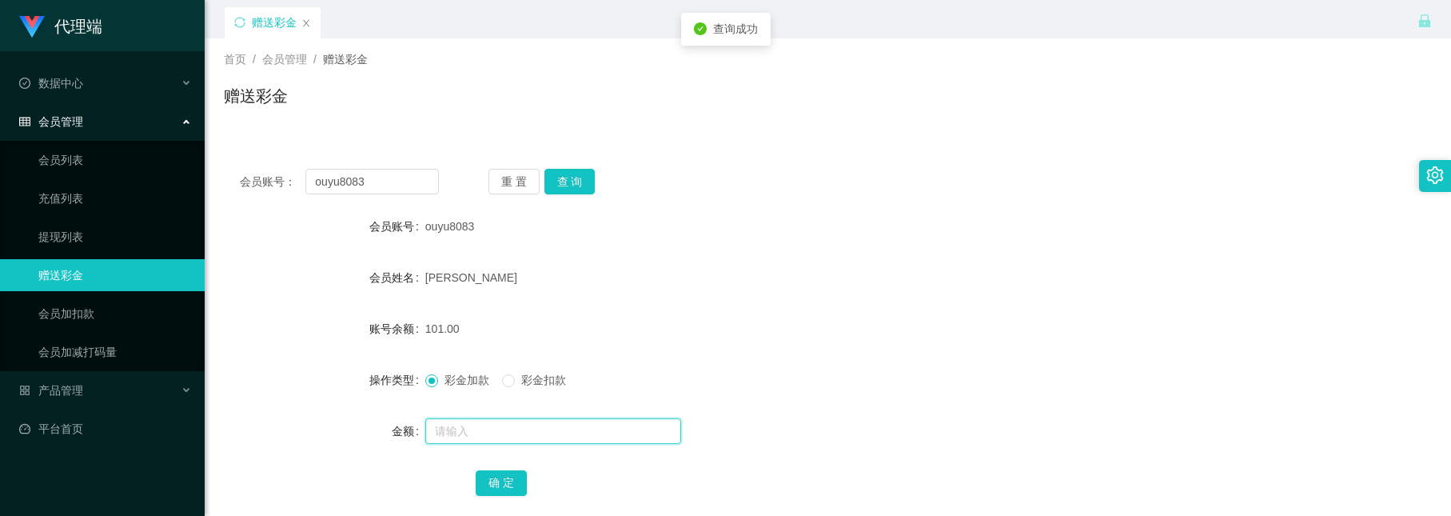
click at [543, 427] on input "text" at bounding box center [553, 431] width 256 height 26
type input "38"
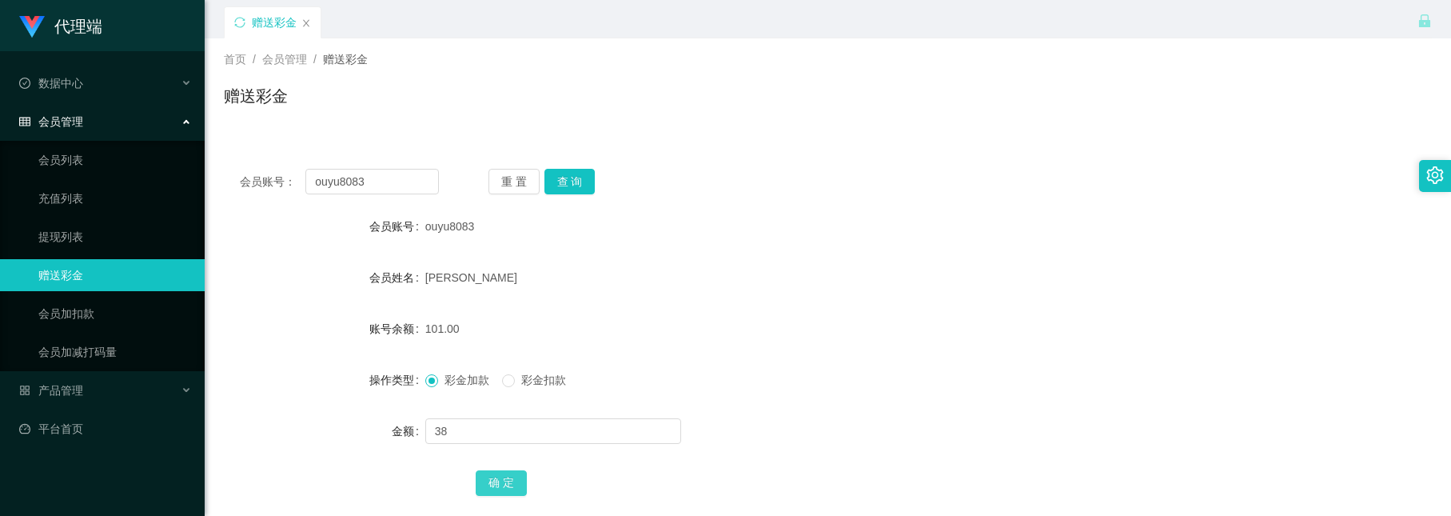
click at [499, 478] on button "确 定" at bounding box center [501, 483] width 51 height 26
click at [560, 169] on button "查 询" at bounding box center [570, 182] width 51 height 26
click at [561, 176] on button "查 询" at bounding box center [570, 182] width 51 height 26
click at [573, 186] on button "查 询" at bounding box center [570, 182] width 51 height 26
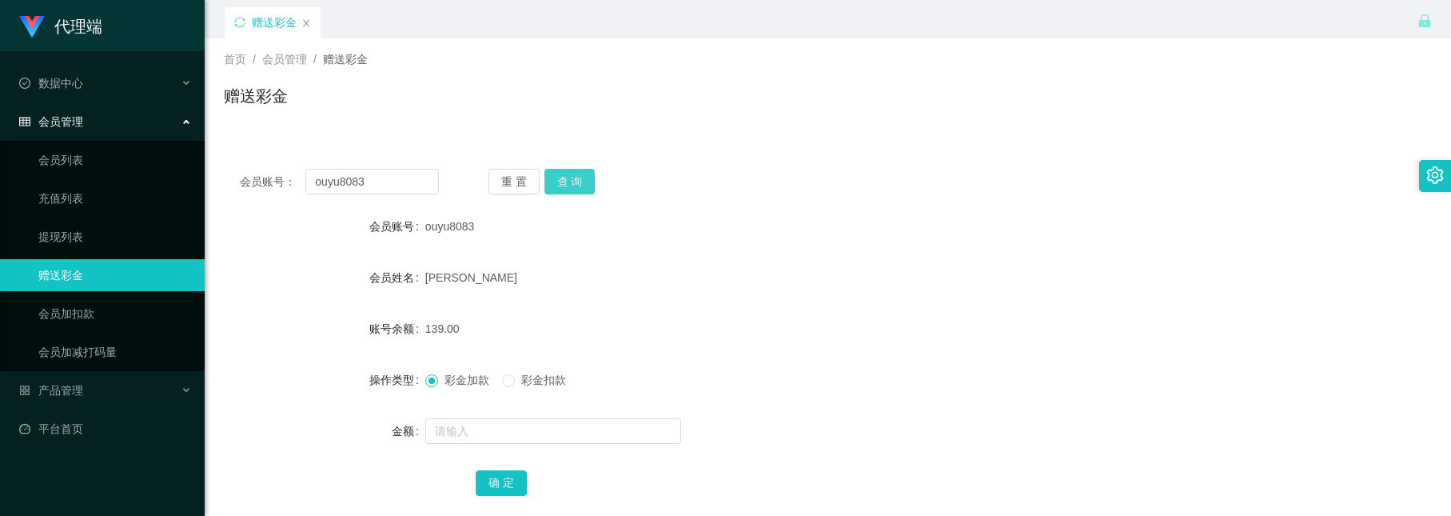
click at [562, 178] on button "查 询" at bounding box center [570, 182] width 51 height 26
click at [564, 175] on button "查 询" at bounding box center [570, 182] width 51 height 26
click at [569, 181] on button "查 询" at bounding box center [570, 182] width 51 height 26
click at [572, 174] on button "查 询" at bounding box center [570, 182] width 51 height 26
click at [578, 171] on button "查 询" at bounding box center [570, 182] width 51 height 26
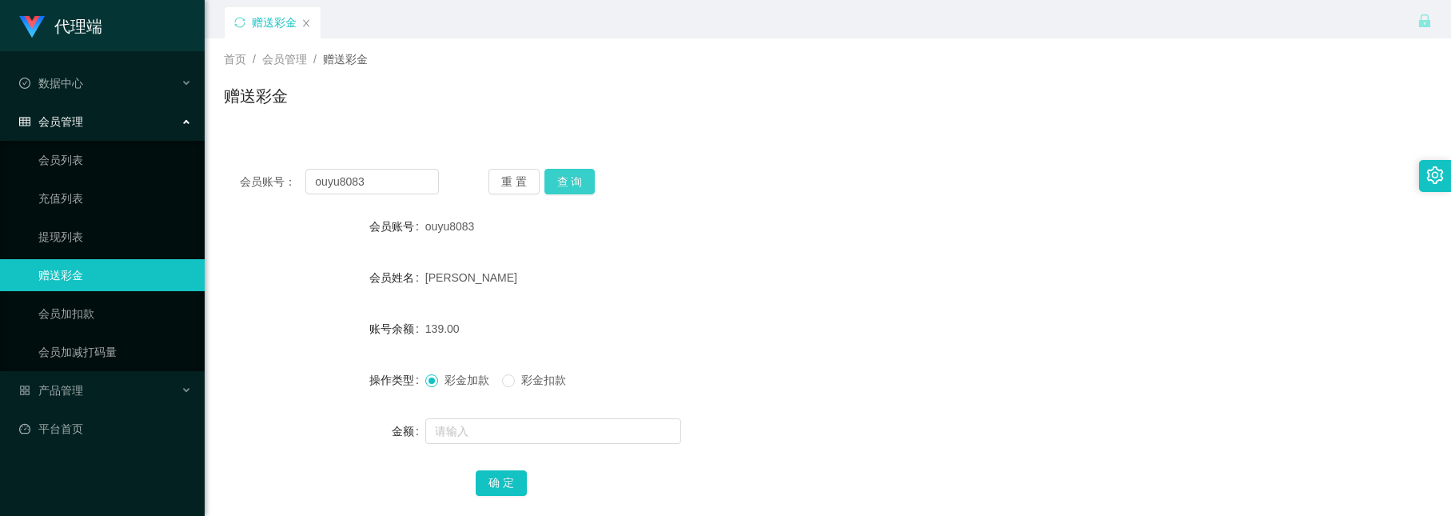
click at [574, 187] on button "查 询" at bounding box center [570, 182] width 51 height 26
click at [565, 174] on button "查 询" at bounding box center [570, 182] width 51 height 26
click at [465, 420] on input "text" at bounding box center [553, 431] width 256 height 26
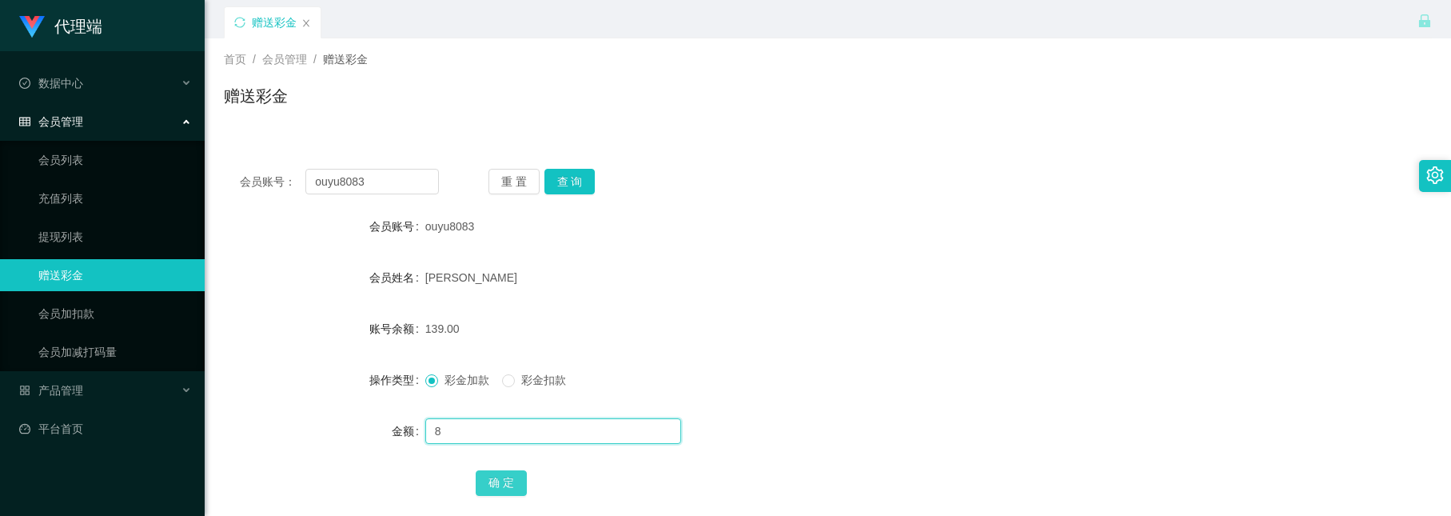
type input "8"
click at [501, 473] on button "确 定" at bounding box center [501, 483] width 51 height 26
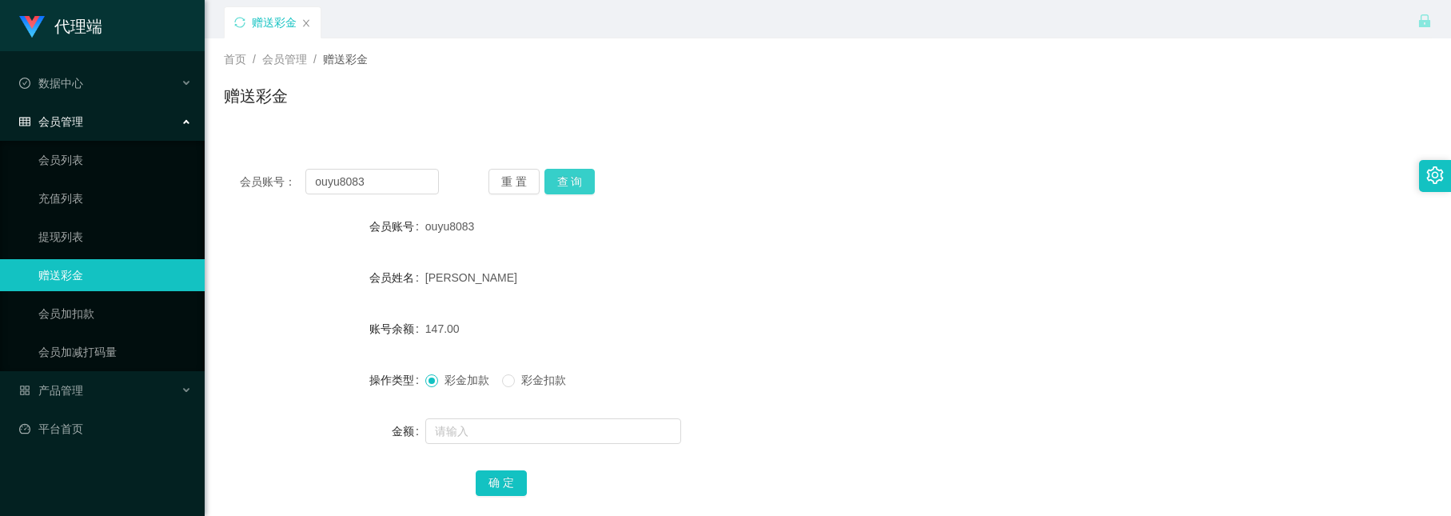
click at [573, 187] on button "查 询" at bounding box center [570, 182] width 51 height 26
drag, startPoint x: 398, startPoint y: 185, endPoint x: 218, endPoint y: 127, distance: 188.9
click at [224, 127] on div "首页 / 会员管理 / 赠送彩金 / 赠送彩金 会员账号： ouyu8083 重 置 查 询 会员账号 ouyu8083 会员姓名 wang xiaoming…" at bounding box center [828, 285] width 1208 height 495
click at [567, 175] on button "查 询" at bounding box center [570, 182] width 51 height 26
click at [569, 176] on button "查 询" at bounding box center [570, 182] width 51 height 26
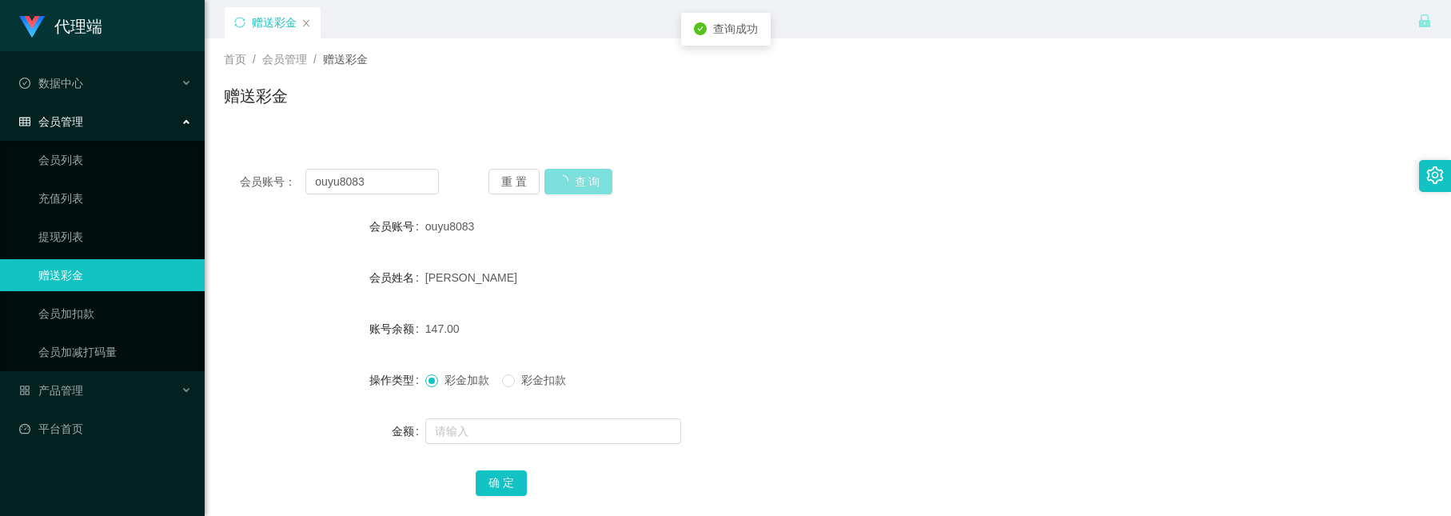
click at [569, 176] on div "重 置 查 询" at bounding box center [588, 182] width 199 height 26
click at [530, 389] on label "彩金扣款" at bounding box center [537, 380] width 70 height 17
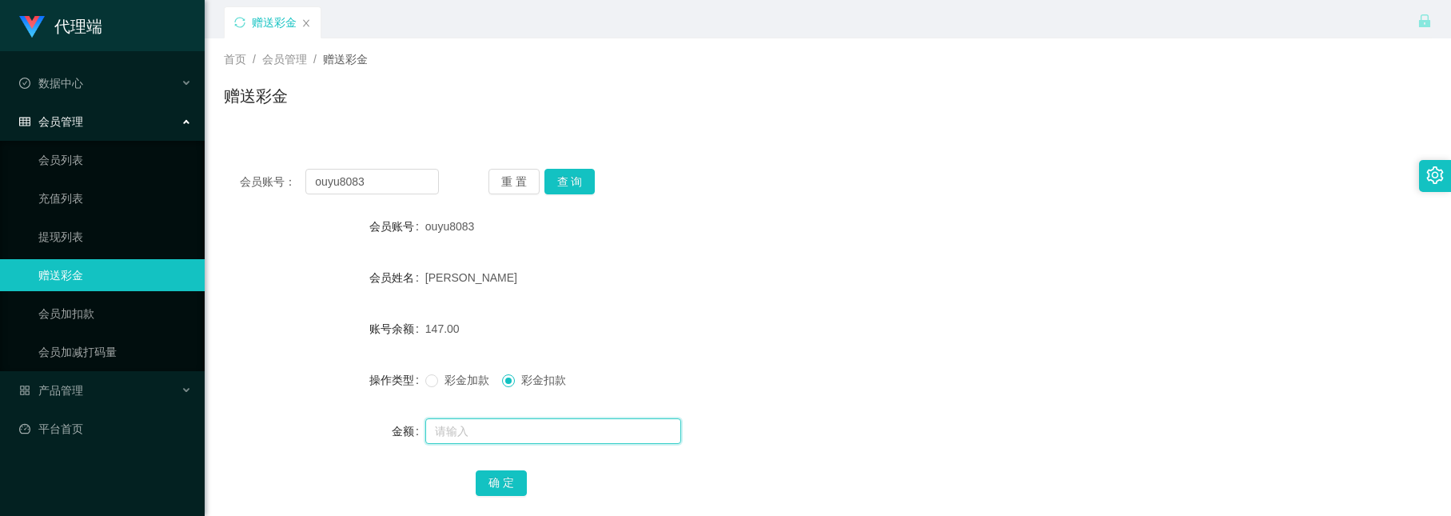
click at [518, 425] on input "text" at bounding box center [553, 431] width 256 height 26
type input "8"
click at [504, 483] on button "确 定" at bounding box center [501, 483] width 51 height 26
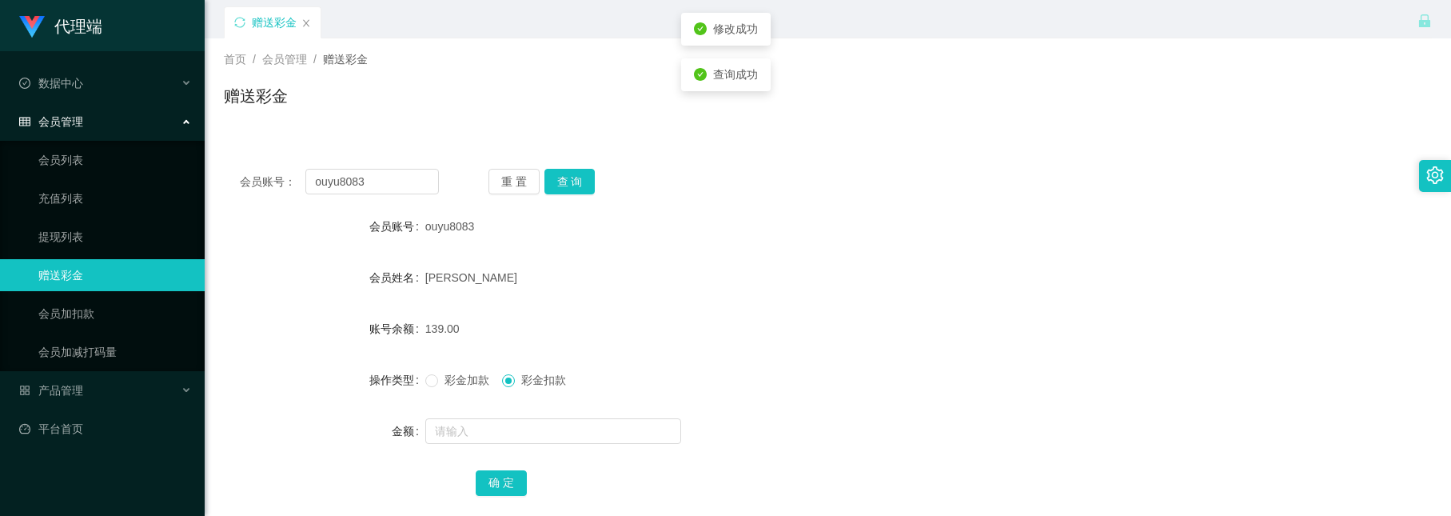
click at [541, 286] on div "[PERSON_NAME]" at bounding box center [777, 278] width 705 height 32
click at [565, 194] on div "会员账号： ouyu8083 重 置 查 询 会员账号 ouyu8083 会员姓名 wang xiaoming 账号余额 139.00 操作类型 彩金加款 彩…" at bounding box center [828, 343] width 1208 height 381
click at [578, 181] on button "查 询" at bounding box center [570, 182] width 51 height 26
click at [557, 182] on button "查 询" at bounding box center [570, 182] width 51 height 26
click at [573, 170] on button "查 询" at bounding box center [570, 182] width 51 height 26
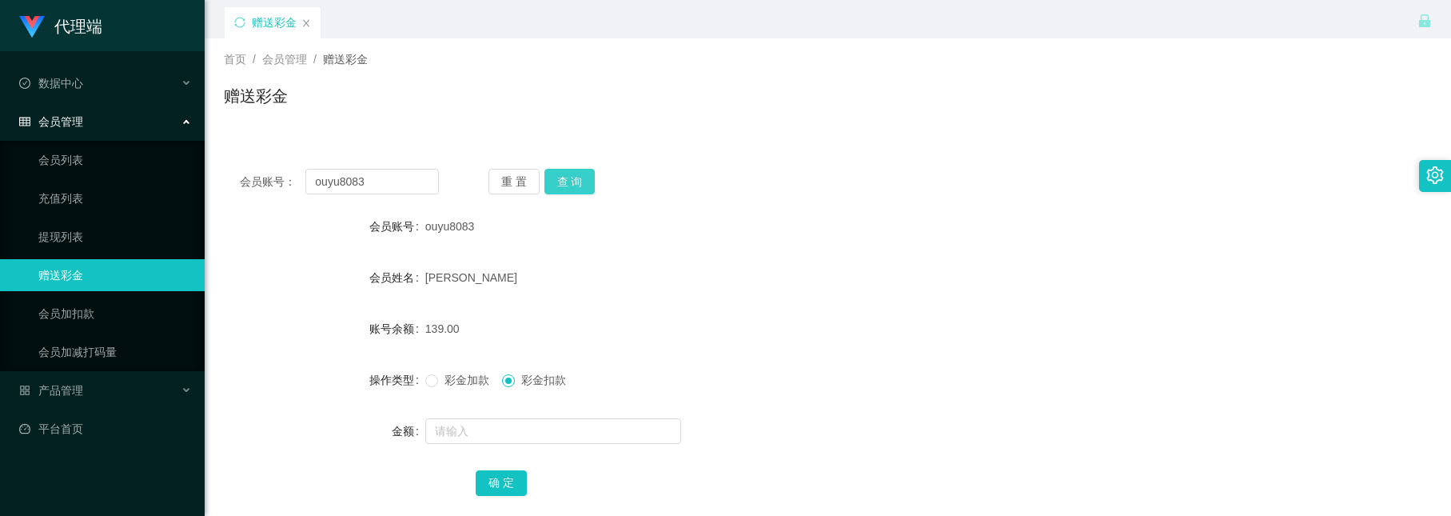
click at [572, 187] on button "查 询" at bounding box center [570, 182] width 51 height 26
click at [577, 170] on button "查 询" at bounding box center [570, 182] width 51 height 26
click at [572, 175] on button "查 询" at bounding box center [570, 182] width 51 height 26
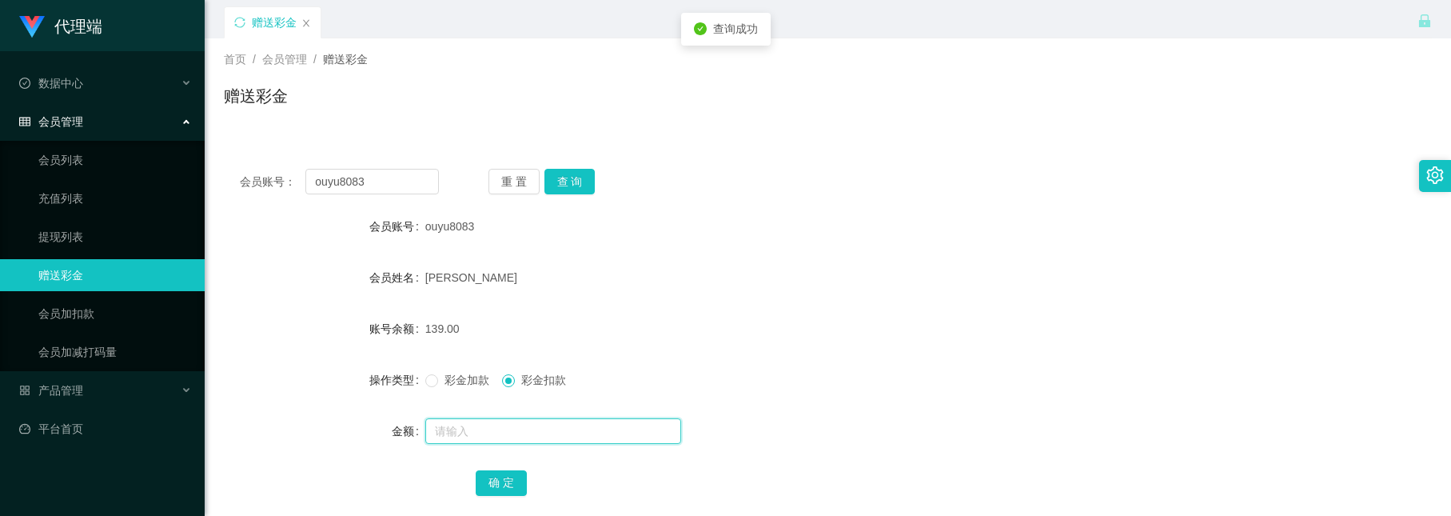
click at [557, 427] on input "text" at bounding box center [553, 431] width 256 height 26
type input "32"
click at [461, 386] on label "彩金加款" at bounding box center [460, 380] width 70 height 17
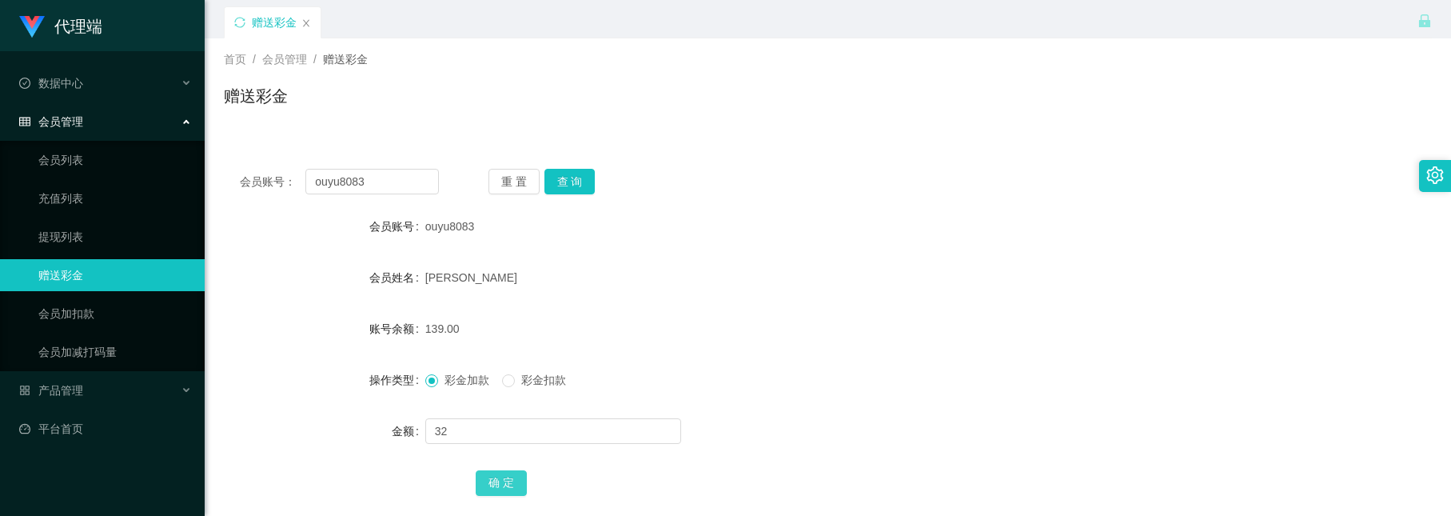
click at [485, 482] on button "确 定" at bounding box center [501, 483] width 51 height 26
click at [574, 173] on button "查 询" at bounding box center [570, 182] width 51 height 26
click at [555, 174] on button "查 询" at bounding box center [570, 182] width 51 height 26
click at [555, 174] on div "重 置 查 询" at bounding box center [588, 182] width 199 height 26
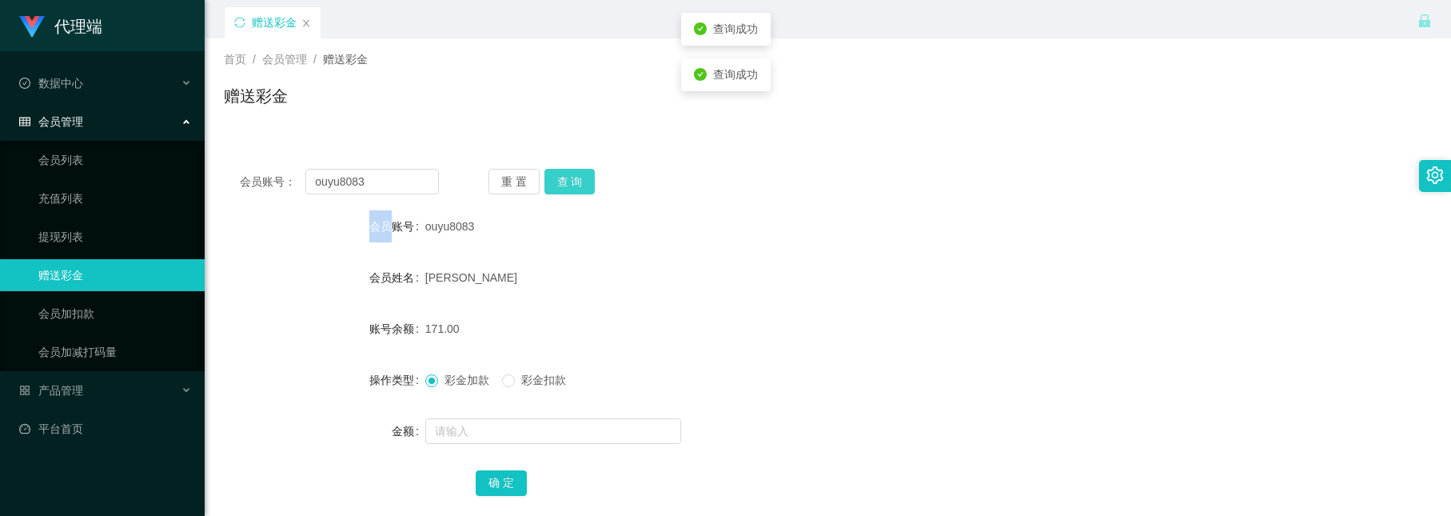
click at [555, 174] on button "查 询" at bounding box center [570, 182] width 51 height 26
click at [545, 178] on button "查 询" at bounding box center [570, 182] width 51 height 26
click at [562, 185] on button "查 询" at bounding box center [570, 182] width 51 height 26
click at [442, 247] on form "会员账号 ouyu8083 会员姓名 wang xiaoming 账号余额 171.00 操作类型 彩金加款 彩金扣款 金额 确 定" at bounding box center [828, 354] width 1208 height 288
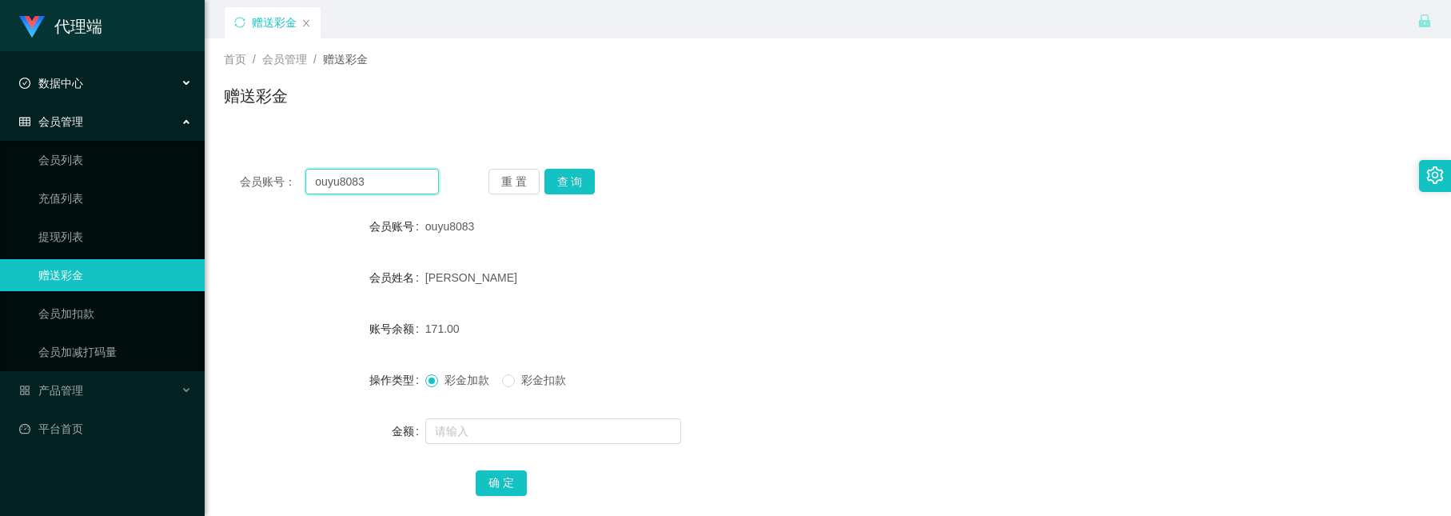
drag, startPoint x: 368, startPoint y: 185, endPoint x: 86, endPoint y: 66, distance: 305.7
click at [86, 66] on section "代理端 数据中心 会员管理 会员列表 充值列表 提现列表 赠送彩金 会员加扣款 会员加减打码量 产品管理 开奖记录 注单管理 产品列表 即时注单 产品预设置 …" at bounding box center [725, 304] width 1451 height 608
click at [574, 161] on div "会员账号： ouyu8083 重 置 查 询 会员账号 ouyu8083 会员姓名 wang xiaoming 账号余额 171.00 操作类型 彩金加款 彩…" at bounding box center [828, 343] width 1208 height 381
click at [576, 183] on button "查 询" at bounding box center [570, 182] width 51 height 26
click at [550, 169] on button "查 询" at bounding box center [570, 182] width 51 height 26
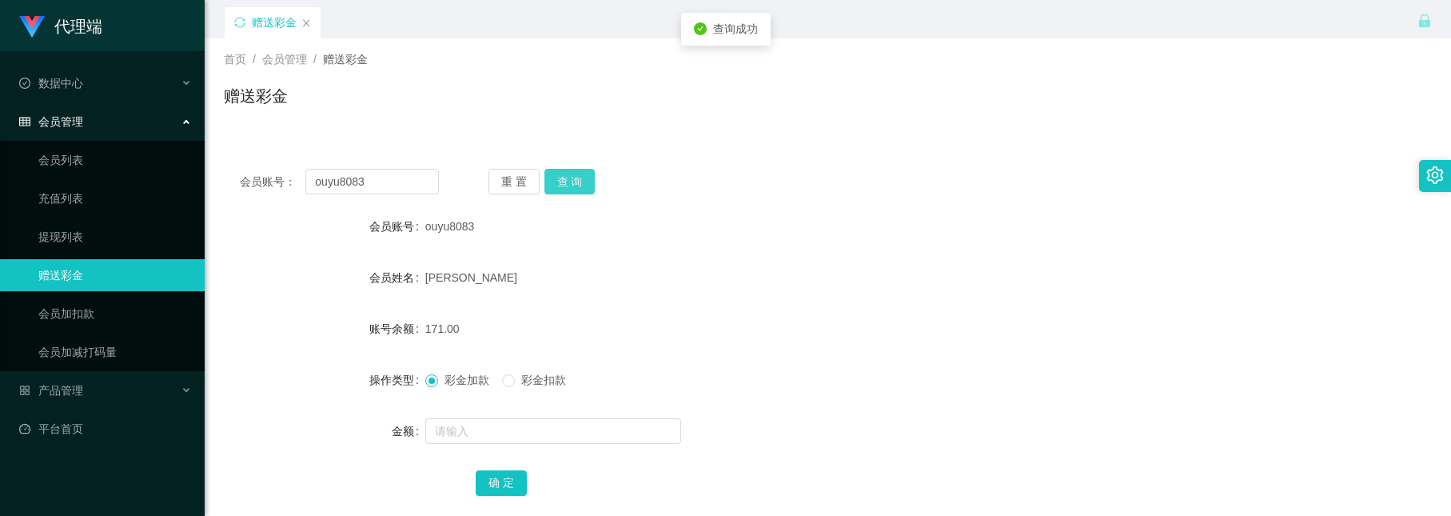
click at [565, 173] on button "查 询" at bounding box center [570, 182] width 51 height 26
click at [572, 178] on button "查 询" at bounding box center [570, 182] width 51 height 26
click at [578, 190] on button "查 询" at bounding box center [570, 182] width 51 height 26
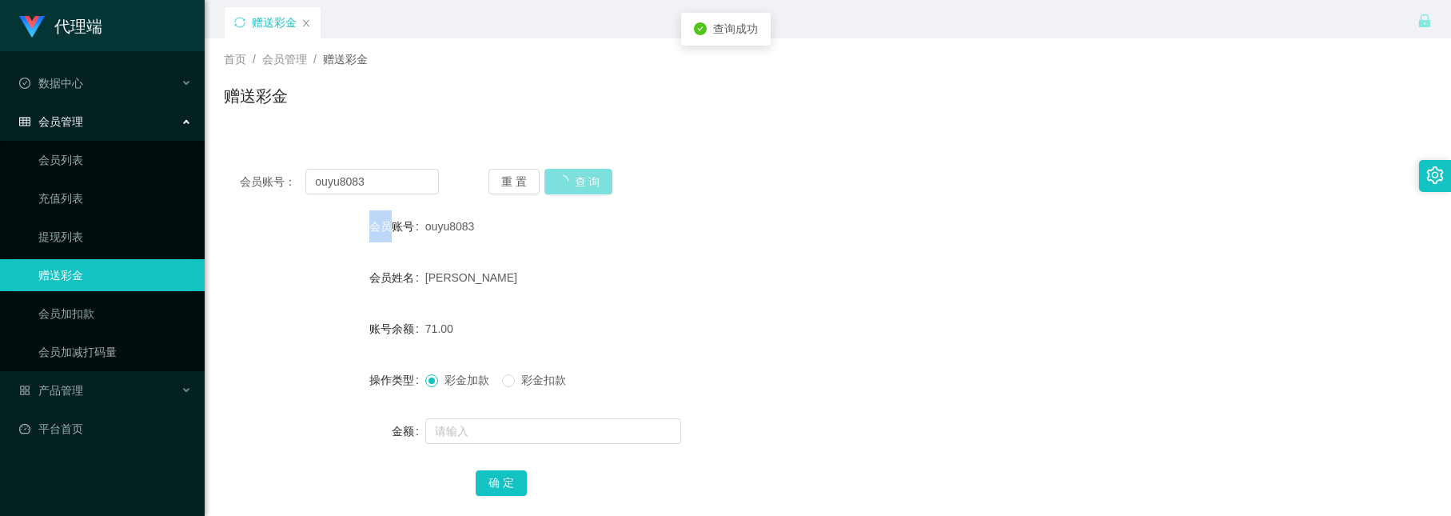
click at [578, 190] on div "重 置 查 询" at bounding box center [588, 182] width 199 height 26
click at [578, 190] on button "查 询" at bounding box center [570, 182] width 51 height 26
click at [564, 178] on button "查 询" at bounding box center [570, 182] width 51 height 26
click at [560, 243] on form "会员账号 ouyu8083 会员姓名 wang xiaoming 账号余额 71.00 操作类型 彩金加款 彩金扣款 金额 确 定" at bounding box center [828, 354] width 1208 height 288
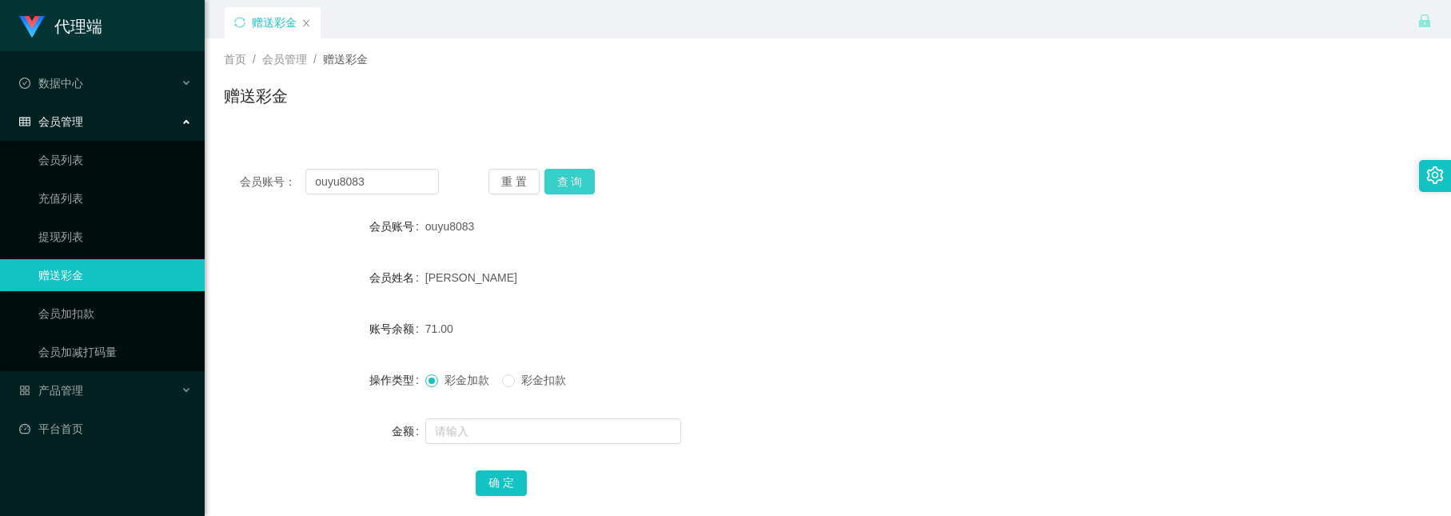
click at [567, 185] on button "查 询" at bounding box center [570, 182] width 51 height 26
click at [470, 118] on div "赠送彩金" at bounding box center [828, 102] width 1208 height 37
click at [571, 188] on button "查 询" at bounding box center [570, 182] width 51 height 26
click at [576, 186] on button "查 询" at bounding box center [570, 182] width 51 height 26
click at [581, 180] on button "查 询" at bounding box center [570, 182] width 51 height 26
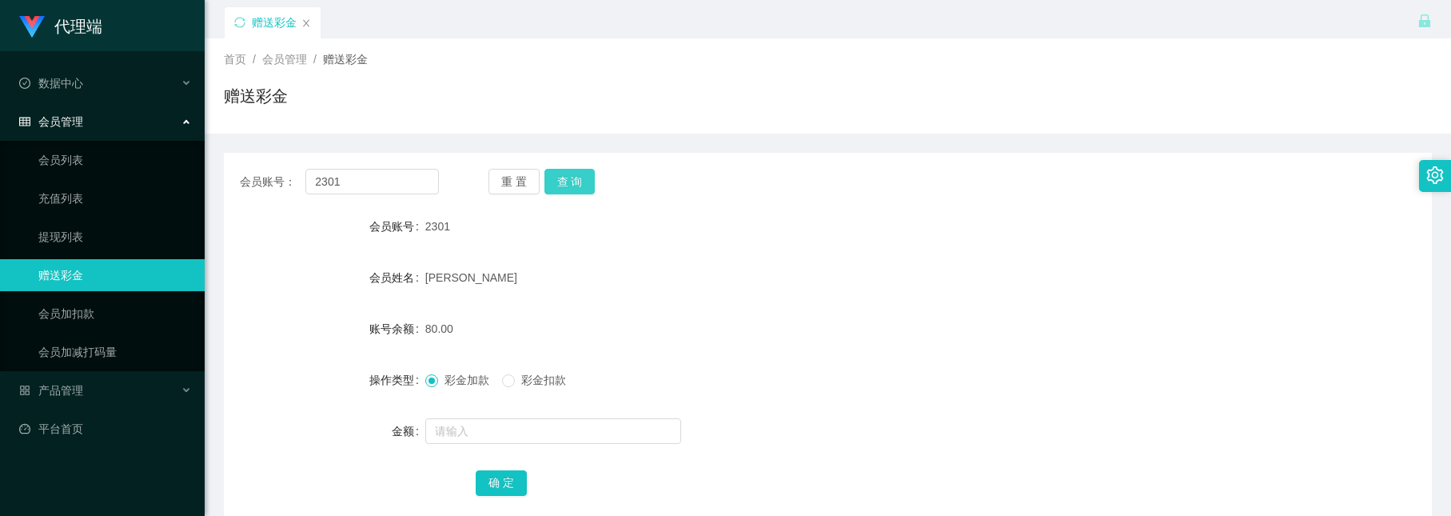
click at [578, 175] on button "查 询" at bounding box center [570, 182] width 51 height 26
click at [576, 185] on button "查 询" at bounding box center [570, 182] width 51 height 26
click at [561, 169] on button "查 询" at bounding box center [570, 182] width 51 height 26
click at [559, 171] on button "查 询" at bounding box center [570, 182] width 51 height 26
click at [569, 178] on div "重 置 查 询" at bounding box center [588, 182] width 199 height 26
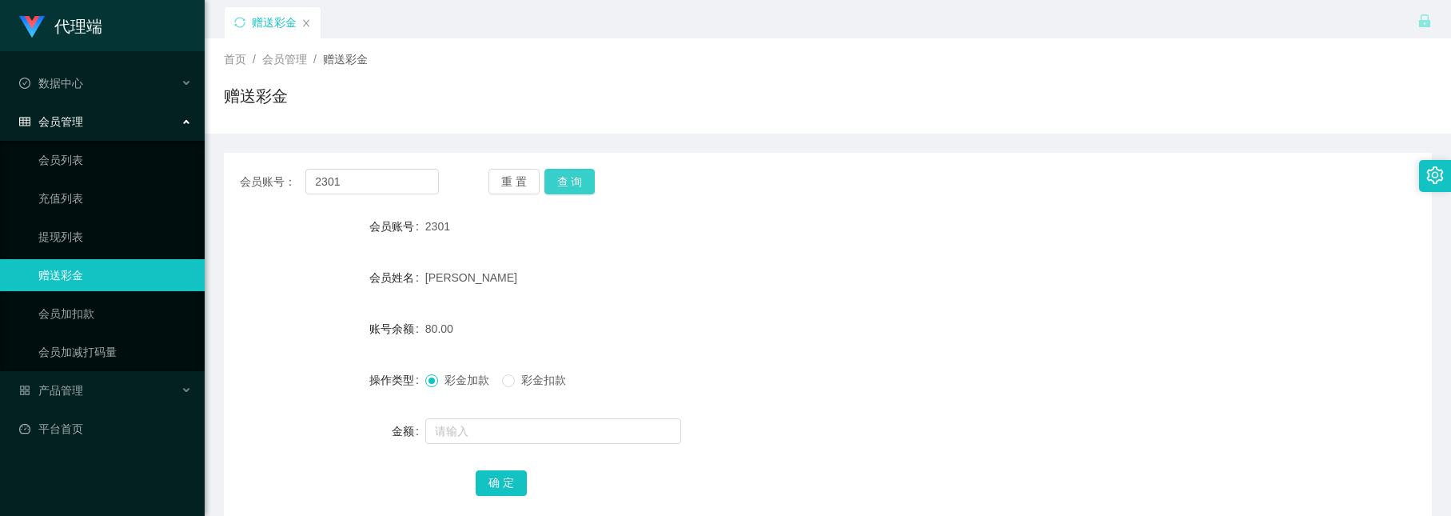
click at [571, 185] on button "查 询" at bounding box center [570, 182] width 51 height 26
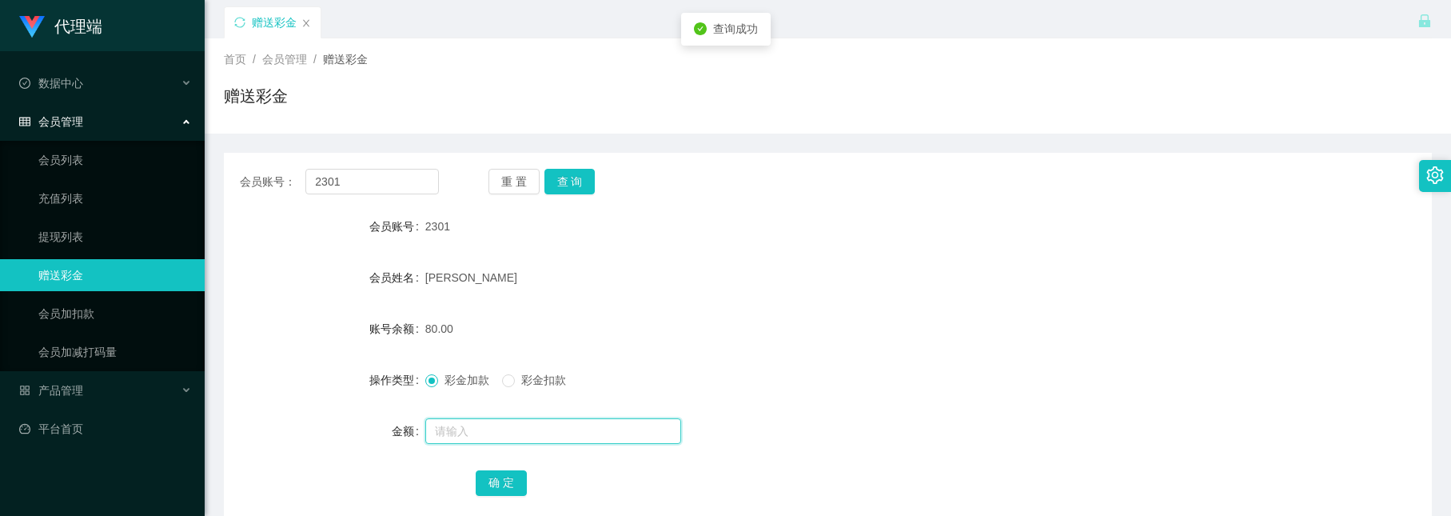
click at [476, 430] on input "text" at bounding box center [553, 431] width 256 height 26
type input "128"
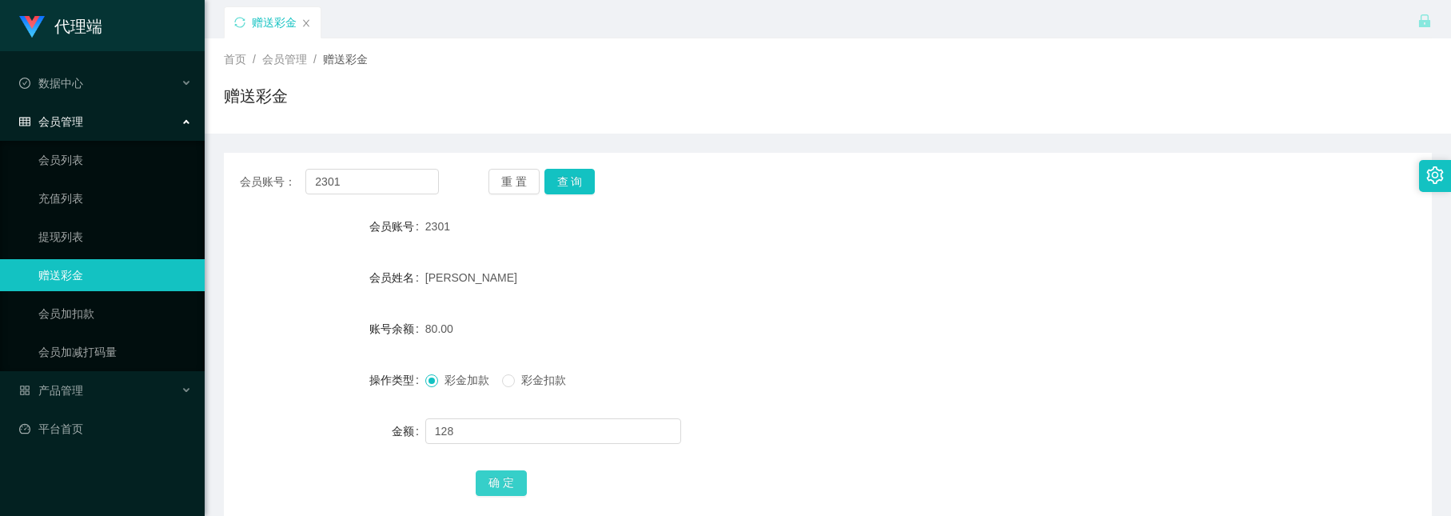
click at [497, 470] on button "确 定" at bounding box center [501, 483] width 51 height 26
click at [581, 183] on button "查 询" at bounding box center [570, 182] width 51 height 26
click at [567, 178] on button "查 询" at bounding box center [570, 182] width 51 height 26
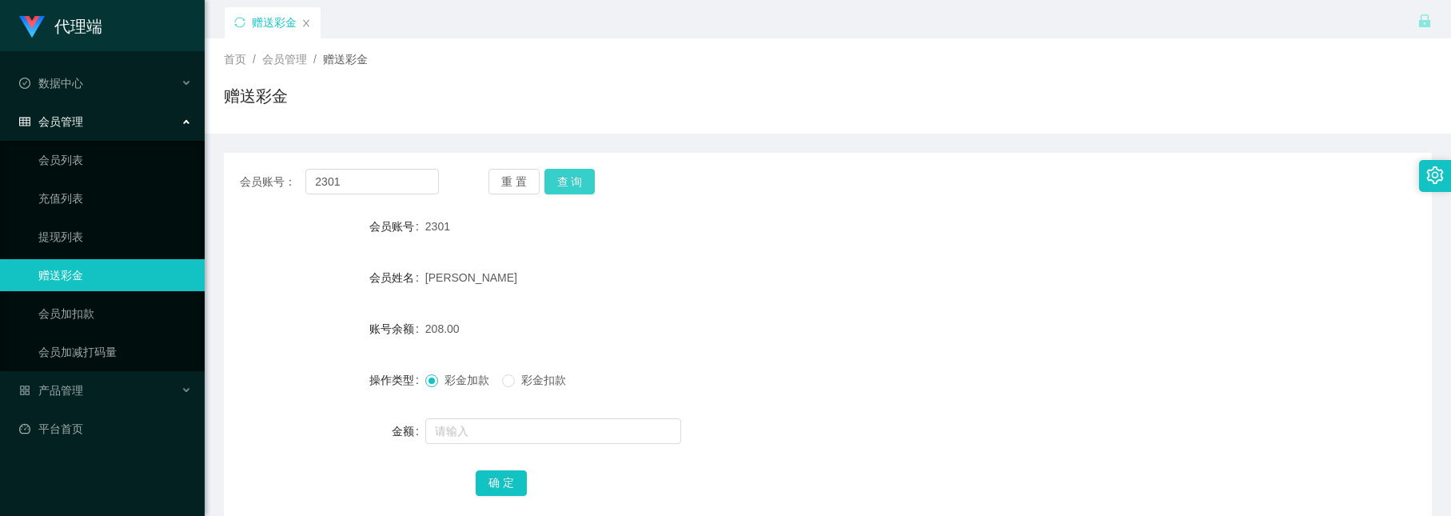
click at [567, 178] on button "查 询" at bounding box center [570, 182] width 51 height 26
click at [565, 181] on button "查 询" at bounding box center [570, 182] width 51 height 26
click at [572, 171] on button "查 询" at bounding box center [570, 182] width 51 height 26
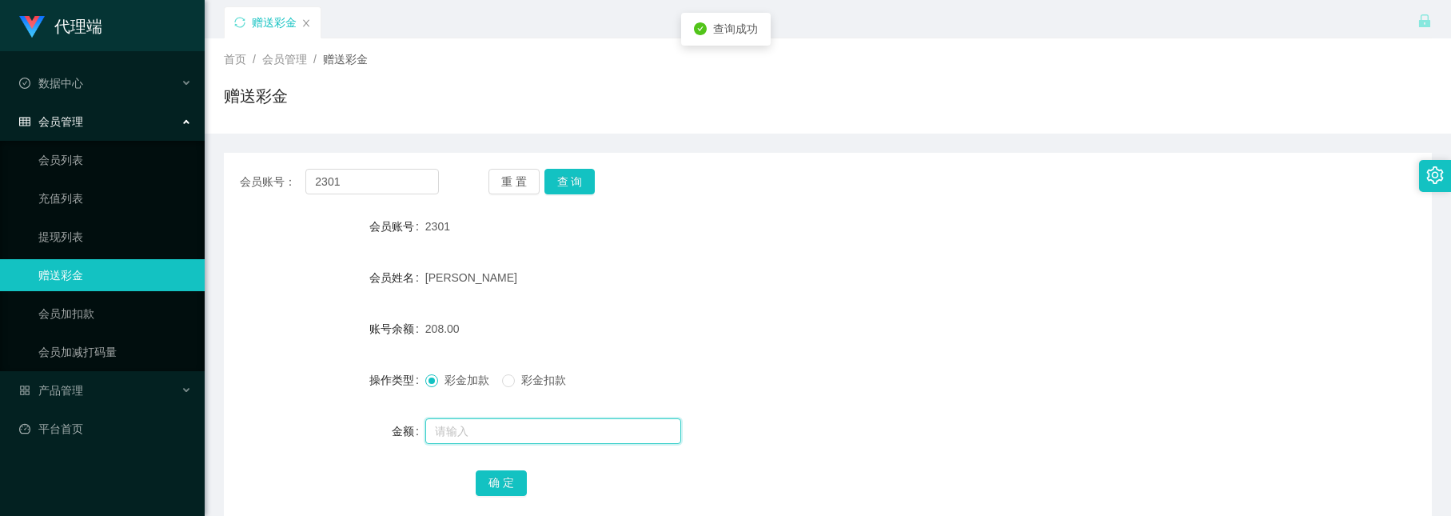
click at [531, 422] on input "text" at bounding box center [553, 431] width 256 height 26
type input "8"
click at [497, 480] on button "确 定" at bounding box center [501, 483] width 51 height 26
click at [463, 427] on input "text" at bounding box center [553, 431] width 256 height 26
type input "16"
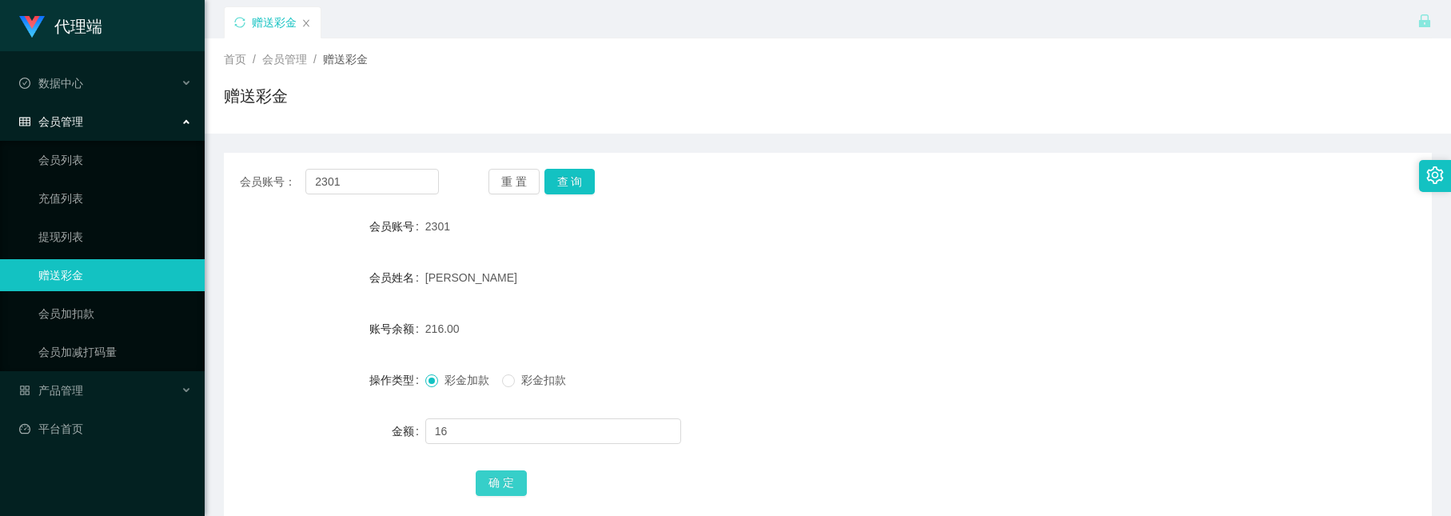
click at [485, 480] on button "确 定" at bounding box center [501, 483] width 51 height 26
click at [502, 416] on div at bounding box center [777, 431] width 705 height 32
click at [504, 418] on input "text" at bounding box center [553, 431] width 256 height 26
type input "38"
click at [445, 469] on div "确 定" at bounding box center [828, 482] width 1208 height 32
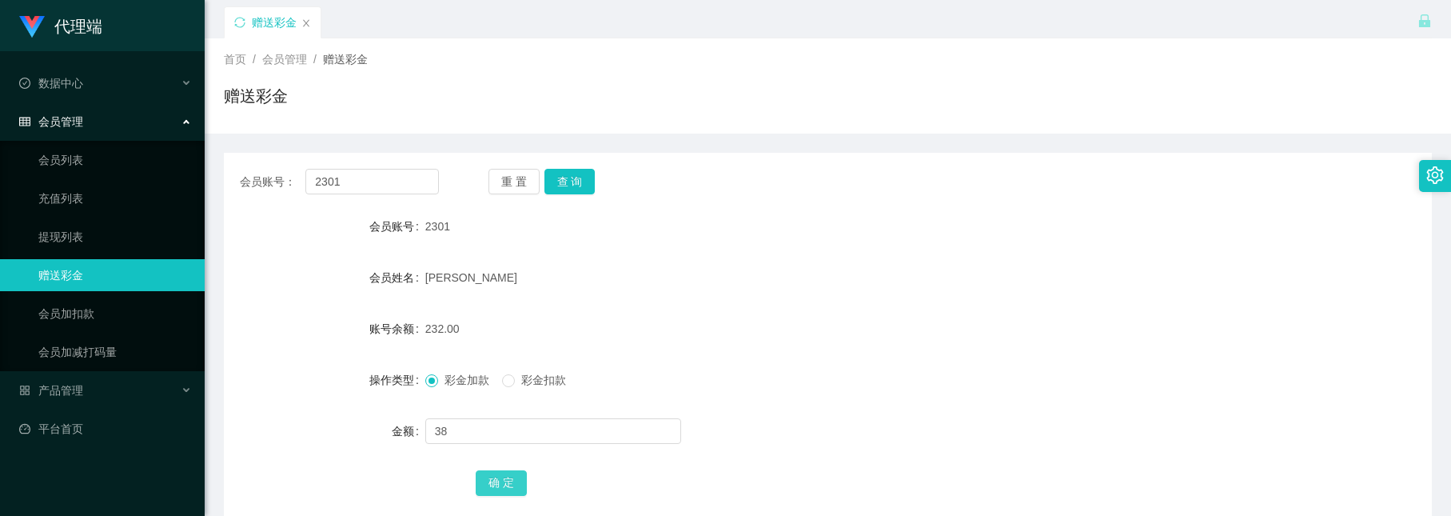
click at [490, 477] on button "确 定" at bounding box center [501, 483] width 51 height 26
click at [569, 190] on button "查 询" at bounding box center [570, 182] width 51 height 26
click at [555, 175] on button "查 询" at bounding box center [570, 182] width 51 height 26
click at [565, 178] on button "查 询" at bounding box center [570, 182] width 51 height 26
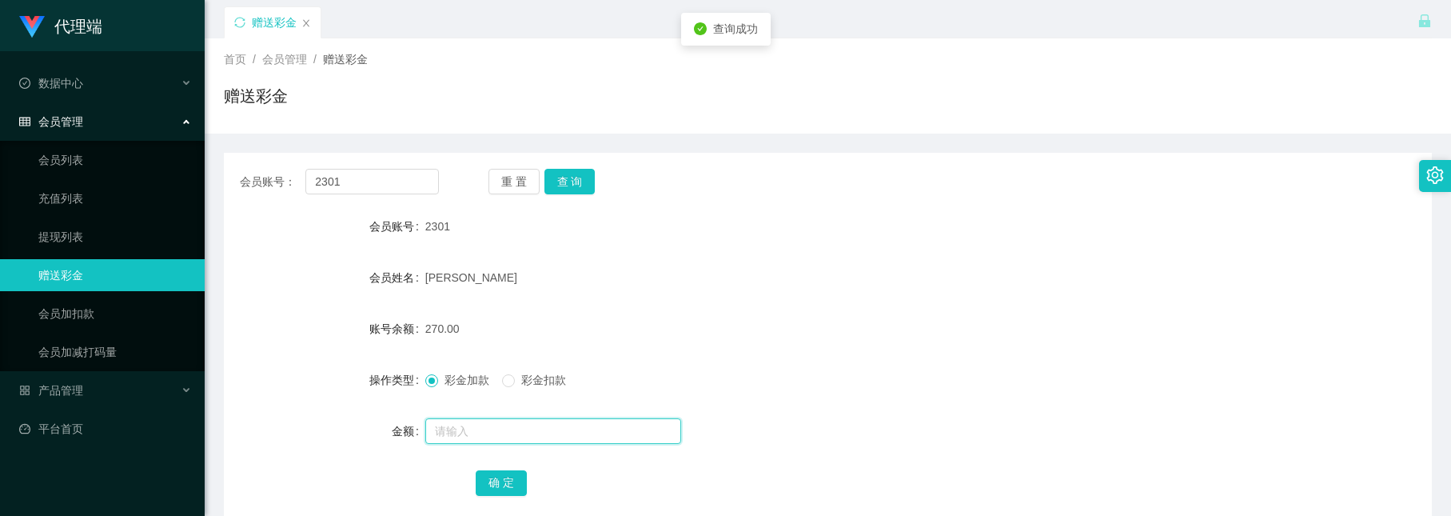
click at [531, 435] on input "text" at bounding box center [553, 431] width 256 height 26
type input "8"
click at [497, 485] on button "确 定" at bounding box center [501, 483] width 51 height 26
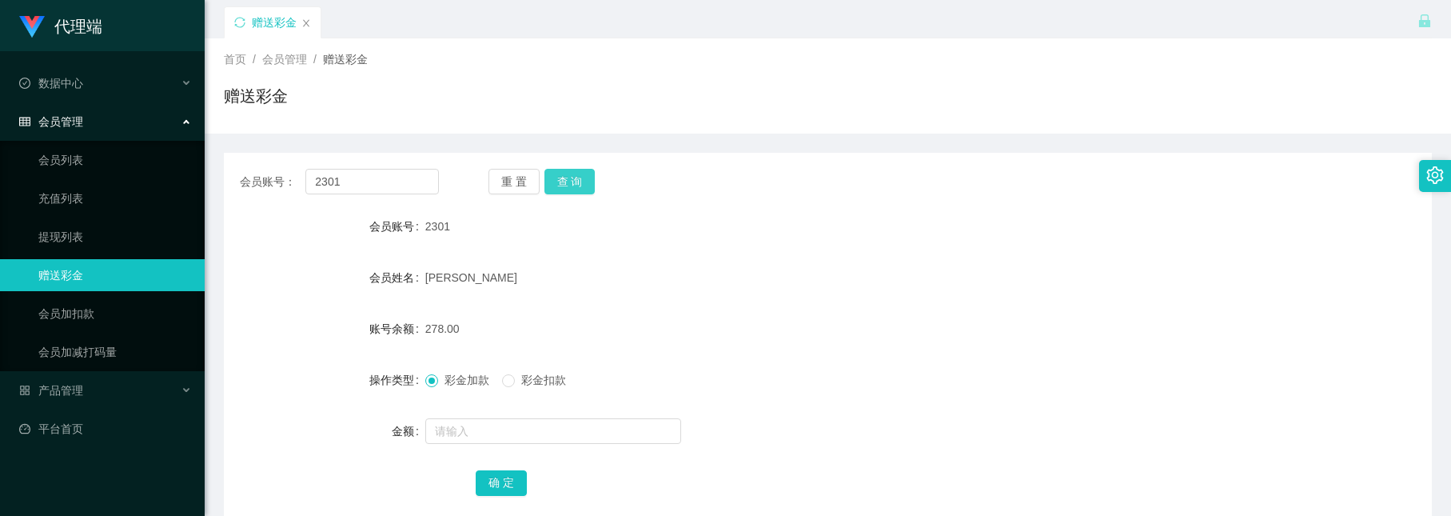
click at [581, 175] on button "查 询" at bounding box center [570, 182] width 51 height 26
click at [569, 187] on button "查 询" at bounding box center [570, 182] width 51 height 26
click at [566, 190] on button "查 询" at bounding box center [570, 182] width 51 height 26
click at [578, 197] on div "会员账号： 2301 重 置 查 询 会员账号 2301 会员姓名 [PERSON_NAME] 账号余额 278.00 操作类型 彩金加款 彩金扣款 金额 确…" at bounding box center [828, 343] width 1208 height 381
click at [577, 182] on button "查 询" at bounding box center [570, 182] width 51 height 26
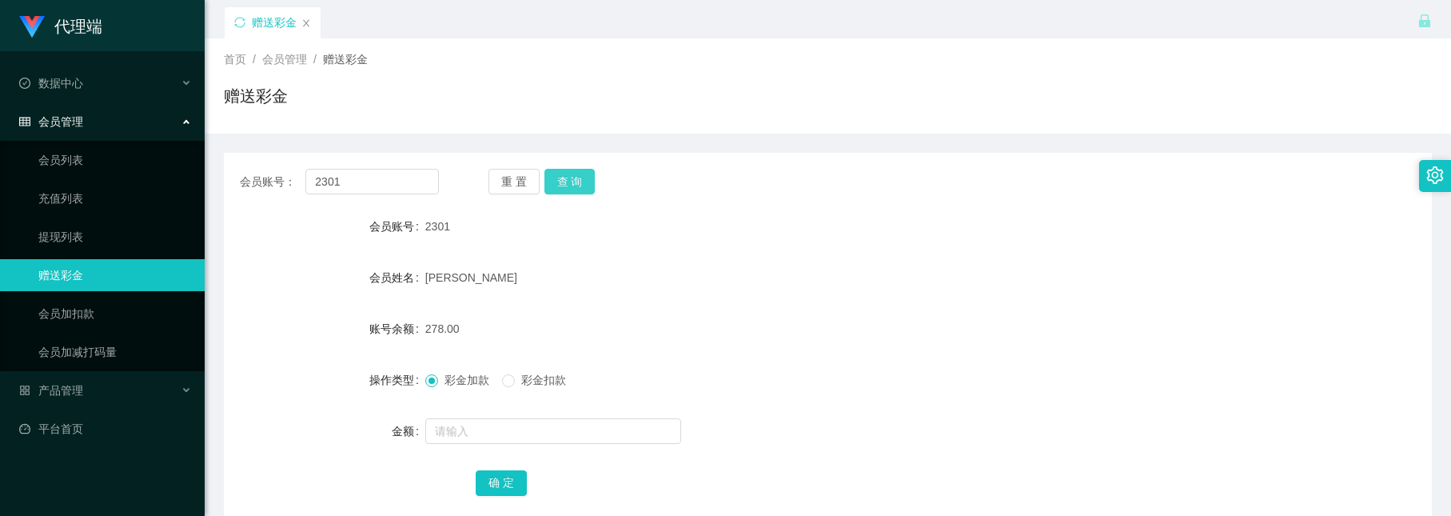
click at [569, 178] on button "查 询" at bounding box center [570, 182] width 51 height 26
click at [548, 175] on button "查 询" at bounding box center [570, 182] width 51 height 26
click at [566, 174] on button "查 询" at bounding box center [570, 182] width 51 height 26
click at [581, 176] on button "查 询" at bounding box center [570, 182] width 51 height 26
click at [576, 171] on button "查 询" at bounding box center [570, 182] width 51 height 26
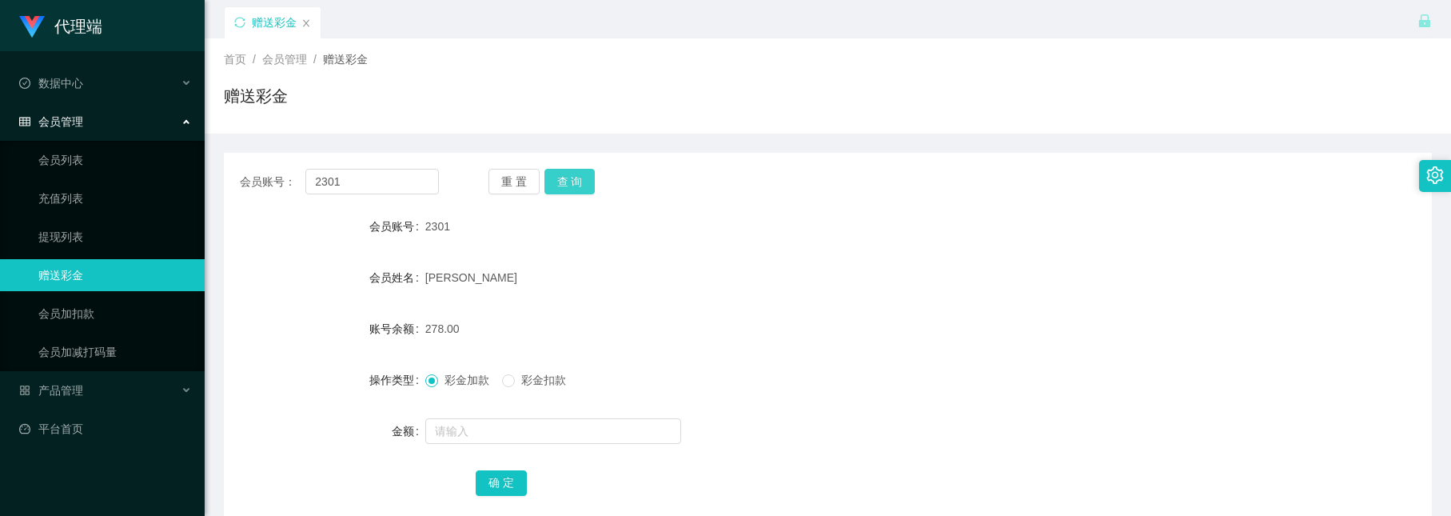
click at [572, 178] on button "查 询" at bounding box center [570, 182] width 51 height 26
click at [590, 178] on button "查 询" at bounding box center [570, 182] width 51 height 26
click at [559, 174] on button "查 询" at bounding box center [570, 182] width 51 height 26
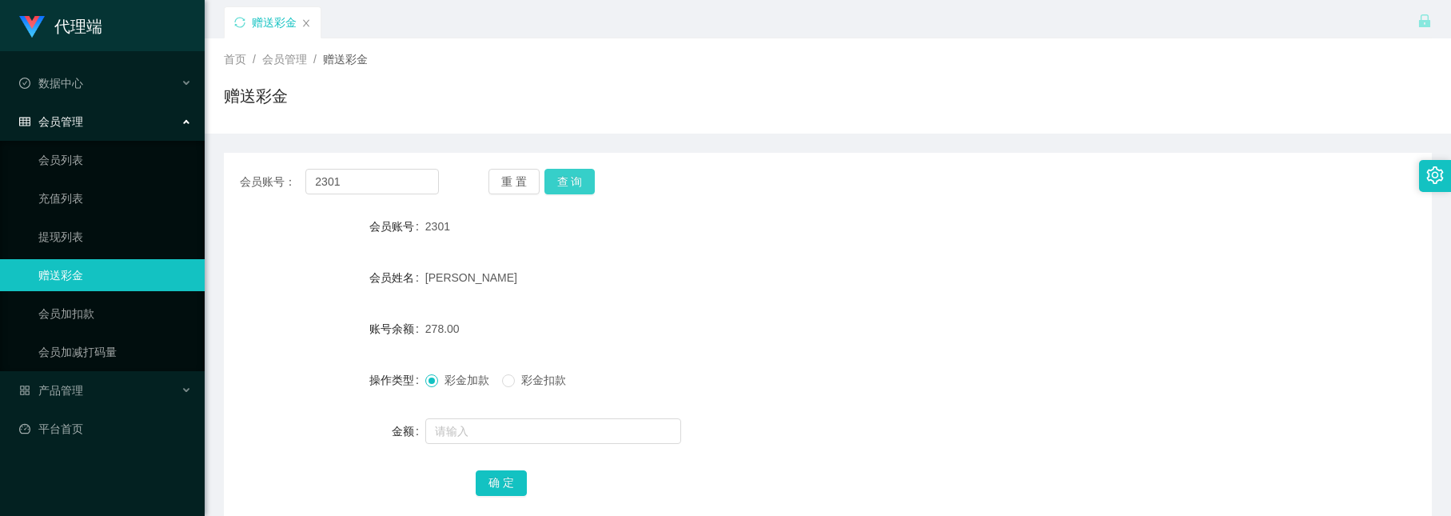
click at [566, 178] on button "查 询" at bounding box center [570, 182] width 51 height 26
drag, startPoint x: 566, startPoint y: 178, endPoint x: 529, endPoint y: 92, distance: 94.2
click at [566, 178] on button "查 询" at bounding box center [570, 182] width 51 height 26
click at [566, 180] on button "查 询" at bounding box center [570, 182] width 51 height 26
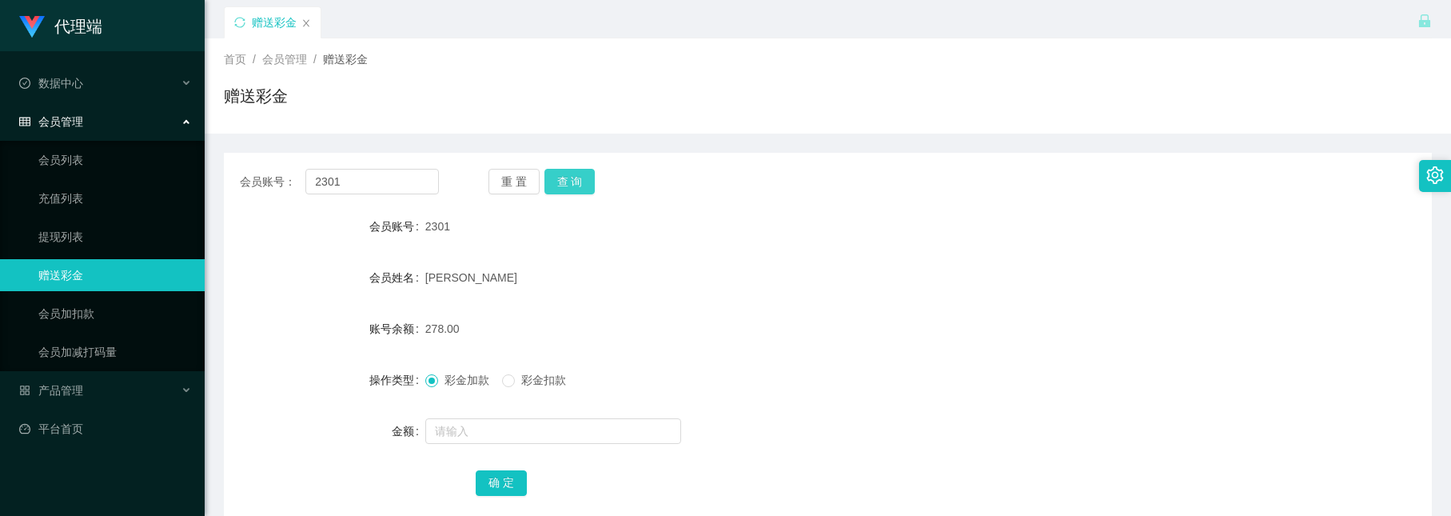
click at [579, 180] on button "查 询" at bounding box center [570, 182] width 51 height 26
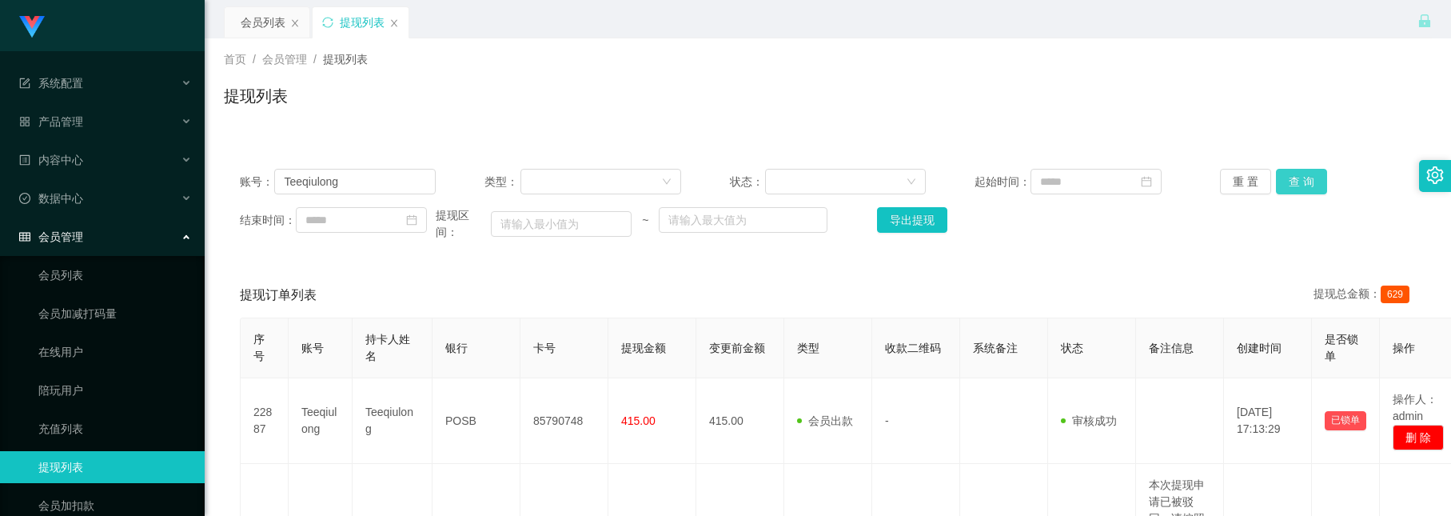
click at [1286, 186] on button "查 询" at bounding box center [1301, 182] width 51 height 26
drag, startPoint x: 346, startPoint y: 180, endPoint x: -77, endPoint y: 58, distance: 440.2
click at [0, 58] on html "系统配置 产品管理 内容中心 数据中心 会员管理 会员列表 会员加减打码量 在线用户 陪玩用户 充值列表 提现列表 会员加扣款 赠送彩金 平台首页 保存配置 …" at bounding box center [725, 258] width 1451 height 516
paste input "ouyu8083"
click at [1291, 180] on button "查 询" at bounding box center [1301, 182] width 51 height 26
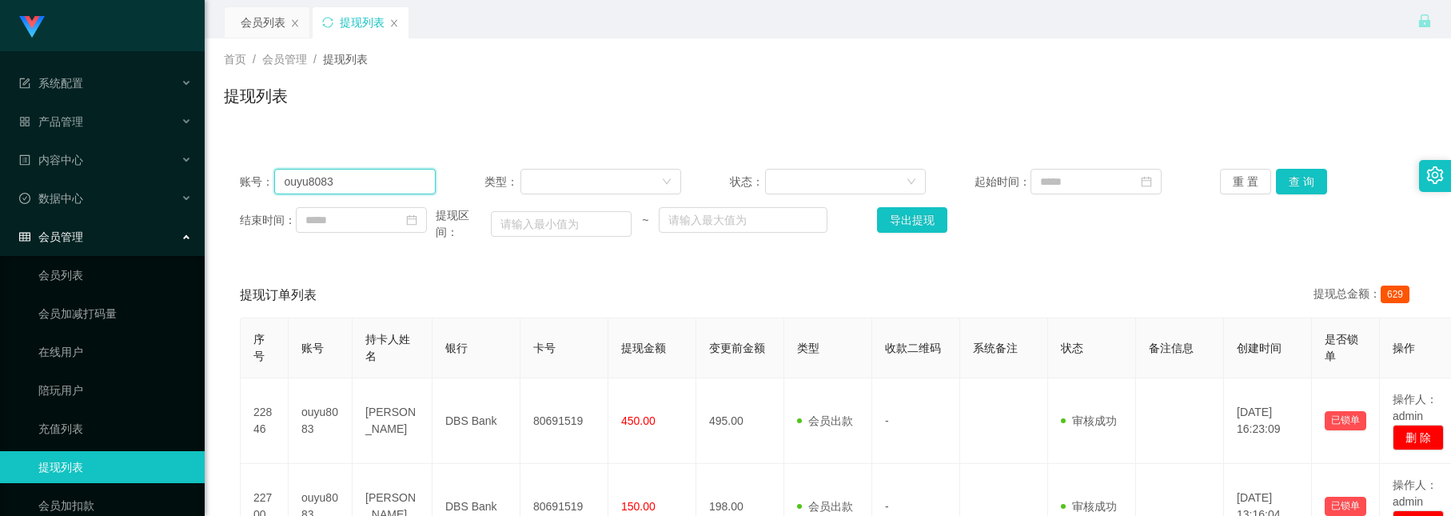
drag, startPoint x: 157, startPoint y: 130, endPoint x: -259, endPoint y: 43, distance: 424.7
click at [0, 43] on html "系统配置 产品管理 内容中心 数据中心 会员管理 会员列表 会员加减打码量 在线用户 陪玩用户 充值列表 提现列表 会员加扣款 赠送彩金 平台首页 保存配置 …" at bounding box center [725, 258] width 1451 height 516
paste input "Teeqiulong"
type input "Teeqiulong"
click at [1288, 178] on button "查 询" at bounding box center [1301, 182] width 51 height 26
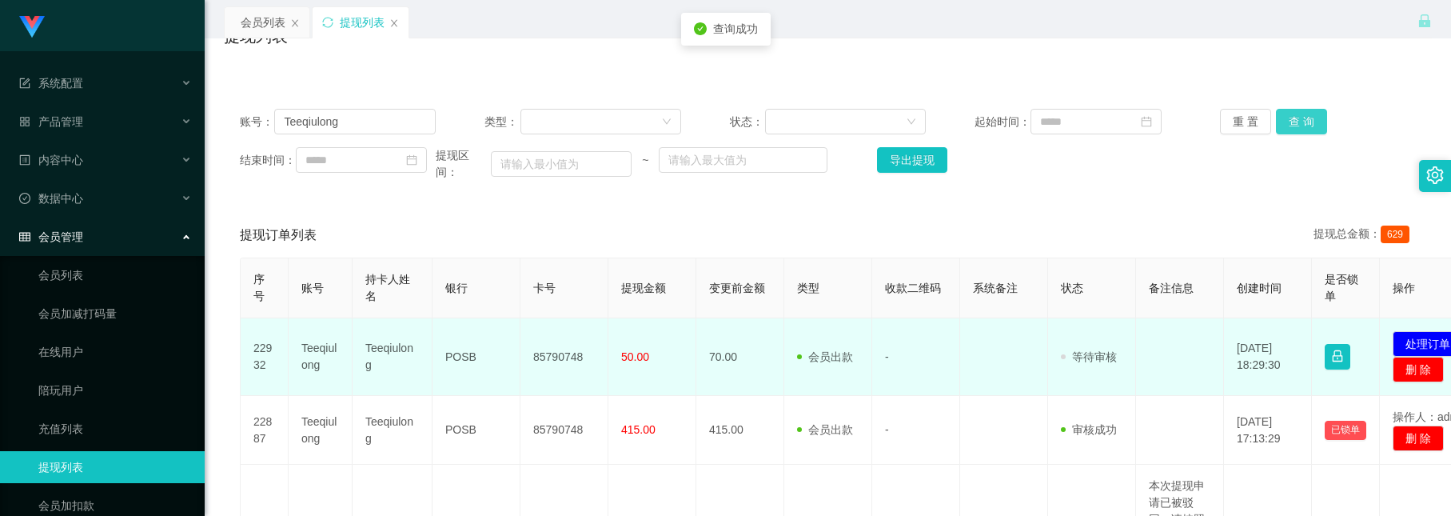
scroll to position [120, 0]
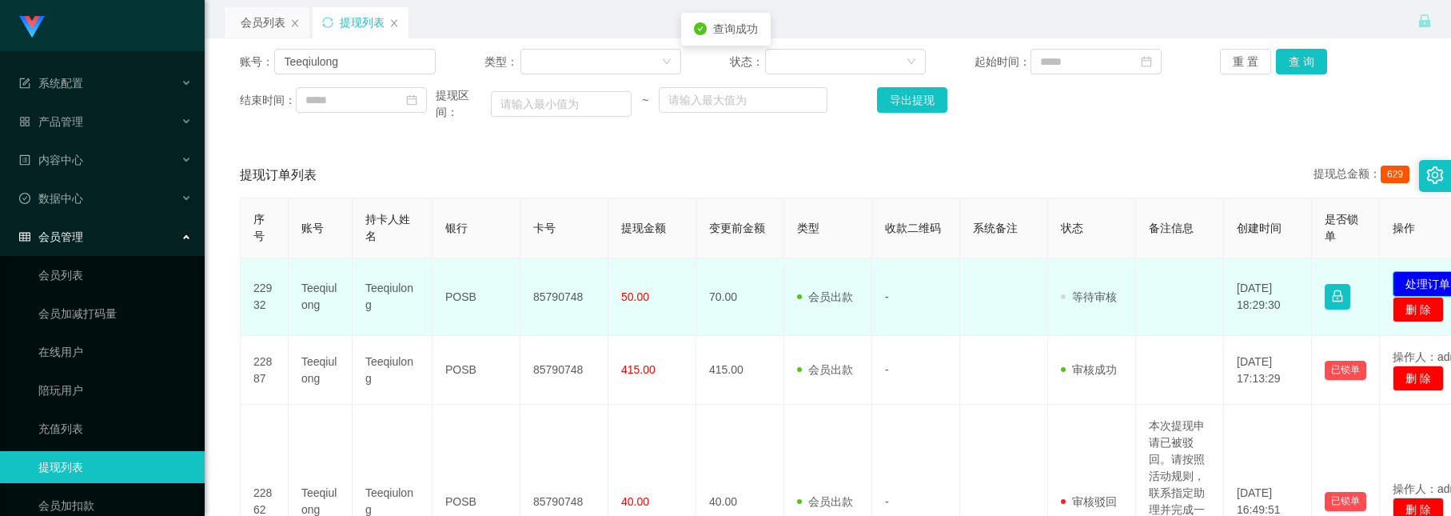
click at [1426, 296] on button "处理订单" at bounding box center [1428, 284] width 70 height 26
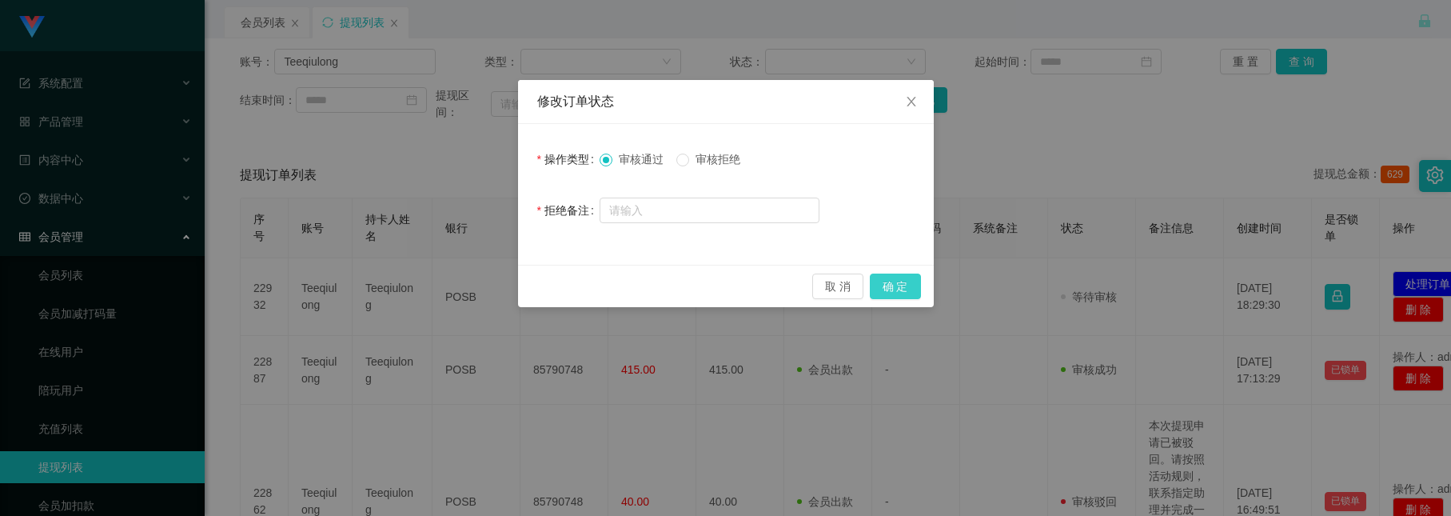
click at [904, 281] on button "确 定" at bounding box center [895, 286] width 51 height 26
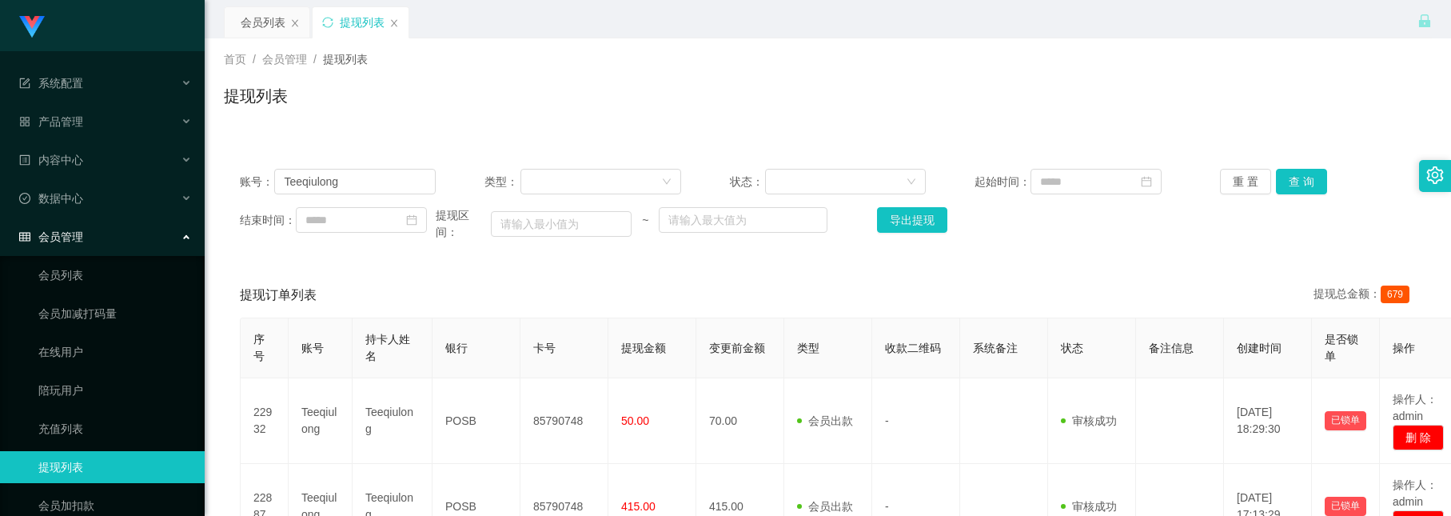
scroll to position [120, 0]
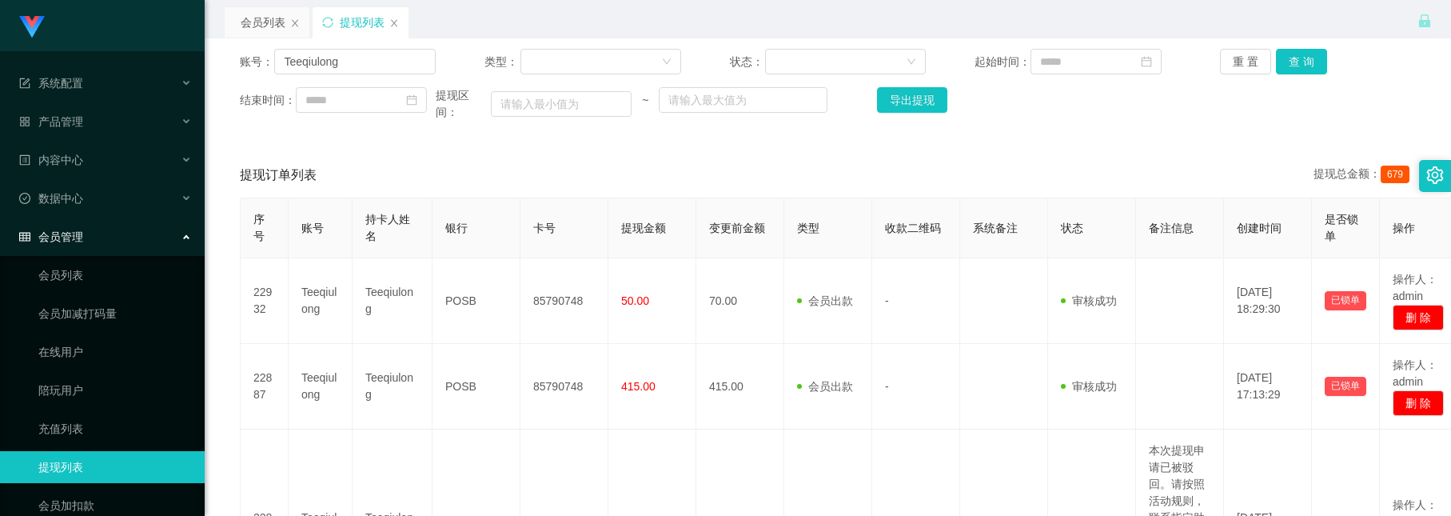
click at [140, 27] on section "系统配置 产品管理 内容中心 数据中心 会员管理 会员列表 会员加减打码量 在线用户 陪玩用户 充值列表 提现列表 会员加扣款 赠送彩金 平台首页 保存配置 …" at bounding box center [725, 400] width 1451 height 1040
click at [271, 22] on div "会员列表" at bounding box center [263, 22] width 45 height 30
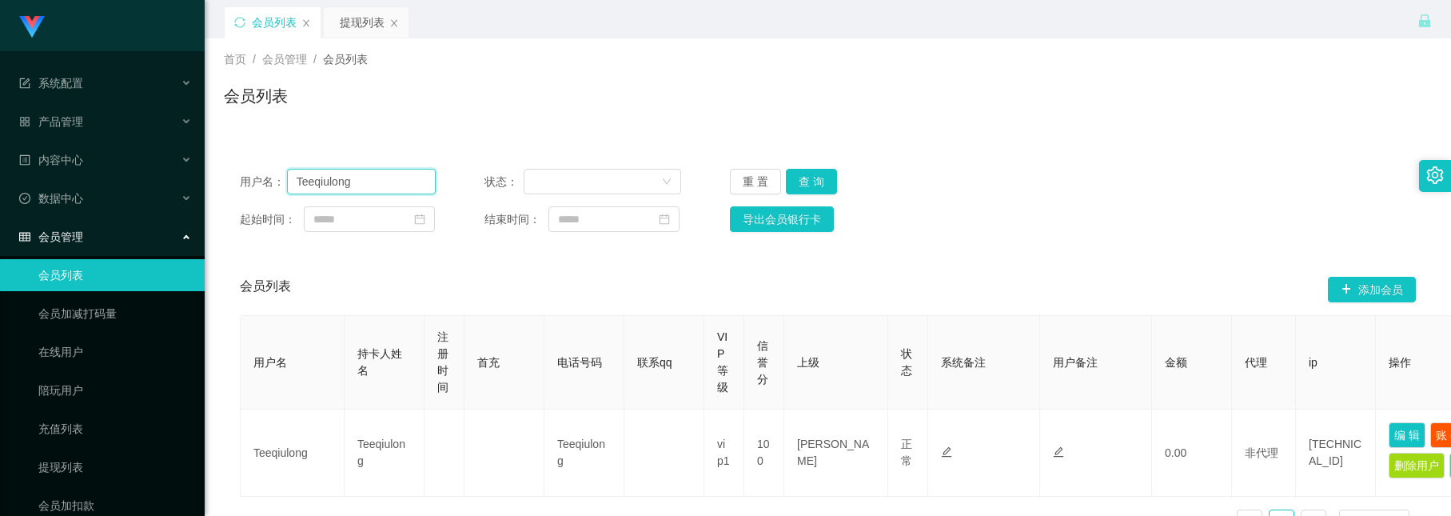
drag, startPoint x: 389, startPoint y: 171, endPoint x: -208, endPoint y: -46, distance: 635.5
click at [0, 0] on html "系统配置 产品管理 内容中心 数据中心 会员管理 会员列表 会员加减打码量 在线用户 陪玩用户 充值列表 提现列表 会员加扣款 赠送彩金 平台首页 保存配置 …" at bounding box center [725, 258] width 1451 height 516
paste input "ouyu8083"
type input "ouyu8083"
click at [807, 185] on button "查 询" at bounding box center [811, 182] width 51 height 26
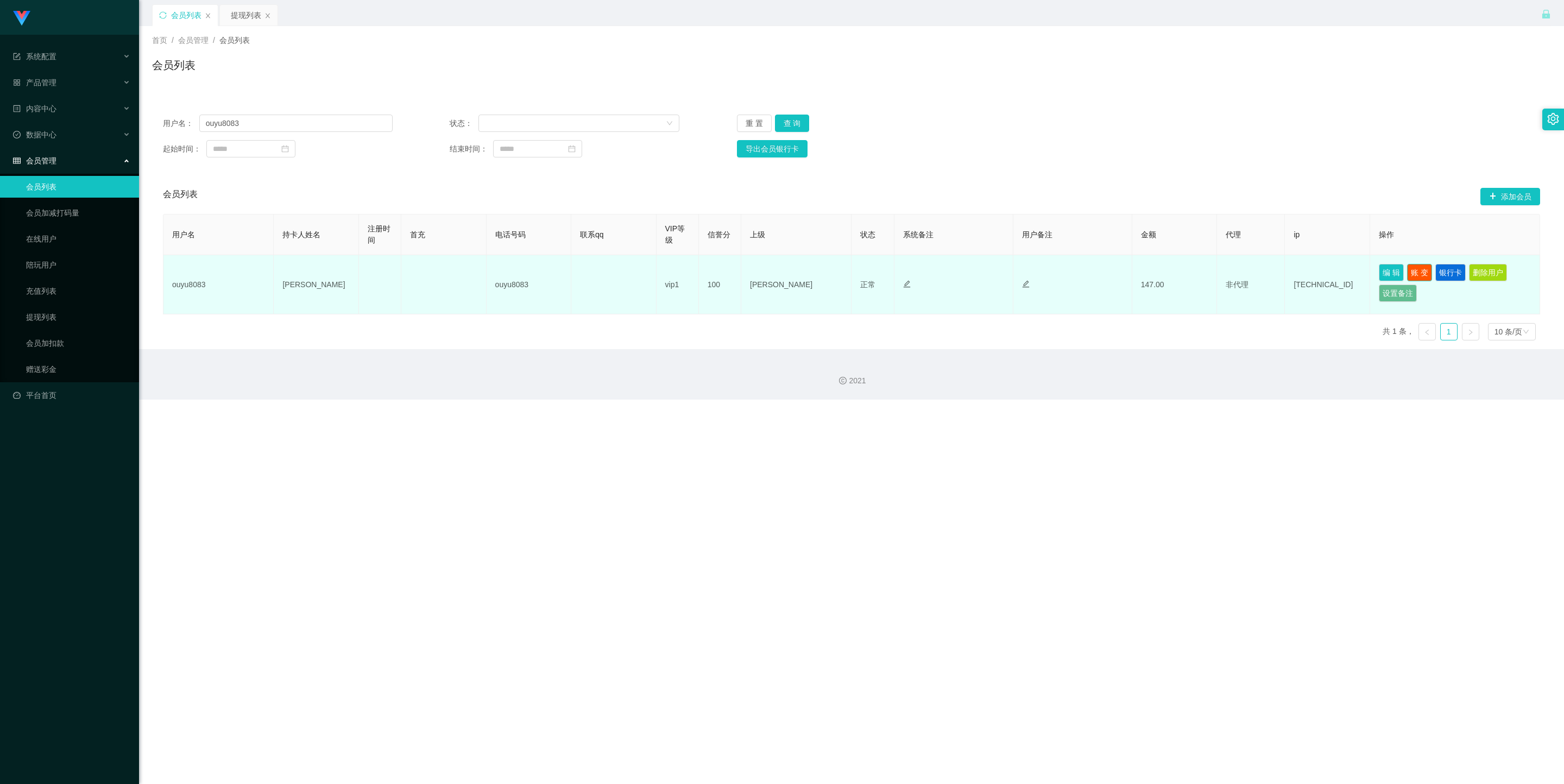
click at [985, 269] on button "账 变" at bounding box center [1419, 273] width 25 height 18
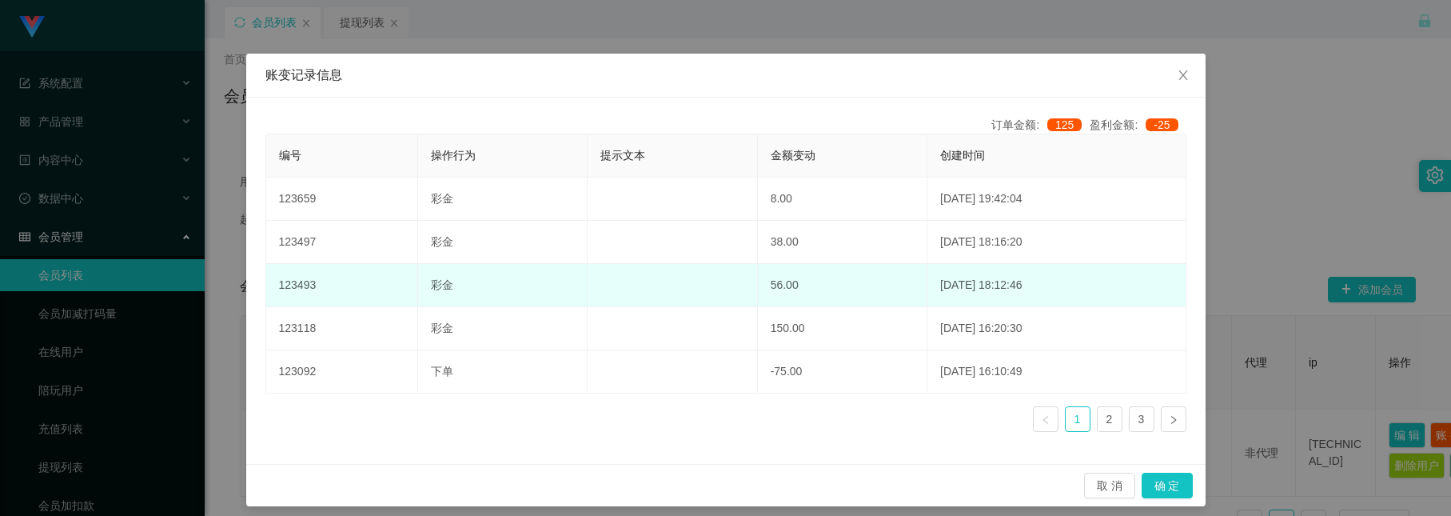
scroll to position [39, 0]
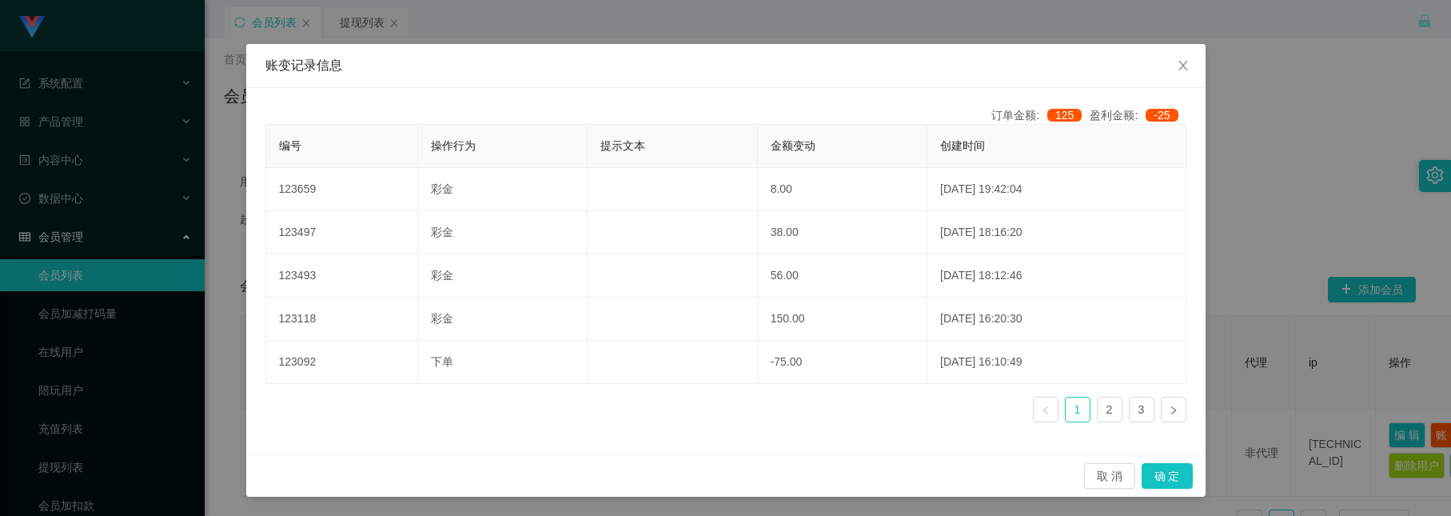
click at [219, 60] on div "账变记录信息 订单金额: 125 盈利金额: -25 编号 操作行为 提示文本 金额变动 创建时间 123659 彩金 8.00 [DATE] 19:42:0…" at bounding box center [725, 258] width 1451 height 516
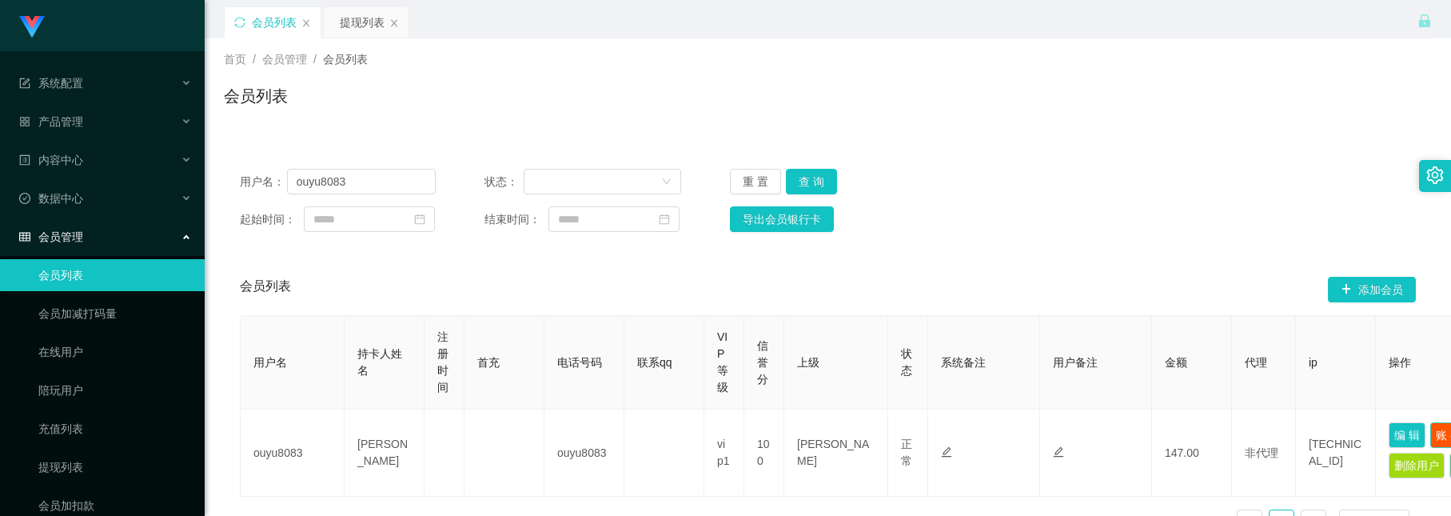
scroll to position [0, 0]
click at [365, 22] on div "提现列表" at bounding box center [362, 22] width 45 height 30
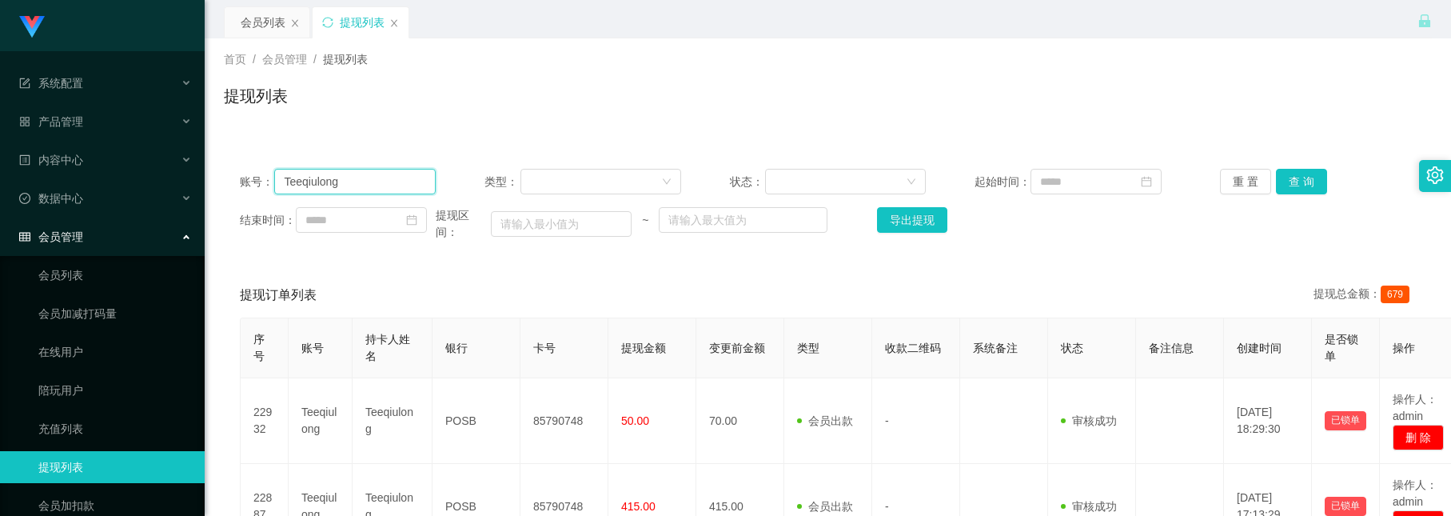
drag, startPoint x: 389, startPoint y: 190, endPoint x: -65, endPoint y: 58, distance: 473.0
click at [0, 58] on html "系统配置 产品管理 内容中心 数据中心 会员管理 会员列表 会员加减打码量 在线用户 陪玩用户 充值列表 提现列表 会员加扣款 赠送彩金 平台首页 保存配置 …" at bounding box center [725, 258] width 1451 height 516
click at [1286, 185] on button "查 询" at bounding box center [1301, 182] width 51 height 26
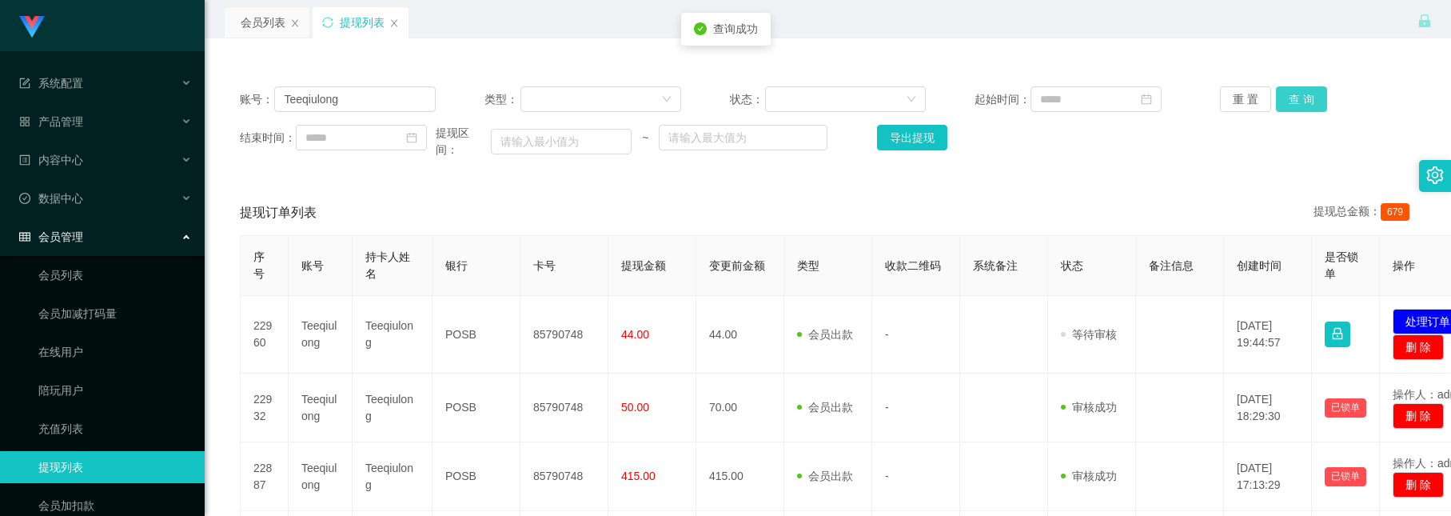
scroll to position [120, 0]
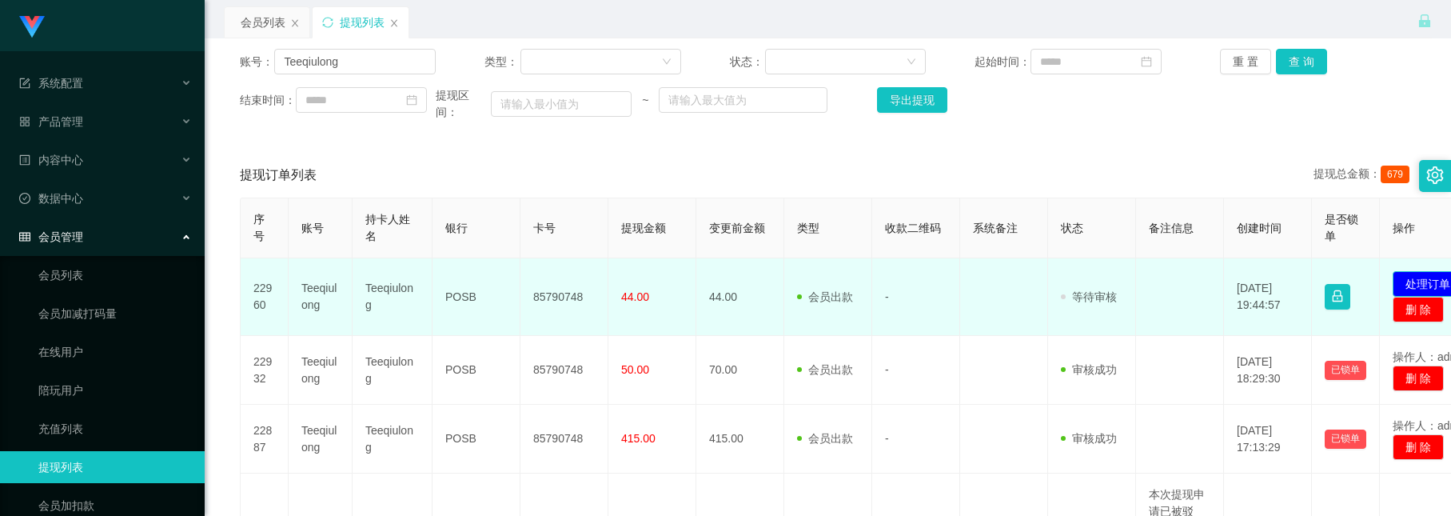
click at [1416, 281] on button "处理订单" at bounding box center [1428, 284] width 70 height 26
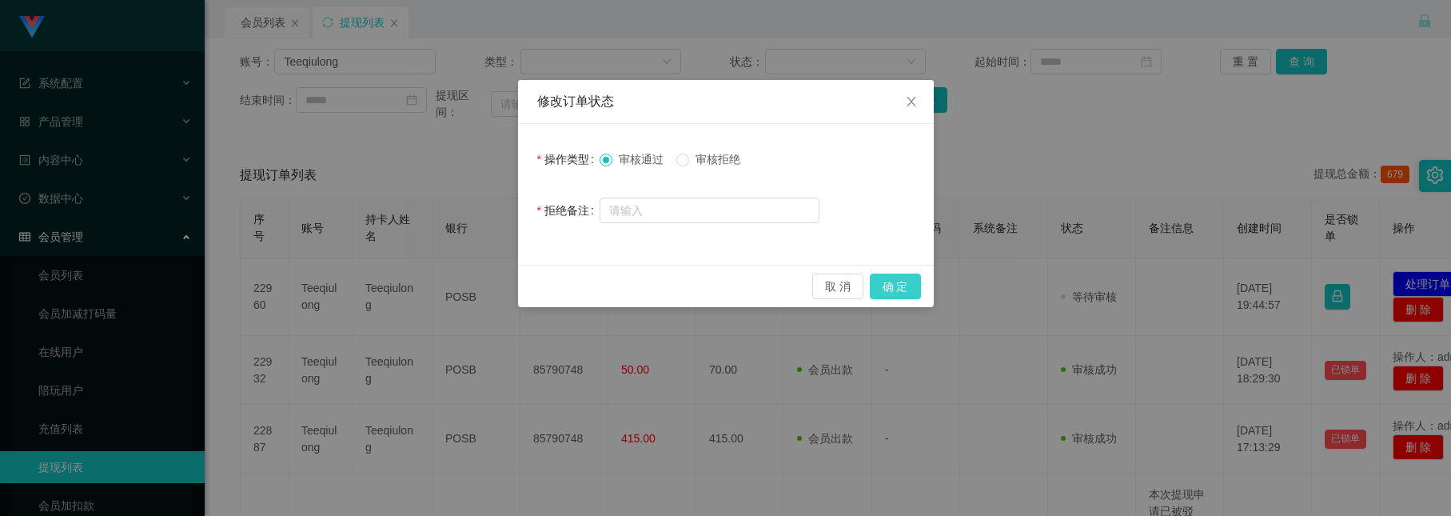
click at [903, 289] on button "确 定" at bounding box center [895, 286] width 51 height 26
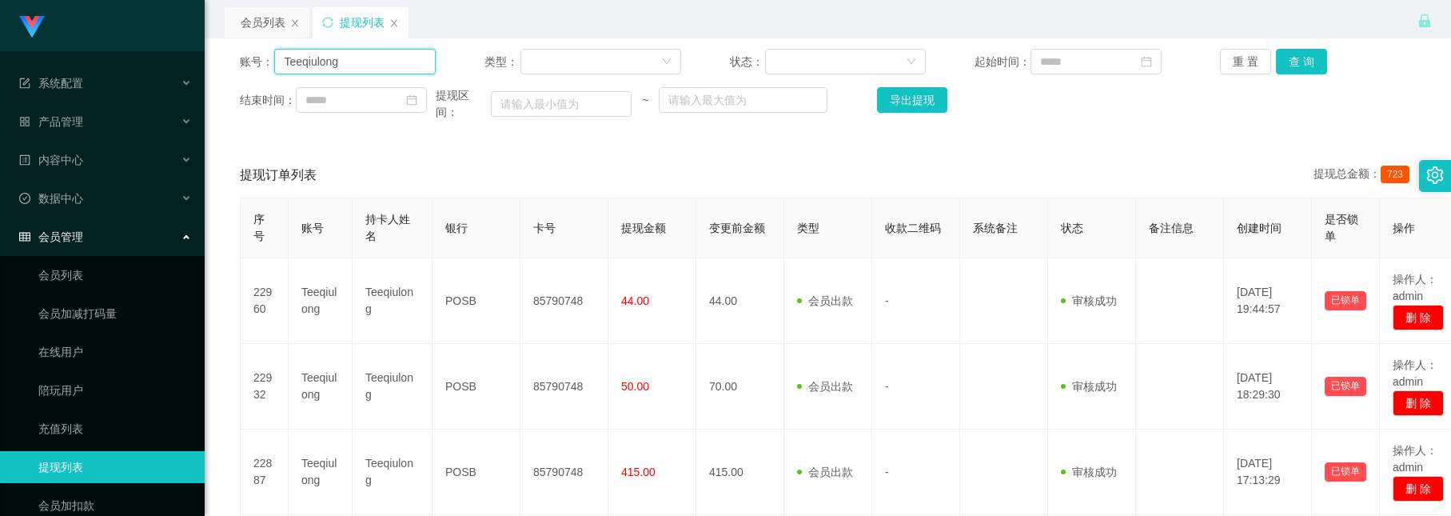
paste input "ouyu8083"
type input "ouyu8083"
click at [1289, 73] on button "查 询" at bounding box center [1301, 62] width 51 height 26
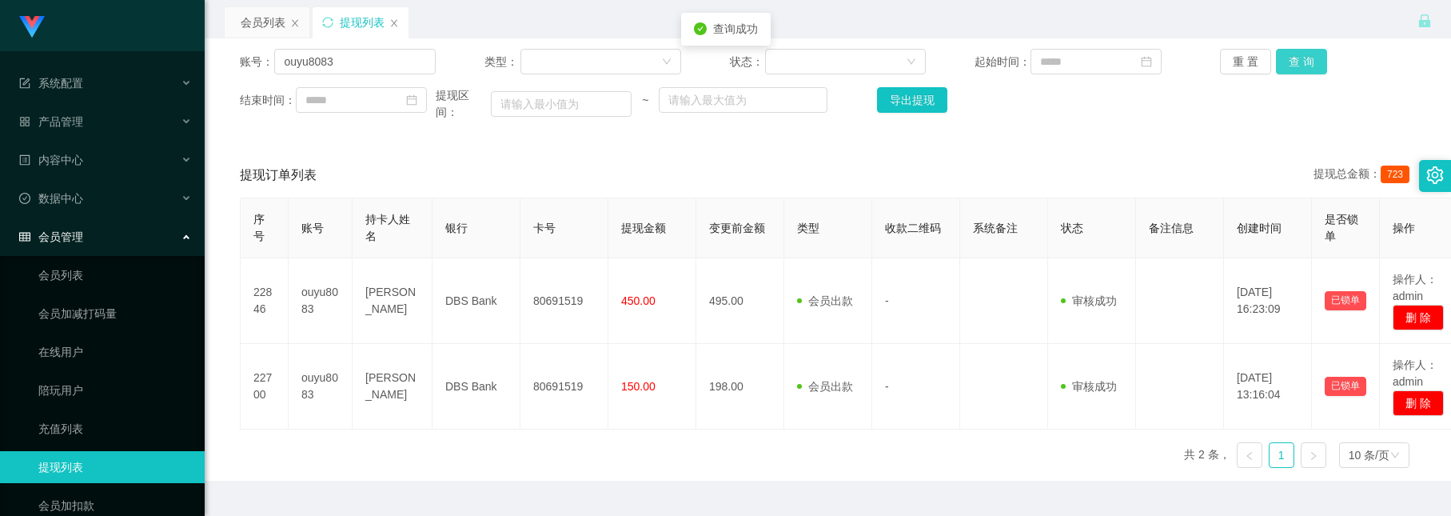
click at [1288, 58] on button "查 询" at bounding box center [1301, 62] width 51 height 26
click at [1292, 55] on button "查 询" at bounding box center [1301, 62] width 51 height 26
click at [1291, 60] on button "查 询" at bounding box center [1301, 62] width 51 height 26
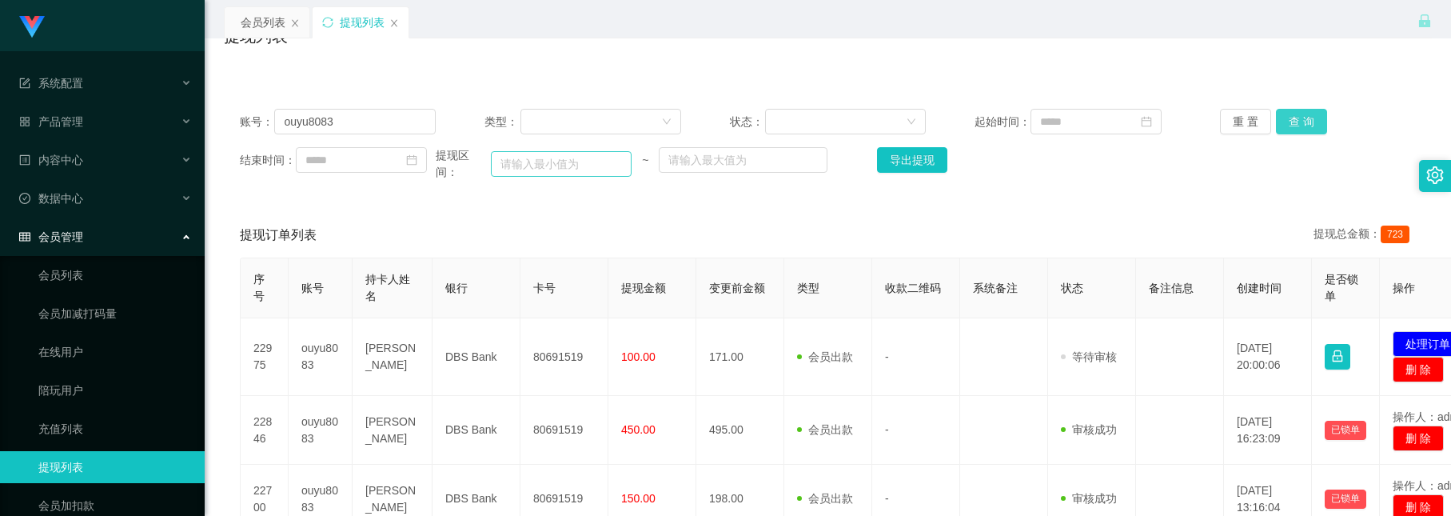
scroll to position [0, 0]
